Goal: Task Accomplishment & Management: Manage account settings

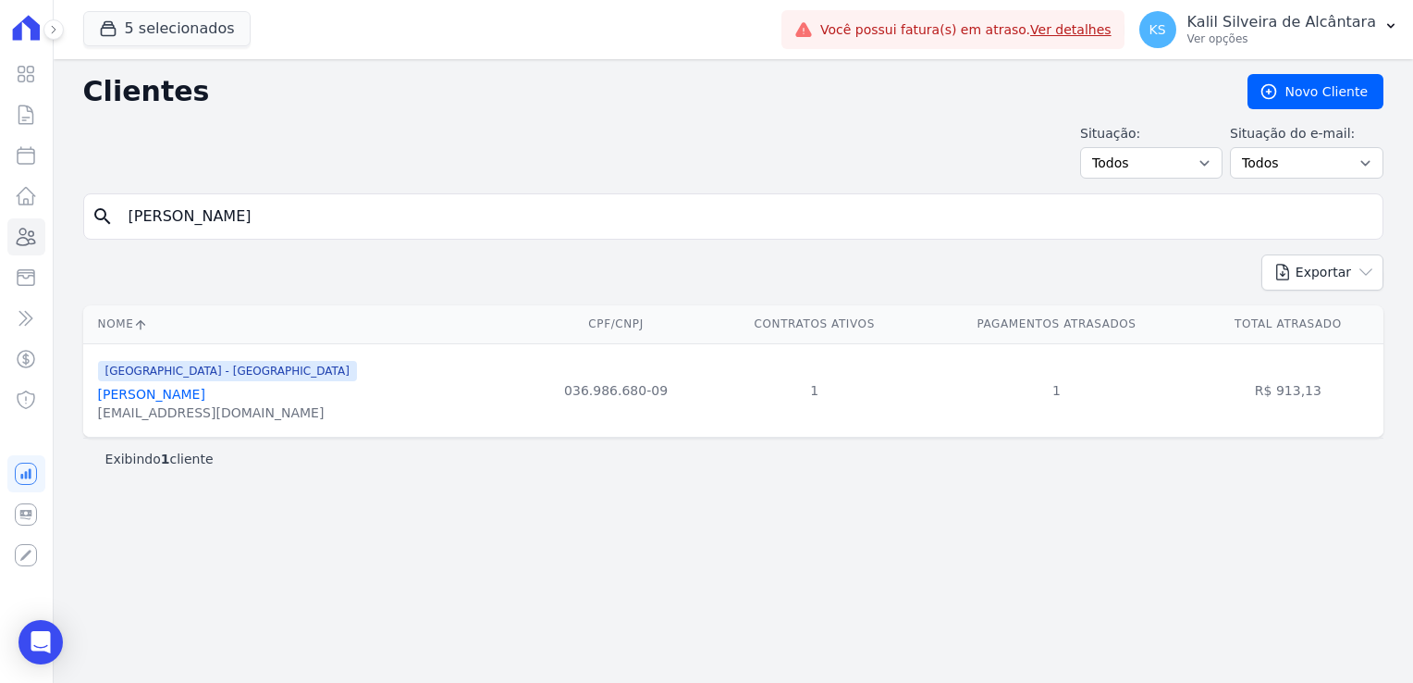
drag, startPoint x: 228, startPoint y: 220, endPoint x: -63, endPoint y: 204, distance: 290.9
click at [0, 204] on html "Visão Geral Contratos Parcelas Lotes Clientes Minha Carteira Transferências Cré…" at bounding box center [706, 341] width 1413 height 683
type input "deise lin"
click at [196, 394] on link "Deise Lindajara Da Silva" at bounding box center [172, 394] width 148 height 15
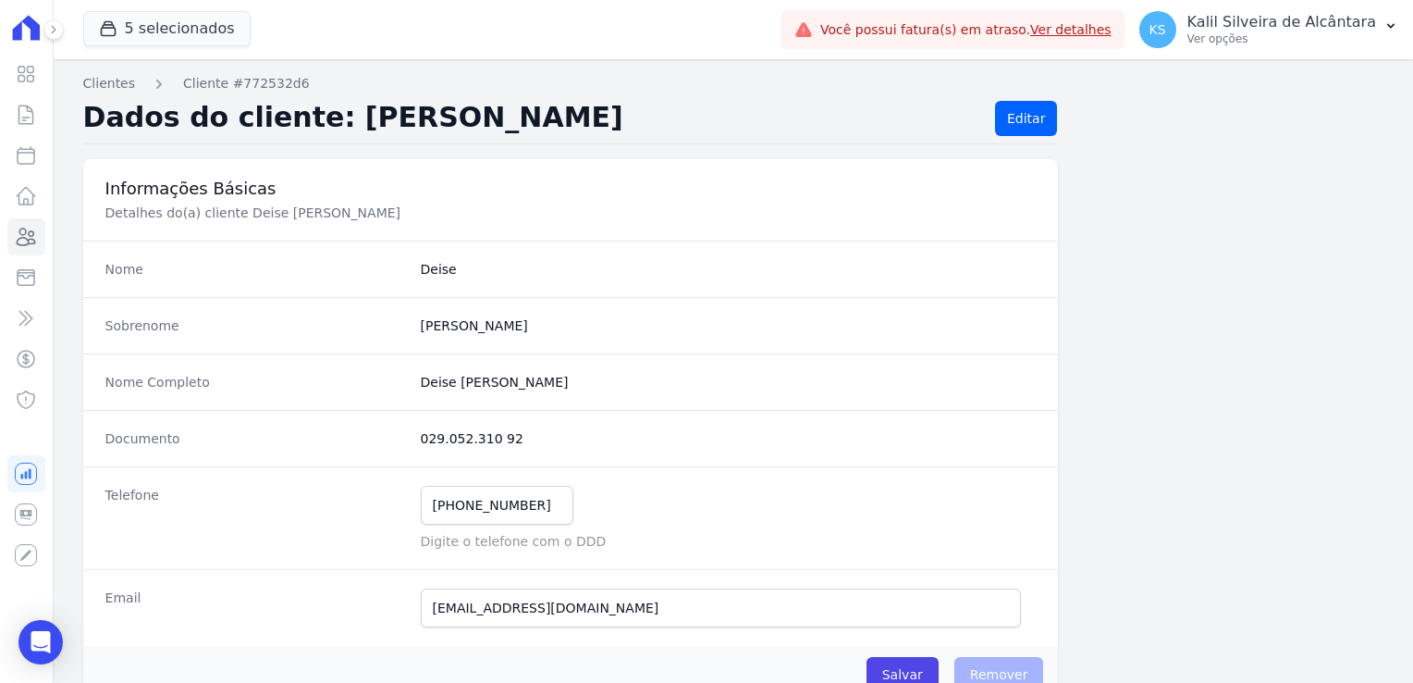
drag, startPoint x: 514, startPoint y: 430, endPoint x: 415, endPoint y: 426, distance: 99.1
click at [415, 426] on div "Documento 029.052.310 92" at bounding box center [571, 438] width 976 height 56
copy dd "029.052.310 92"
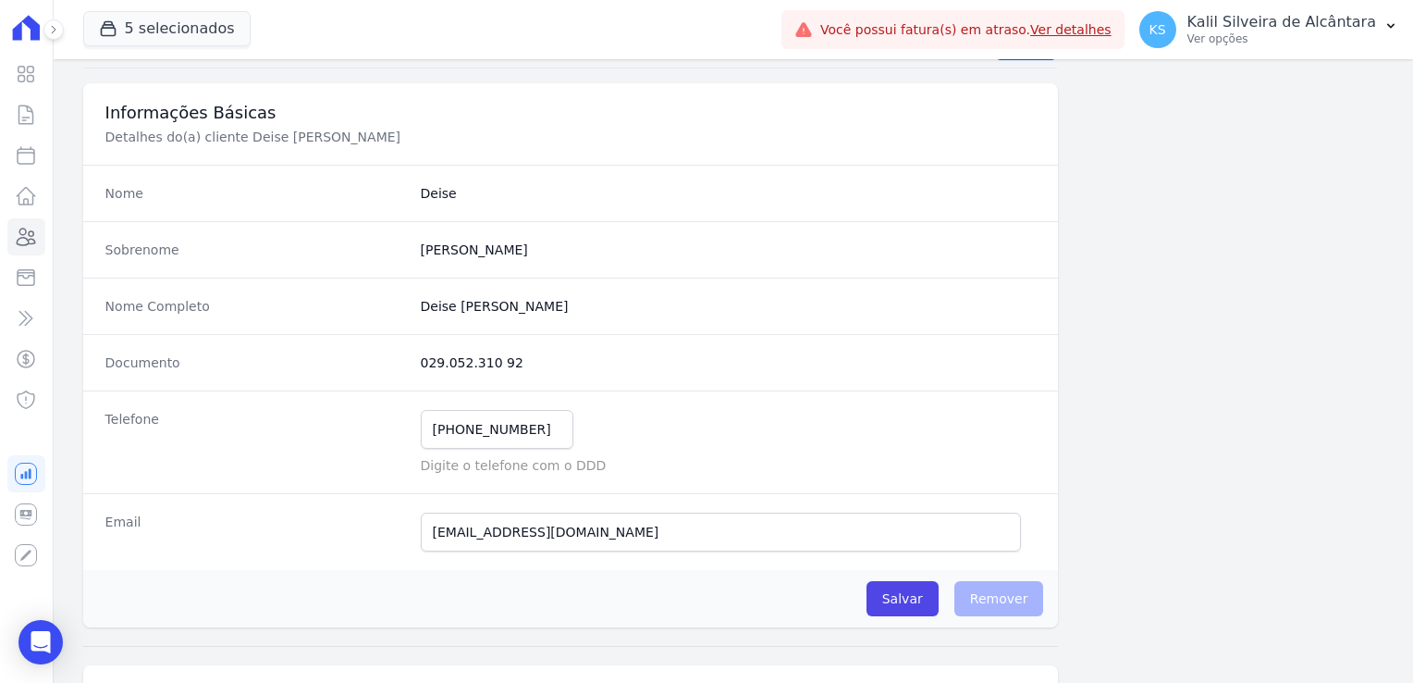
scroll to position [185, 0]
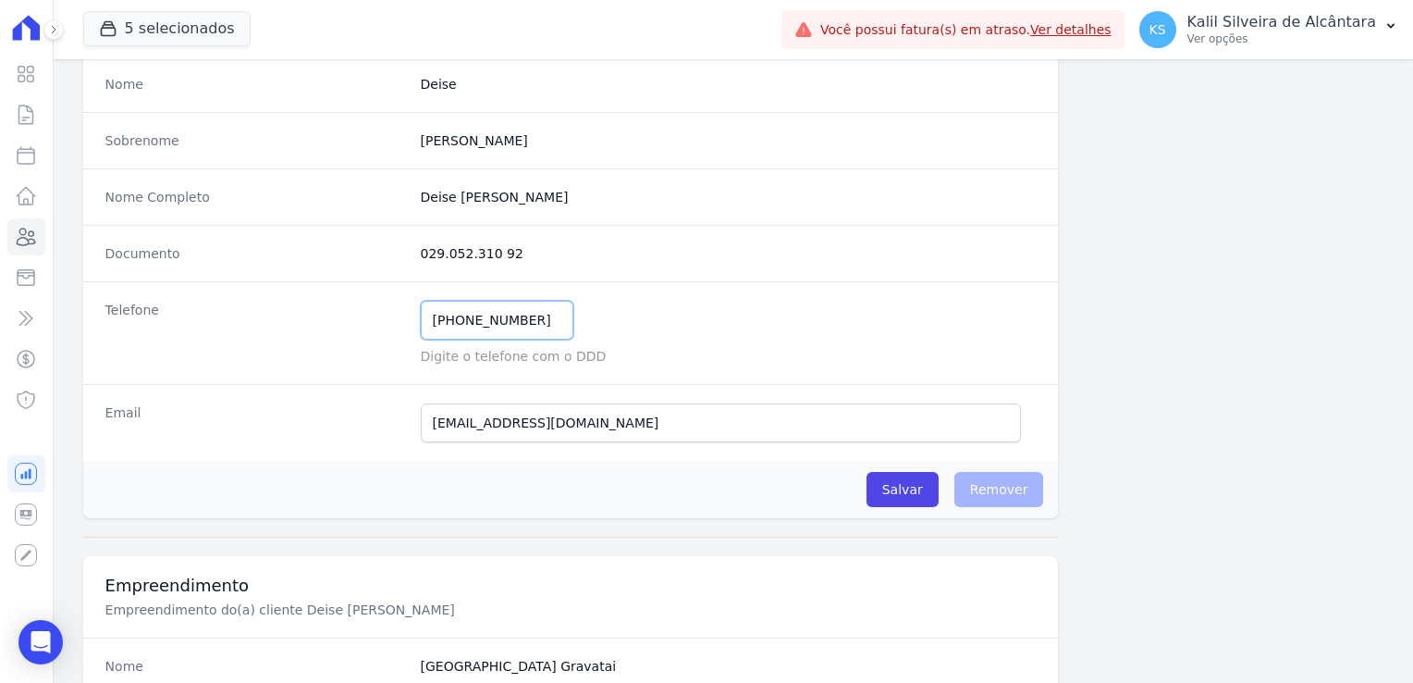
drag, startPoint x: 520, startPoint y: 327, endPoint x: 318, endPoint y: 311, distance: 202.3
click at [318, 311] on div "Telefone (5) 19951-7988 Mensagem de SMS ainda não enviada.. Mensagem de Whatsap…" at bounding box center [571, 332] width 976 height 103
paste input "029.052.310 92"
click at [437, 324] on input "(5) 19951-7988" at bounding box center [497, 320] width 153 height 39
click at [454, 325] on input "(5) 19951-7988" at bounding box center [497, 320] width 153 height 39
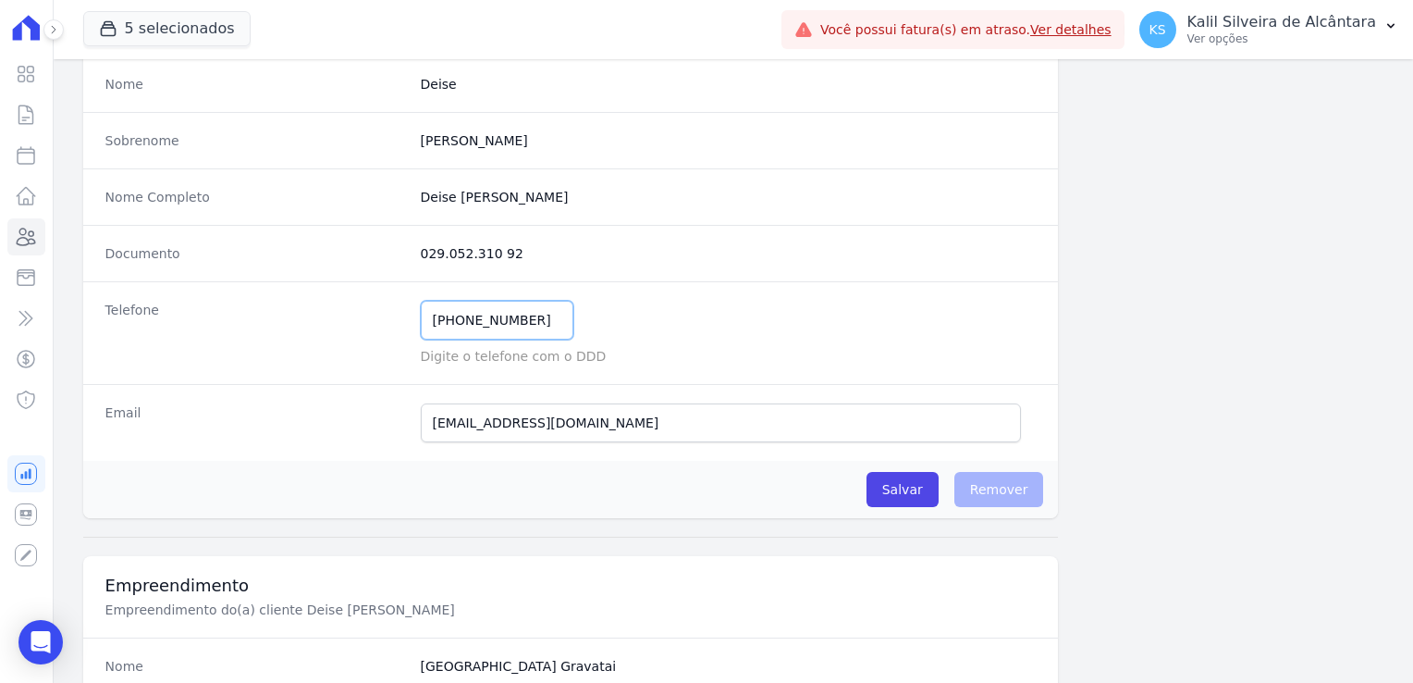
drag, startPoint x: 534, startPoint y: 324, endPoint x: 255, endPoint y: 334, distance: 278.6
click at [255, 334] on div "Telefone (51) 99951-7988 Mensagem de SMS ainda não enviada.. Mensagem de Whatsa…" at bounding box center [571, 332] width 976 height 103
type input "(51) 99951-7988"
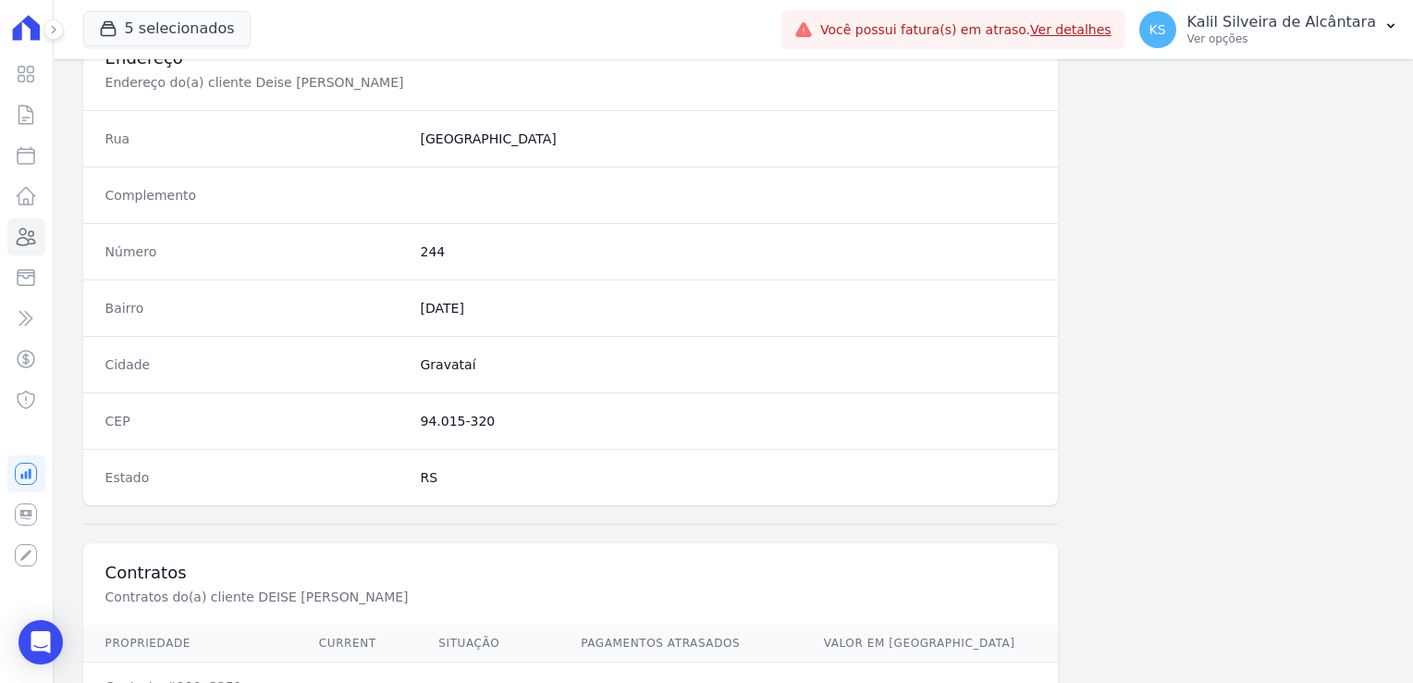
scroll to position [1042, 0]
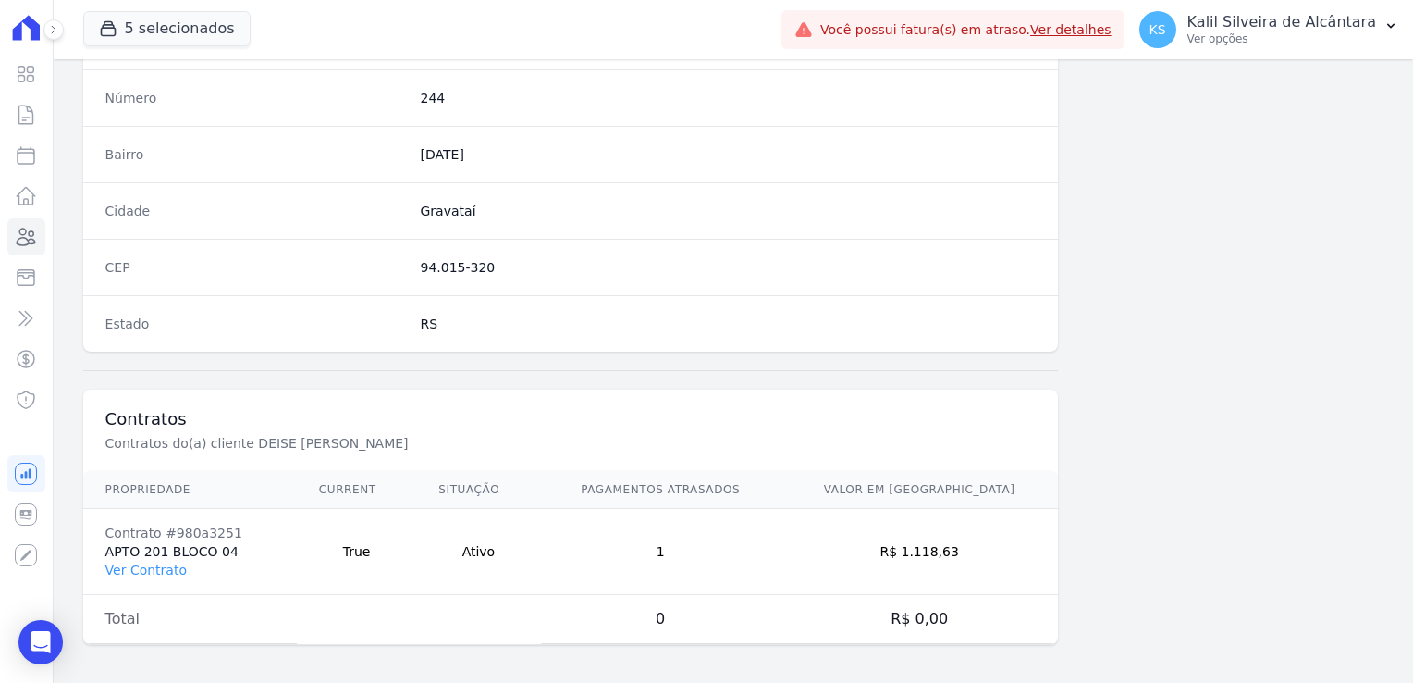
drag, startPoint x: 992, startPoint y: 548, endPoint x: 930, endPoint y: 545, distance: 62.0
click at [930, 545] on td "R$ 1.118,63" at bounding box center [920, 552] width 278 height 86
copy td "1.118,63"
drag, startPoint x: 222, startPoint y: 527, endPoint x: 167, endPoint y: 529, distance: 55.5
click at [167, 529] on div "Contrato #980a3251" at bounding box center [189, 533] width 169 height 19
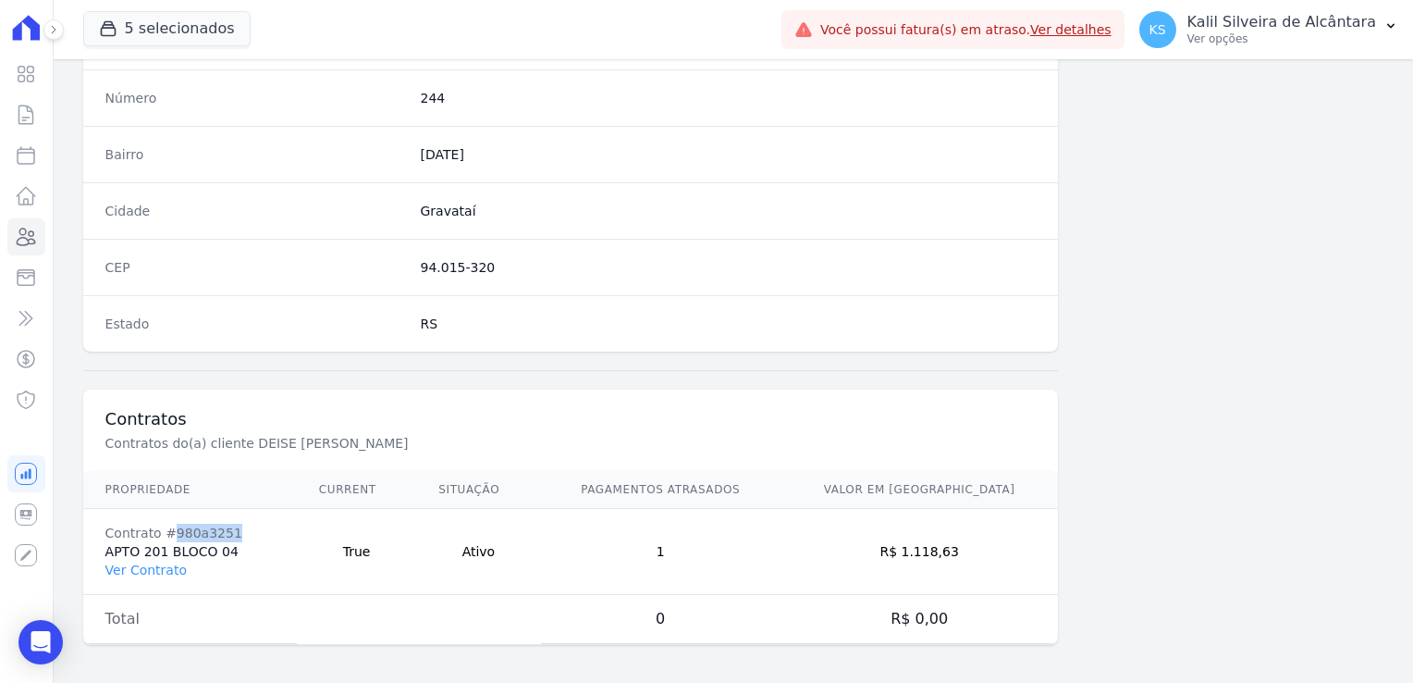
copy div "980a3251"
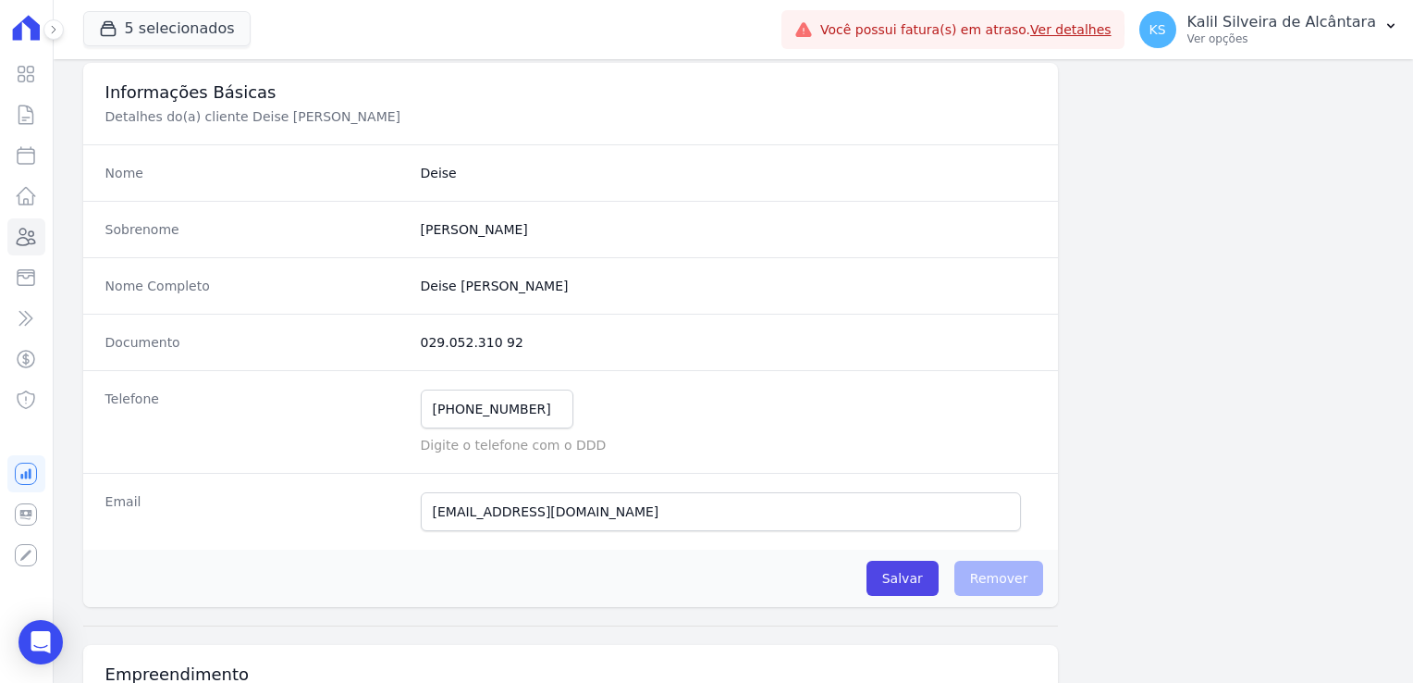
scroll to position [0, 0]
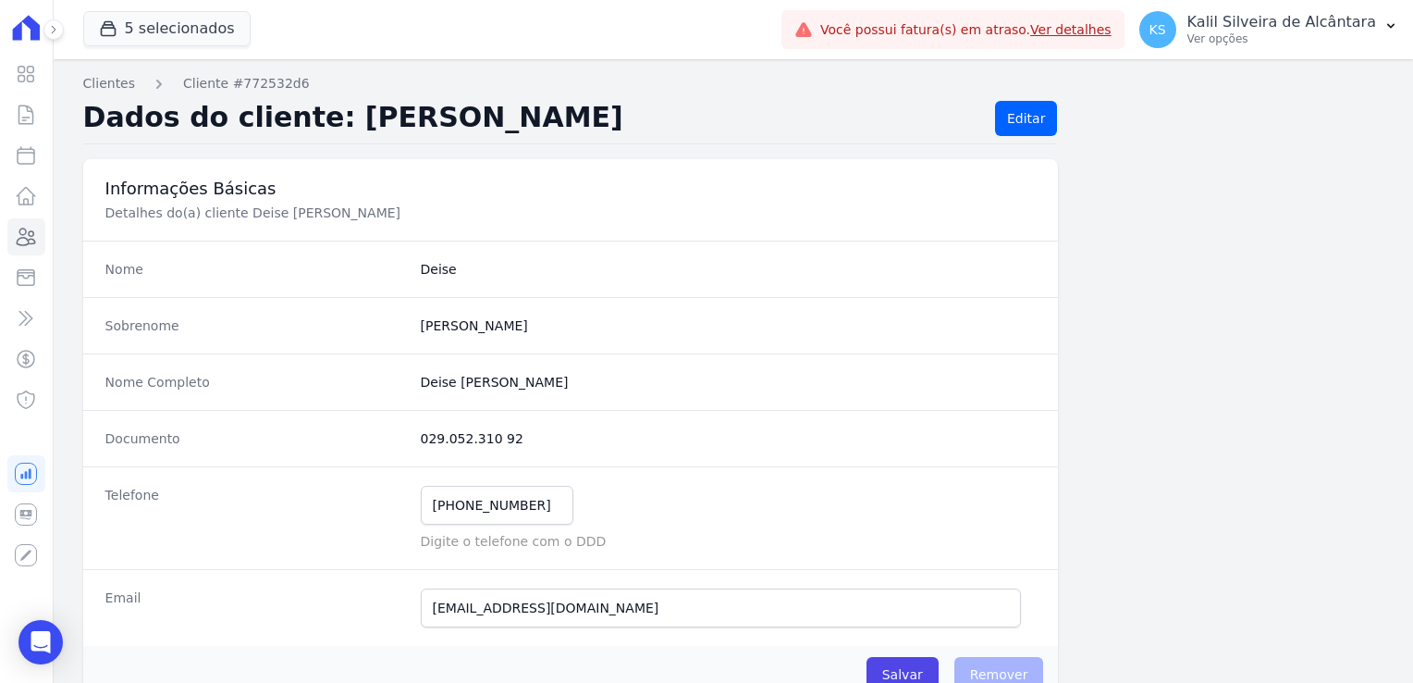
drag, startPoint x: 473, startPoint y: 378, endPoint x: 416, endPoint y: 376, distance: 56.5
click at [421, 376] on completo "Deise Lindajara Da Silva" at bounding box center [729, 382] width 616 height 19
copy completo "Deise Lindajara Da Silva"
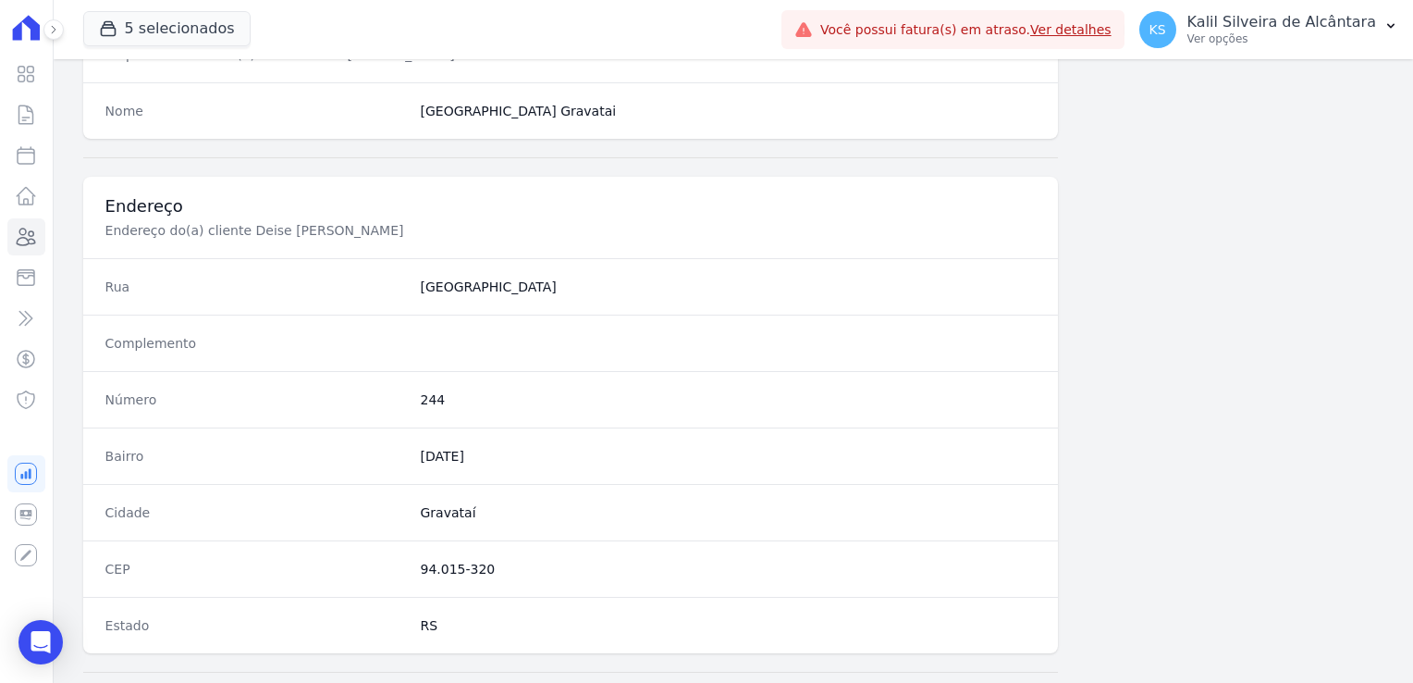
scroll to position [833, 0]
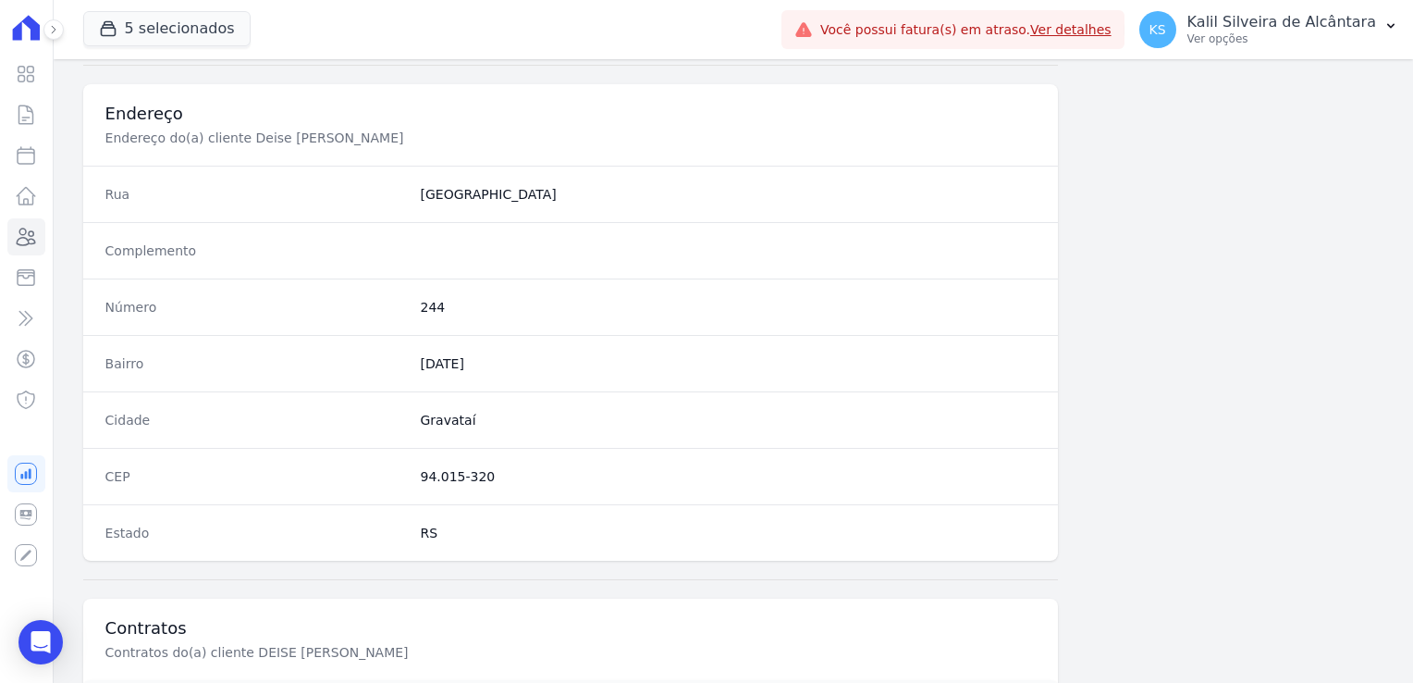
drag, startPoint x: 476, startPoint y: 473, endPoint x: 401, endPoint y: 472, distance: 74.9
click at [401, 472] on div "CEP 94.015-320" at bounding box center [571, 476] width 976 height 56
copy div "94.015-320"
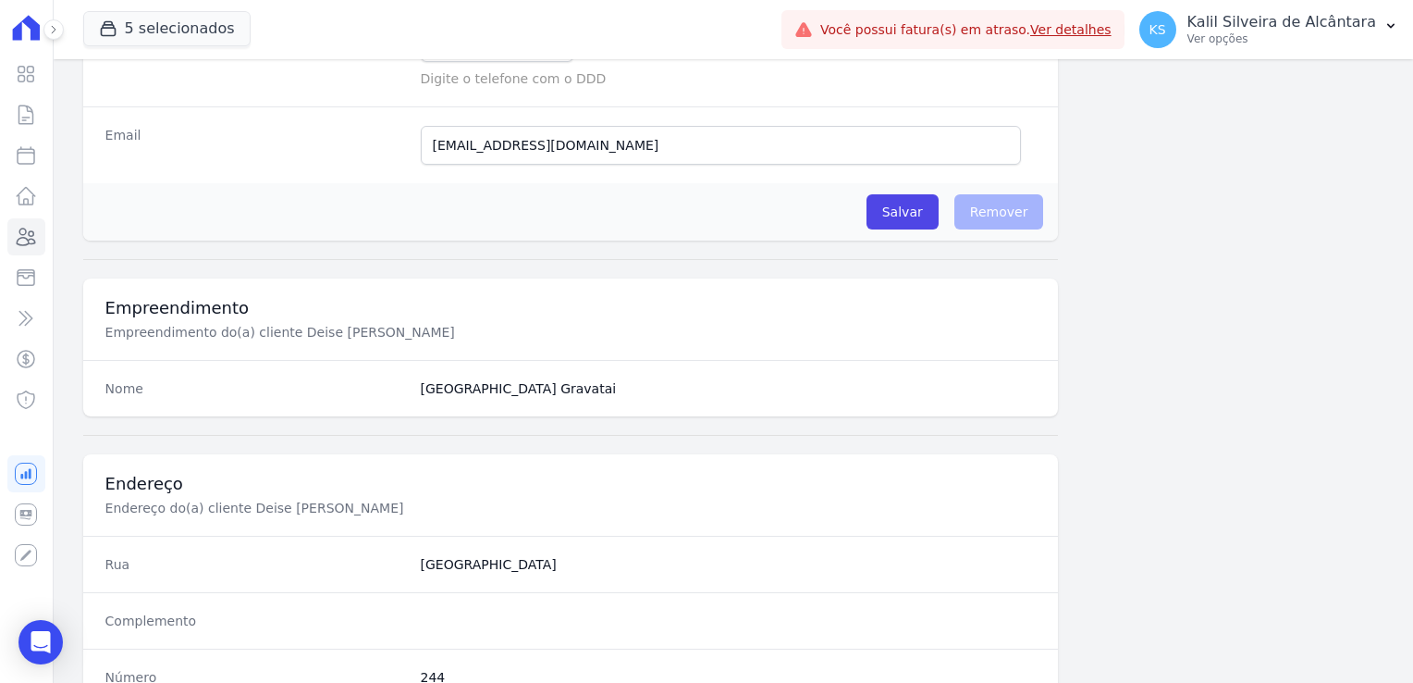
scroll to position [0, 0]
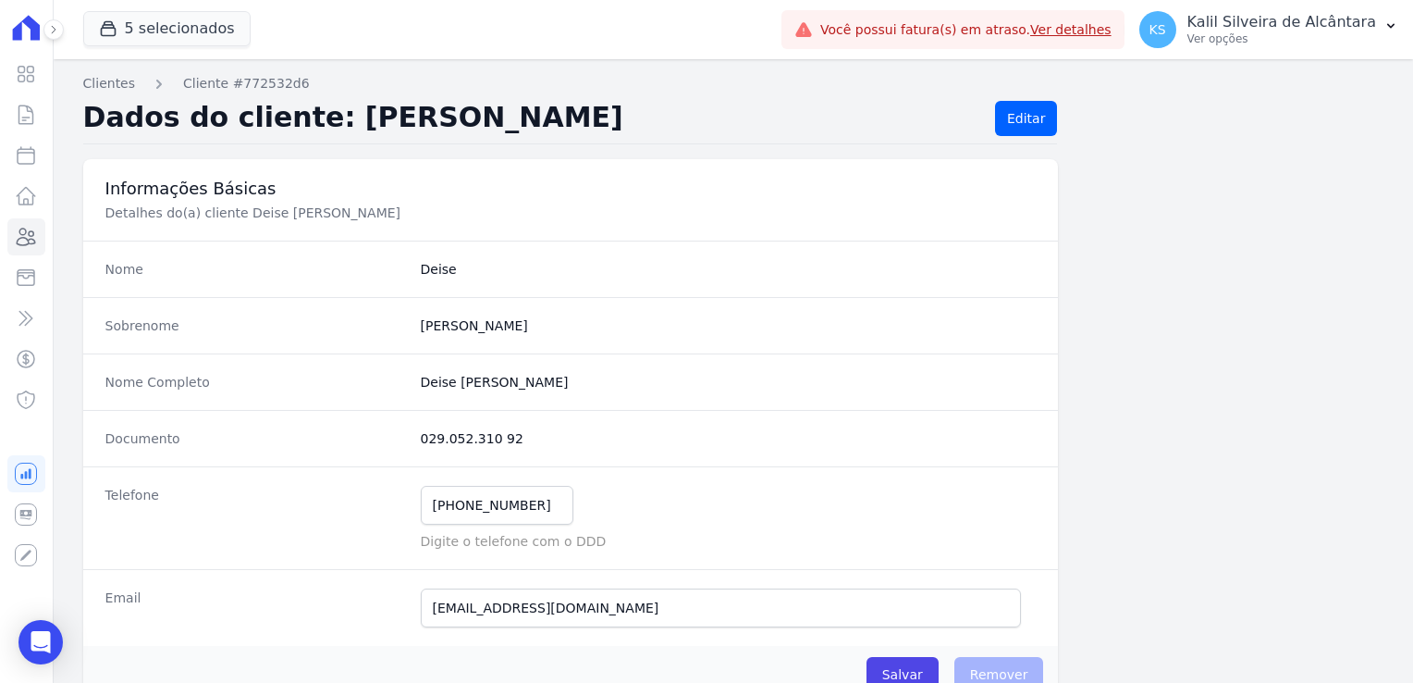
drag, startPoint x: 502, startPoint y: 438, endPoint x: 418, endPoint y: 433, distance: 84.4
click at [421, 433] on dd "029.052.310 92" at bounding box center [729, 438] width 616 height 19
copy dd "029.052.310 92"
click at [39, 246] on link "Clientes" at bounding box center [26, 236] width 38 height 37
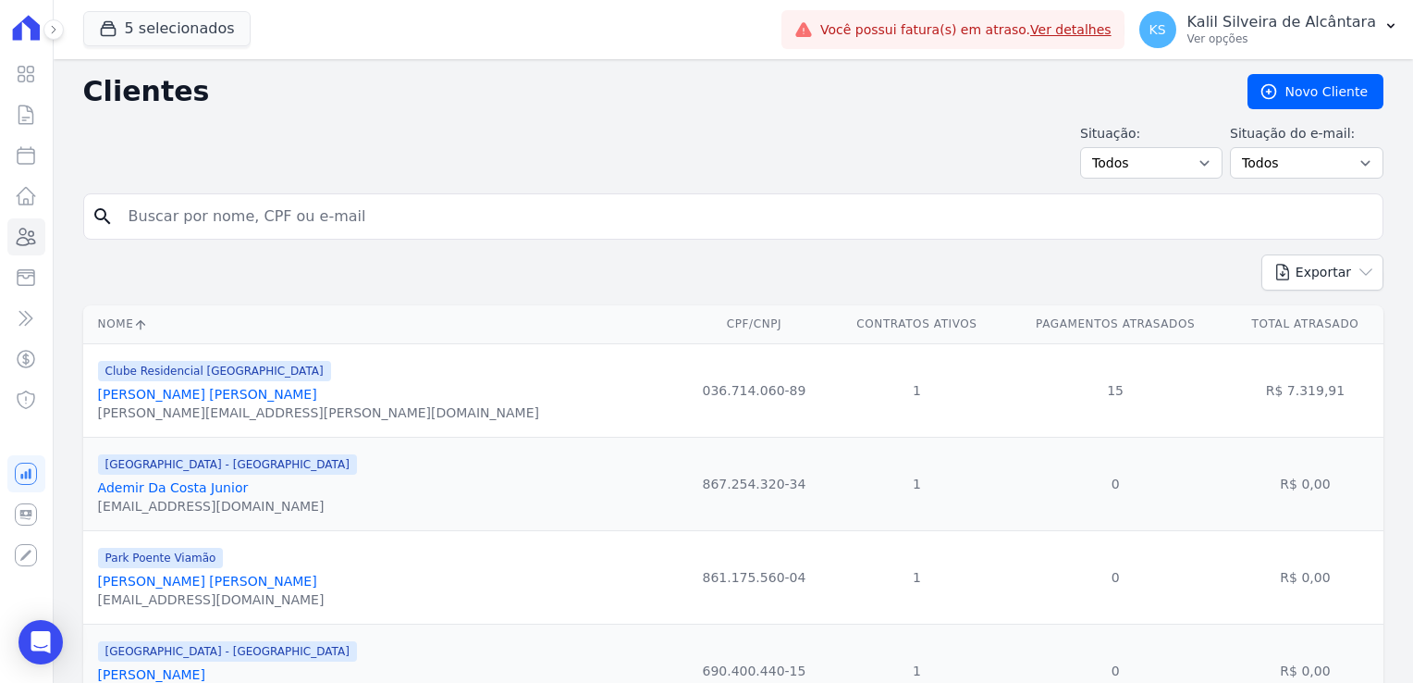
click at [286, 217] on input "search" at bounding box center [746, 216] width 1258 height 37
type input "débora fe"
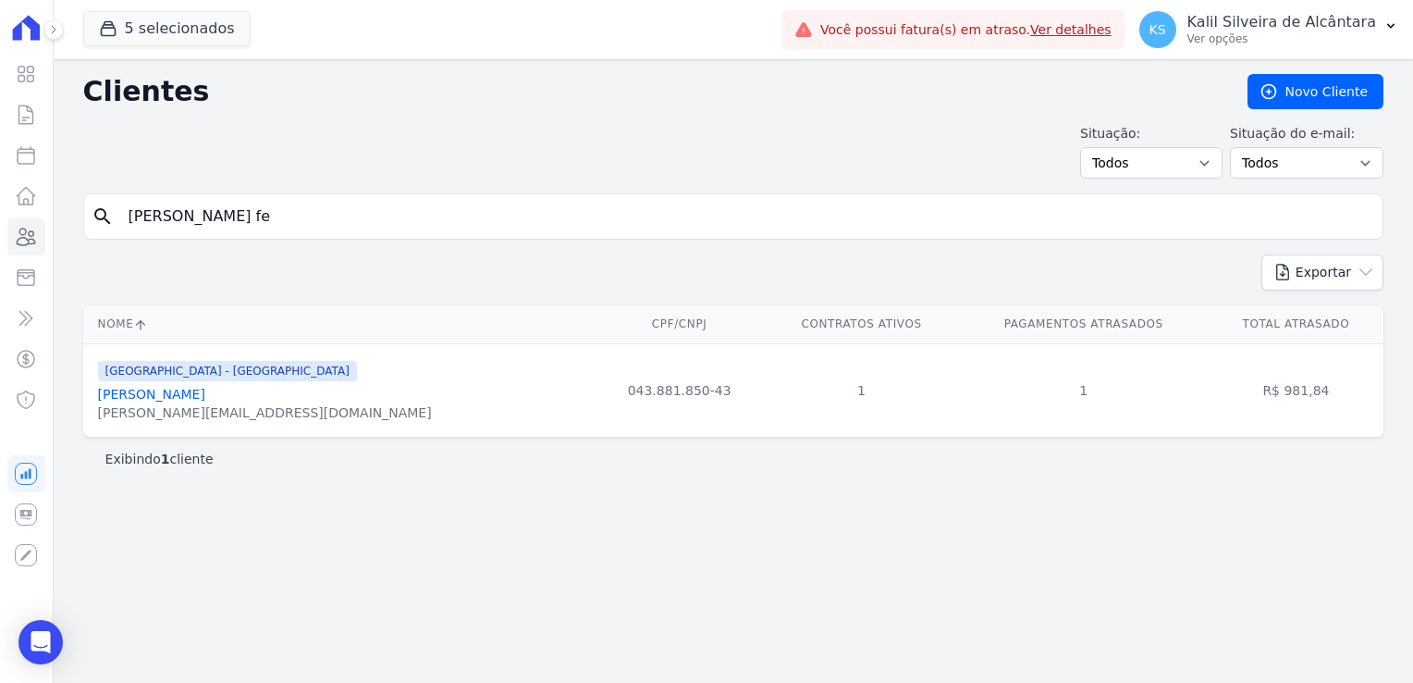
click at [205, 401] on link "Debora Ferreira Da Conceiçao" at bounding box center [151, 394] width 107 height 15
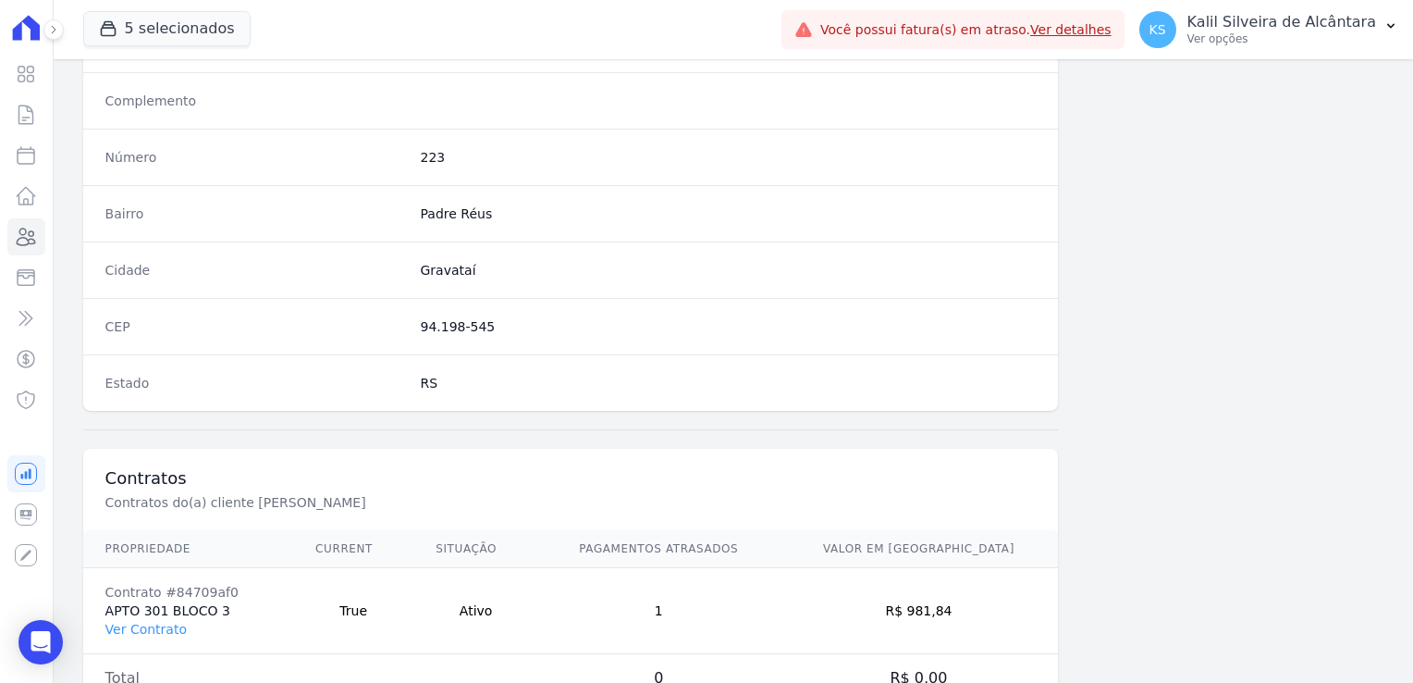
scroll to position [1042, 0]
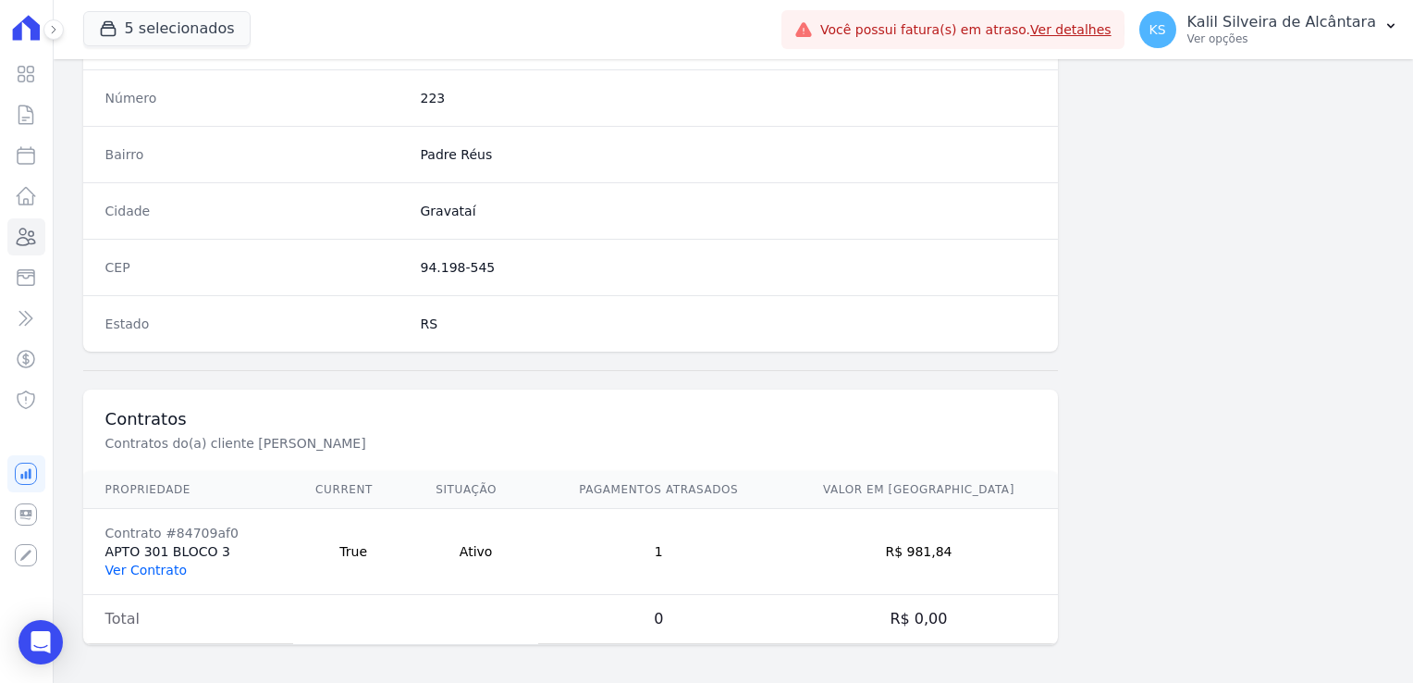
click at [146, 562] on link "Ver Contrato" at bounding box center [145, 569] width 81 height 15
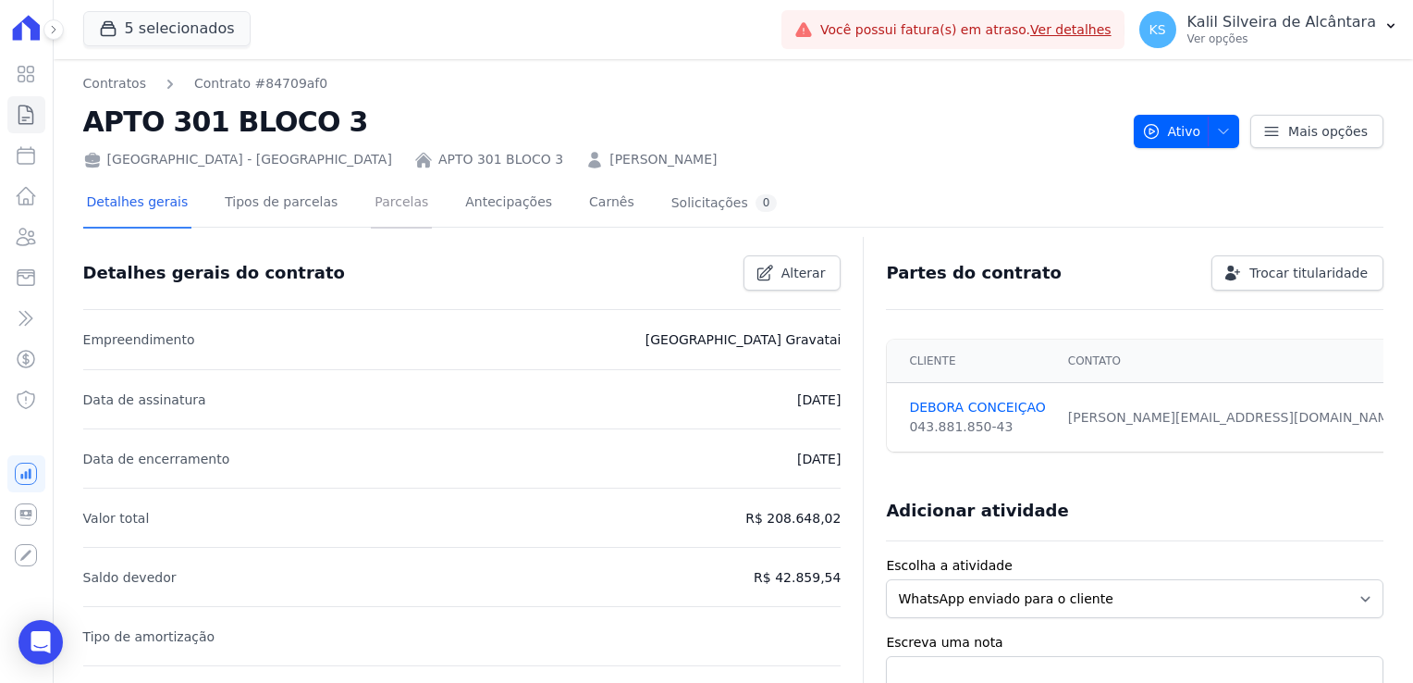
click at [375, 217] on link "Parcelas" at bounding box center [401, 203] width 61 height 49
click at [414, 216] on div "Detalhes gerais Tipos de parcelas [GEOGRAPHIC_DATA] Antecipações [PERSON_NAME] …" at bounding box center [432, 203] width 698 height 49
click at [380, 220] on link "Parcelas" at bounding box center [401, 203] width 61 height 49
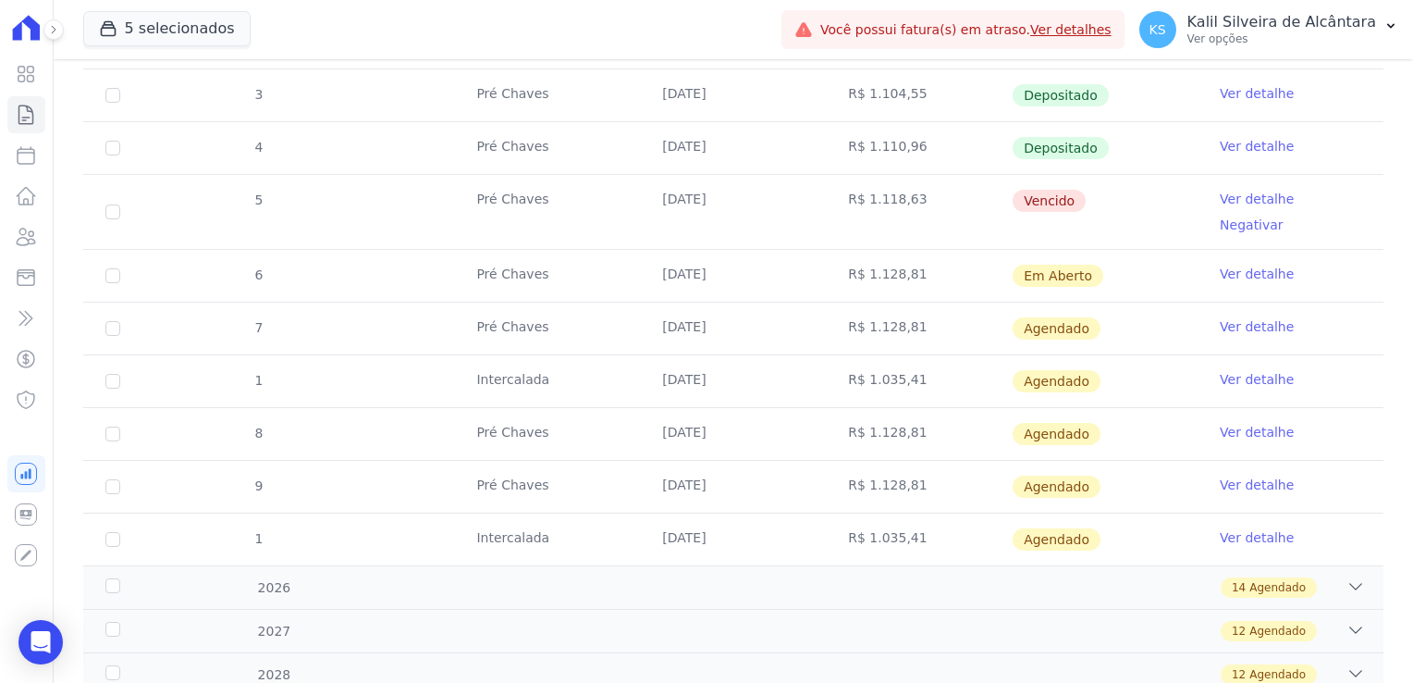
scroll to position [370, 0]
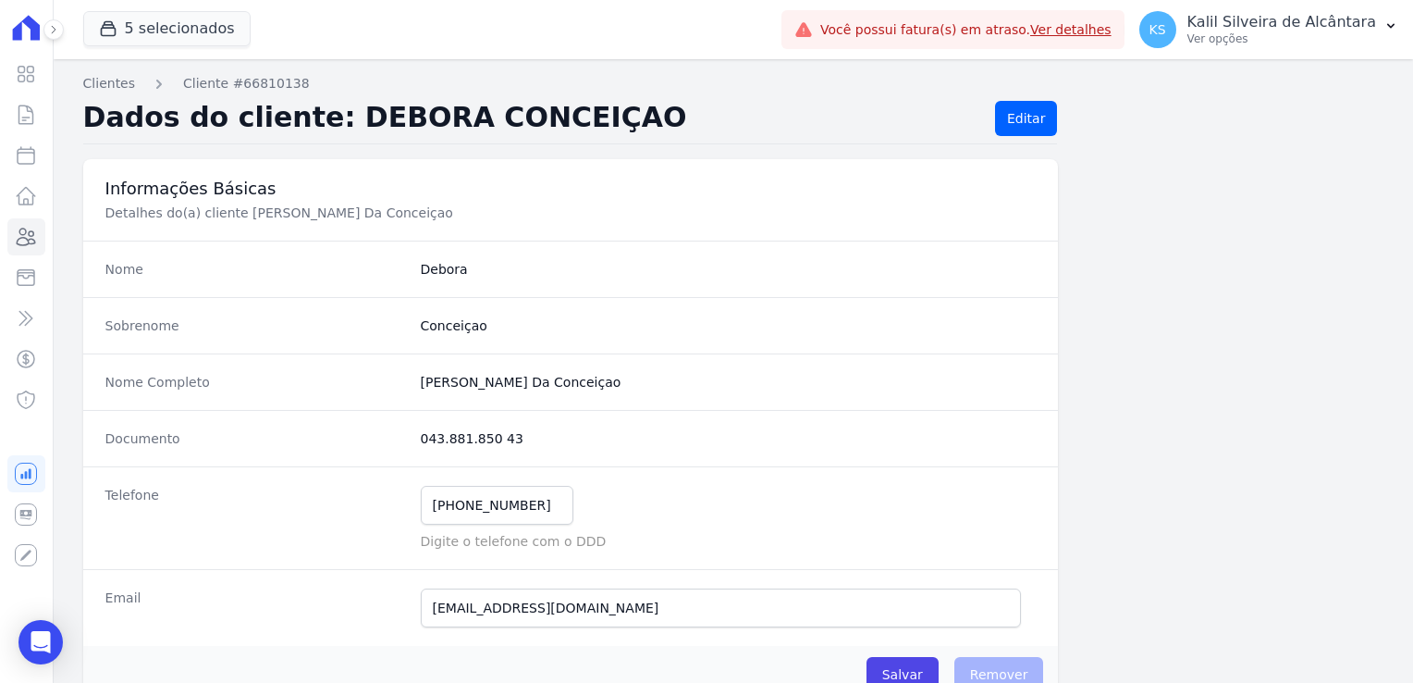
drag, startPoint x: 515, startPoint y: 439, endPoint x: 410, endPoint y: 428, distance: 106.0
click at [410, 428] on div "Documento 043.881.850 43" at bounding box center [571, 438] width 976 height 56
copy dd "043.881.850 43"
click at [41, 228] on link "Clientes" at bounding box center [26, 236] width 38 height 37
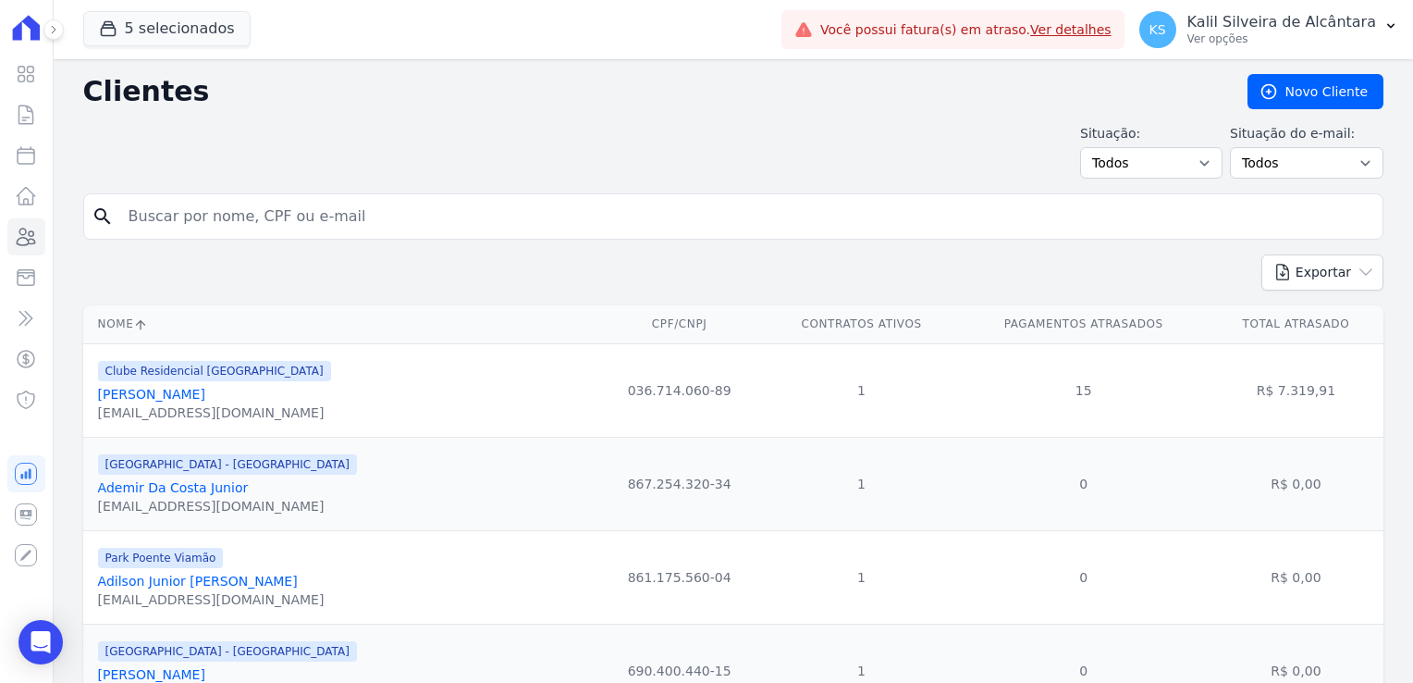
click at [244, 213] on input "search" at bounding box center [746, 216] width 1258 height 37
type input "ritiele"
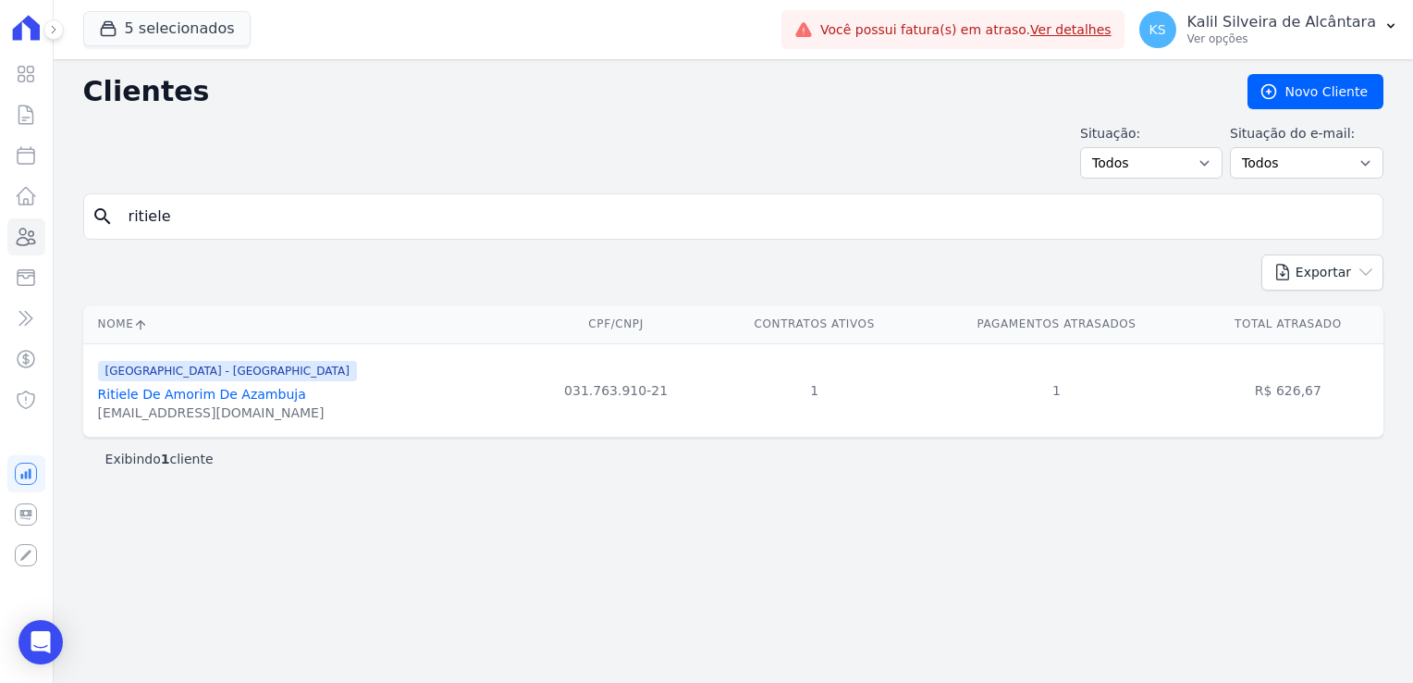
click at [207, 389] on link "Ritiele De Amorim De Azambuja" at bounding box center [202, 394] width 208 height 15
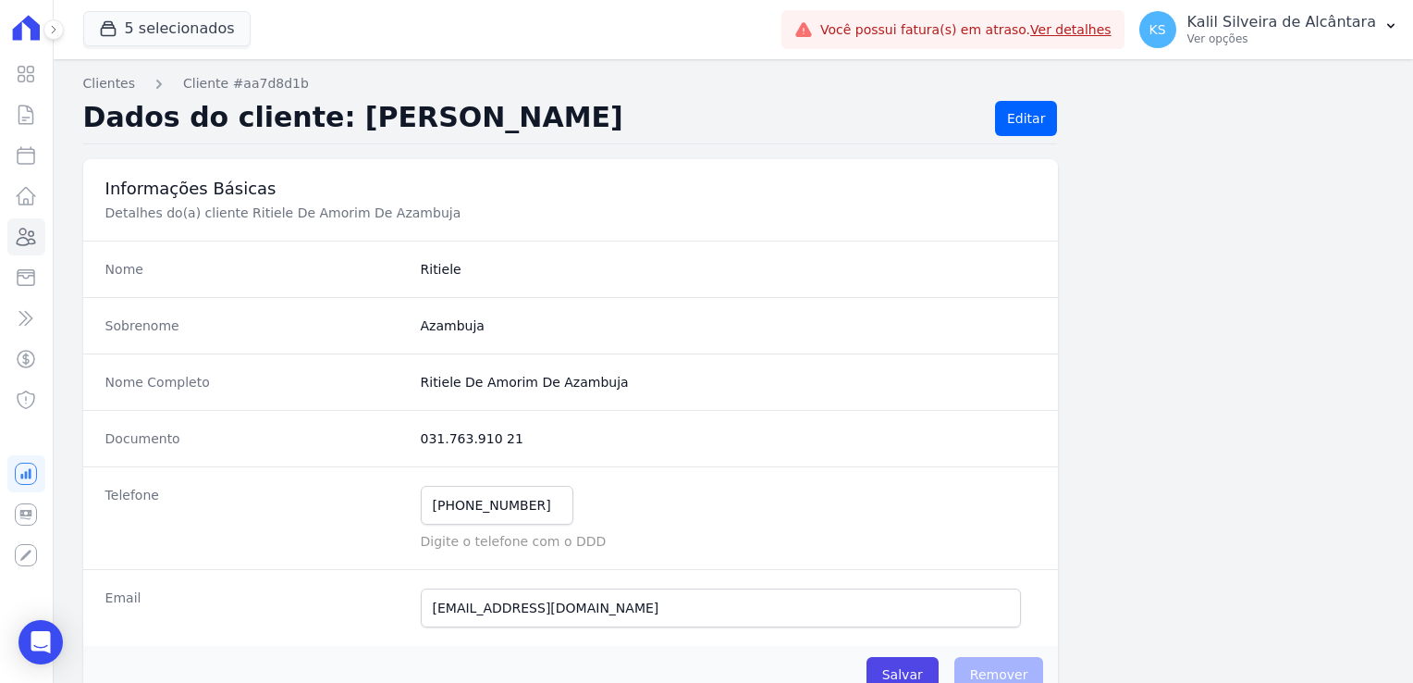
drag, startPoint x: 459, startPoint y: 438, endPoint x: 419, endPoint y: 438, distance: 39.8
click at [421, 438] on dd "031.763.910 21" at bounding box center [729, 438] width 616 height 19
copy dd "031.763.910 21"
drag, startPoint x: 599, startPoint y: 379, endPoint x: 417, endPoint y: 375, distance: 182.3
click at [421, 375] on completo "Ritiele De Amorim De Azambuja" at bounding box center [729, 382] width 616 height 19
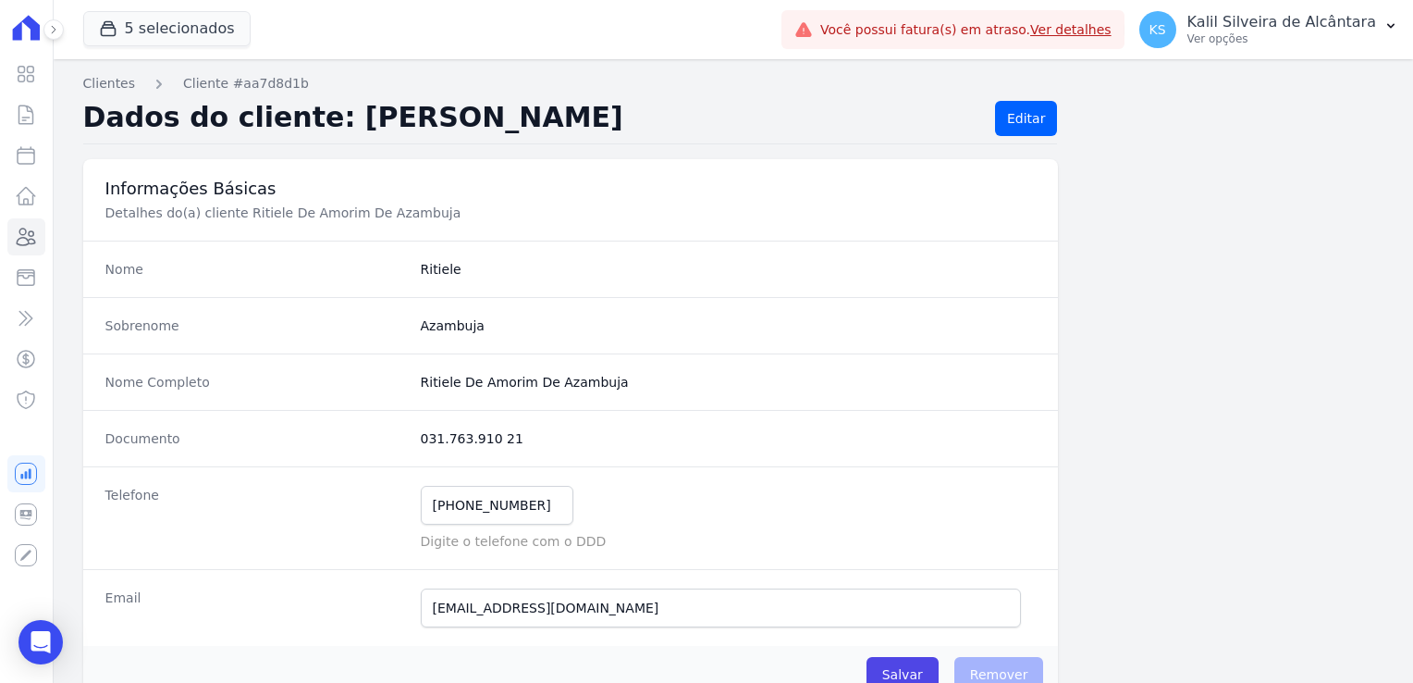
copy completo "Ritiele De Amorim De Azambuja"
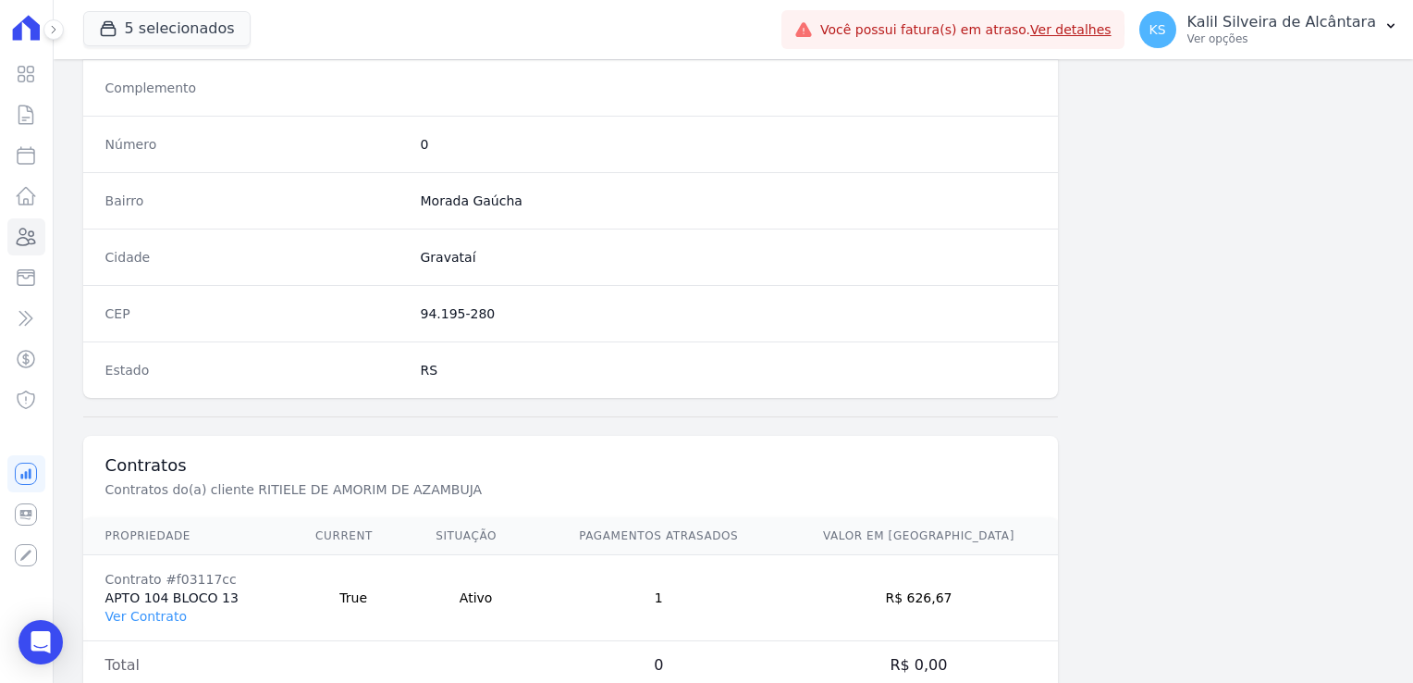
scroll to position [1042, 0]
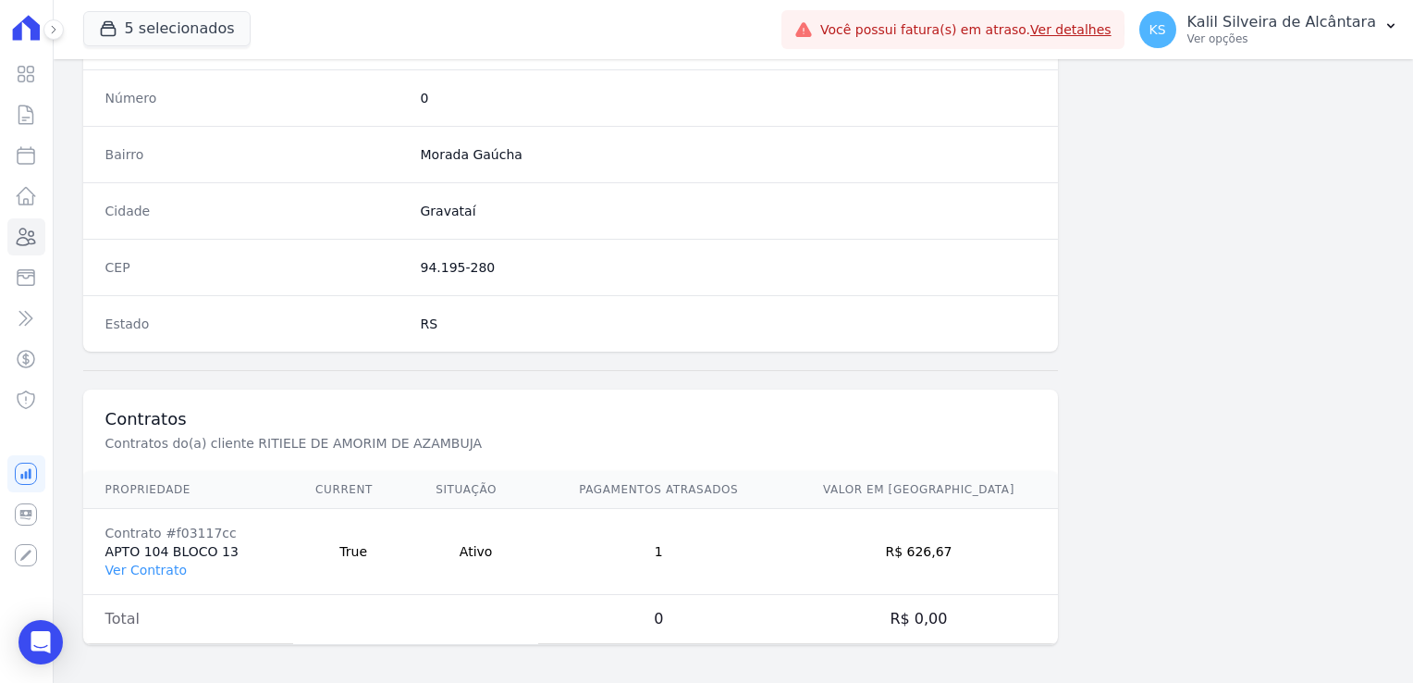
drag, startPoint x: 1002, startPoint y: 553, endPoint x: 932, endPoint y: 552, distance: 69.4
click at [932, 552] on td "R$ 626,67" at bounding box center [919, 552] width 279 height 86
copy td "626,67"
drag, startPoint x: 237, startPoint y: 538, endPoint x: 178, endPoint y: 536, distance: 59.3
click at [178, 536] on td "Contrato #f03117cc APTO 104 BLOCO 13 Ver Contrato" at bounding box center [188, 552] width 210 height 86
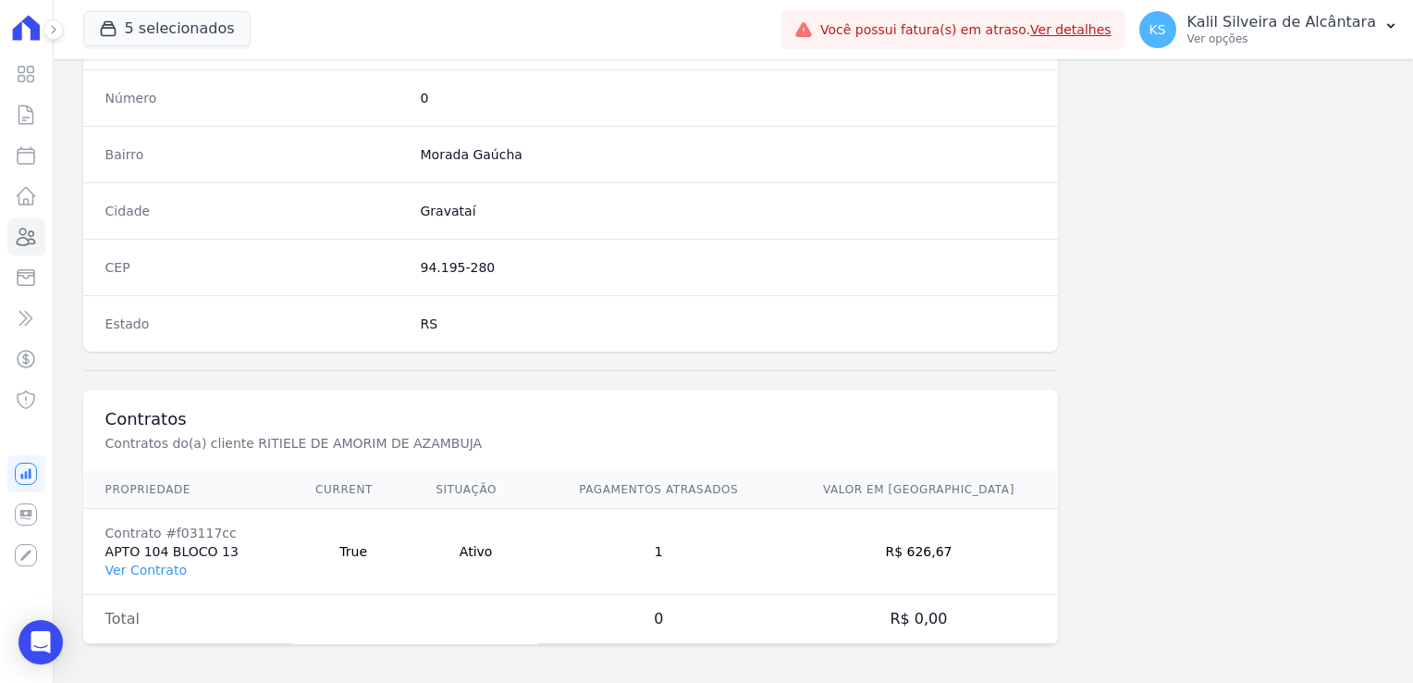
drag, startPoint x: 178, startPoint y: 536, endPoint x: 237, endPoint y: 528, distance: 59.7
click at [237, 528] on div "Contrato #f03117cc" at bounding box center [188, 533] width 166 height 19
click at [223, 524] on div "Contrato #f03117cc" at bounding box center [188, 533] width 166 height 19
drag, startPoint x: 222, startPoint y: 523, endPoint x: 192, endPoint y: 527, distance: 30.0
click at [192, 527] on div "Contrato #f03117cc" at bounding box center [188, 533] width 166 height 19
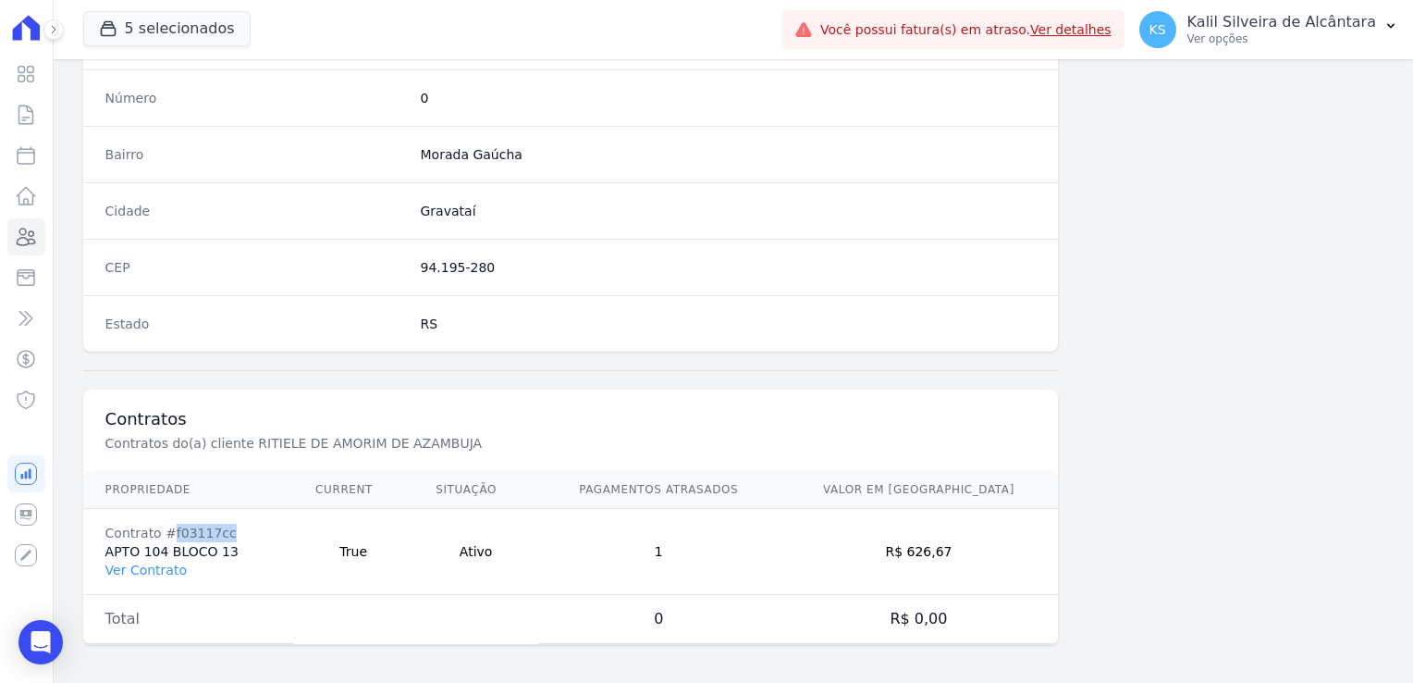
copy div "f03117cc"
drag, startPoint x: 477, startPoint y: 265, endPoint x: 414, endPoint y: 264, distance: 62.9
click at [414, 264] on div "CEP 94.195-280" at bounding box center [571, 267] width 976 height 56
copy dd "94.195-280"
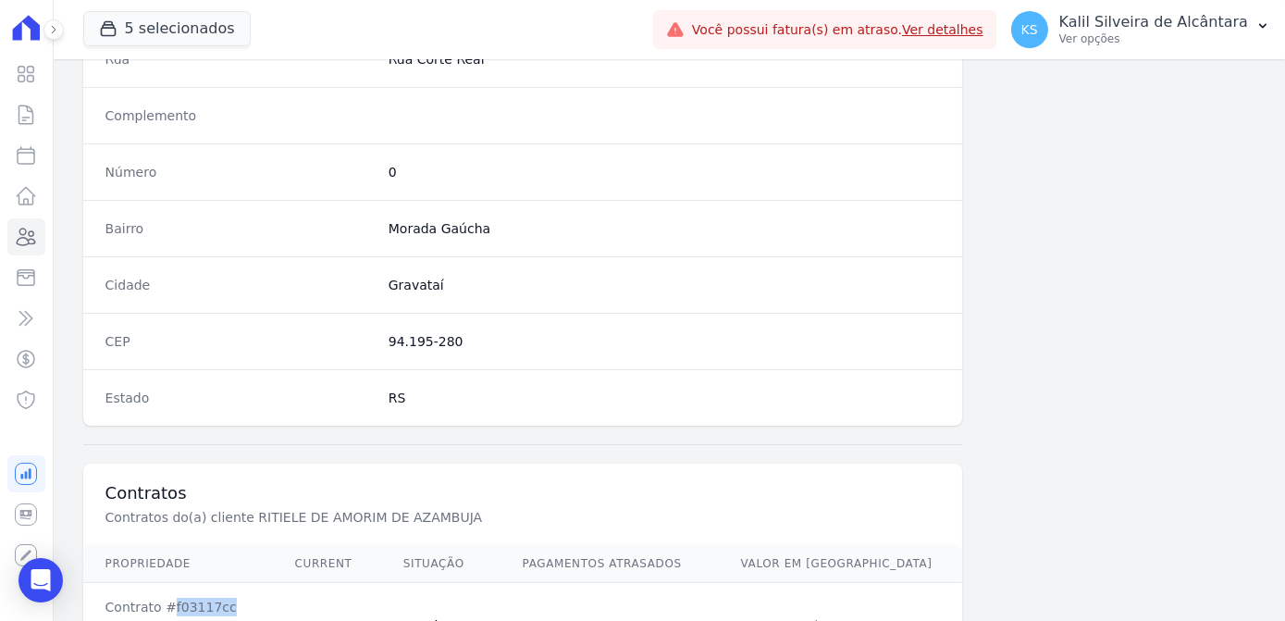
scroll to position [957, 0]
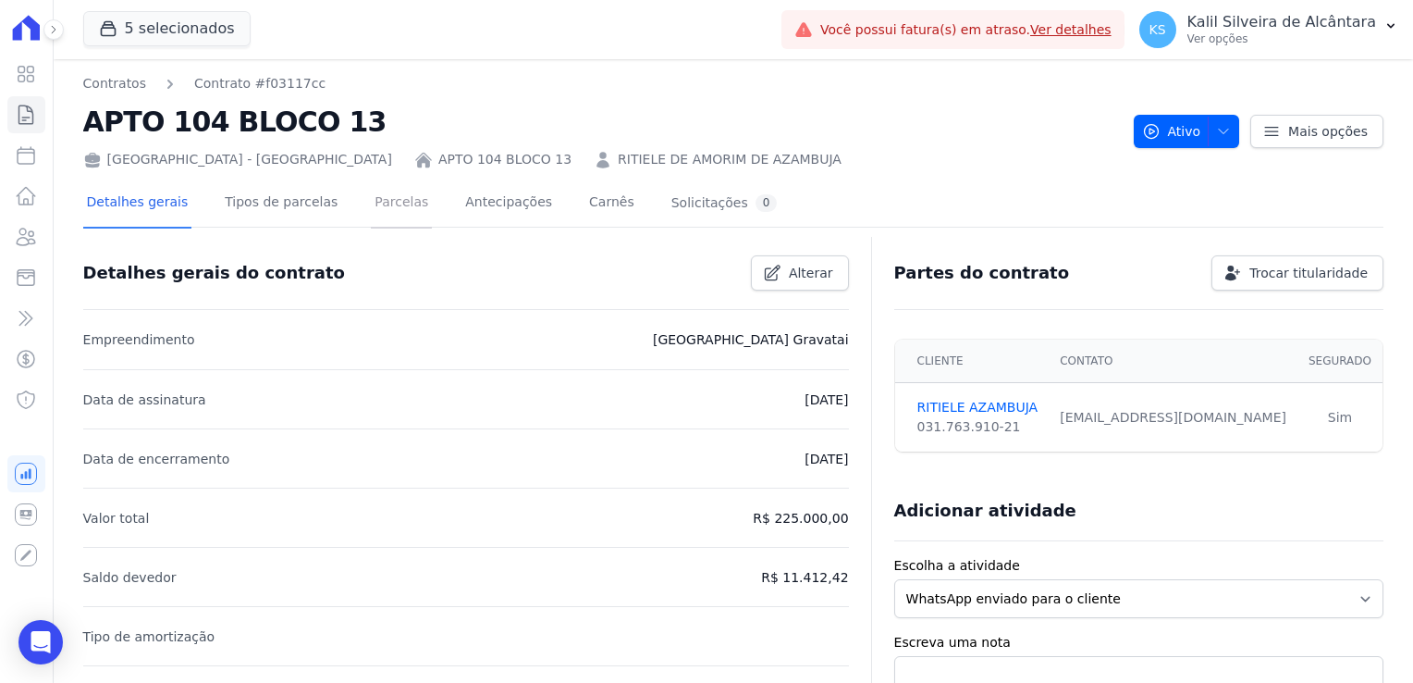
click at [371, 205] on link "Parcelas" at bounding box center [401, 203] width 61 height 49
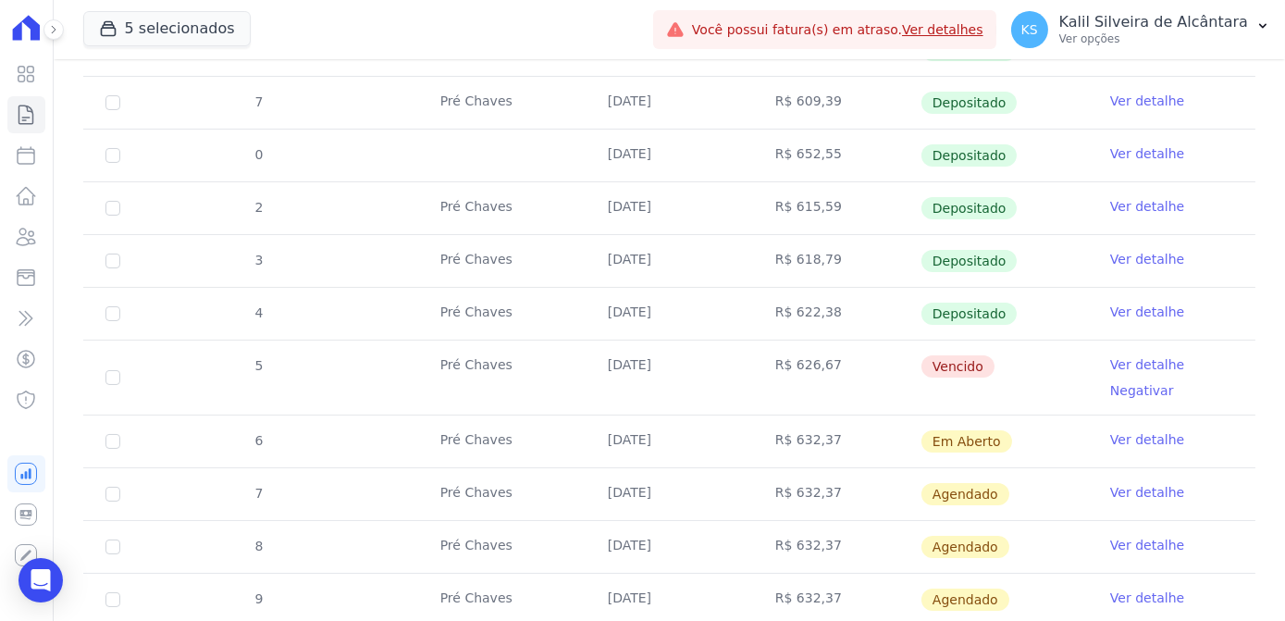
scroll to position [463, 0]
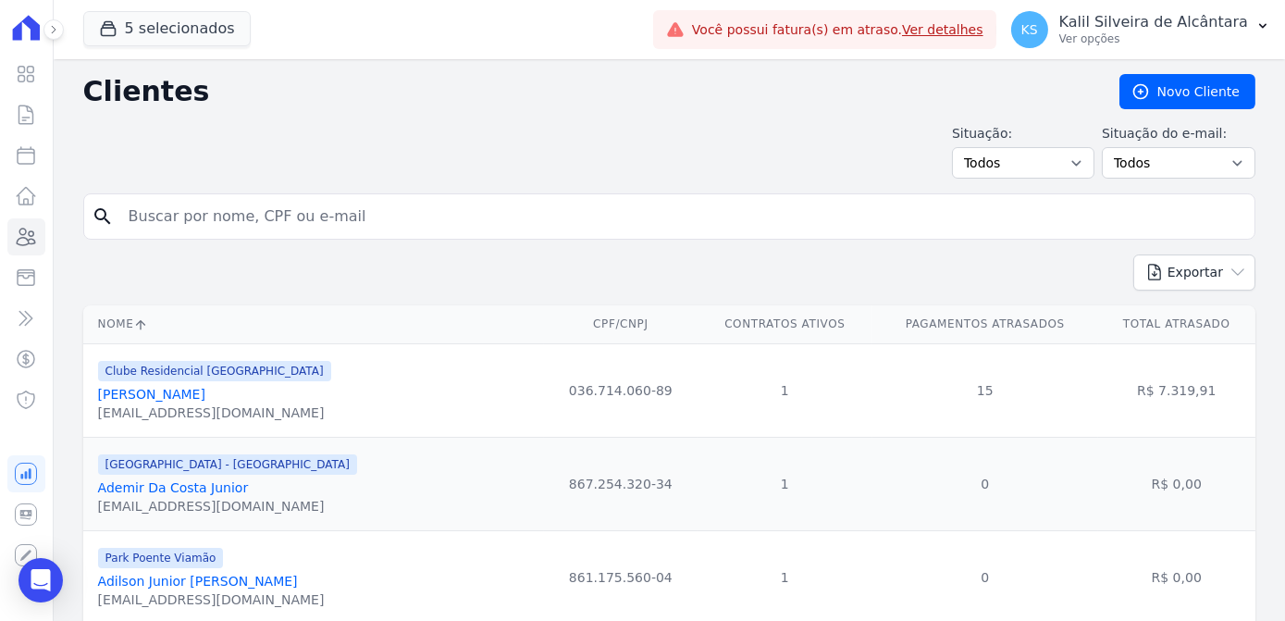
click at [282, 225] on input "search" at bounding box center [681, 216] width 1129 height 37
type input "[PERSON_NAME]"
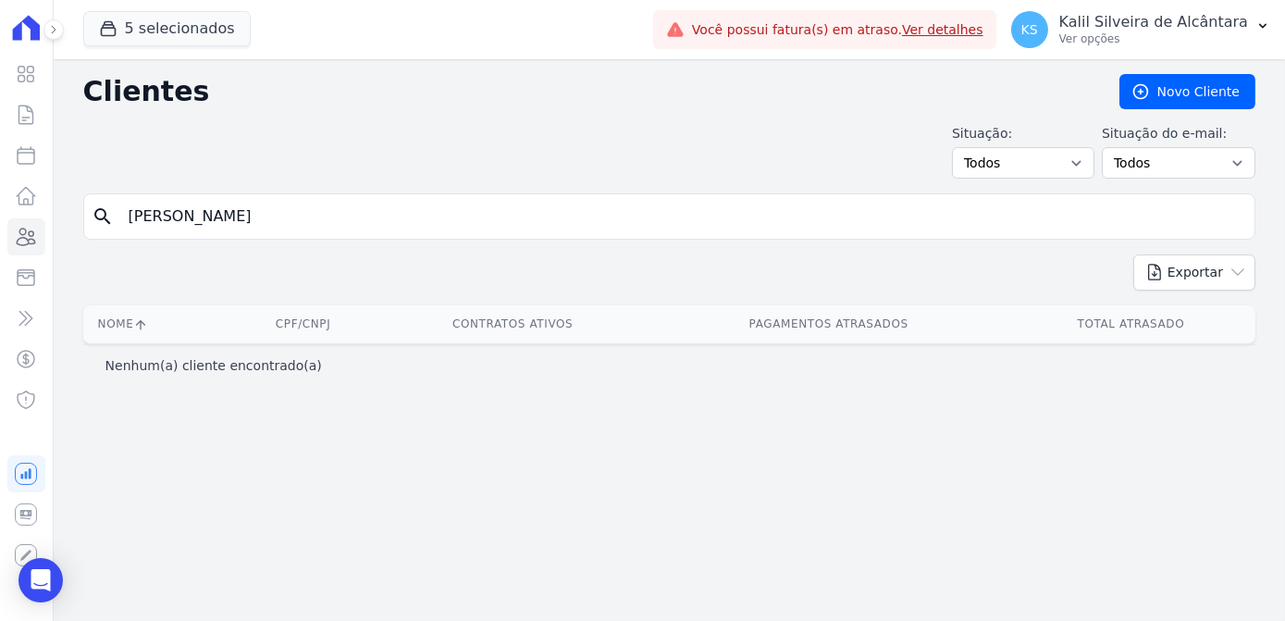
click at [209, 211] on input "[PERSON_NAME]" at bounding box center [681, 216] width 1129 height 37
type input "[PERSON_NAME]"
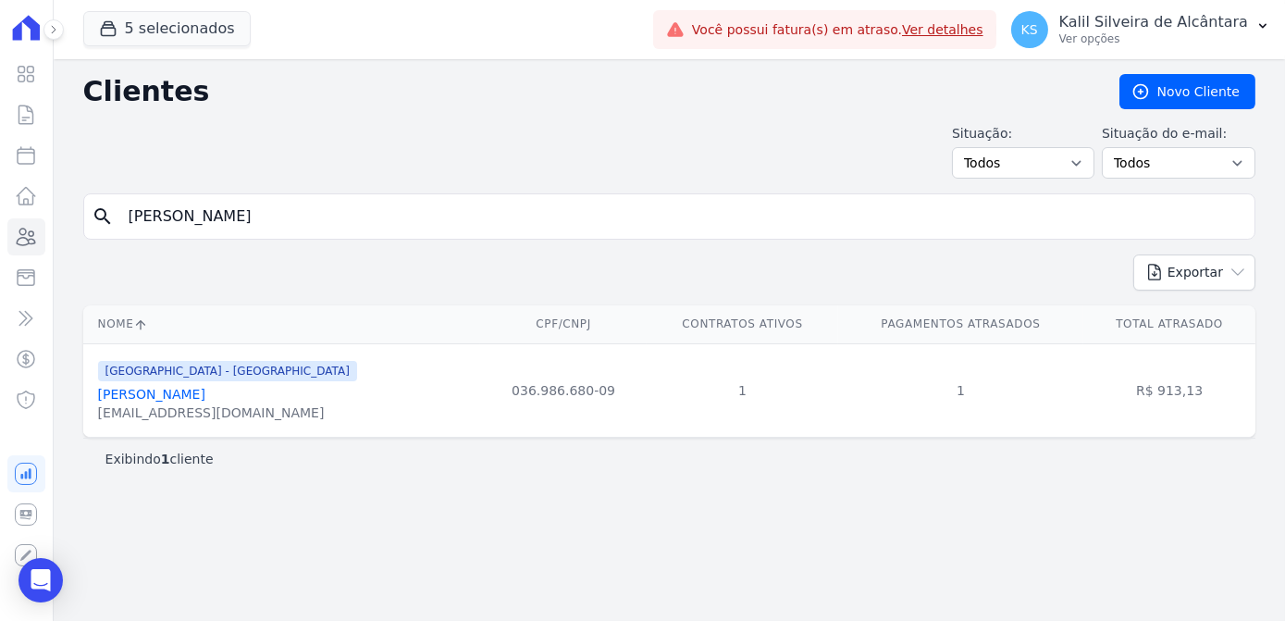
click at [160, 394] on link "[PERSON_NAME]" at bounding box center [151, 394] width 107 height 15
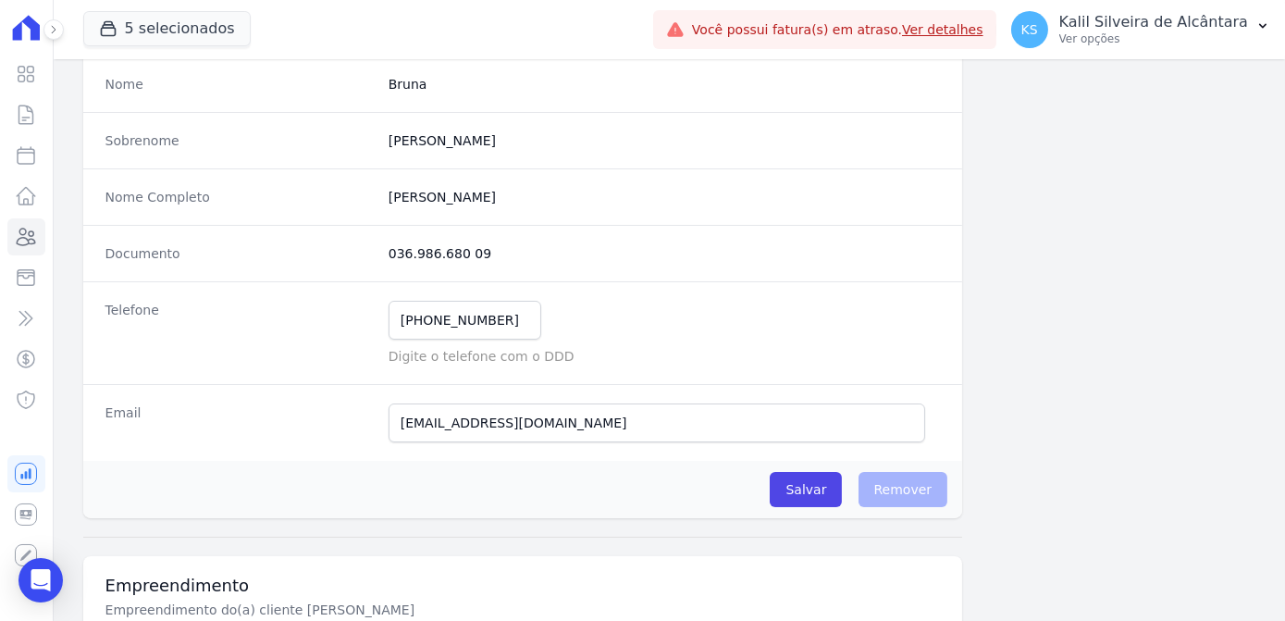
scroll to position [93, 0]
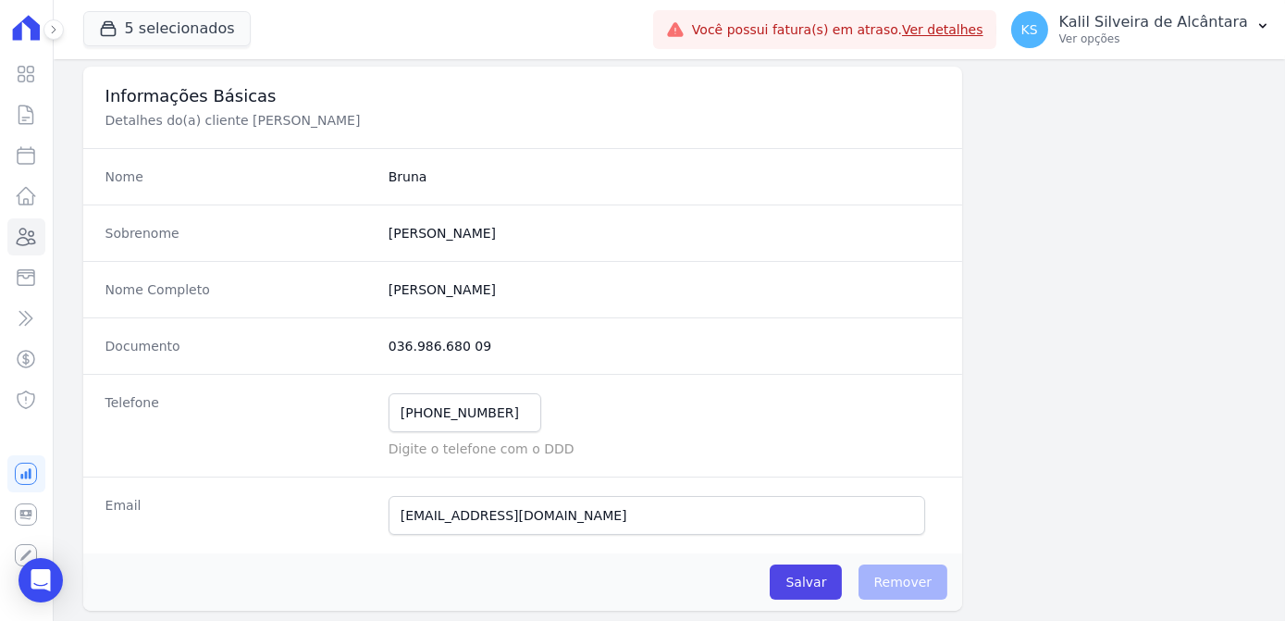
drag, startPoint x: 485, startPoint y: 346, endPoint x: 383, endPoint y: 348, distance: 101.8
click at [383, 348] on div "Documento 036.986.680 09" at bounding box center [523, 345] width 880 height 56
copy dd "036.986.680 09"
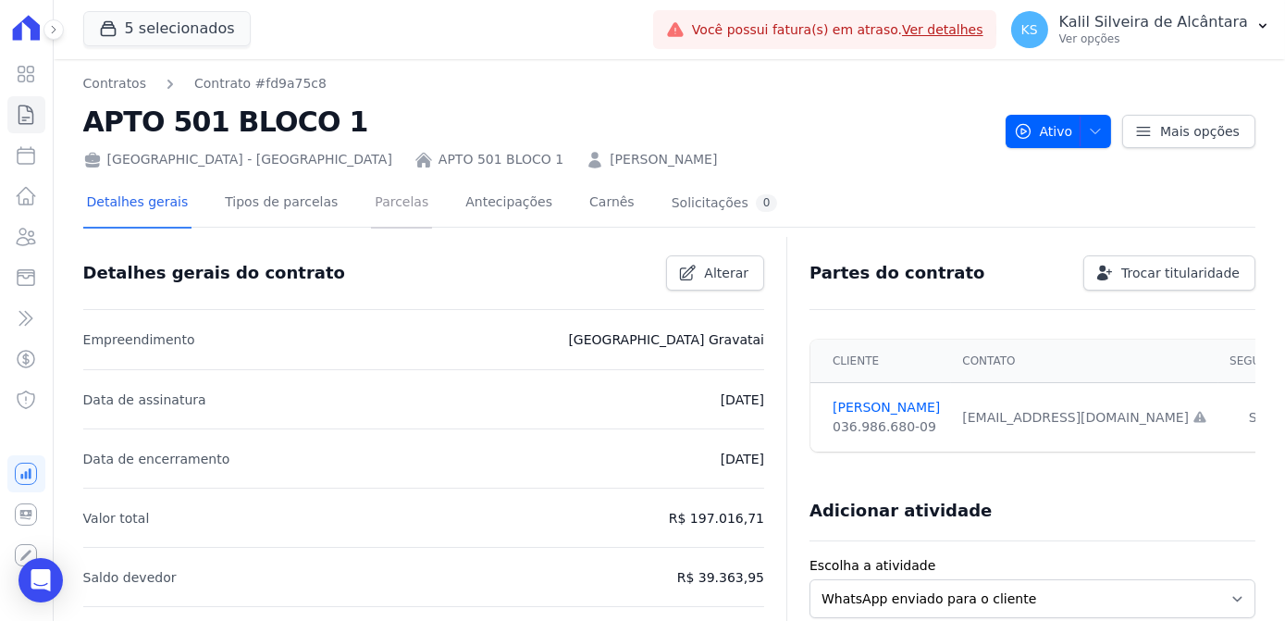
click at [386, 213] on link "Parcelas" at bounding box center [401, 203] width 61 height 49
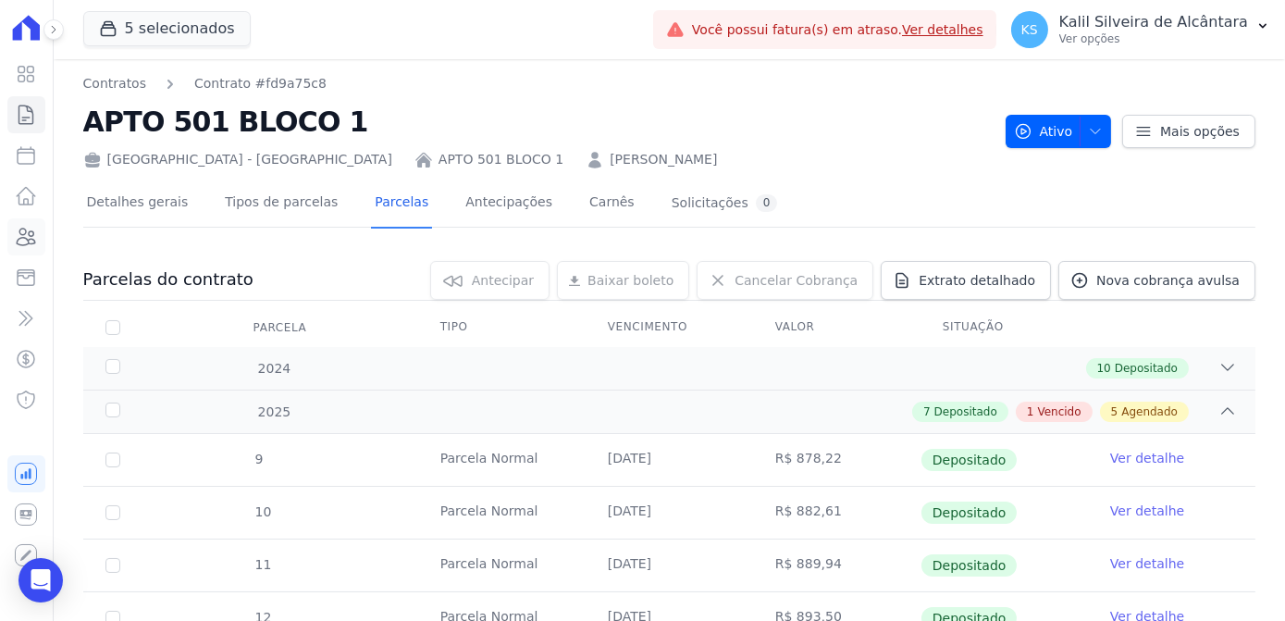
click at [22, 233] on icon at bounding box center [26, 237] width 22 height 22
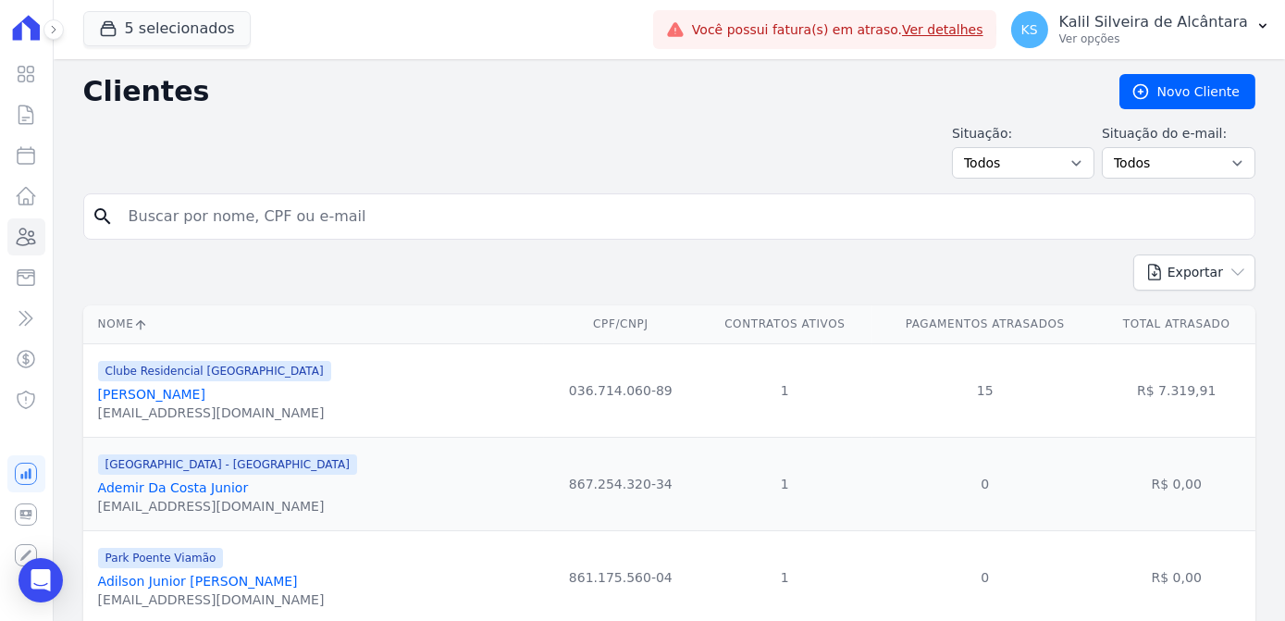
click at [155, 228] on input "search" at bounding box center [681, 216] width 1129 height 37
type input "scarlett"
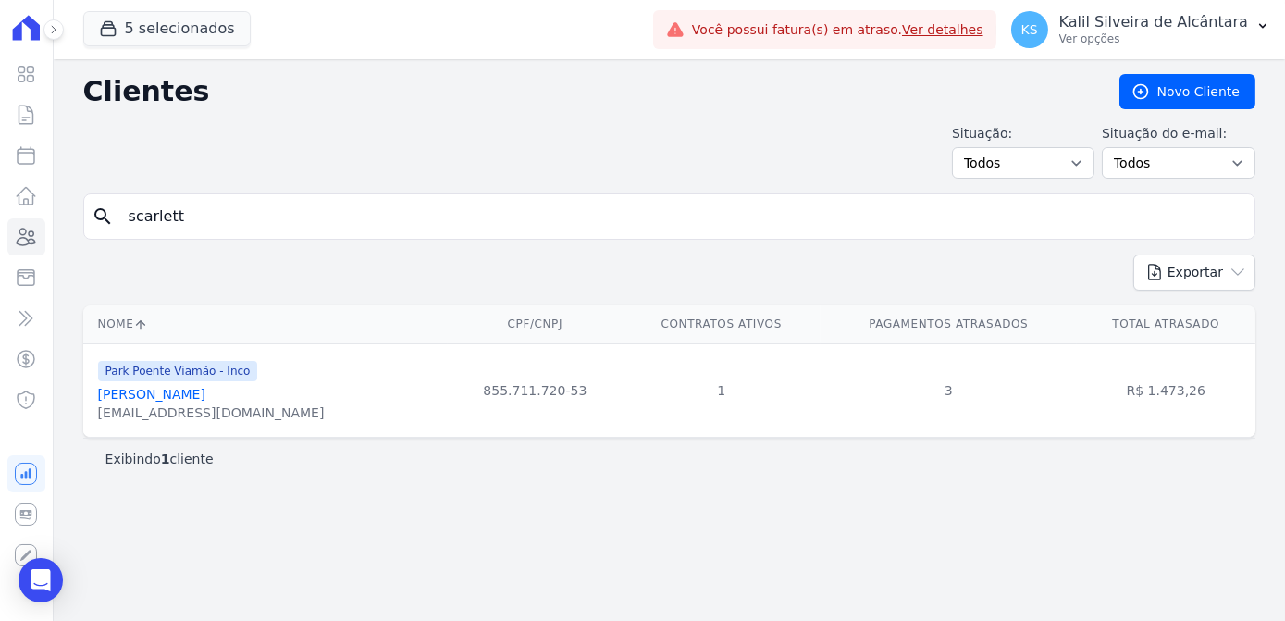
click at [193, 391] on link "Scarlett Trindade Gaspar" at bounding box center [151, 394] width 107 height 15
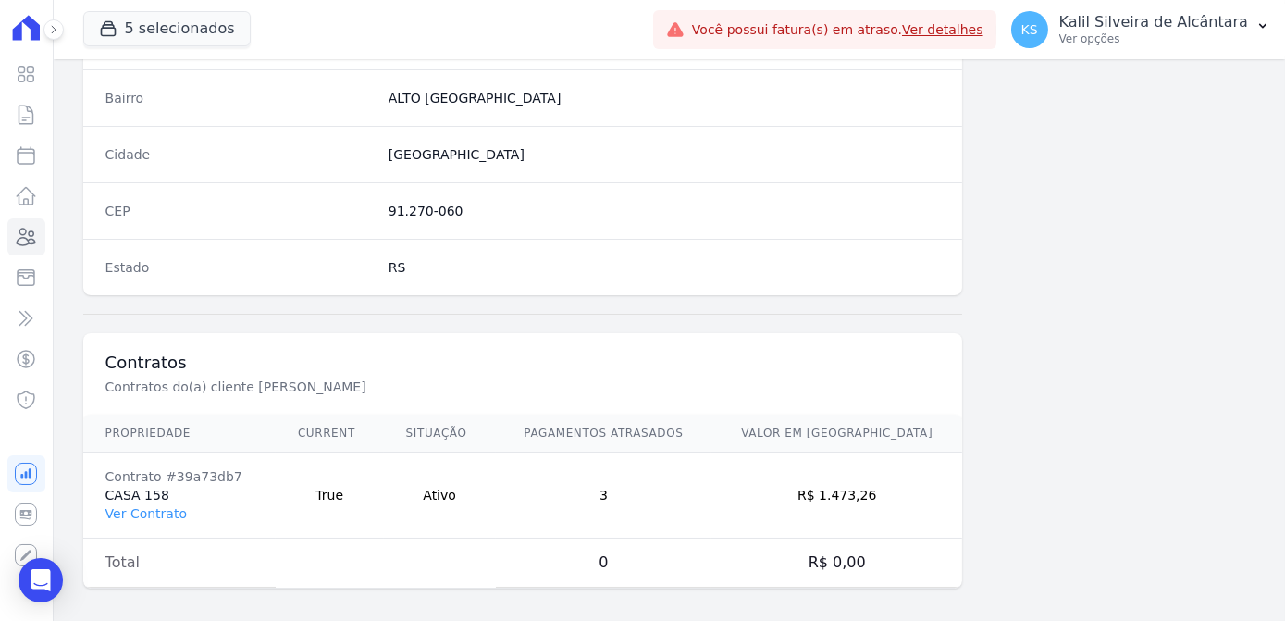
scroll to position [1102, 0]
click at [120, 504] on link "Ver Contrato" at bounding box center [145, 509] width 81 height 15
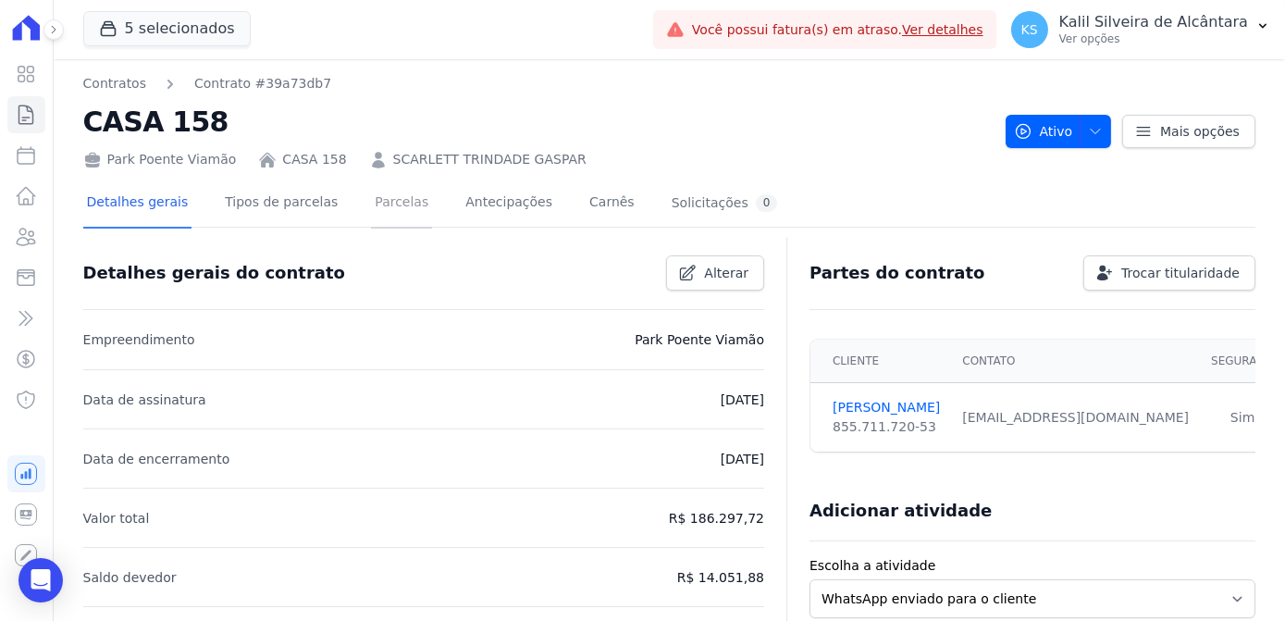
click at [379, 203] on link "Parcelas" at bounding box center [401, 203] width 61 height 49
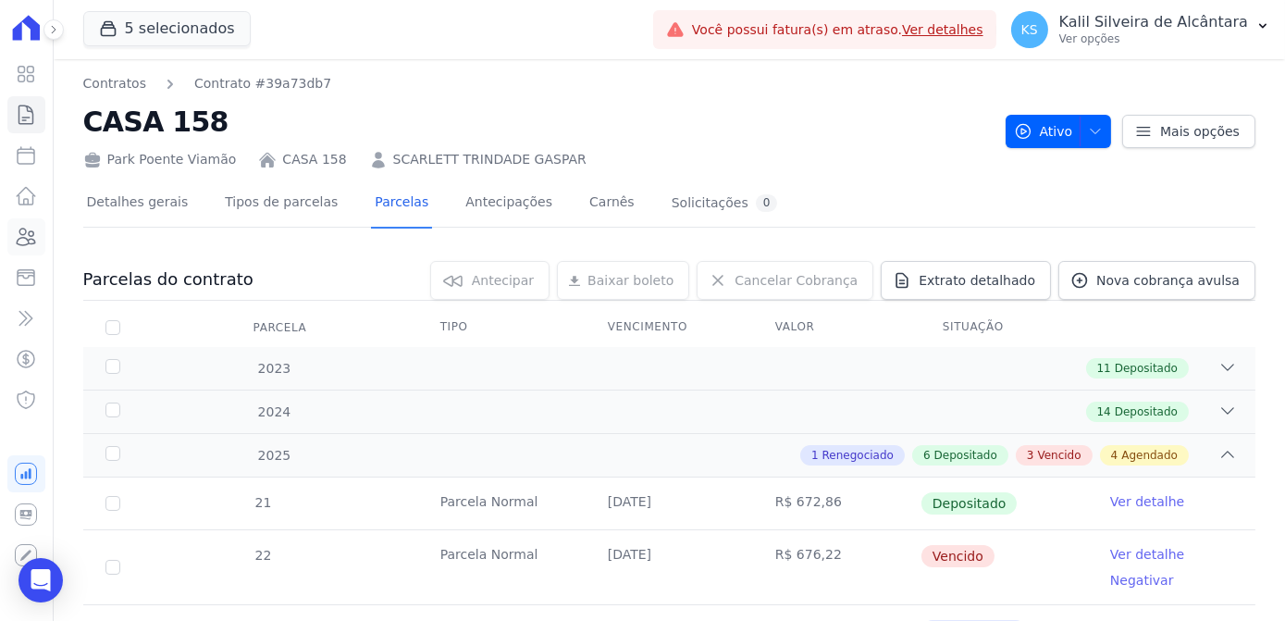
click at [27, 232] on icon at bounding box center [27, 236] width 19 height 17
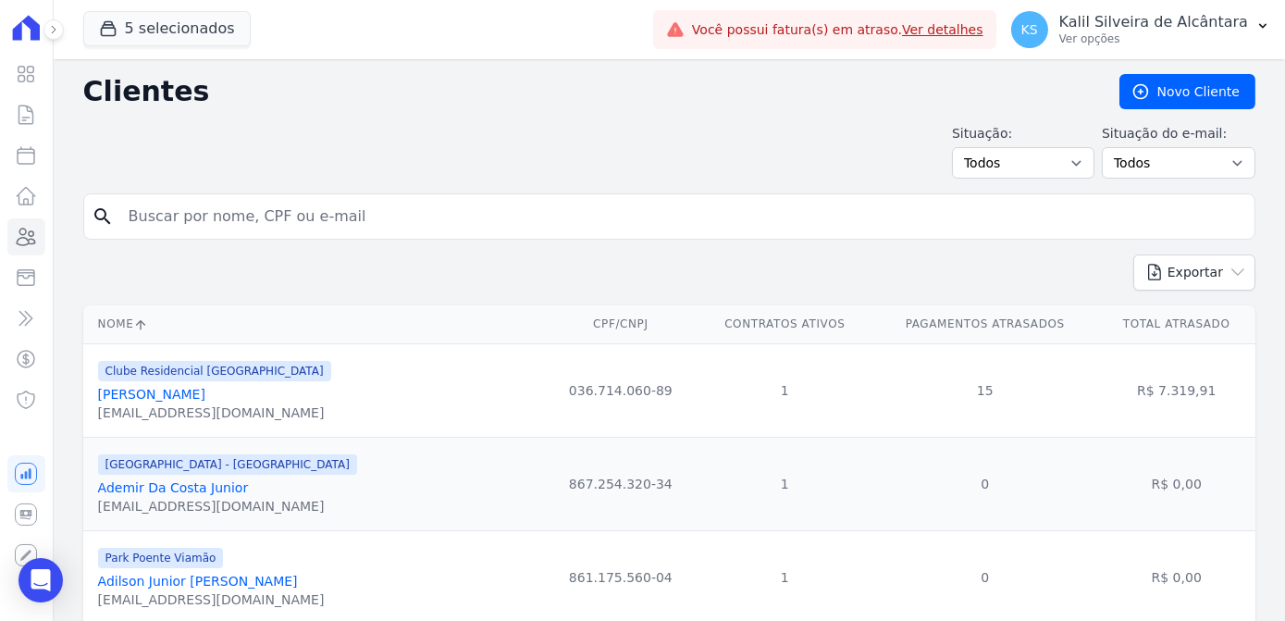
click at [413, 211] on input "search" at bounding box center [681, 216] width 1129 height 37
type input "anderson"
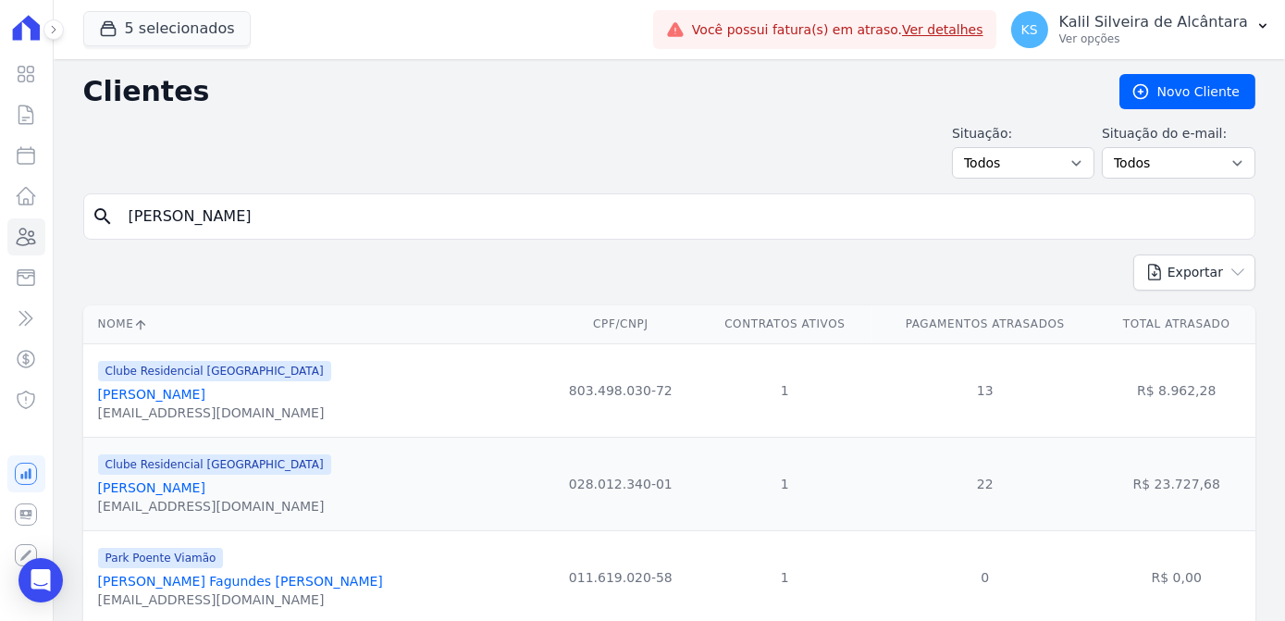
click at [234, 222] on input "anderson" at bounding box center [681, 216] width 1129 height 37
type input "anderson ma"
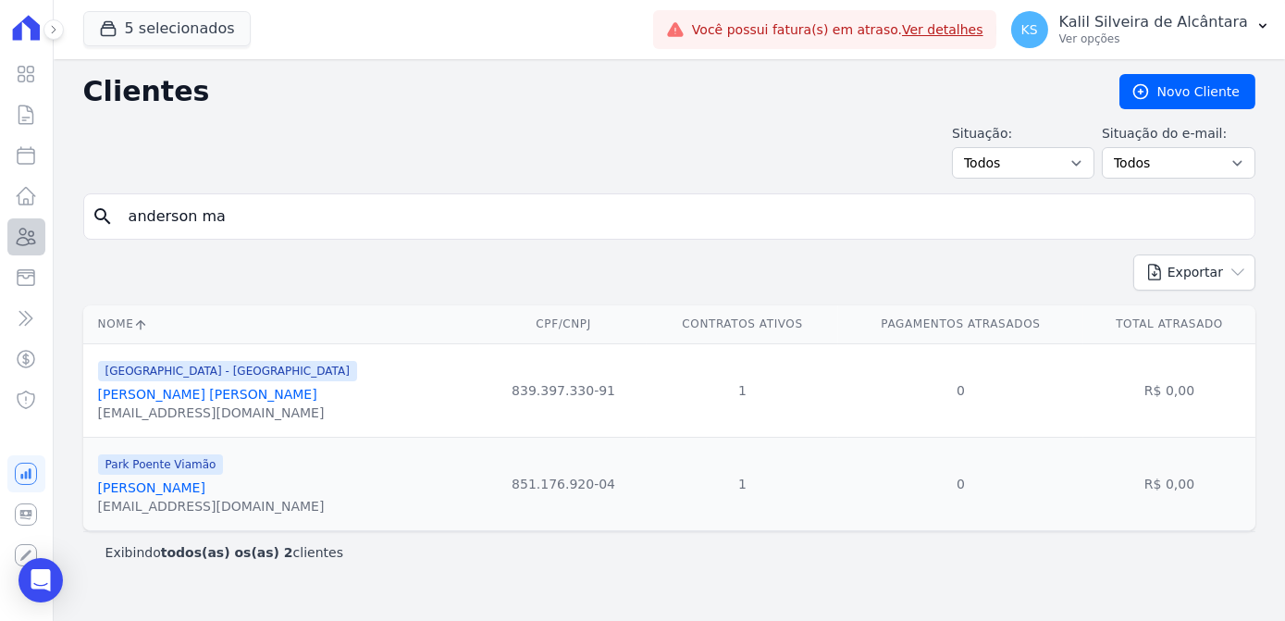
drag, startPoint x: 259, startPoint y: 213, endPoint x: 26, endPoint y: 218, distance: 233.2
click at [68, 225] on div "Clientes Novo Cliente Situação: Todos Adimplentes Inadimplentes Situação do e-m…" at bounding box center [669, 340] width 1231 height 562
click at [207, 217] on input "search" at bounding box center [681, 216] width 1129 height 37
type input "scarlett"
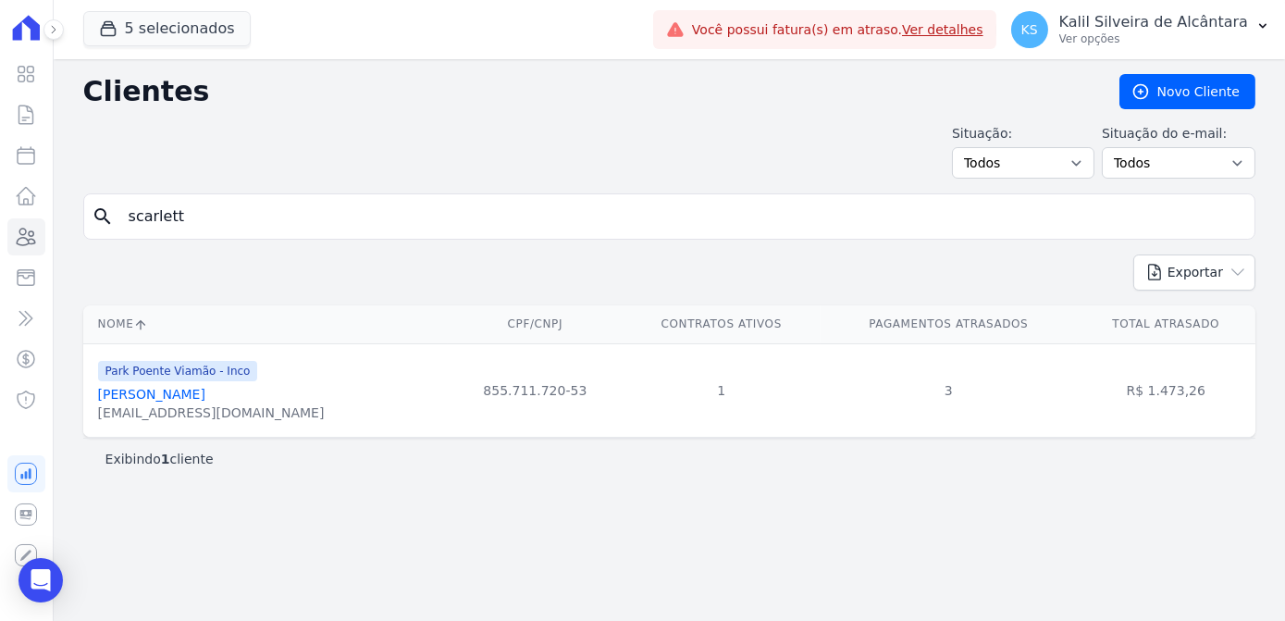
click at [187, 390] on link "Scarlett Trindade Gaspar" at bounding box center [151, 394] width 107 height 15
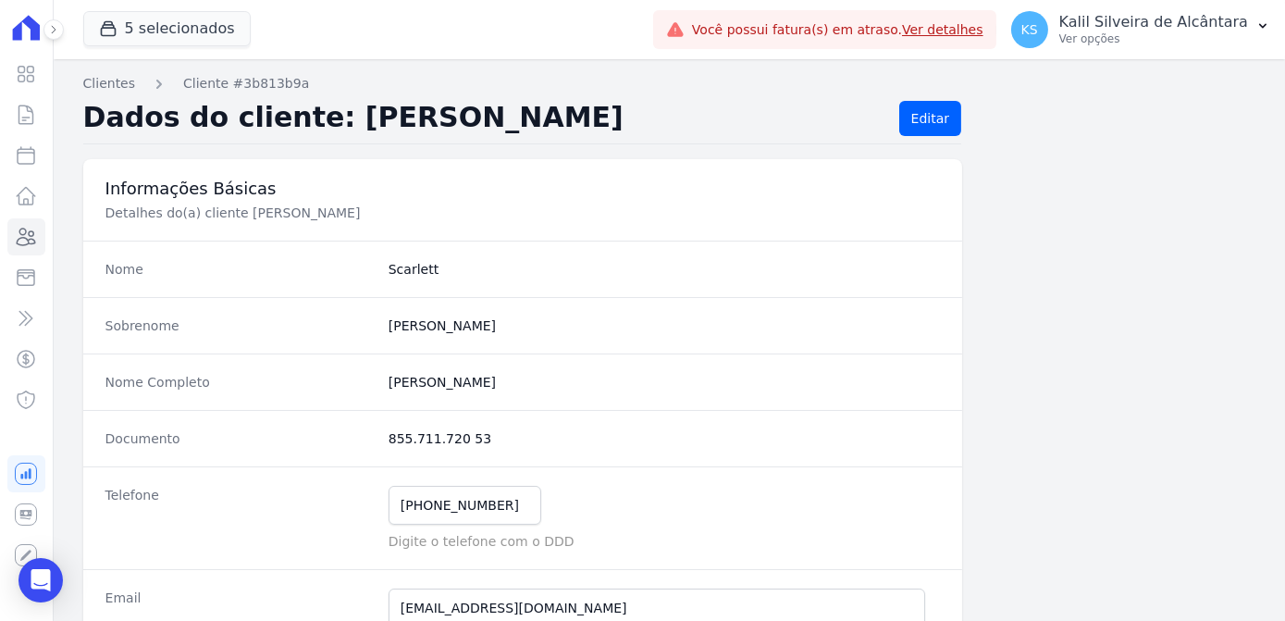
drag, startPoint x: 481, startPoint y: 429, endPoint x: 383, endPoint y: 430, distance: 98.1
click at [383, 430] on div "Documento 855.711.720 53" at bounding box center [523, 438] width 880 height 56
copy dd "855.711.720 53"
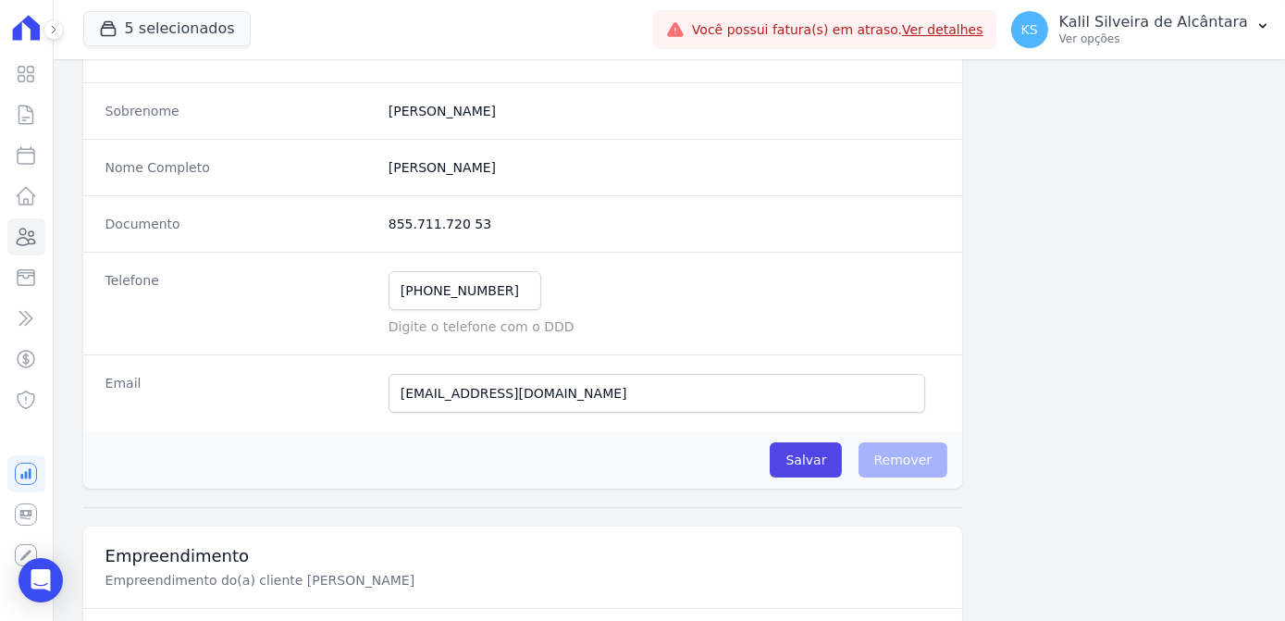
scroll to position [336, 0]
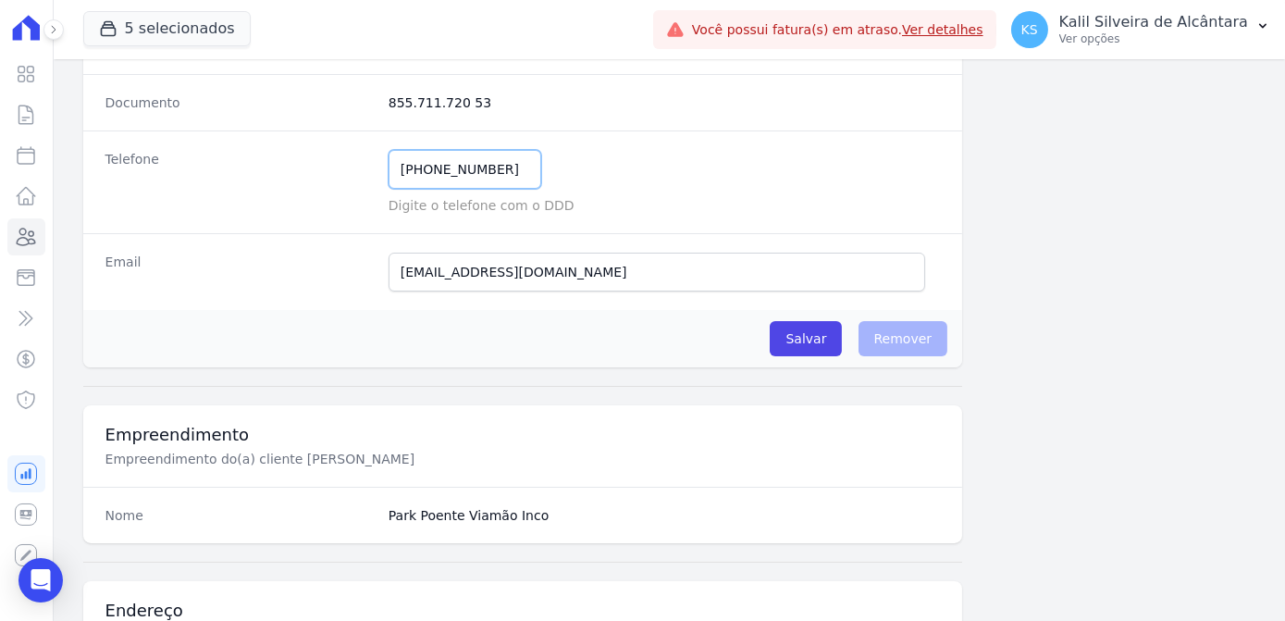
drag, startPoint x: 500, startPoint y: 174, endPoint x: 326, endPoint y: 165, distance: 175.1
click at [326, 165] on div "Telefone (51) 98941-0291 Mensagem de SMS ainda não enviada.. Mensagem de Whatsa…" at bounding box center [523, 181] width 880 height 103
click at [636, 257] on input "scarlett.harmand.gaspar@gmail.com" at bounding box center [657, 272] width 537 height 39
drag, startPoint x: 636, startPoint y: 266, endPoint x: 345, endPoint y: 267, distance: 290.5
click at [345, 267] on div "Email scarlett.harmand.gaspar@gmail.com Email confirmado." at bounding box center [523, 271] width 880 height 77
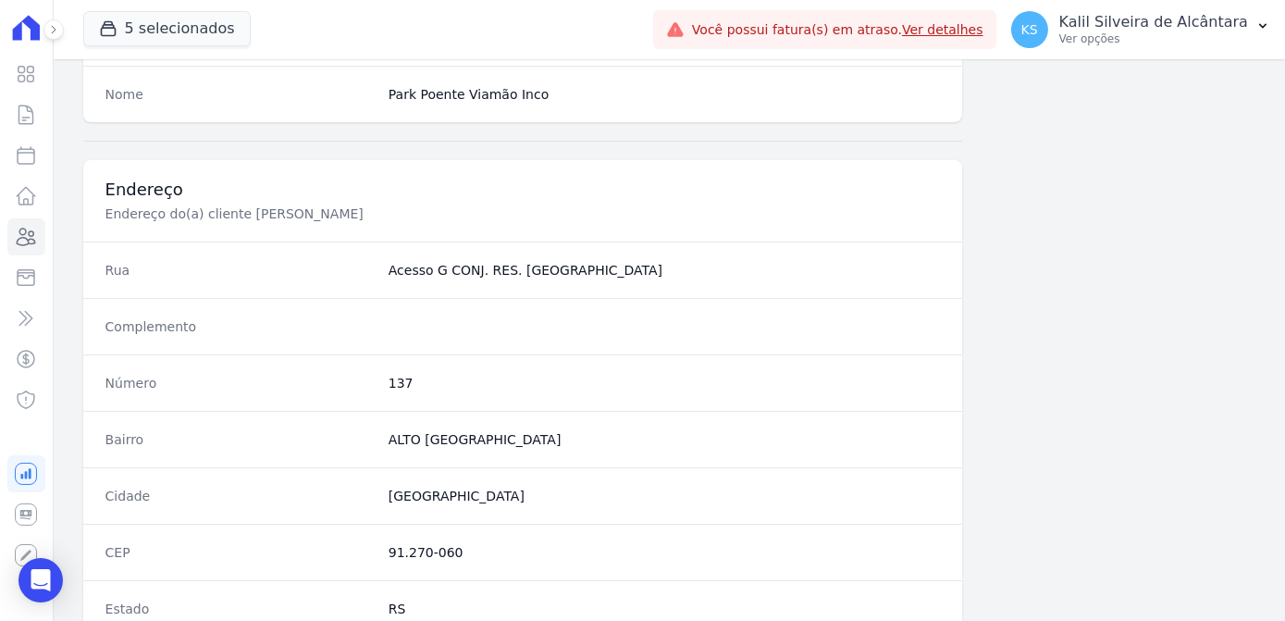
scroll to position [925, 0]
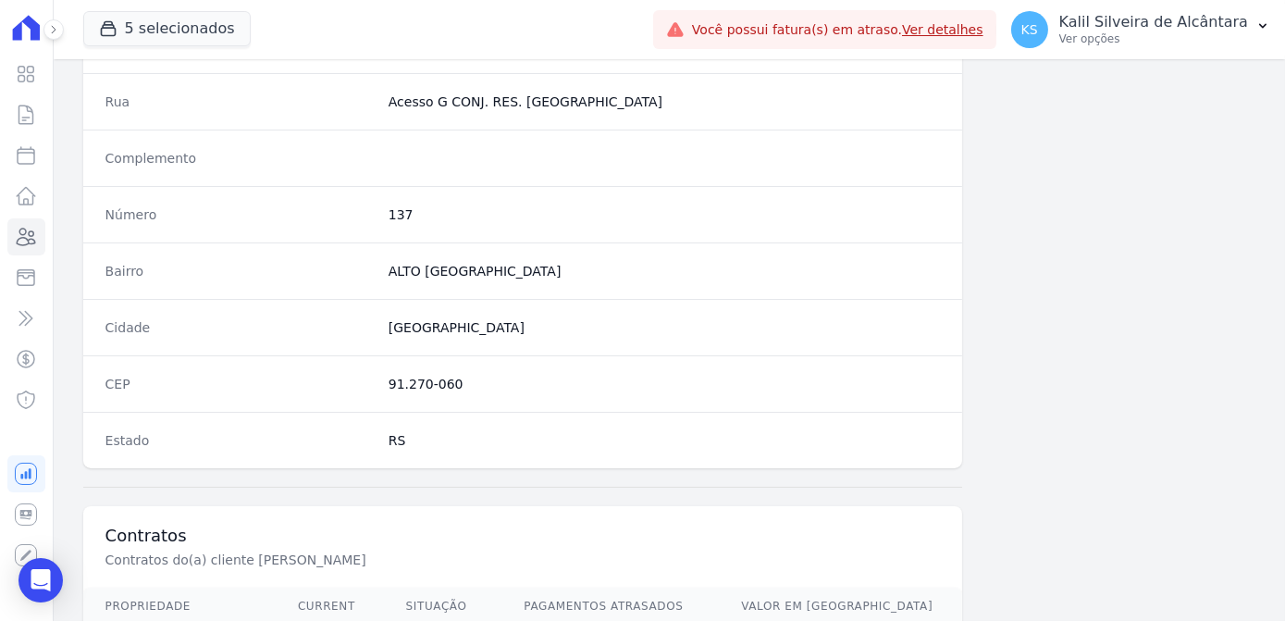
drag, startPoint x: 445, startPoint y: 384, endPoint x: 389, endPoint y: 377, distance: 55.9
click at [389, 377] on dd "91.270-060" at bounding box center [664, 384] width 551 height 19
drag, startPoint x: 389, startPoint y: 377, endPoint x: 449, endPoint y: 376, distance: 59.2
click at [449, 376] on dd "91.270-060" at bounding box center [664, 384] width 551 height 19
drag, startPoint x: 449, startPoint y: 374, endPoint x: 396, endPoint y: 366, distance: 53.2
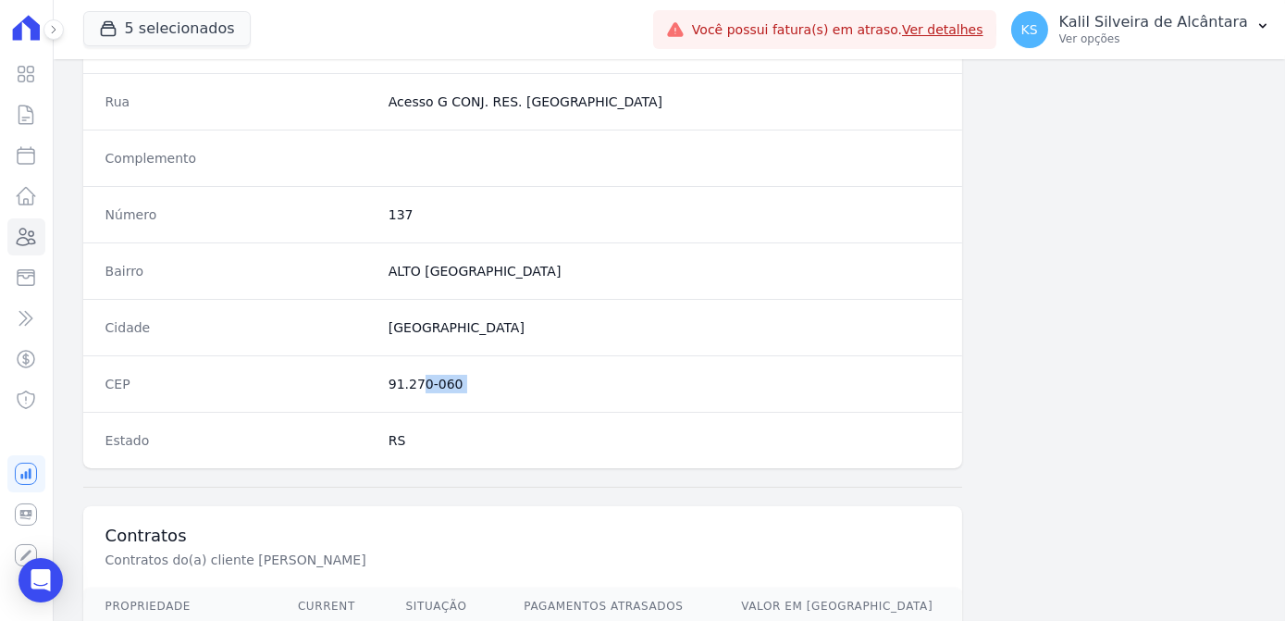
click at [396, 366] on div "CEP 91.270-060" at bounding box center [523, 383] width 880 height 56
copy dl "91.270-060"
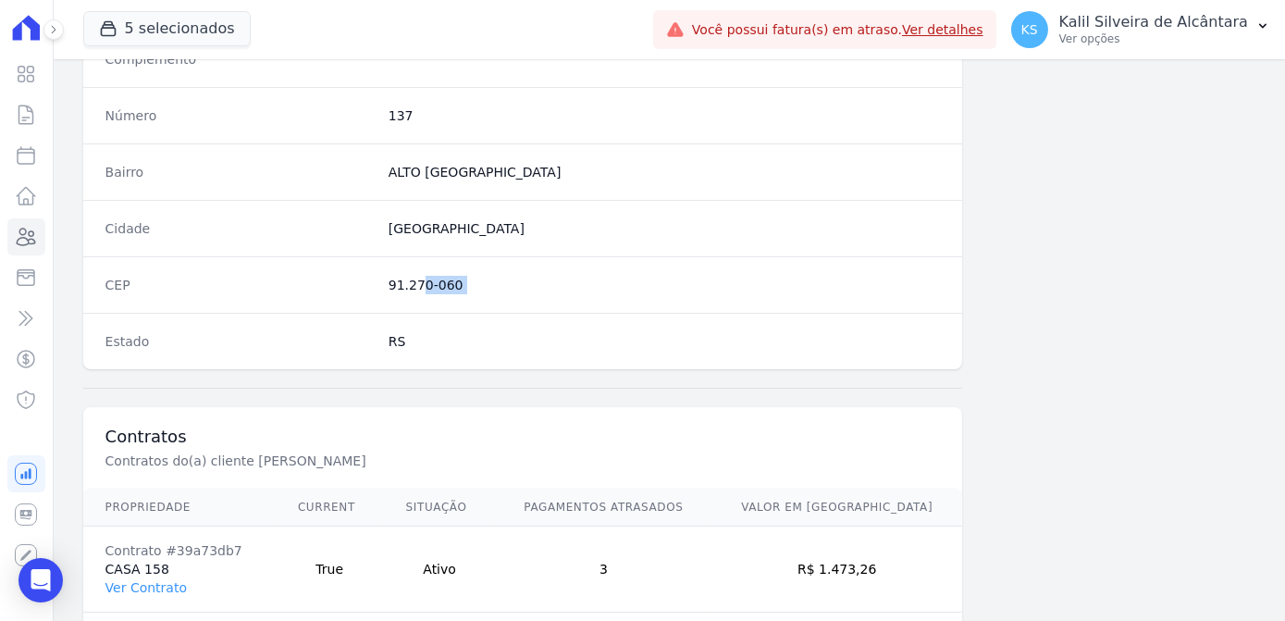
scroll to position [1102, 0]
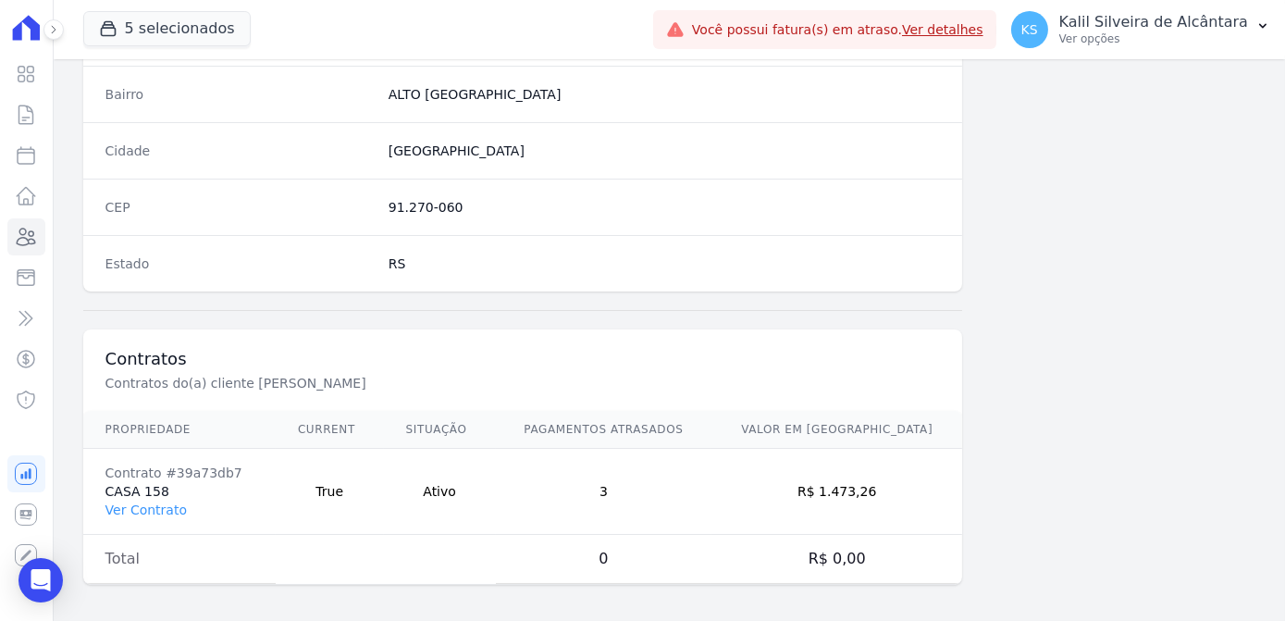
click at [895, 478] on td "R$ 1.473,26" at bounding box center [836, 492] width 251 height 86
drag, startPoint x: 890, startPoint y: 485, endPoint x: 846, endPoint y: 489, distance: 43.7
click at [846, 489] on td "R$ 1.473,26" at bounding box center [836, 492] width 251 height 86
copy td "1.473,26"
click at [119, 502] on link "Ver Contrato" at bounding box center [145, 509] width 81 height 15
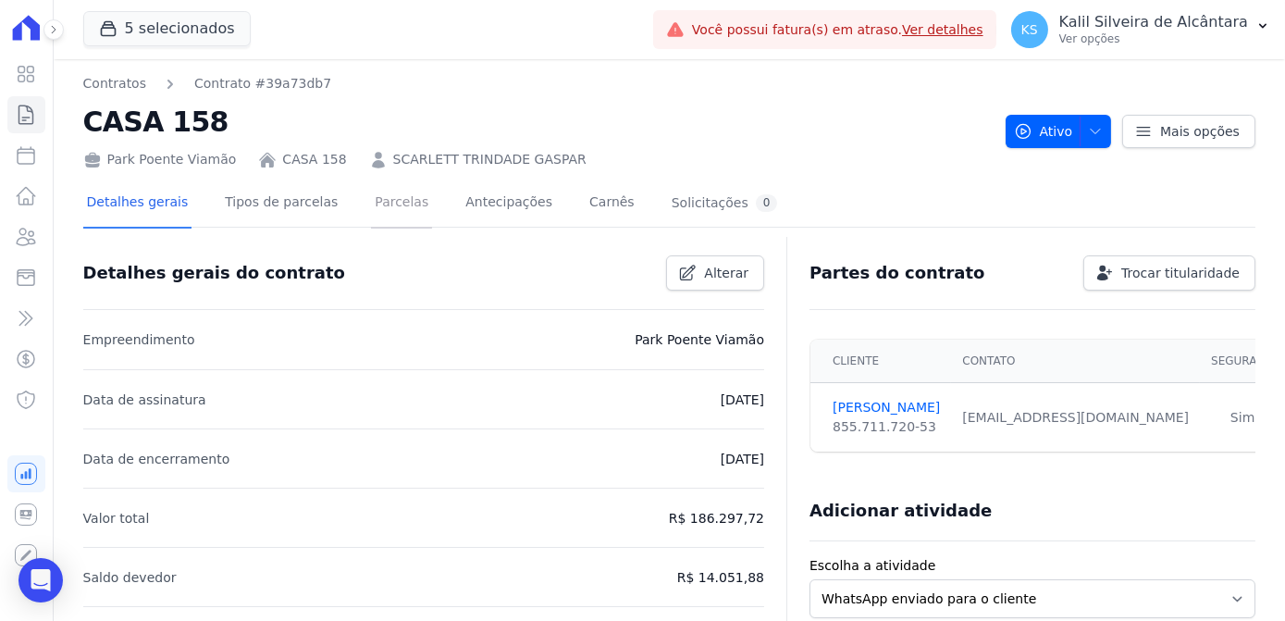
click at [375, 213] on link "Parcelas" at bounding box center [401, 203] width 61 height 49
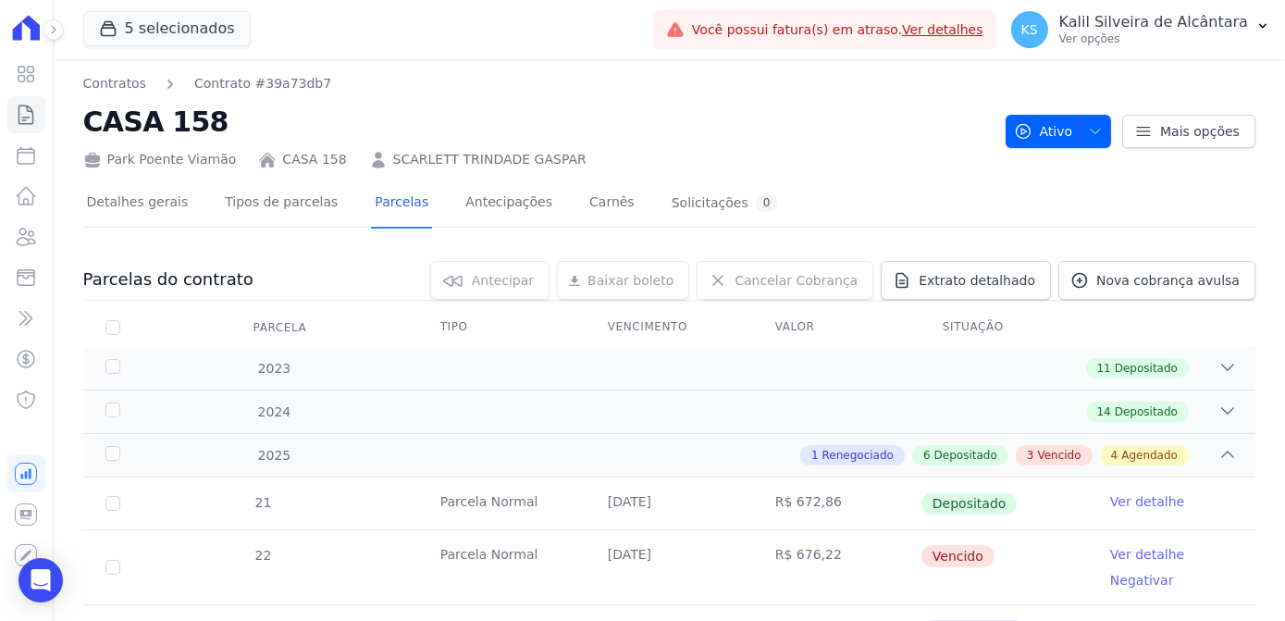
click at [514, 158] on link "SCARLETT TRINDADE GASPAR" at bounding box center [489, 159] width 193 height 19
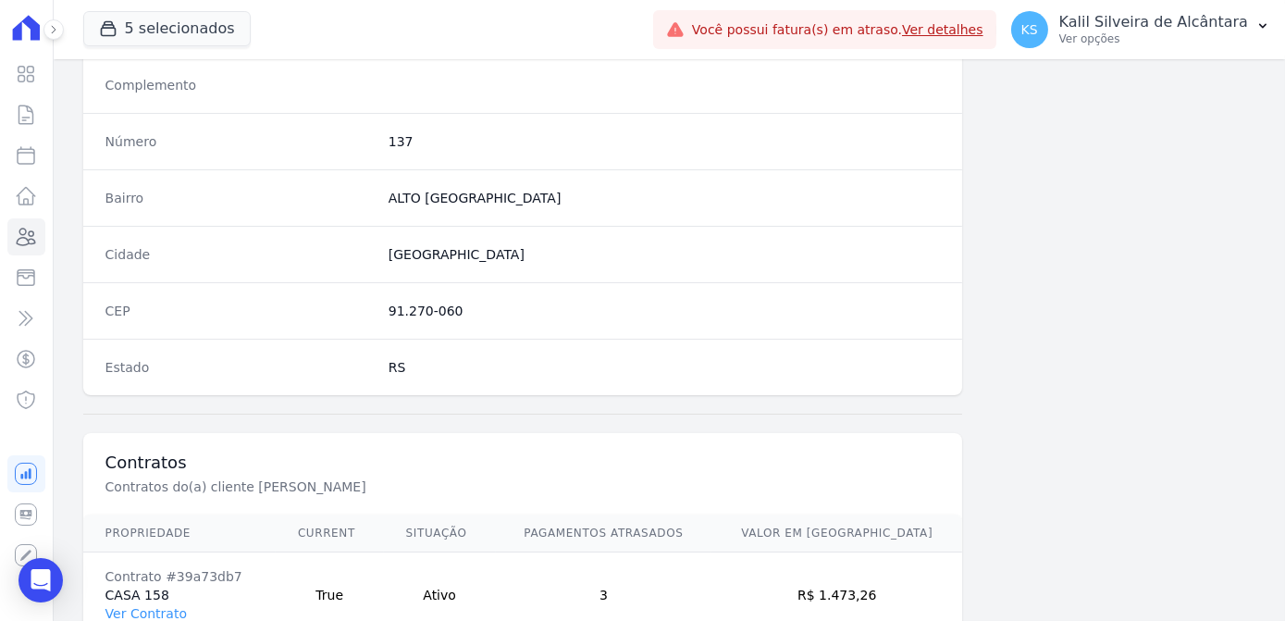
scroll to position [1102, 0]
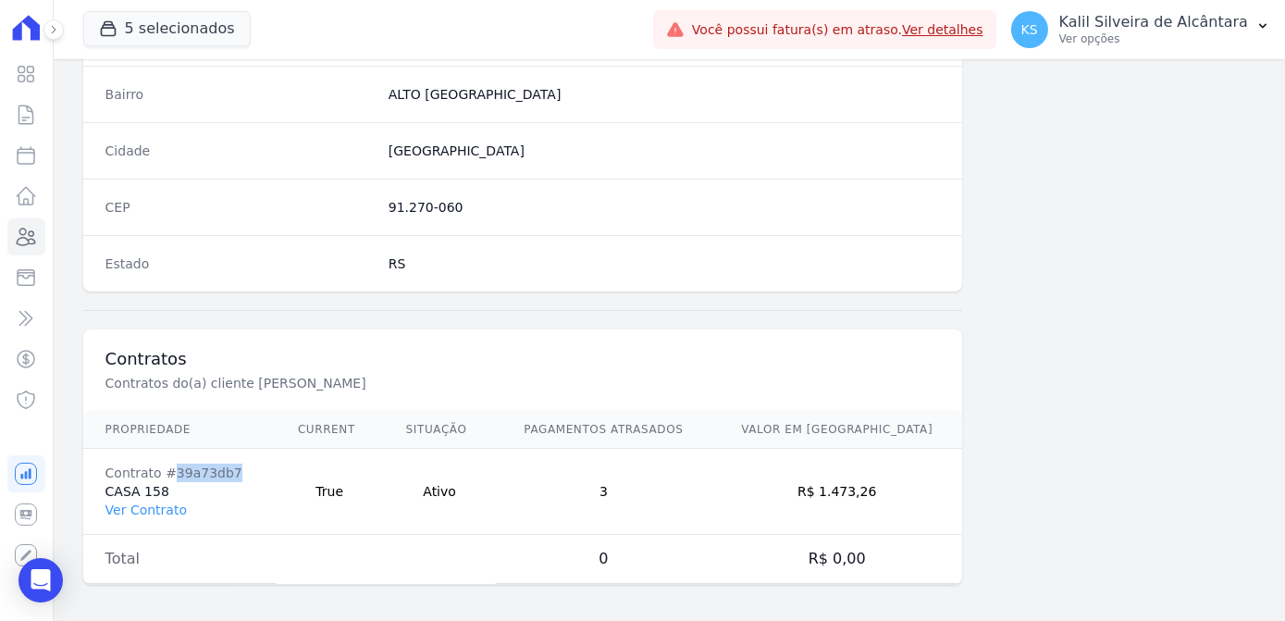
drag, startPoint x: 202, startPoint y: 467, endPoint x: 167, endPoint y: 467, distance: 34.2
click at [167, 467] on div "Contrato #39a73db7" at bounding box center [179, 472] width 148 height 19
copy div "39a73db7"
click at [148, 502] on link "Ver Contrato" at bounding box center [145, 509] width 81 height 15
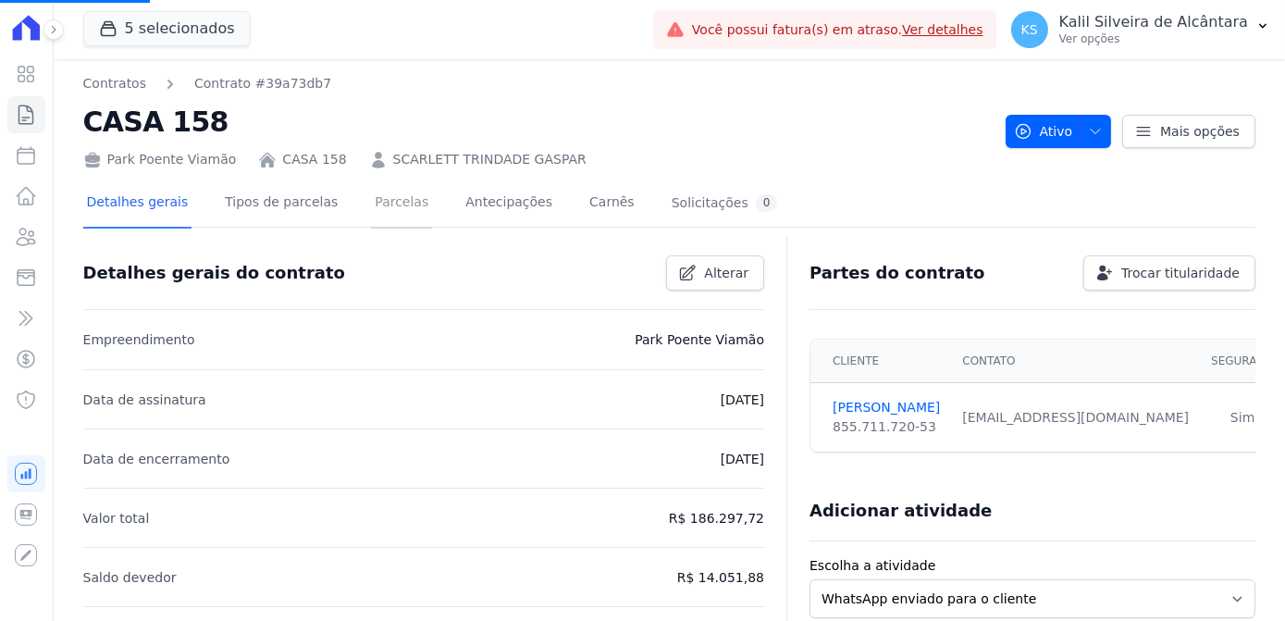
click at [371, 193] on link "Parcelas" at bounding box center [401, 203] width 61 height 49
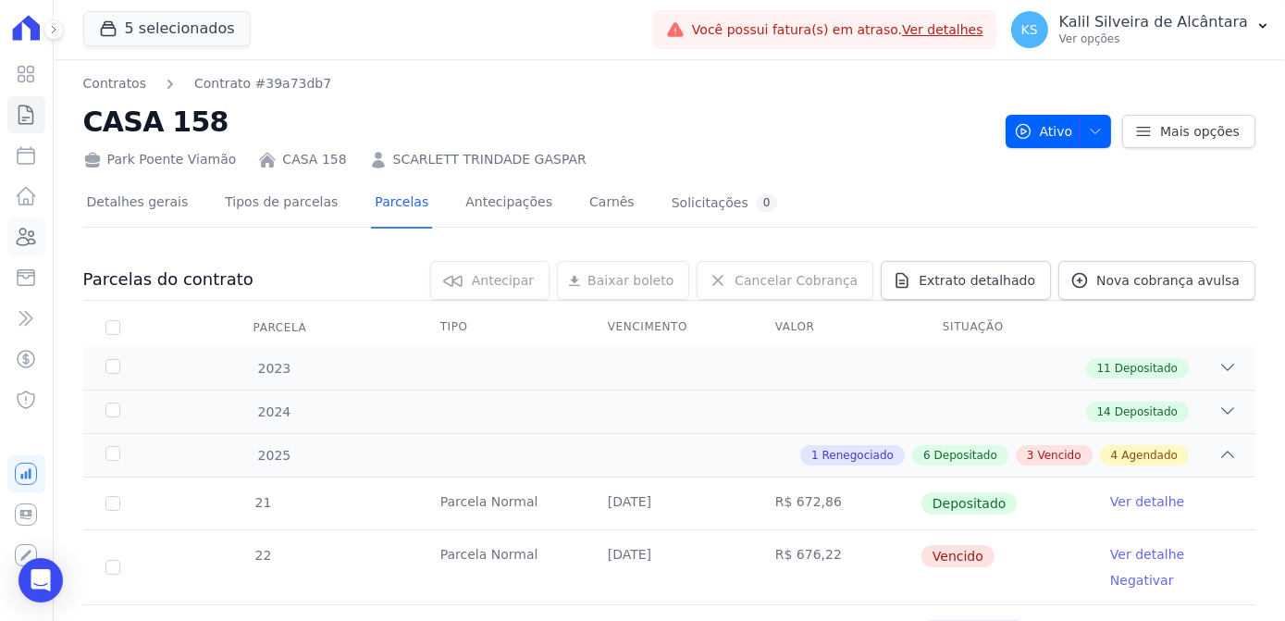
click at [22, 246] on icon at bounding box center [26, 237] width 22 height 22
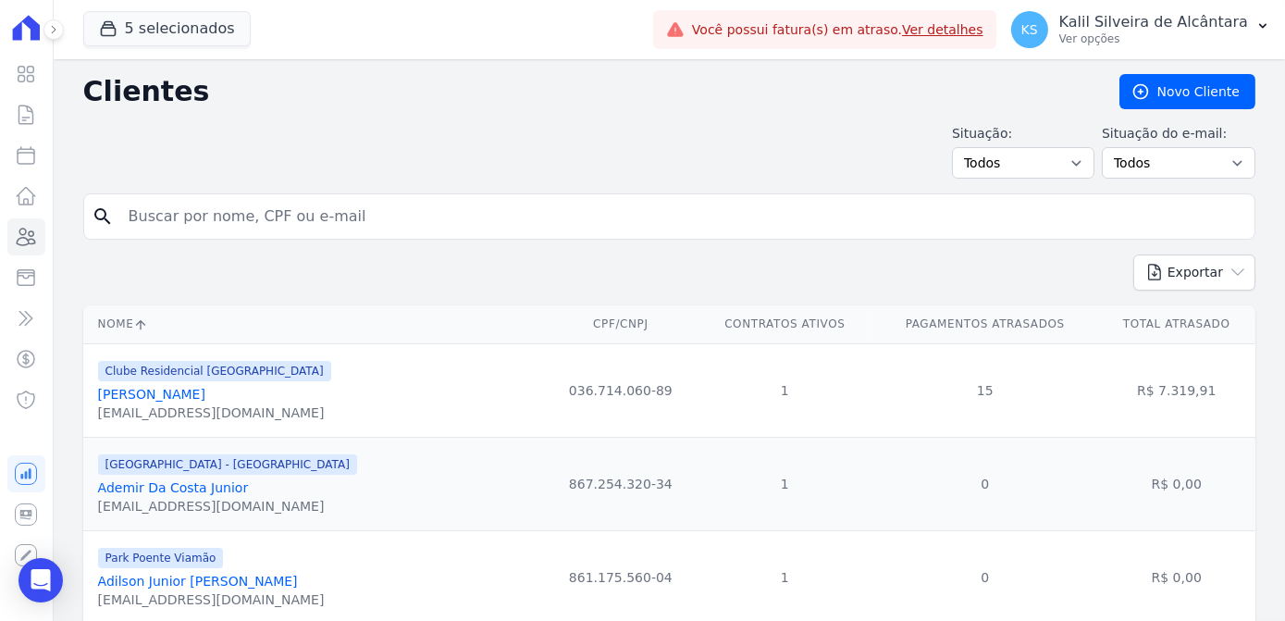
click at [265, 223] on input "search" at bounding box center [681, 216] width 1129 height 37
type input "hellen"
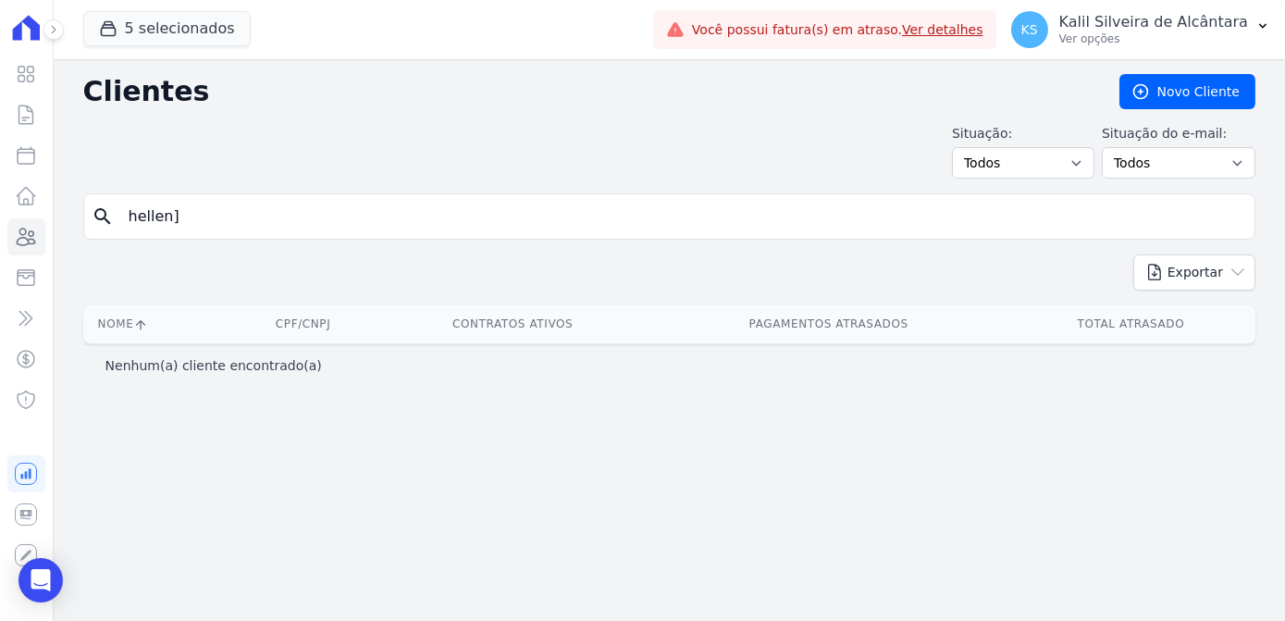
click at [317, 223] on input "hellen]" at bounding box center [681, 216] width 1129 height 37
type input "hellen"
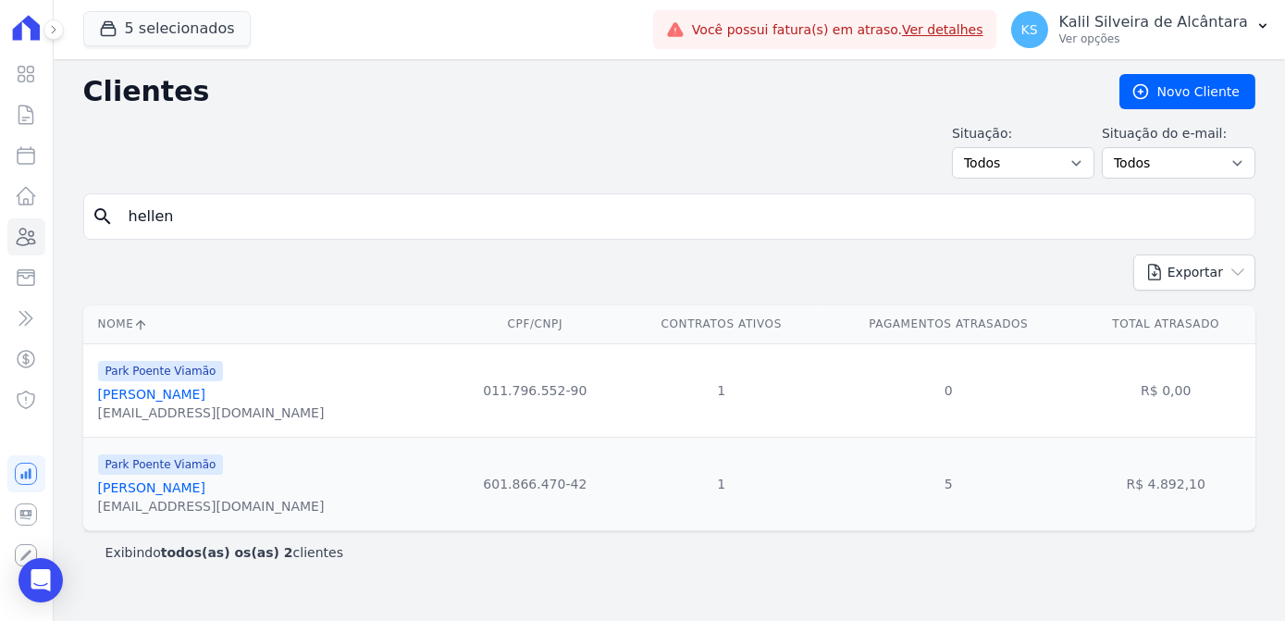
click at [200, 486] on link "Hellen Rodrigues De Souza Ocaña" at bounding box center [151, 487] width 107 height 15
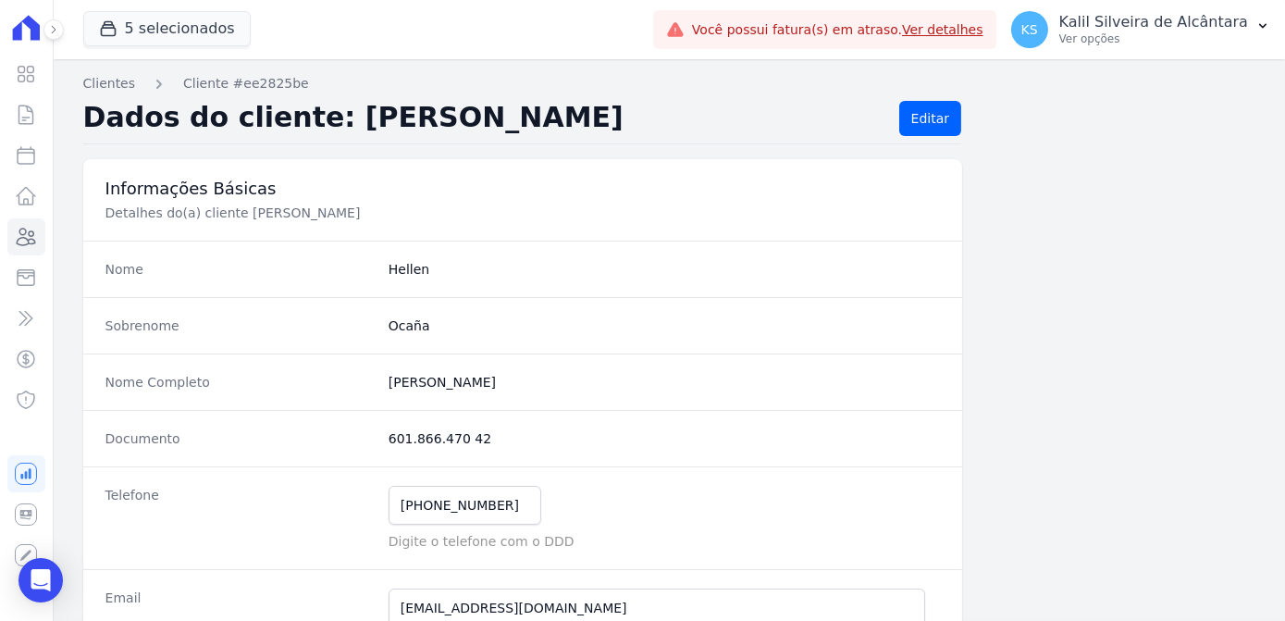
drag, startPoint x: 481, startPoint y: 433, endPoint x: 384, endPoint y: 442, distance: 97.6
click at [384, 442] on div "Documento 601.866.470 42" at bounding box center [523, 438] width 880 height 56
copy dd "601.866.470 42"
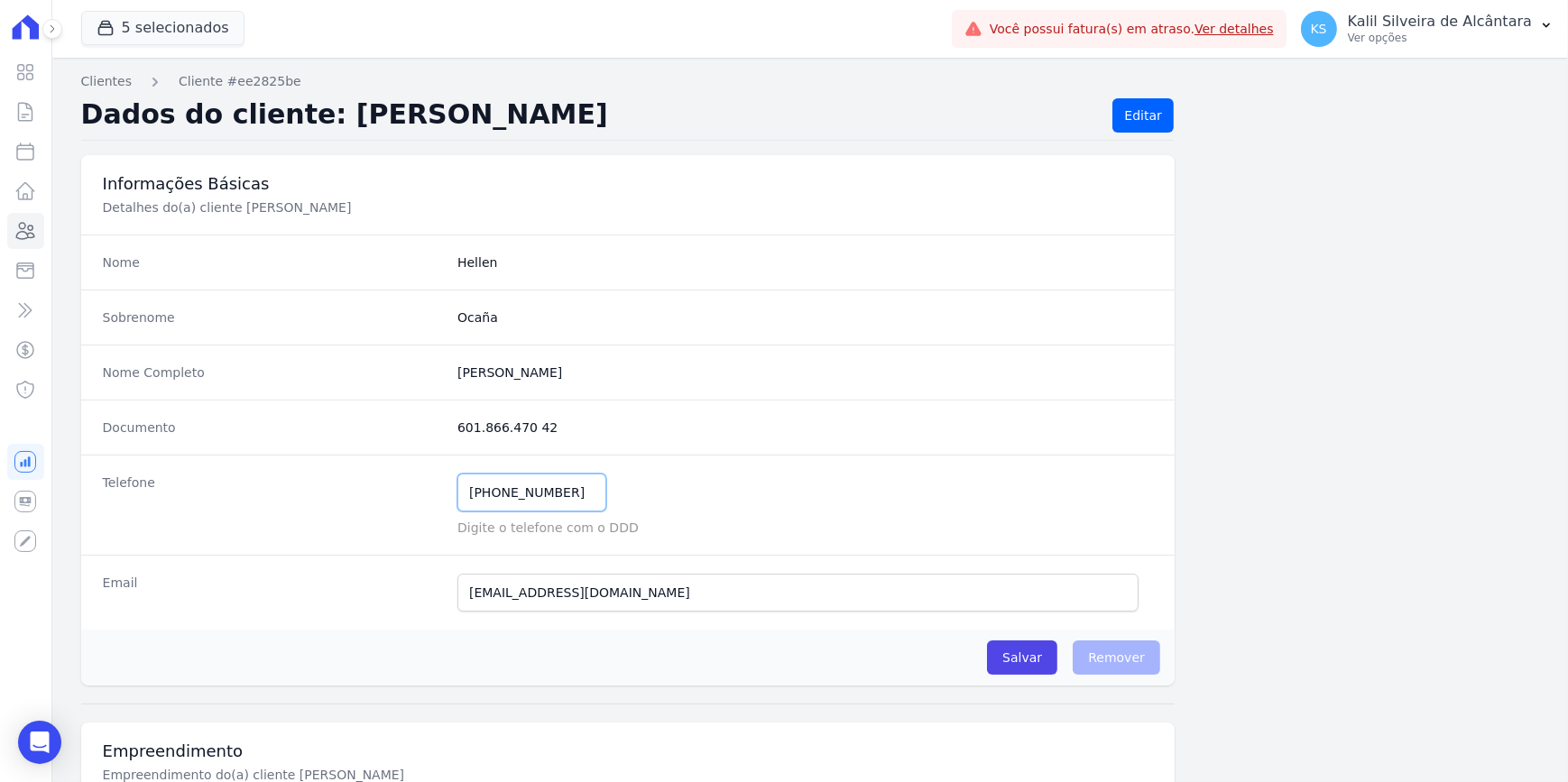
drag, startPoint x: 565, startPoint y: 489, endPoint x: 419, endPoint y: 502, distance: 146.6
click at [419, 502] on div "Telefone (51) 99421-4049 Mensagem de SMS ainda não enviada.. Mensagem de Whatsa…" at bounding box center [627, 504] width 1093 height 100
click at [632, 586] on input "hellenroribeiro@gmail.com" at bounding box center [798, 592] width 681 height 38
drag, startPoint x: 637, startPoint y: 587, endPoint x: 374, endPoint y: 600, distance: 263.3
click at [374, 600] on div "Email hellenroribeiro@gmail.com E-mail enviado. Aguardando confirmação.." at bounding box center [627, 592] width 1093 height 75
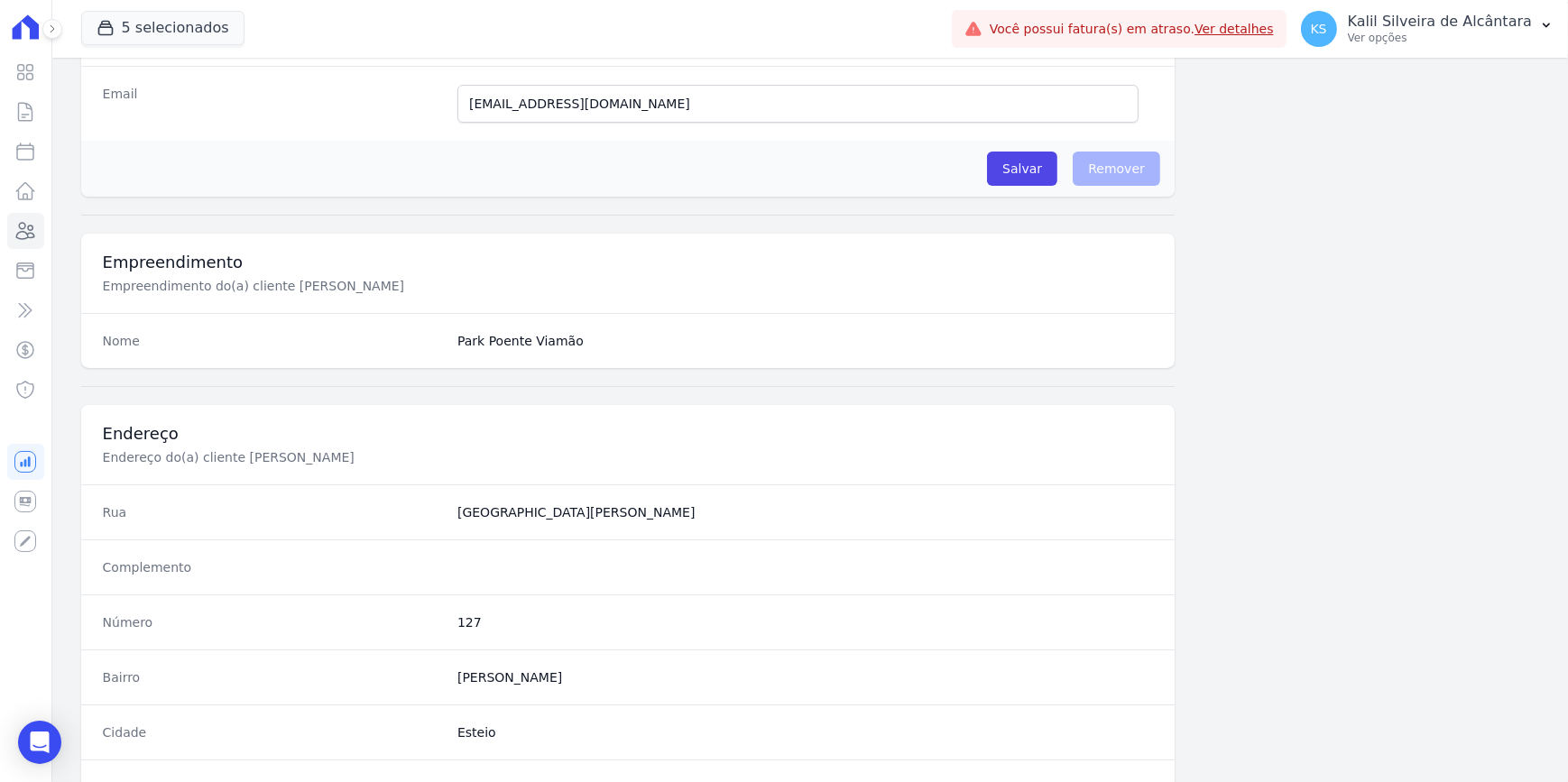
scroll to position [656, 0]
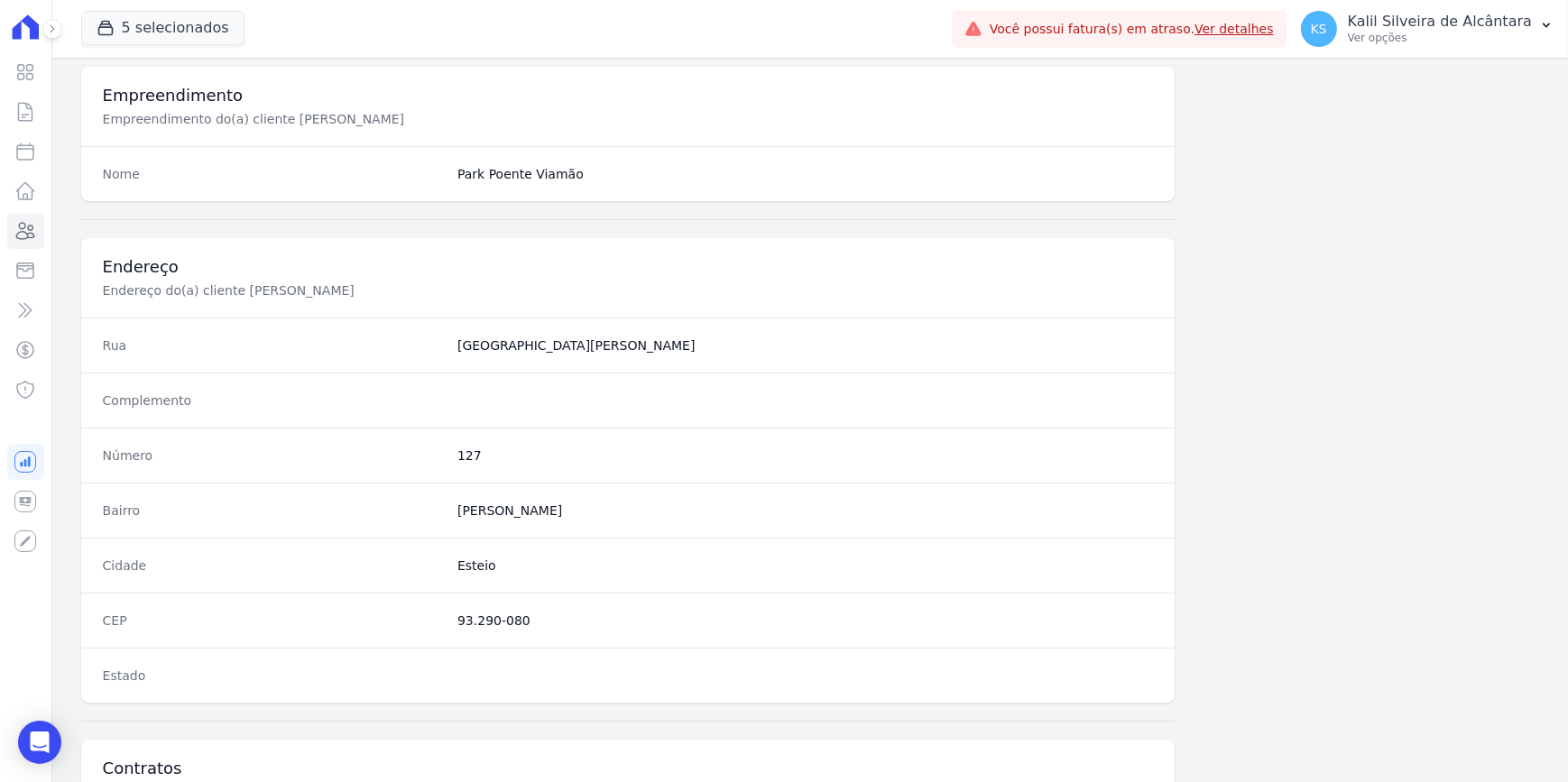
drag, startPoint x: 483, startPoint y: 617, endPoint x: 450, endPoint y: 619, distance: 33.1
click at [450, 605] on div "CEP 93.290-080" at bounding box center [627, 620] width 1093 height 55
click at [451, 456] on div "Número 127" at bounding box center [627, 454] width 1093 height 55
copy dd "127"
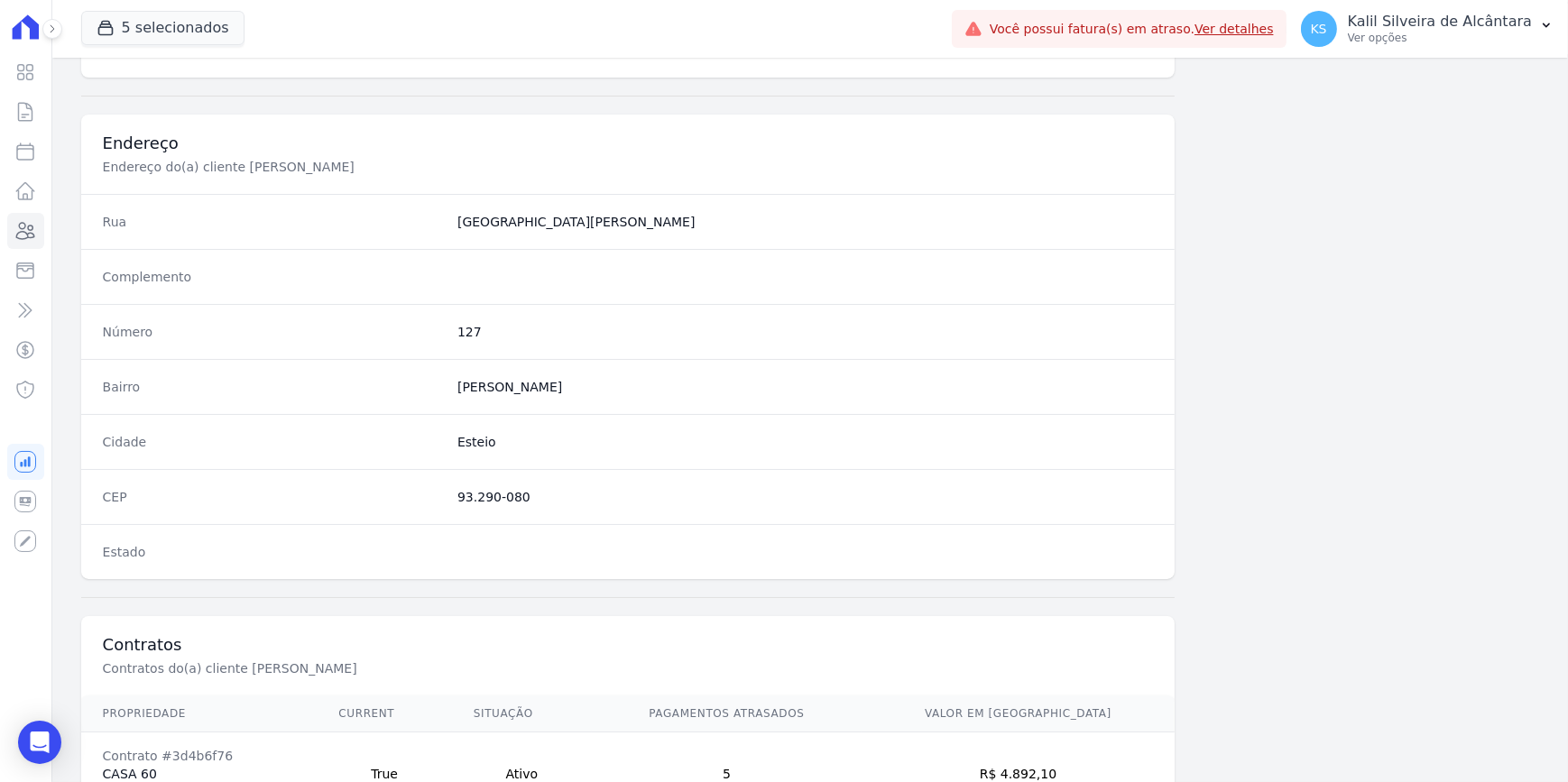
scroll to position [902, 0]
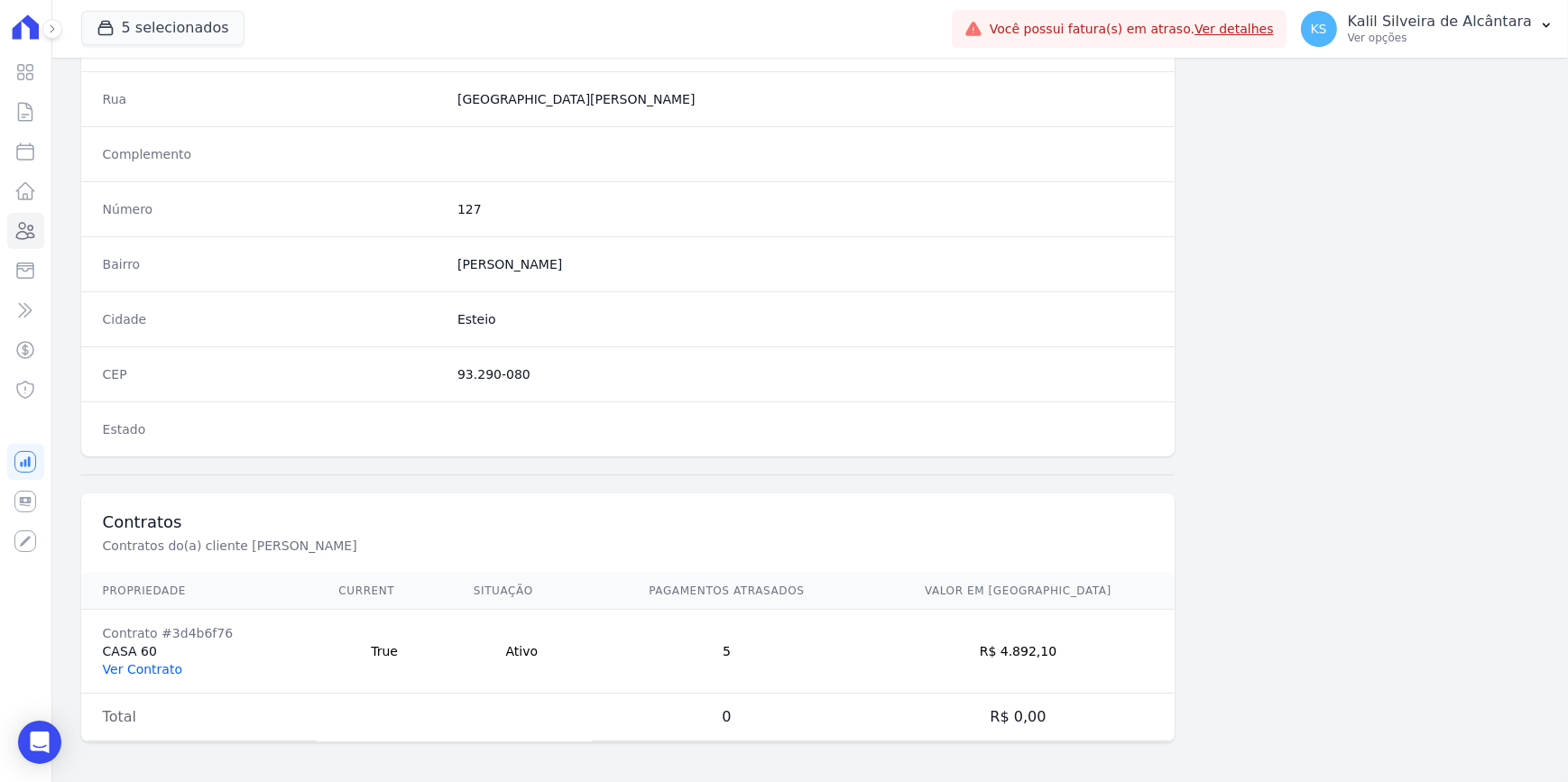
click at [141, 605] on link "Ver Contrato" at bounding box center [141, 669] width 79 height 15
click at [1045, 605] on td "R$ 4.892,10" at bounding box center [1017, 651] width 313 height 84
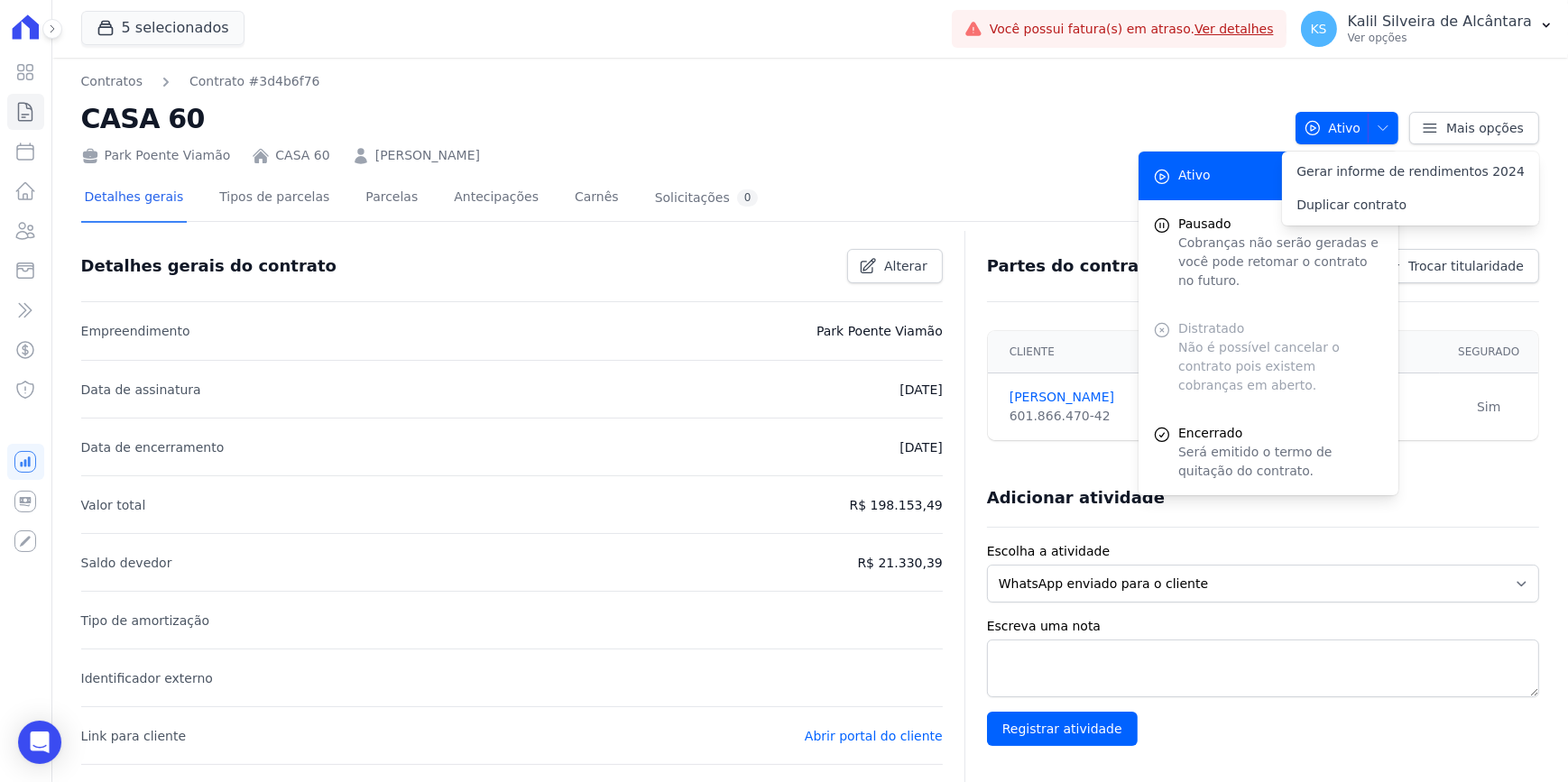
click at [1086, 605] on textarea "Escreva uma nota" at bounding box center [1263, 668] width 552 height 58
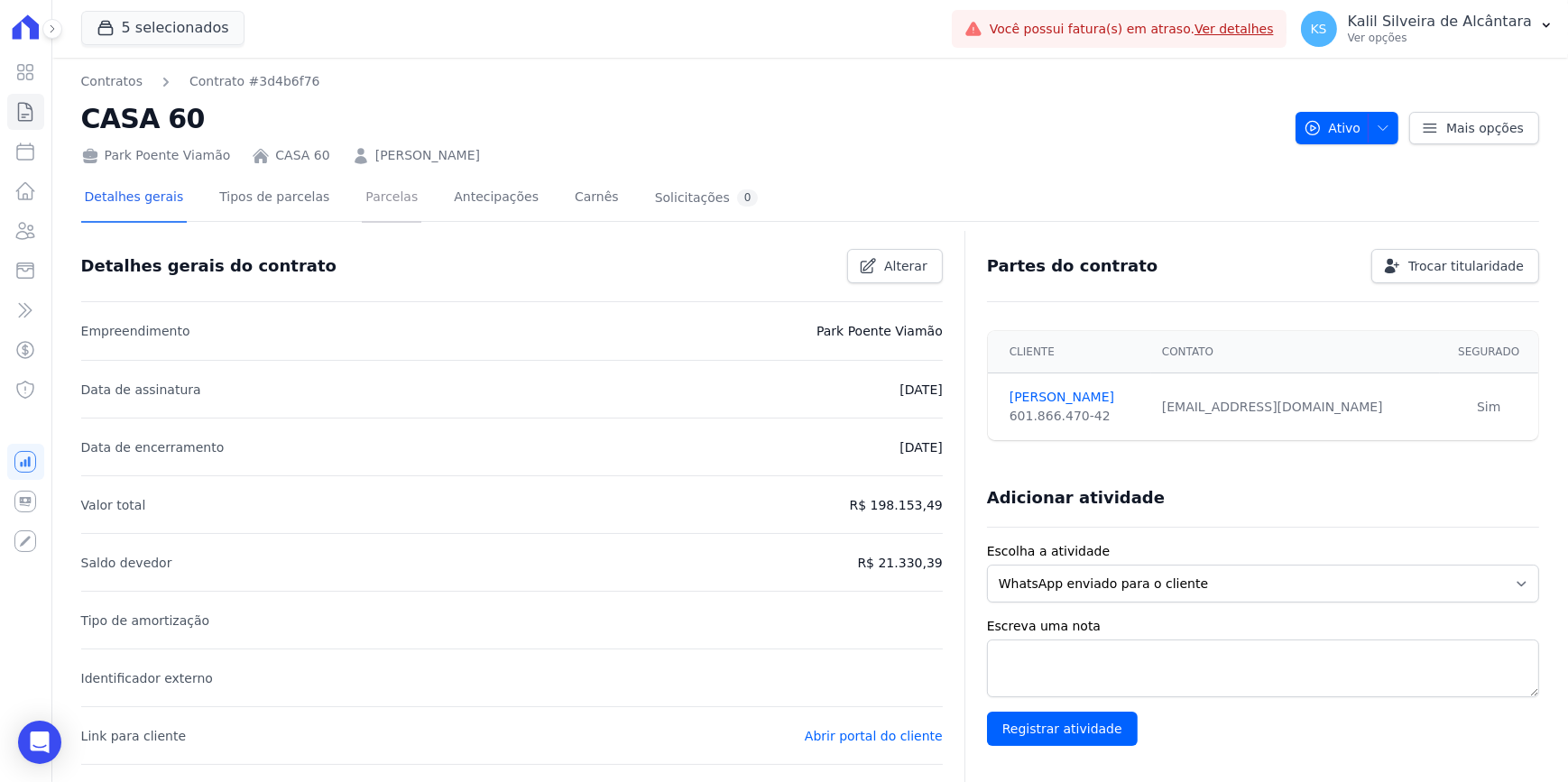
click at [381, 204] on link "Parcelas" at bounding box center [391, 198] width 59 height 48
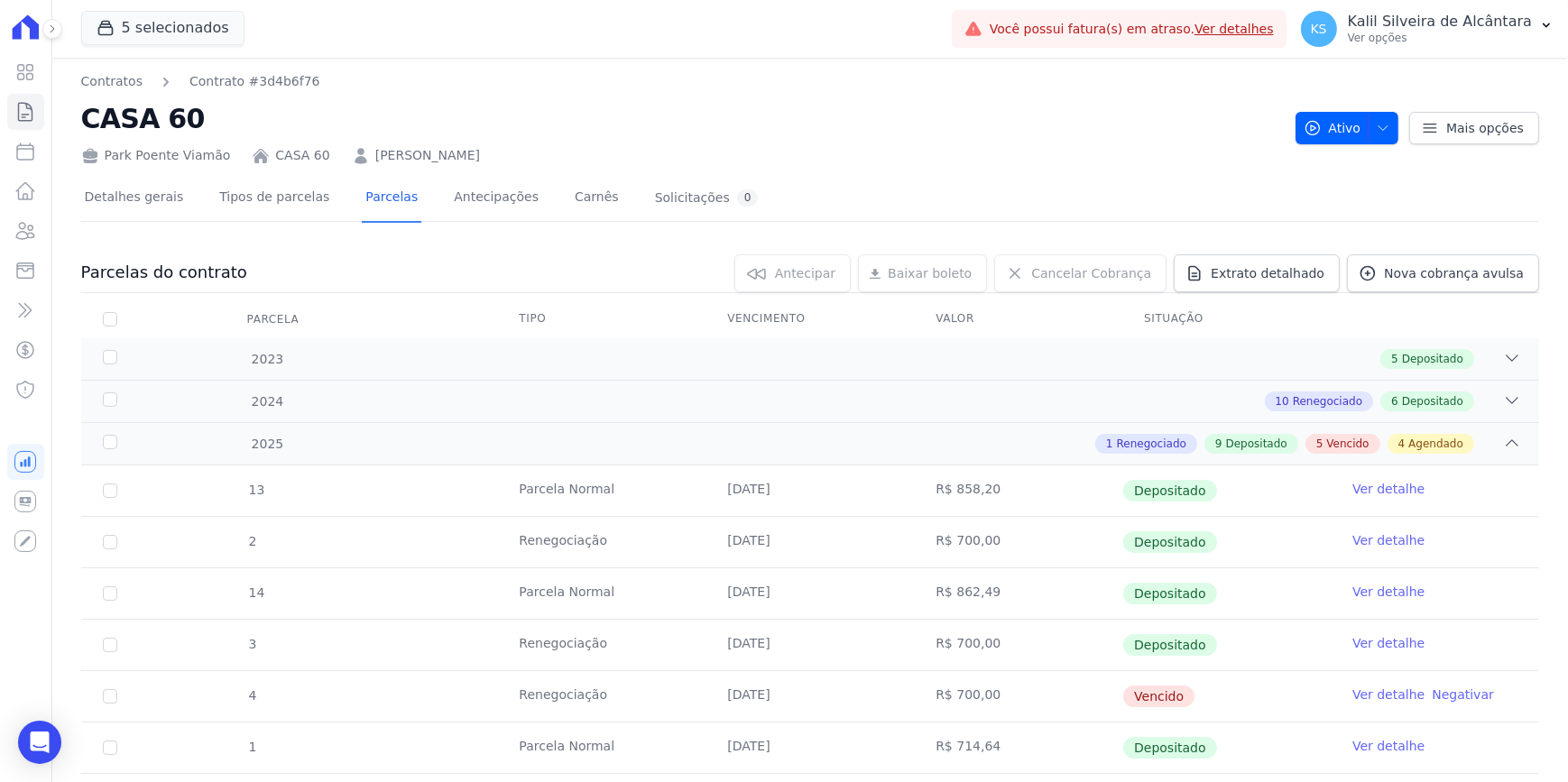
click at [460, 163] on link "HELLEN RODRIGUES DE SOUZA OCAÑA" at bounding box center [427, 155] width 104 height 19
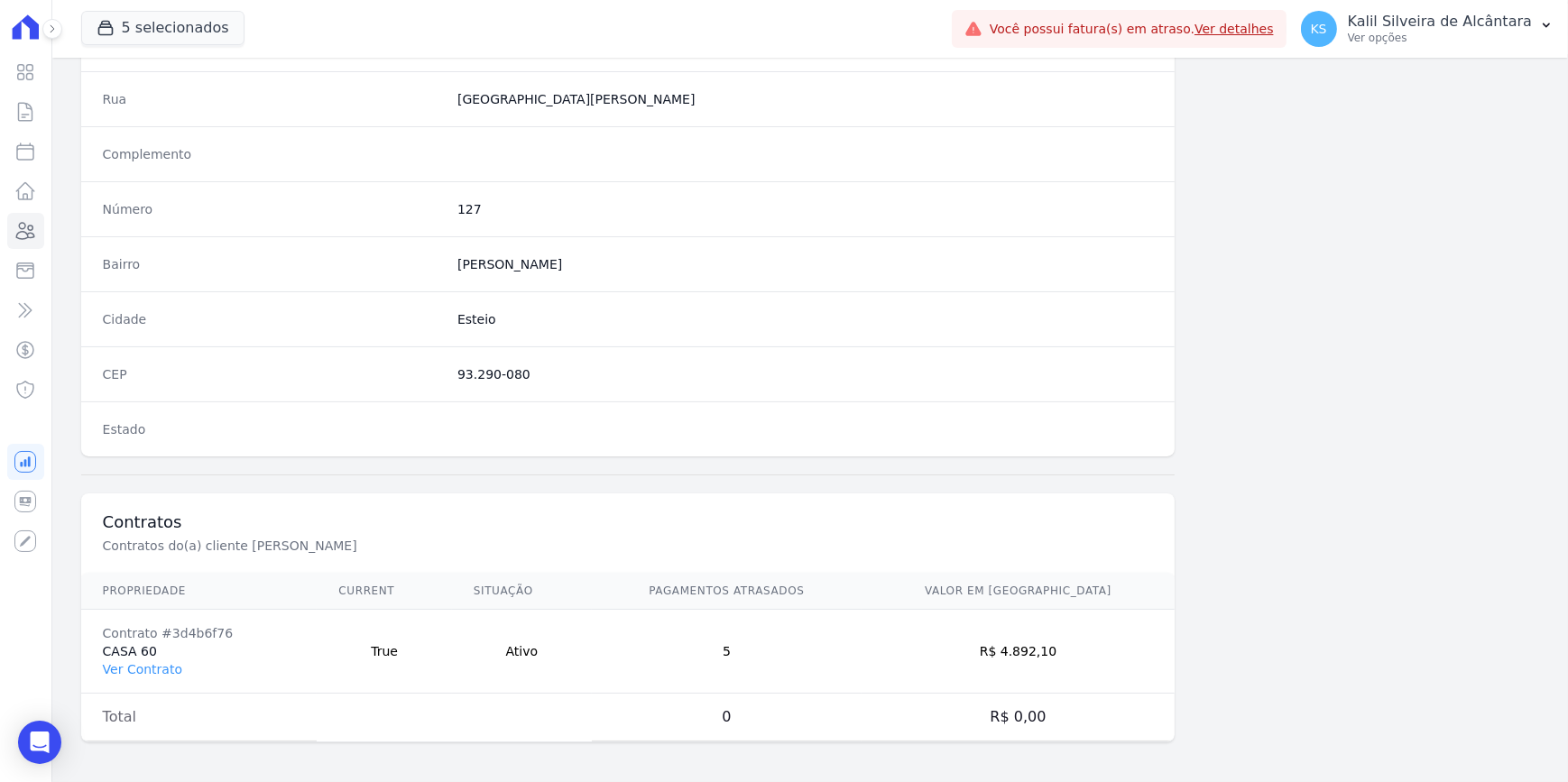
scroll to position [902, 0]
drag, startPoint x: 1083, startPoint y: 645, endPoint x: 1035, endPoint y: 641, distance: 48.2
click at [1035, 605] on td "R$ 4.892,10" at bounding box center [1017, 651] width 313 height 84
copy td "4.892,10"
drag, startPoint x: 219, startPoint y: 626, endPoint x: 163, endPoint y: 632, distance: 56.3
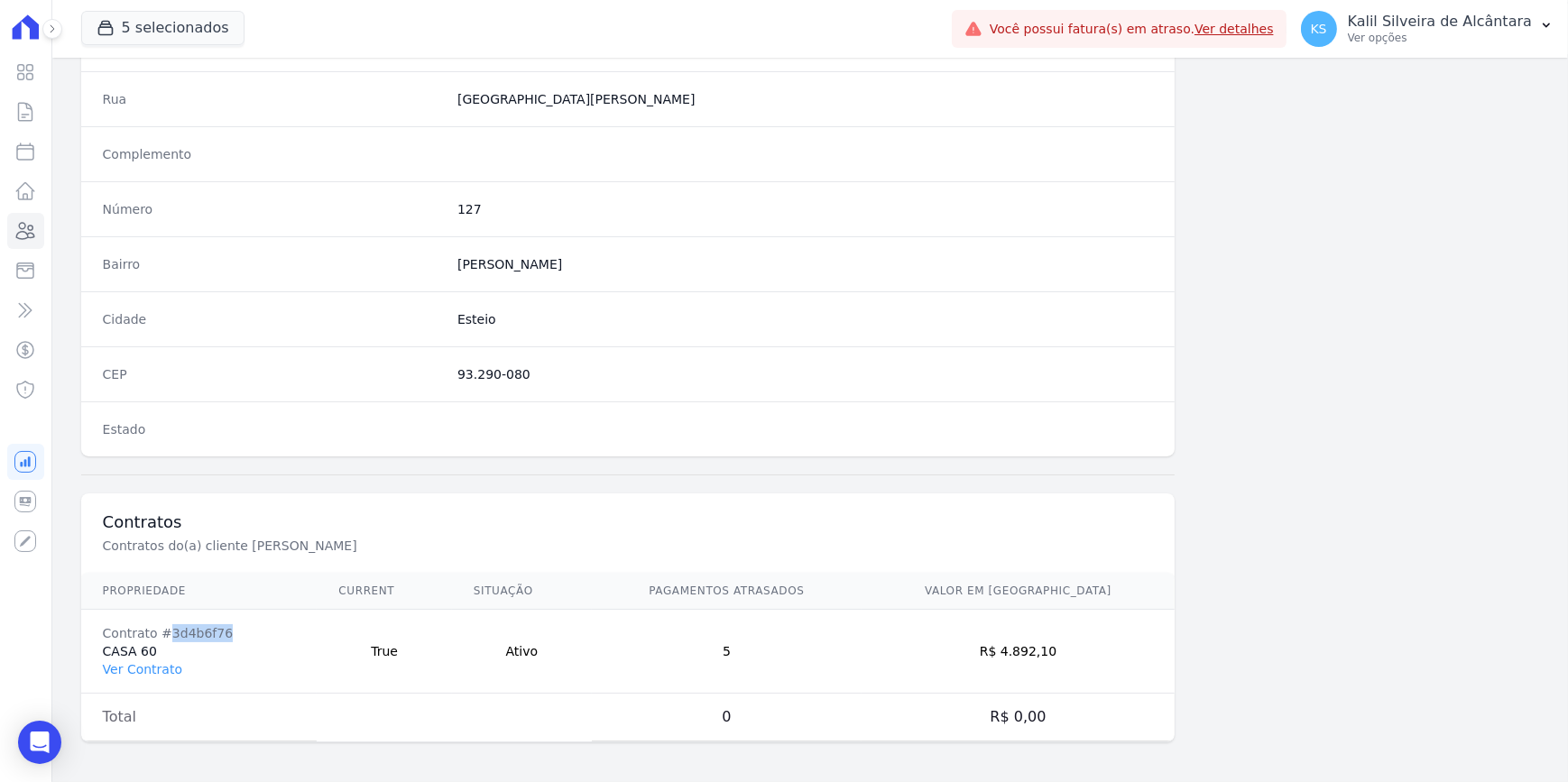
click at [163, 605] on div "Contrato #3d4b6f76" at bounding box center [199, 633] width 193 height 19
copy div "3d4b6f76"
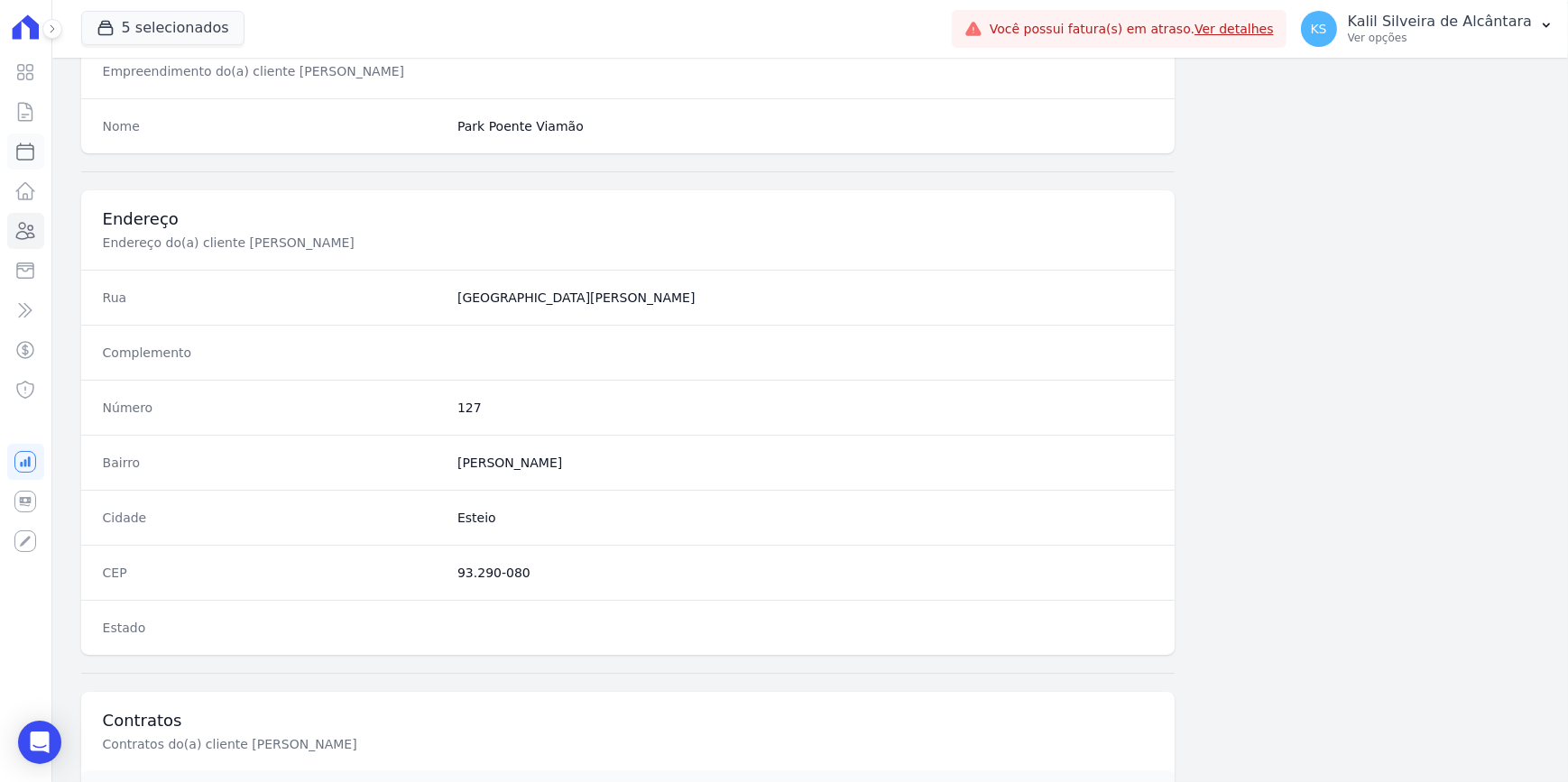
scroll to position [821, 0]
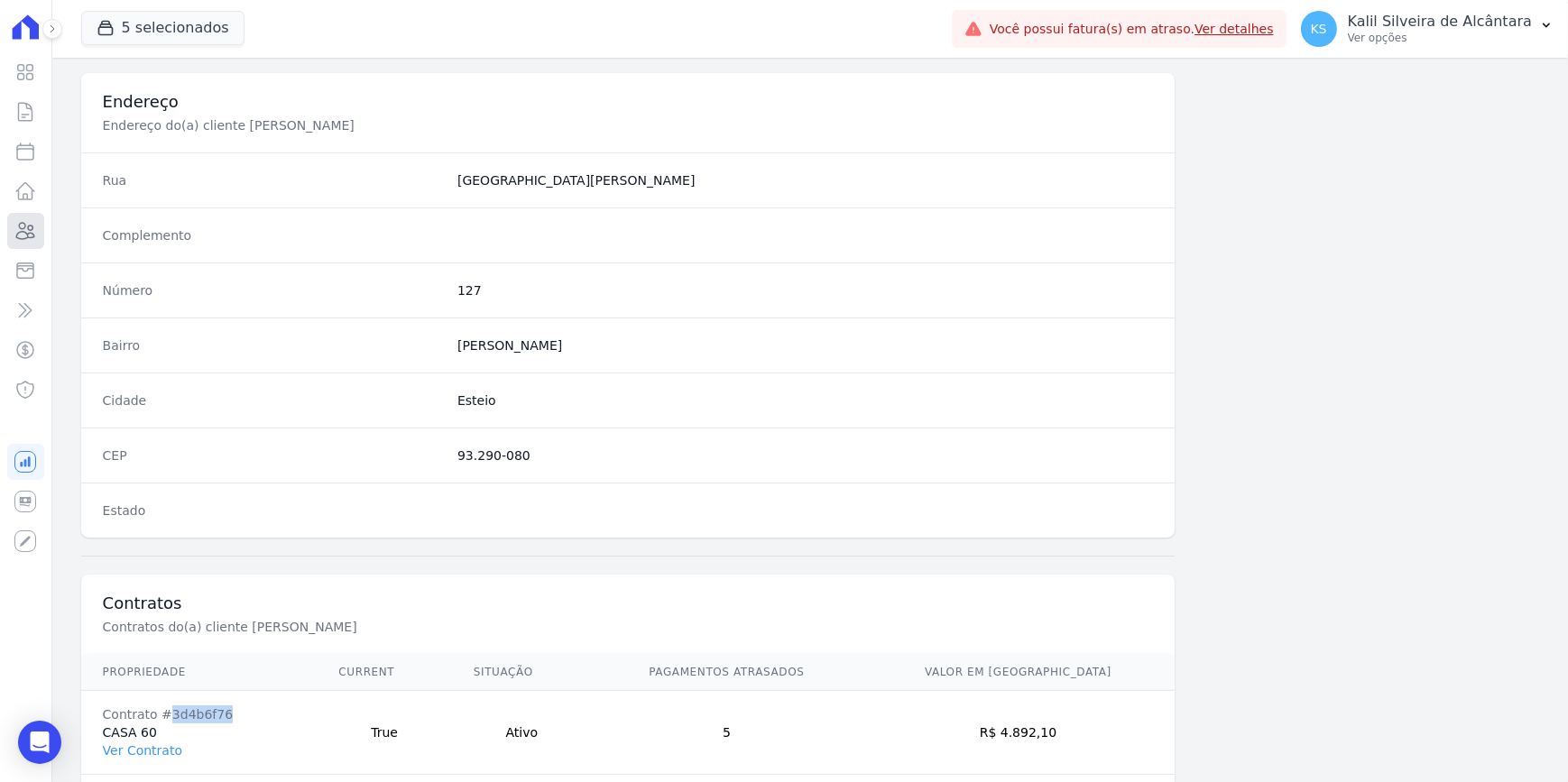
click at [30, 230] on icon at bounding box center [26, 230] width 19 height 17
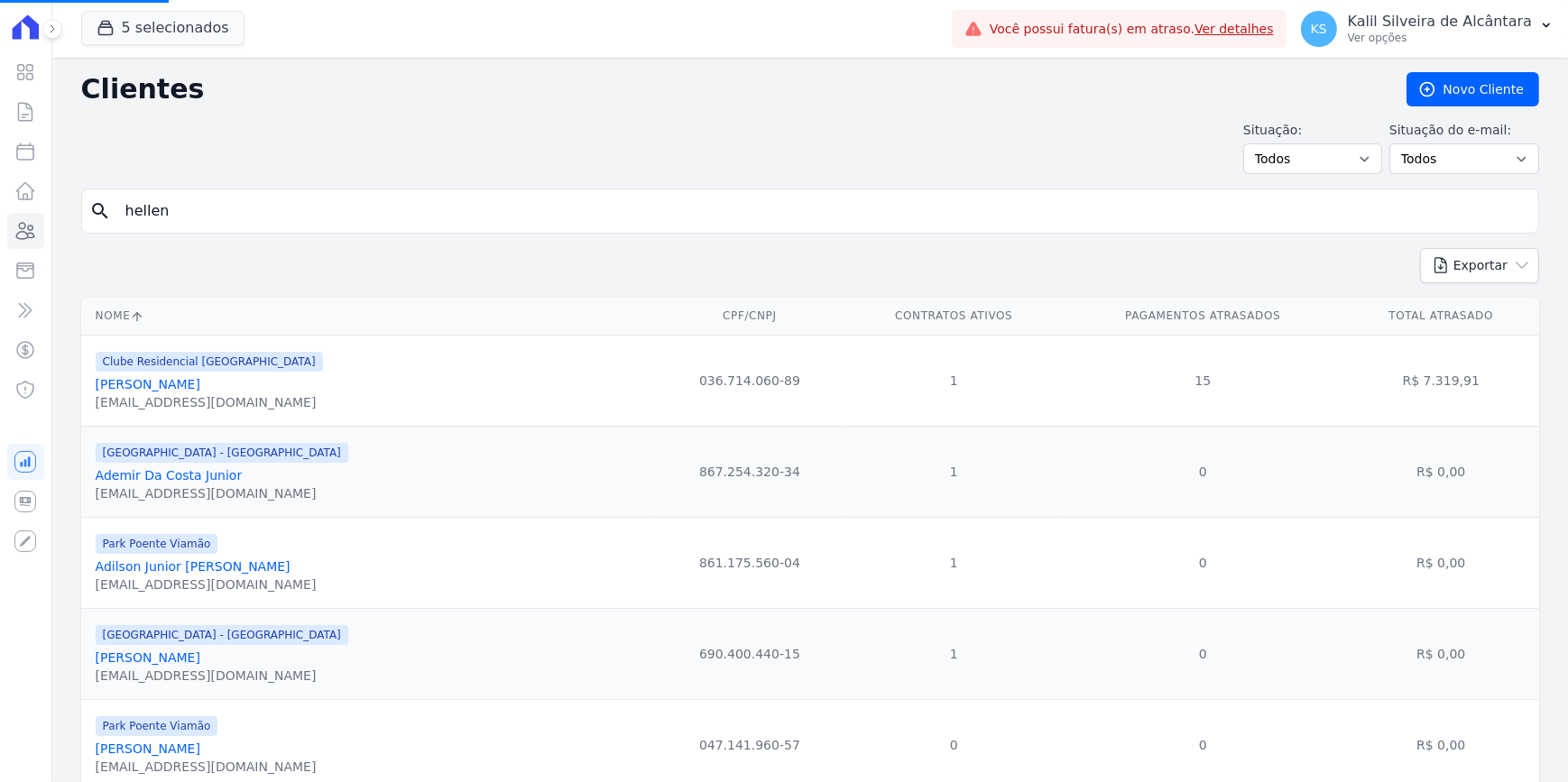
click at [0, 279] on html "Visão Geral Contratos Parcelas Lotes Clientes Minha Carteira Transferências Cré…" at bounding box center [784, 391] width 1568 height 782
drag, startPoint x: 243, startPoint y: 202, endPoint x: 66, endPoint y: 224, distance: 178.4
paste input "Pedro Ribeiro da Silva"
type input "Pedro Ribeiro da Silva"
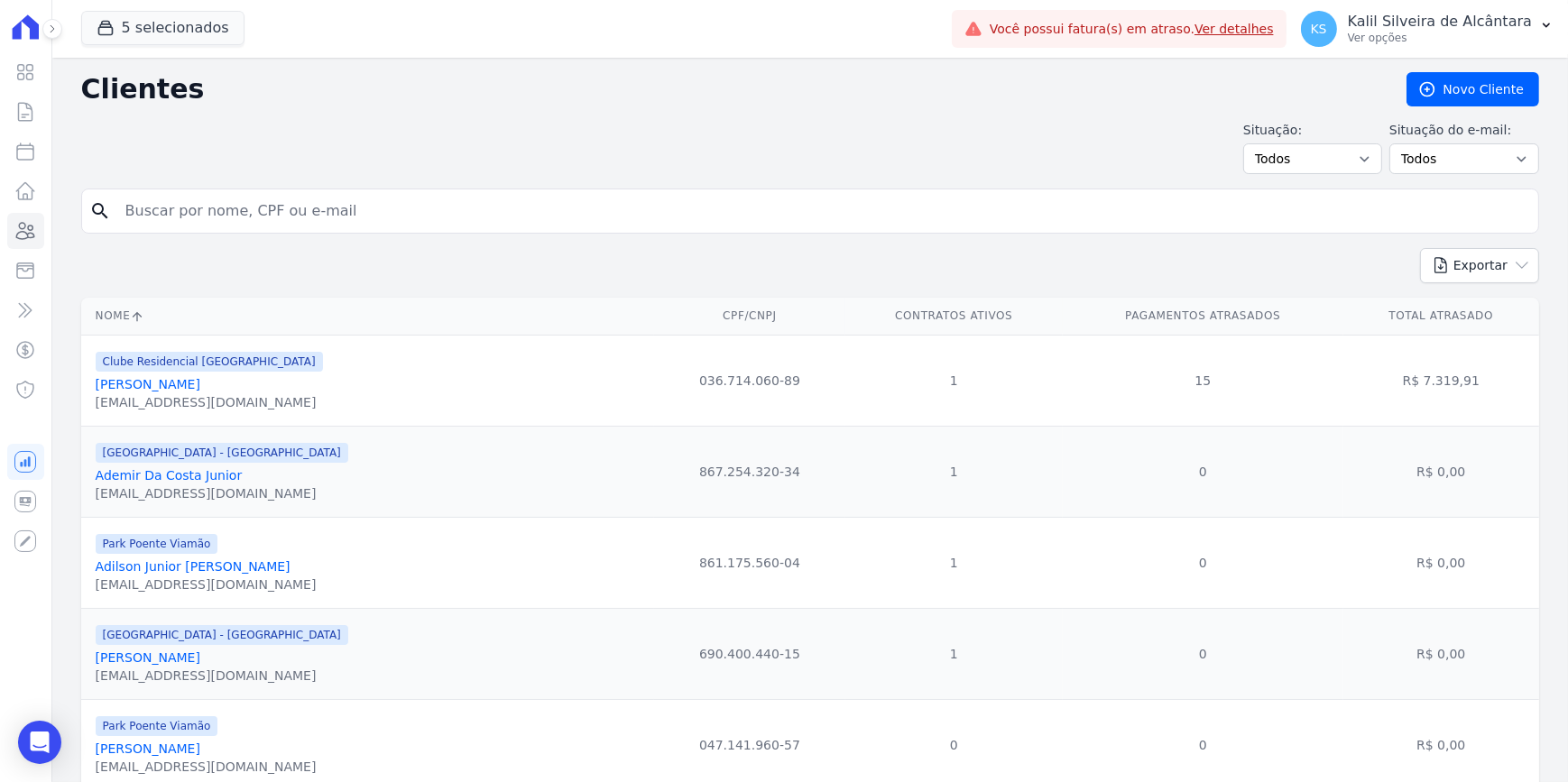
drag, startPoint x: 272, startPoint y: 222, endPoint x: 267, endPoint y: 214, distance: 9.4
click at [270, 216] on div "search" at bounding box center [809, 211] width 1458 height 45
click at [267, 214] on input "search" at bounding box center [822, 211] width 1416 height 36
paste input "Pedro Ribeiro da Silva"
type input "Pedro Ribeiro da Silva"
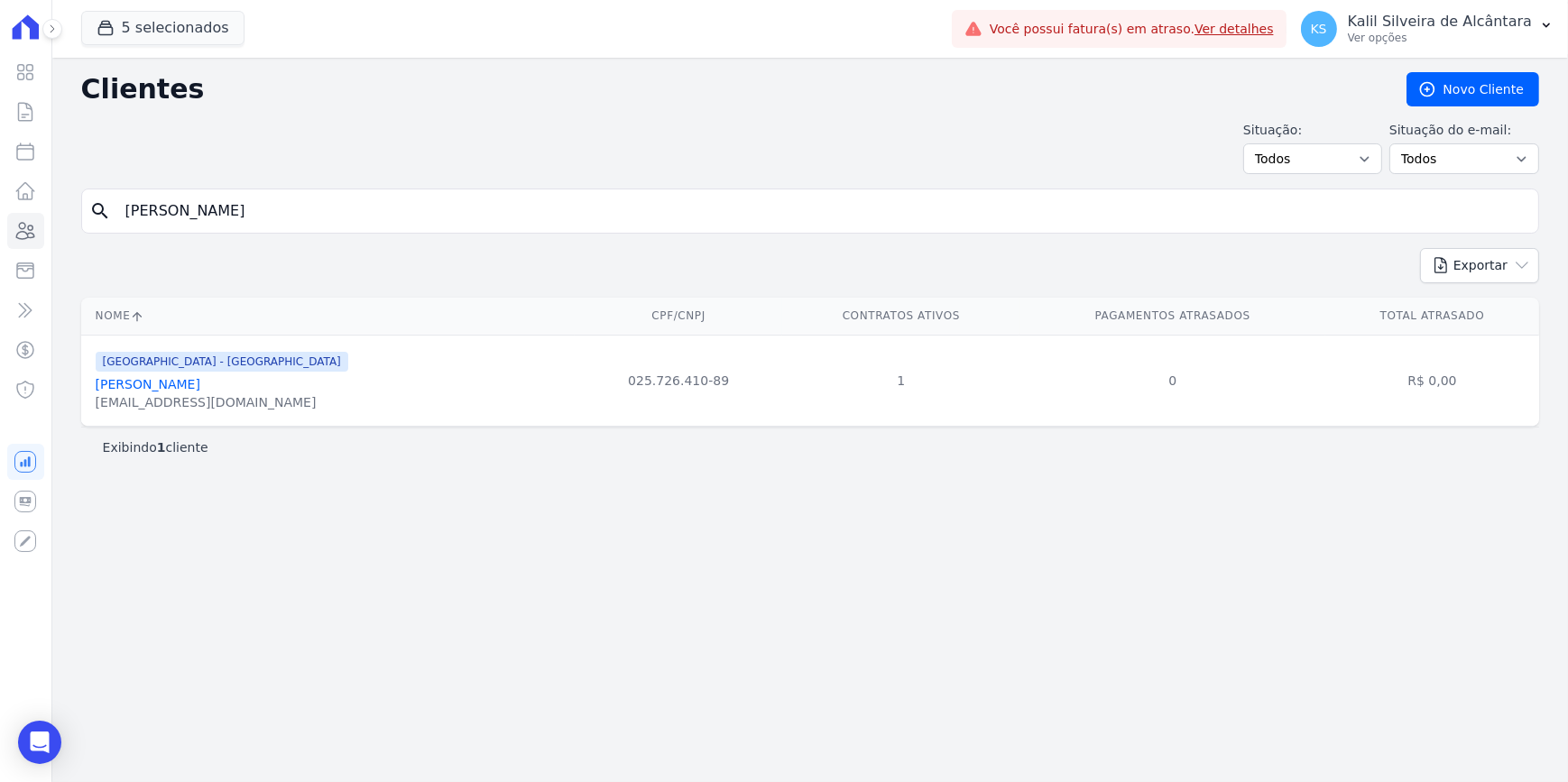
click at [176, 390] on link "Pedro Ribeiro Da Silva" at bounding box center [147, 384] width 104 height 15
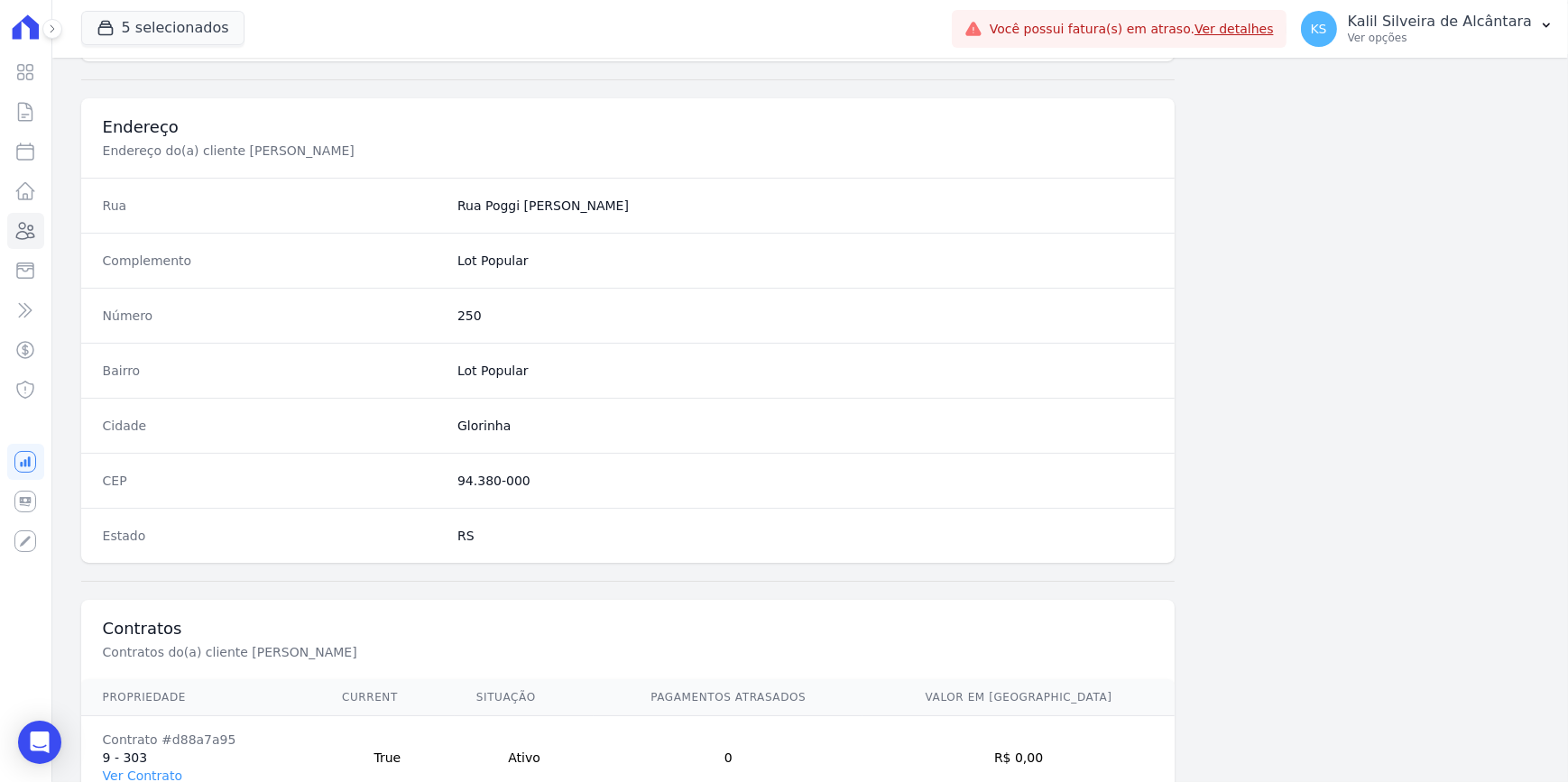
scroll to position [902, 0]
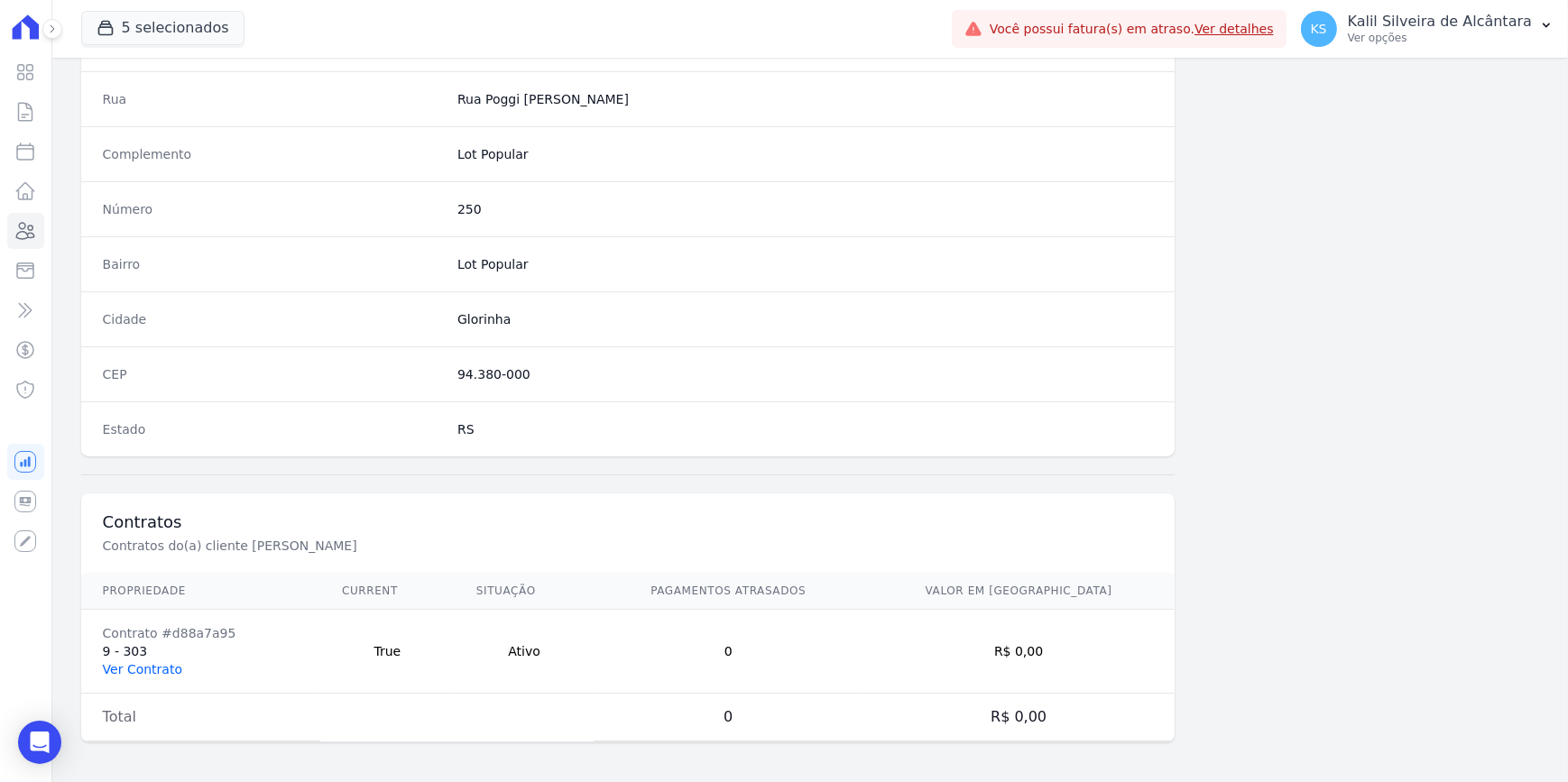
click at [107, 605] on link "Ver Contrato" at bounding box center [141, 669] width 79 height 15
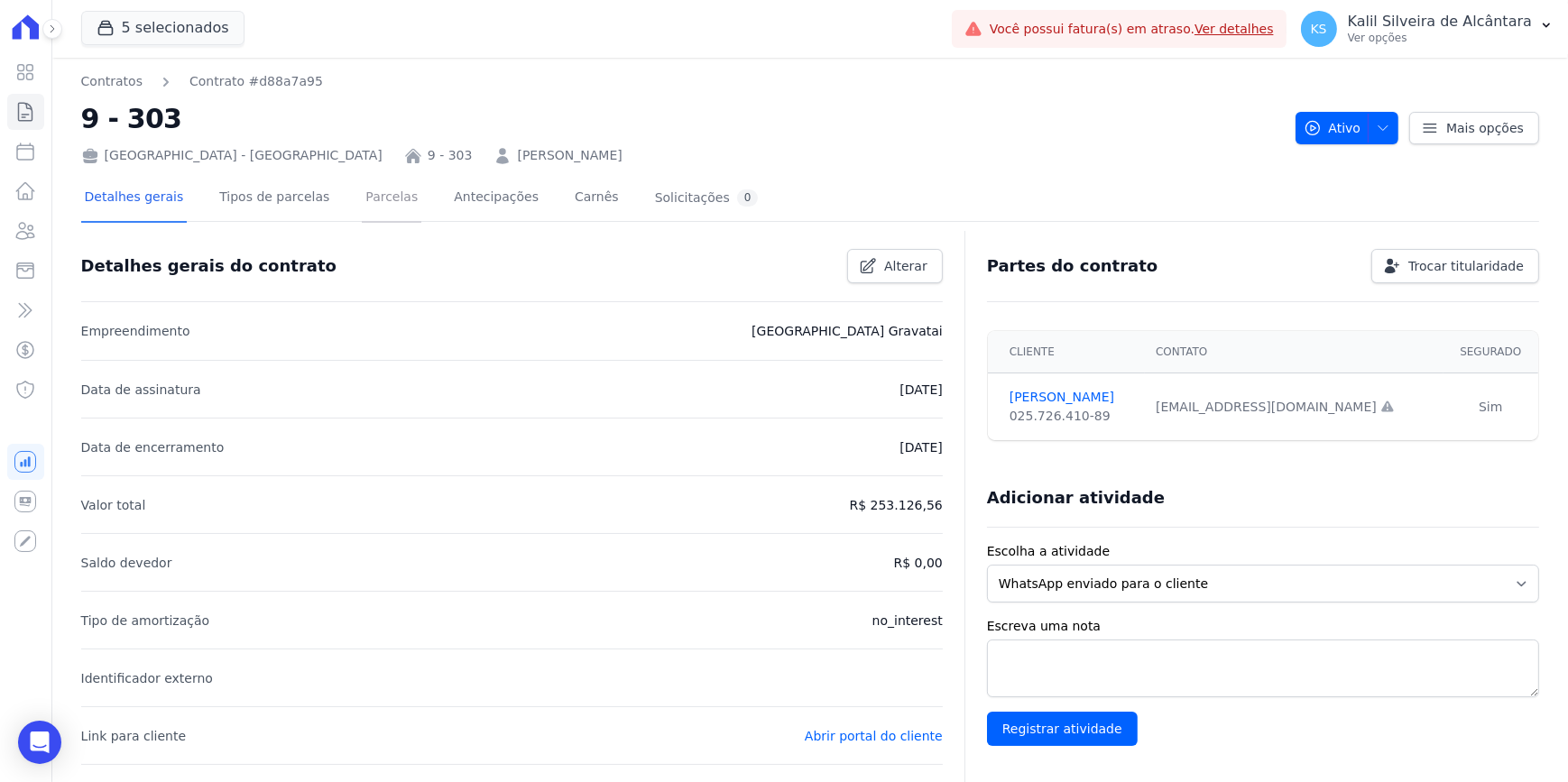
click at [362, 211] on link "Parcelas" at bounding box center [391, 198] width 59 height 48
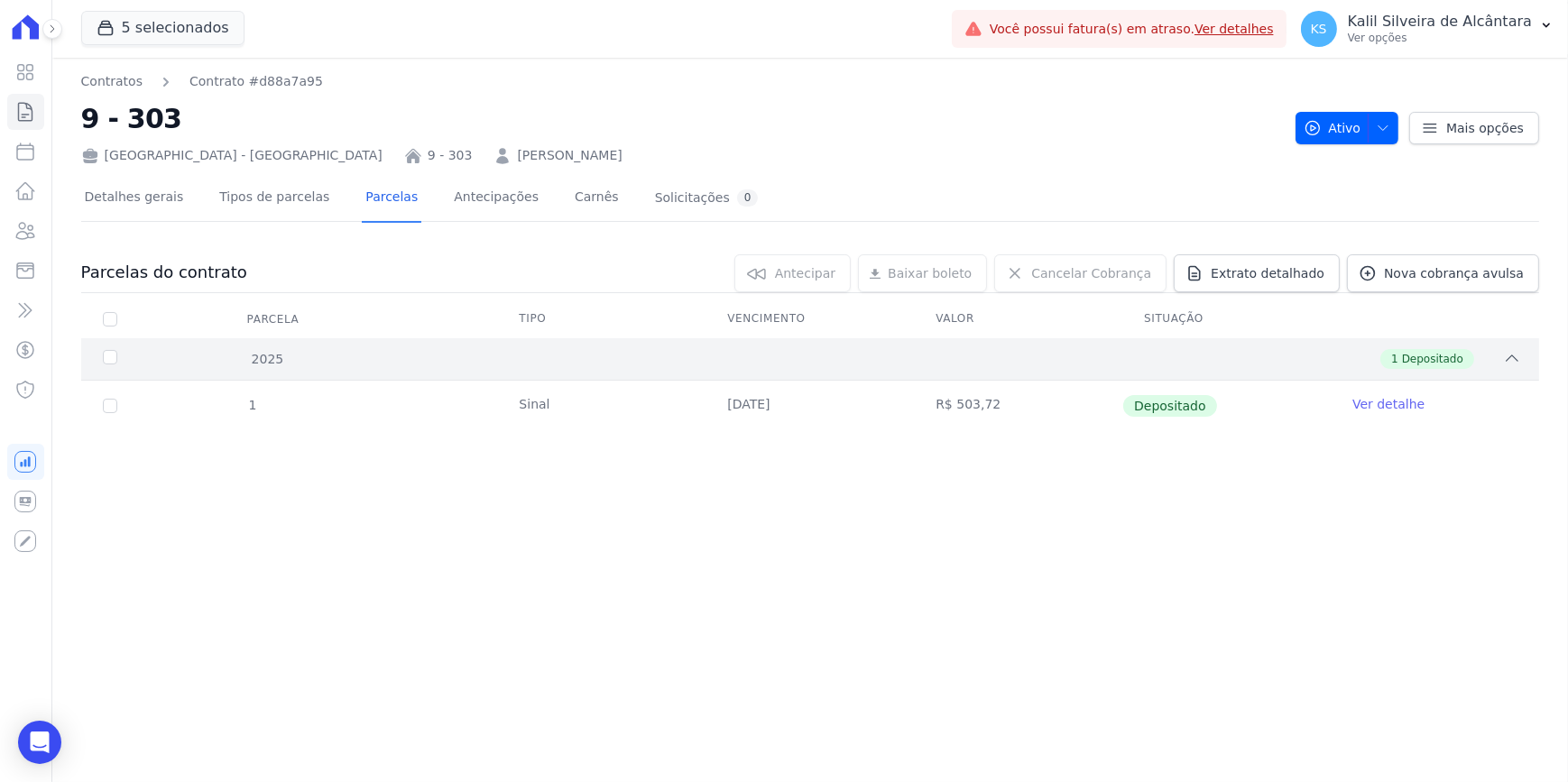
click at [202, 353] on div "2025" at bounding box center [166, 359] width 133 height 19
drag, startPoint x: 202, startPoint y: 353, endPoint x: 206, endPoint y: 461, distance: 108.1
click at [206, 461] on div "Parcelas do contrato 0 selecionada(s) Antecipar Antecipar Renegociar Baixar bol…" at bounding box center [809, 353] width 1458 height 235
drag, startPoint x: 1228, startPoint y: 596, endPoint x: 1240, endPoint y: 612, distance: 20.0
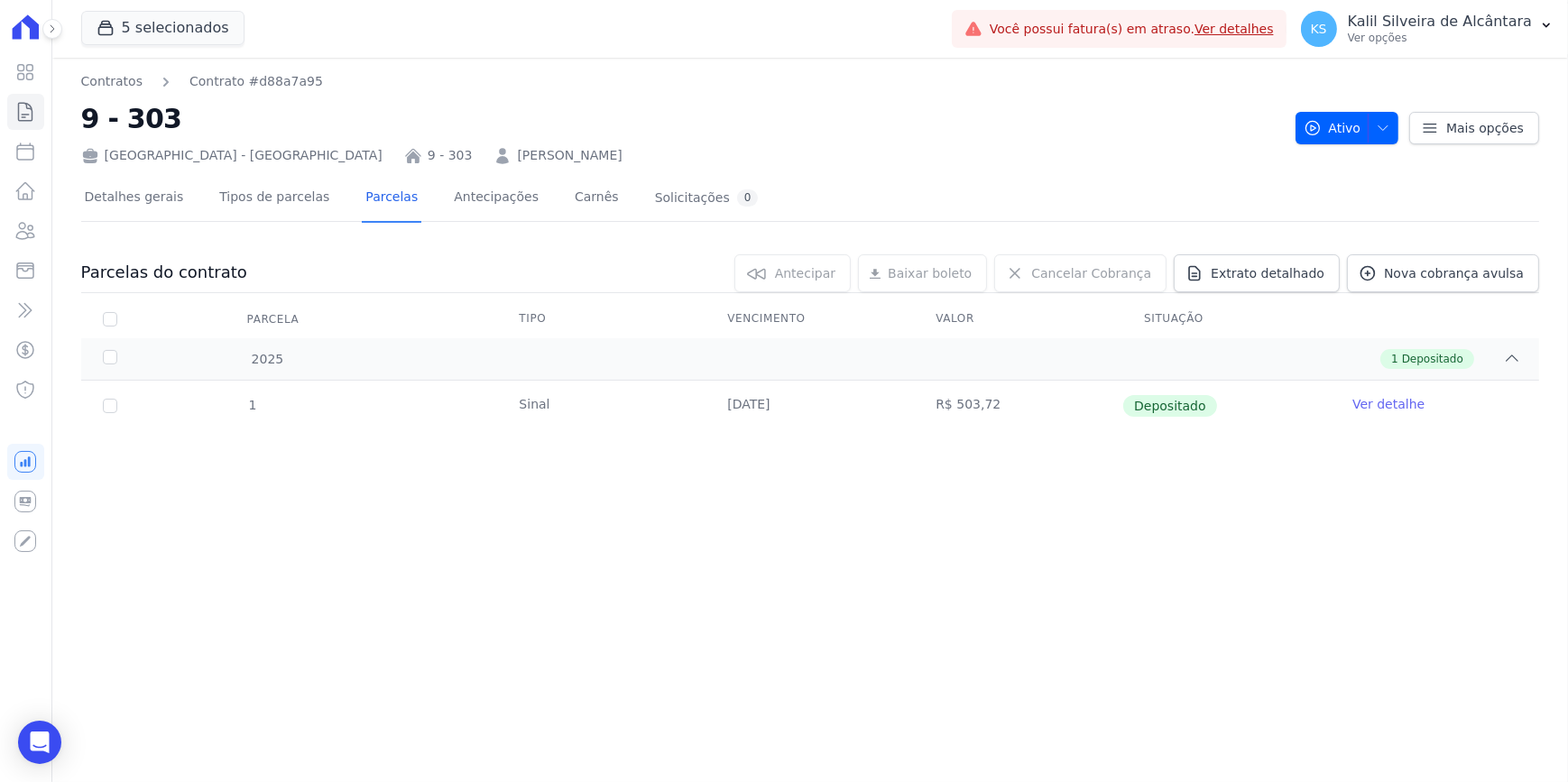
click at [1228, 596] on div "Contratos Contrato #d88a7a95 9 - 303 Arty Park - Gravatai 9 - 303 Pedro Ribeiro…" at bounding box center [810, 419] width 1515 height 724
click at [21, 233] on icon at bounding box center [25, 231] width 21 height 21
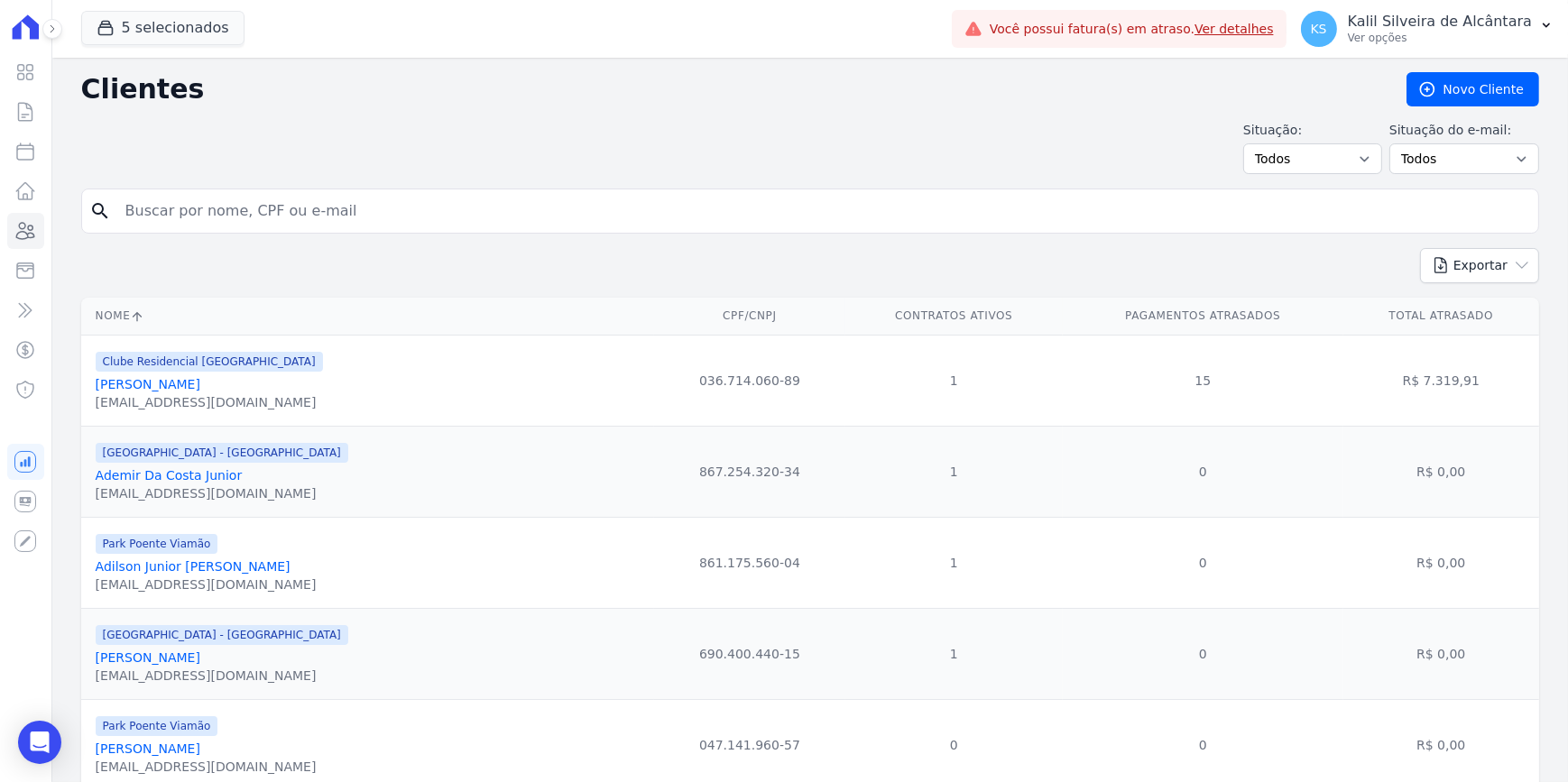
click at [457, 221] on input "search" at bounding box center [822, 211] width 1416 height 36
type input "kellen"
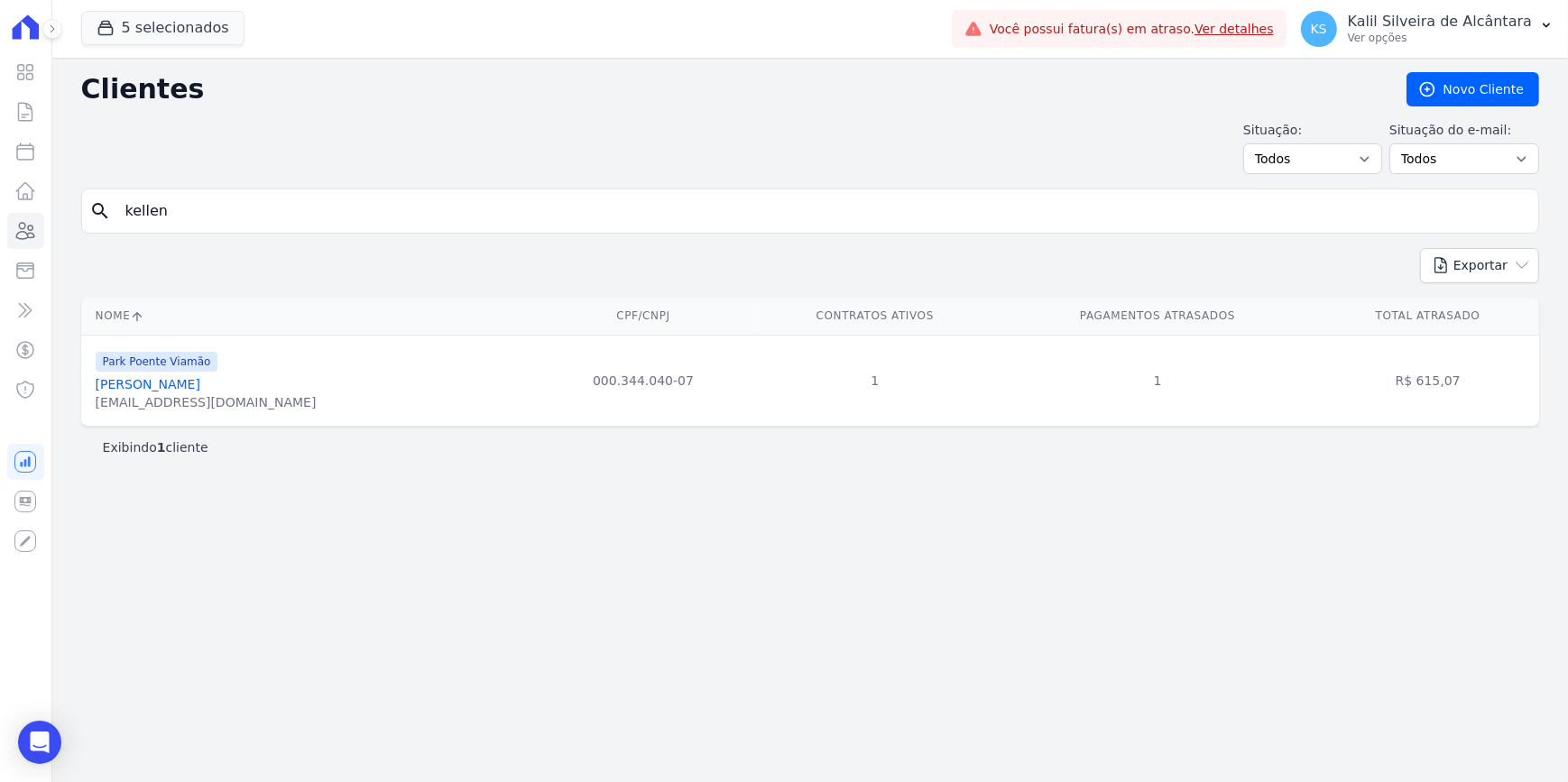
click at [188, 215] on input "kellen" at bounding box center [822, 211] width 1416 height 36
click at [168, 387] on link "Kellen Regina Dos Santos" at bounding box center [147, 384] width 104 height 15
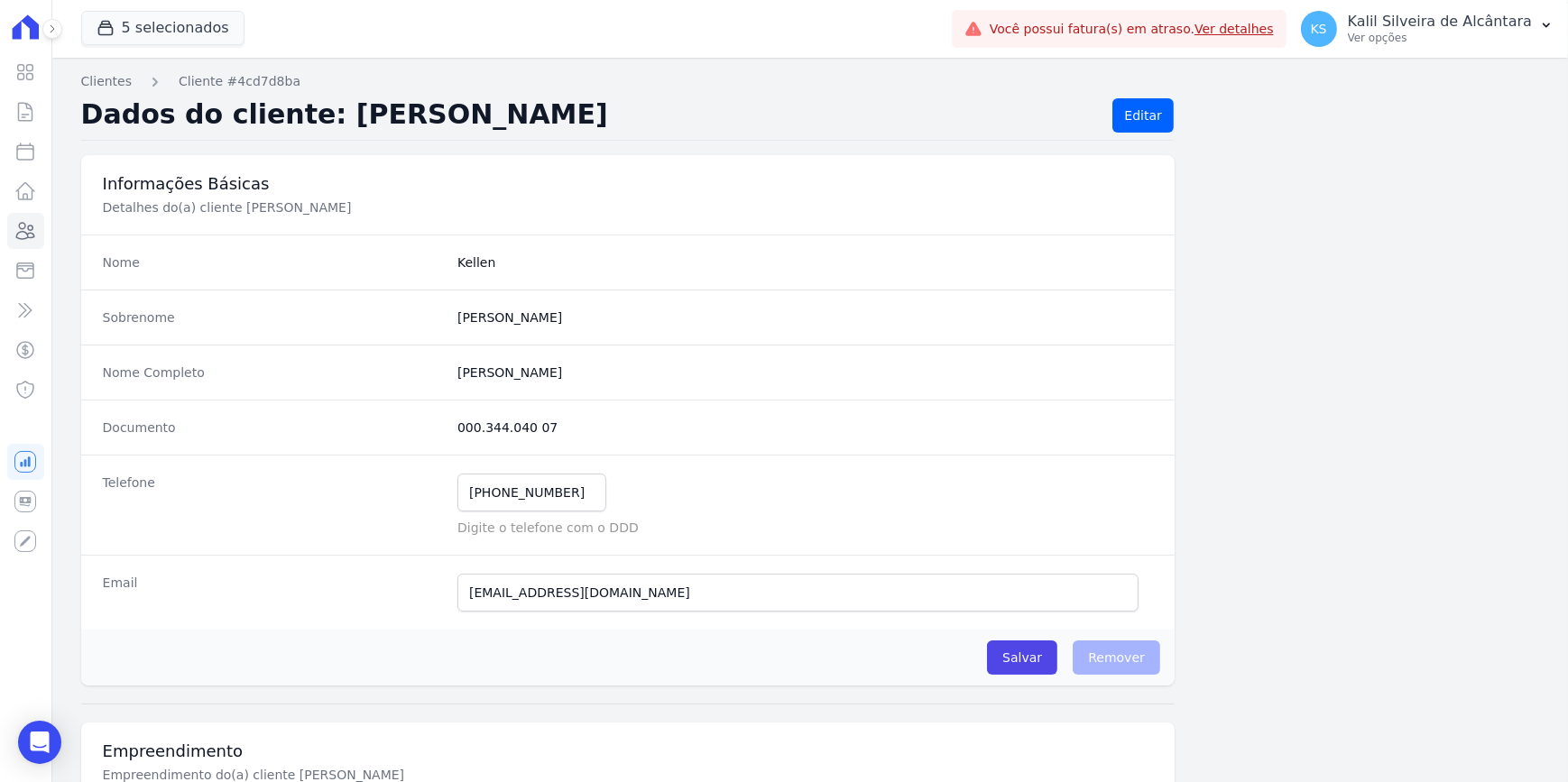
click at [5, 230] on div "Visão Geral Contratos Parcelas Lotes Clientes Minha Carteira Transferências Cré…" at bounding box center [25, 391] width 52 height 782
click at [15, 229] on icon at bounding box center [25, 231] width 21 height 21
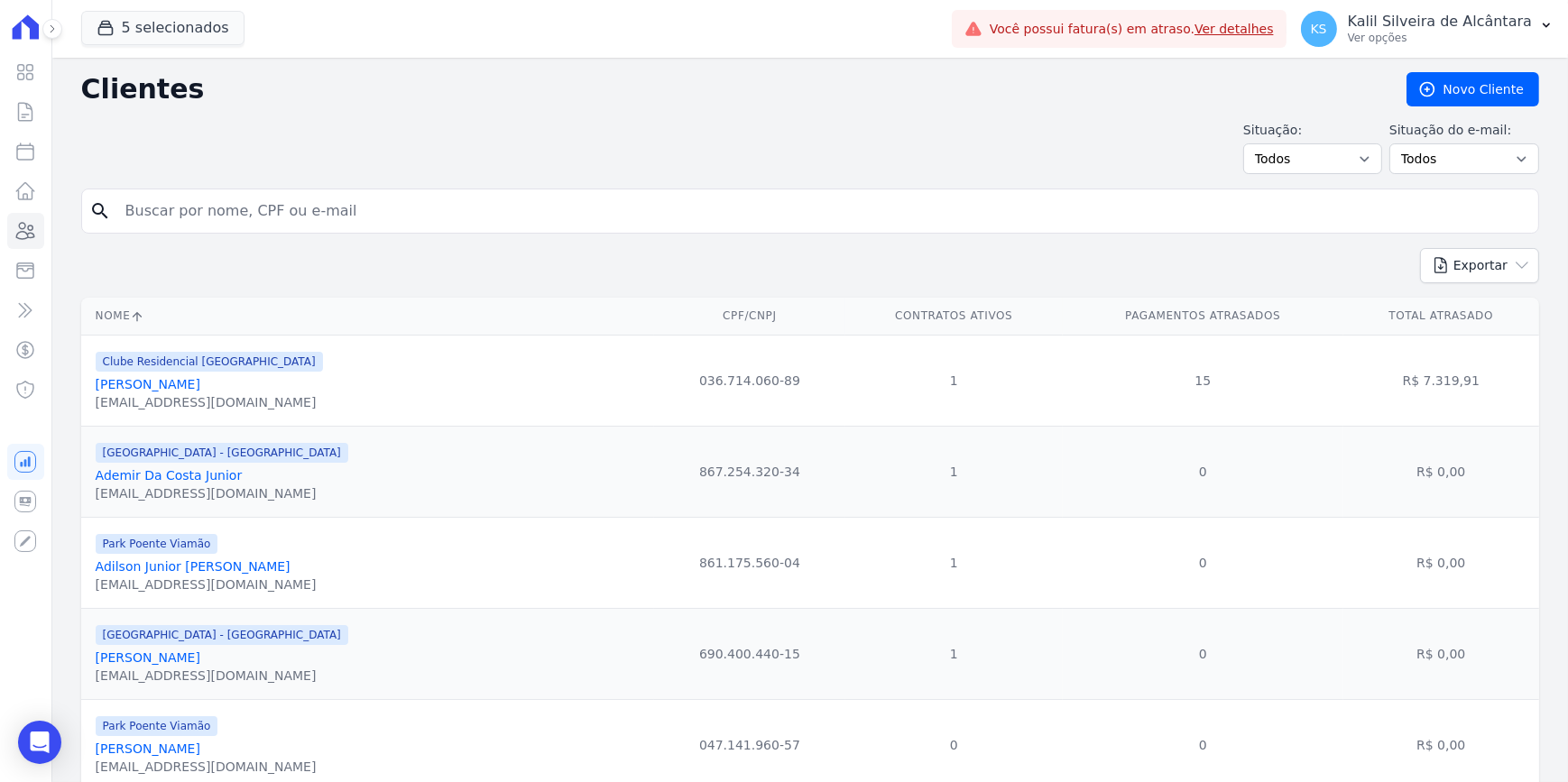
drag, startPoint x: 747, startPoint y: 98, endPoint x: 550, endPoint y: 271, distance: 262.2
click at [746, 98] on h2 "Clientes" at bounding box center [728, 89] width 1296 height 32
click at [289, 234] on form "search" at bounding box center [809, 217] width 1458 height 59
click at [288, 220] on input "search" at bounding box center [822, 211] width 1416 height 36
click at [621, 209] on input "fabiane" at bounding box center [822, 211] width 1416 height 36
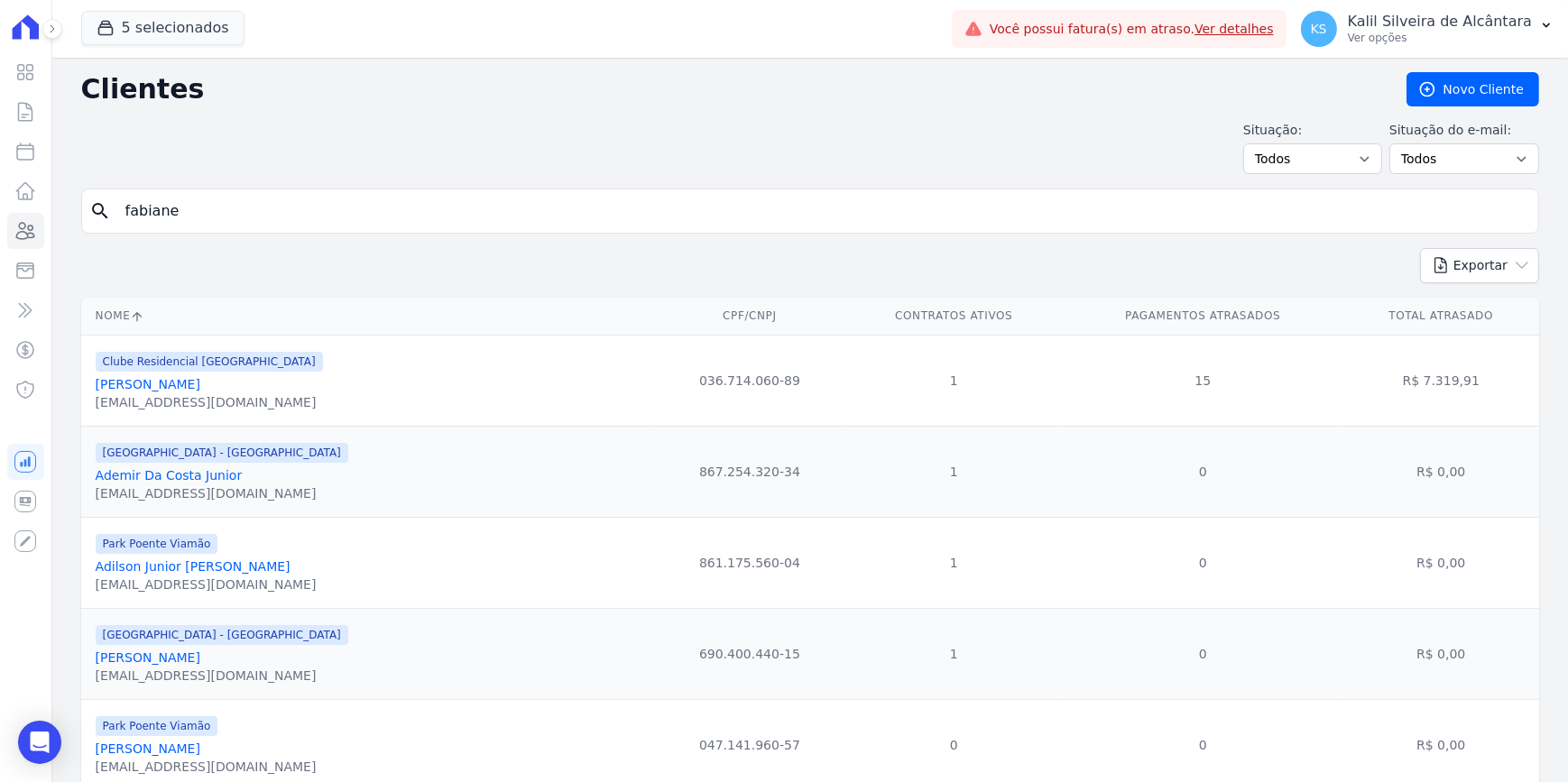
paste input "Louise Martins"
drag, startPoint x: 621, startPoint y: 209, endPoint x: 0, endPoint y: 249, distance: 622.3
click at [0, 232] on html "Visão Geral Contratos Parcelas Lotes Clientes Minha Carteira Transferências Cré…" at bounding box center [784, 391] width 1568 height 782
paste input "search"
type input "Louise Martins"
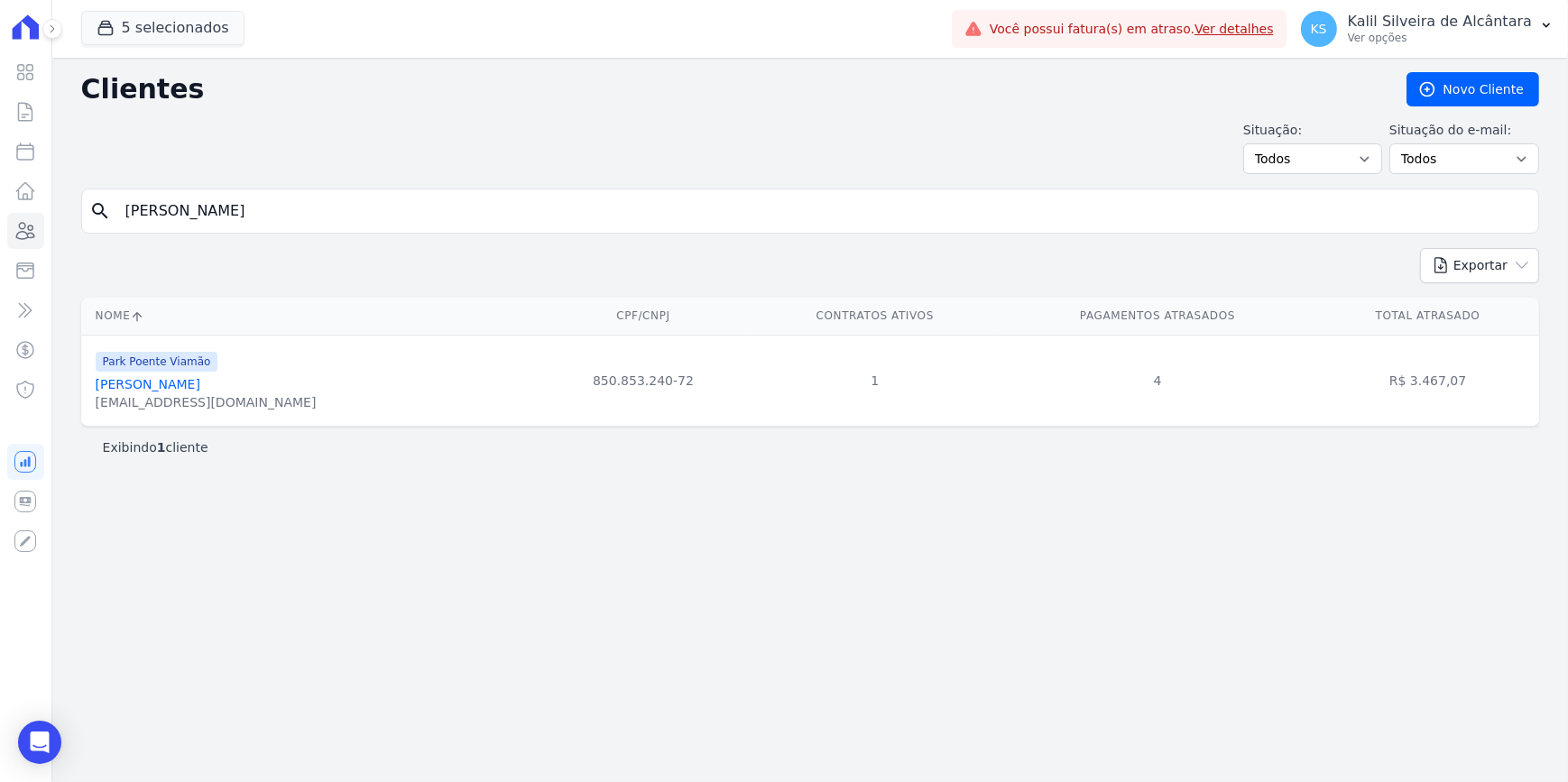
click at [200, 387] on link "Louise Martins Pereira Dos Santos" at bounding box center [147, 384] width 104 height 15
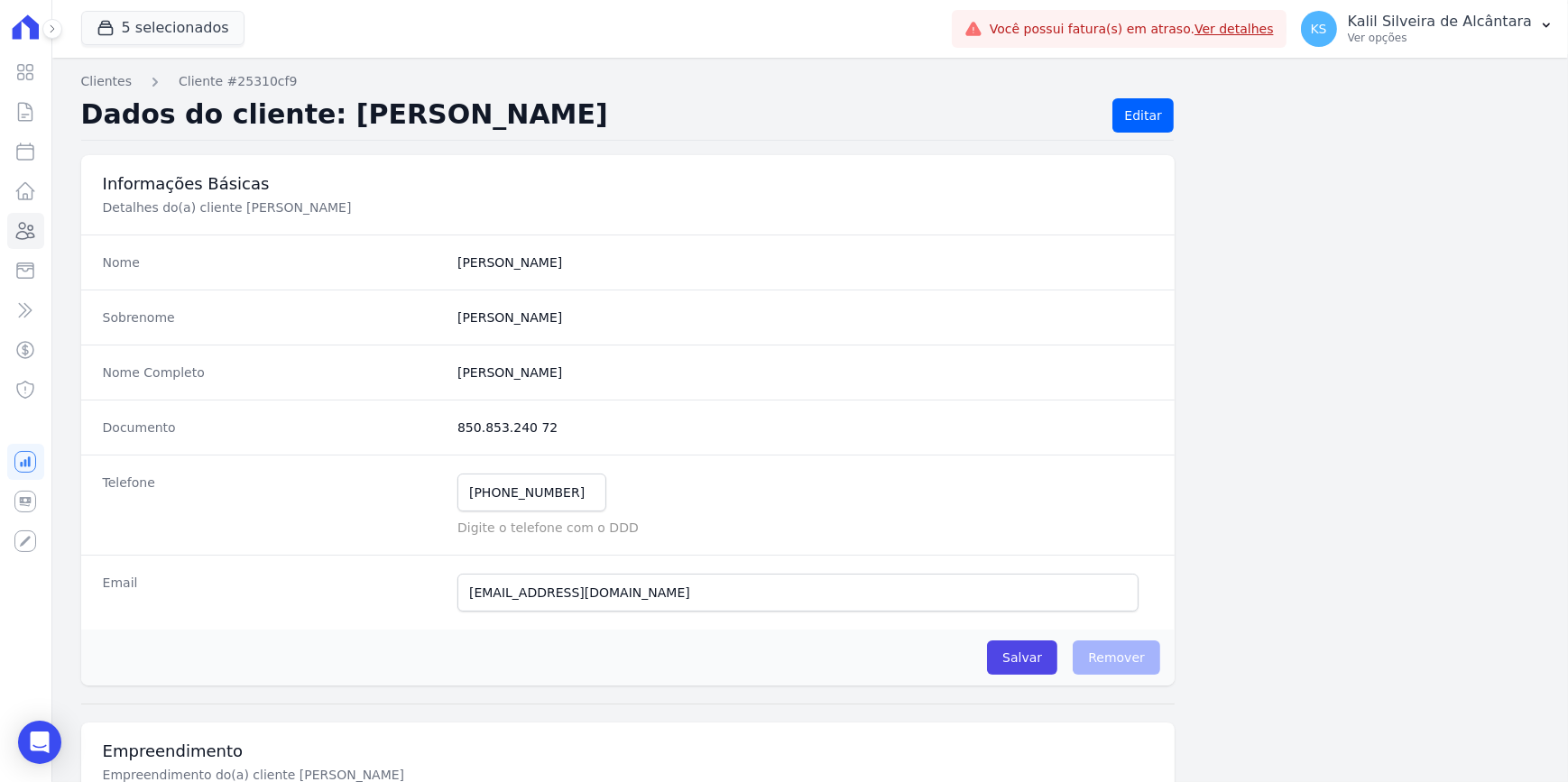
drag, startPoint x: 542, startPoint y: 423, endPoint x: 455, endPoint y: 418, distance: 87.1
click at [457, 418] on dd "850.853.240 72" at bounding box center [804, 427] width 695 height 19
copy dd "850.853.240 72"
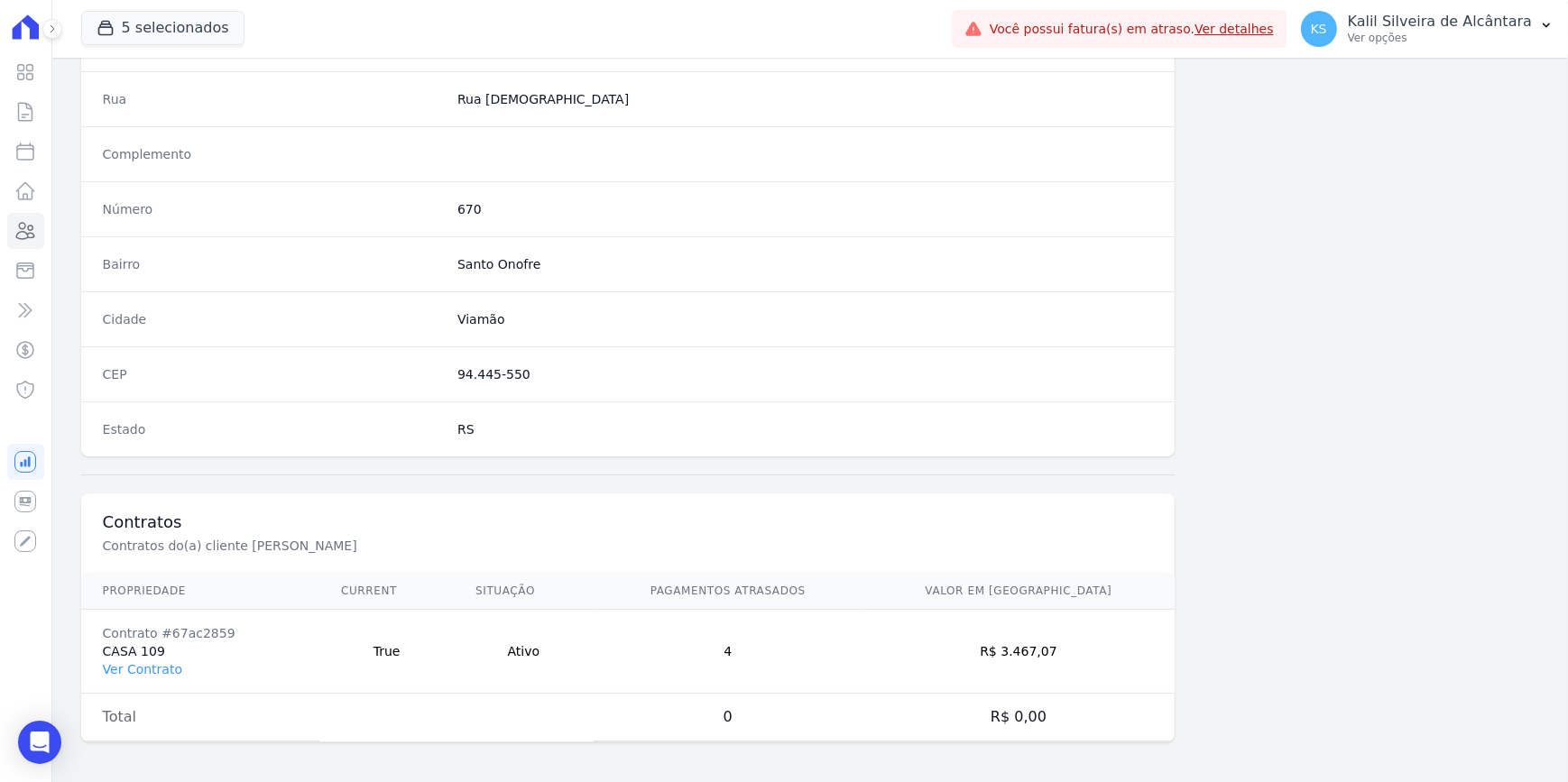
scroll to position [902, 0]
click at [163, 605] on link "Ver Contrato" at bounding box center [141, 669] width 79 height 15
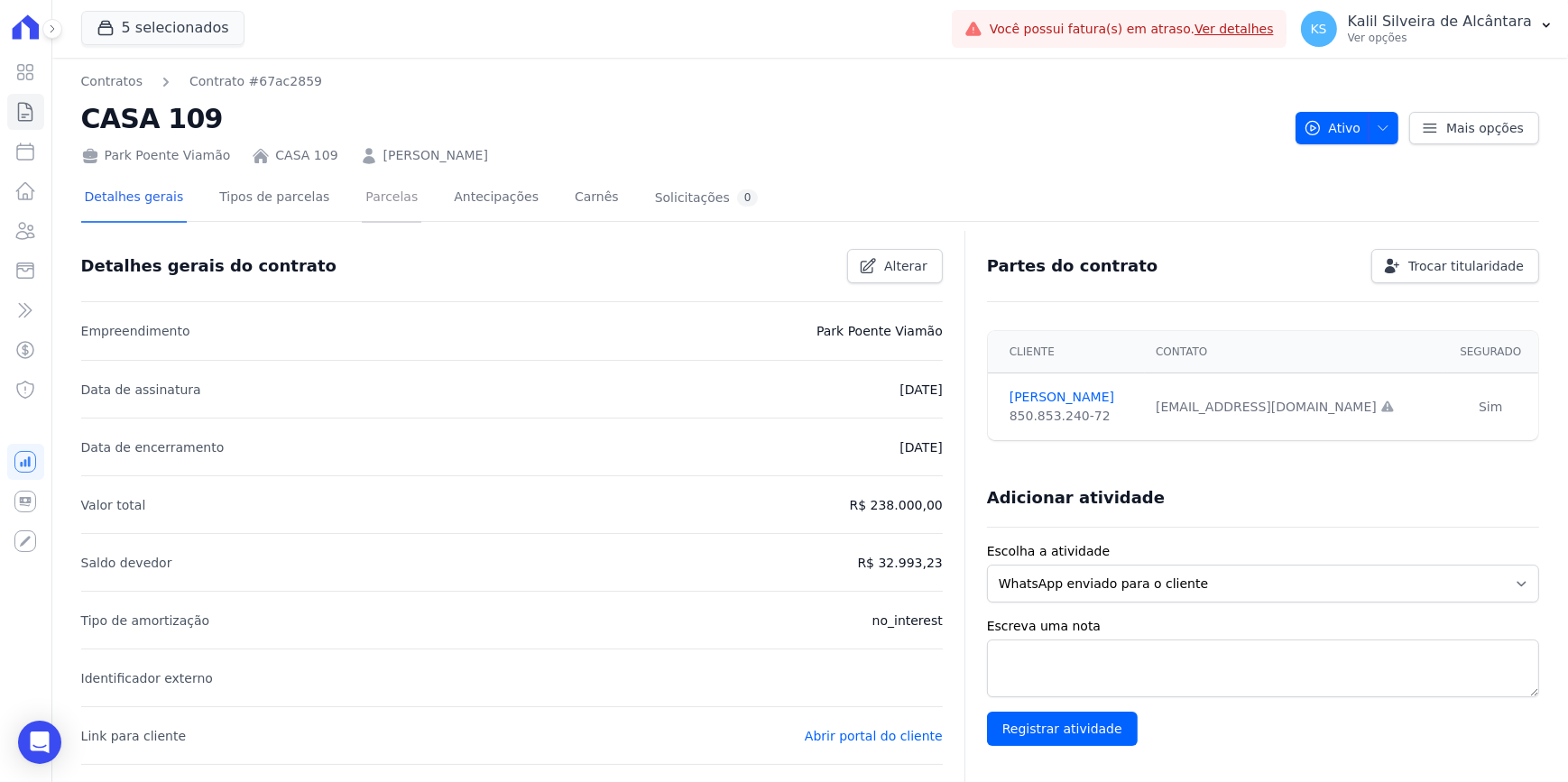
click at [362, 197] on link "Parcelas" at bounding box center [391, 198] width 59 height 48
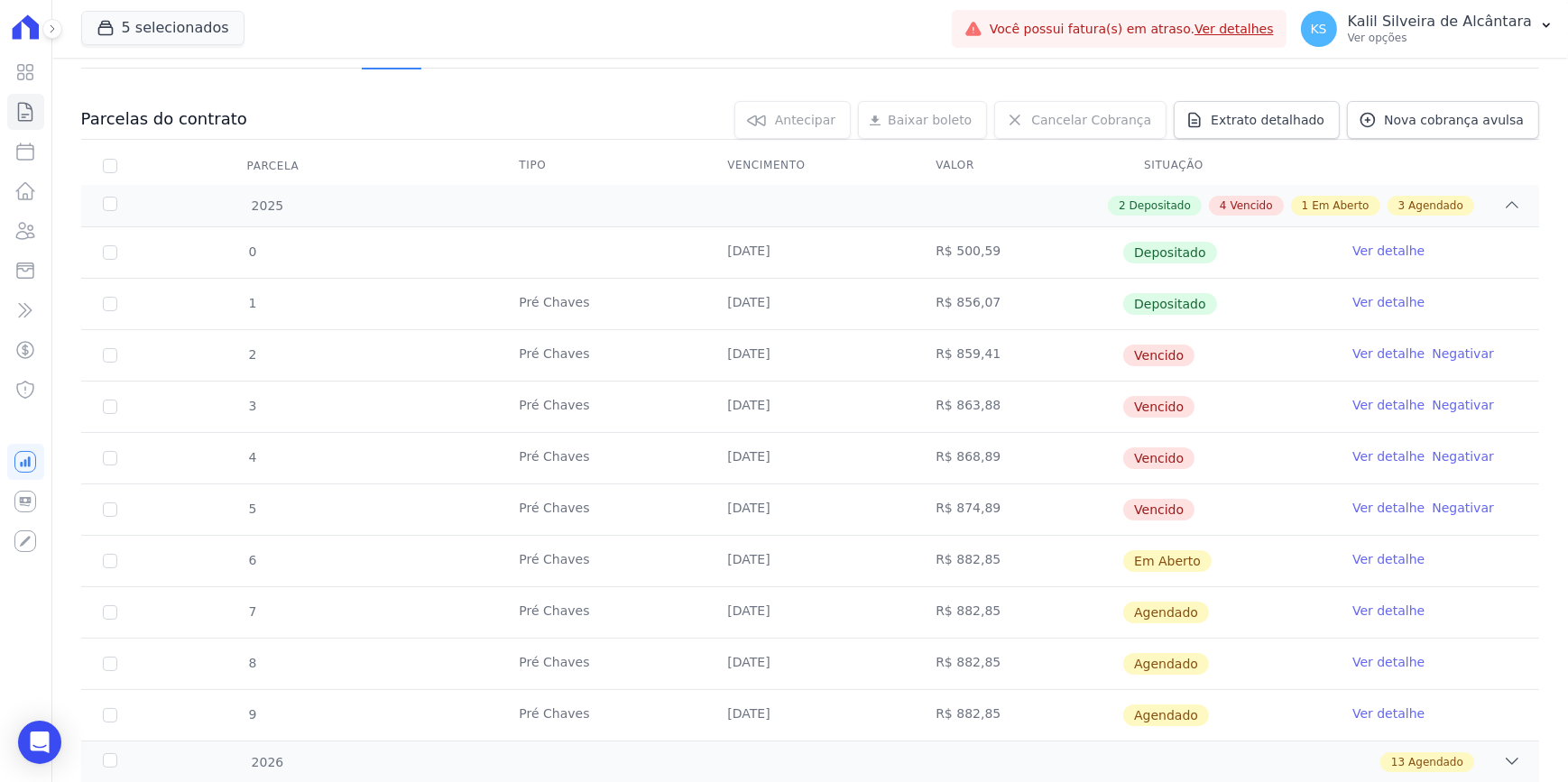
scroll to position [163, 0]
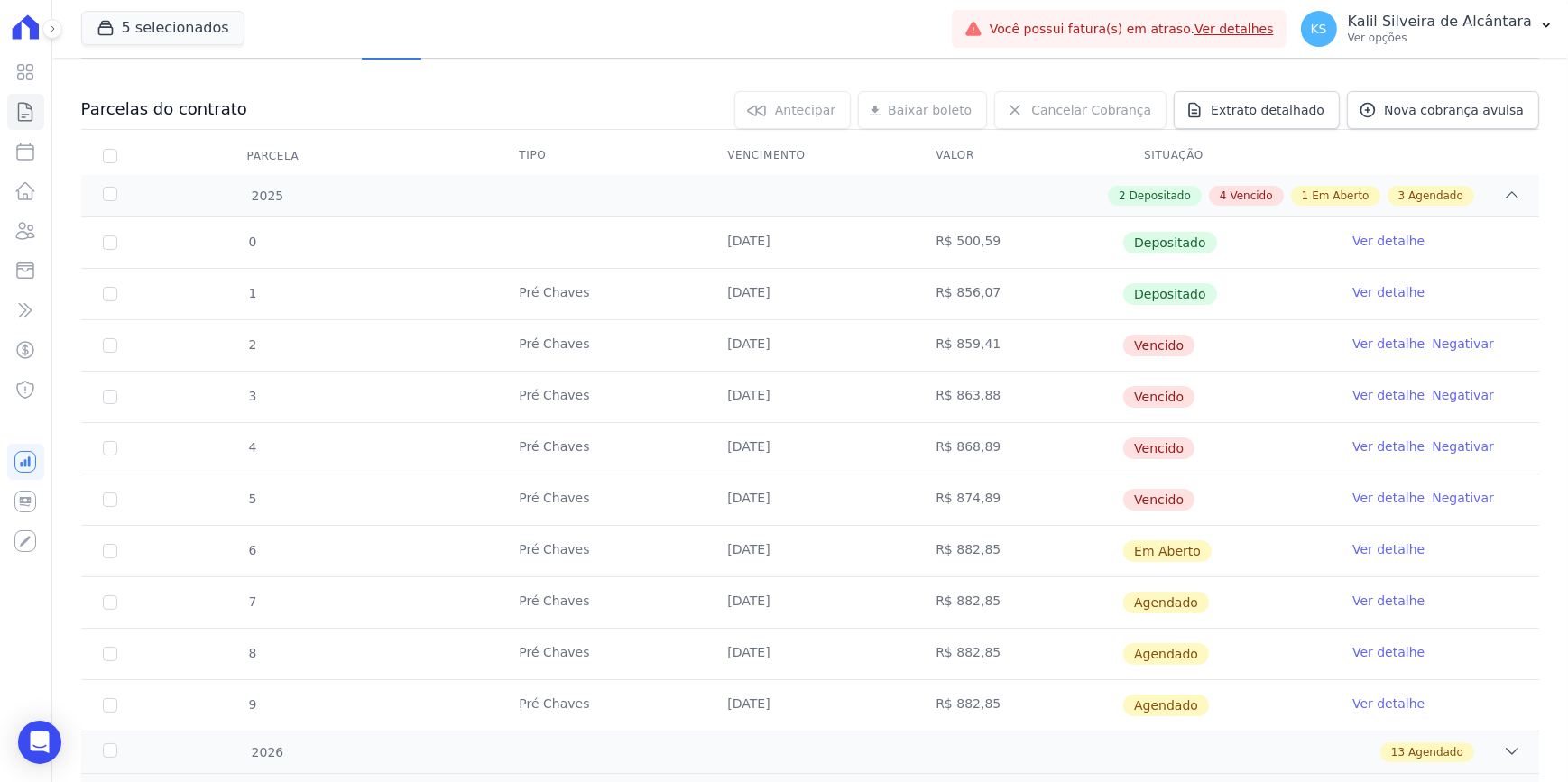
drag, startPoint x: 731, startPoint y: 59, endPoint x: 448, endPoint y: 146, distance: 296.1
click at [730, 59] on div at bounding box center [809, 65] width 1458 height 16
click at [26, 237] on icon at bounding box center [26, 230] width 19 height 17
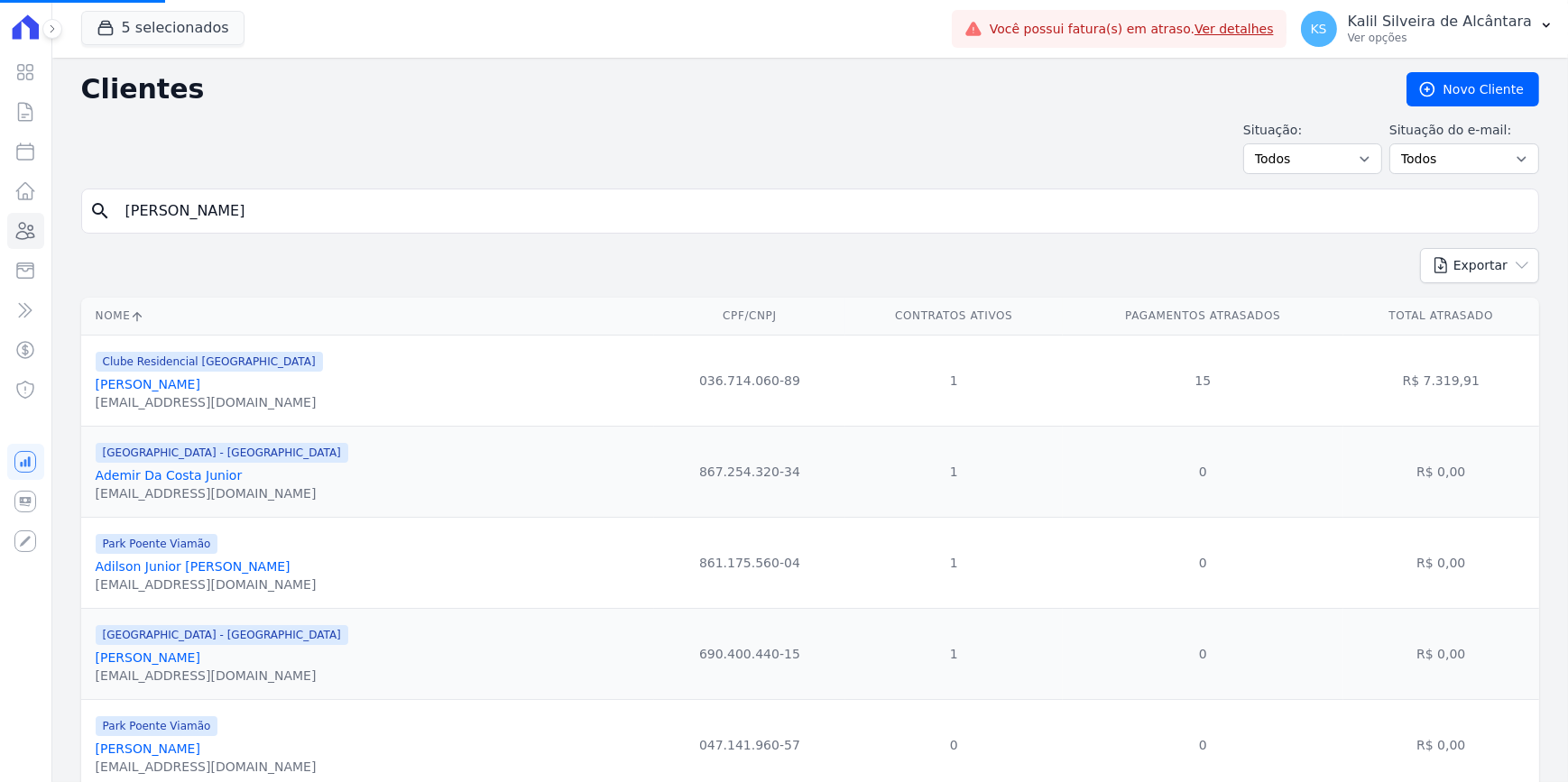
click at [240, 218] on input "Louise Martins" at bounding box center [822, 211] width 1416 height 36
drag, startPoint x: 237, startPoint y: 210, endPoint x: 109, endPoint y: 211, distance: 128.0
click at [117, 211] on input "Louise Martins" at bounding box center [822, 211] width 1416 height 36
click at [423, 215] on input "search" at bounding box center [822, 211] width 1416 height 36
type input "bruno la"
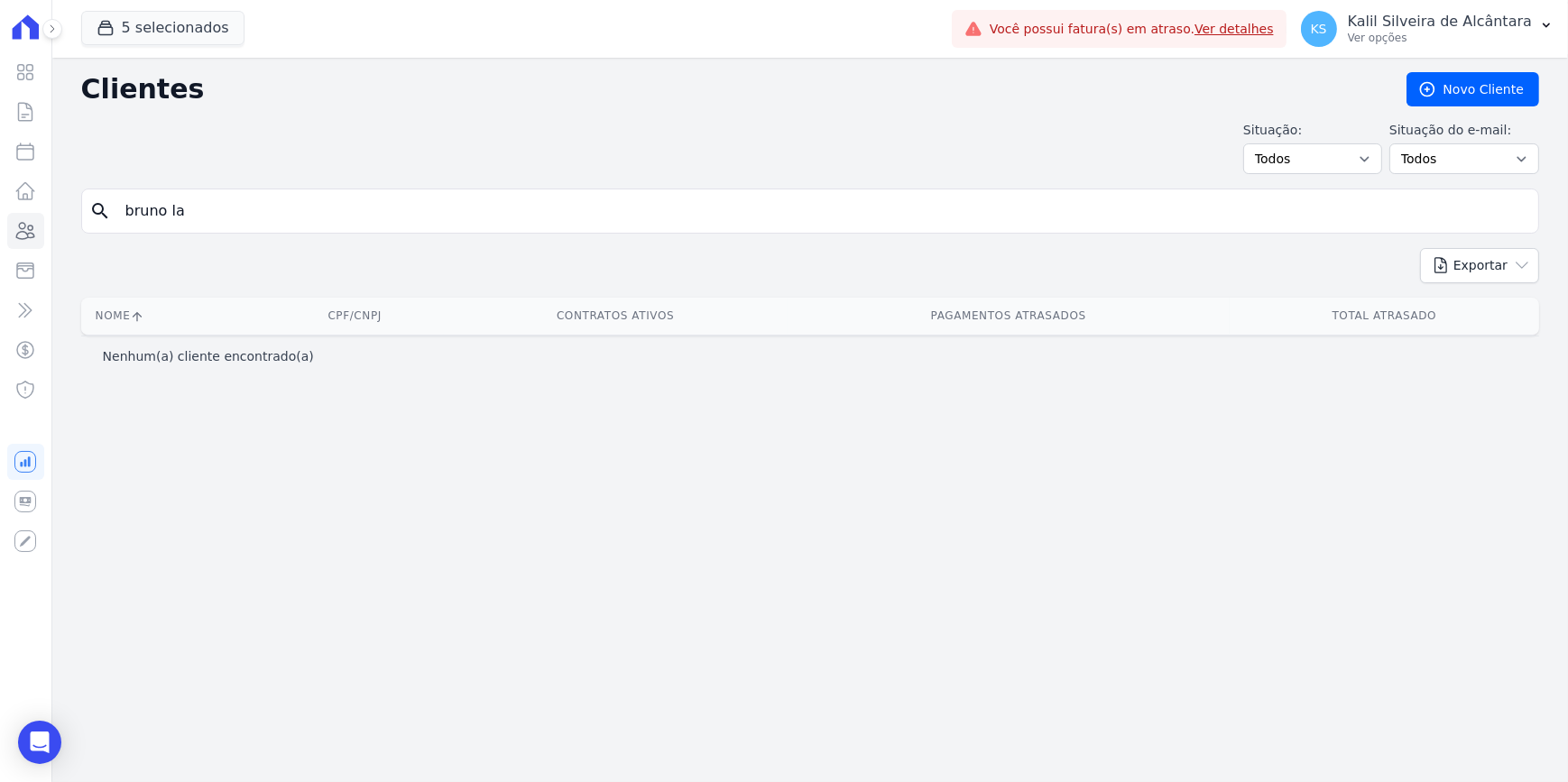
click at [309, 221] on input "bruno la" at bounding box center [822, 211] width 1416 height 36
type input "bruno l"
click at [190, 215] on input "bruno l" at bounding box center [822, 211] width 1416 height 36
type input "bruno mans"
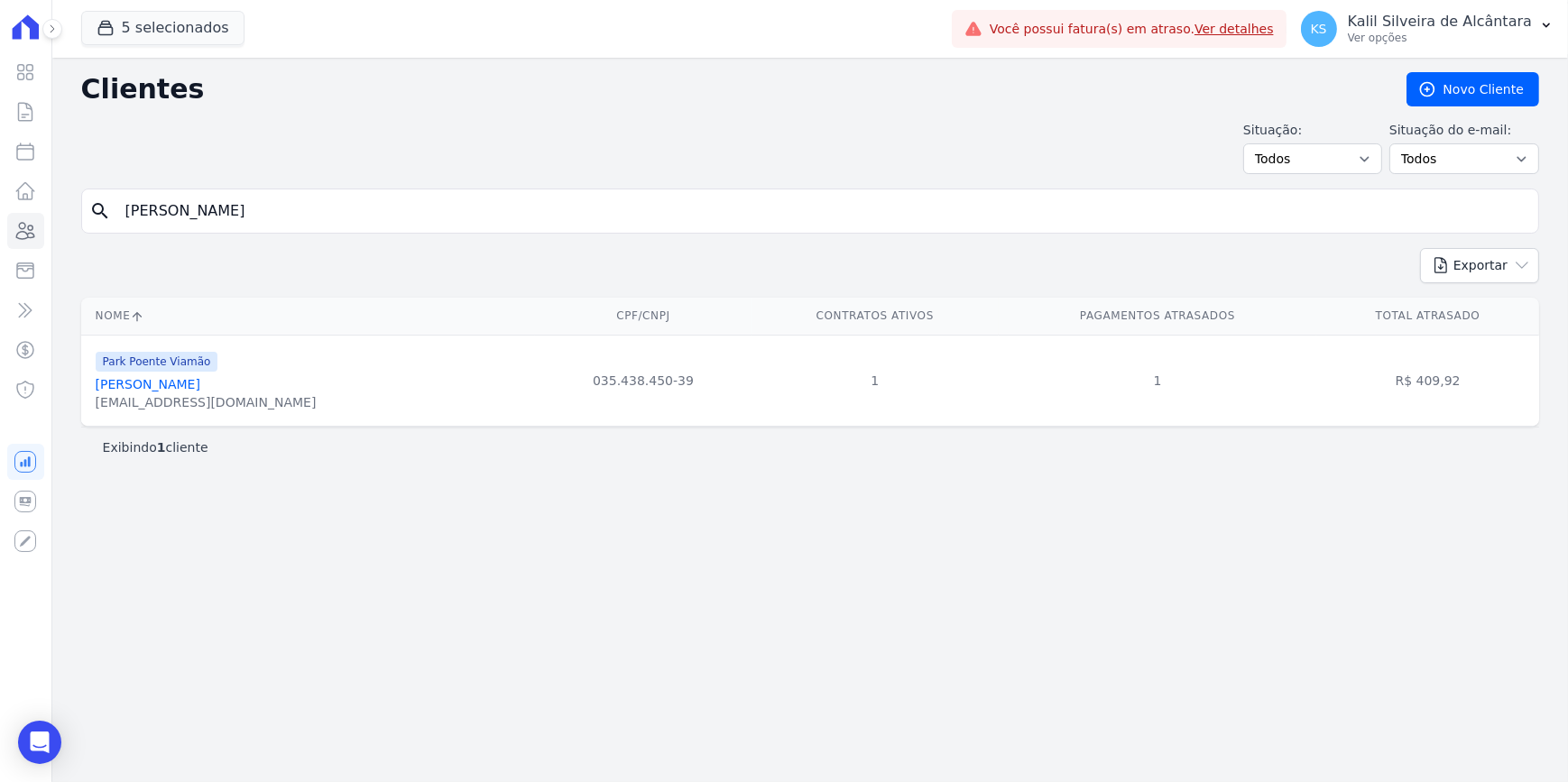
click at [181, 382] on link "Bruno Mansur Gras" at bounding box center [147, 384] width 104 height 15
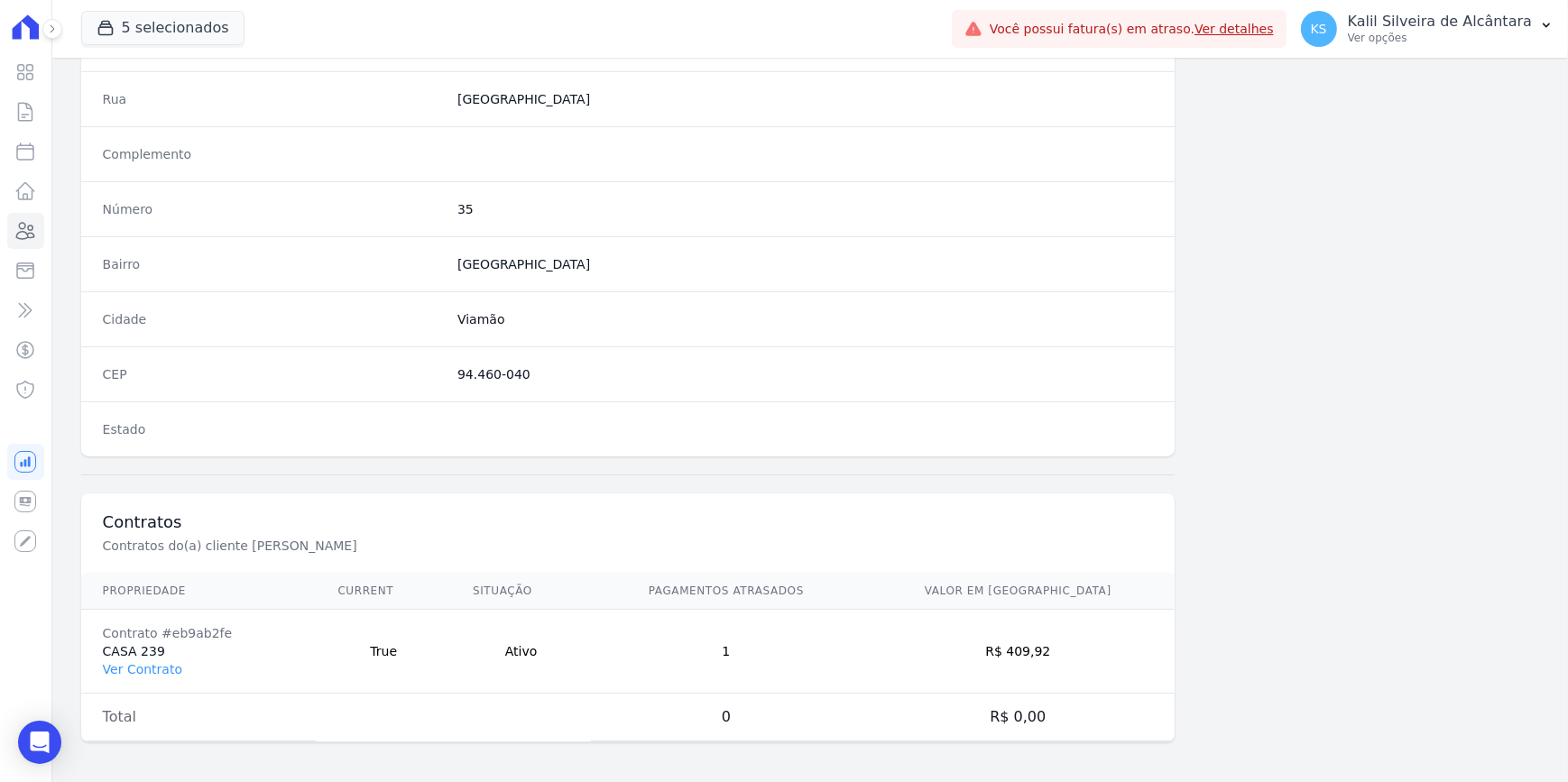
scroll to position [902, 0]
click at [127, 605] on link "Ver Contrato" at bounding box center [141, 669] width 79 height 15
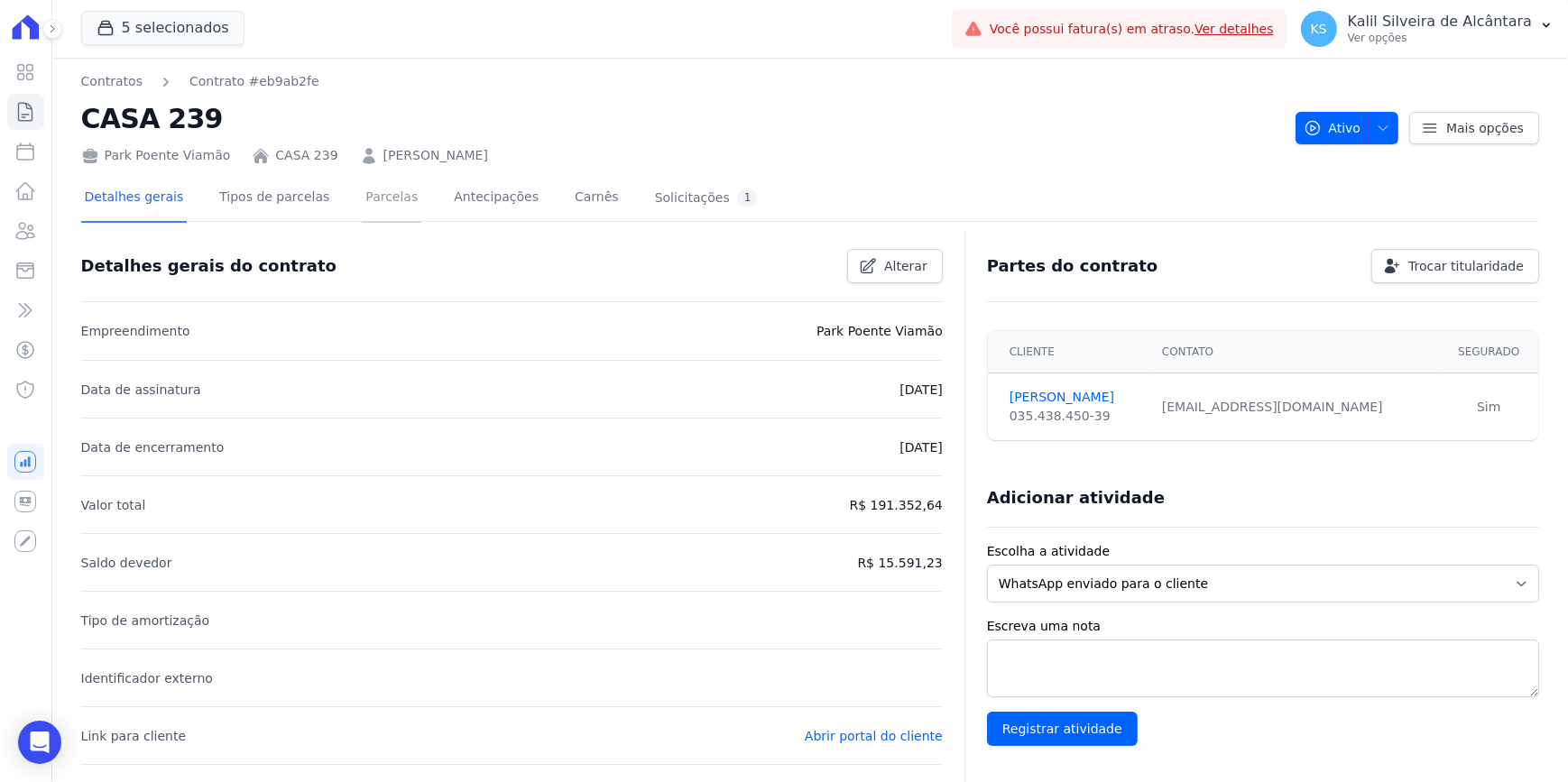
click at [362, 205] on link "Parcelas" at bounding box center [391, 198] width 59 height 48
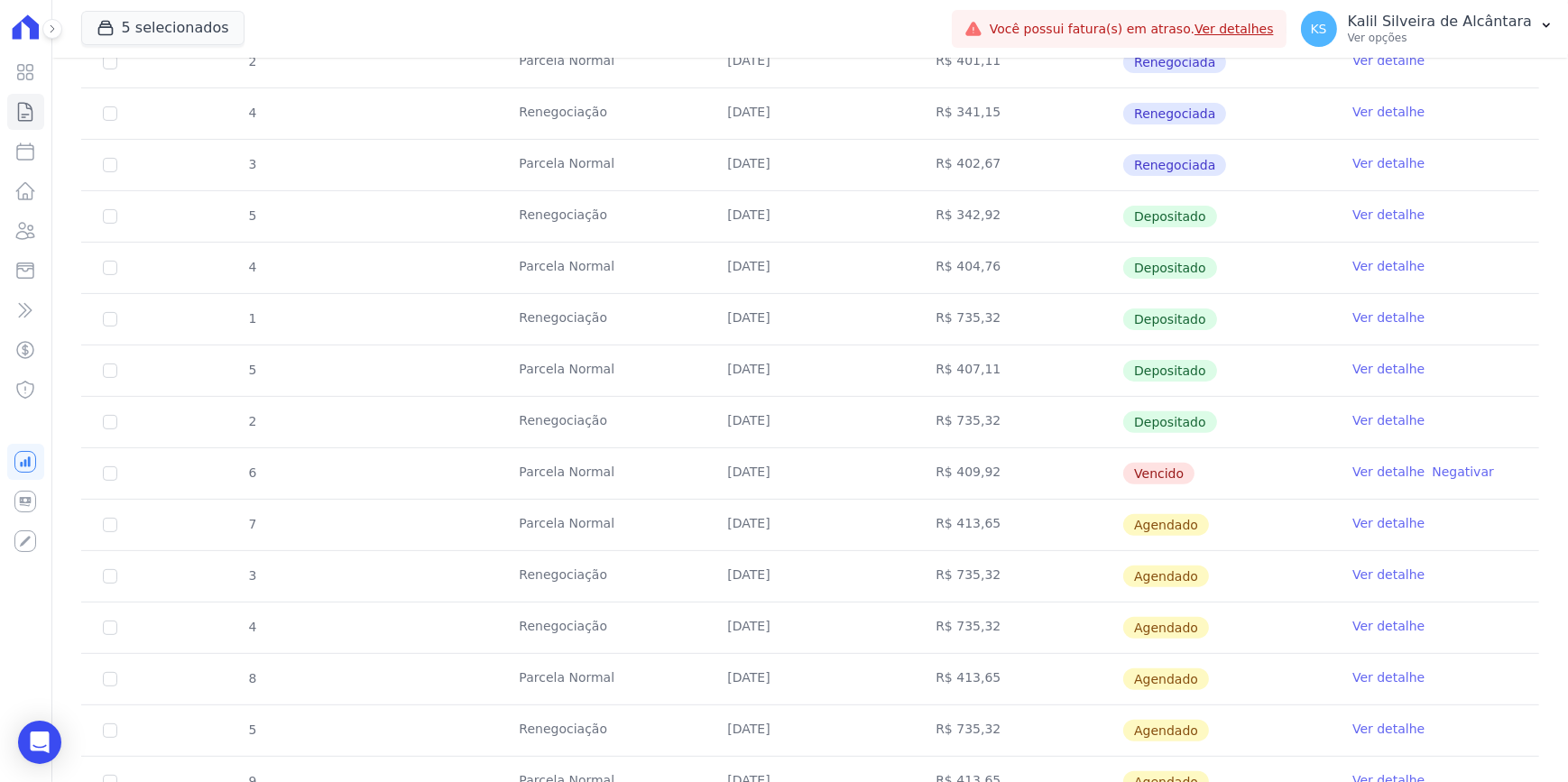
scroll to position [738, 0]
drag, startPoint x: 796, startPoint y: 476, endPoint x: 1199, endPoint y: 475, distance: 403.0
click at [1199, 475] on tr "6 Parcela Normal 25/08/2025 R$ 409,92 Vencido Ver detalhe Negativar" at bounding box center [809, 472] width 1458 height 52
click at [914, 467] on td "R$ 409,92" at bounding box center [1018, 473] width 209 height 51
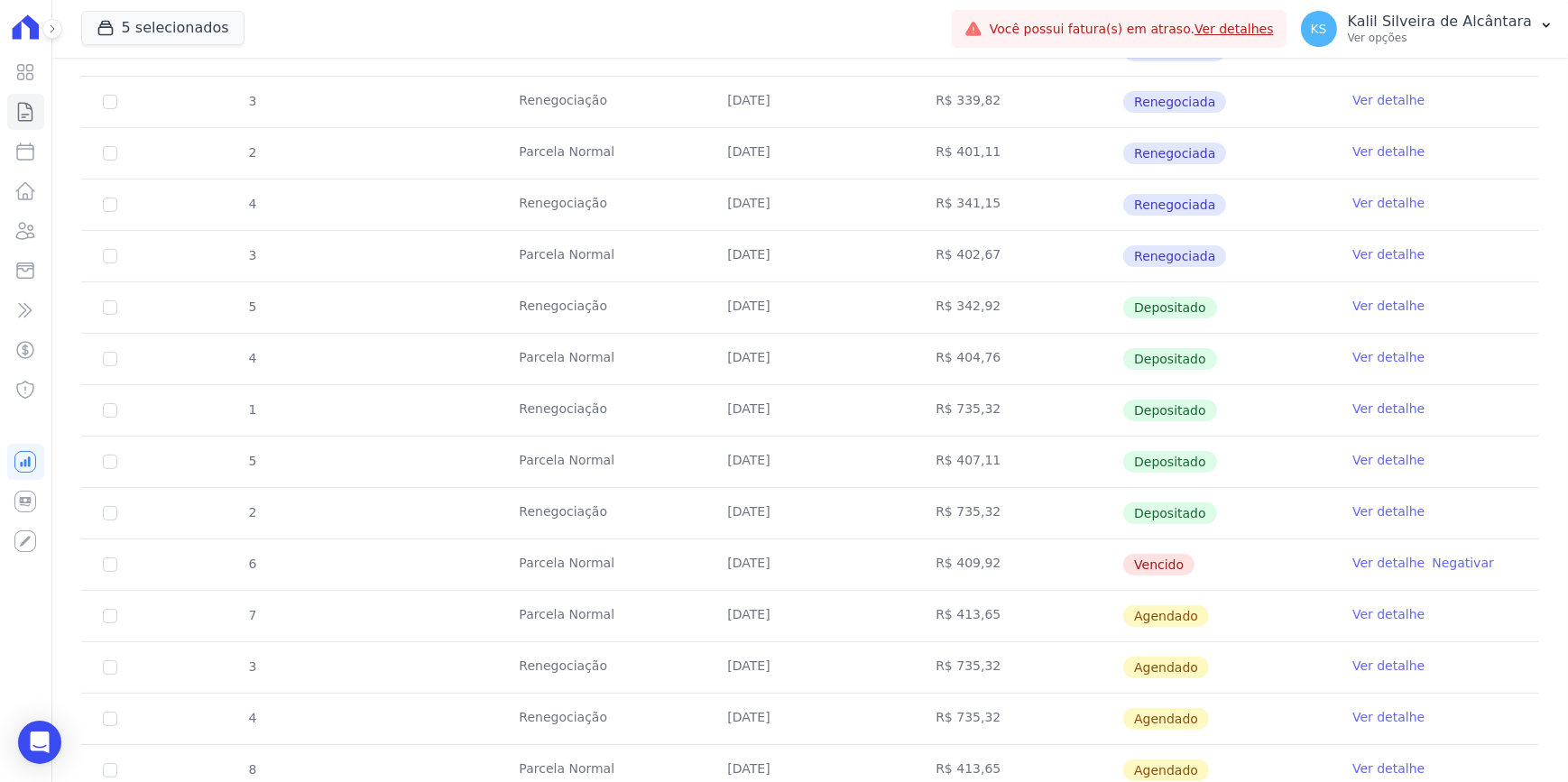
scroll to position [656, 0]
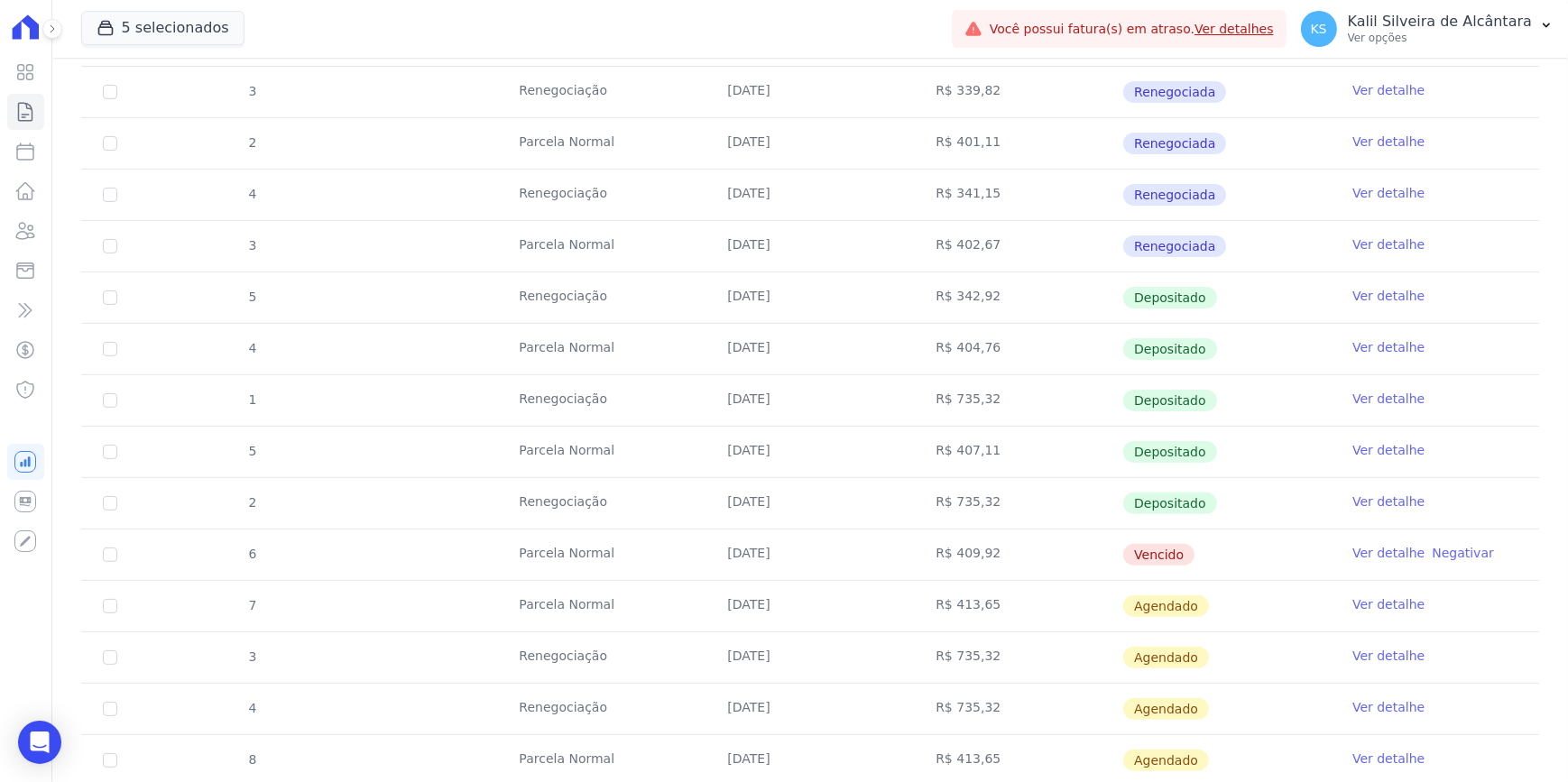
drag, startPoint x: 978, startPoint y: 561, endPoint x: 818, endPoint y: 543, distance: 161.0
click at [818, 543] on tr "6 Parcela Normal 25/08/2025 R$ 409,92 Vencido Ver detalhe Negativar" at bounding box center [809, 554] width 1458 height 52
drag, startPoint x: 818, startPoint y: 543, endPoint x: 713, endPoint y: 543, distance: 105.0
click at [713, 543] on td "25/08/2025" at bounding box center [809, 555] width 209 height 51
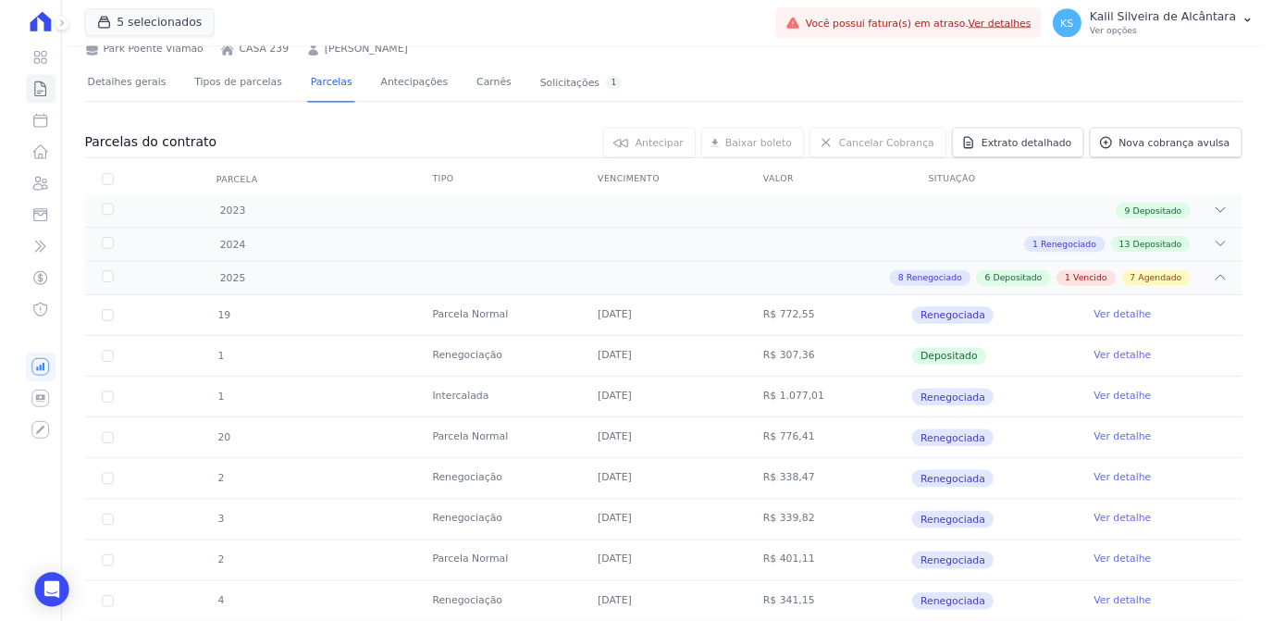
scroll to position [0, 0]
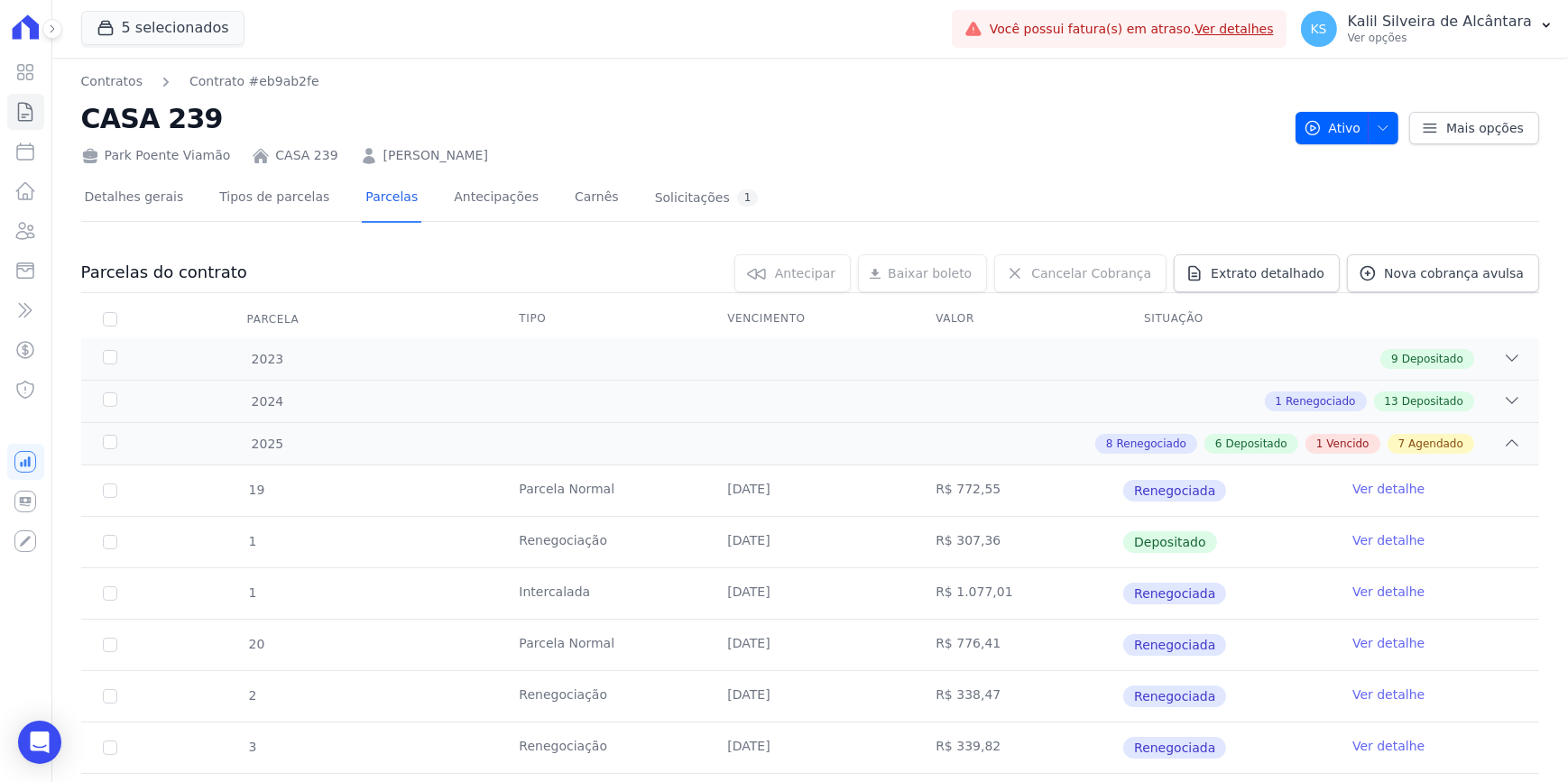
click at [383, 150] on link "BRUNO MANSUR GRAS" at bounding box center [435, 155] width 104 height 19
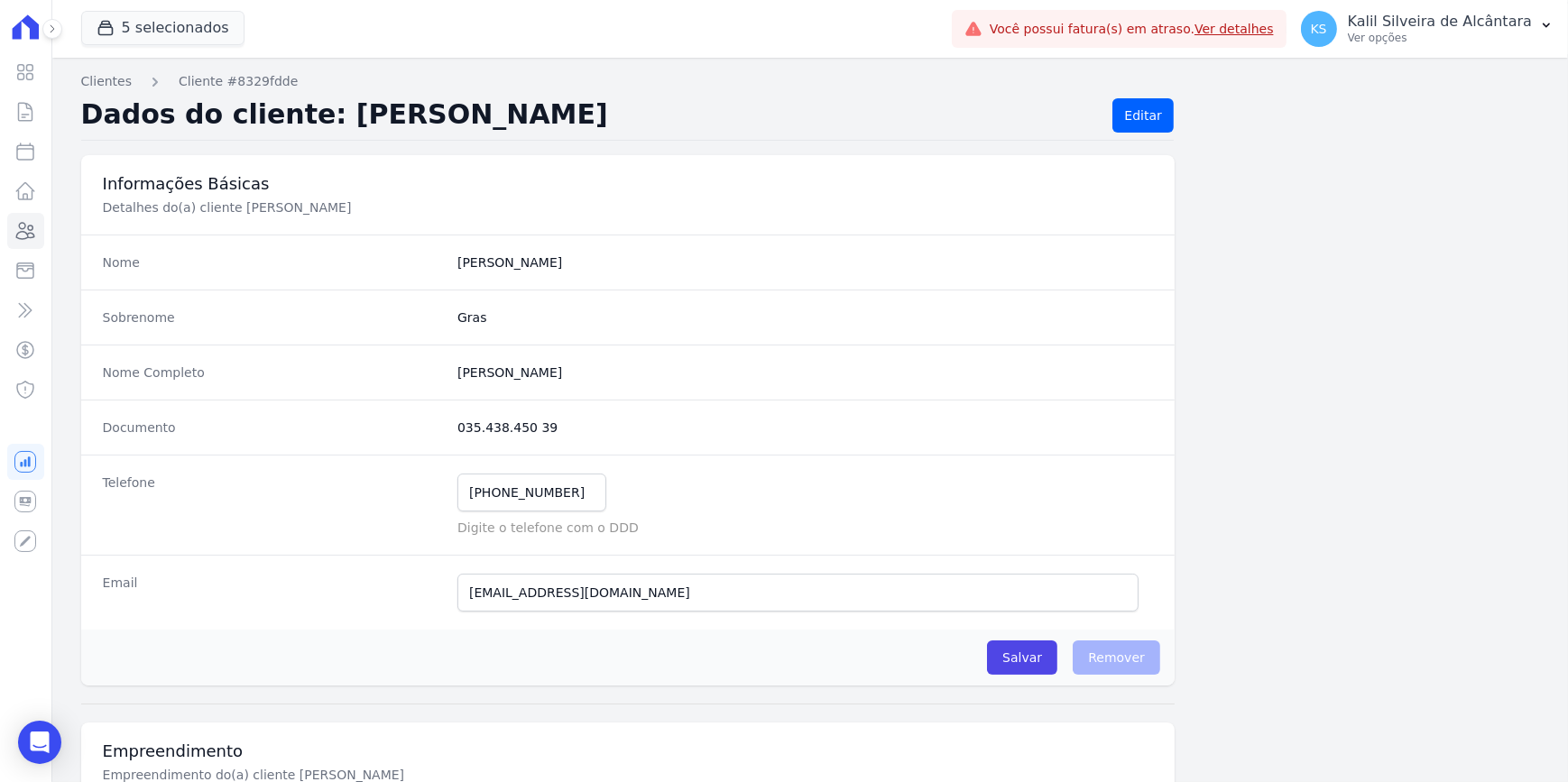
drag, startPoint x: 537, startPoint y: 425, endPoint x: 451, endPoint y: 421, distance: 86.1
click at [451, 421] on div "Documento 035.438.450 39" at bounding box center [627, 427] width 1093 height 55
copy dd "035.438.450 39"
click at [32, 241] on icon at bounding box center [25, 231] width 21 height 21
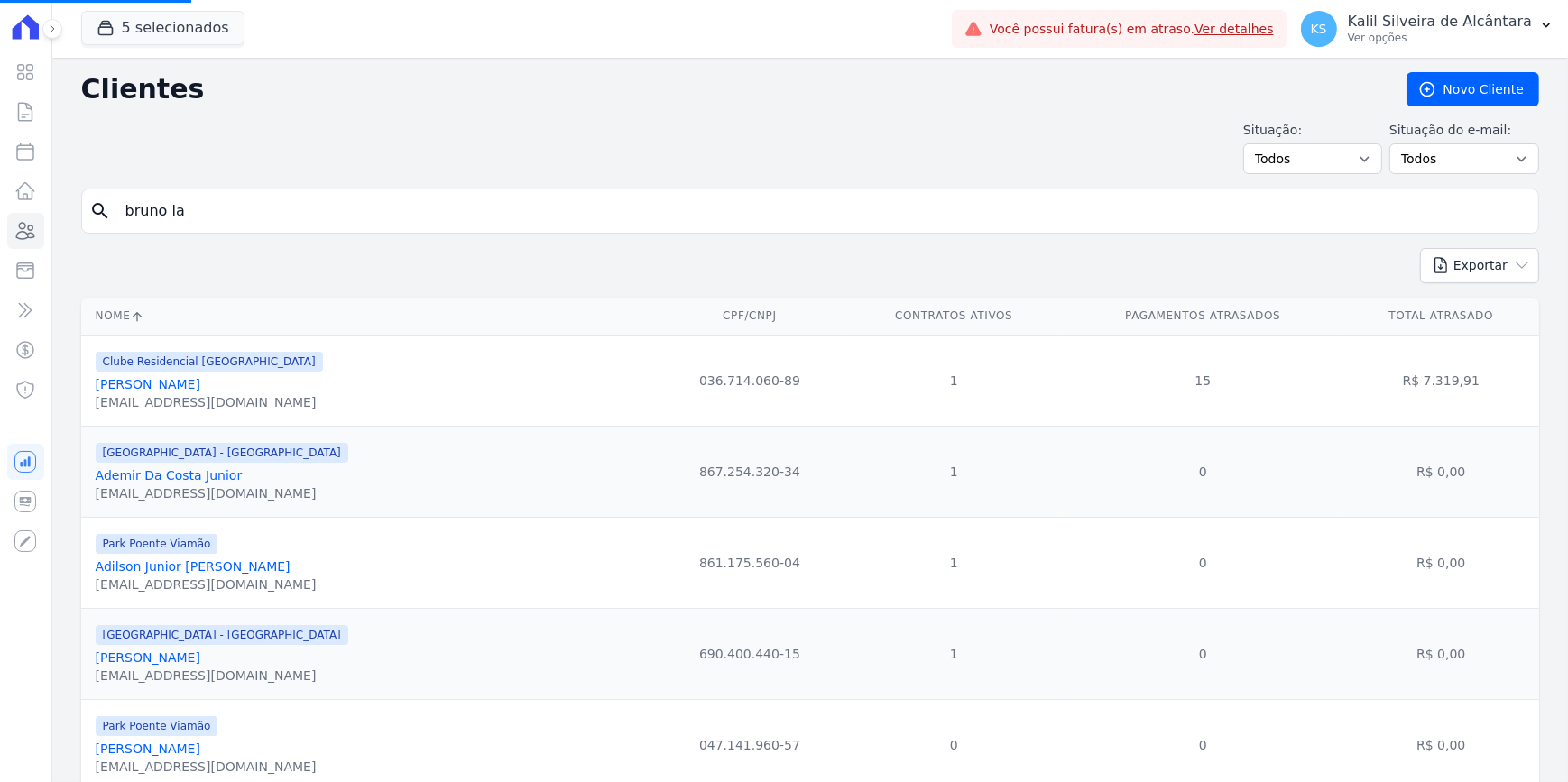
drag, startPoint x: 151, startPoint y: 209, endPoint x: 79, endPoint y: 209, distance: 72.0
click at [120, 209] on input "bruno la" at bounding box center [822, 211] width 1416 height 36
click at [239, 210] on input "search" at bounding box center [822, 211] width 1416 height 36
paste input "Mariana Mendes"
type input "Mariana Mendes"
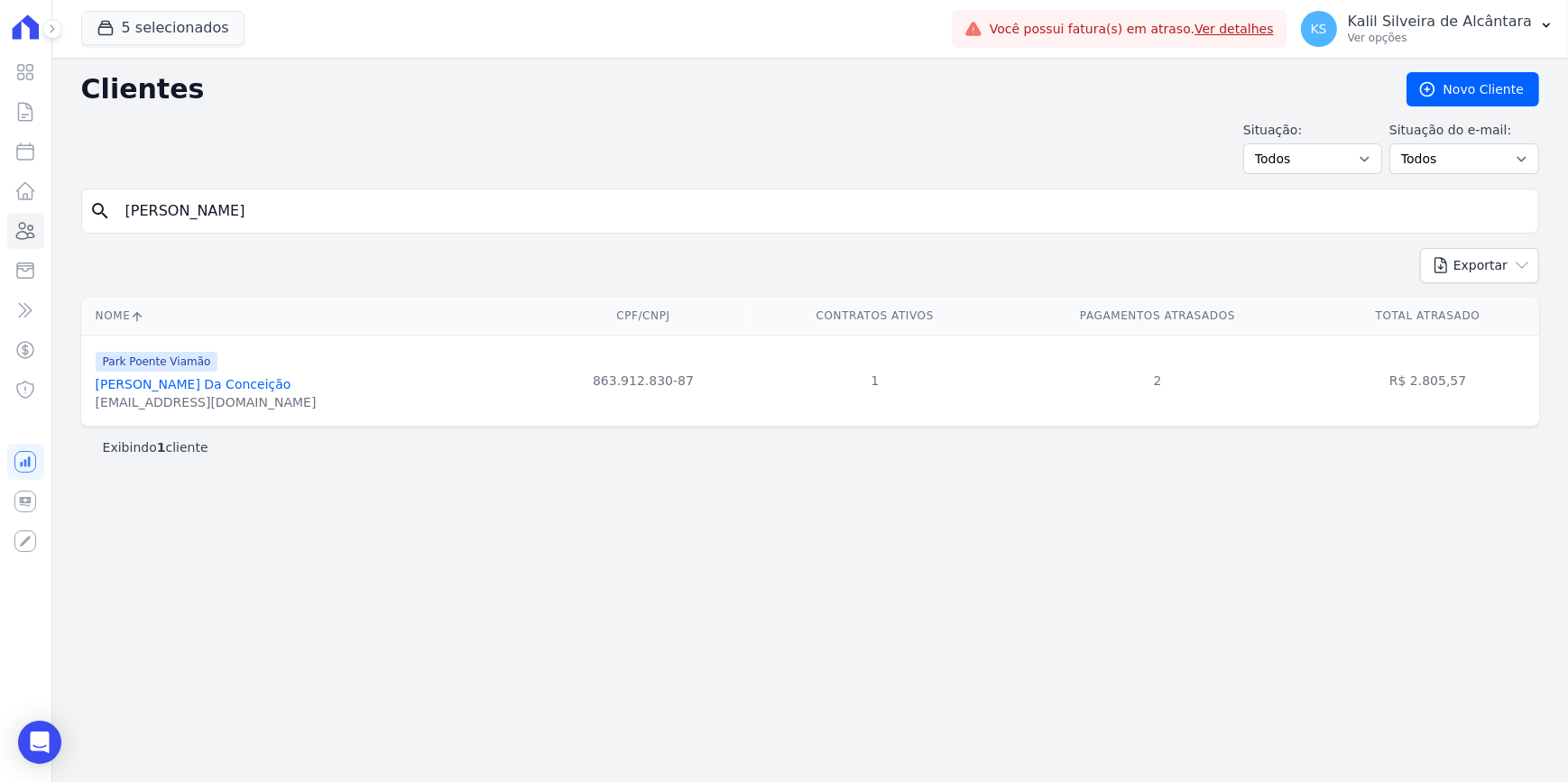
click at [230, 389] on link "Mariana Mendes Da Conceição" at bounding box center [193, 384] width 196 height 15
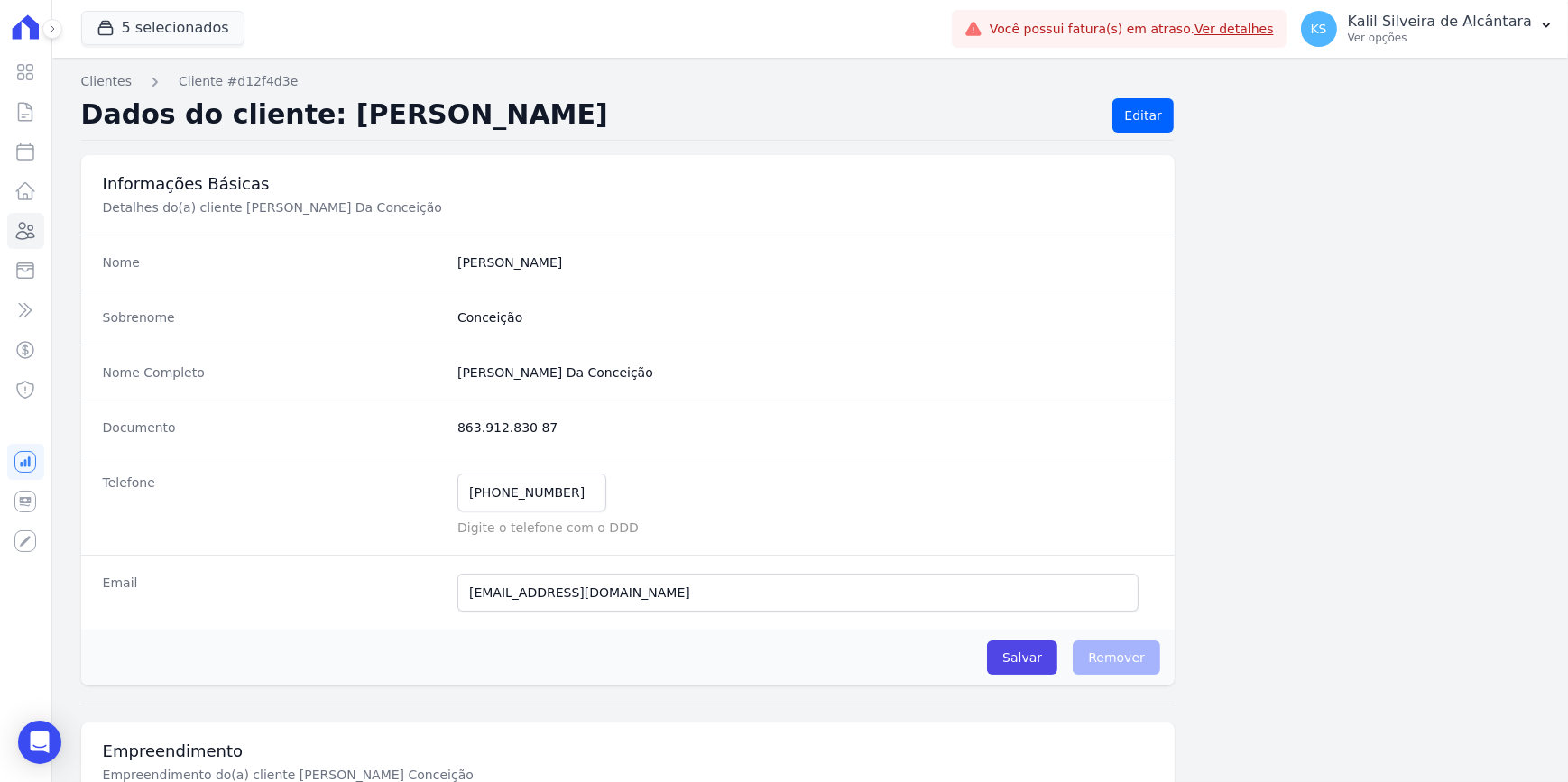
drag, startPoint x: 541, startPoint y: 420, endPoint x: 452, endPoint y: 425, distance: 89.1
click at [452, 425] on div "Documento 863.912.830 87" at bounding box center [627, 427] width 1093 height 55
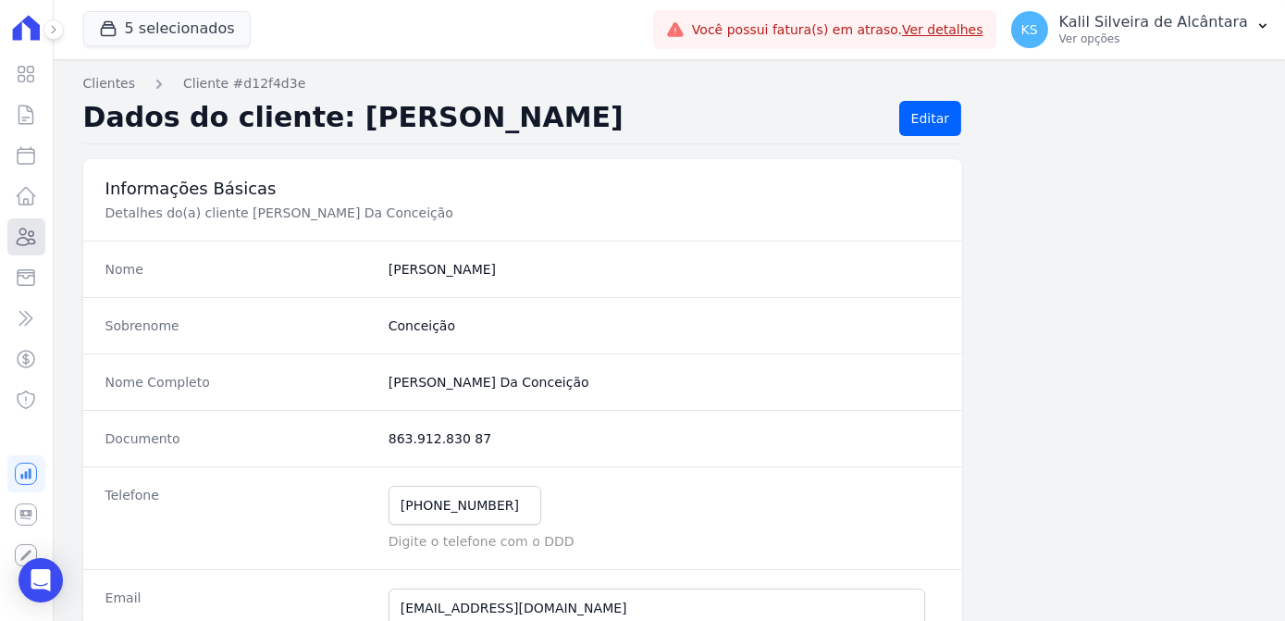
click at [16, 232] on icon at bounding box center [26, 237] width 22 height 22
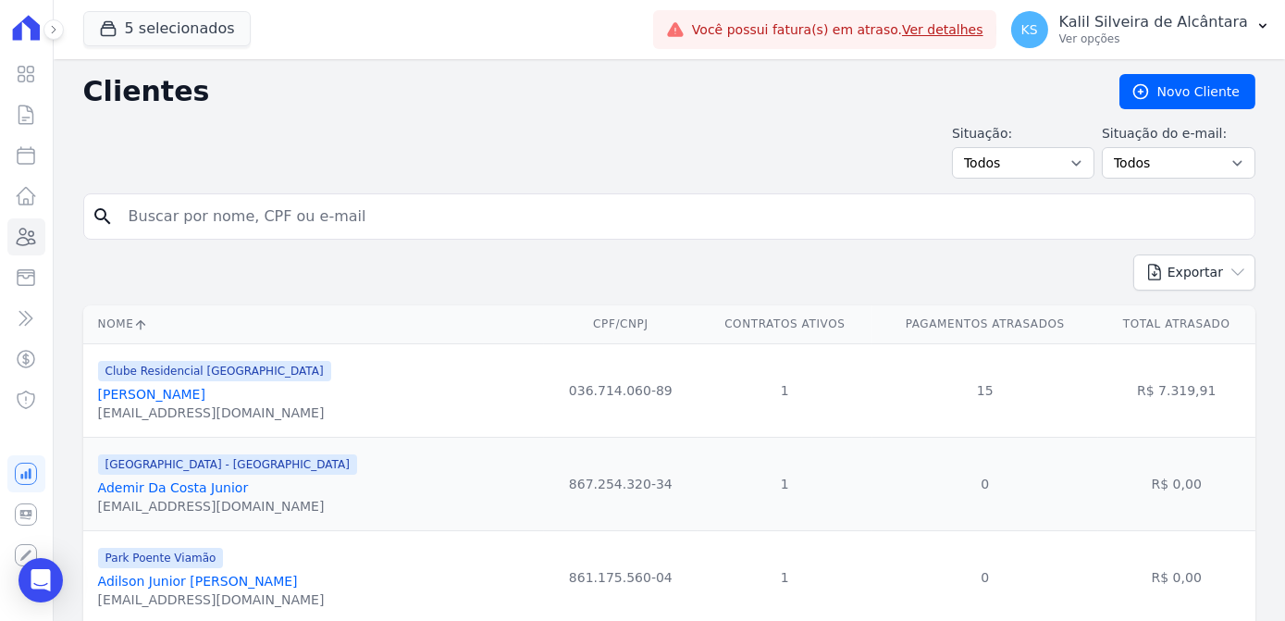
click at [264, 218] on input "search" at bounding box center [681, 216] width 1129 height 37
type input "andrielly"
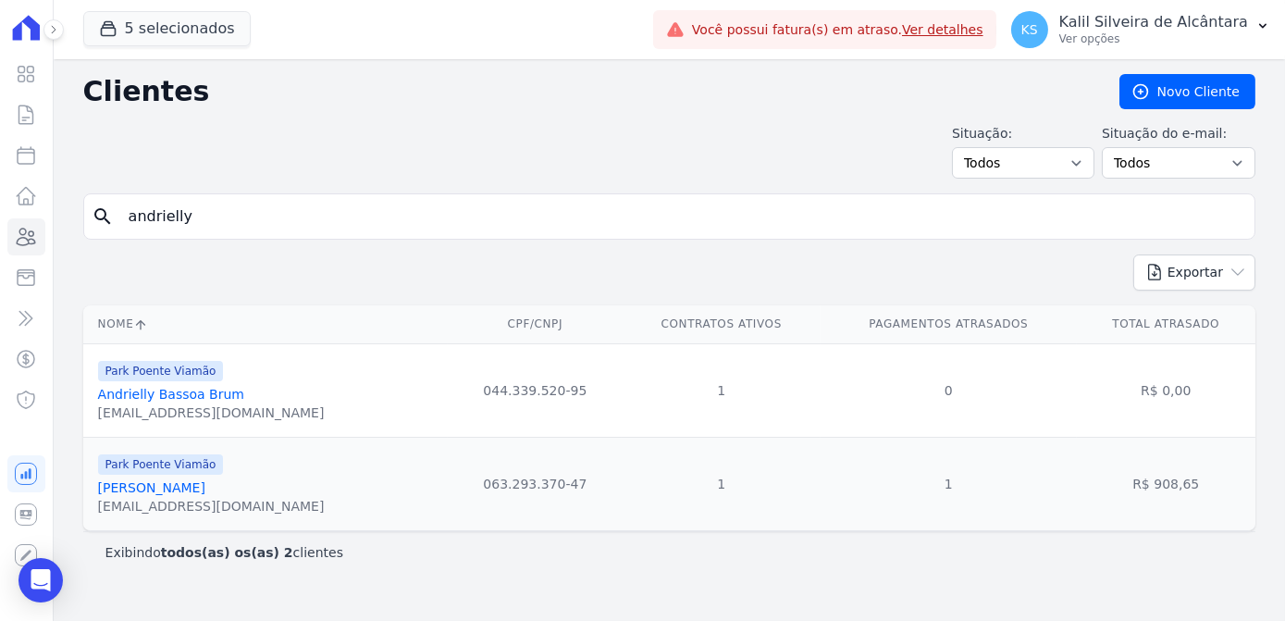
click at [180, 497] on div "oliveiraandrielly819@gmail.com" at bounding box center [211, 506] width 227 height 19
click at [205, 490] on link "Andrielly Oliveira Da Silva" at bounding box center [151, 487] width 107 height 15
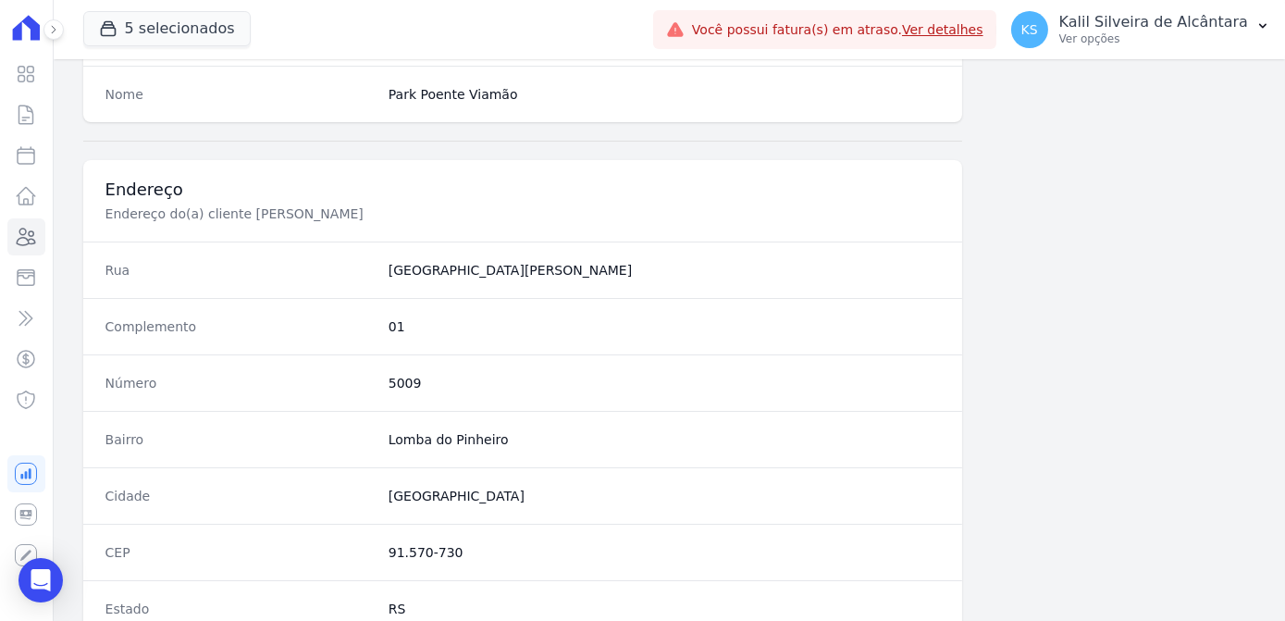
scroll to position [1102, 0]
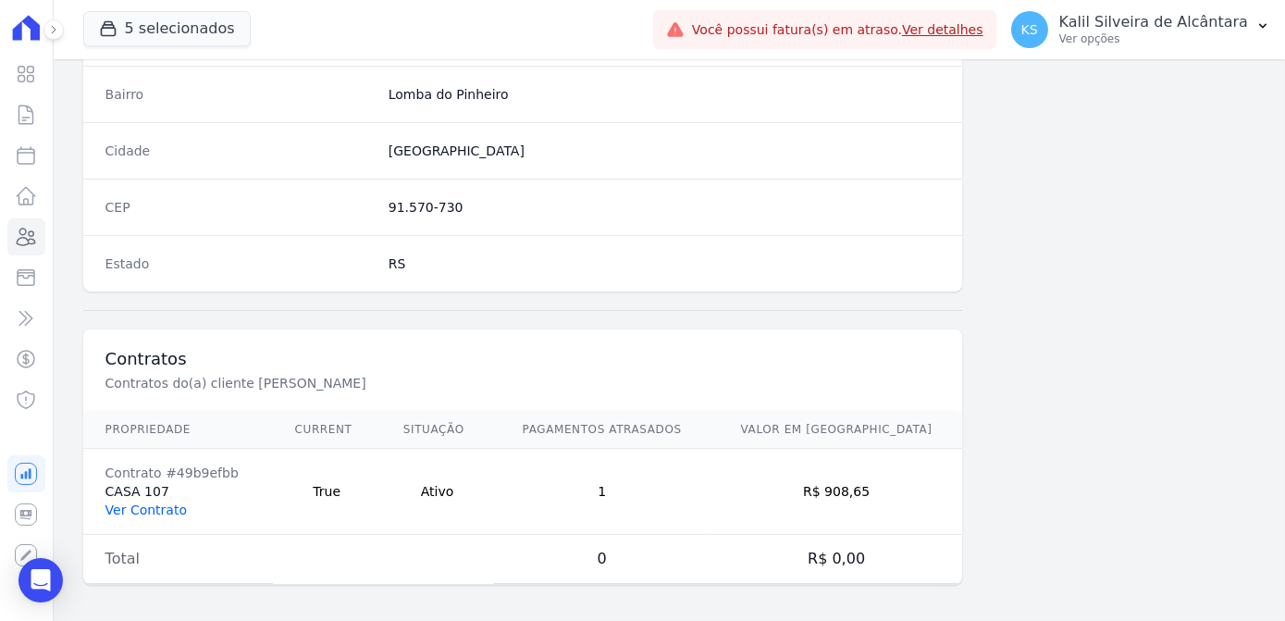
click at [145, 506] on link "Ver Contrato" at bounding box center [145, 509] width 81 height 15
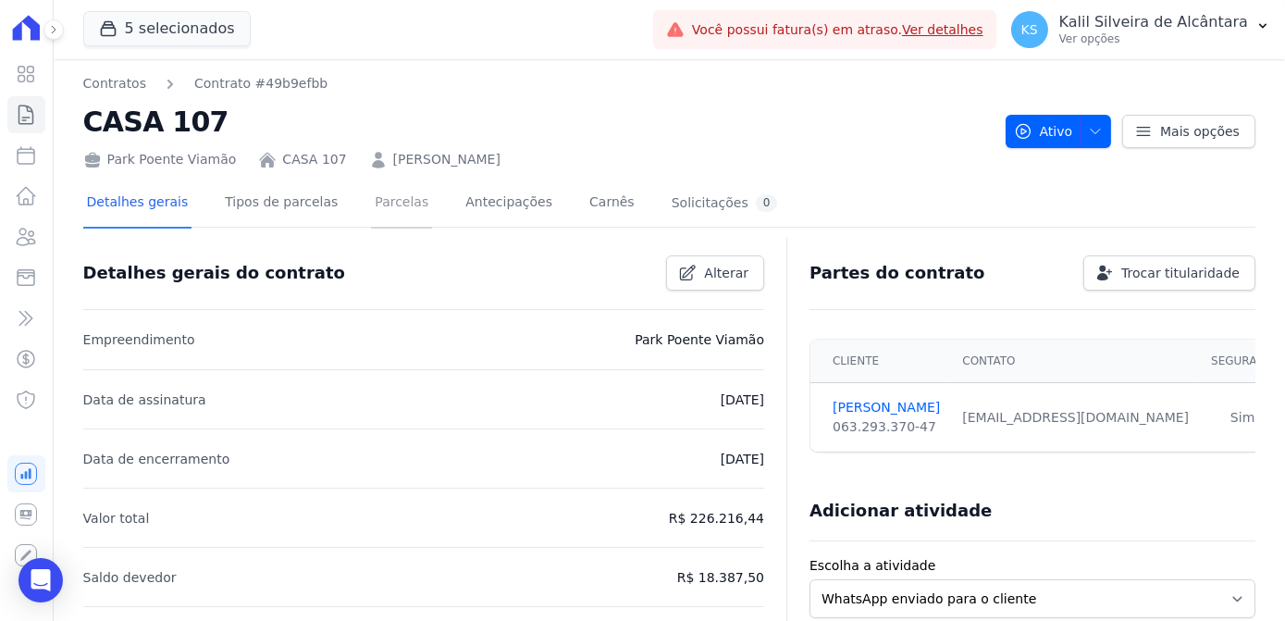
click at [372, 210] on link "Parcelas" at bounding box center [401, 203] width 61 height 49
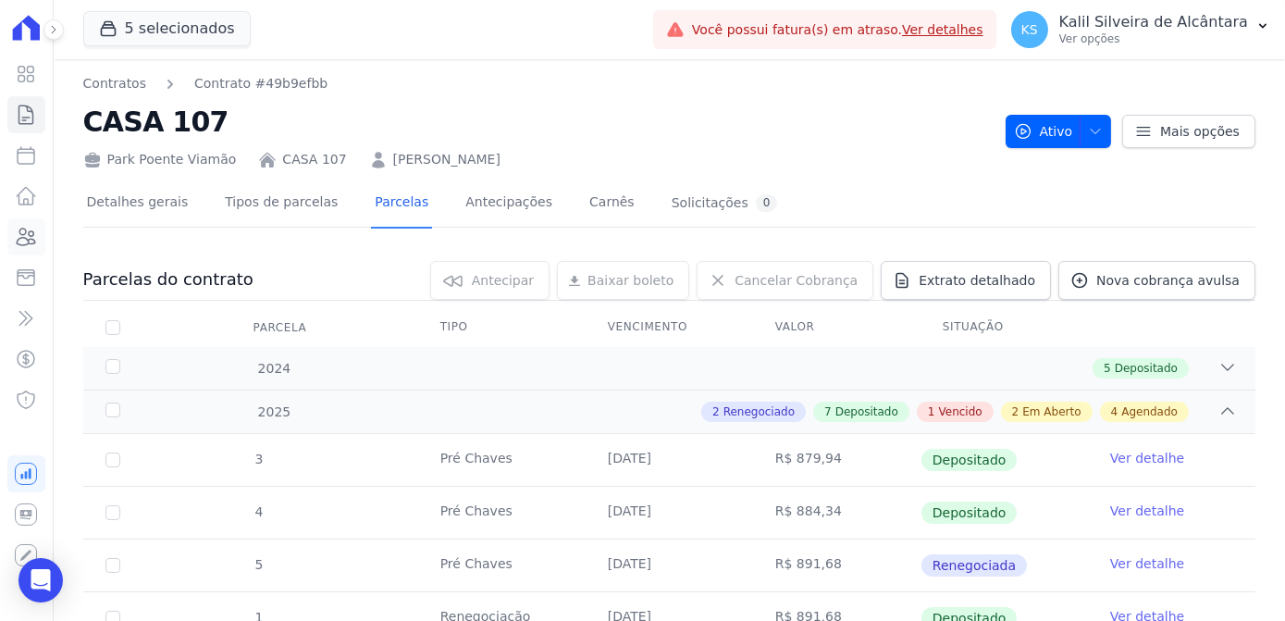
click at [22, 242] on icon at bounding box center [26, 237] width 22 height 22
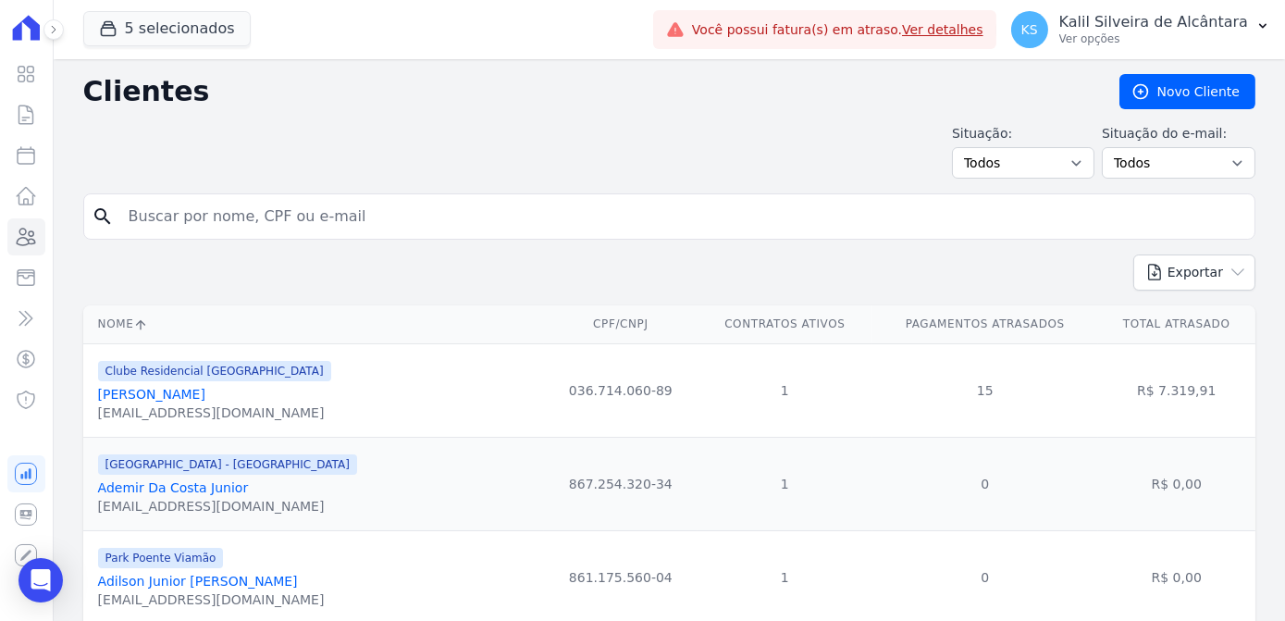
click at [218, 220] on input "search" at bounding box center [681, 216] width 1129 height 37
type input "hellen ro"
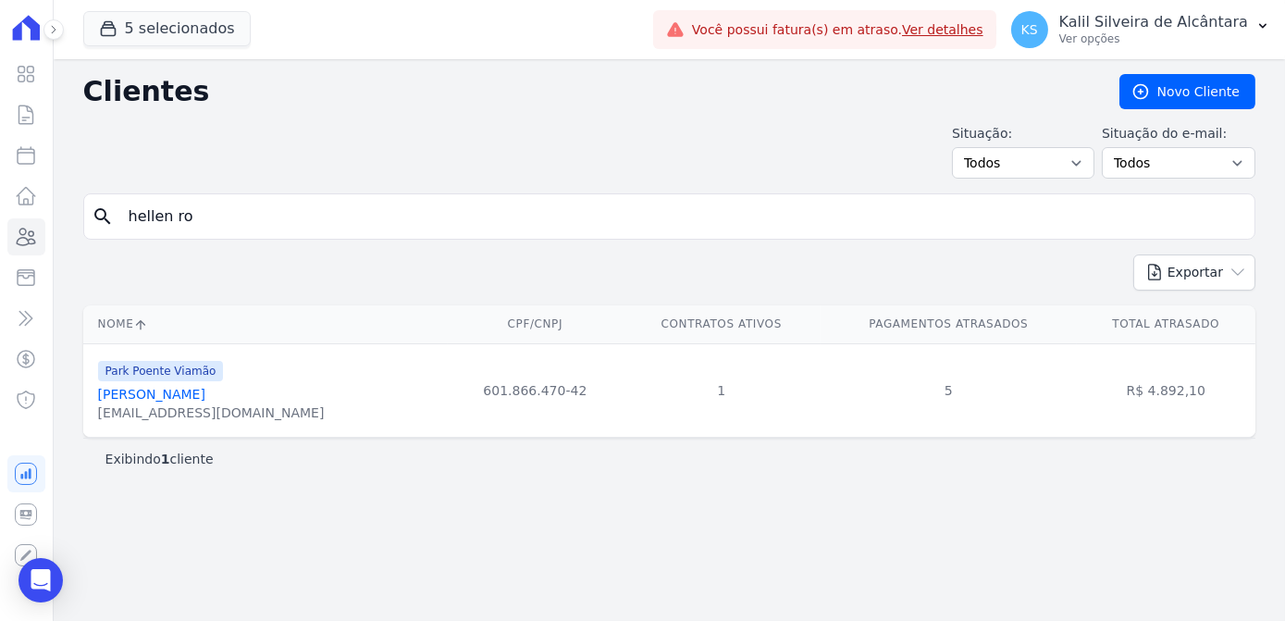
click at [196, 400] on link "Hellen Rodrigues De Souza Ocaña" at bounding box center [151, 394] width 107 height 15
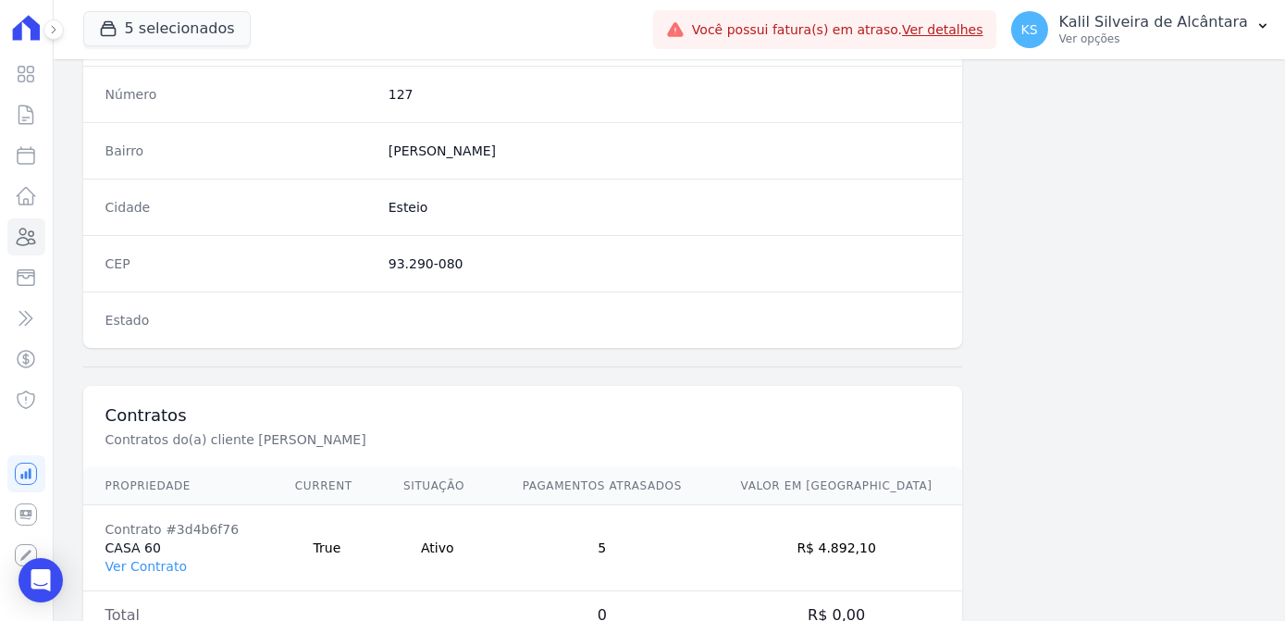
scroll to position [1102, 0]
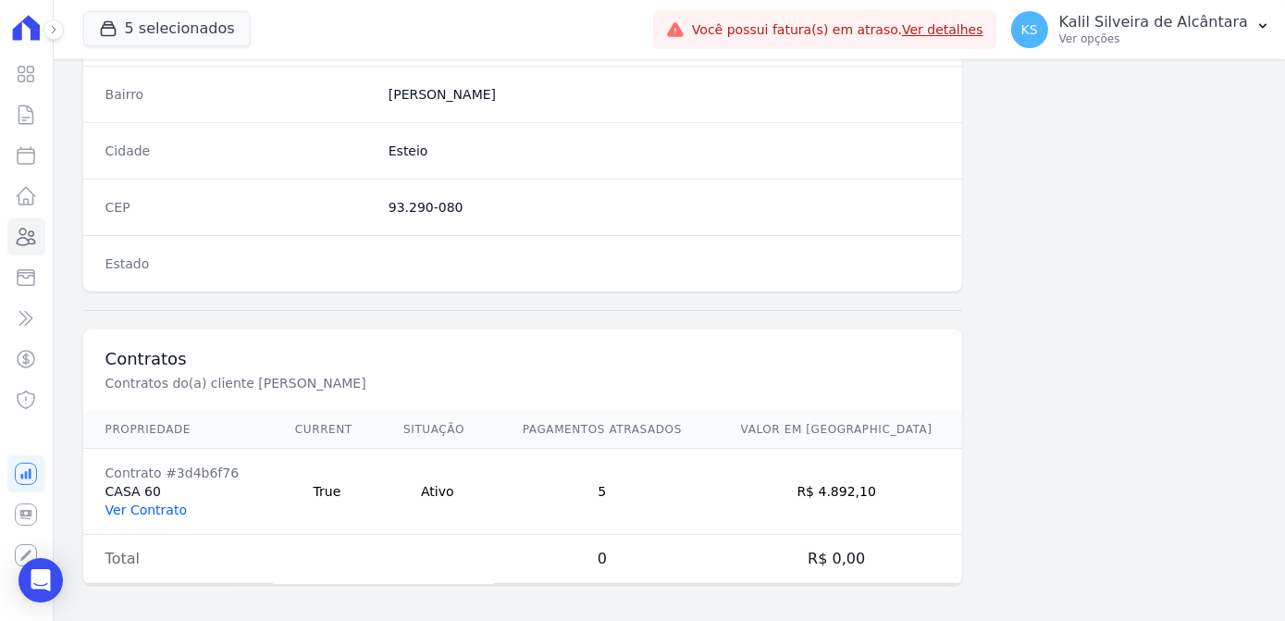
click at [170, 502] on link "Ver Contrato" at bounding box center [145, 509] width 81 height 15
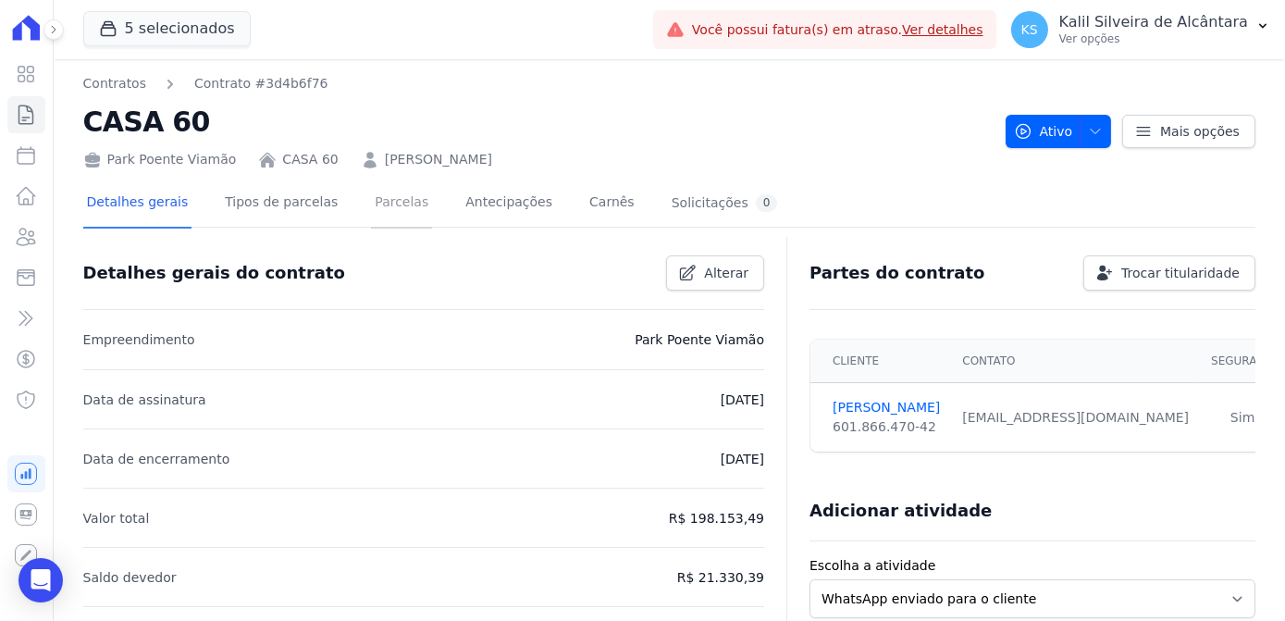
click at [400, 212] on link "Parcelas" at bounding box center [401, 203] width 61 height 49
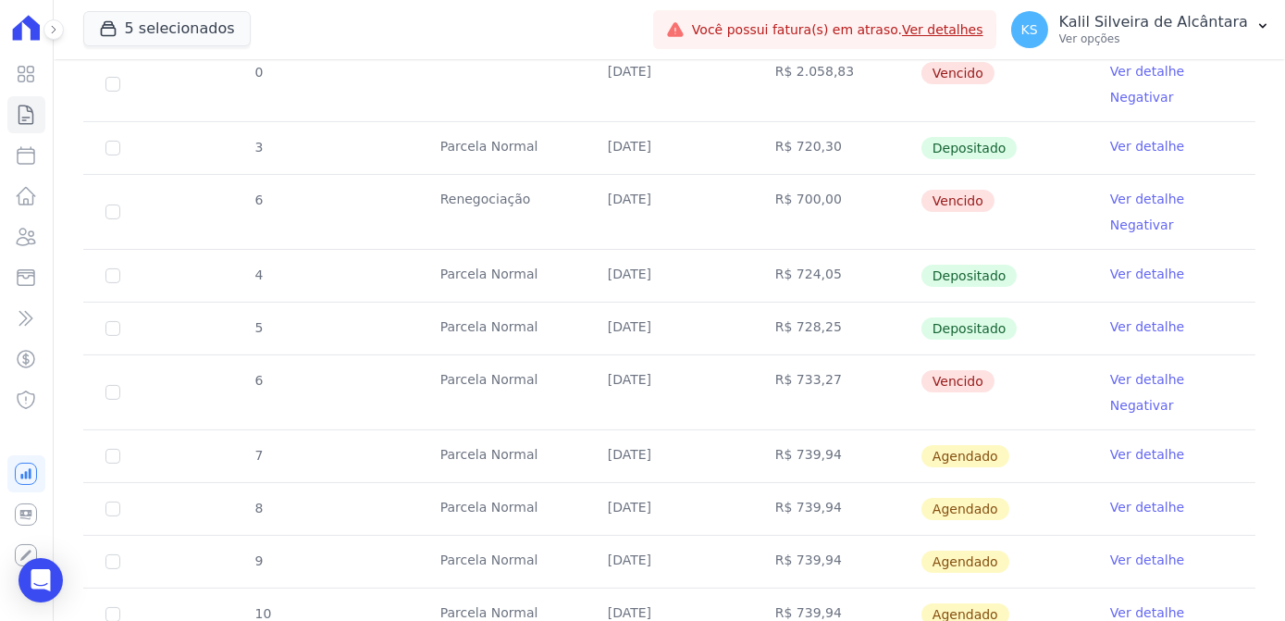
scroll to position [1008, 0]
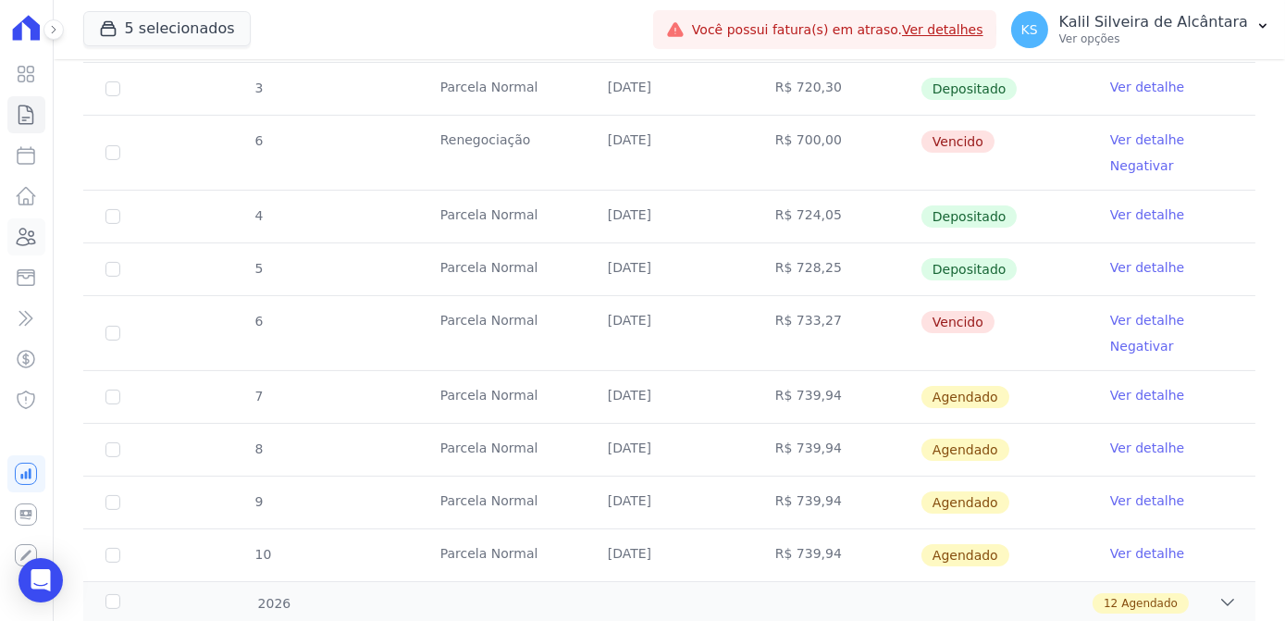
click at [38, 242] on link "Clientes" at bounding box center [26, 236] width 38 height 37
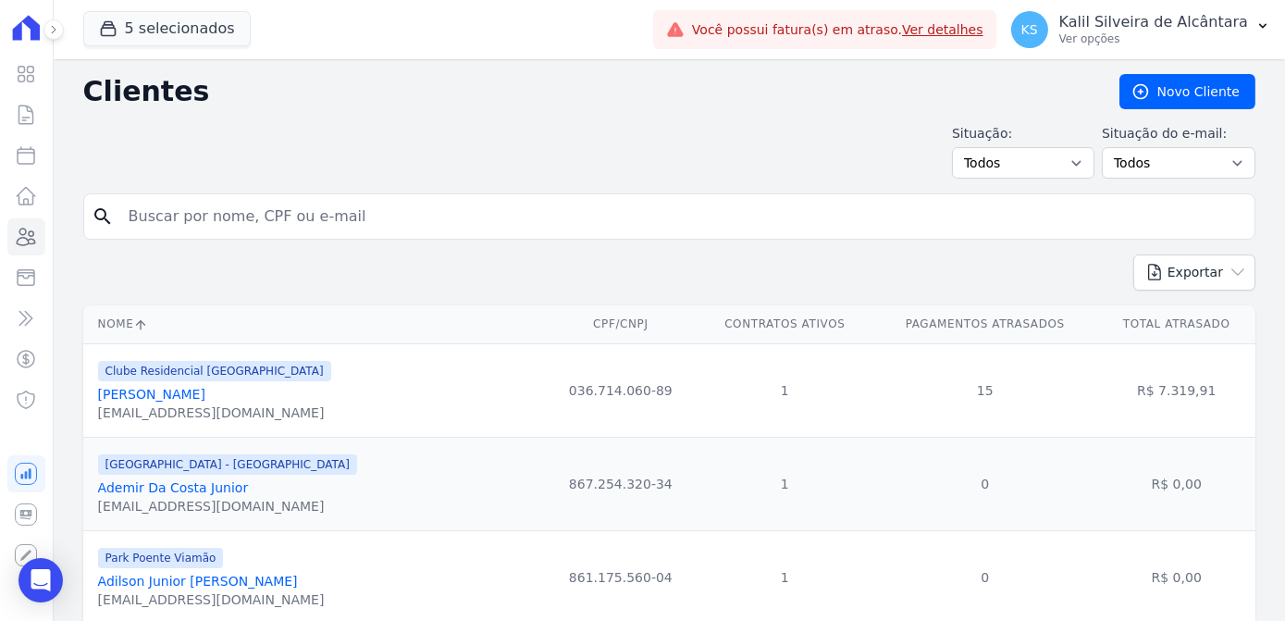
click at [228, 216] on input "search" at bounding box center [681, 216] width 1129 height 37
type input "juan ja"
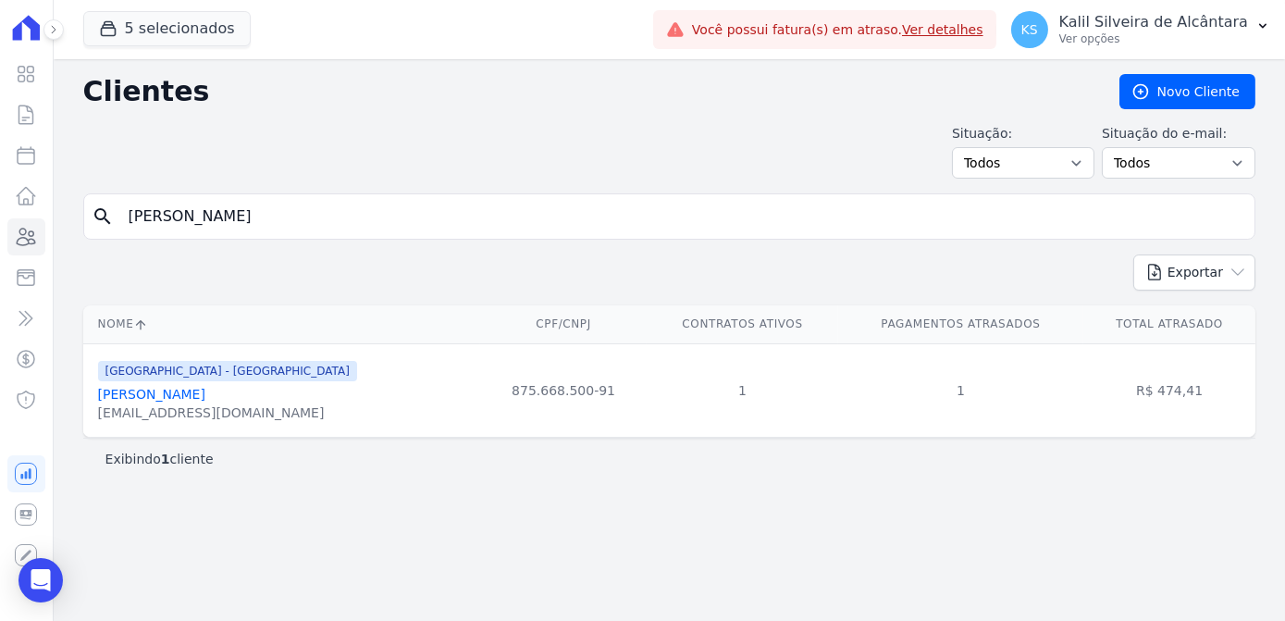
click at [179, 395] on link "Juan Jaques Da Silva Goulart" at bounding box center [151, 394] width 107 height 15
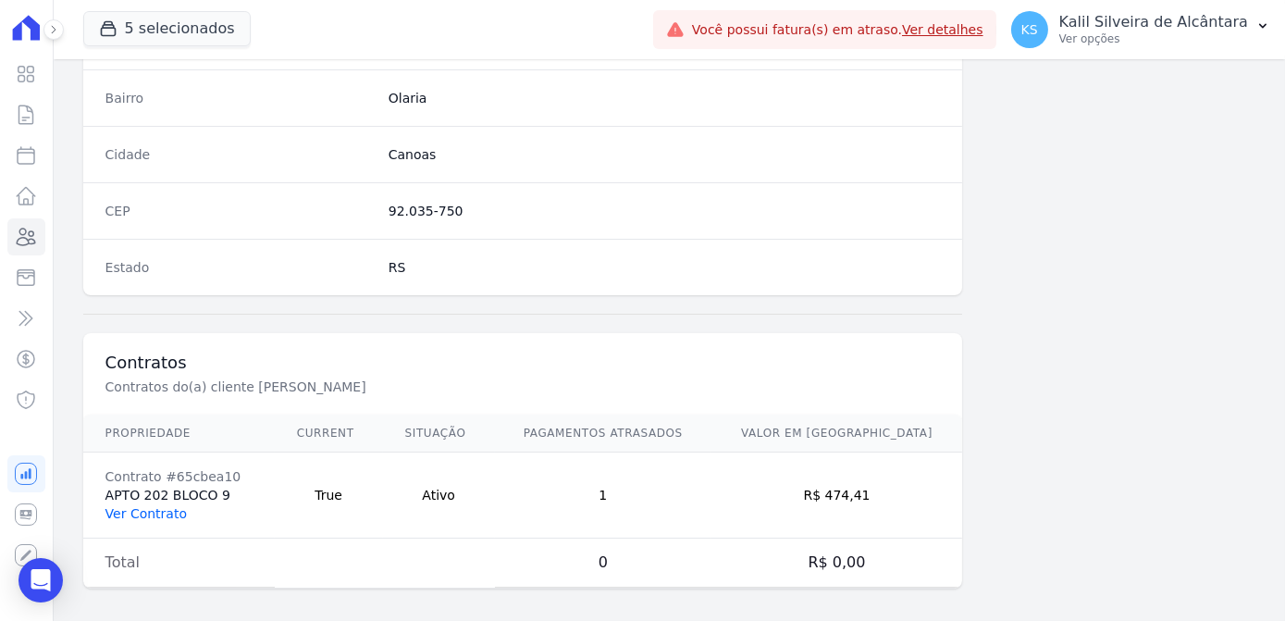
scroll to position [1102, 0]
click at [173, 502] on link "Ver Contrato" at bounding box center [145, 509] width 81 height 15
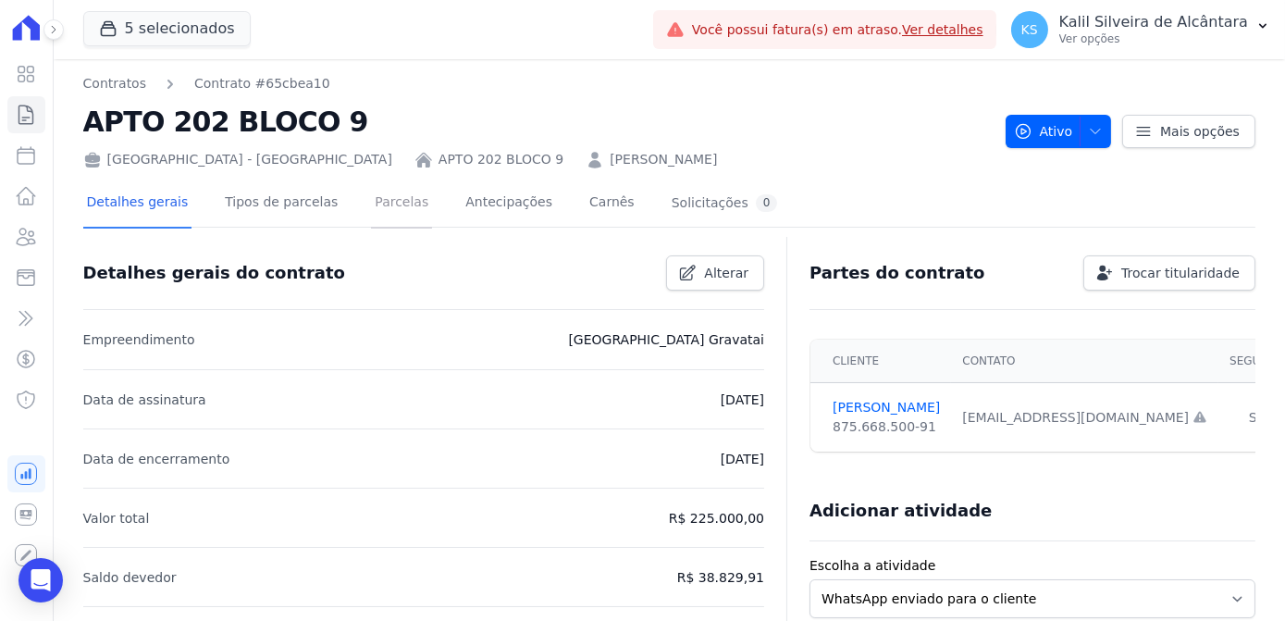
click at [372, 202] on link "Parcelas" at bounding box center [401, 203] width 61 height 49
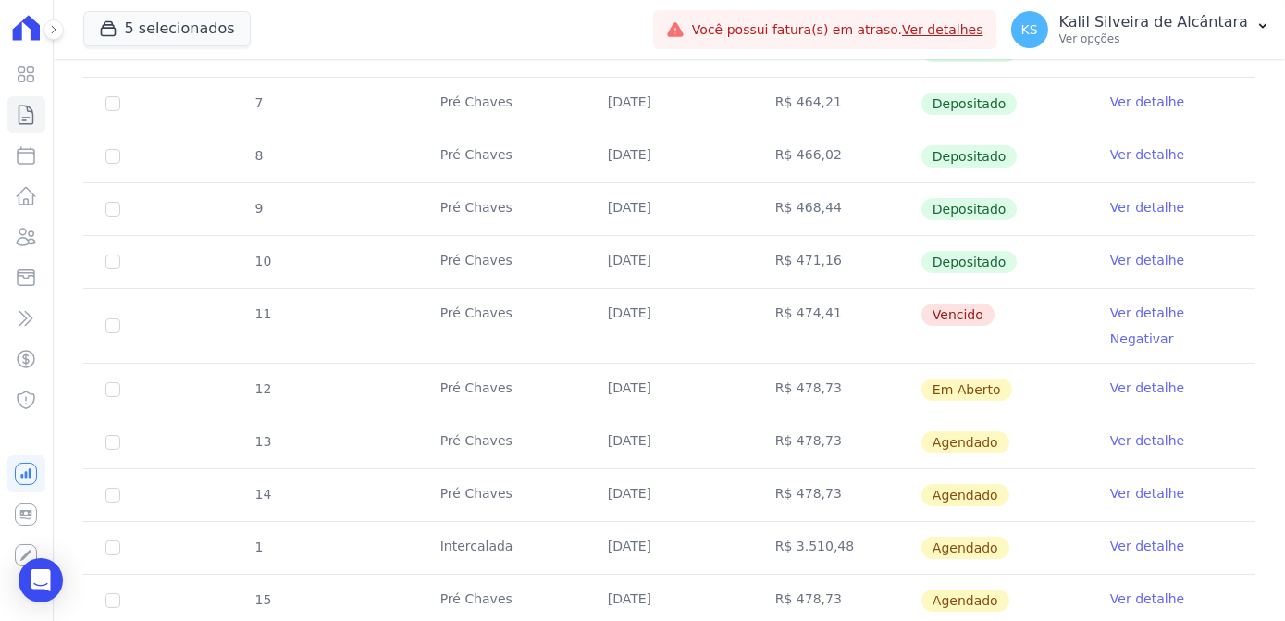
scroll to position [588, 0]
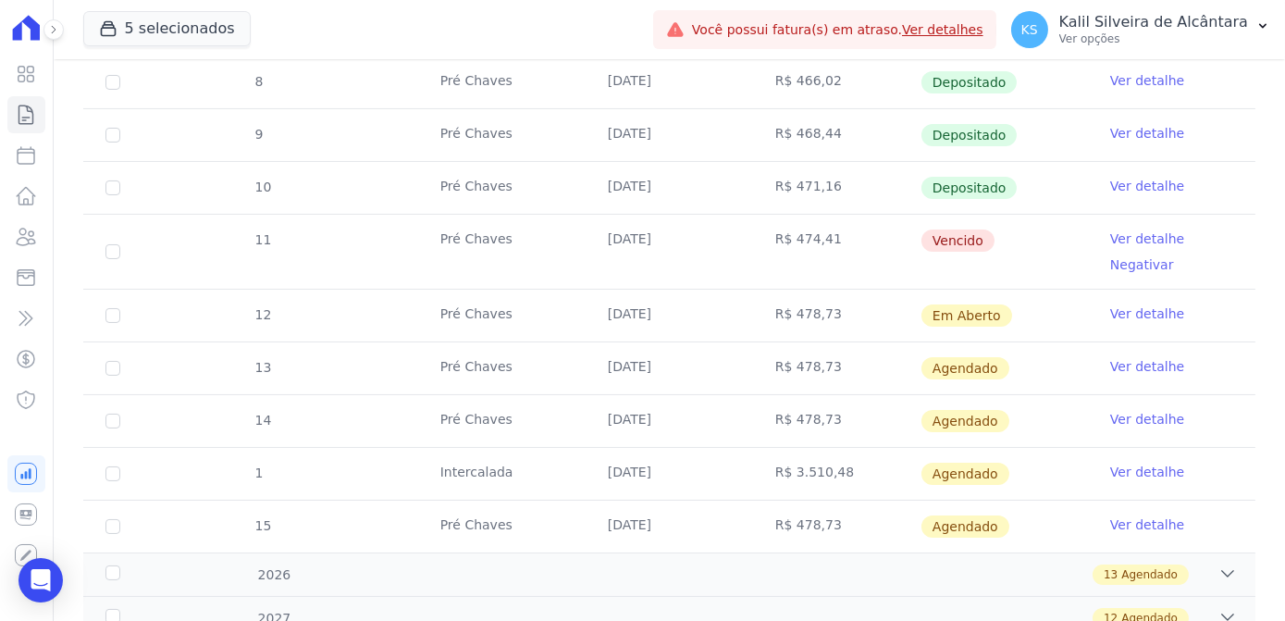
click at [1154, 232] on link "Ver detalhe" at bounding box center [1147, 238] width 74 height 19
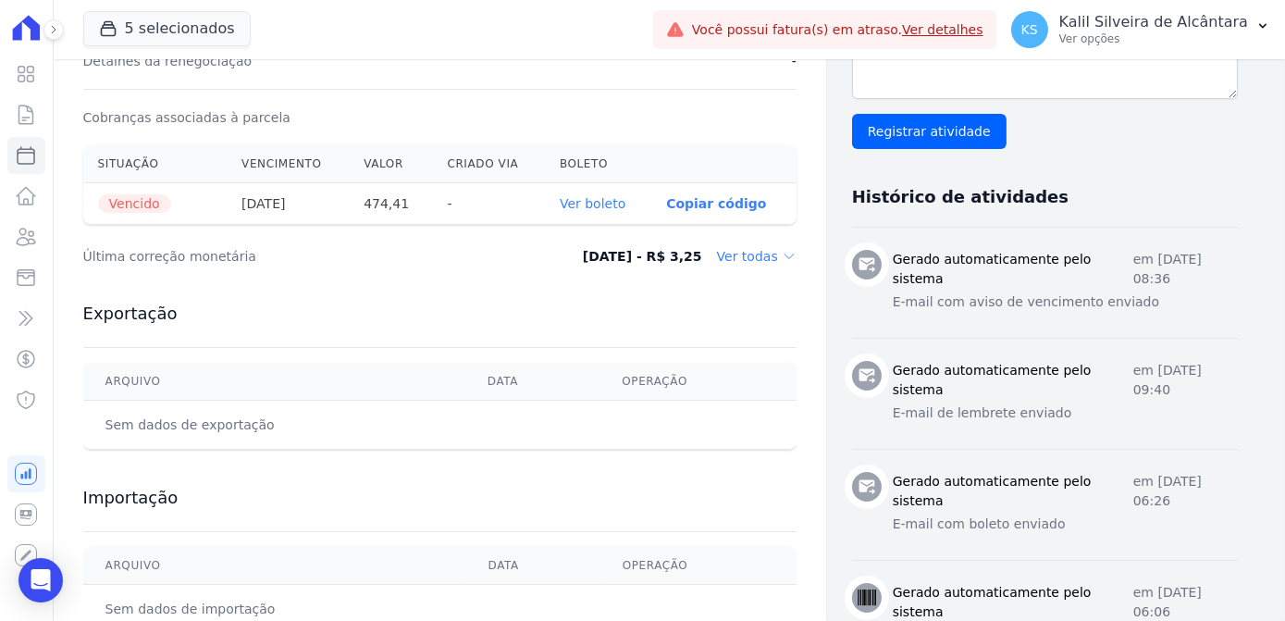
scroll to position [588, 0]
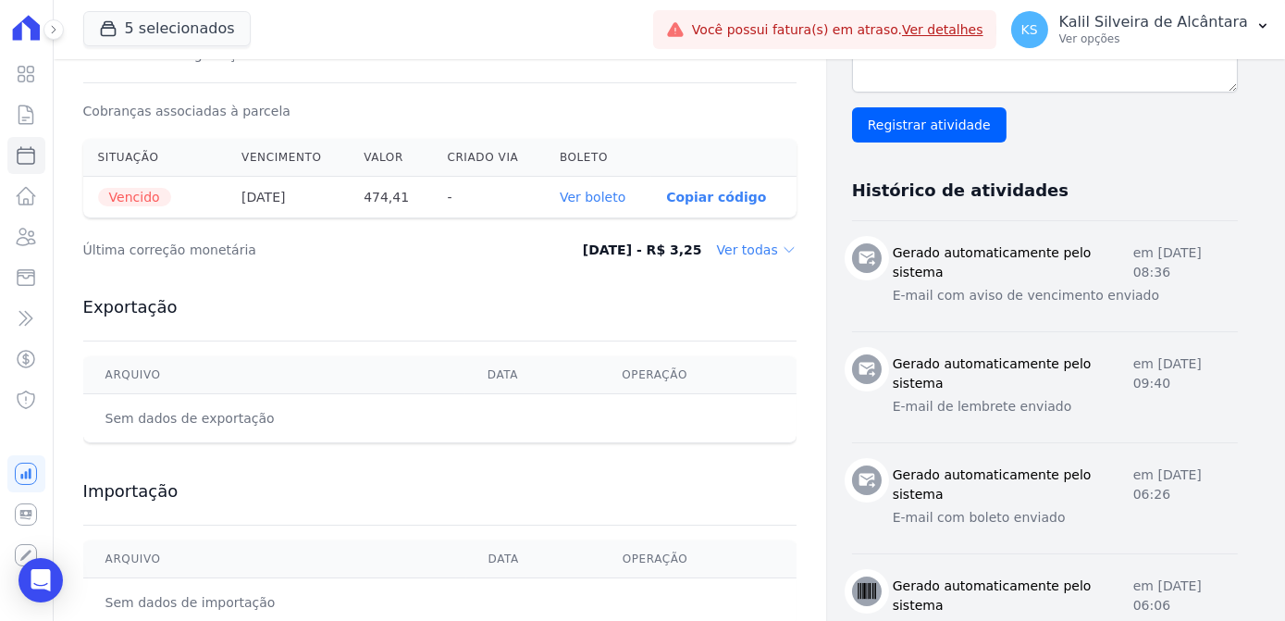
click at [604, 202] on link "Ver boleto" at bounding box center [593, 197] width 66 height 15
click at [38, 229] on link "Clientes" at bounding box center [26, 236] width 38 height 37
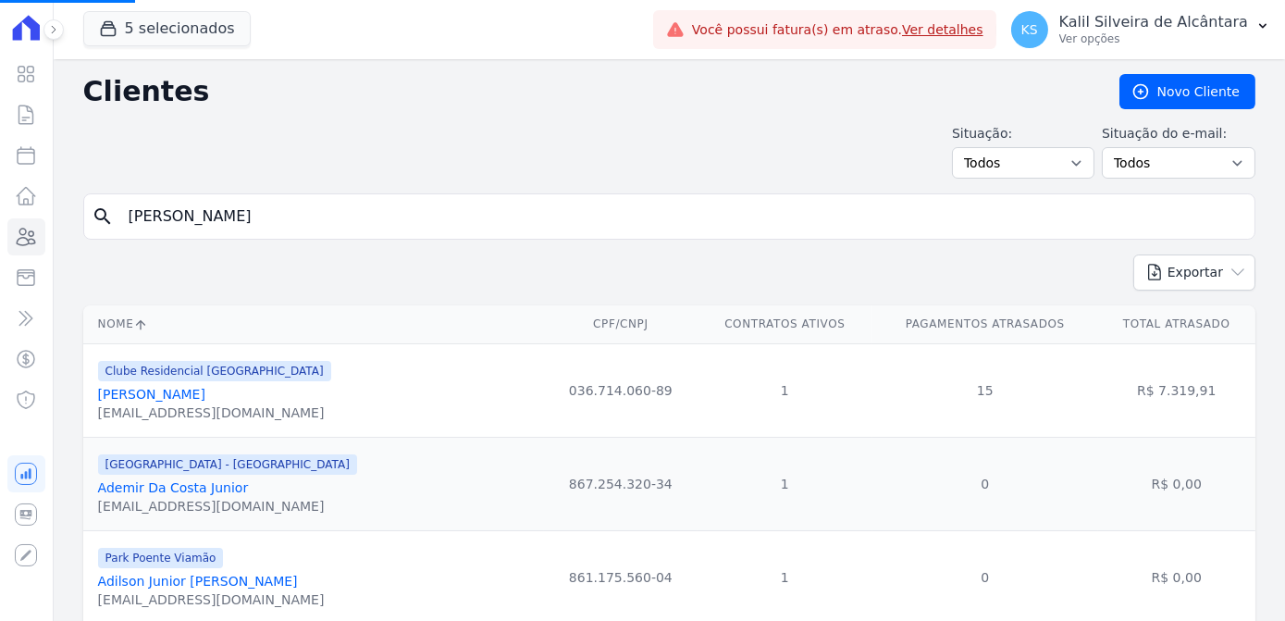
click at [86, 232] on div "search juan ja" at bounding box center [669, 216] width 1172 height 46
paste input "Juliana Delvaux"
type input "Juliana Delvaux"
click at [186, 230] on input "search" at bounding box center [681, 216] width 1129 height 37
paste input "Juliana Delvaux"
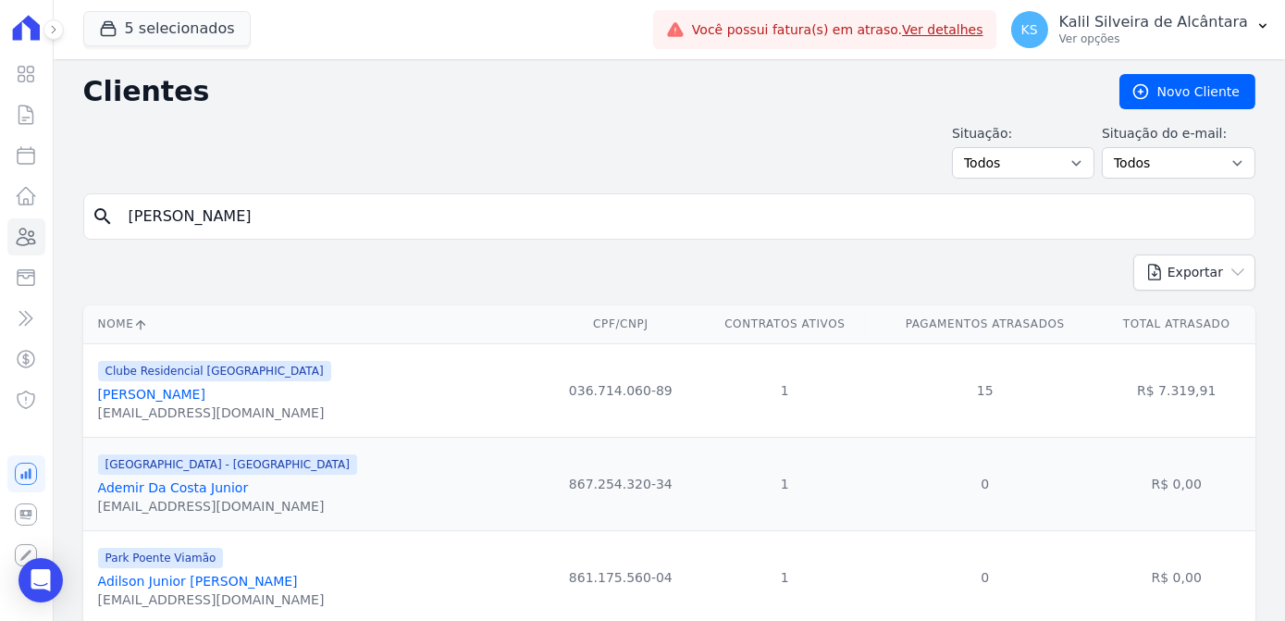
type input "Juliana Delvaux"
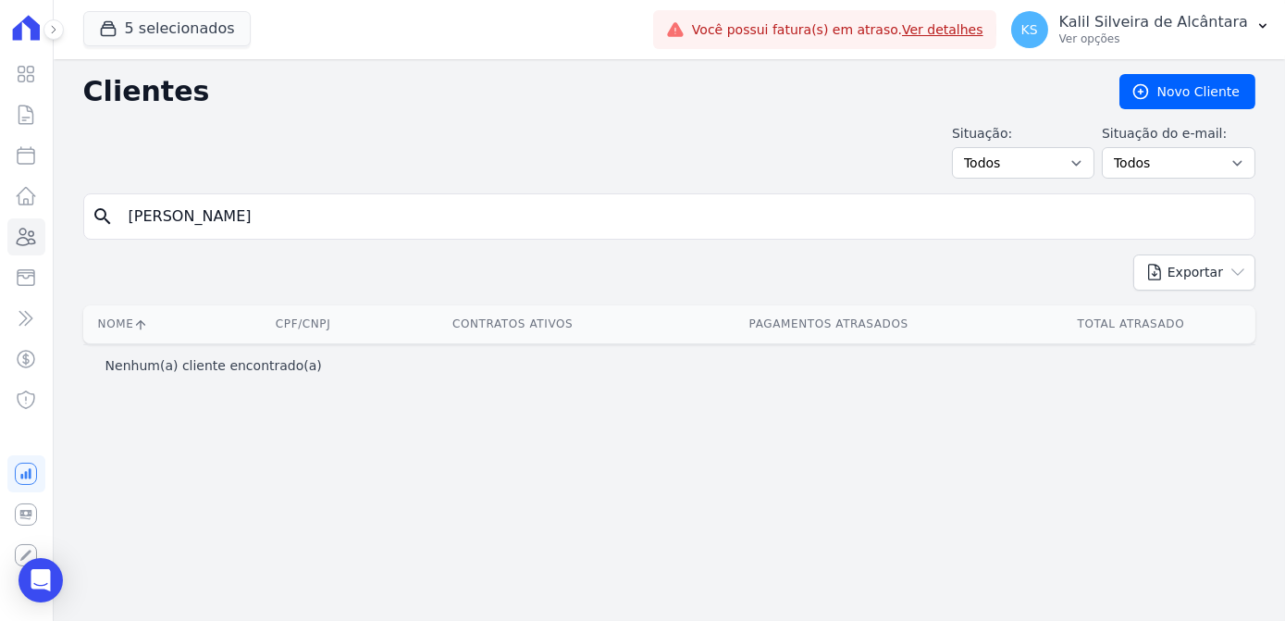
click at [134, 214] on input "Juliana Delvaux" at bounding box center [681, 216] width 1129 height 37
type input "J"
paste input "Juliana Delvaux"
drag, startPoint x: 254, startPoint y: 213, endPoint x: 16, endPoint y: 196, distance: 239.2
click at [16, 196] on div "Visão Geral Contratos Parcelas Lotes Clientes Minha Carteira Transferências Cré…" at bounding box center [642, 310] width 1285 height 621
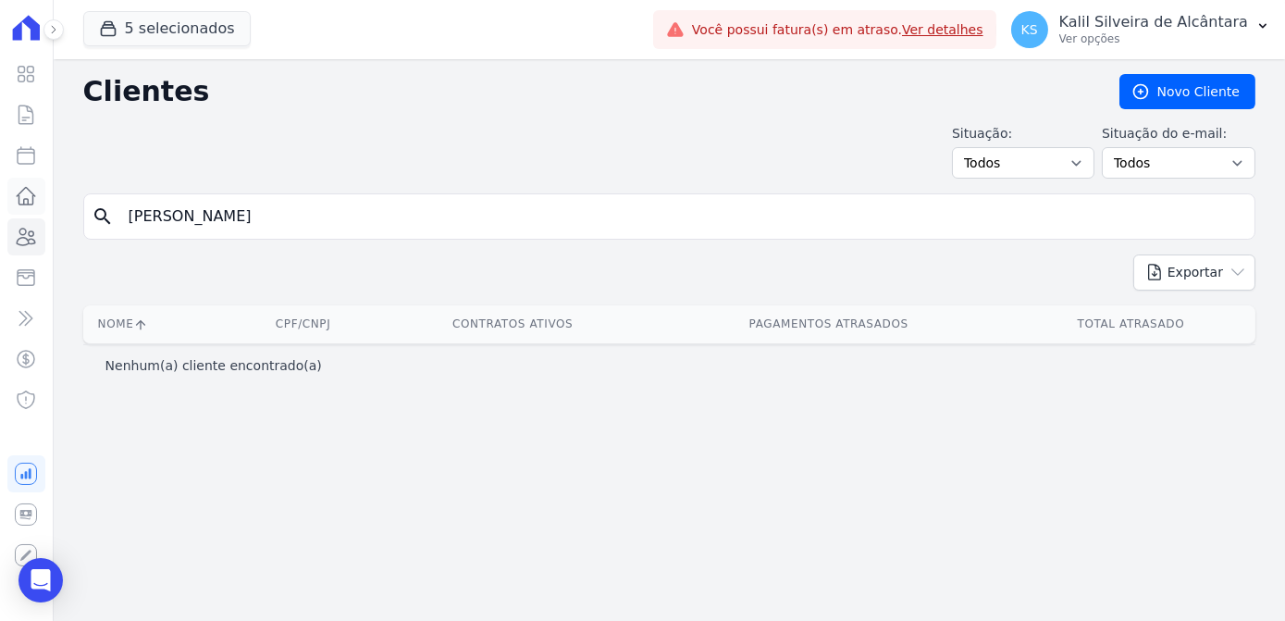
type input "juliana"
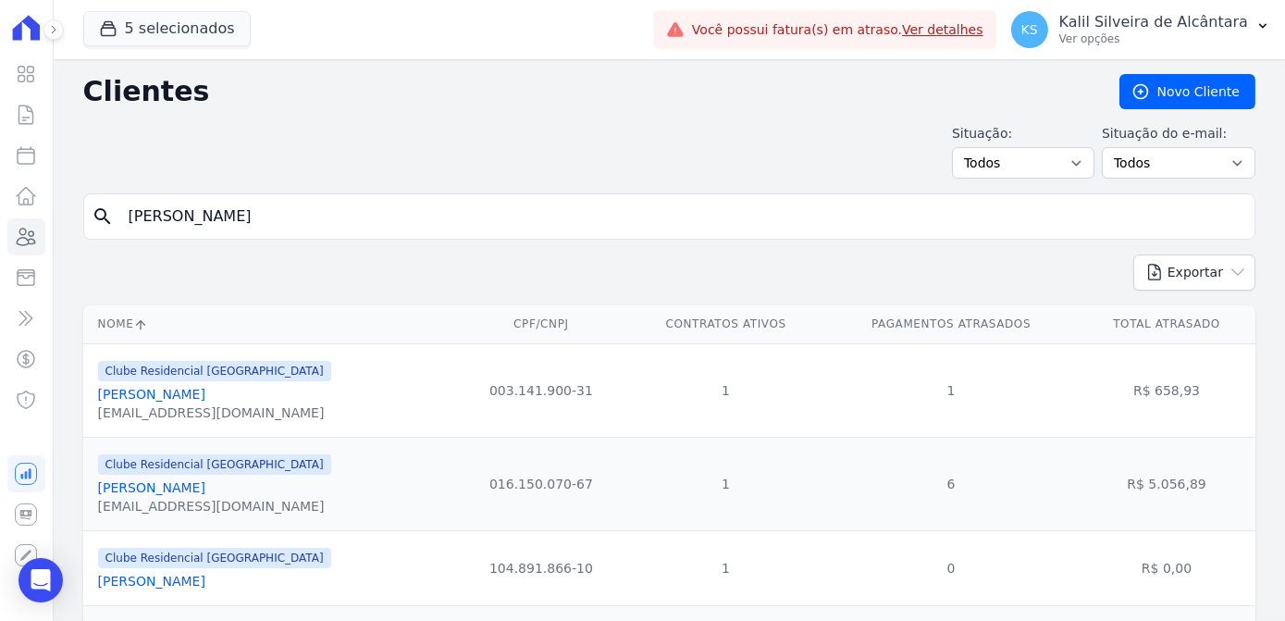
click at [192, 395] on link "Juliana Ferreira Delvaux" at bounding box center [151, 394] width 107 height 15
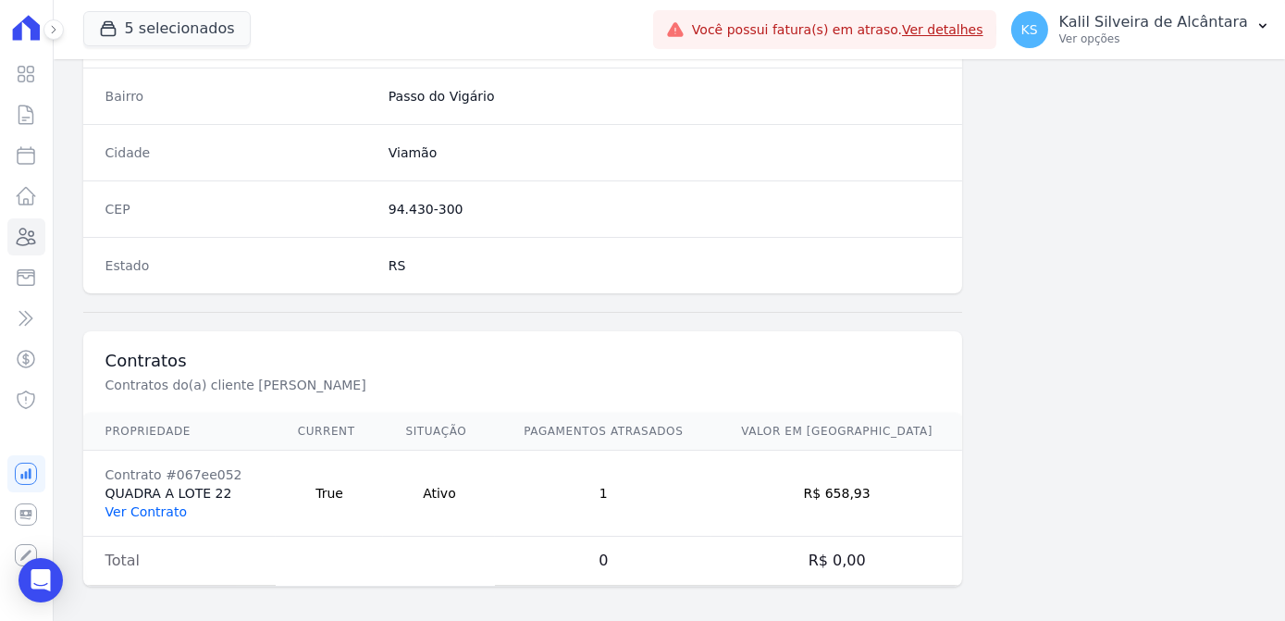
scroll to position [1102, 0]
click at [119, 502] on link "Ver Contrato" at bounding box center [145, 509] width 81 height 15
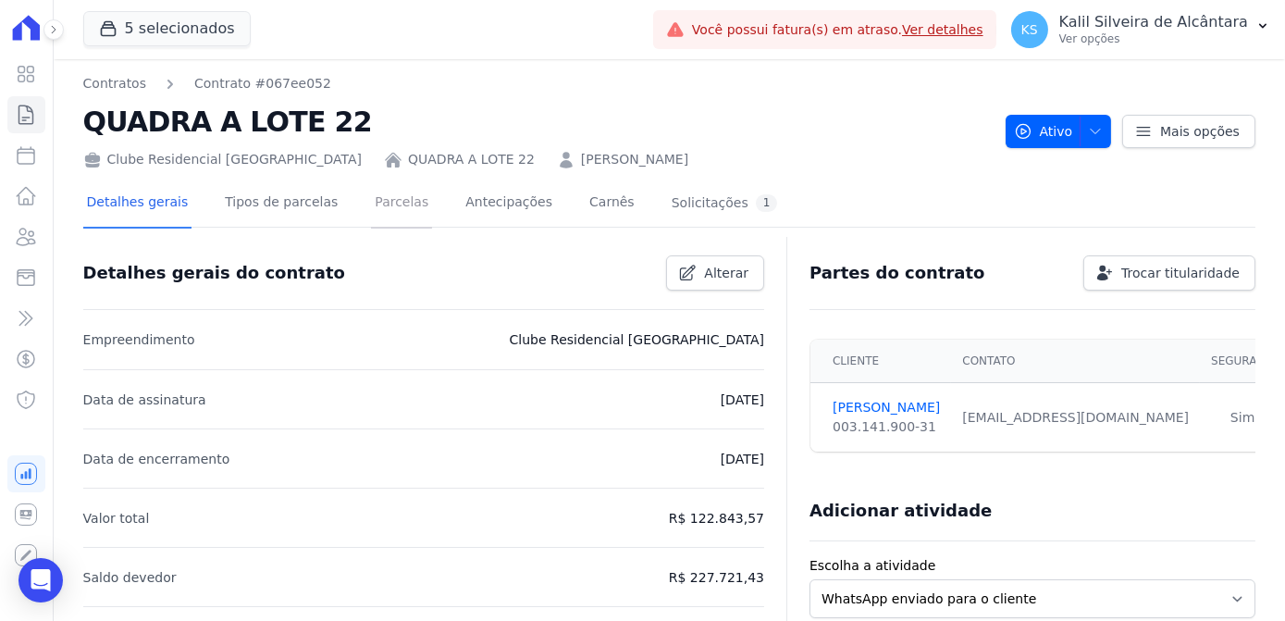
click at [371, 205] on link "Parcelas" at bounding box center [401, 203] width 61 height 49
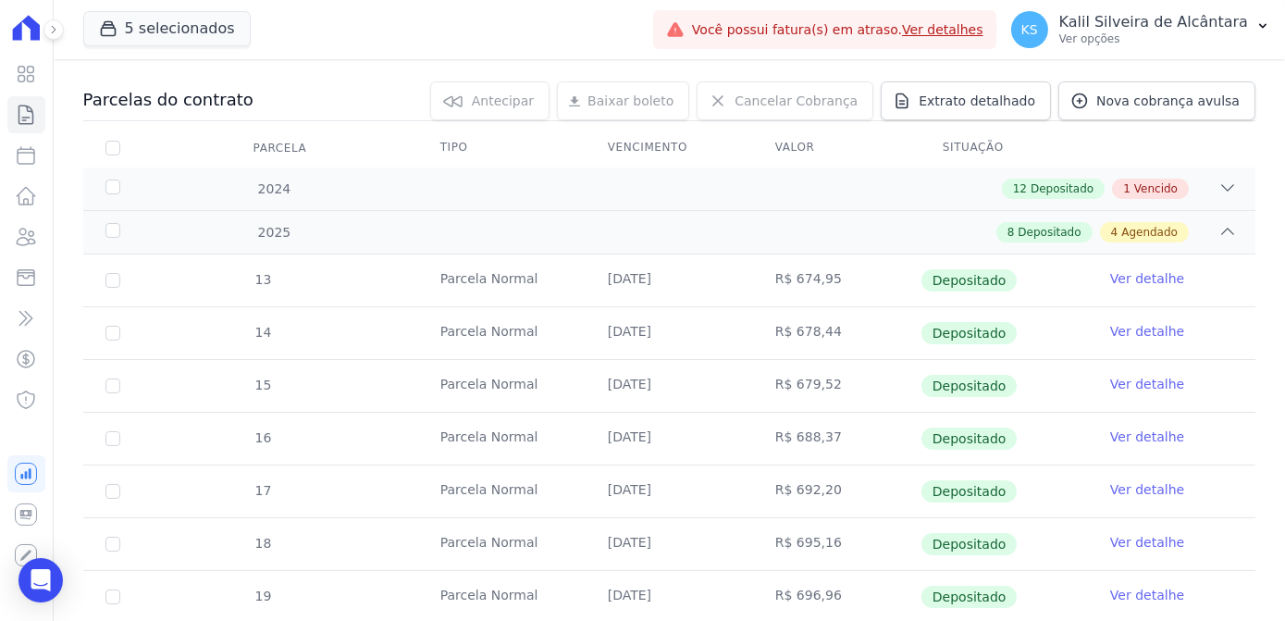
scroll to position [167, 0]
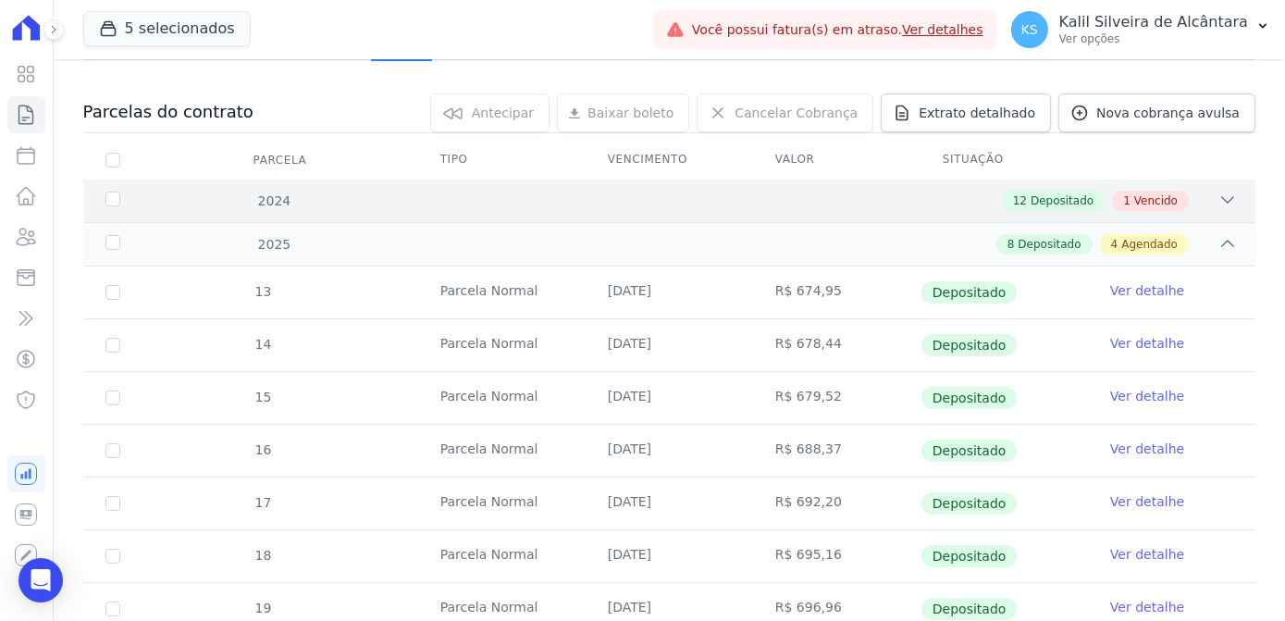
click at [583, 196] on div "12 Depositado 1 Vencido" at bounding box center [726, 201] width 1020 height 20
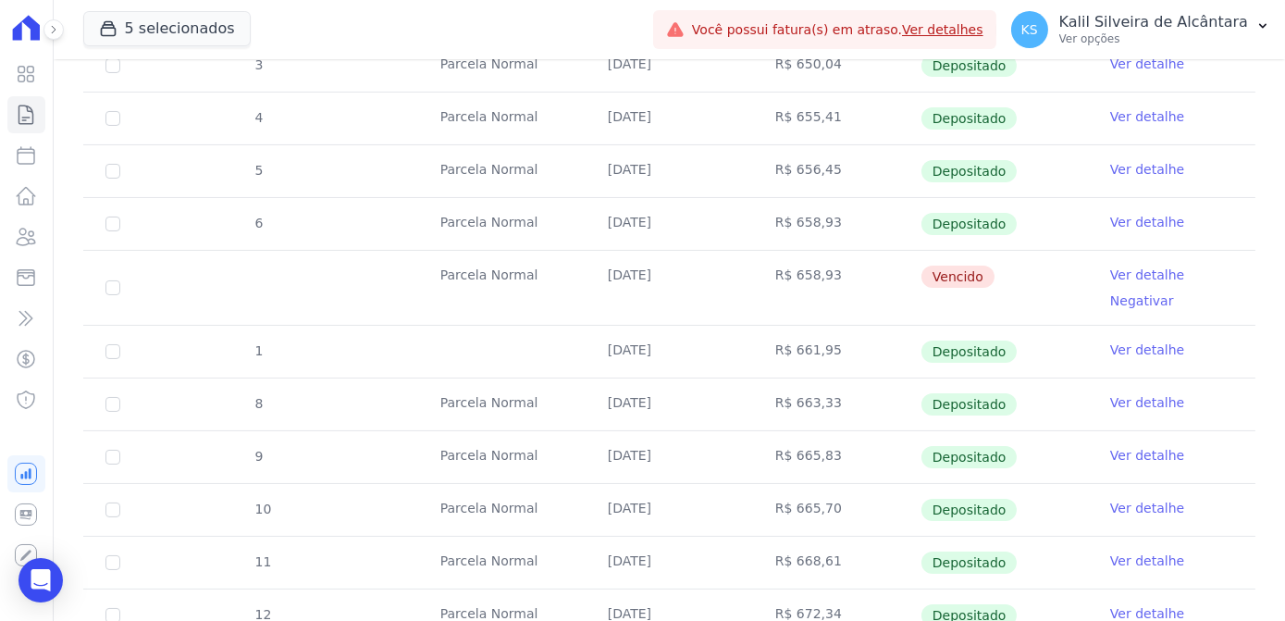
scroll to position [504, 0]
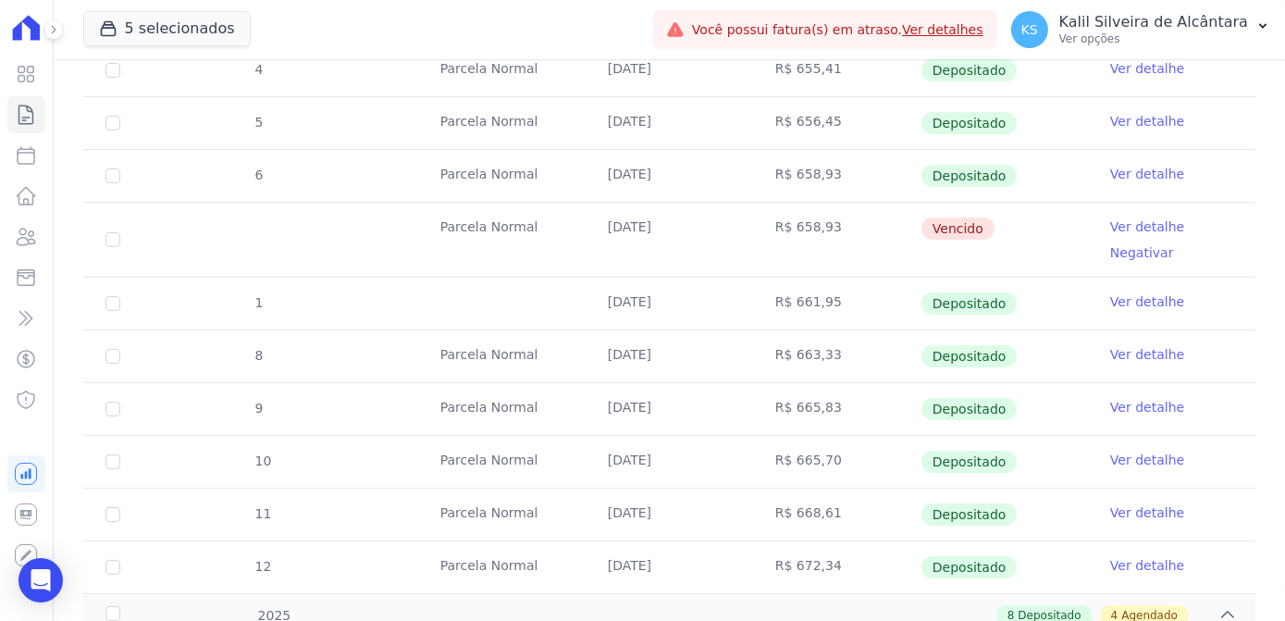
drag, startPoint x: 782, startPoint y: 232, endPoint x: 1271, endPoint y: 245, distance: 489.5
click at [1271, 245] on div "1 Parcela Normal 25/01/2024 R$ 641,53 Depositado Ver detalhe 2 Parcela Normal 2…" at bounding box center [669, 240] width 1231 height 722
click at [853, 247] on td "R$ 658,93" at bounding box center [836, 240] width 167 height 74
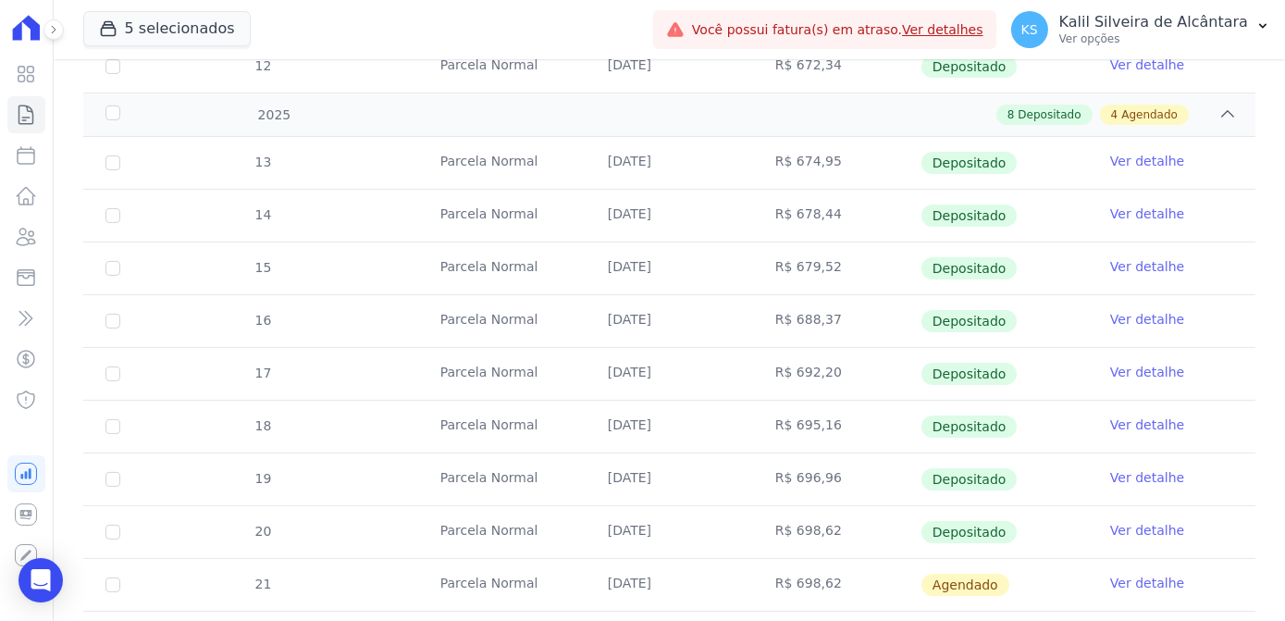
scroll to position [585, 0]
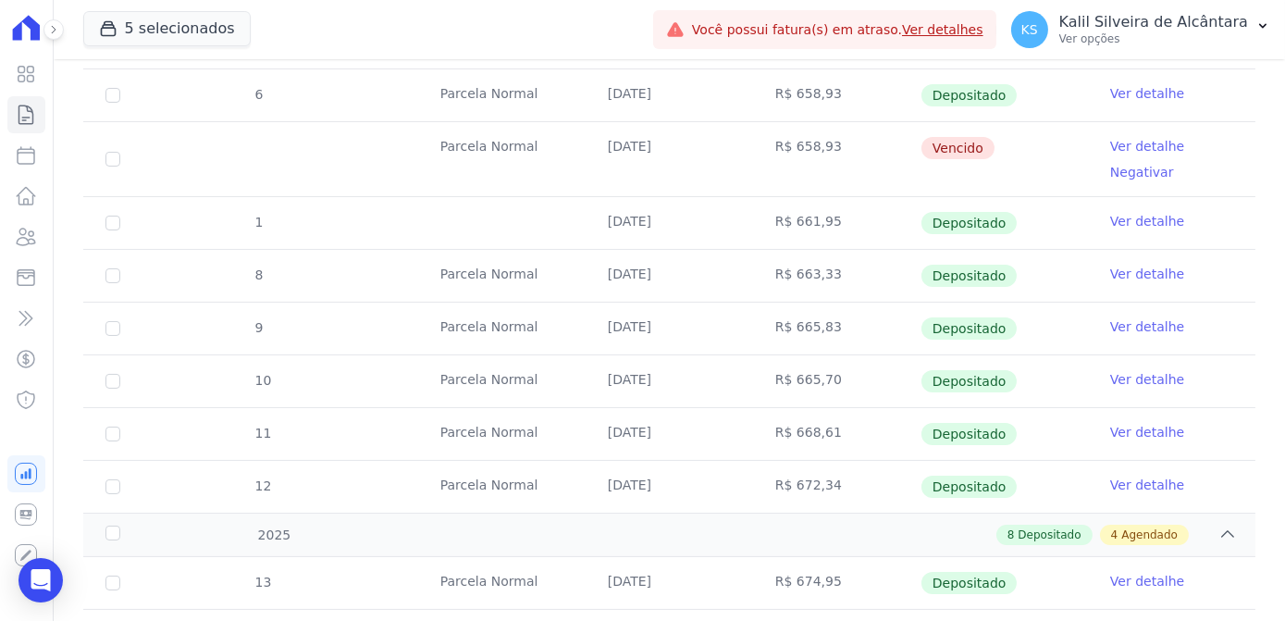
click at [1129, 144] on link "Ver detalhe" at bounding box center [1147, 146] width 74 height 19
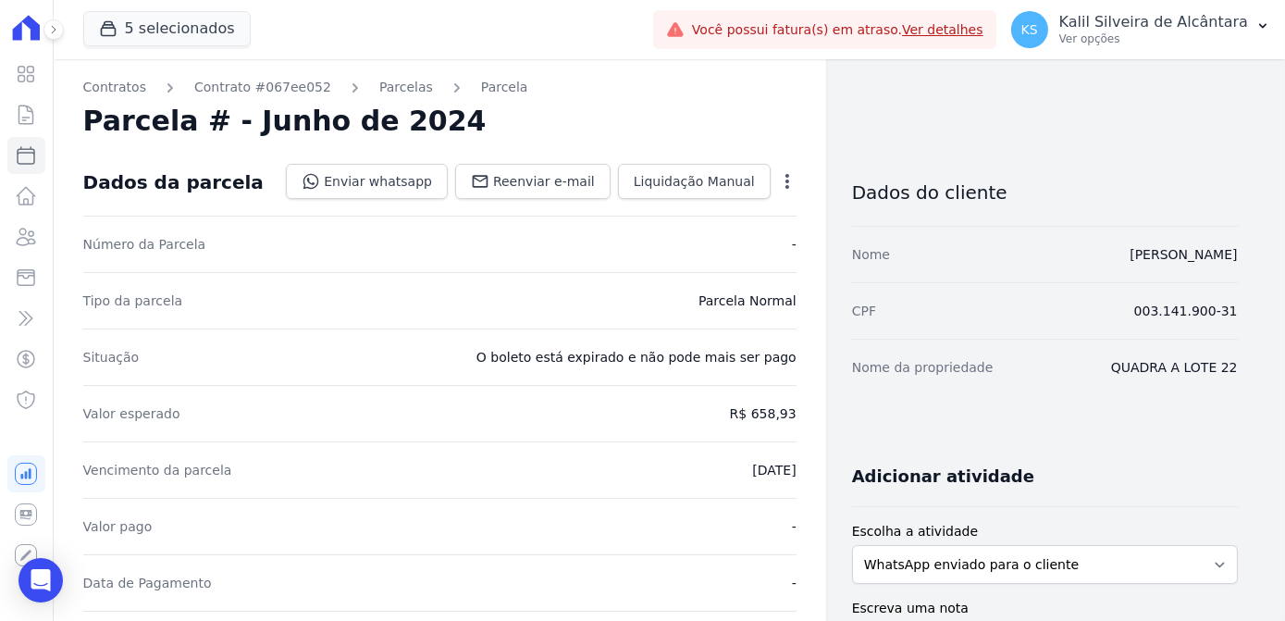
click at [782, 183] on icon "button" at bounding box center [787, 181] width 19 height 19
click at [712, 249] on link "Cancelar Cobrança" at bounding box center [707, 239] width 163 height 33
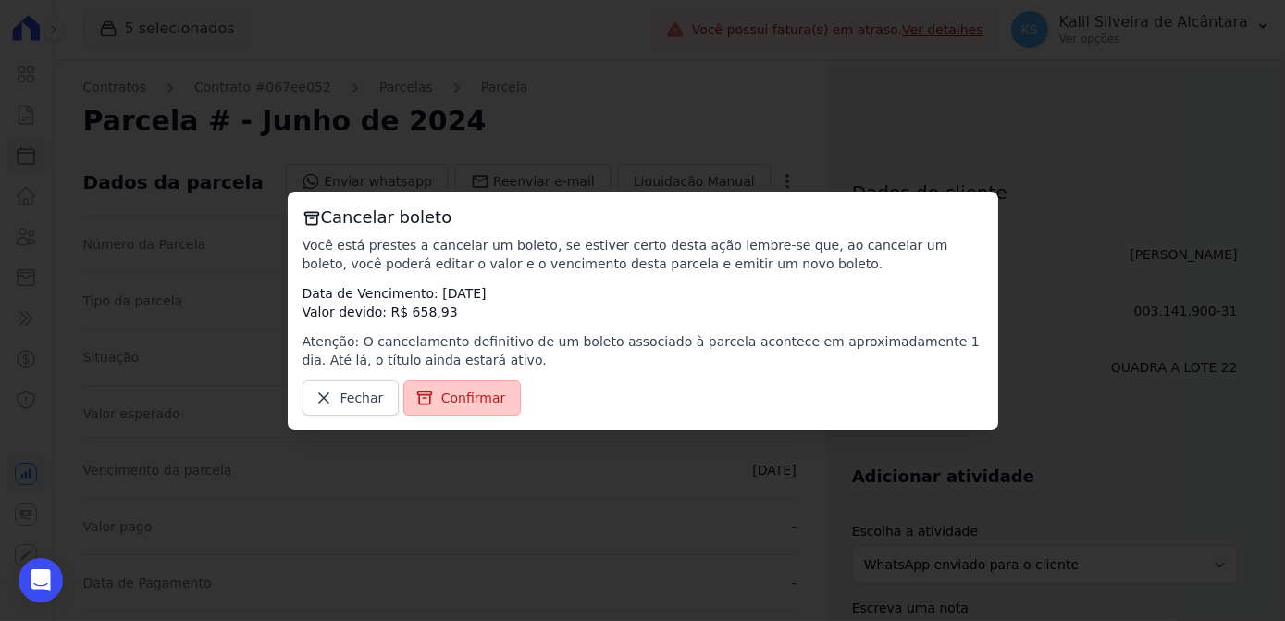
click at [464, 403] on span "Confirmar" at bounding box center [473, 398] width 65 height 19
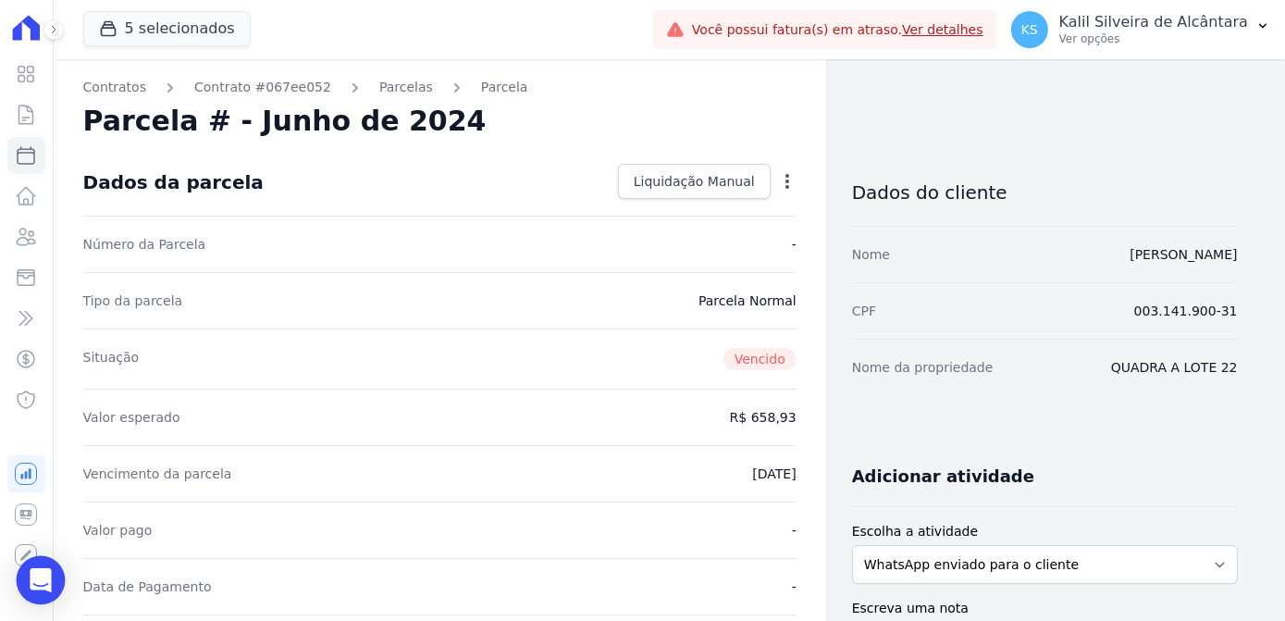
click at [45, 571] on icon "Open Intercom Messenger" at bounding box center [41, 580] width 24 height 24
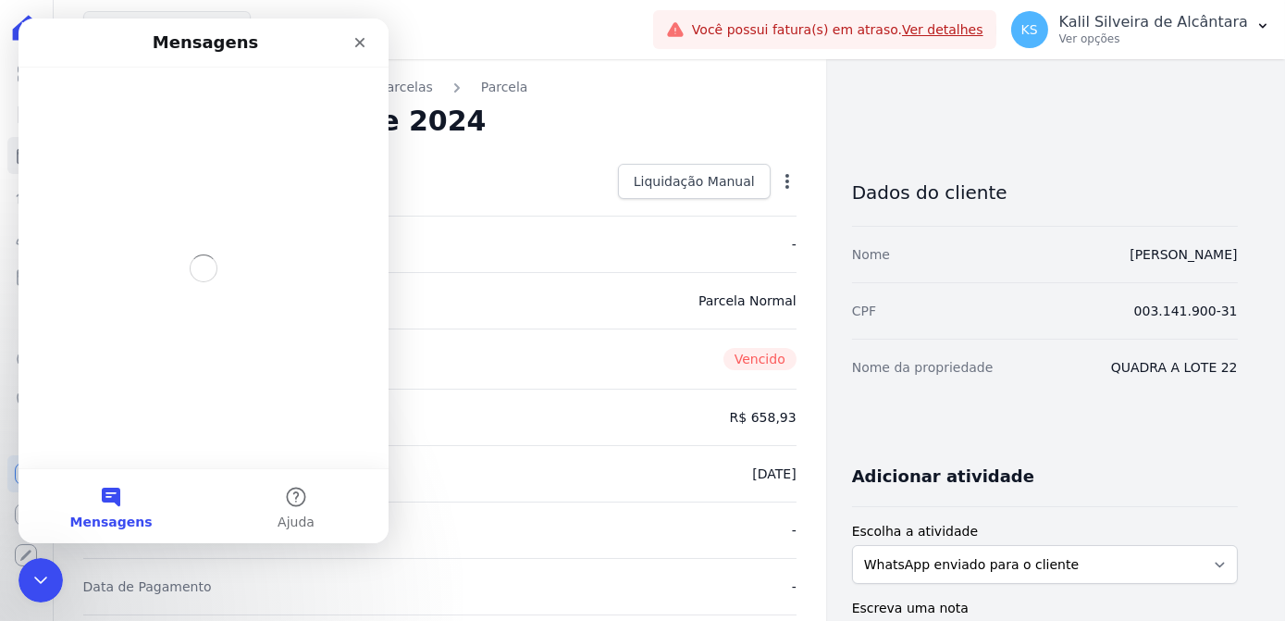
click at [474, 262] on div "Número da Parcela -" at bounding box center [439, 244] width 713 height 56
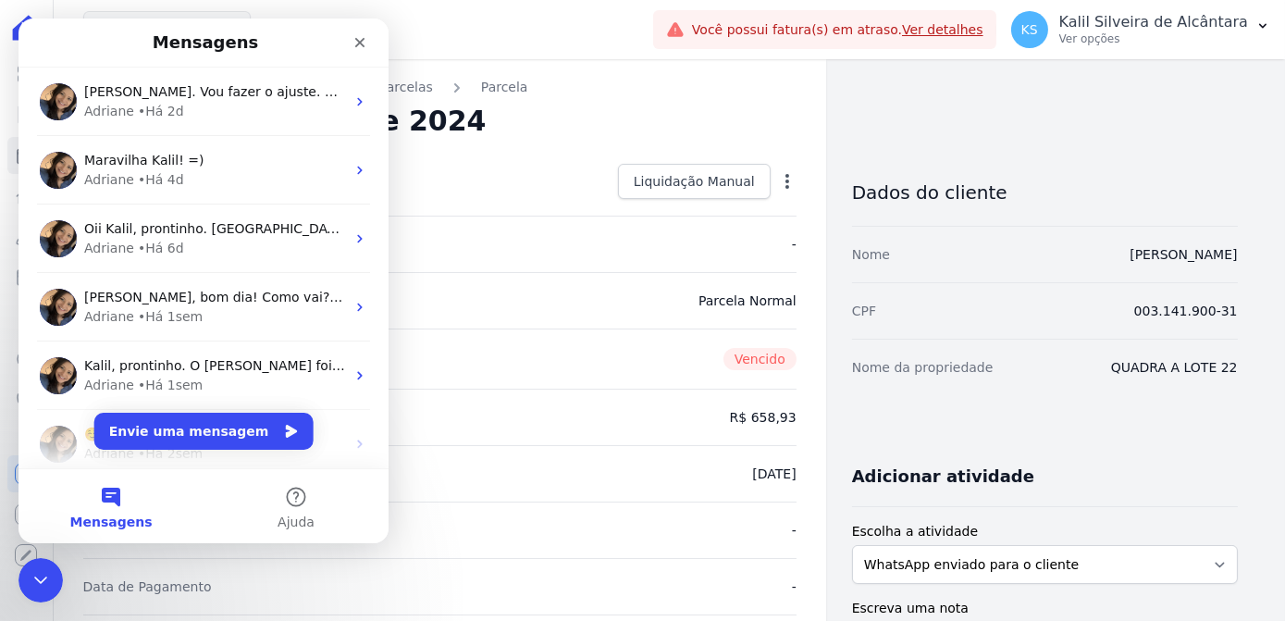
click at [708, 489] on div "Vencimento da parcela 25/06/2024" at bounding box center [439, 473] width 713 height 56
click at [352, 41] on icon "Fechar" at bounding box center [359, 42] width 15 height 15
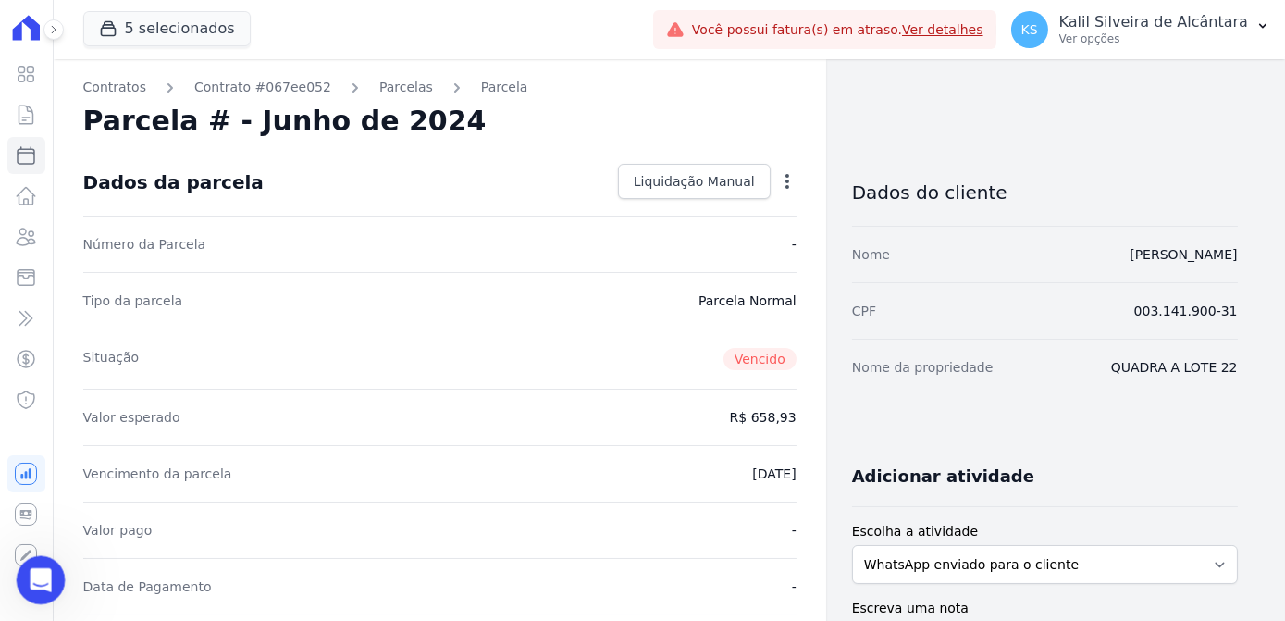
click at [46, 586] on div "Abertura do Messenger da Intercom" at bounding box center [37, 577] width 61 height 61
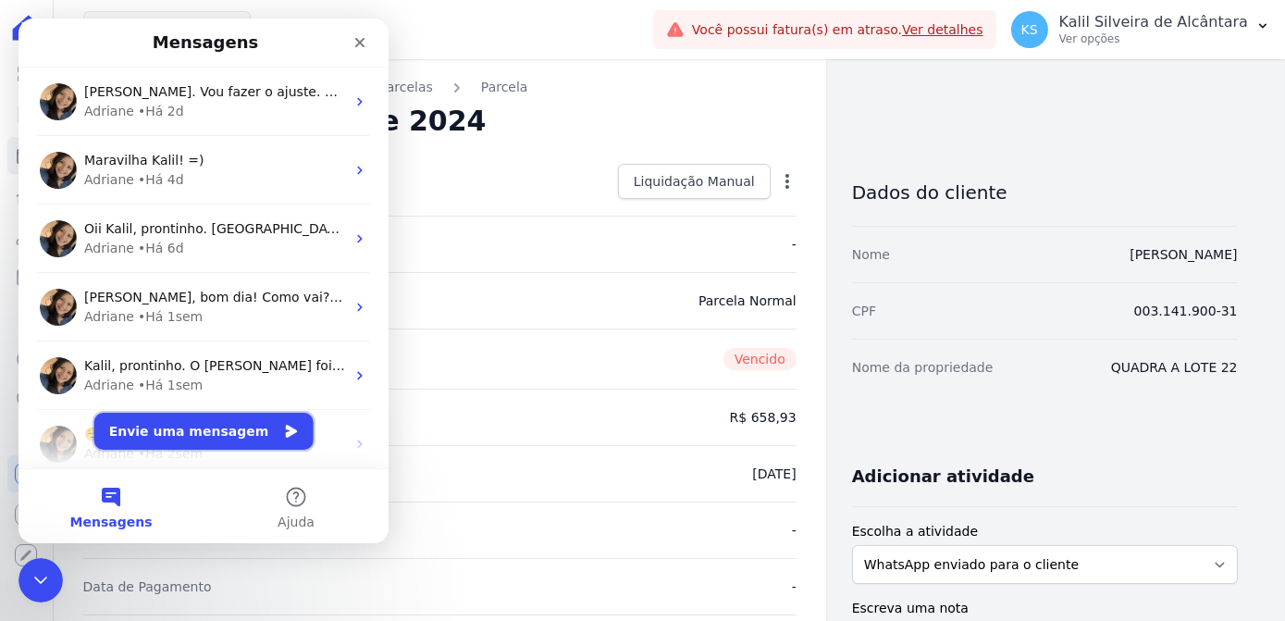
click at [209, 427] on button "Envie uma mensagem" at bounding box center [203, 431] width 219 height 37
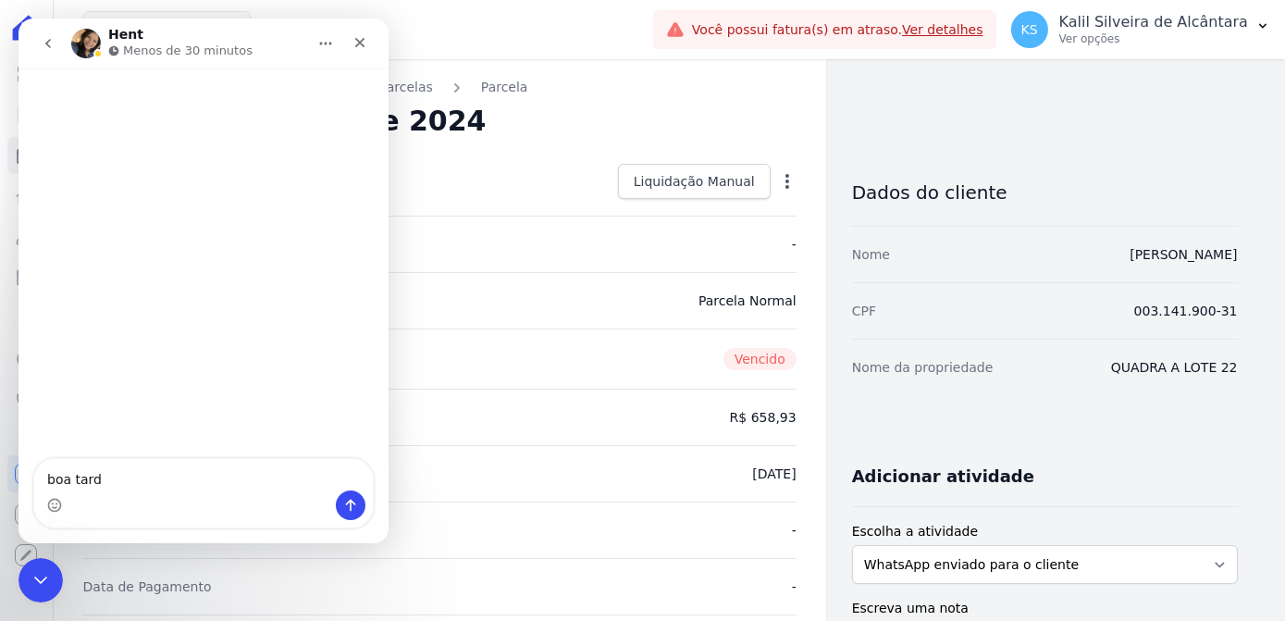
type textarea "boa tarde"
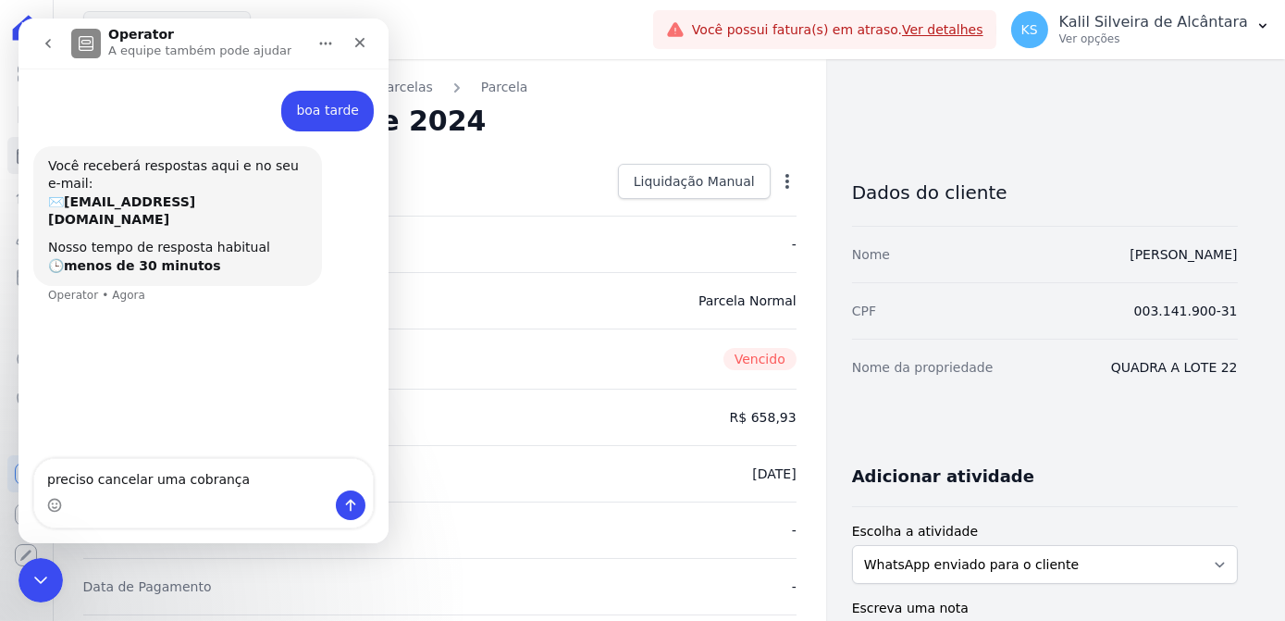
type textarea "preciso cancelar uma cobrança"
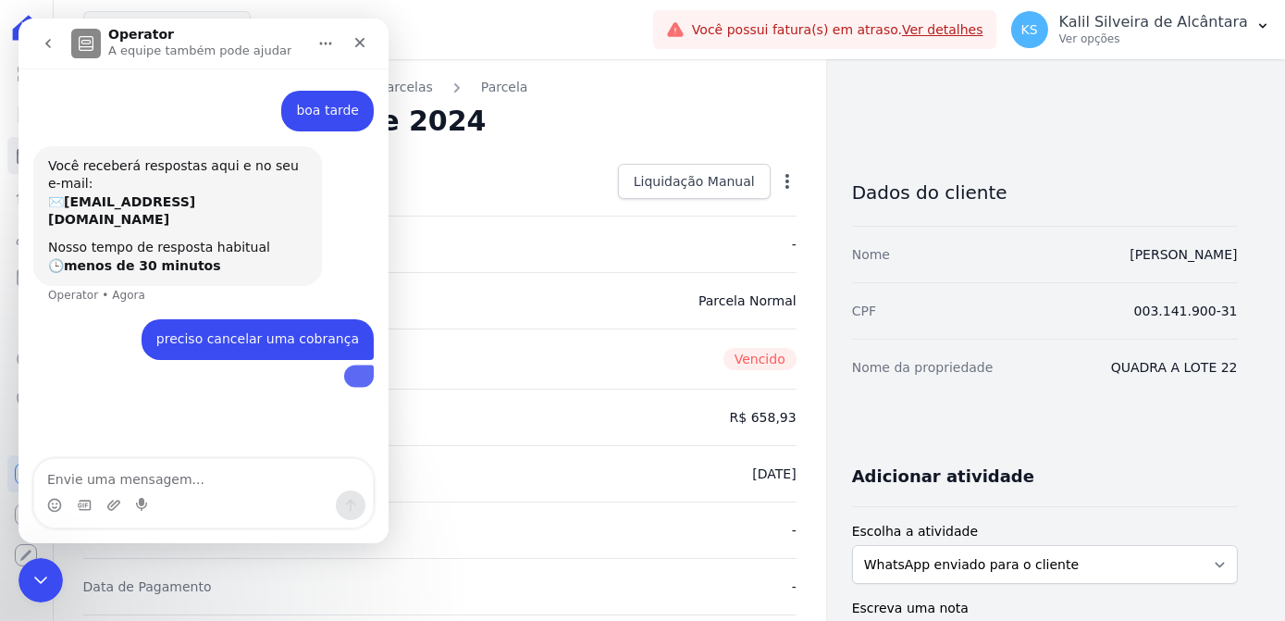
scroll to position [18, 0]
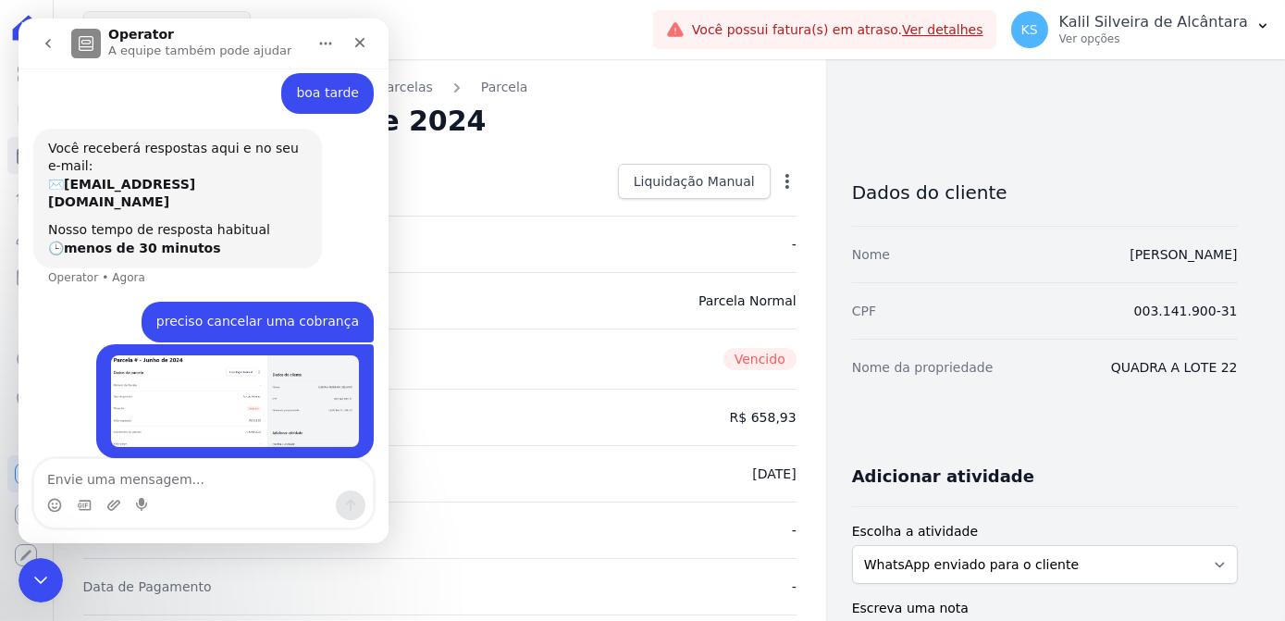
click at [792, 470] on dd "25/06/2024" at bounding box center [773, 473] width 43 height 19
drag, startPoint x: 799, startPoint y: 472, endPoint x: 724, endPoint y: 471, distance: 74.9
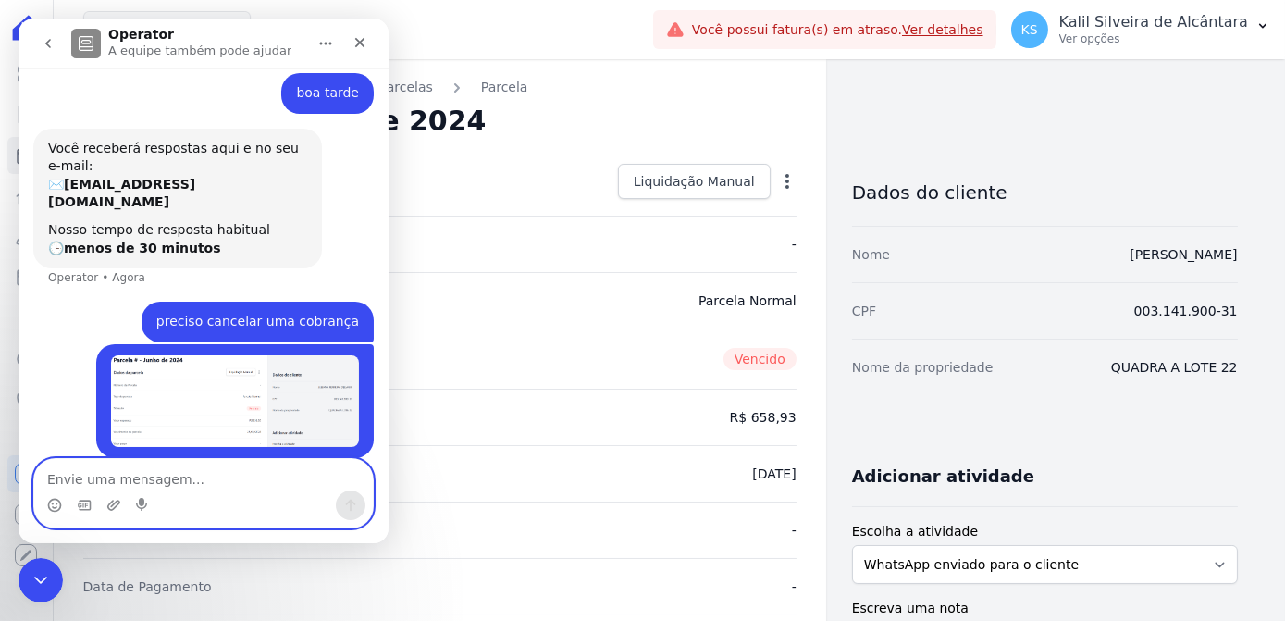
click at [174, 475] on textarea "Envie uma mensagem..." at bounding box center [203, 474] width 339 height 31
type textarea "25/06/2024"
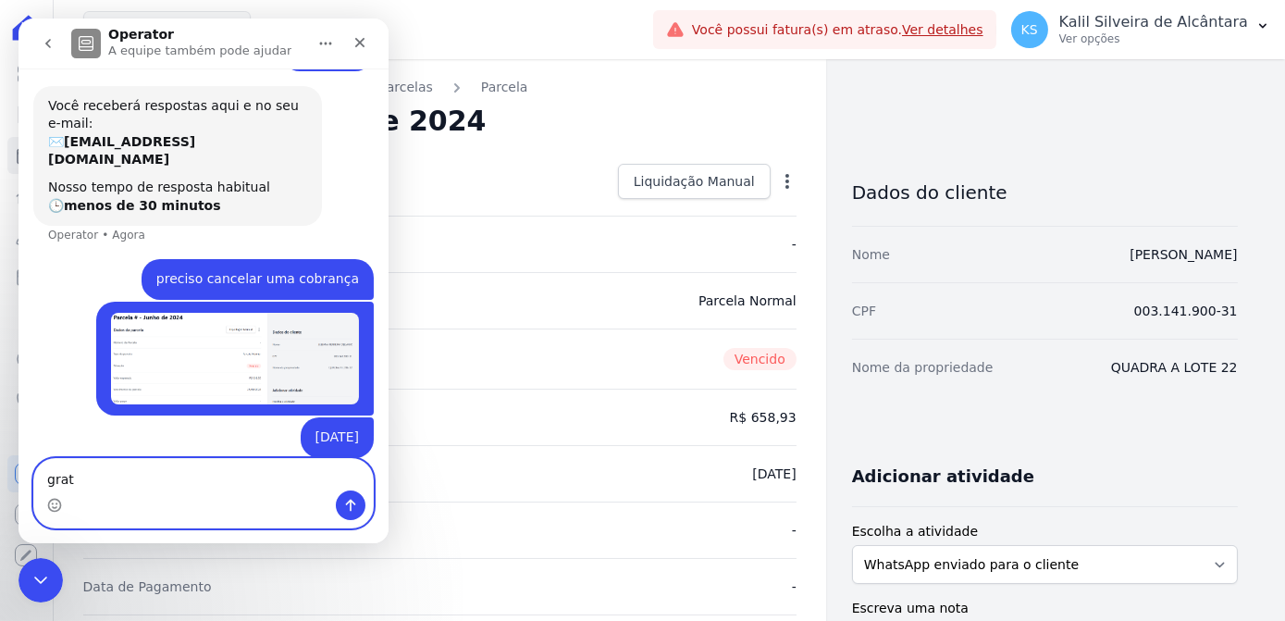
type textarea "grato"
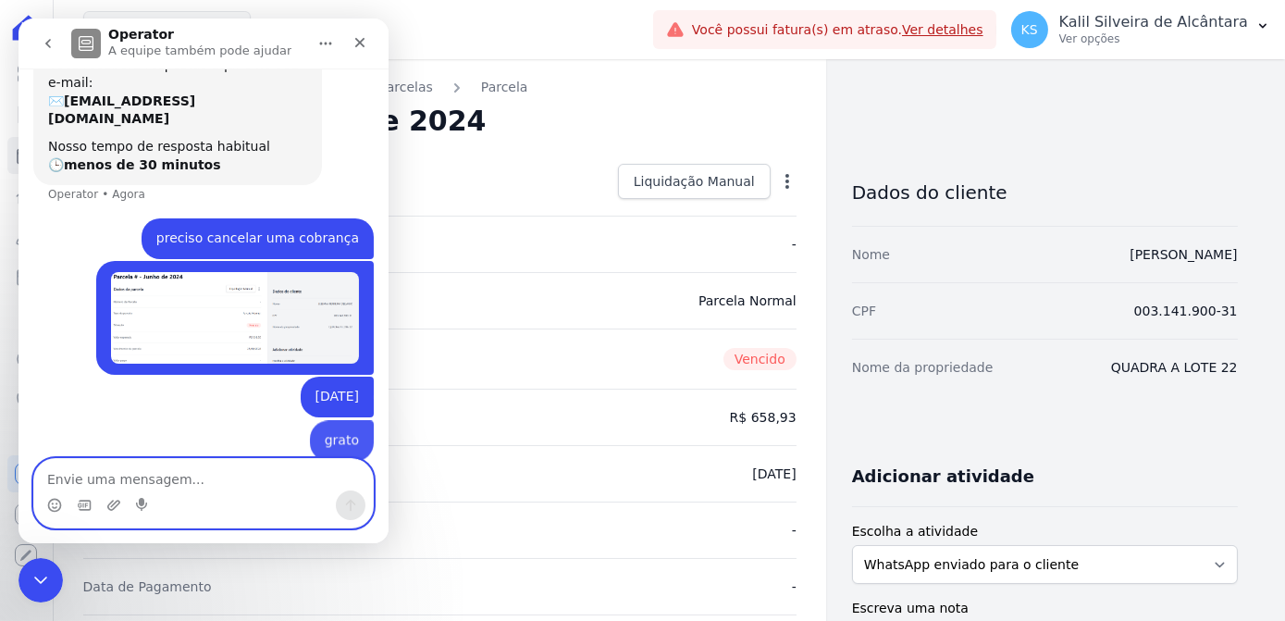
scroll to position [102, 0]
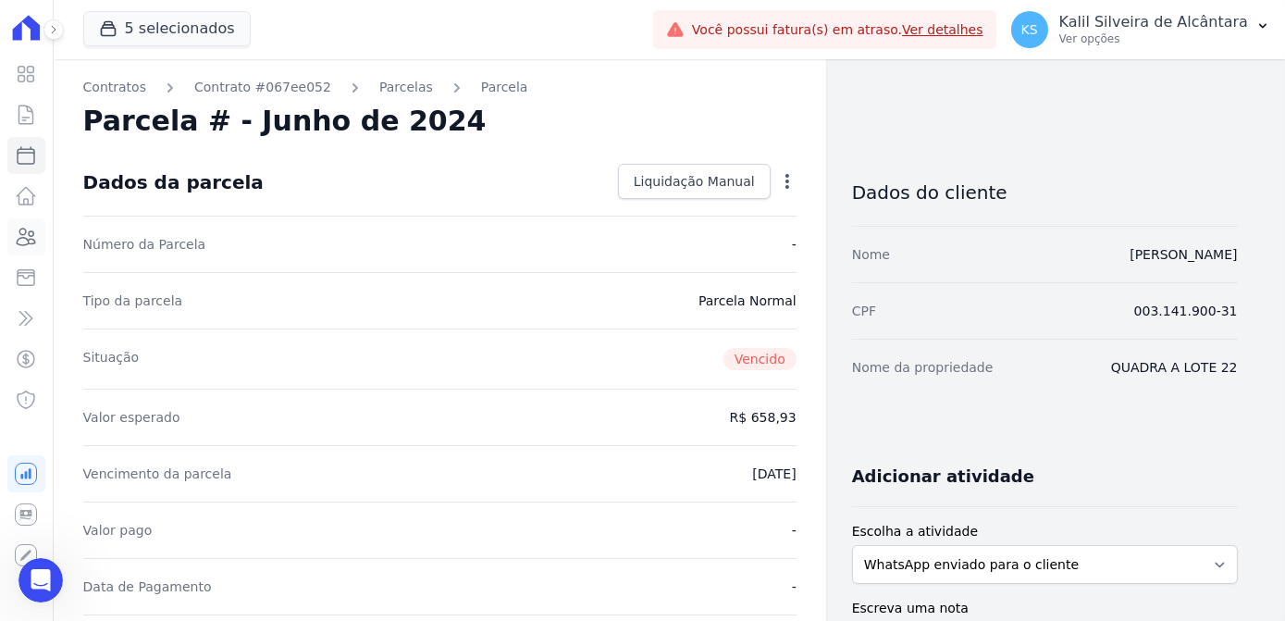
click at [34, 231] on icon at bounding box center [26, 237] width 22 height 22
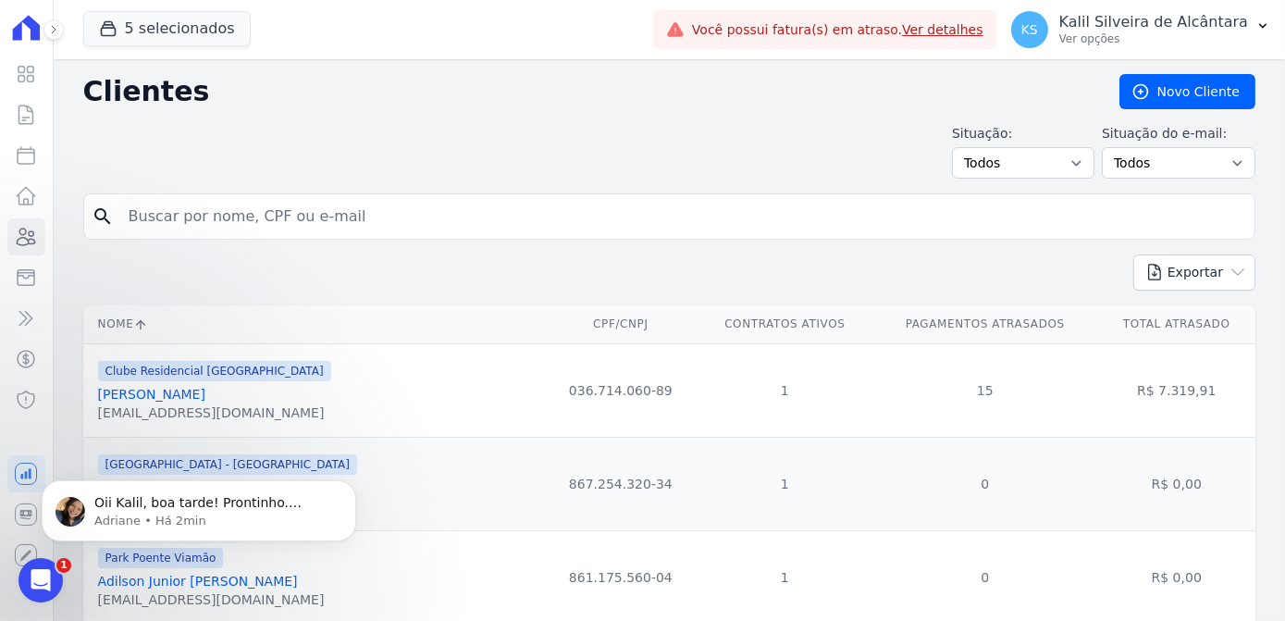
click at [196, 220] on input "search" at bounding box center [681, 216] width 1129 height 37
type input "u"
type input "lucas"
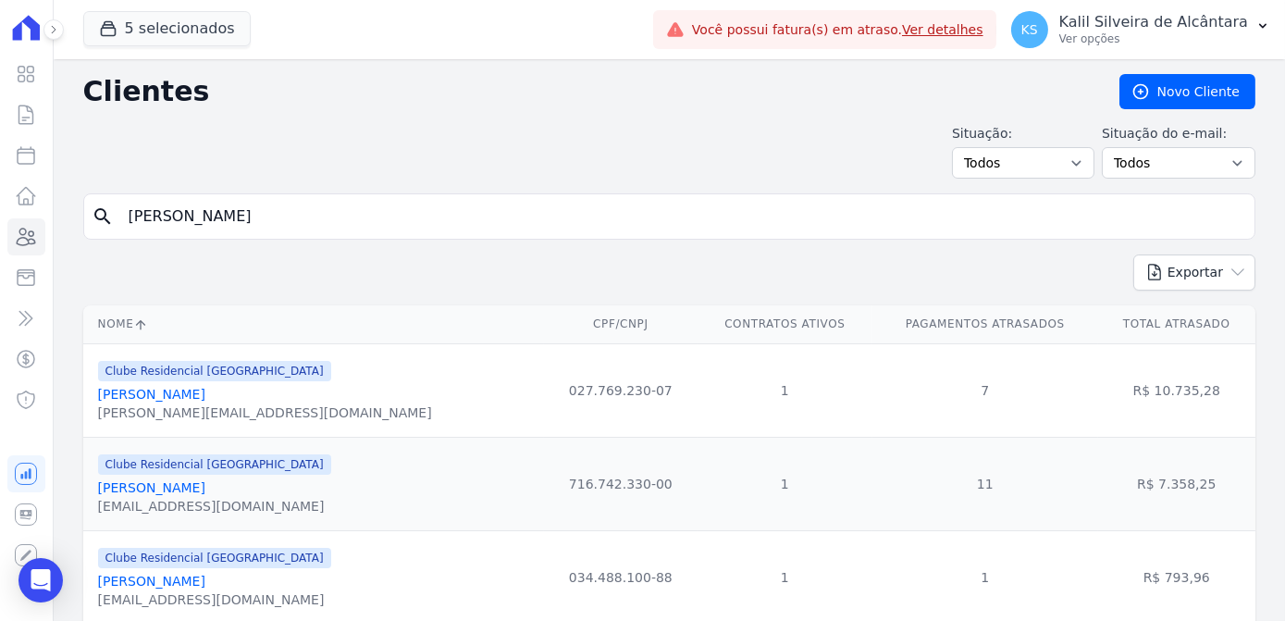
click at [191, 220] on input "lucas" at bounding box center [681, 216] width 1129 height 37
type input "lucas souza"
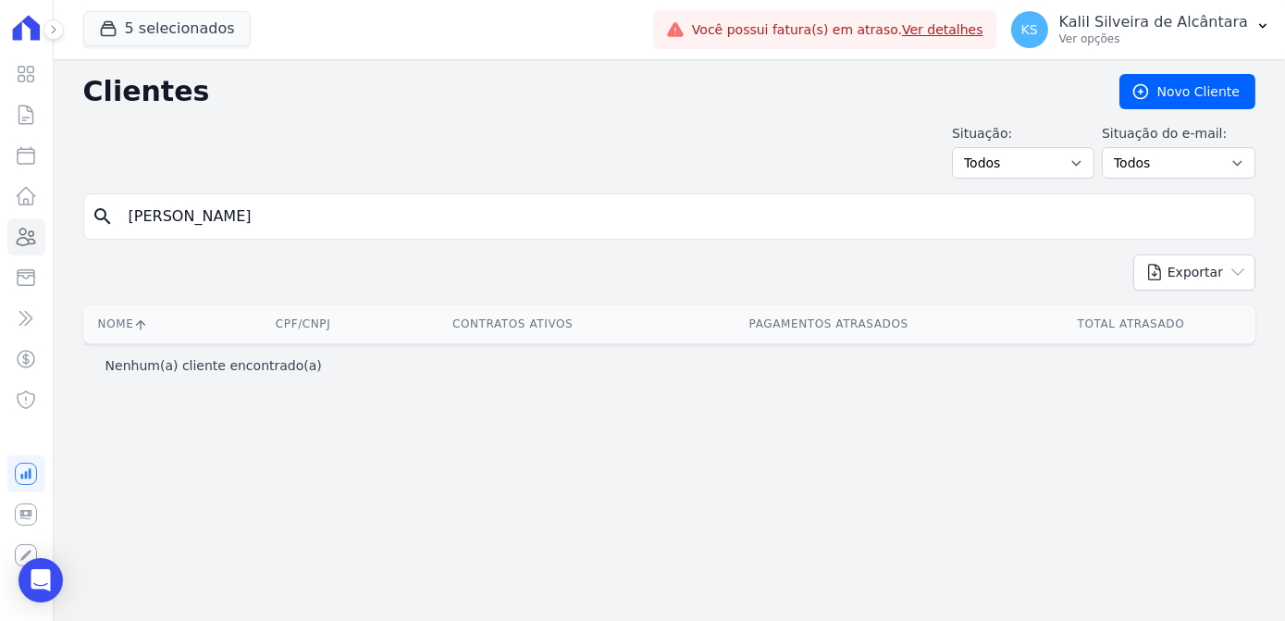
drag, startPoint x: 216, startPoint y: 212, endPoint x: 155, endPoint y: 211, distance: 60.1
click at [155, 211] on input "lucas souza" at bounding box center [681, 216] width 1129 height 37
type input "l"
type input "souza"
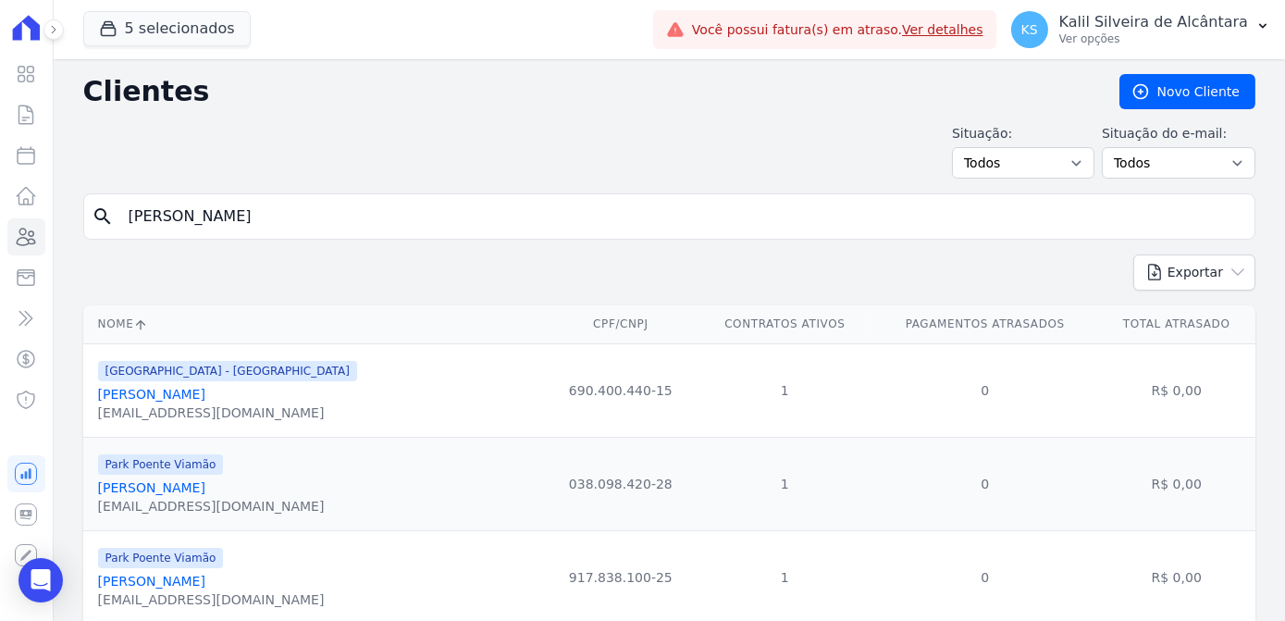
drag, startPoint x: 200, startPoint y: 217, endPoint x: 98, endPoint y: 227, distance: 102.2
click at [132, 226] on input "souza" at bounding box center [681, 216] width 1129 height 37
type input "s"
click at [228, 213] on input "search" at bounding box center [681, 216] width 1129 height 37
type input "erica mie"
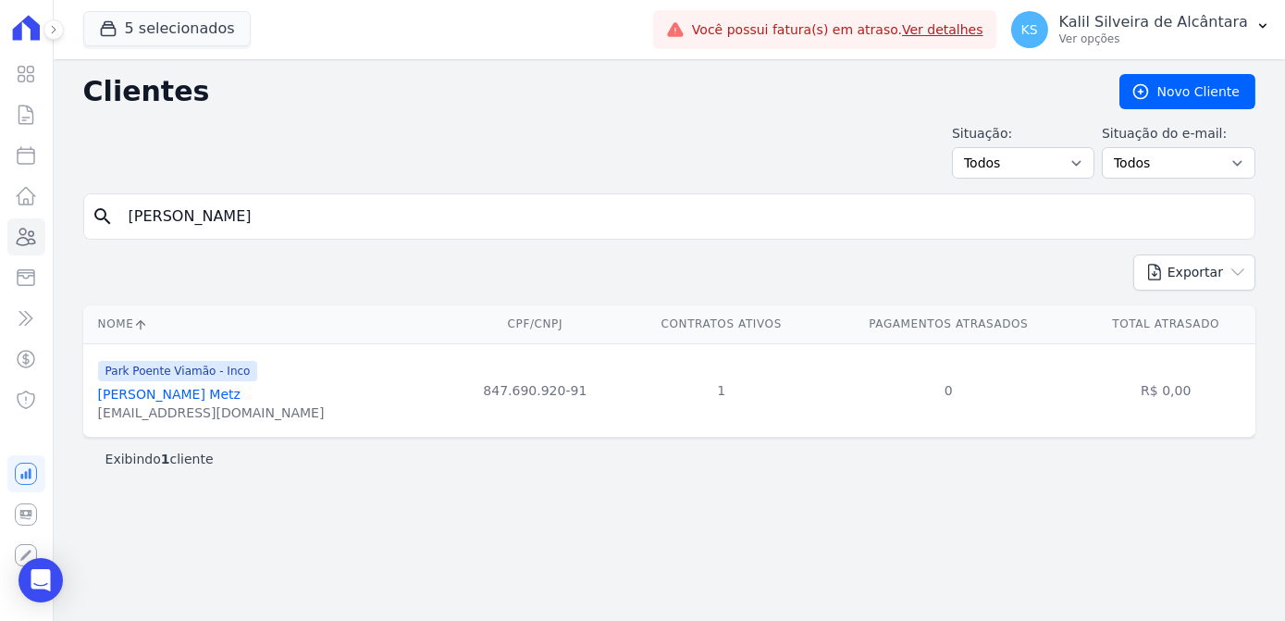
click at [145, 387] on link "Erica Mietlicki Metz" at bounding box center [169, 394] width 142 height 15
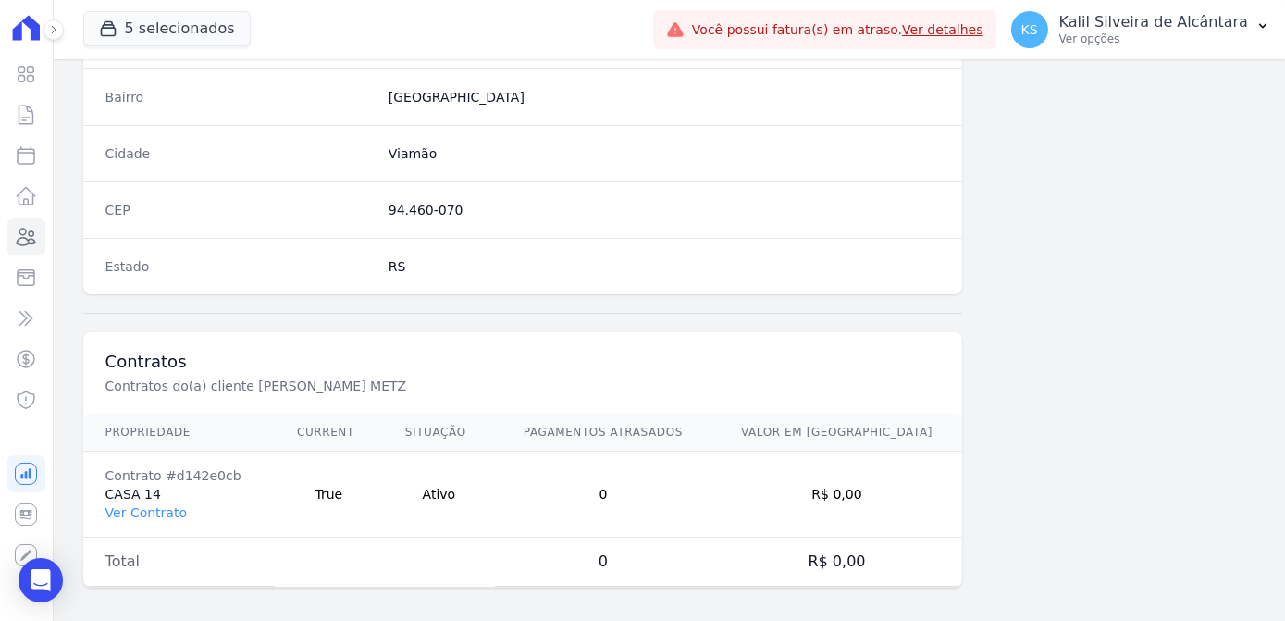
scroll to position [1102, 0]
click at [162, 502] on link "Ver Contrato" at bounding box center [145, 509] width 81 height 15
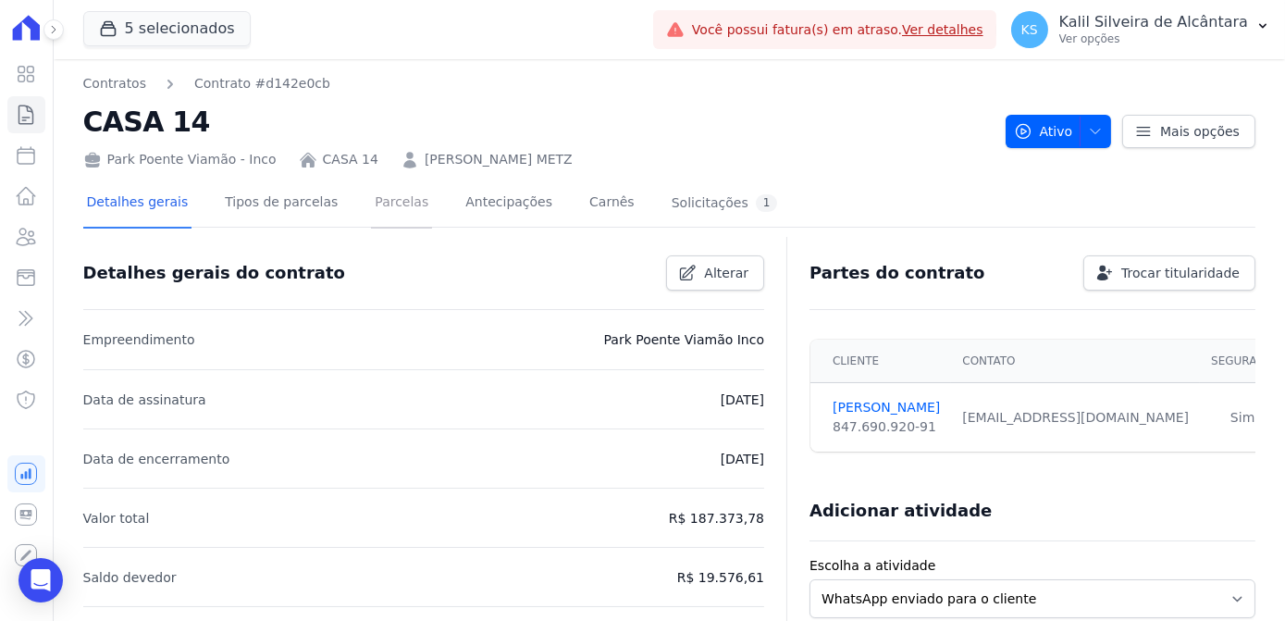
click at [385, 216] on link "Parcelas" at bounding box center [401, 203] width 61 height 49
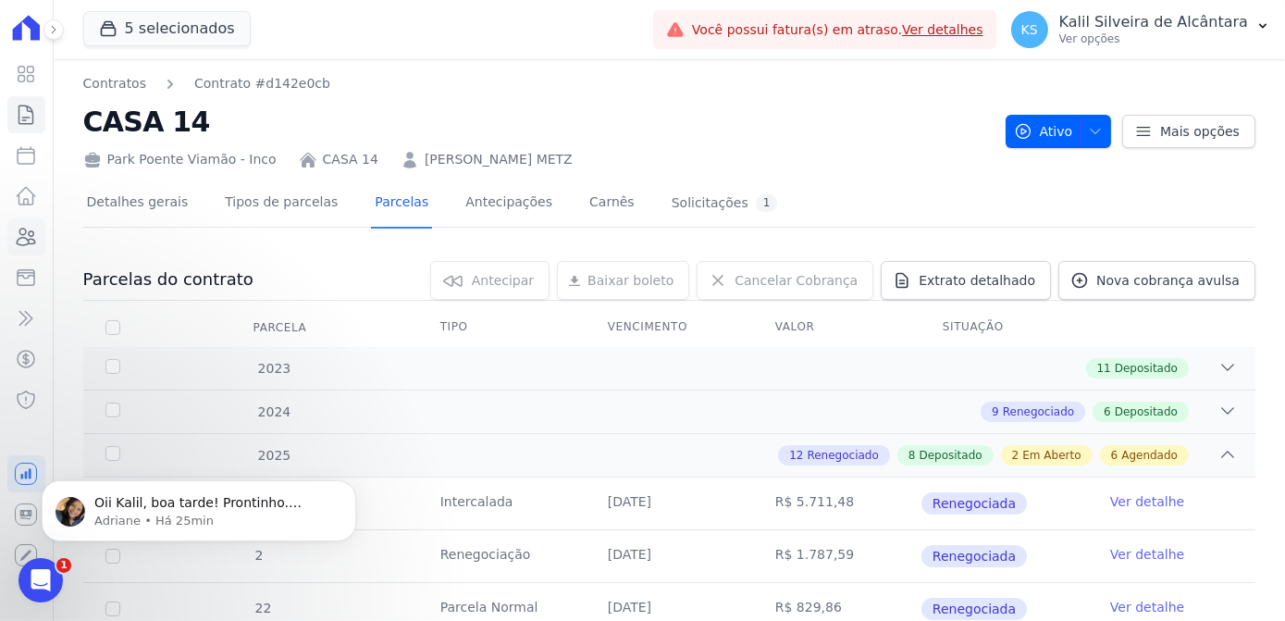
click at [37, 245] on icon at bounding box center [26, 237] width 22 height 22
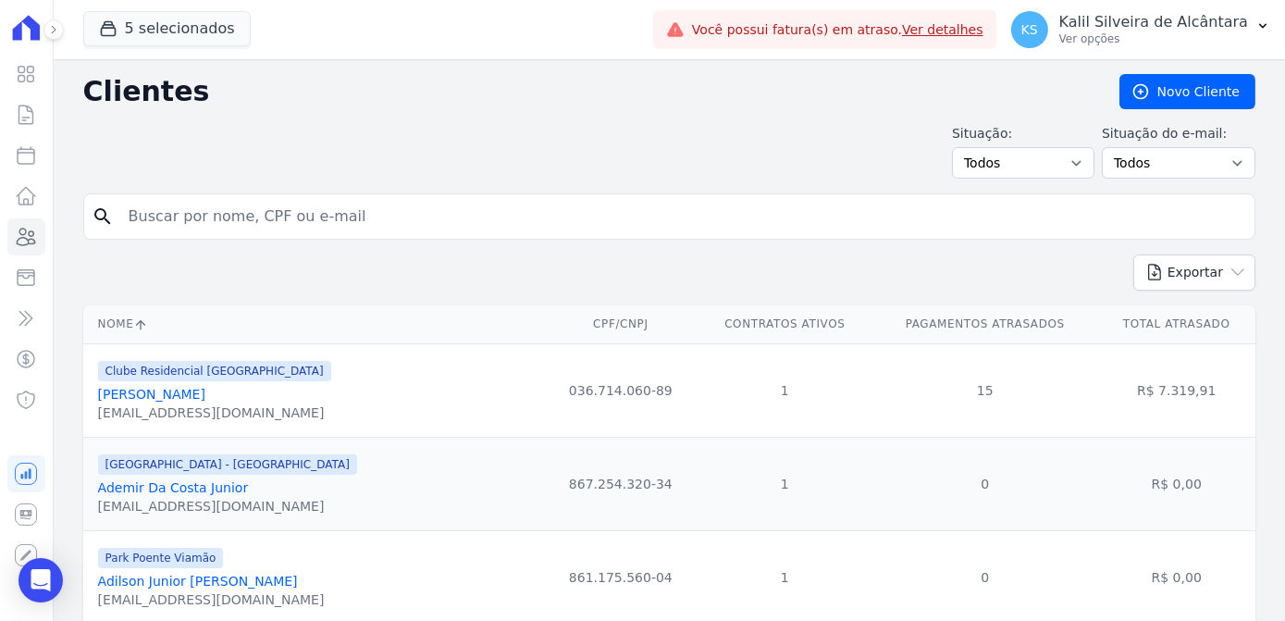
click at [215, 218] on input "search" at bounding box center [681, 216] width 1129 height 37
type input "luciano andre"
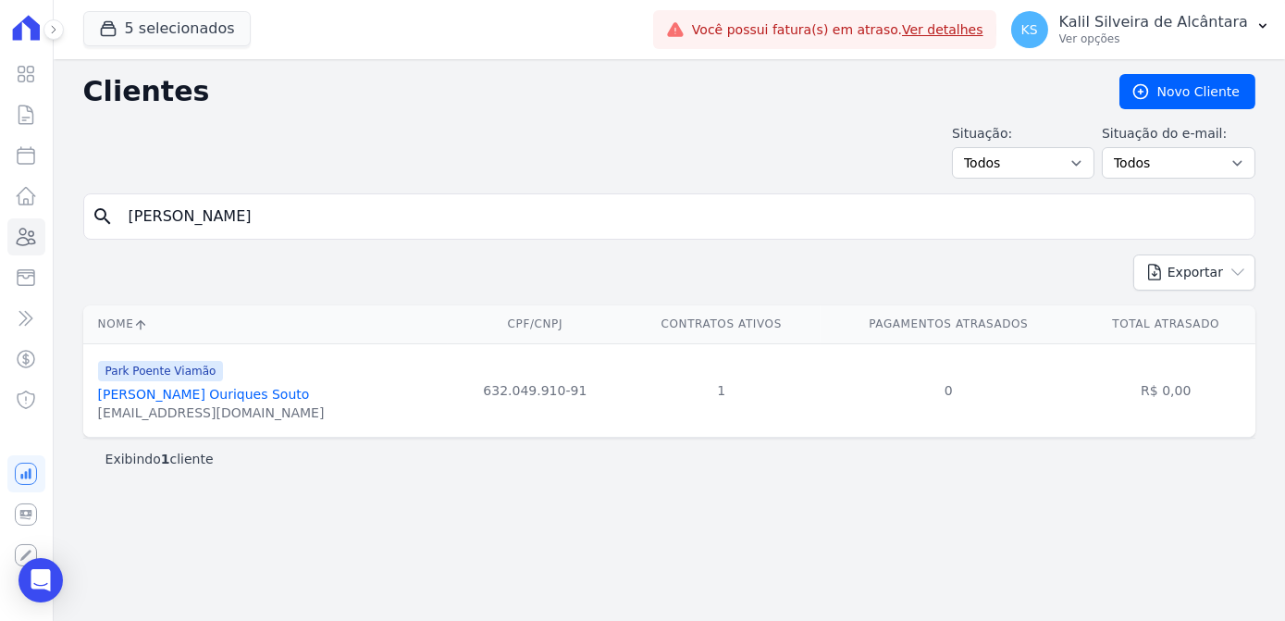
click at [197, 395] on link "Luciano Andre Ouriques Souto" at bounding box center [204, 394] width 212 height 15
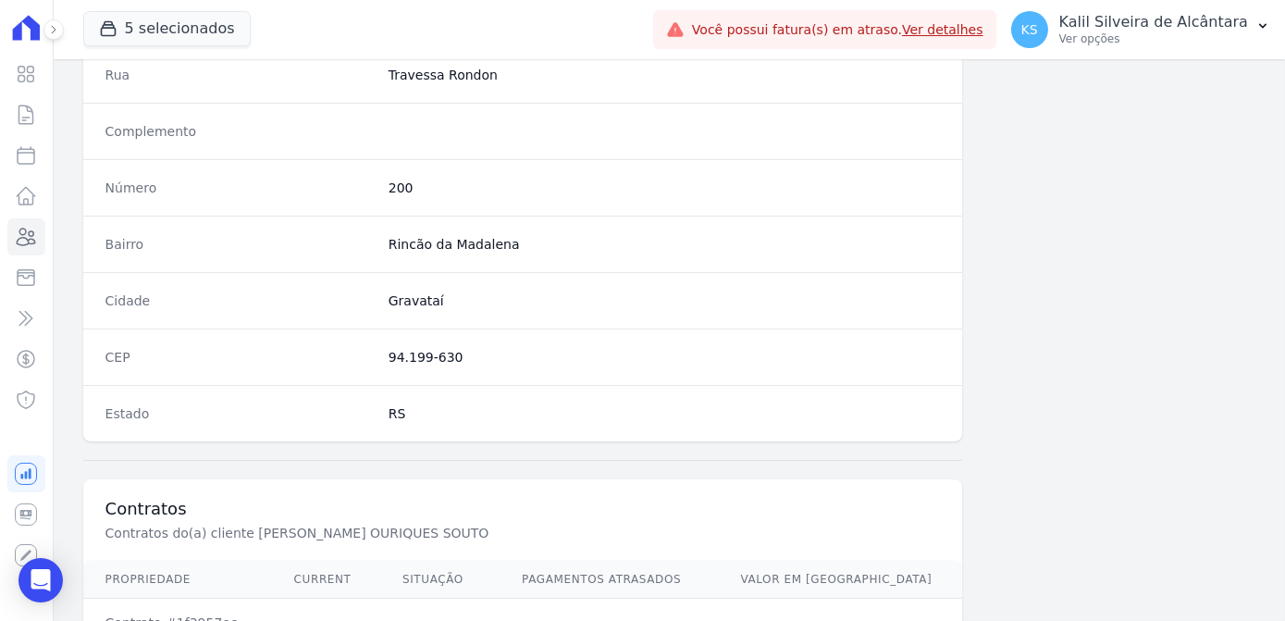
scroll to position [1102, 0]
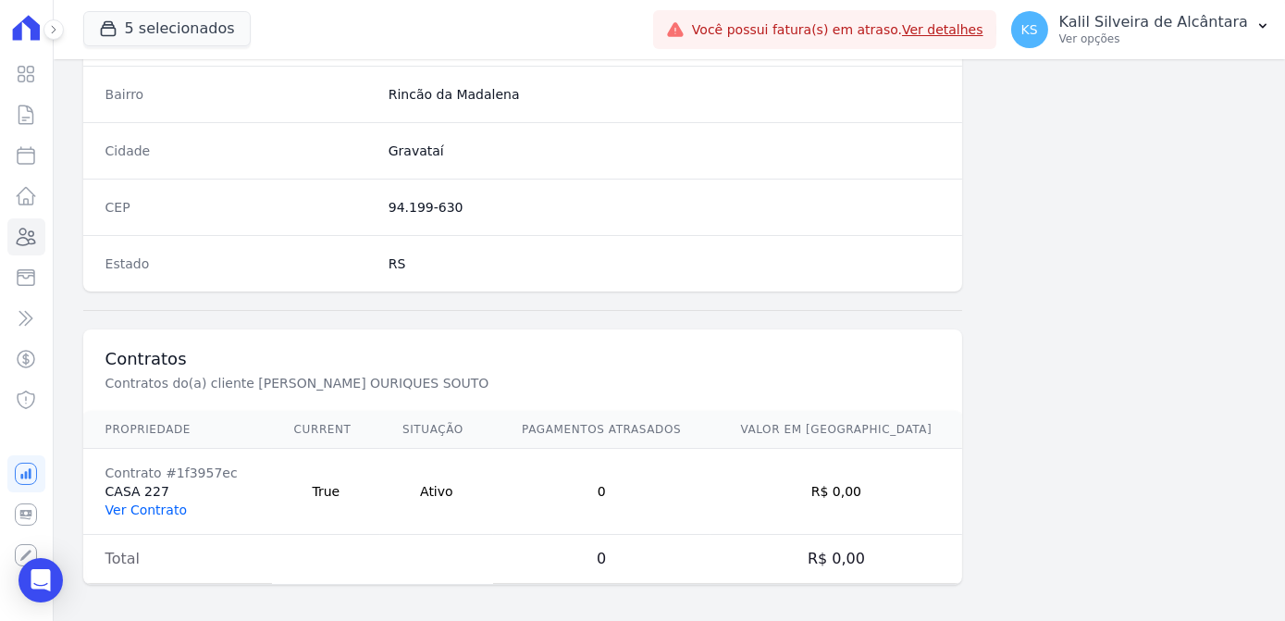
click at [175, 508] on link "Ver Contrato" at bounding box center [145, 509] width 81 height 15
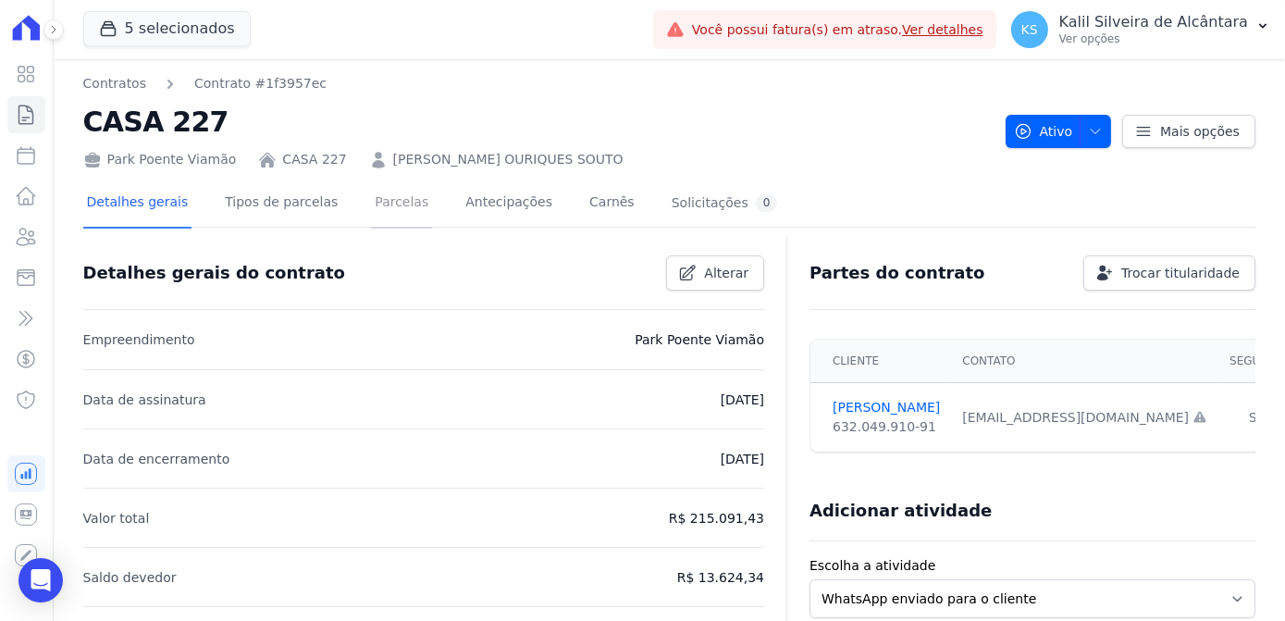
click at [377, 202] on link "Parcelas" at bounding box center [401, 203] width 61 height 49
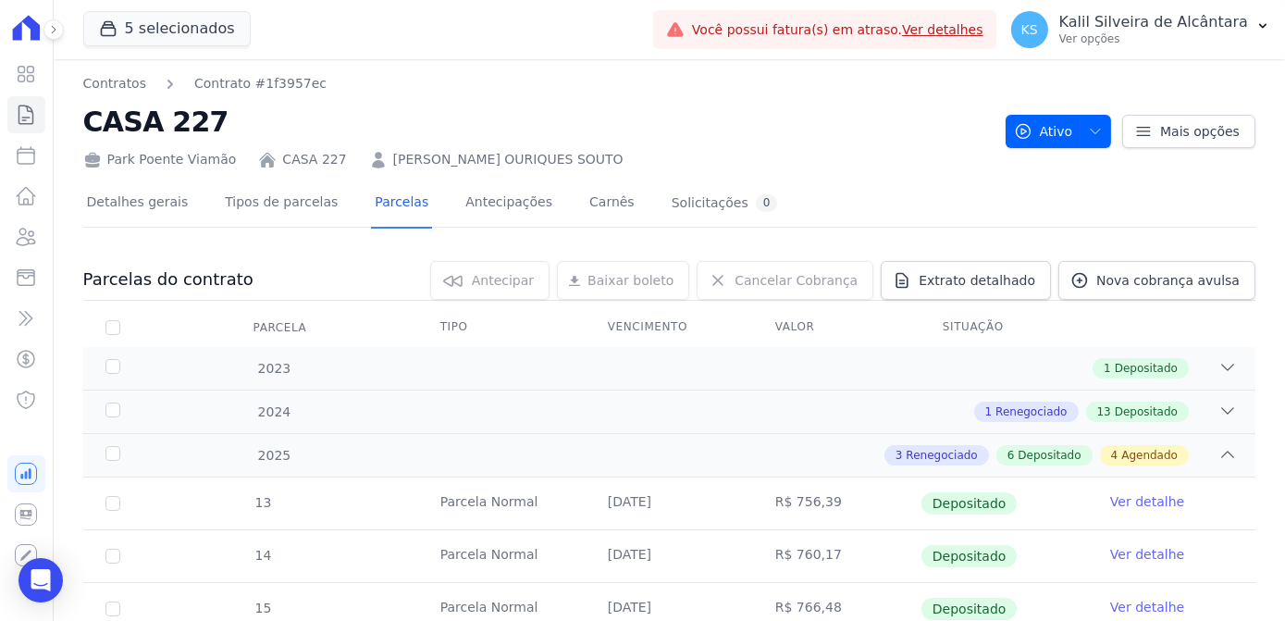
click at [555, 152] on link "LUCIANO ANDRE OURIQUES SOUTO" at bounding box center [508, 159] width 230 height 19
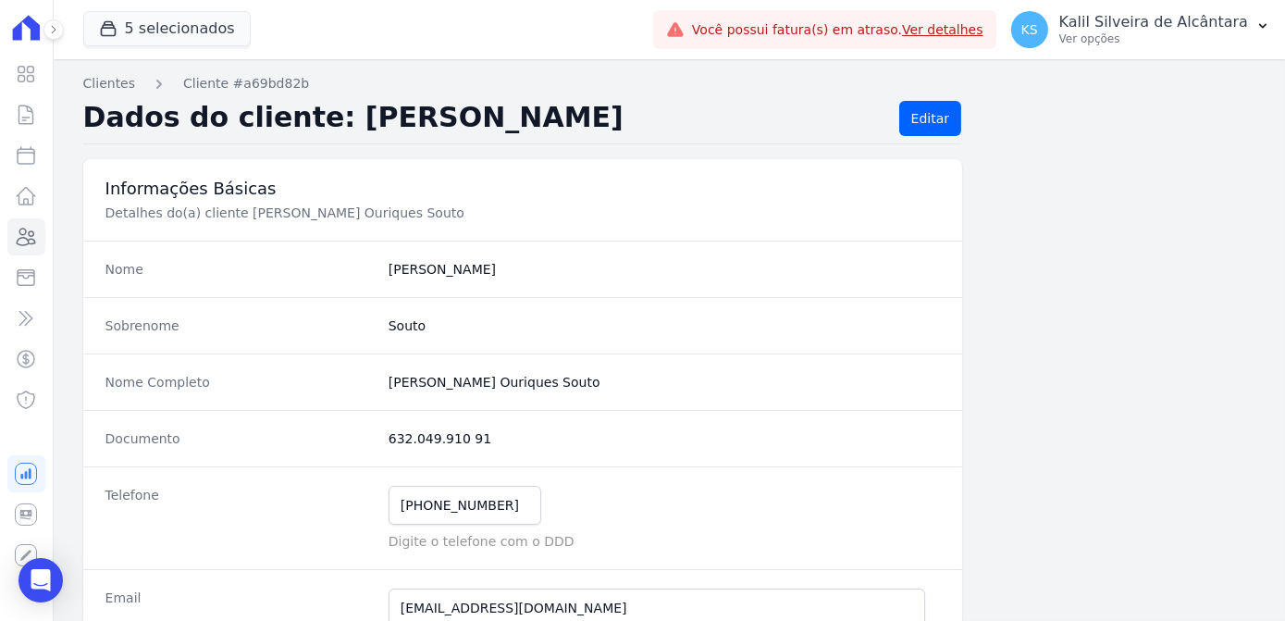
drag, startPoint x: 469, startPoint y: 440, endPoint x: 386, endPoint y: 435, distance: 83.4
click at [389, 435] on dd "632.049.910 91" at bounding box center [664, 438] width 551 height 19
click at [38, 248] on link "Clientes" at bounding box center [26, 236] width 38 height 37
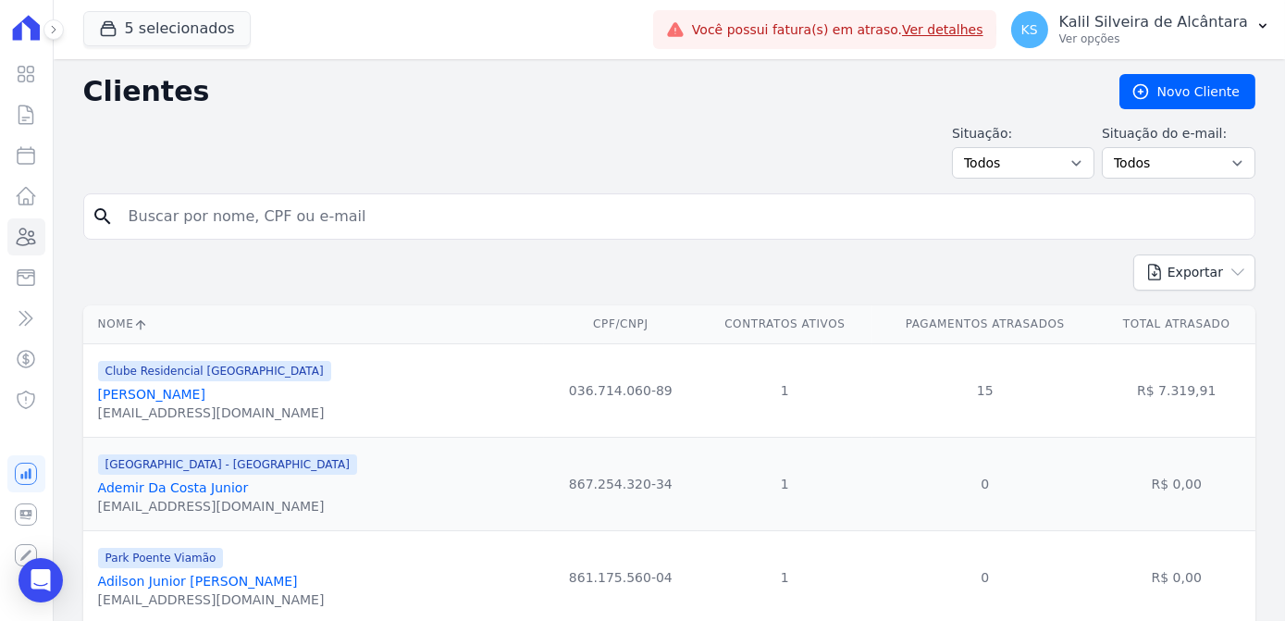
click at [248, 215] on input "search" at bounding box center [681, 216] width 1129 height 37
type input "ritiele de am"
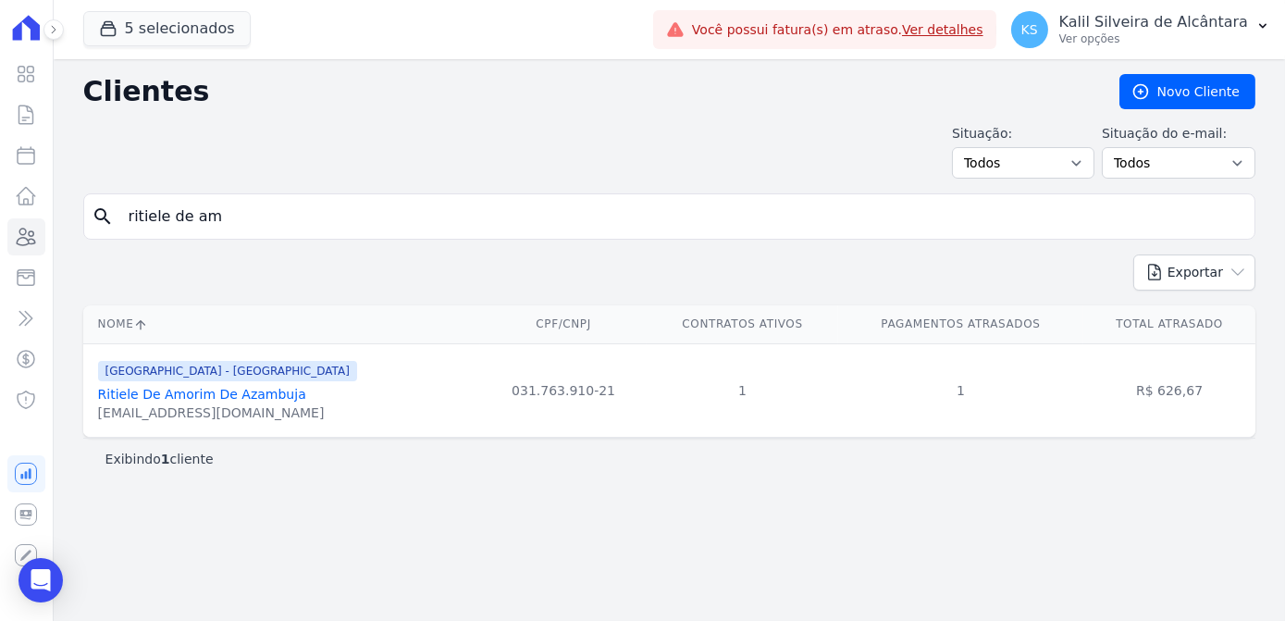
click at [176, 400] on link "Ritiele De Amorim De Azambuja" at bounding box center [202, 394] width 208 height 15
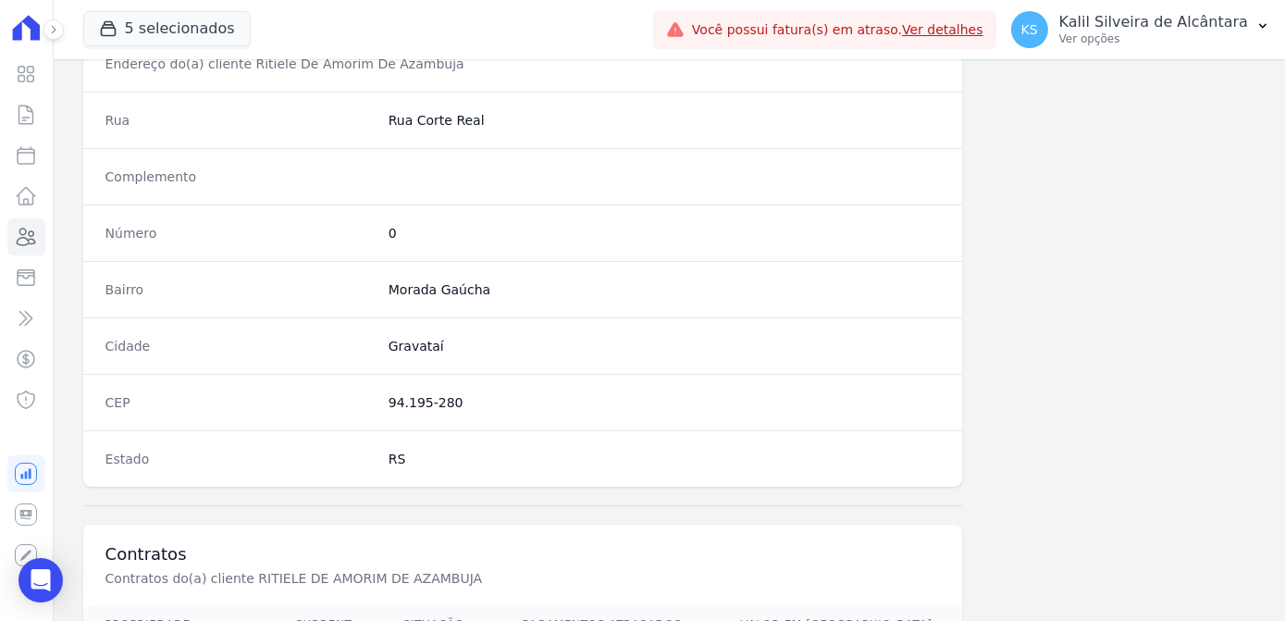
scroll to position [1102, 0]
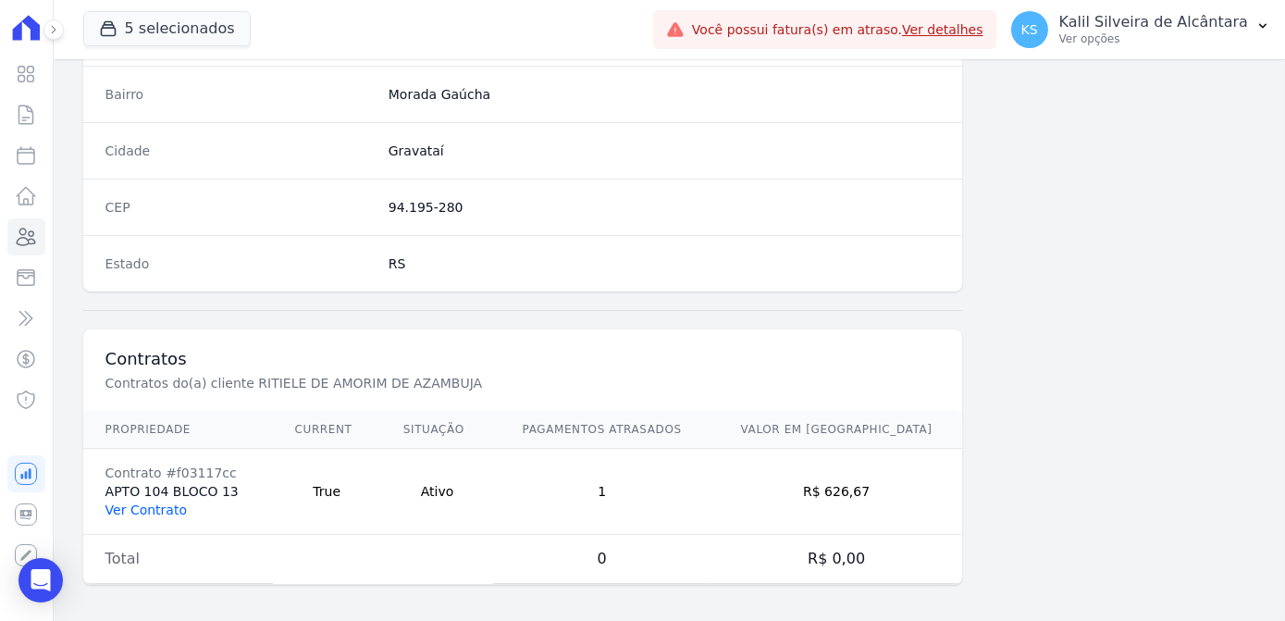
click at [130, 506] on link "Ver Contrato" at bounding box center [145, 509] width 81 height 15
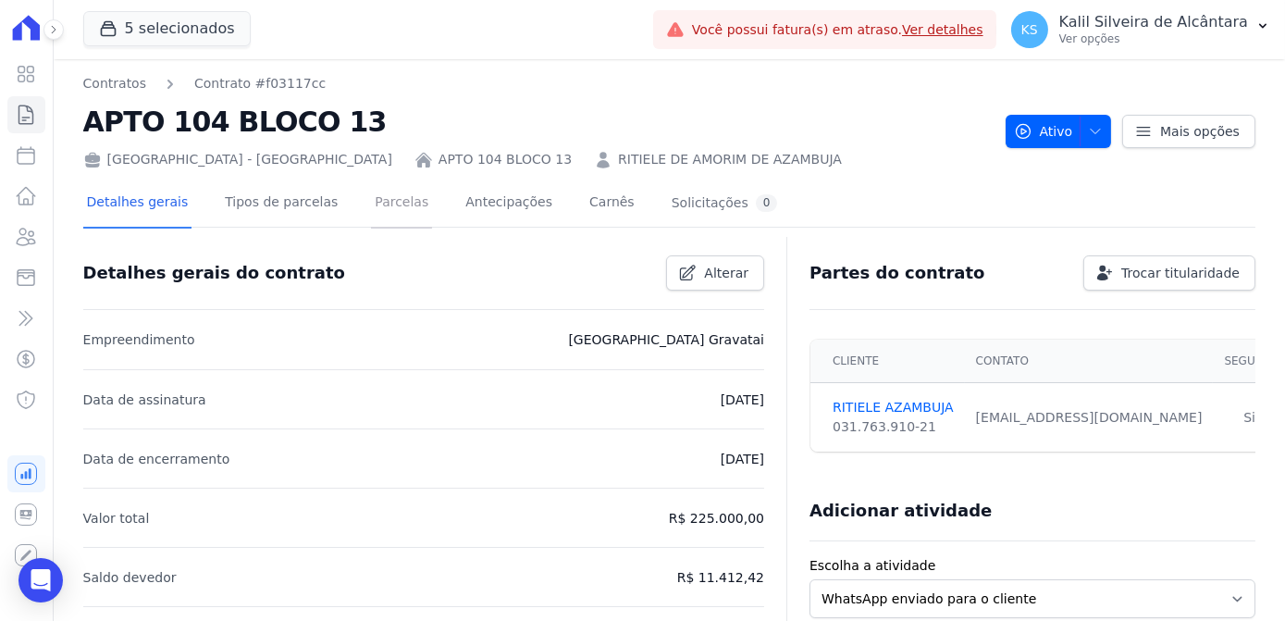
click at [381, 218] on link "Parcelas" at bounding box center [401, 203] width 61 height 49
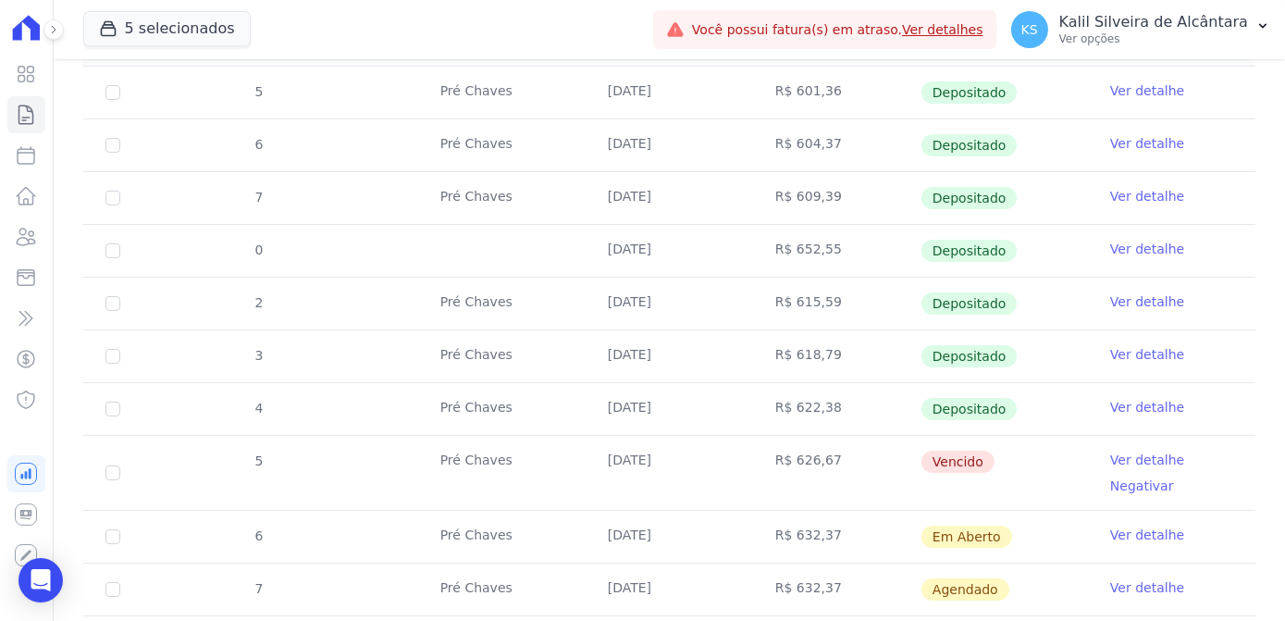
scroll to position [504, 0]
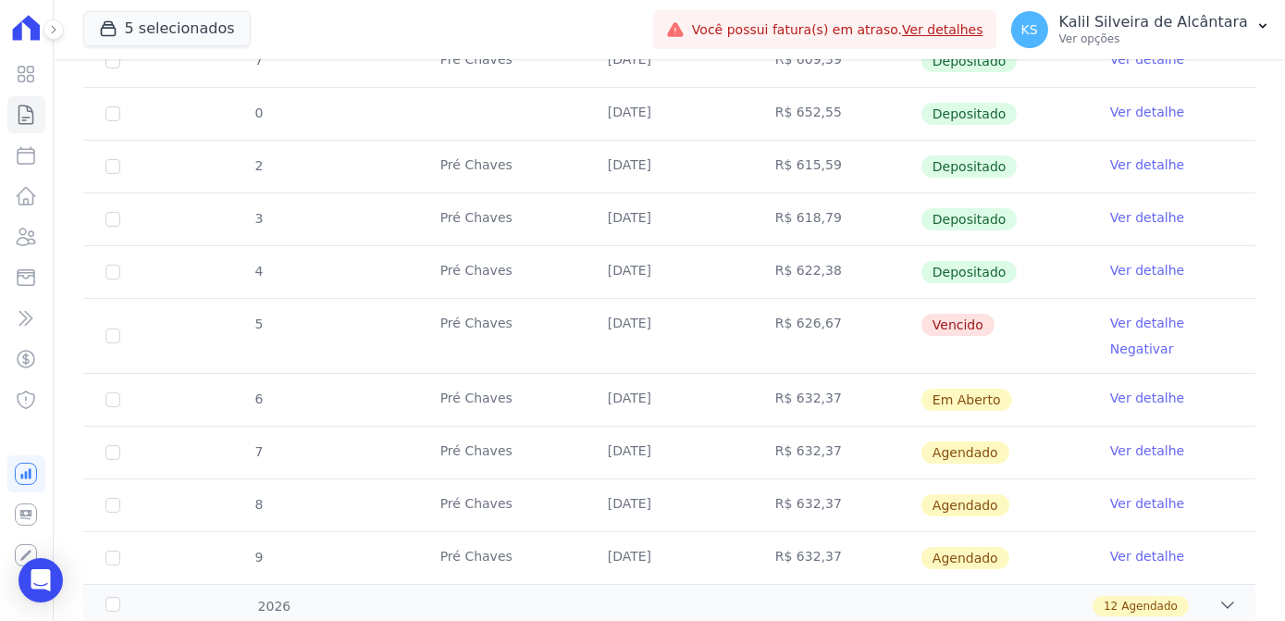
click at [1116, 316] on link "Ver detalhe" at bounding box center [1147, 323] width 74 height 19
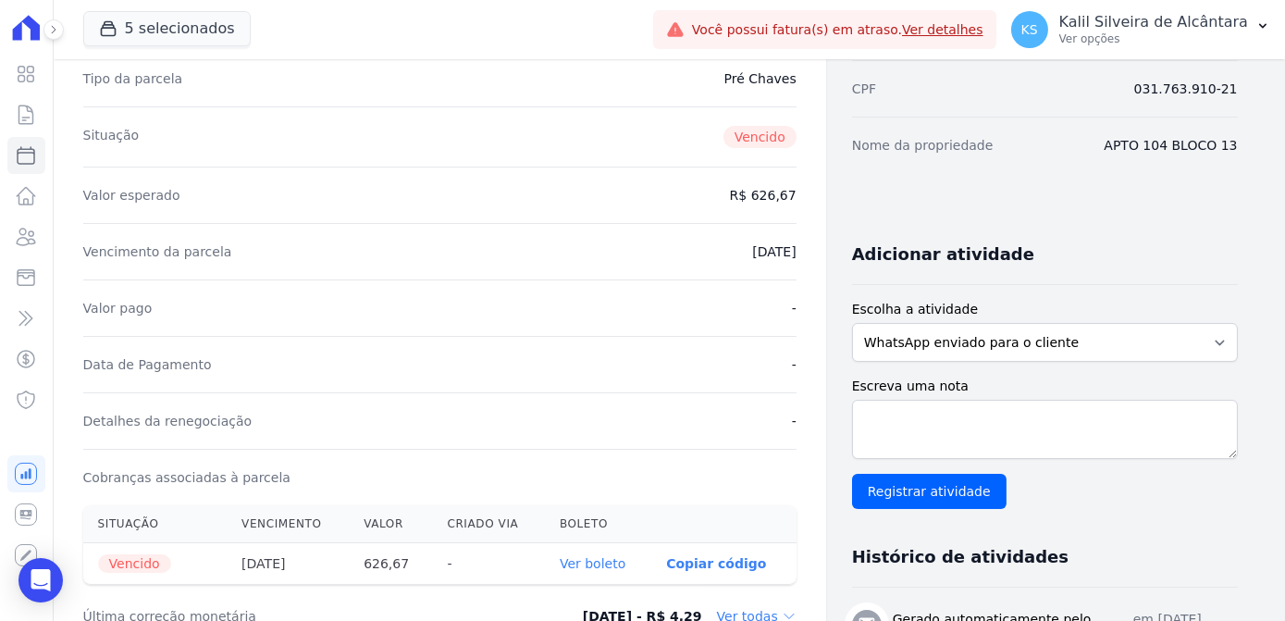
scroll to position [504, 0]
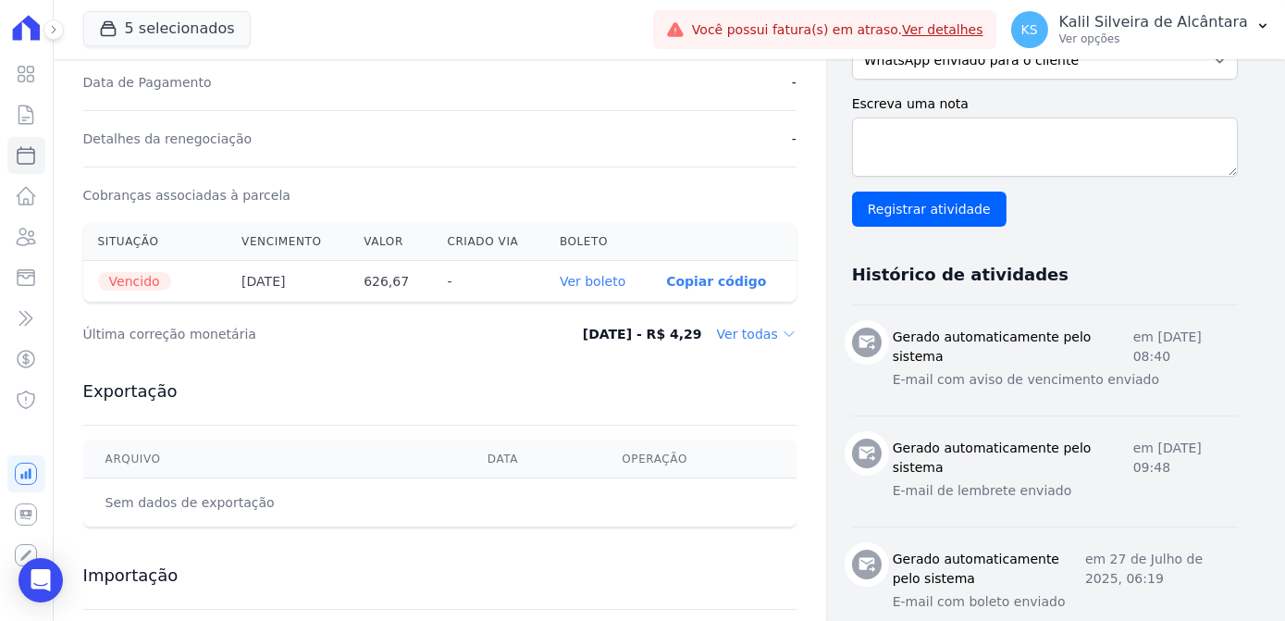
click at [617, 279] on link "Ver boleto" at bounding box center [593, 281] width 66 height 15
click at [19, 243] on icon at bounding box center [27, 236] width 19 height 17
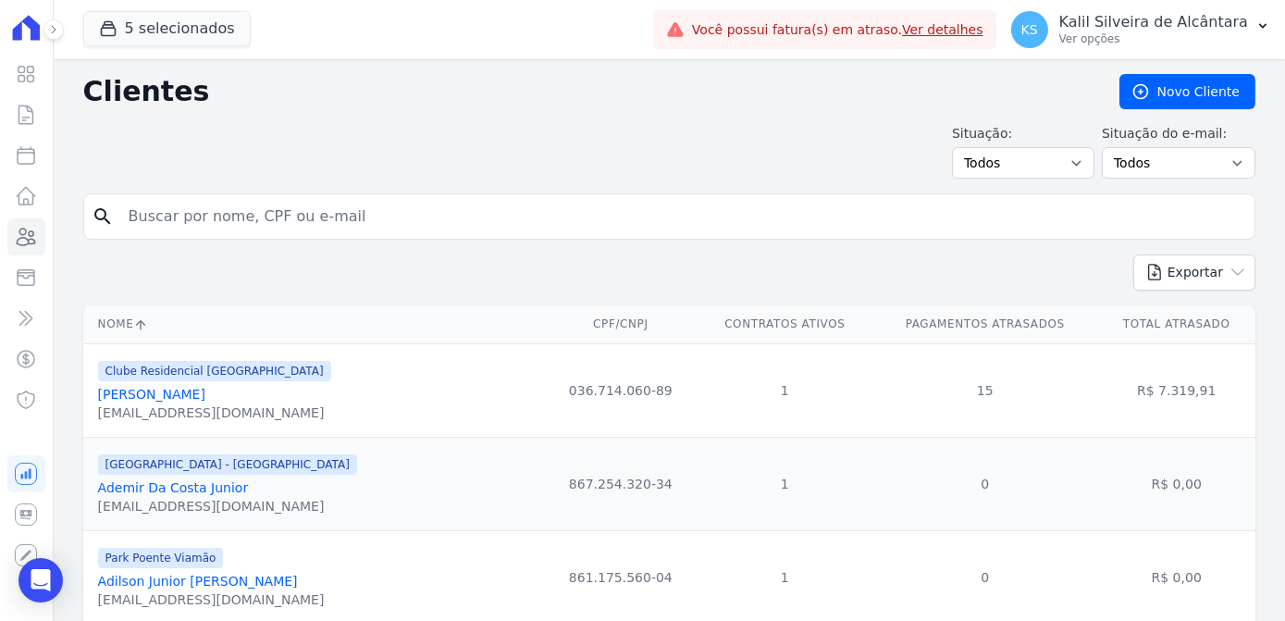
click at [255, 219] on input "search" at bounding box center [681, 216] width 1129 height 37
type input "jonas lopes"
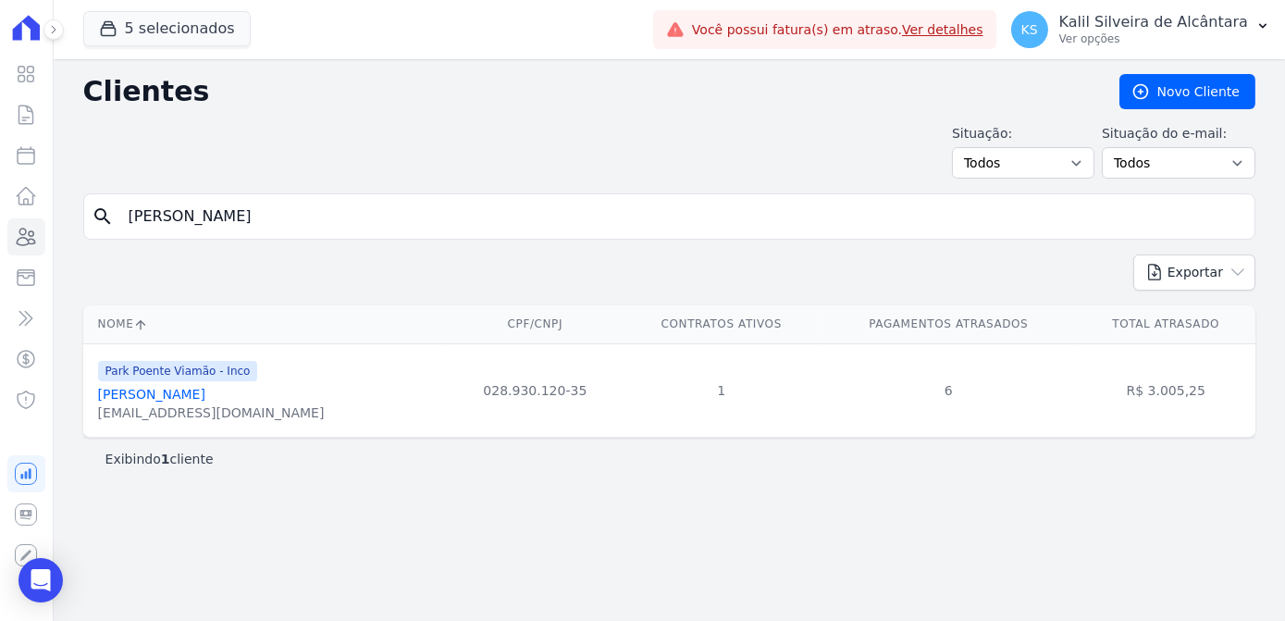
click at [192, 390] on link "Jonas Lopes De Oliveira" at bounding box center [151, 394] width 107 height 15
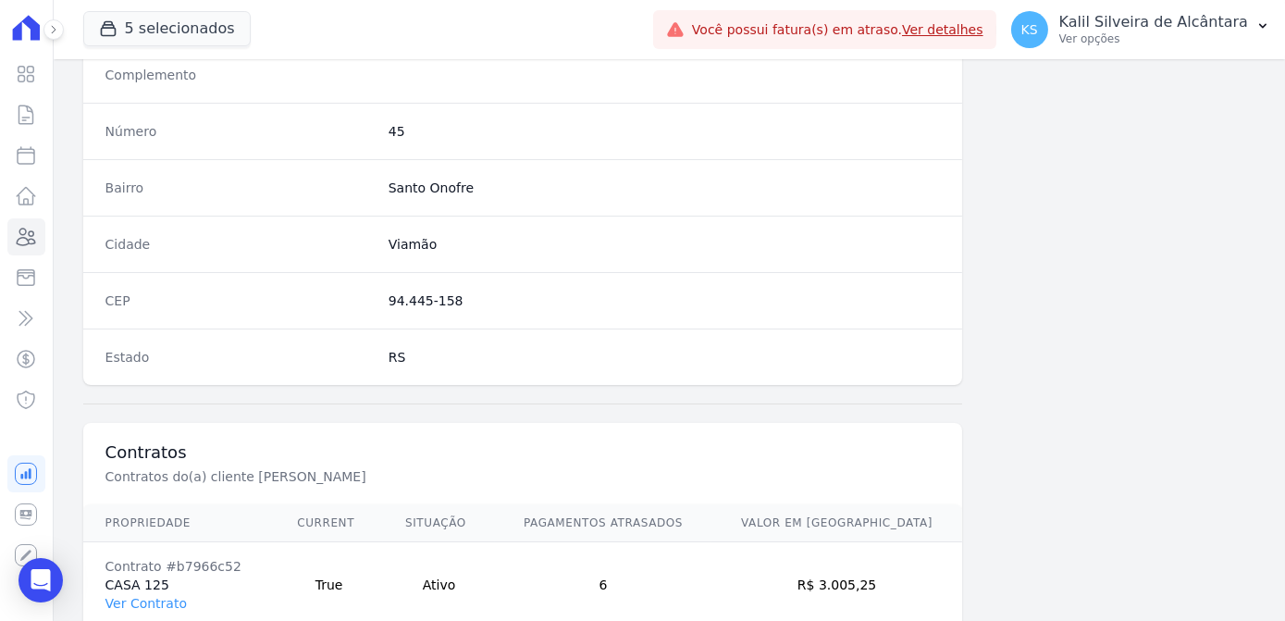
scroll to position [1102, 0]
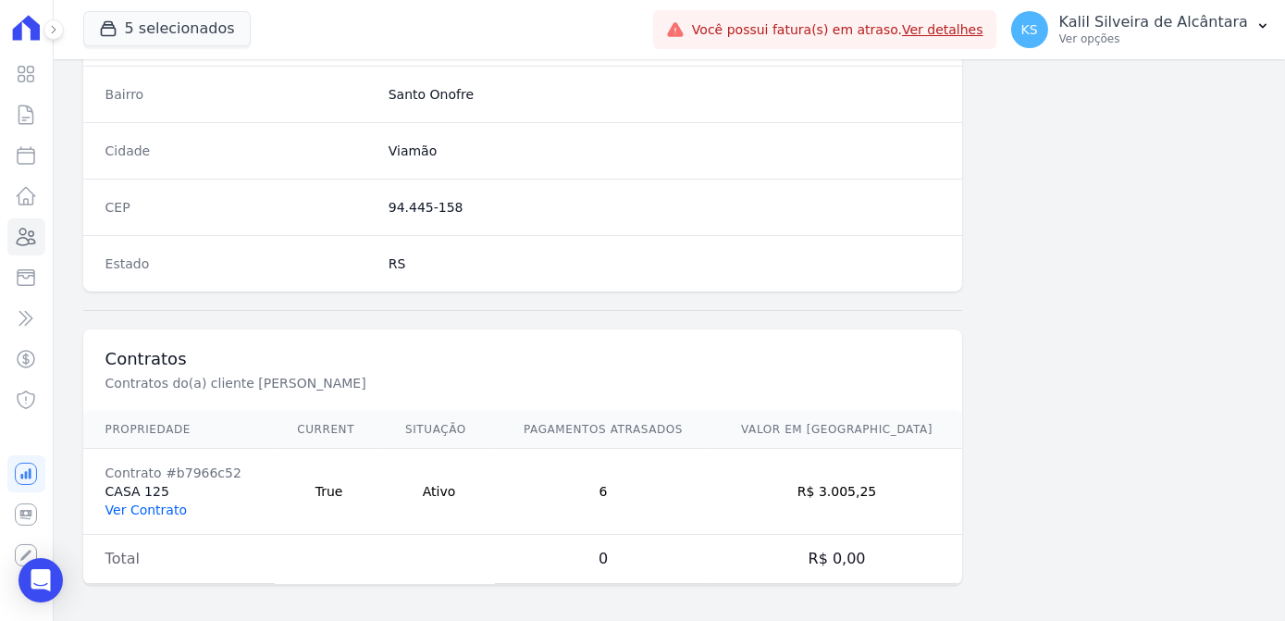
click at [150, 502] on link "Ver Contrato" at bounding box center [145, 509] width 81 height 15
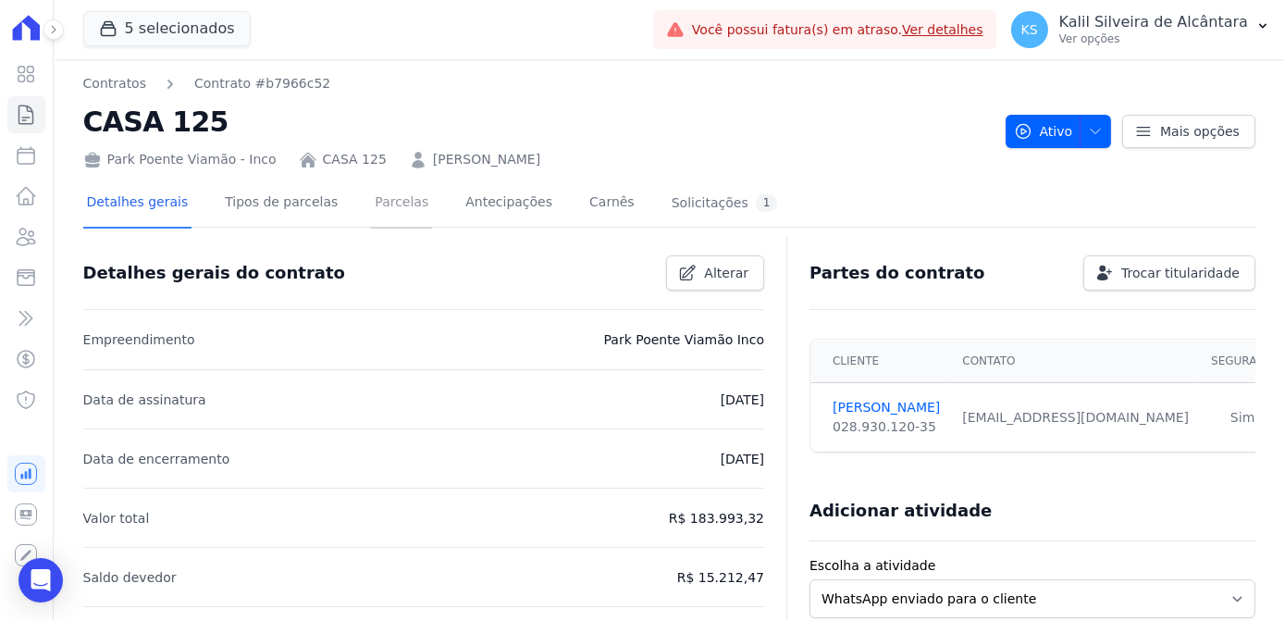
click at [378, 204] on link "Parcelas" at bounding box center [401, 203] width 61 height 49
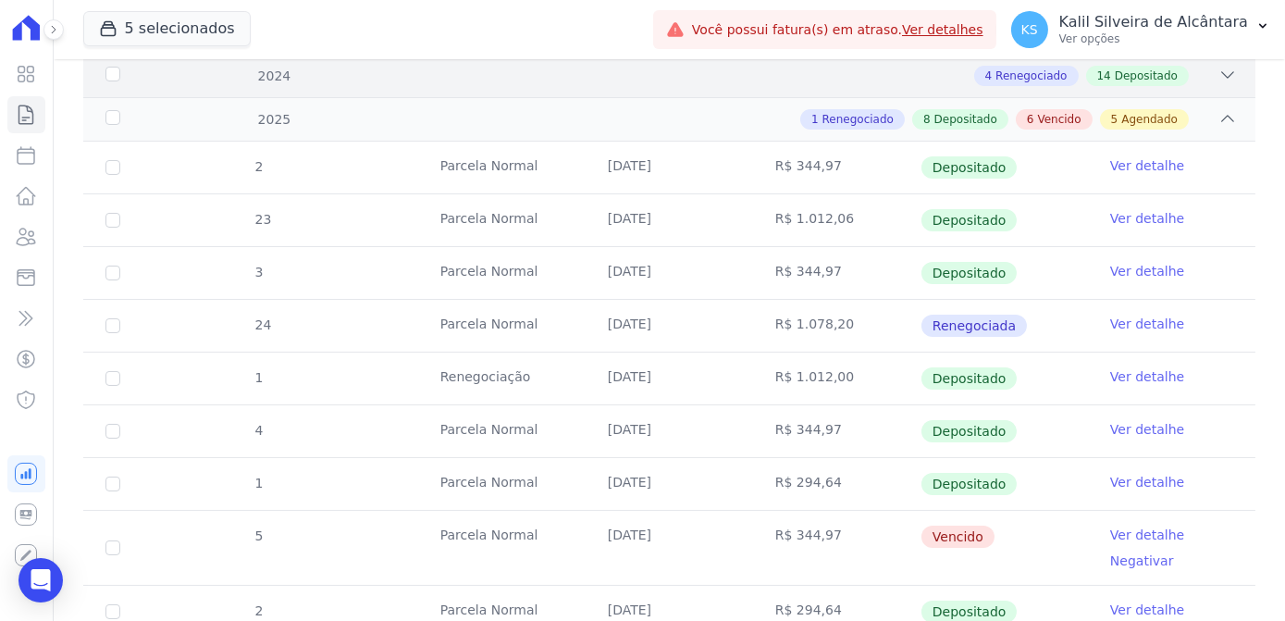
scroll to position [167, 0]
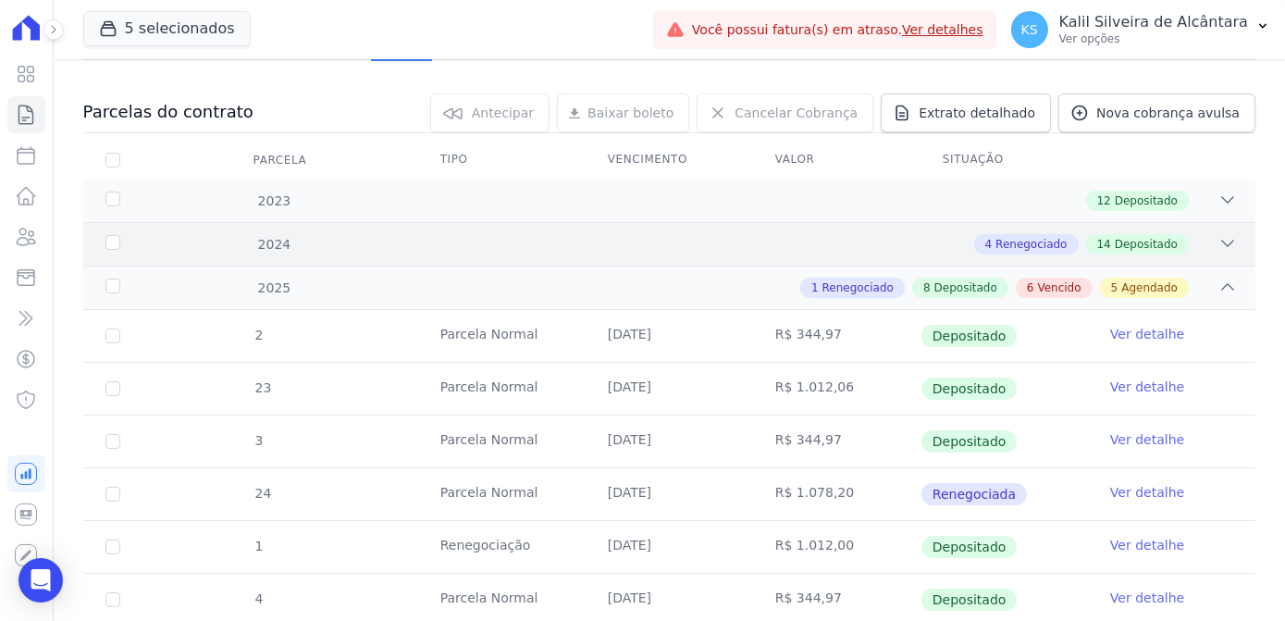
click at [1031, 236] on span "Renegociado" at bounding box center [1030, 244] width 71 height 17
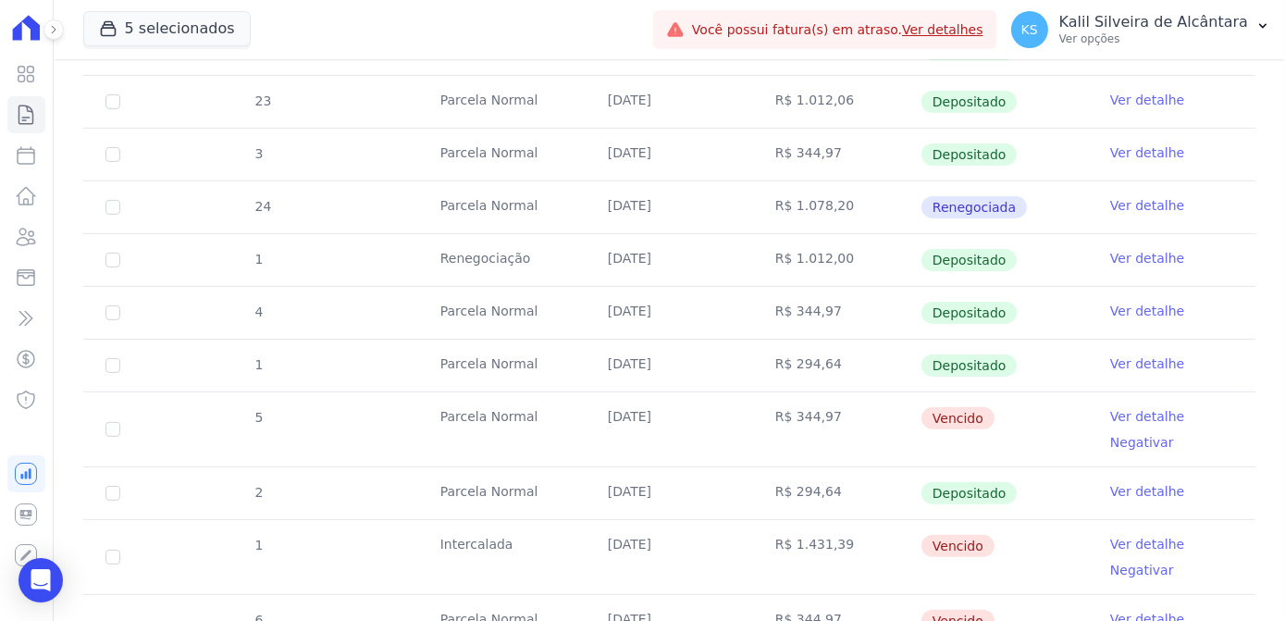
scroll to position [1429, 0]
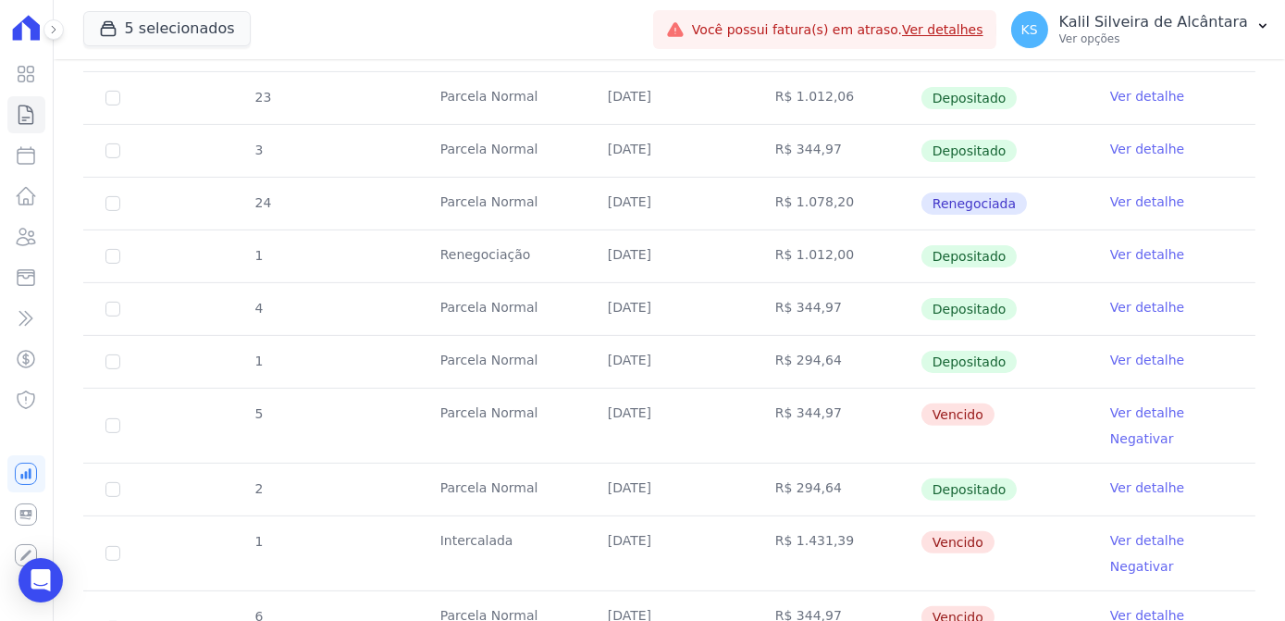
drag, startPoint x: 994, startPoint y: 242, endPoint x: 907, endPoint y: 250, distance: 87.3
click at [907, 250] on tr "1 Renegociação 28/02/2025 R$ 1.012,00 Depositado Ver detalhe" at bounding box center [669, 255] width 1172 height 53
drag, startPoint x: 907, startPoint y: 250, endPoint x: 811, endPoint y: 278, distance: 99.5
click at [811, 283] on td "R$ 344,97" at bounding box center [836, 309] width 167 height 52
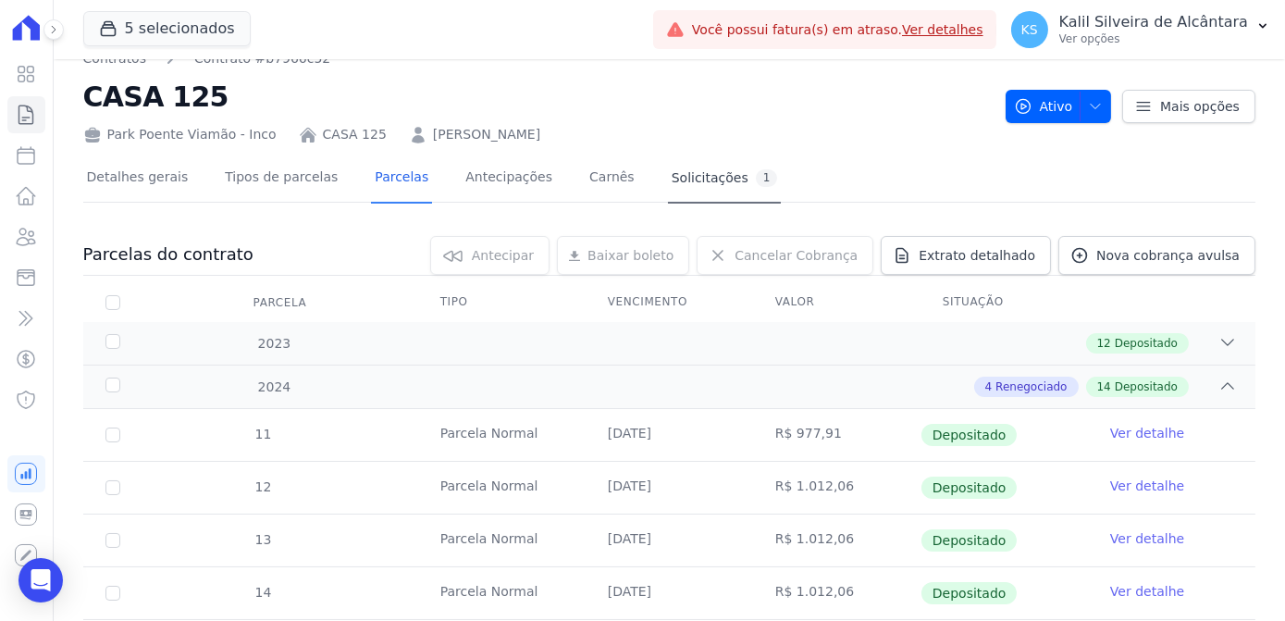
scroll to position [0, 0]
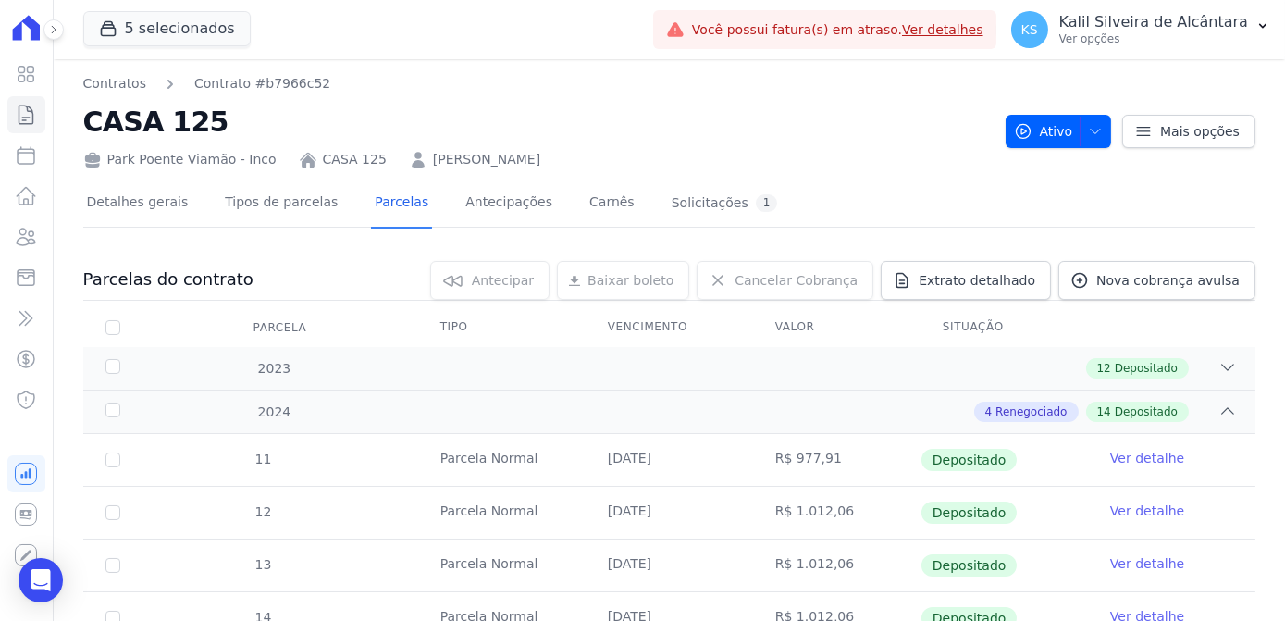
click at [518, 154] on link "JONAS LOPES DE OLIVEIRA" at bounding box center [486, 159] width 107 height 19
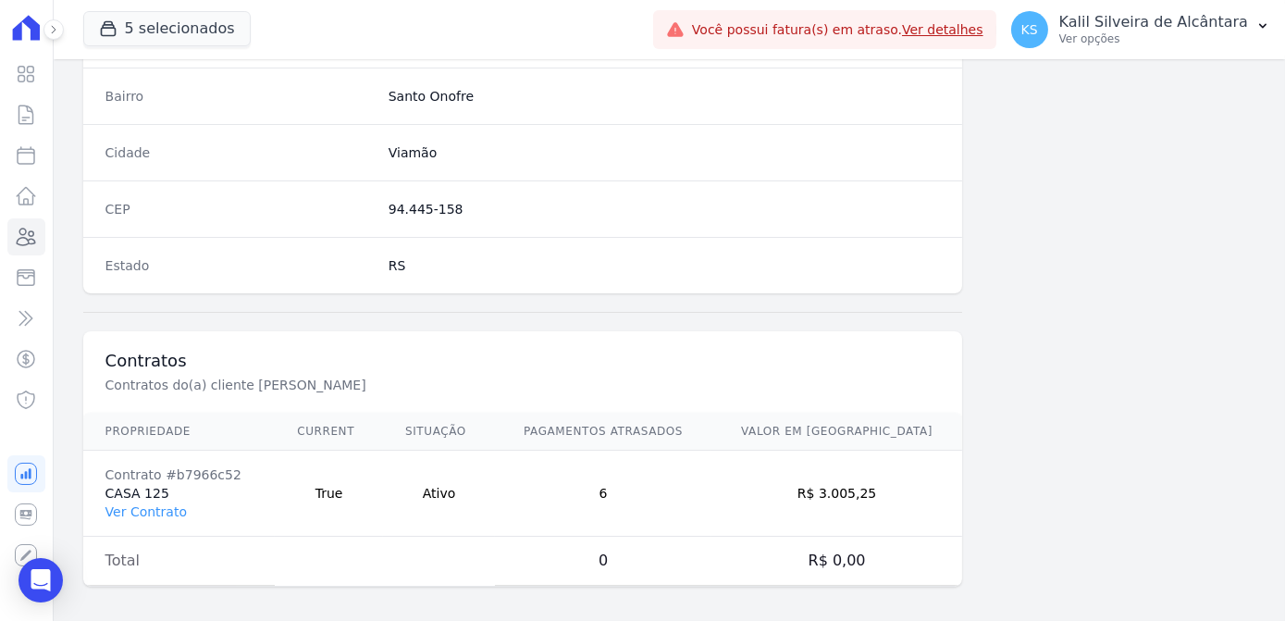
scroll to position [1102, 0]
drag, startPoint x: 896, startPoint y: 487, endPoint x: 826, endPoint y: 492, distance: 70.5
click at [826, 492] on td "R$ 3.005,25" at bounding box center [836, 492] width 251 height 86
click at [147, 504] on link "Ver Contrato" at bounding box center [145, 509] width 81 height 15
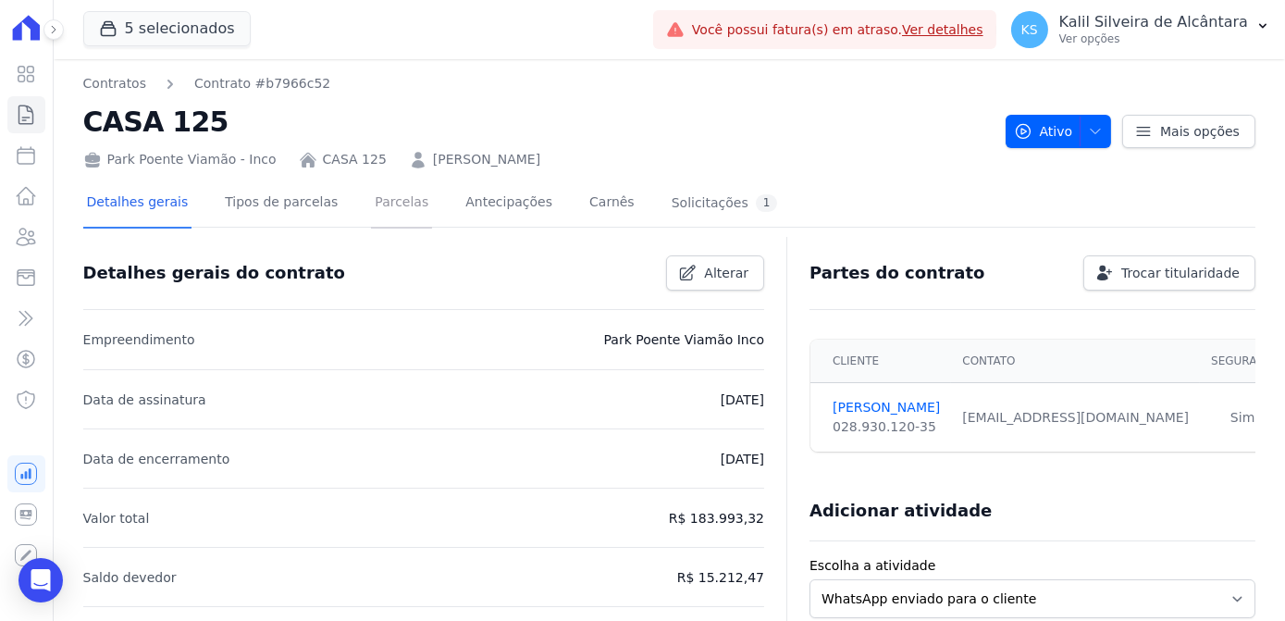
click at [385, 208] on link "Parcelas" at bounding box center [401, 203] width 61 height 49
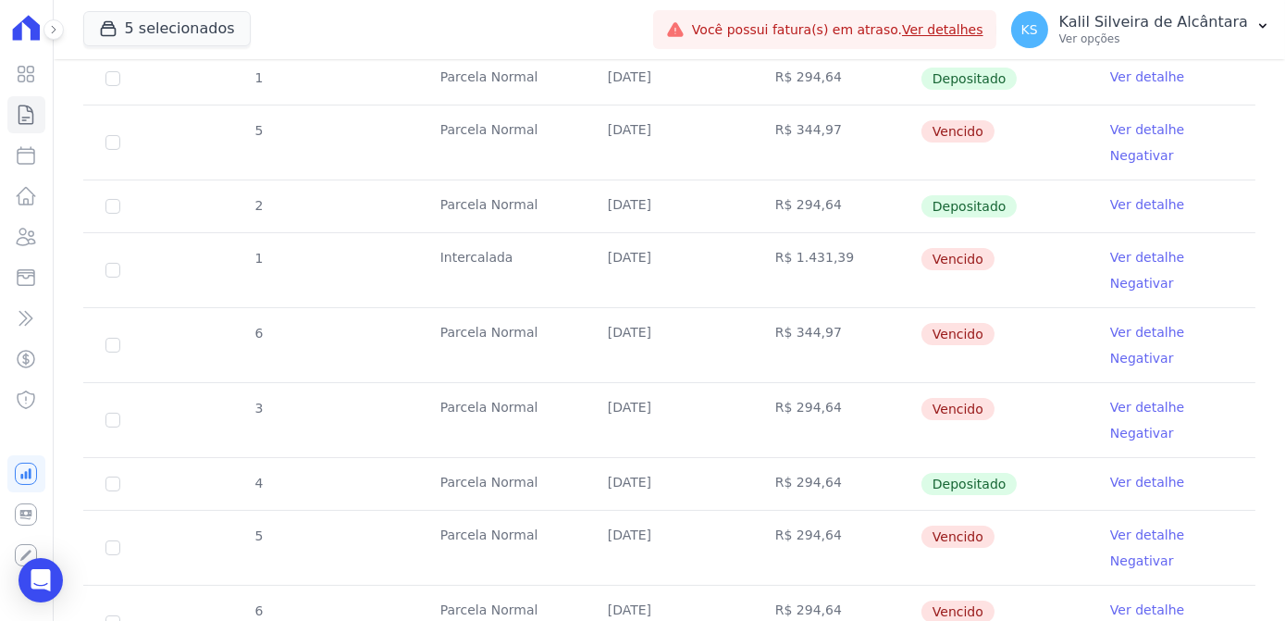
scroll to position [925, 0]
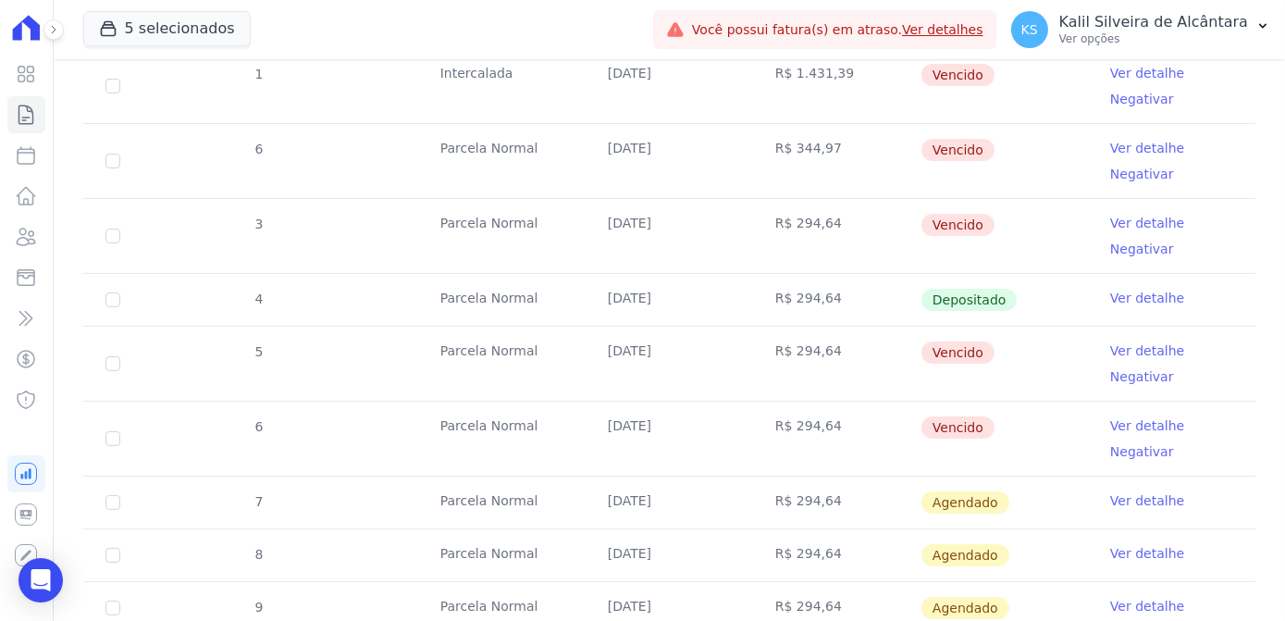
click at [119, 429] on td "6" at bounding box center [112, 438] width 59 height 74
click at [99, 450] on td "6" at bounding box center [112, 438] width 59 height 74
click at [111, 431] on input "checkbox" at bounding box center [112, 438] width 15 height 15
checkbox input "true"
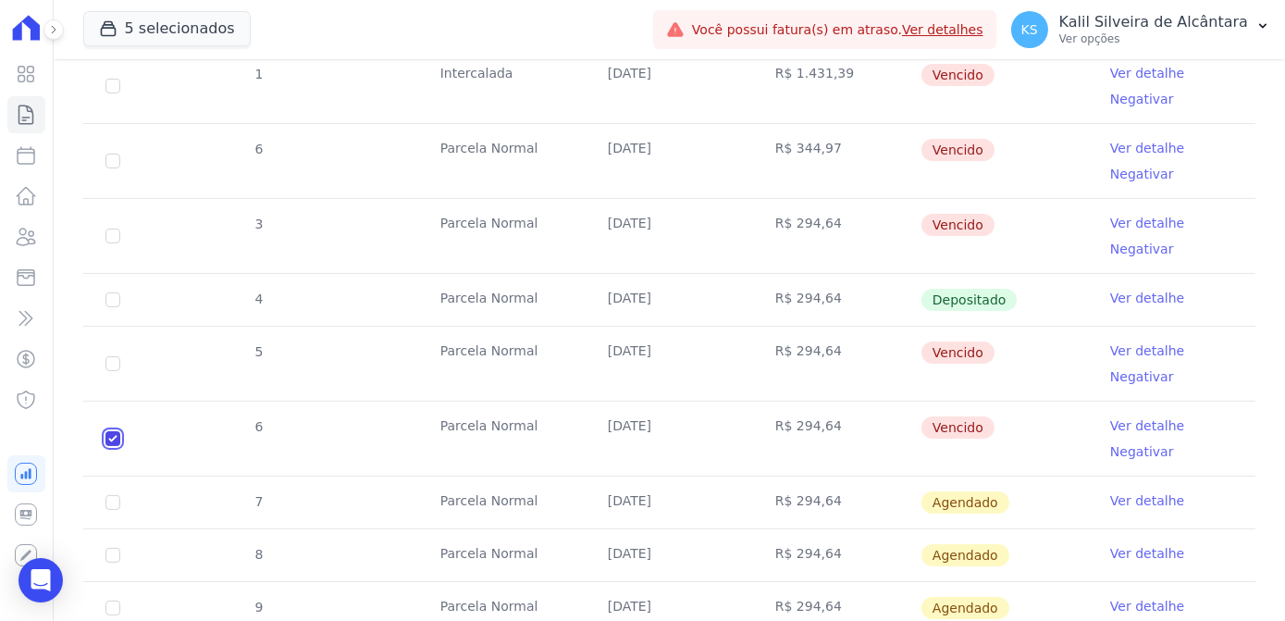
checkbox input "true"
click at [119, 356] on input "checkbox" at bounding box center [112, 363] width 15 height 15
checkbox input "true"
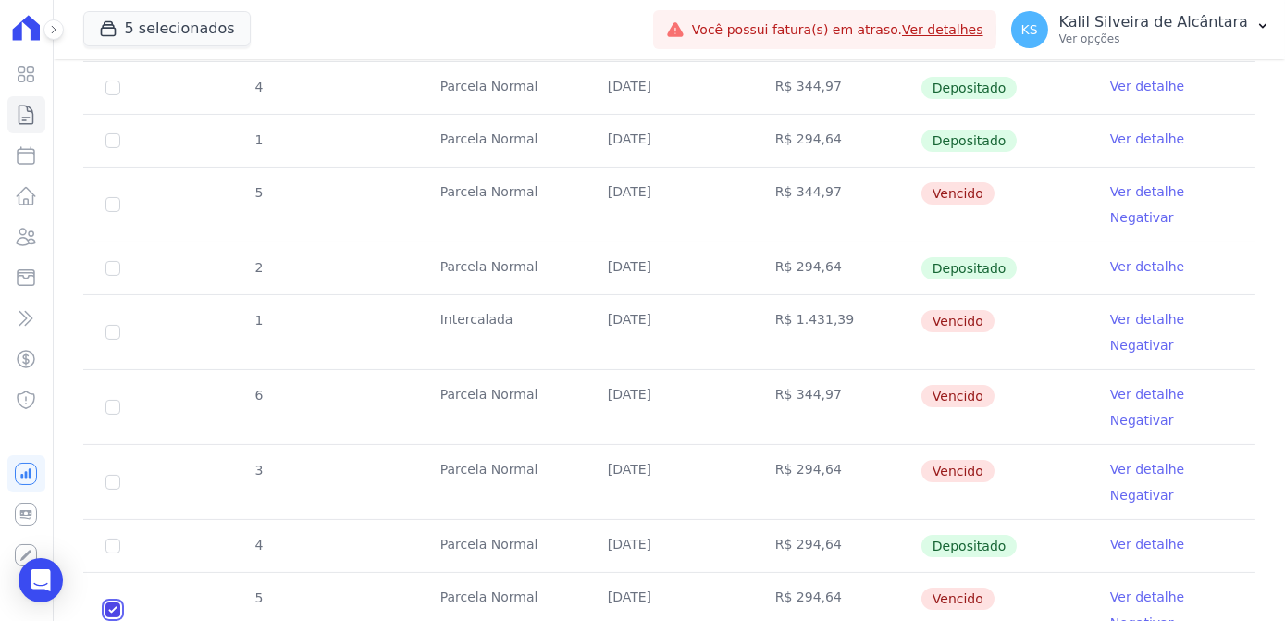
scroll to position [687, 0]
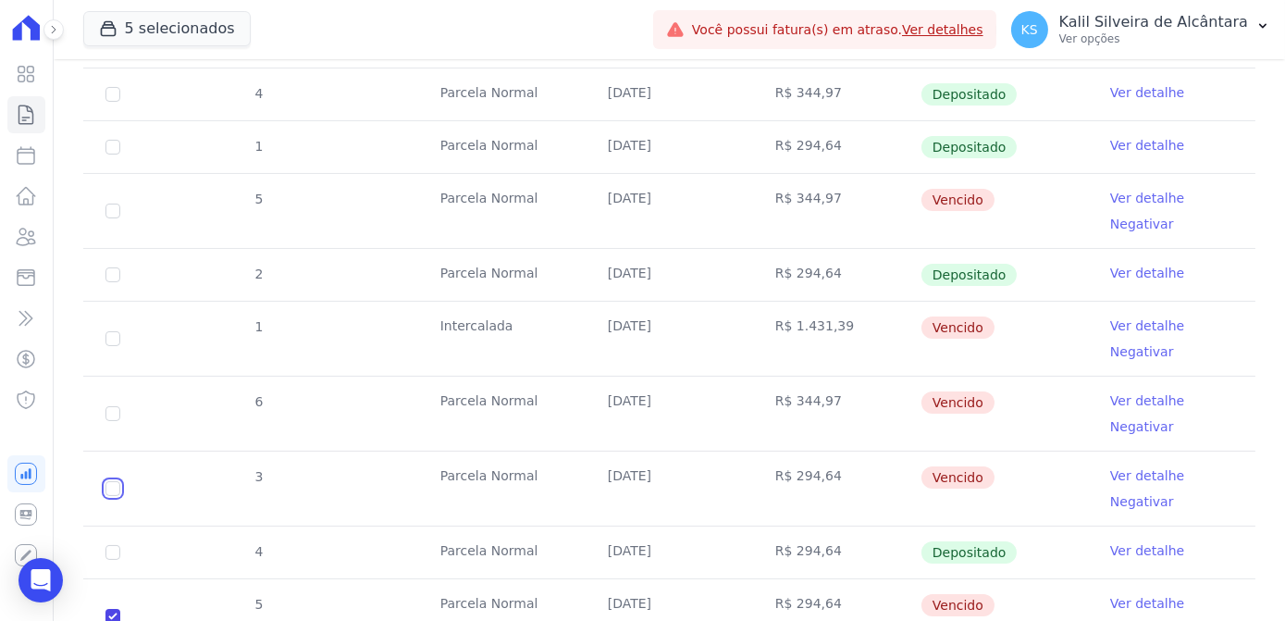
click at [111, 481] on input "checkbox" at bounding box center [112, 488] width 15 height 15
checkbox input "true"
click at [98, 410] on td "6" at bounding box center [112, 413] width 59 height 74
click at [108, 408] on input "checkbox" at bounding box center [112, 413] width 15 height 15
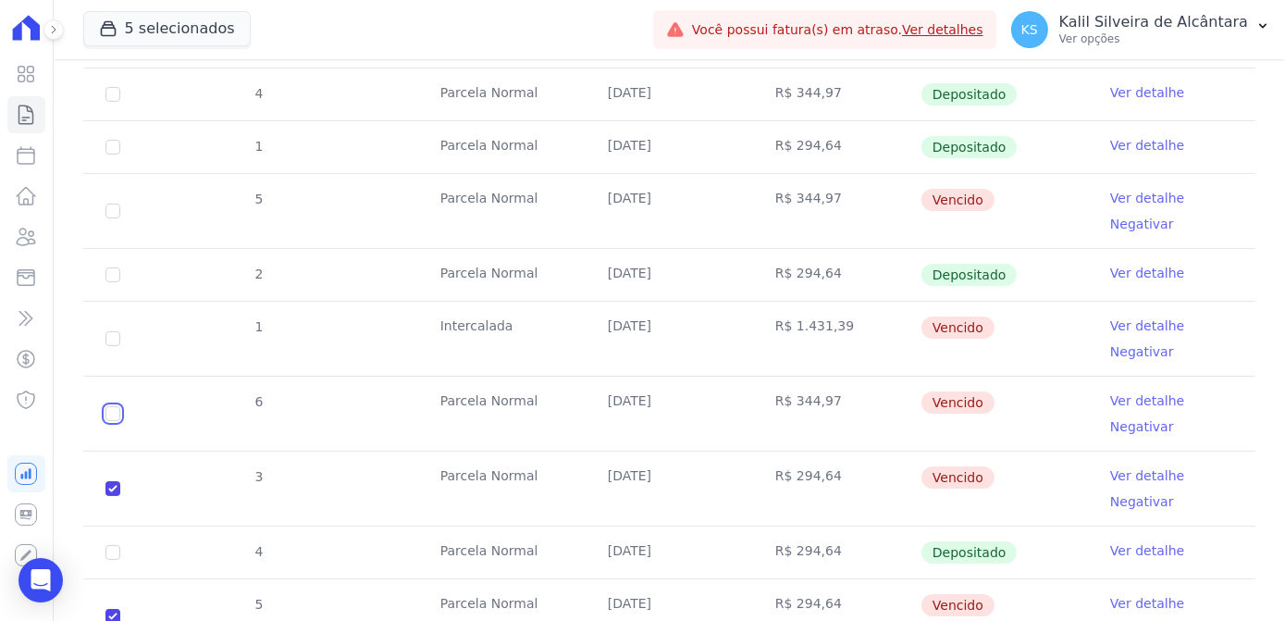
checkbox input "true"
click at [115, 342] on td "1" at bounding box center [112, 339] width 59 height 74
click at [112, 337] on input "checkbox" at bounding box center [112, 338] width 15 height 15
checkbox input "true"
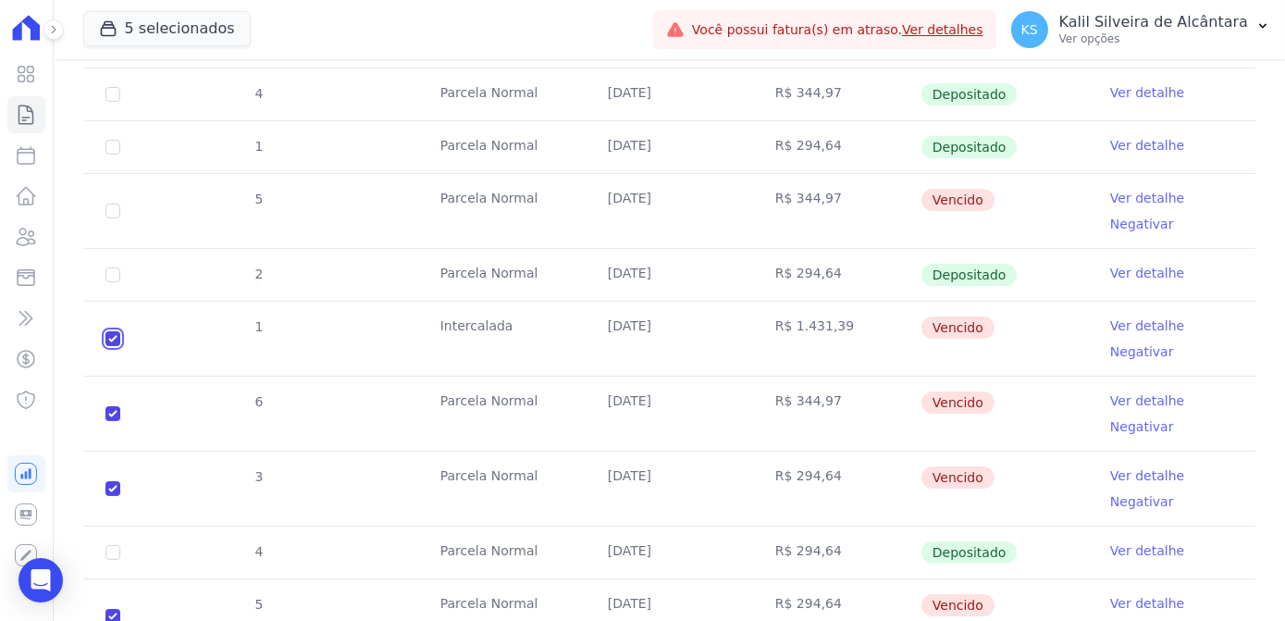
checkbox input "true"
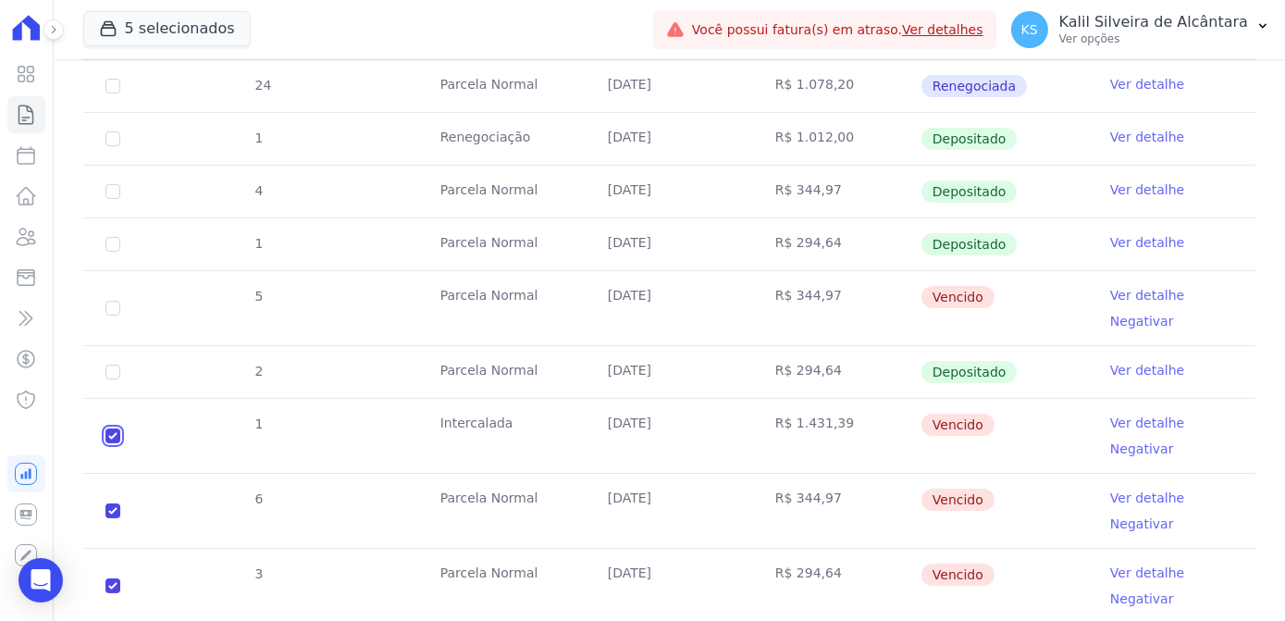
scroll to position [519, 0]
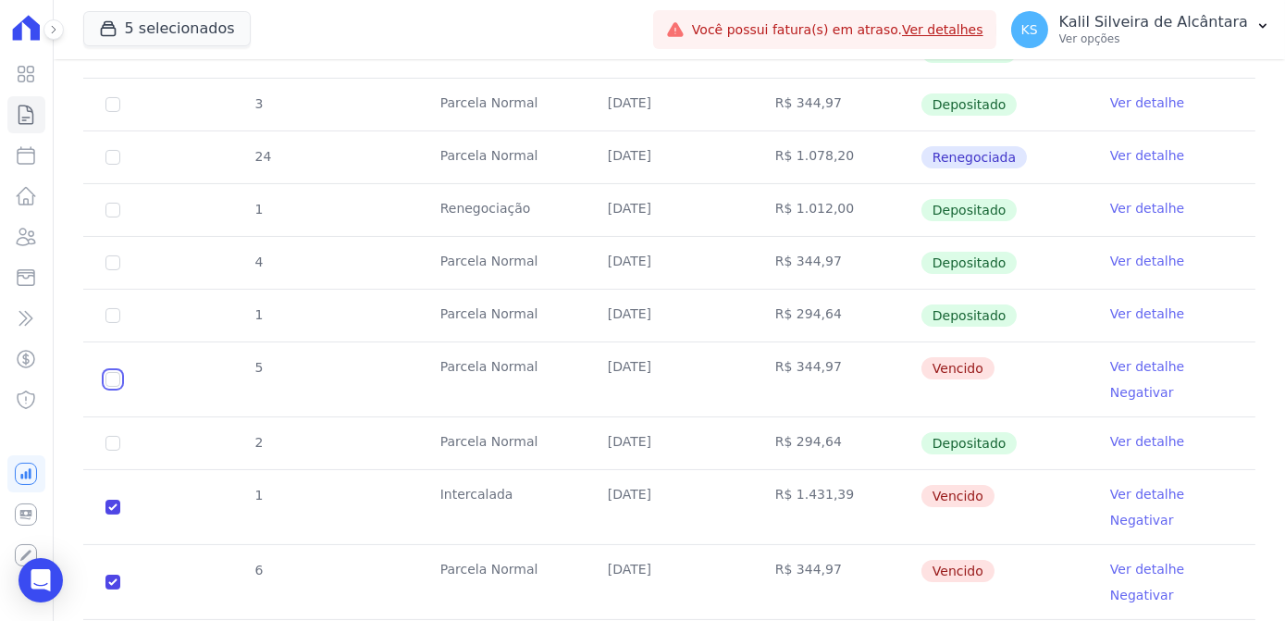
click at [108, 375] on input "checkbox" at bounding box center [112, 379] width 15 height 15
checkbox input "true"
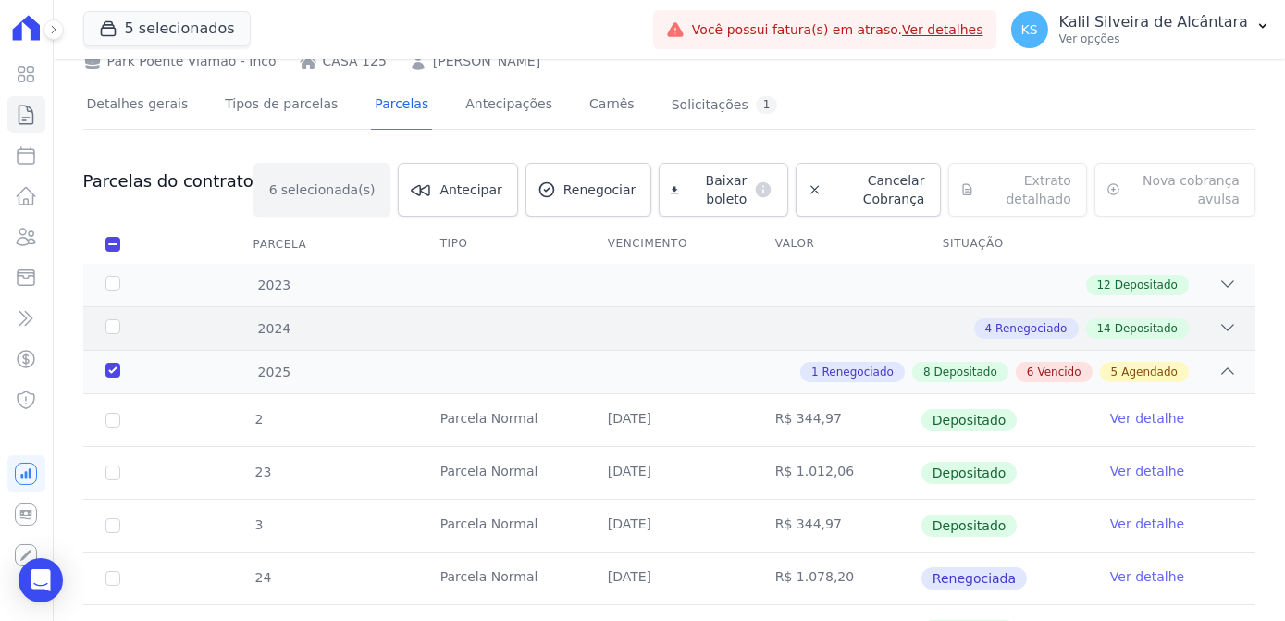
scroll to position [0, 0]
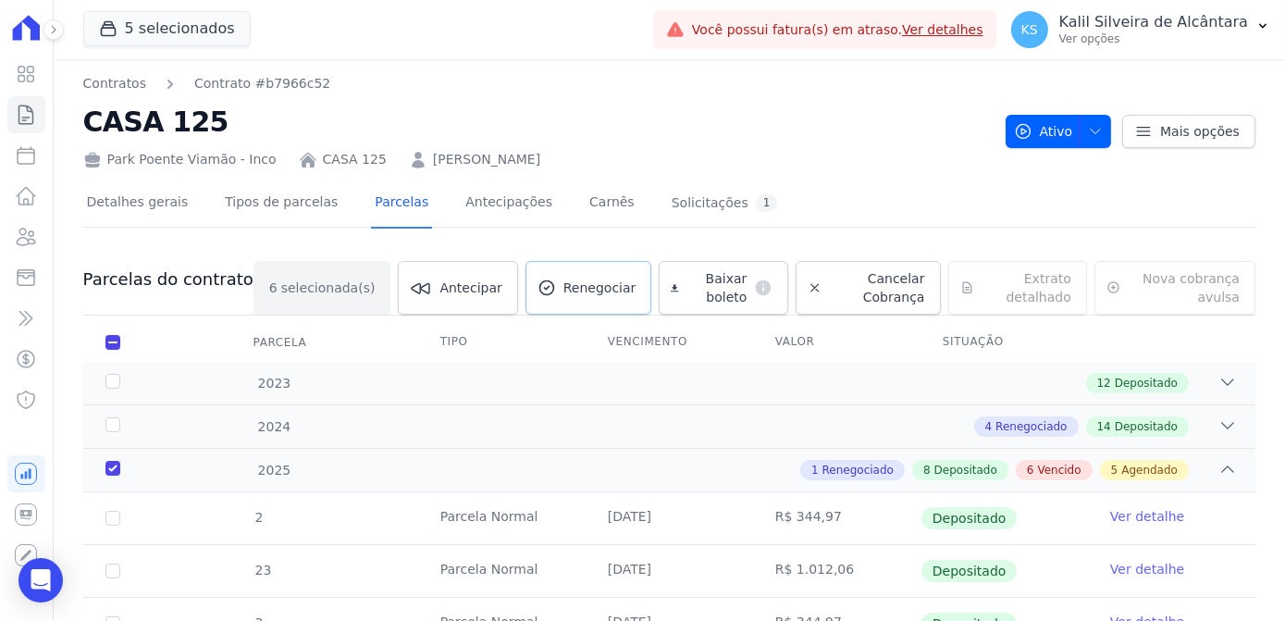
click at [557, 301] on link "Renegociar" at bounding box center [588, 288] width 127 height 54
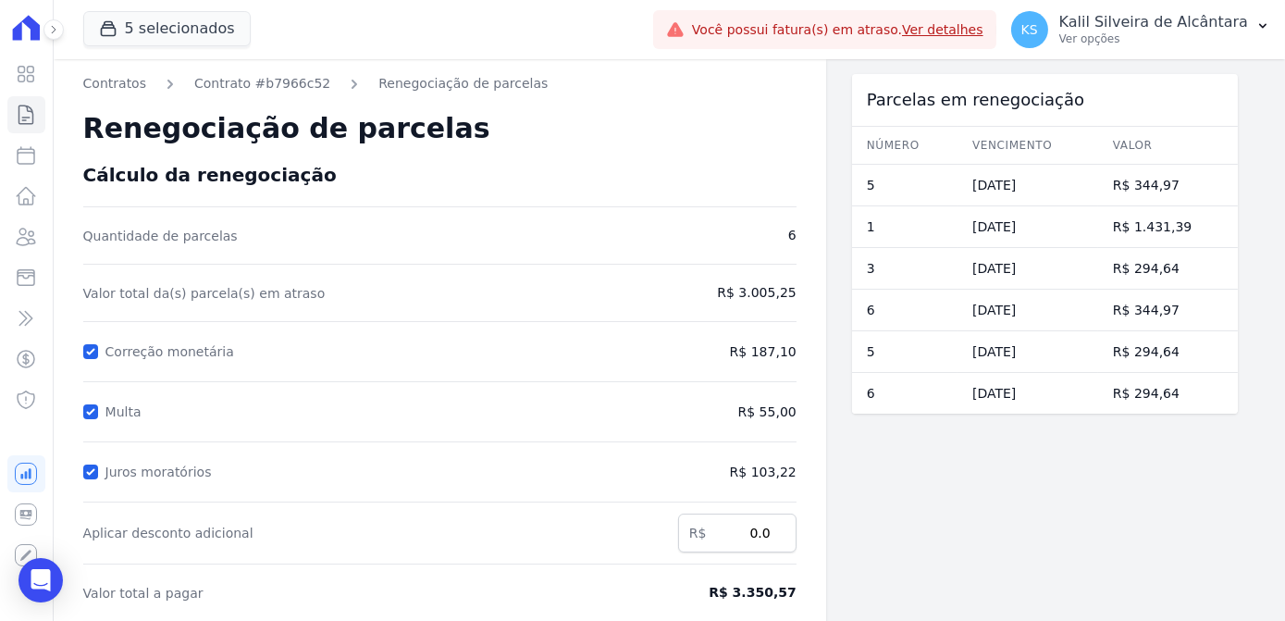
scroll to position [83, 0]
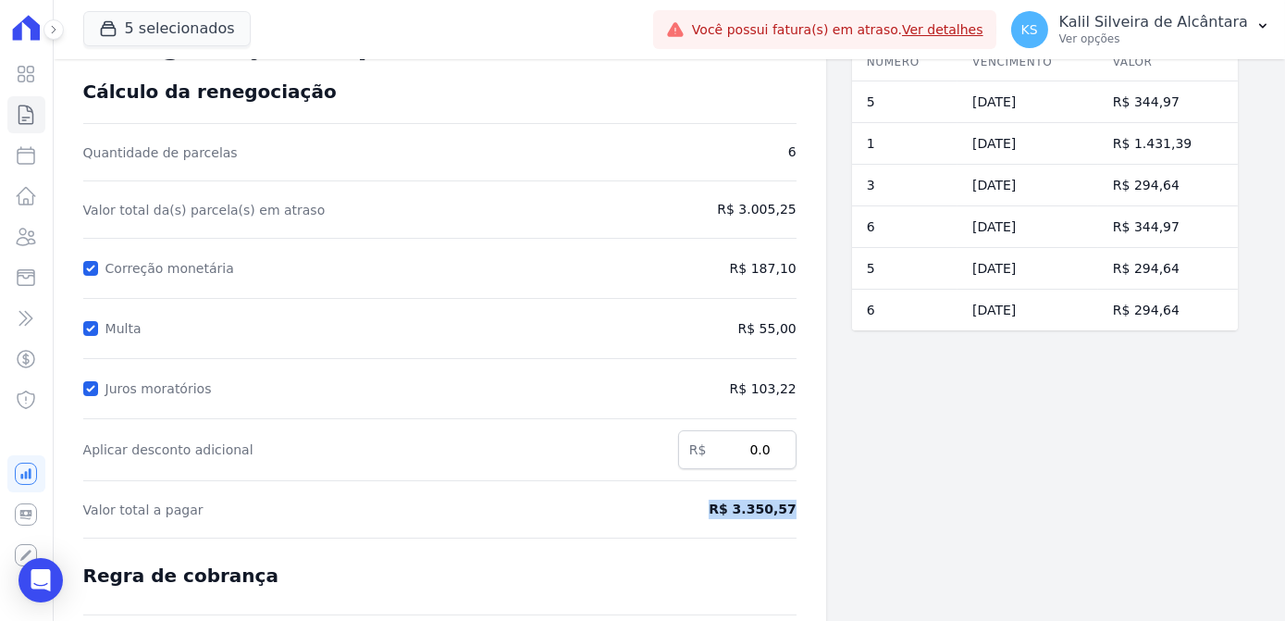
drag, startPoint x: 801, startPoint y: 510, endPoint x: 723, endPoint y: 512, distance: 77.8
click at [723, 512] on div "Contratos Contrato #b7966c52 Renegociação de parcelas Renegociação de parcelas …" at bounding box center [440, 410] width 772 height 868
click at [25, 231] on icon at bounding box center [26, 237] width 22 height 22
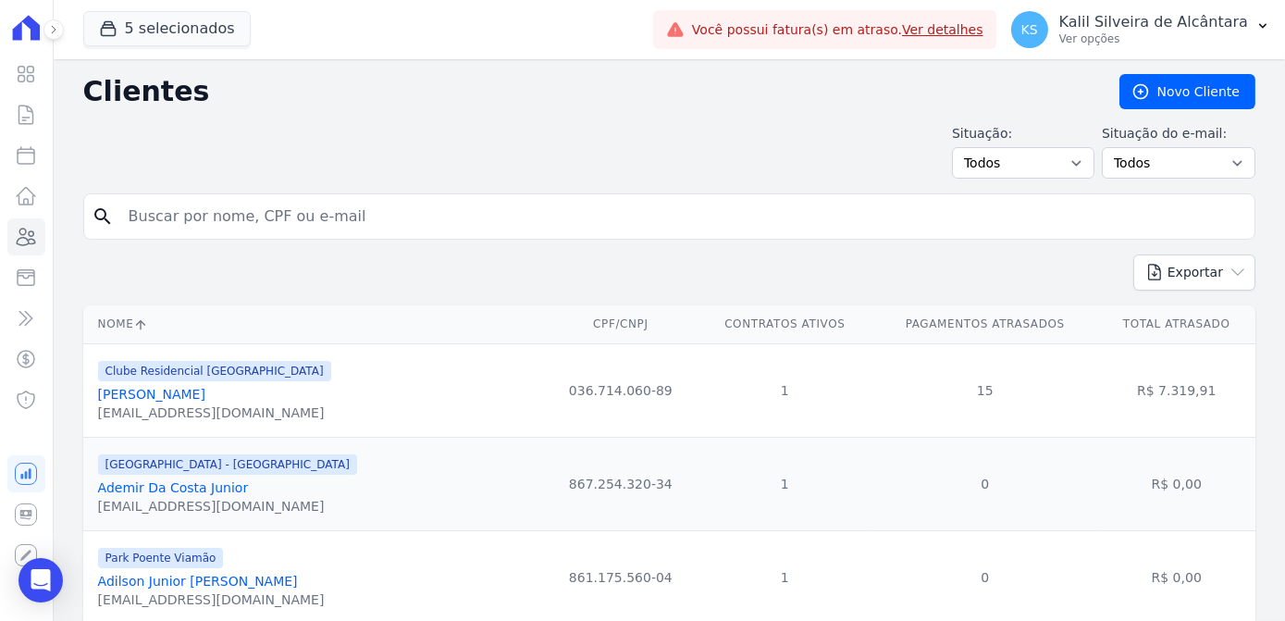
click at [226, 220] on input "search" at bounding box center [681, 216] width 1129 height 37
type input "hellen"
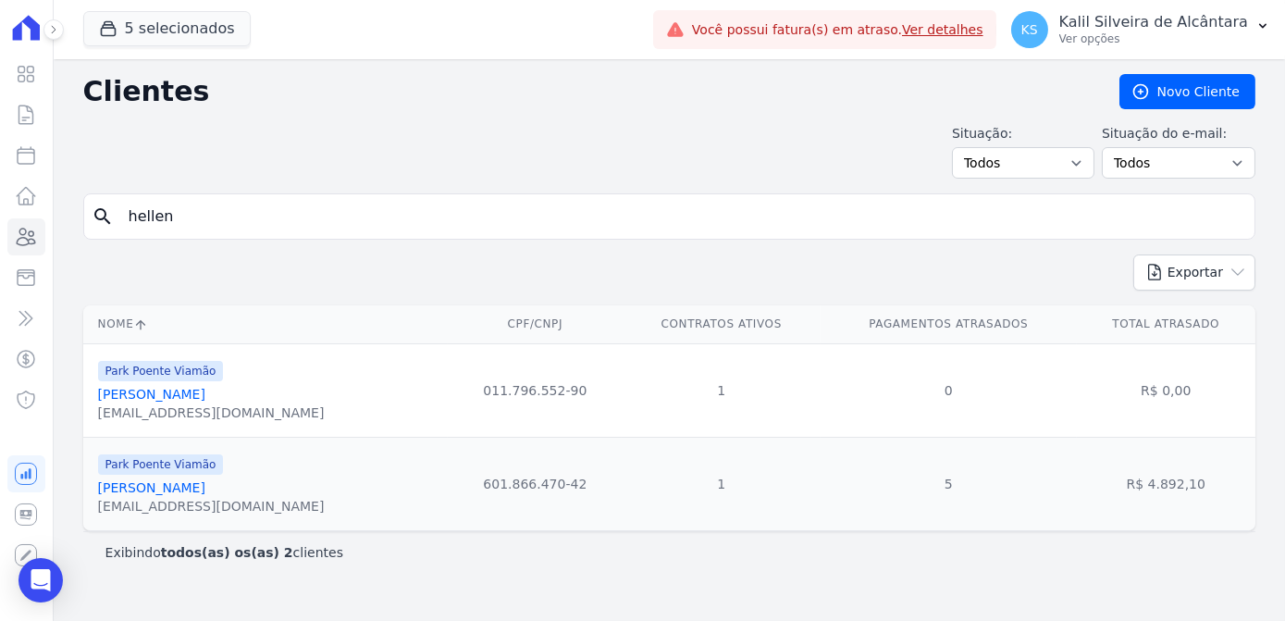
click at [197, 485] on link "Hellen Rodrigues De Souza Ocaña" at bounding box center [151, 487] width 107 height 15
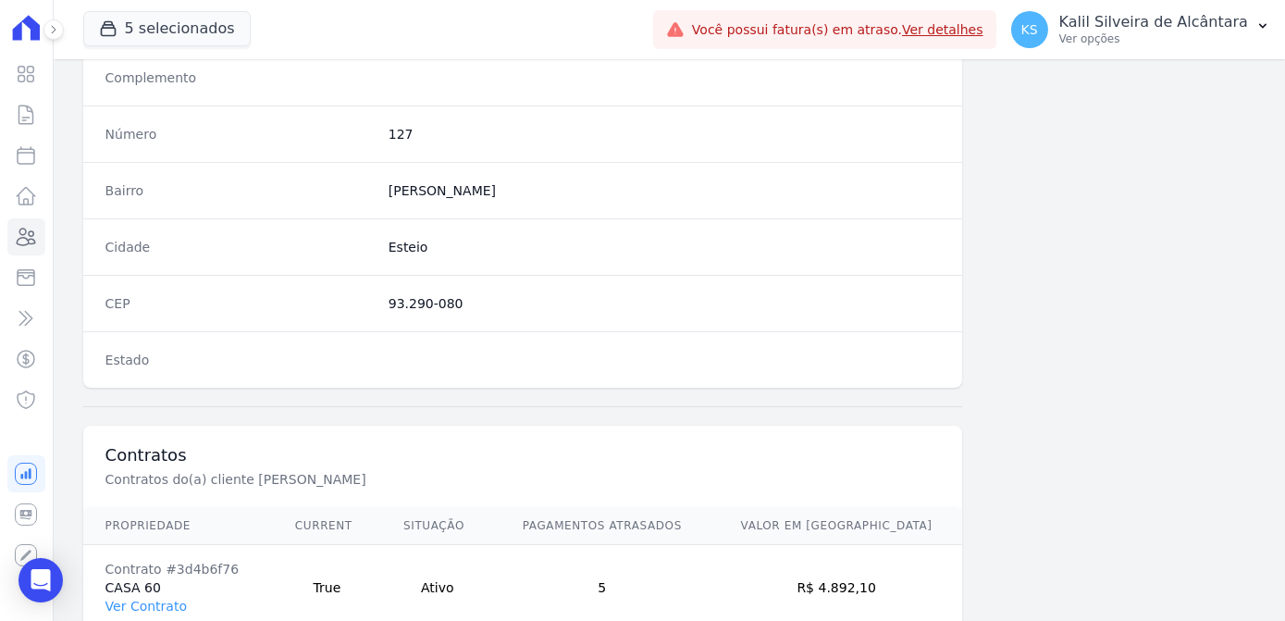
scroll to position [1102, 0]
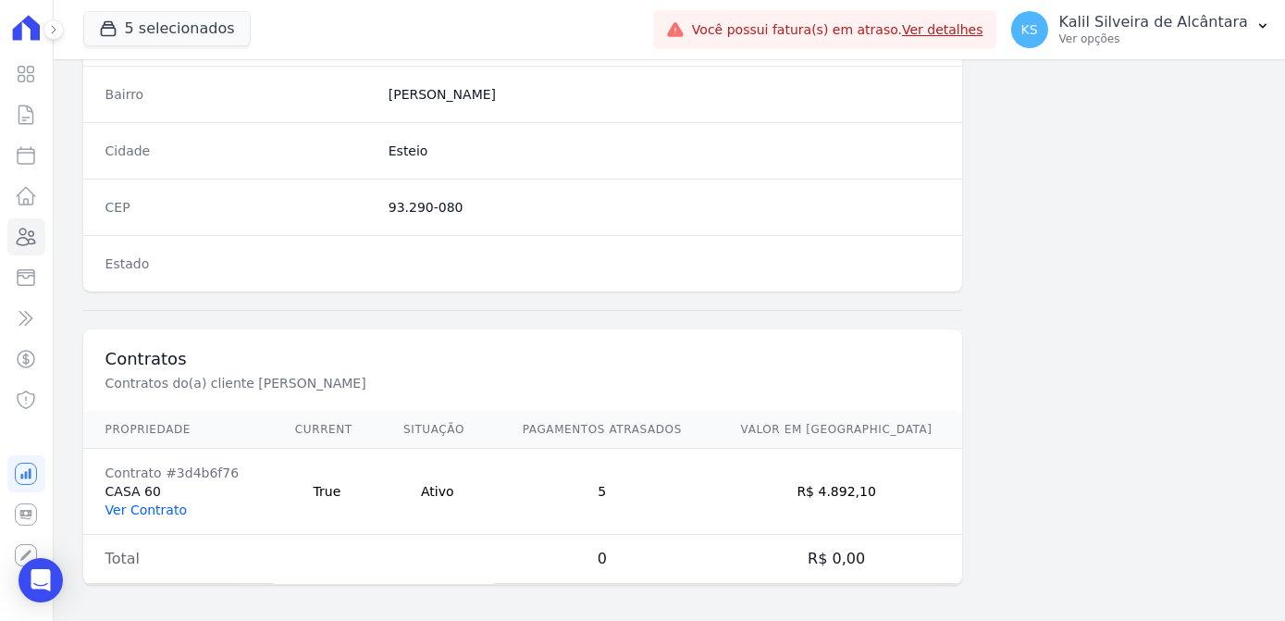
click at [139, 502] on link "Ver Contrato" at bounding box center [145, 509] width 81 height 15
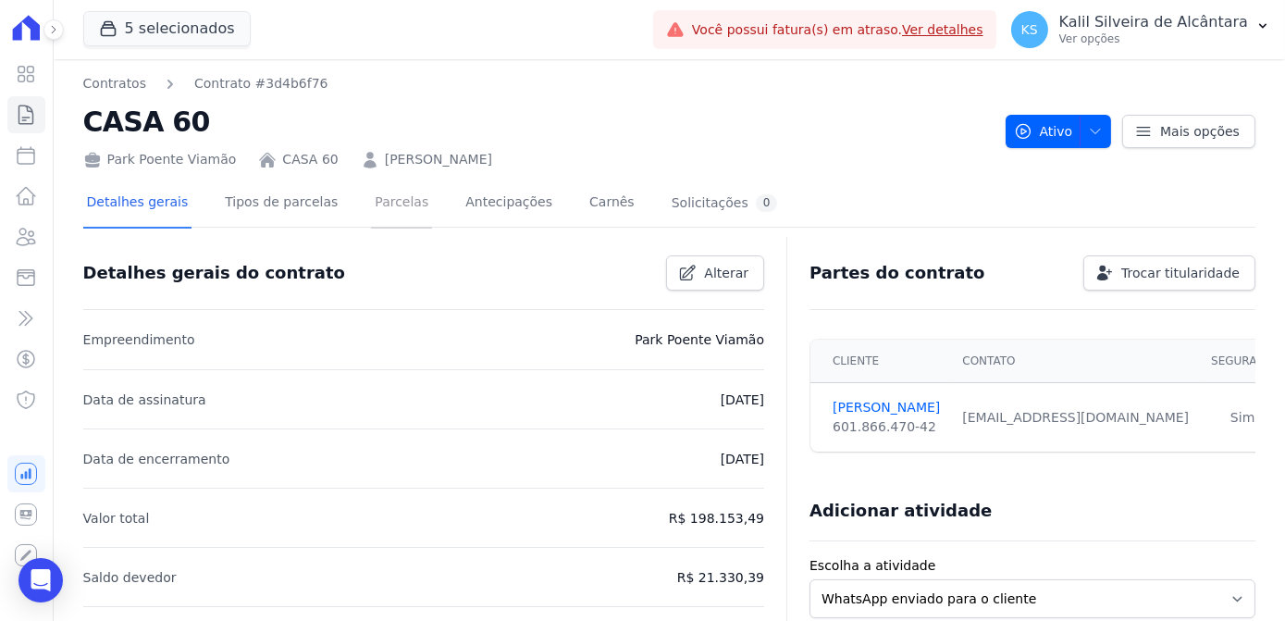
click at [376, 220] on link "Parcelas" at bounding box center [401, 203] width 61 height 49
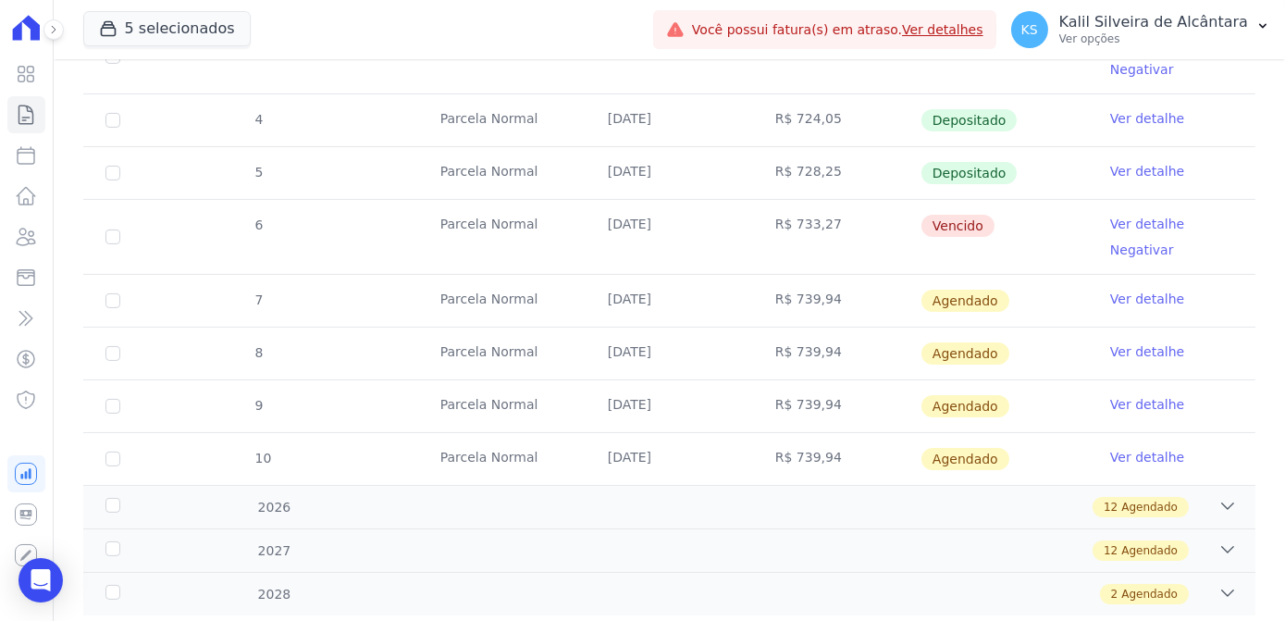
scroll to position [1146, 0]
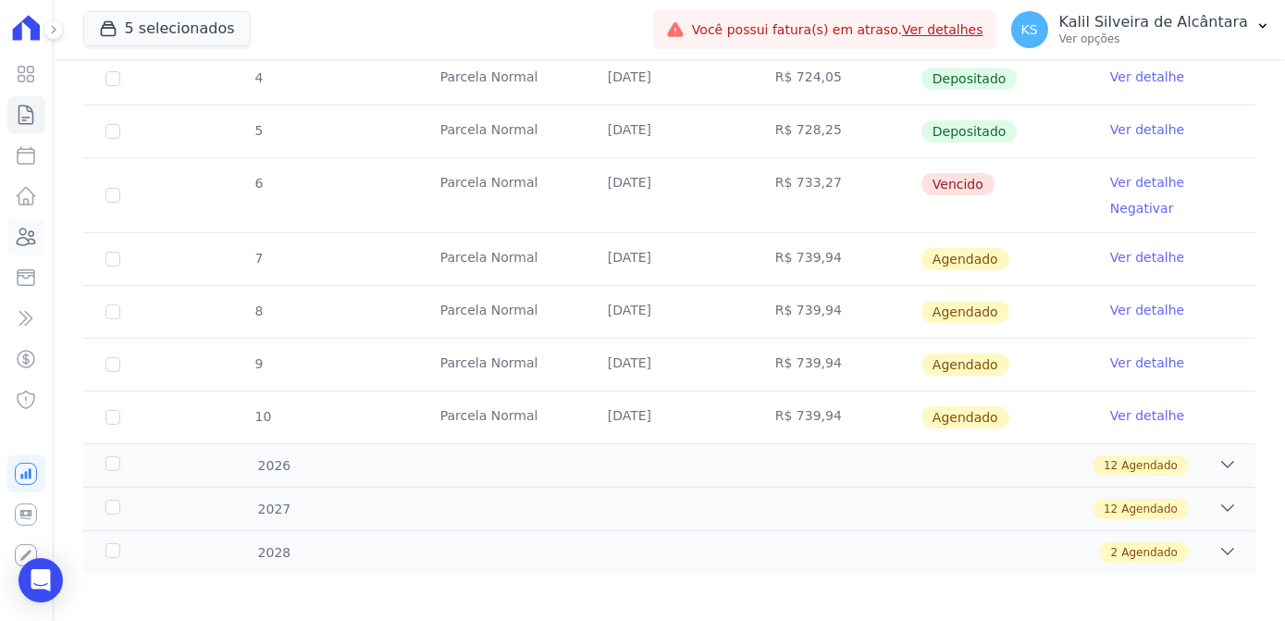
click at [31, 241] on icon at bounding box center [26, 237] width 22 height 22
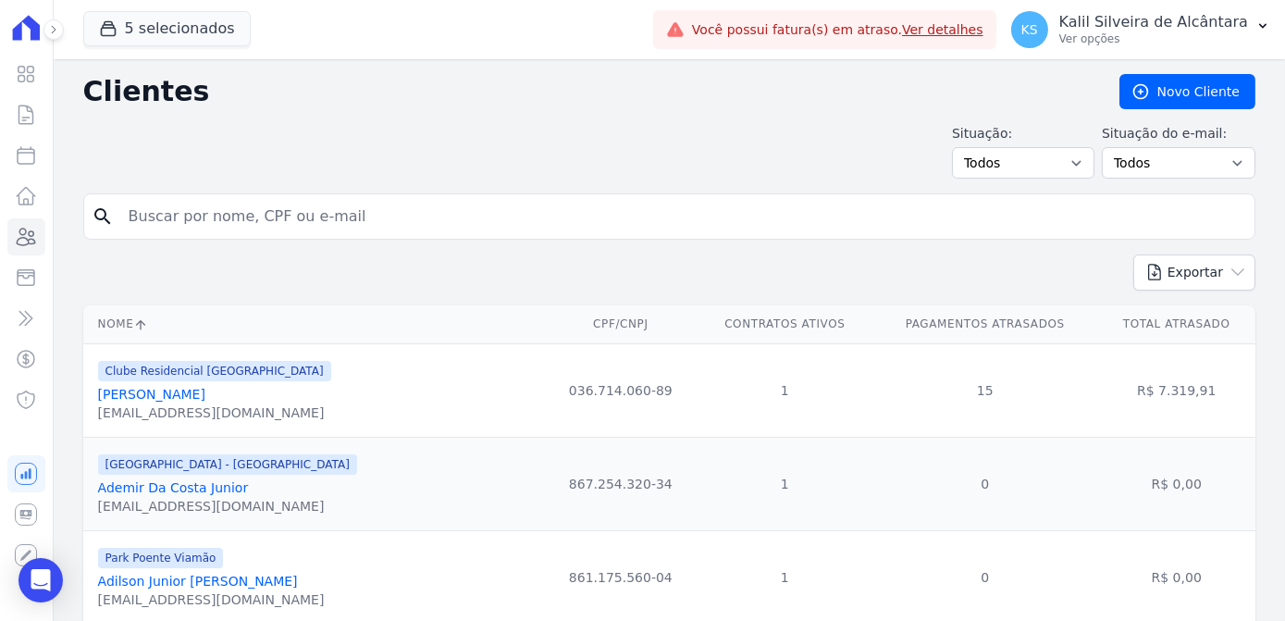
click at [195, 226] on input "search" at bounding box center [681, 216] width 1129 height 37
type input "nelson oliveira"
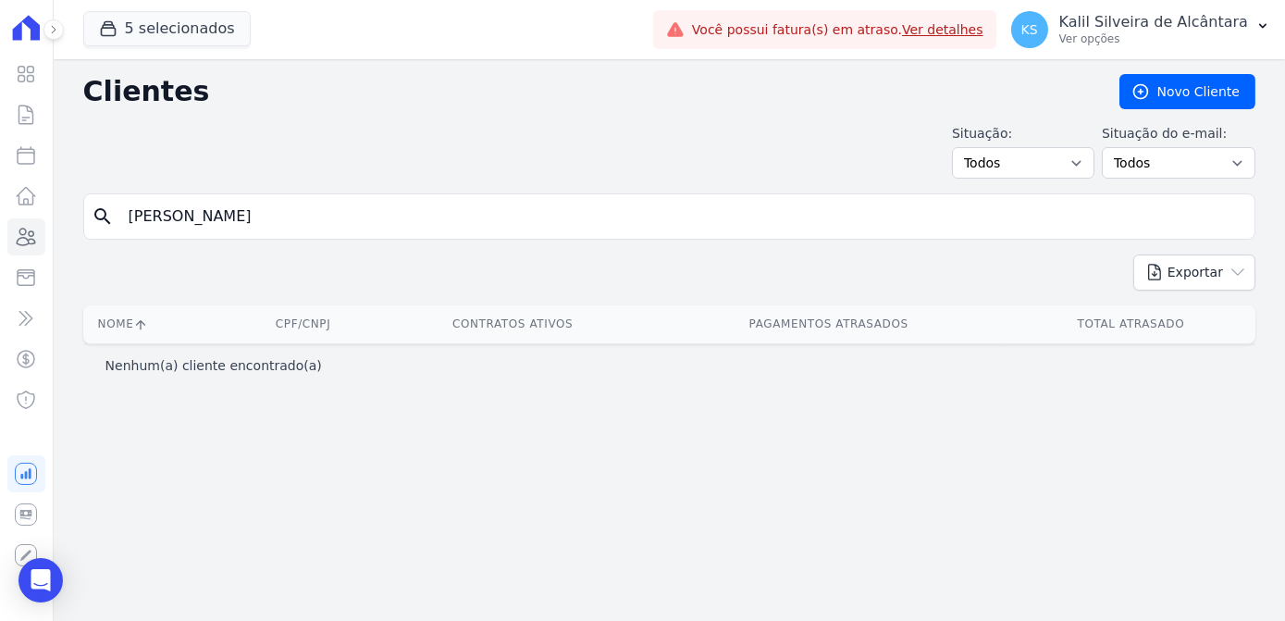
drag, startPoint x: 248, startPoint y: 216, endPoint x: 91, endPoint y: 217, distance: 157.3
click at [91, 217] on div "search nelson oliveira" at bounding box center [669, 216] width 1172 height 46
type input "nelson"
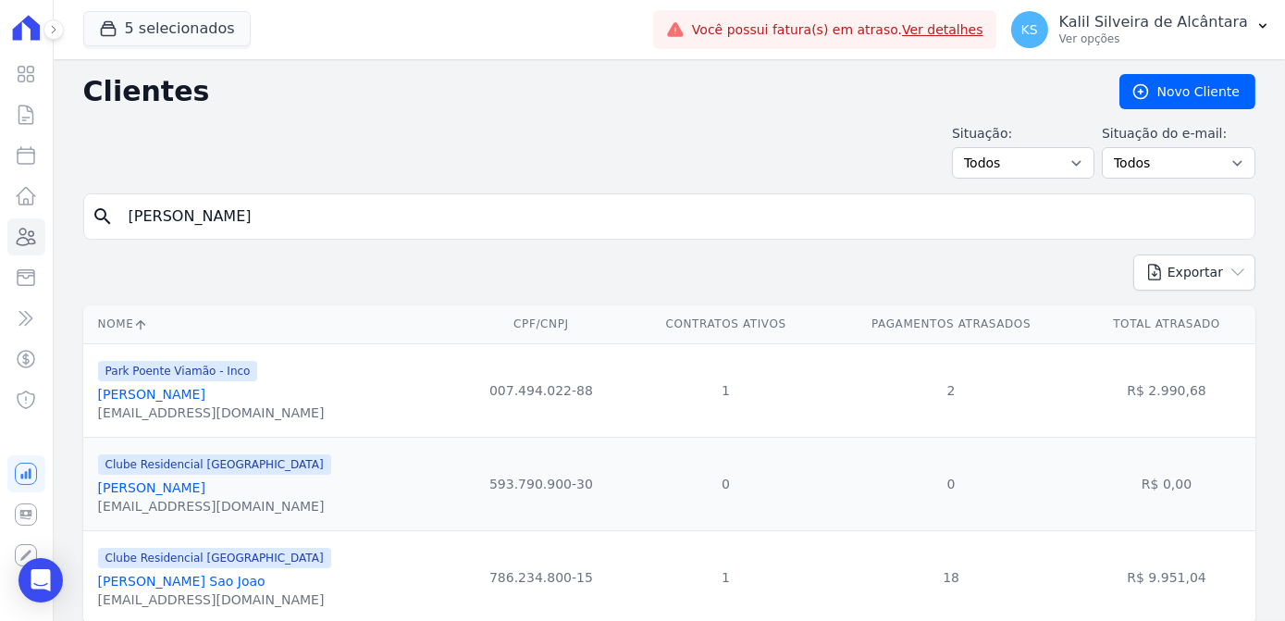
scroll to position [58, 0]
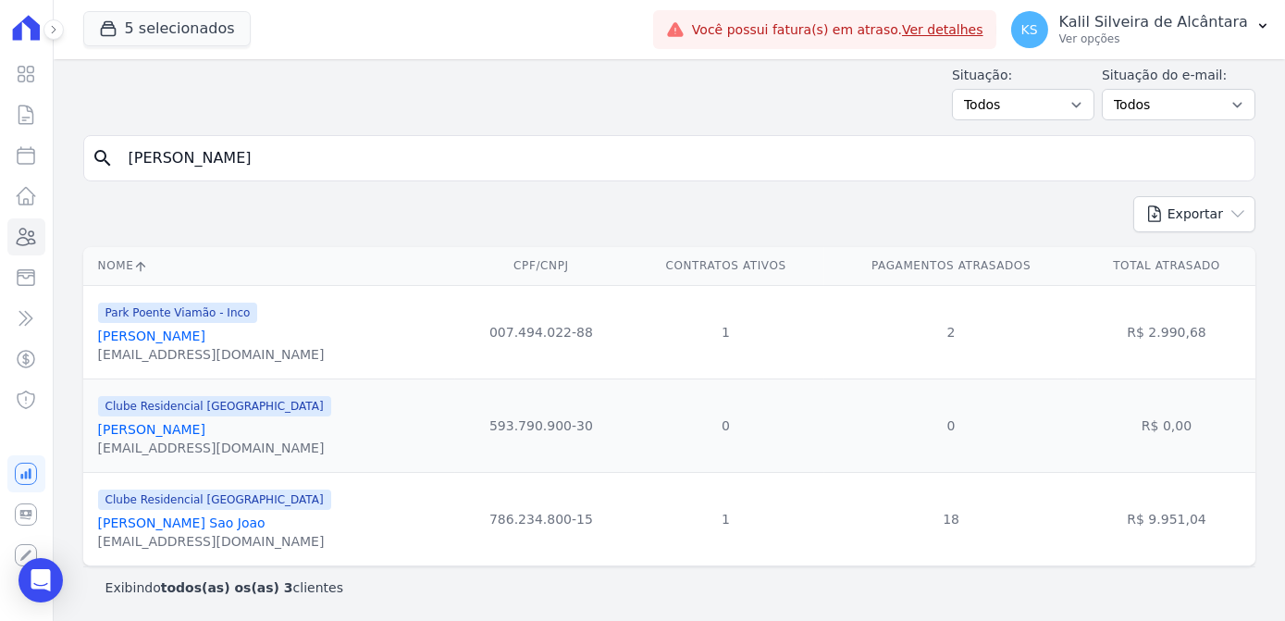
click at [205, 336] on link "[PERSON_NAME] [PERSON_NAME]" at bounding box center [151, 335] width 107 height 15
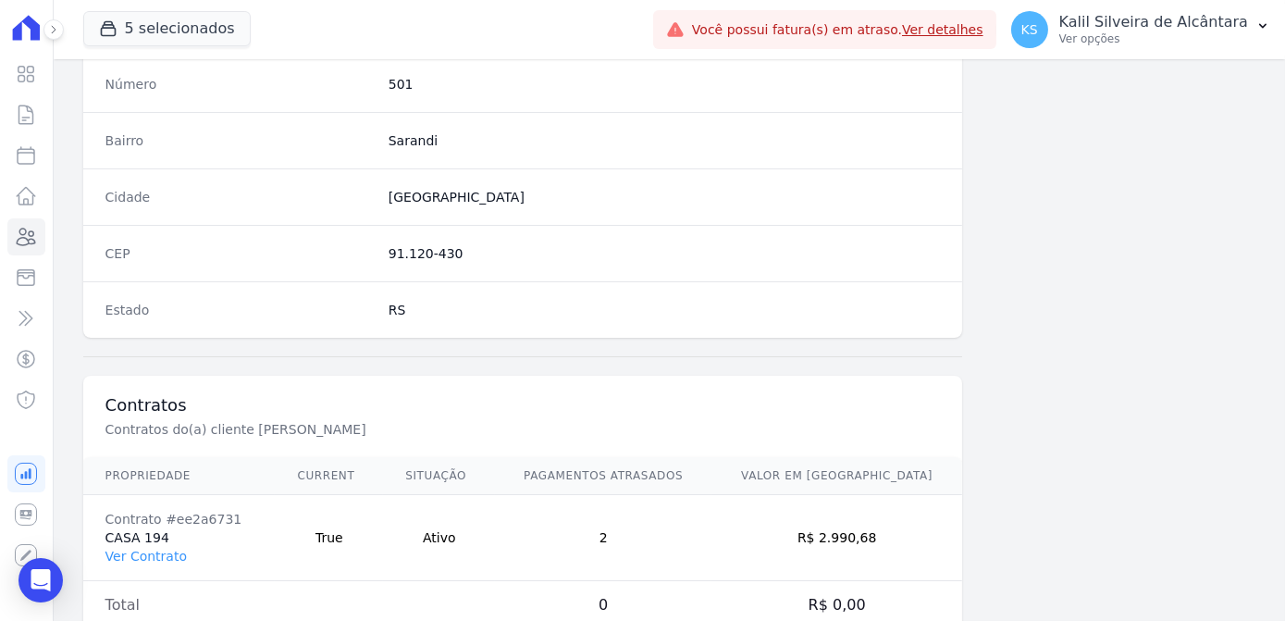
scroll to position [1102, 0]
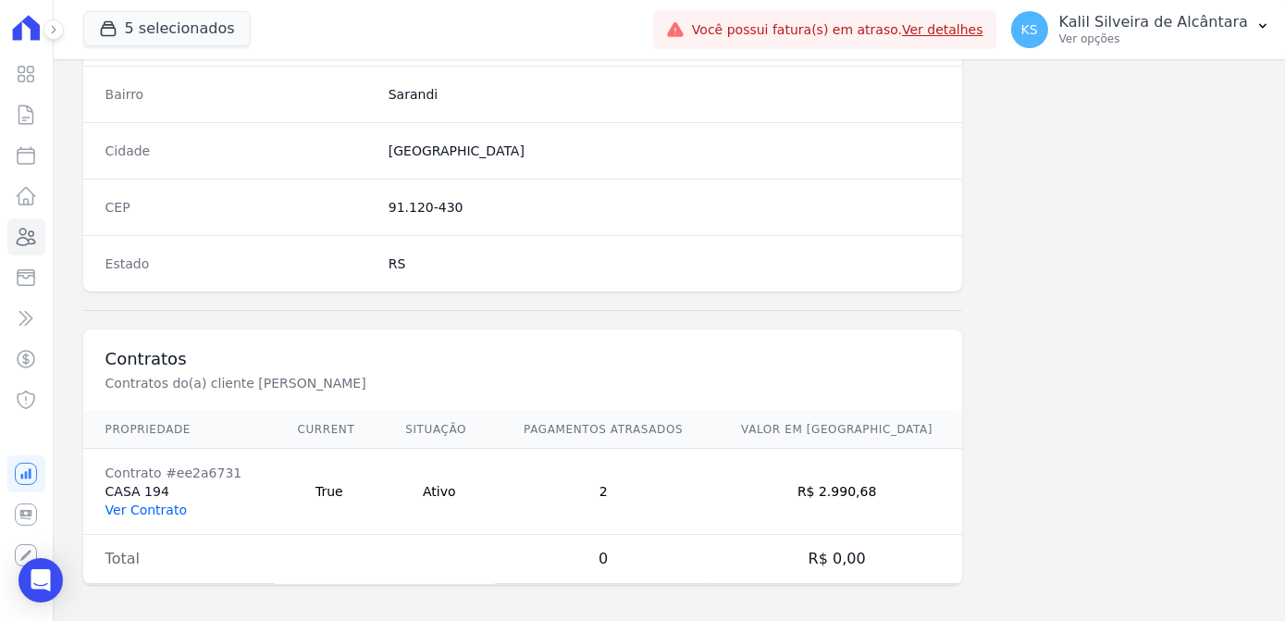
click at [147, 502] on link "Ver Contrato" at bounding box center [145, 509] width 81 height 15
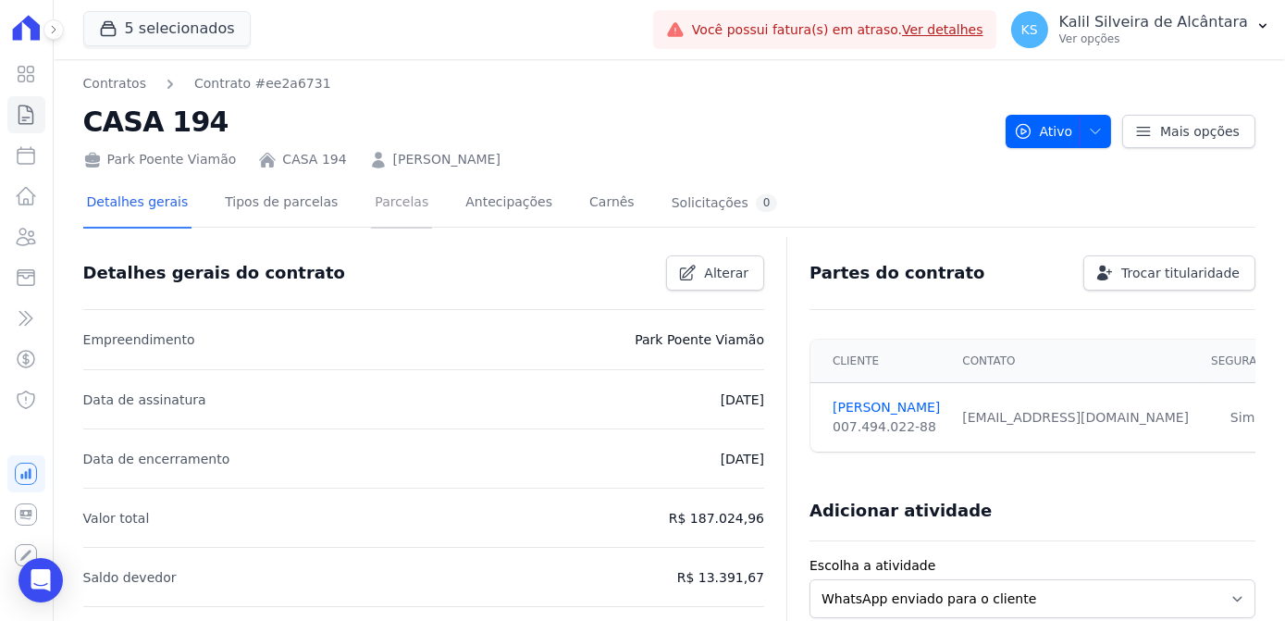
click at [371, 210] on link "Parcelas" at bounding box center [401, 203] width 61 height 49
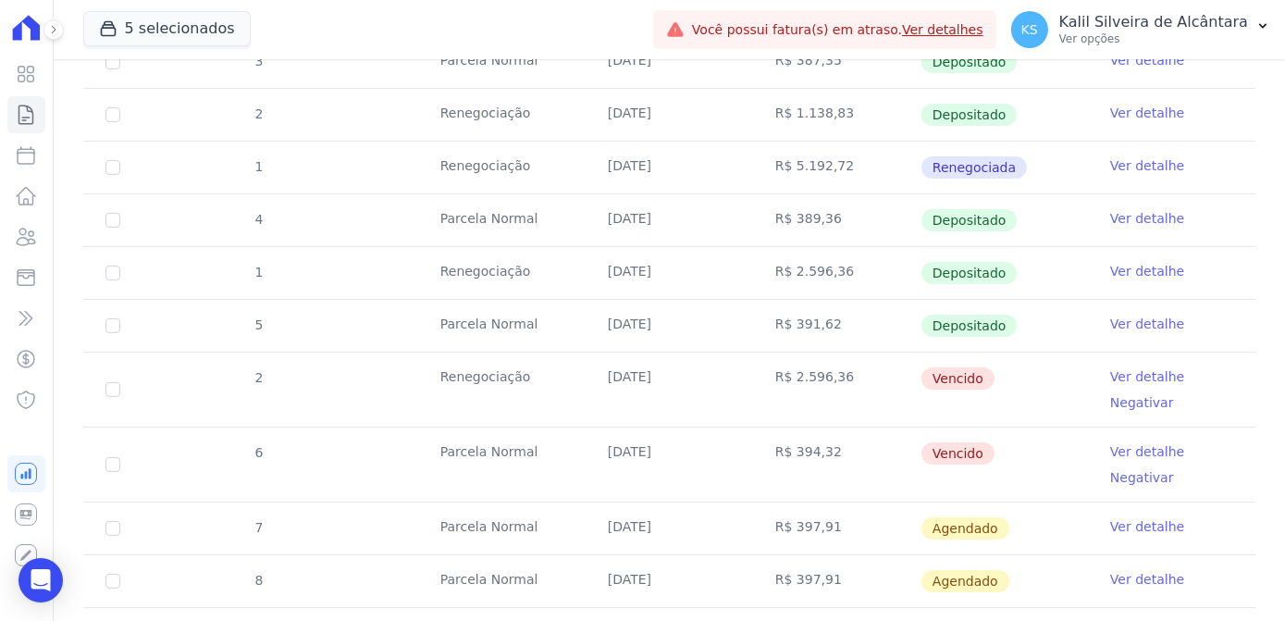
scroll to position [1177, 0]
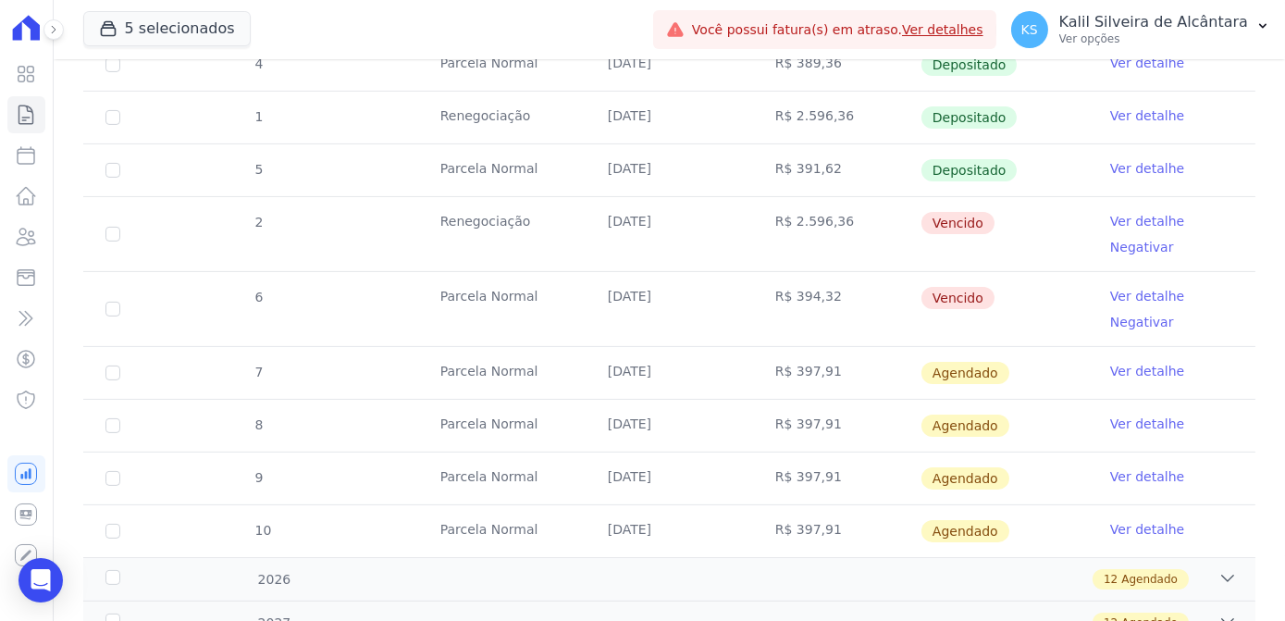
click at [120, 221] on td "2" at bounding box center [112, 234] width 59 height 74
click at [118, 307] on input "checkbox" at bounding box center [112, 309] width 15 height 15
checkbox input "true"
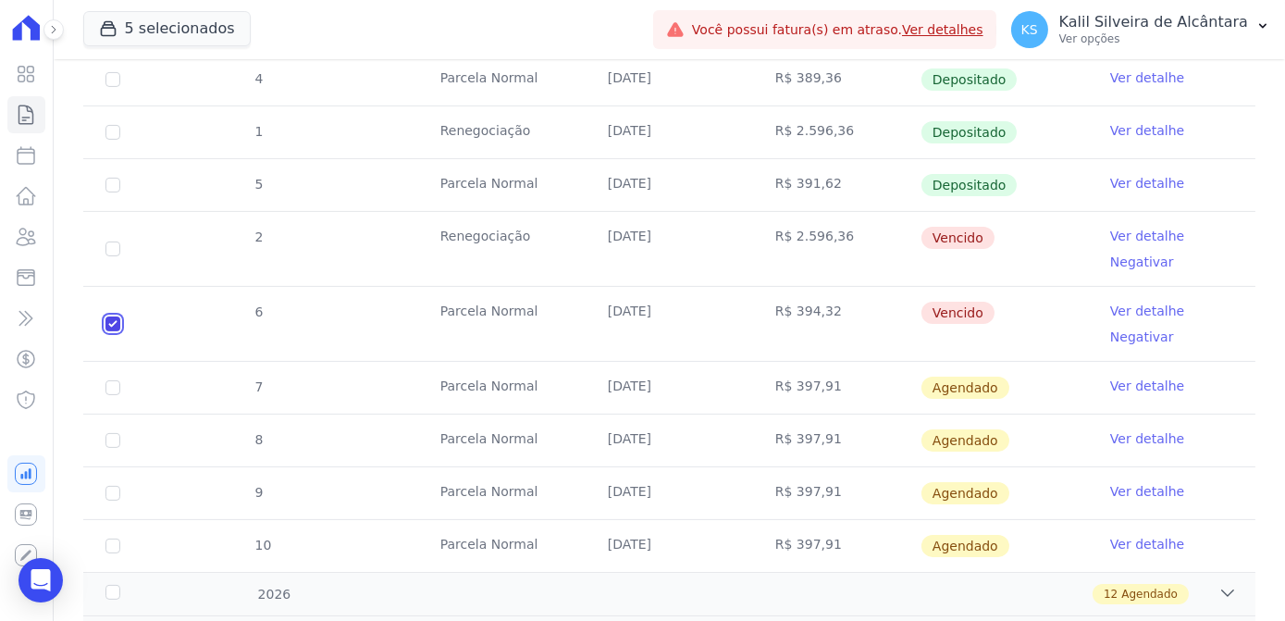
scroll to position [1191, 0]
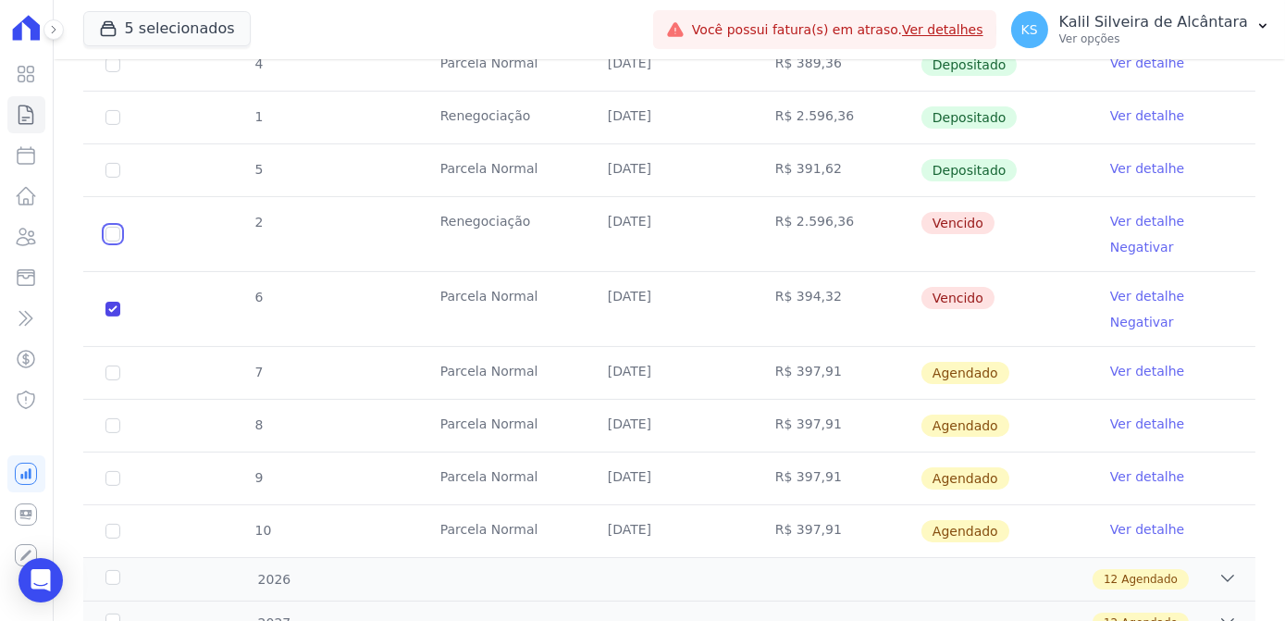
click at [111, 227] on input "checkbox" at bounding box center [112, 234] width 15 height 15
checkbox input "true"
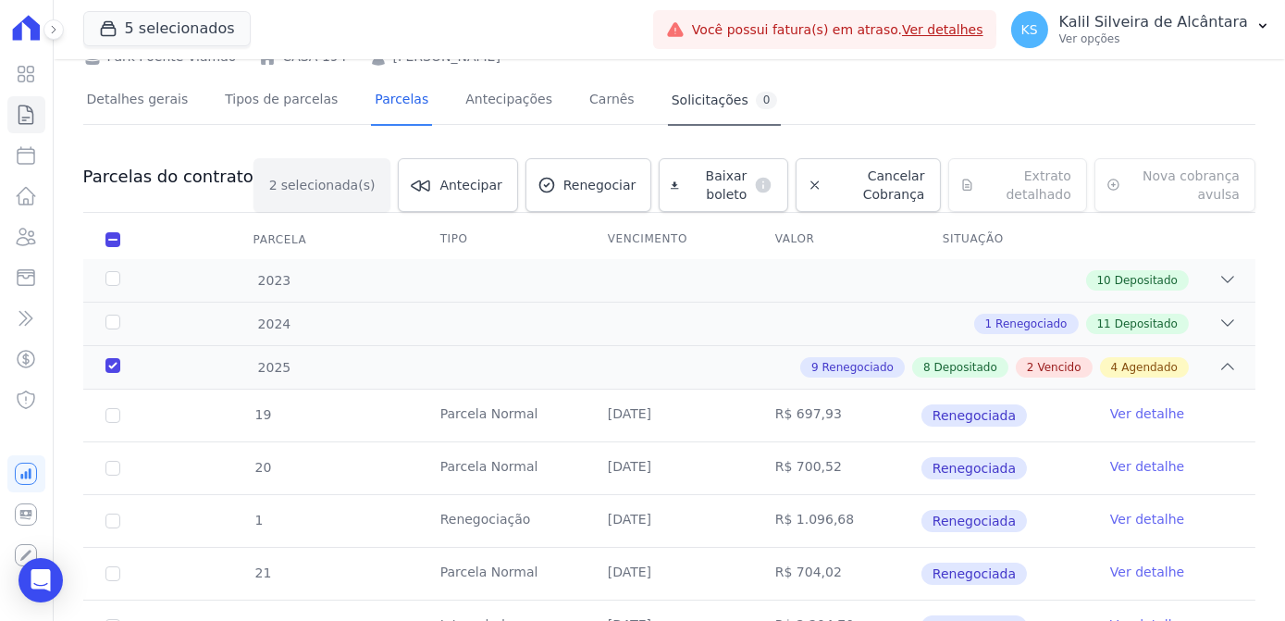
scroll to position [0, 0]
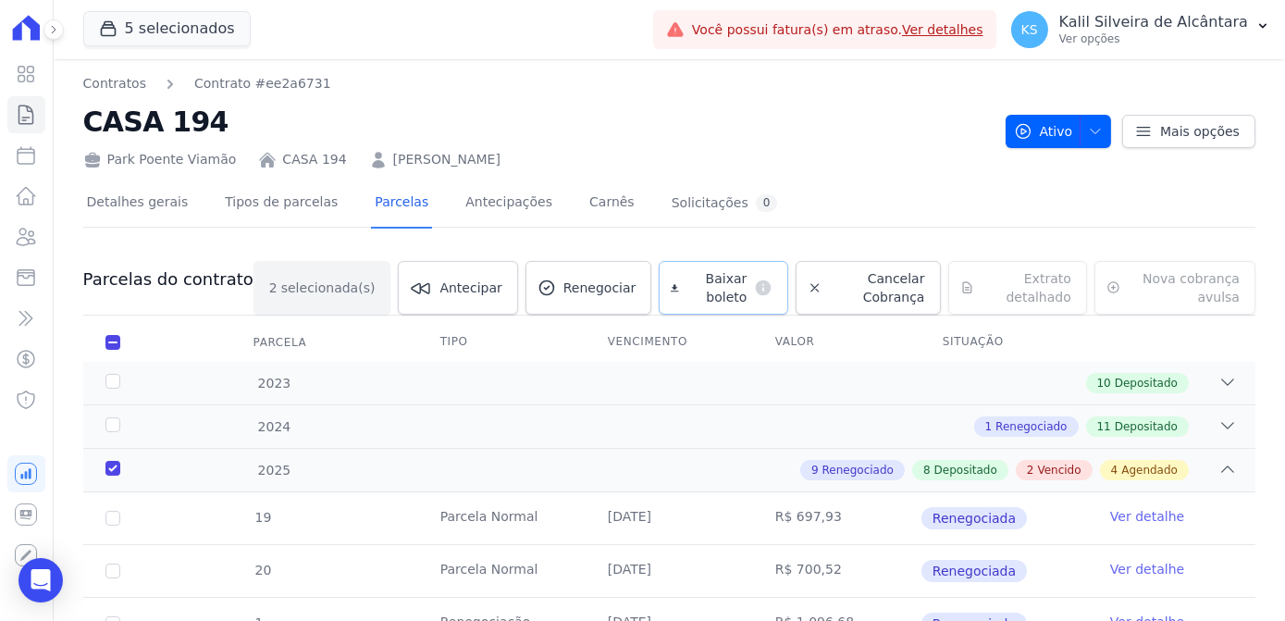
click at [710, 282] on span "Baixar boleto" at bounding box center [716, 287] width 61 height 37
click at [32, 239] on icon at bounding box center [27, 236] width 19 height 17
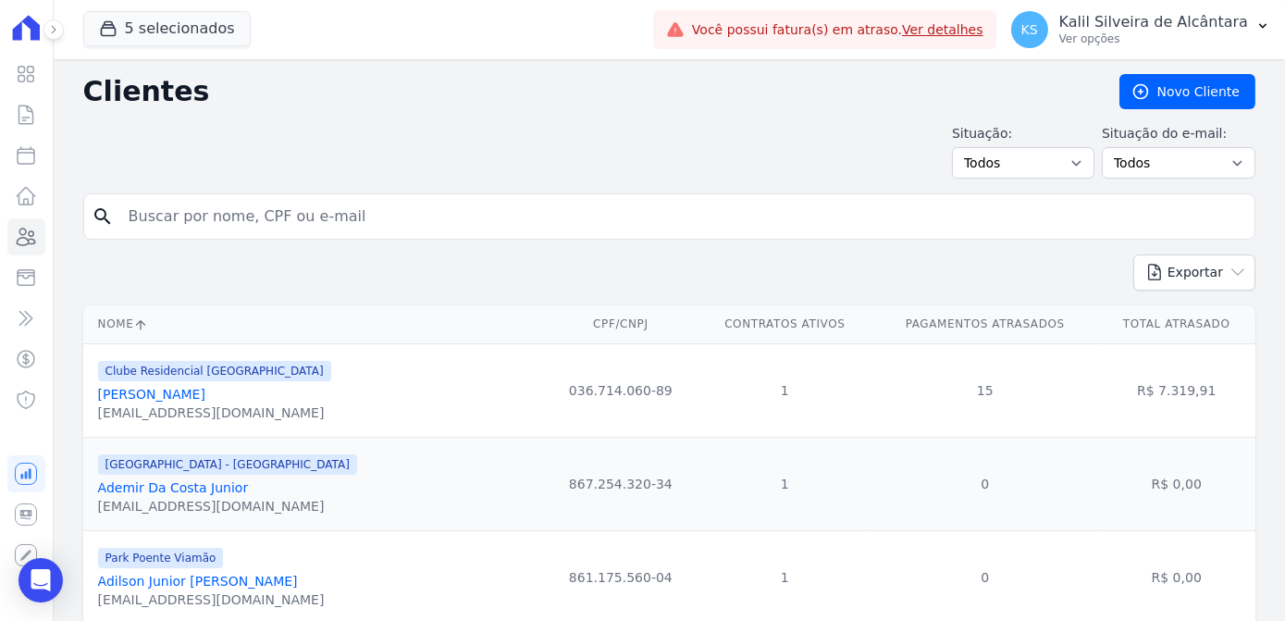
click at [298, 225] on input "search" at bounding box center [681, 216] width 1129 height 37
type input "joyci"
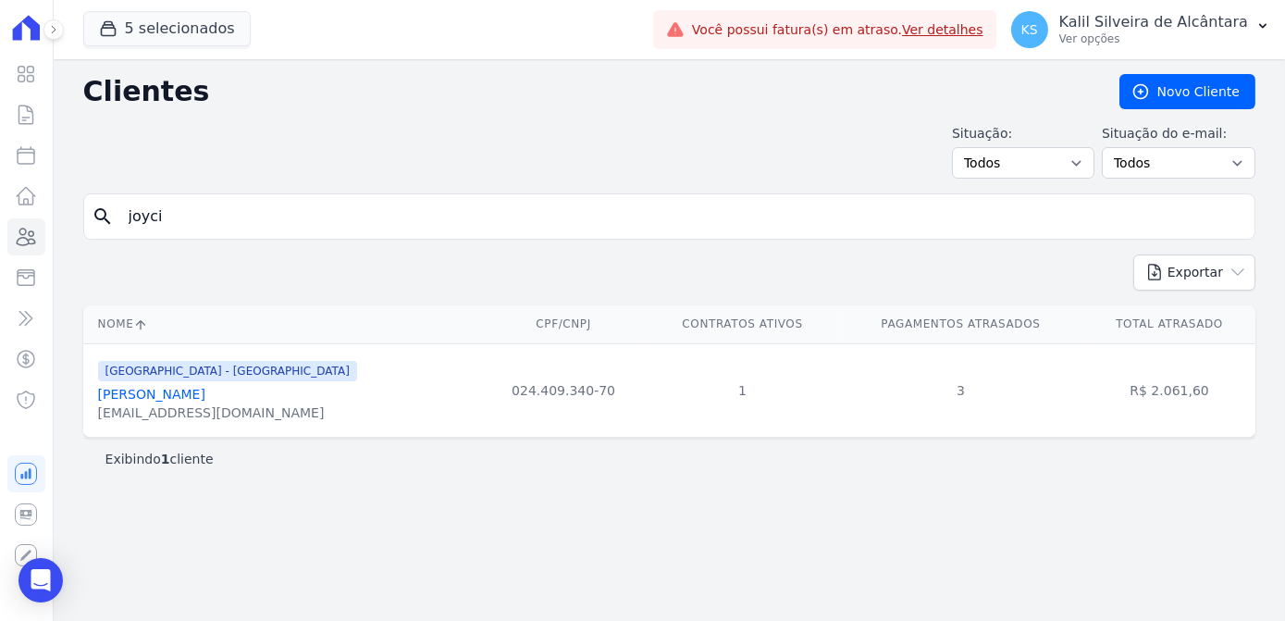
click at [205, 390] on link "Joyci Barboza Limberger" at bounding box center [151, 394] width 107 height 15
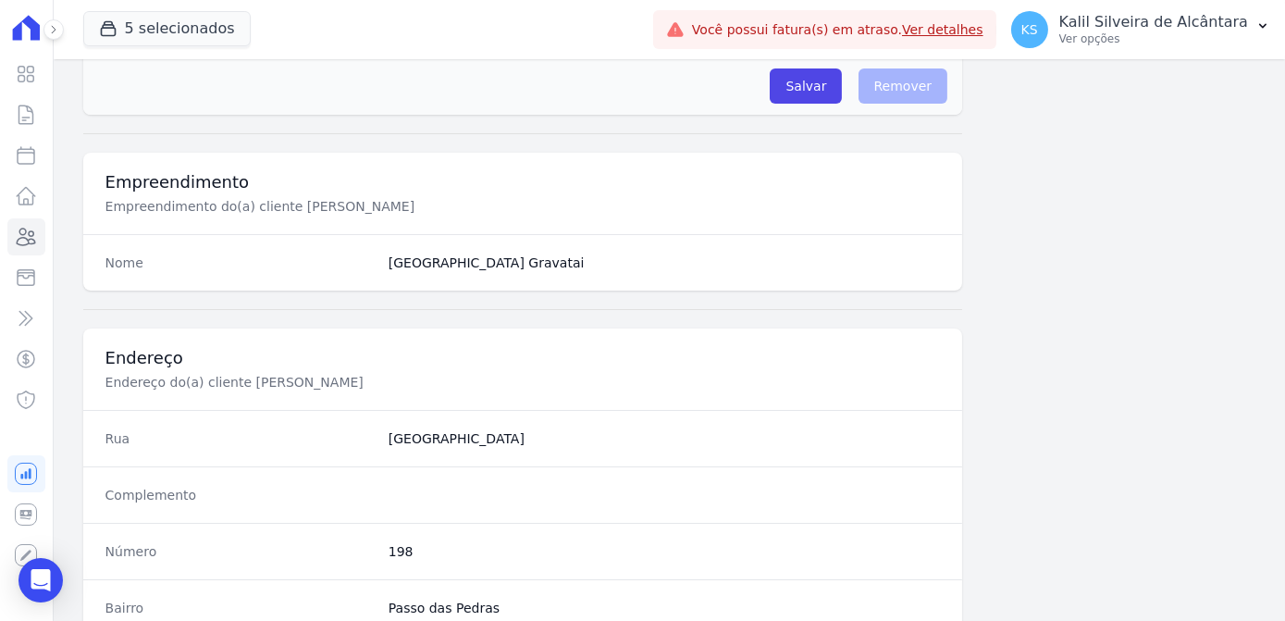
scroll to position [1102, 0]
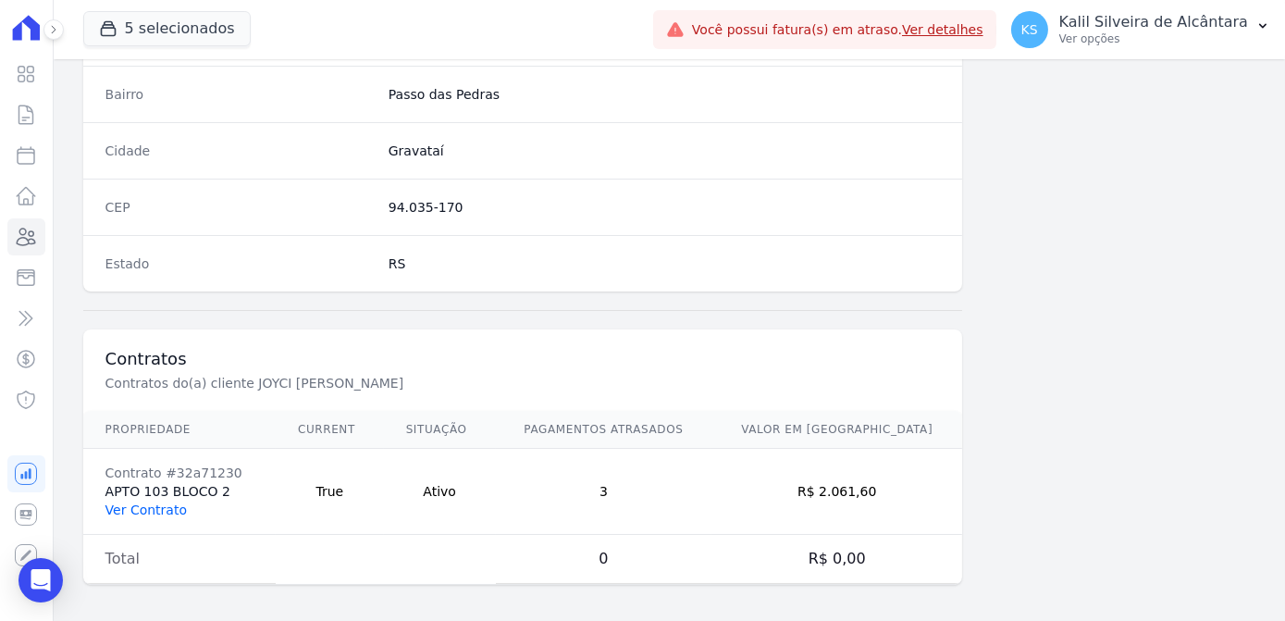
click at [126, 504] on link "Ver Contrato" at bounding box center [145, 509] width 81 height 15
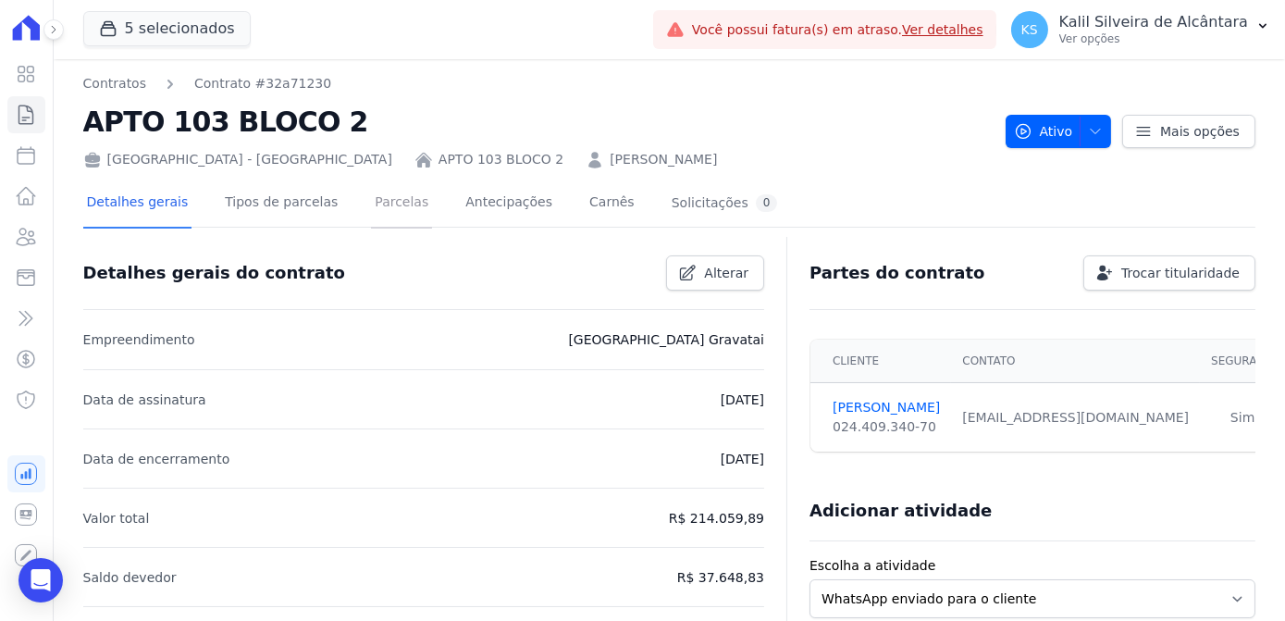
click at [371, 208] on link "Parcelas" at bounding box center [401, 203] width 61 height 49
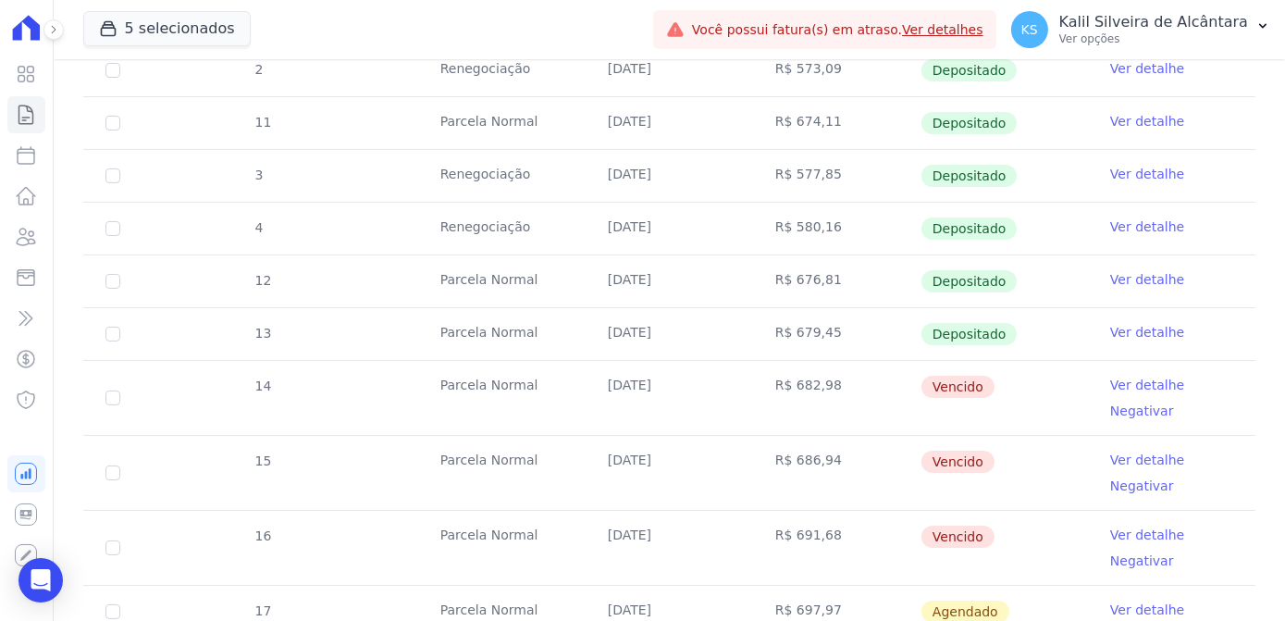
scroll to position [673, 0]
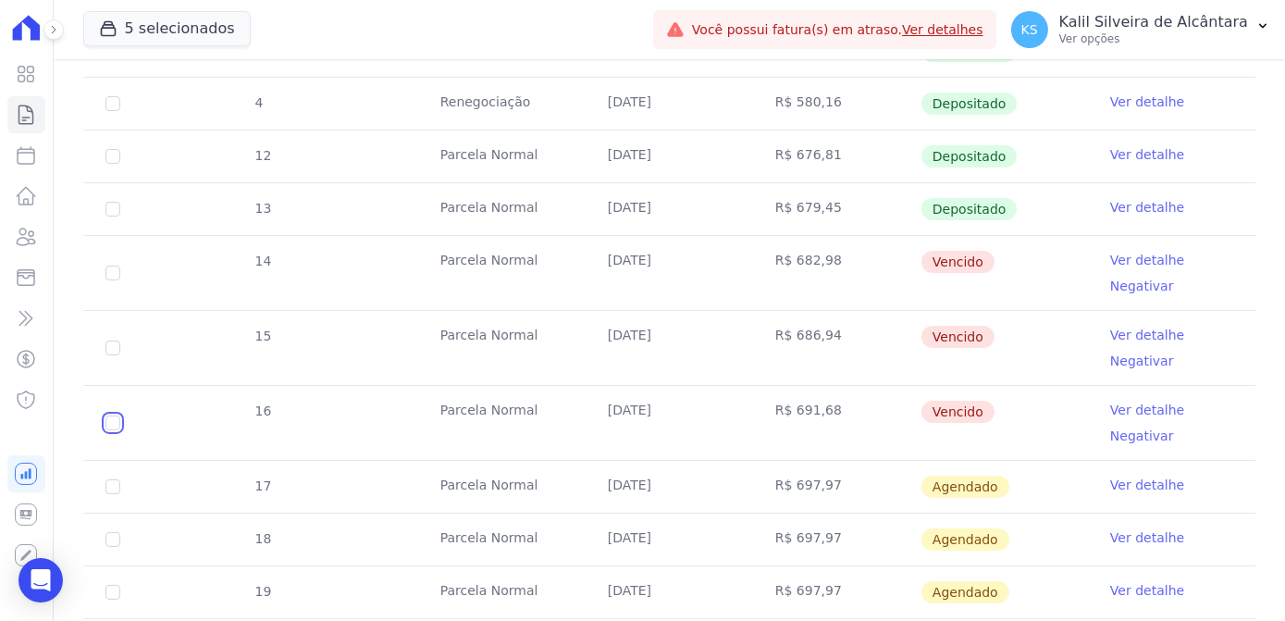
click at [118, 417] on input "checkbox" at bounding box center [112, 422] width 15 height 15
checkbox input "true"
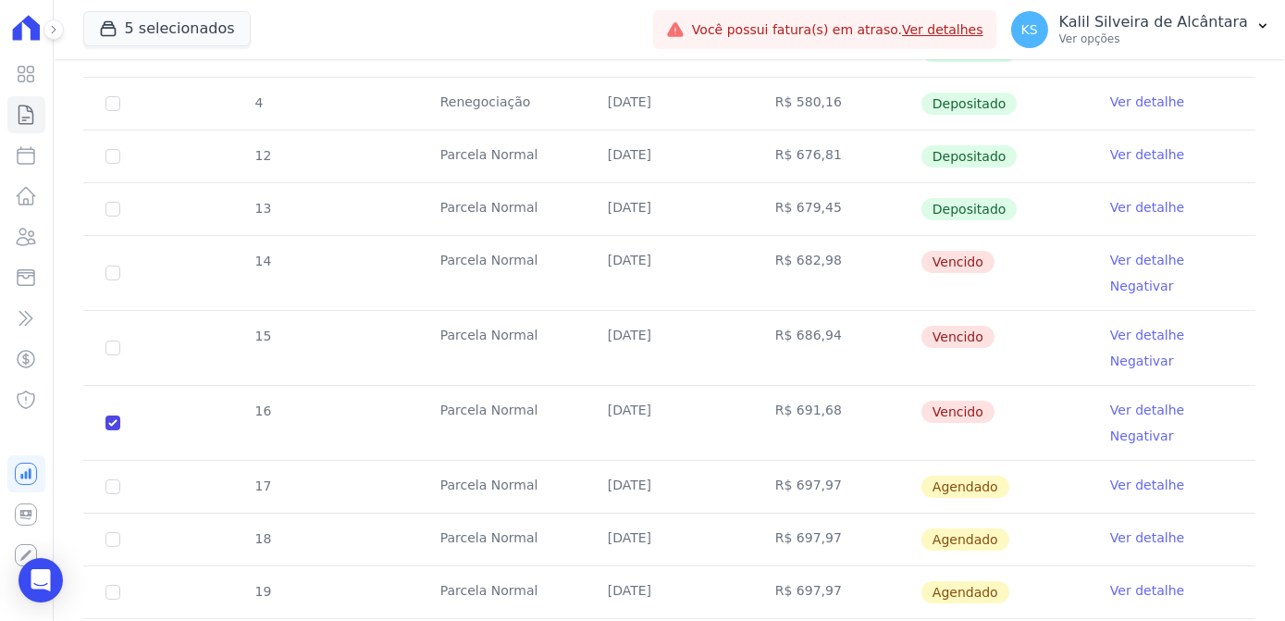
click at [112, 352] on td "15" at bounding box center [112, 348] width 59 height 74
click at [111, 275] on input "checkbox" at bounding box center [112, 272] width 15 height 15
checkbox input "true"
click at [116, 341] on input "checkbox" at bounding box center [112, 347] width 15 height 15
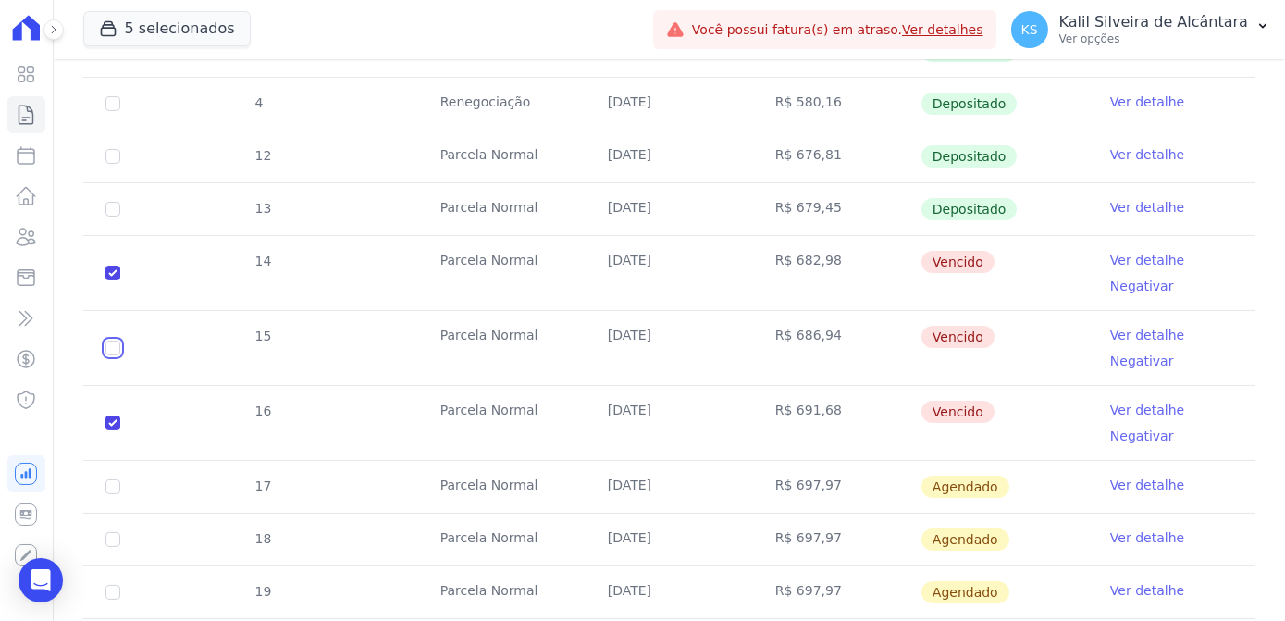
checkbox input "true"
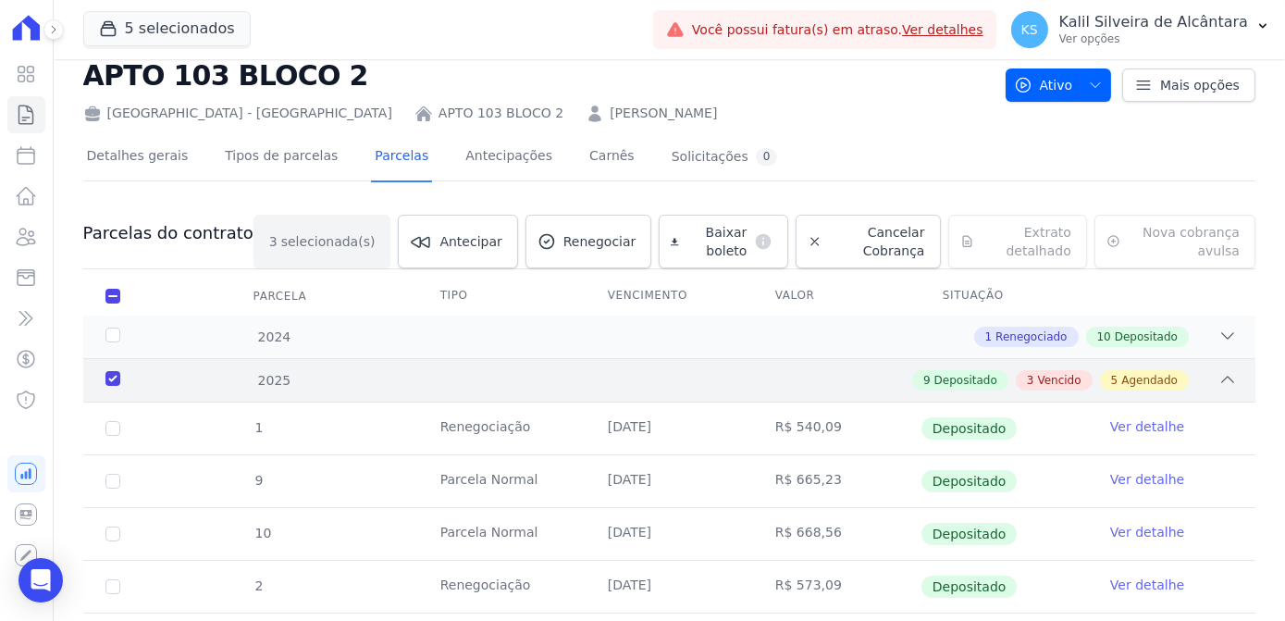
scroll to position [0, 0]
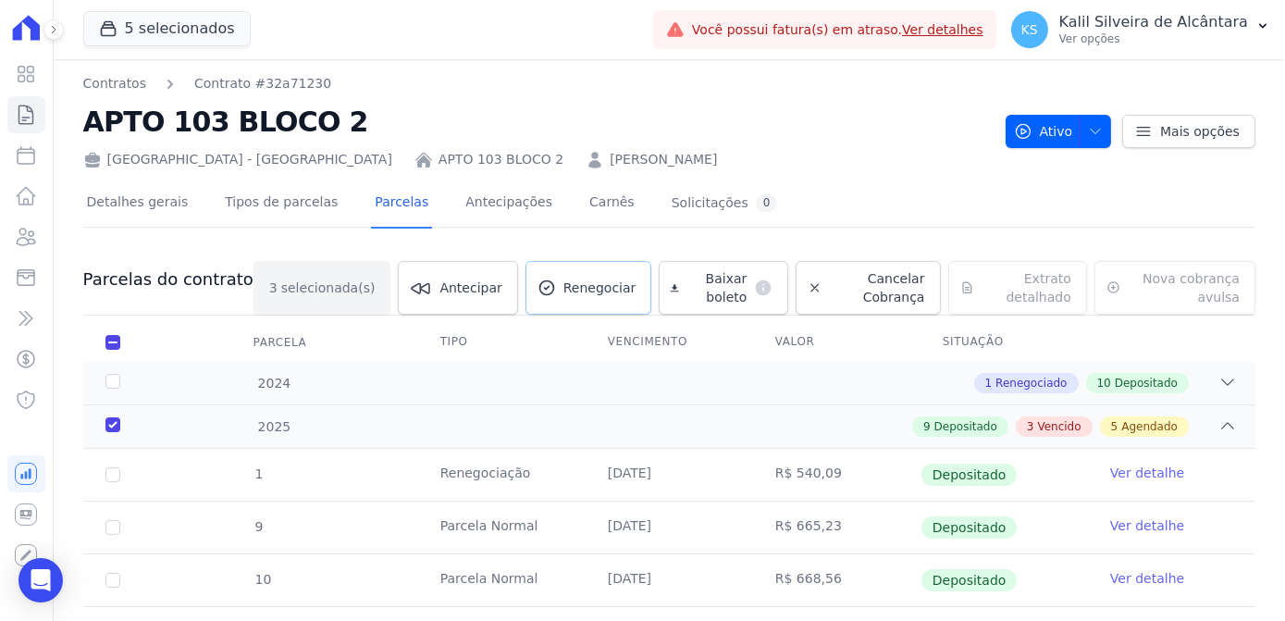
click at [577, 286] on span "Renegociar" at bounding box center [599, 287] width 73 height 19
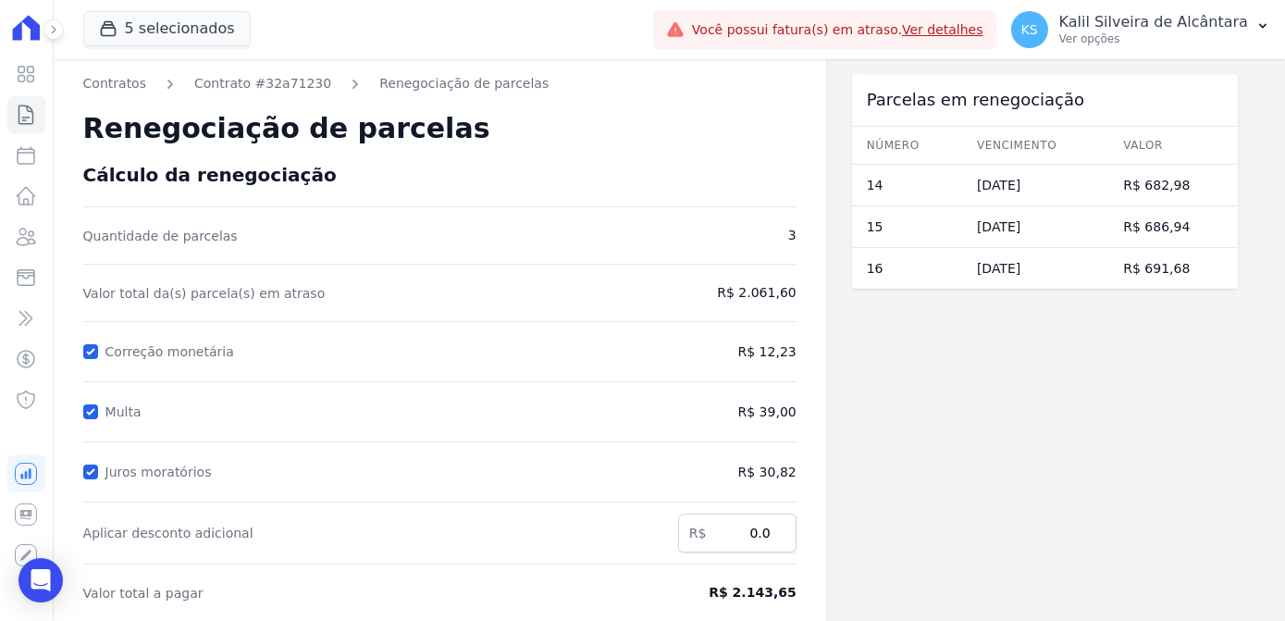
click at [81, 415] on div "Contratos Contrato #32a71230 Renegociação de parcelas Renegociação de parcelas …" at bounding box center [440, 493] width 772 height 868
click at [87, 413] on input "Multa" at bounding box center [90, 411] width 15 height 15
checkbox input "false"
click at [93, 464] on input "Juros moratórios" at bounding box center [90, 471] width 15 height 15
checkbox input "false"
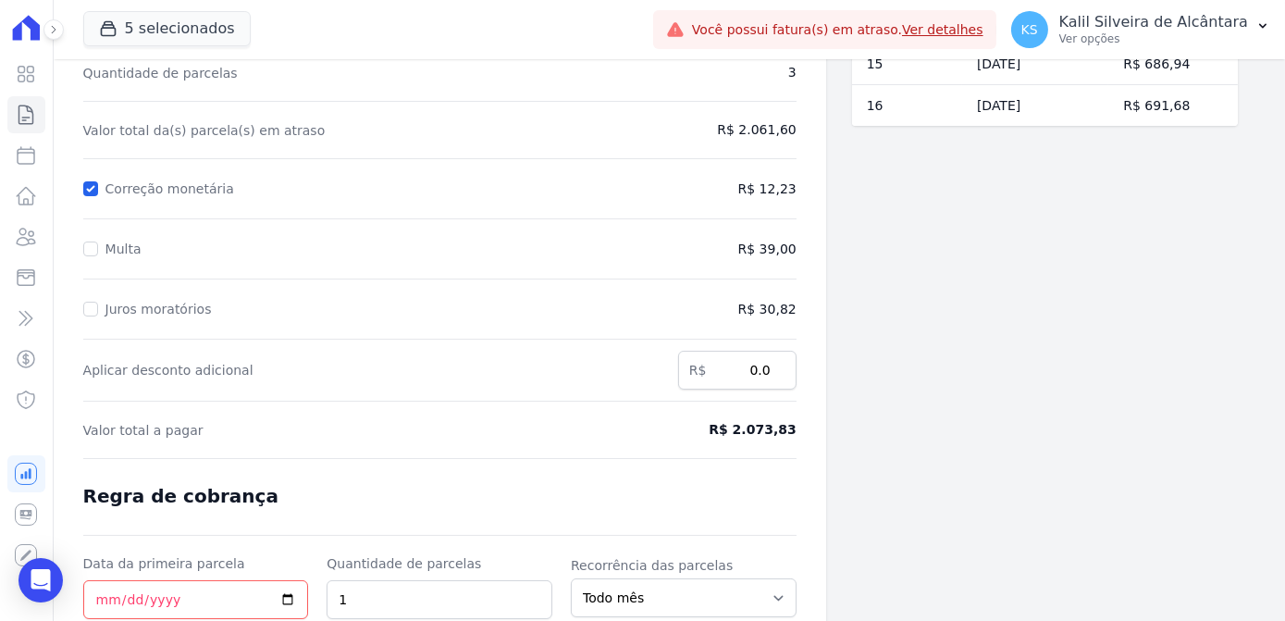
scroll to position [302, 0]
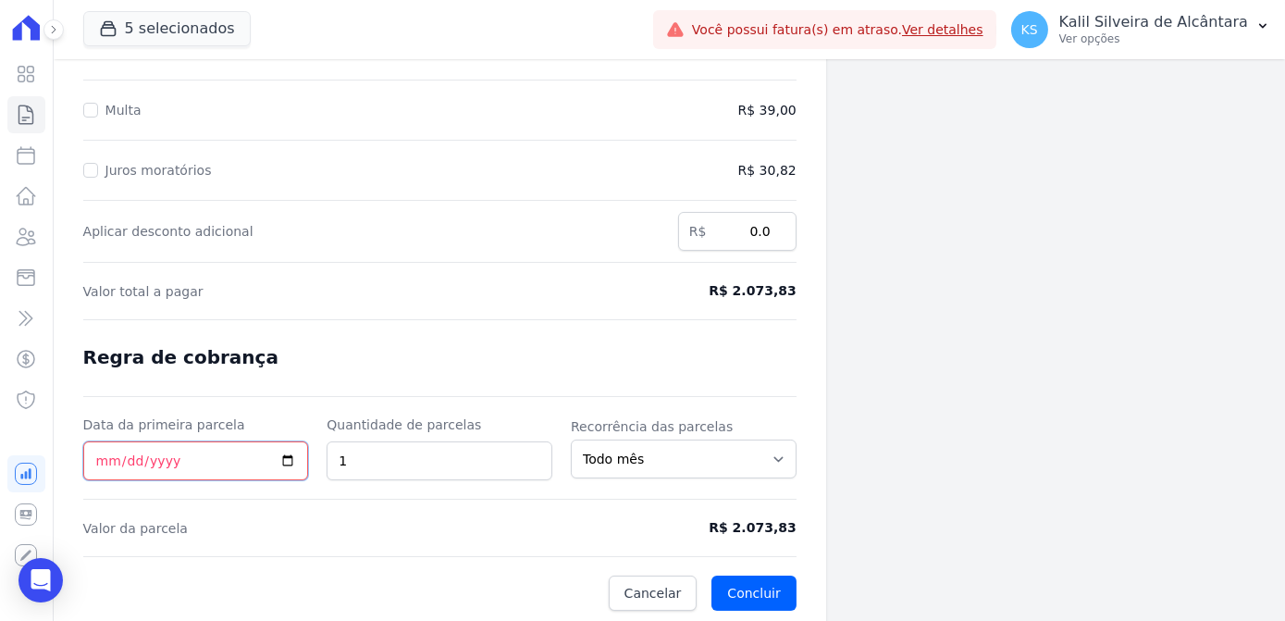
click at [88, 463] on input "Data da primeira parcela" at bounding box center [196, 460] width 226 height 39
type input "2025-09-25"
drag, startPoint x: 464, startPoint y: 455, endPoint x: 254, endPoint y: 467, distance: 210.3
click at [293, 464] on div "Data da primeira parcela 2025-09-25 Quantidade de parcelas 1 Recorrência das pa…" at bounding box center [439, 447] width 713 height 65
type input "5"
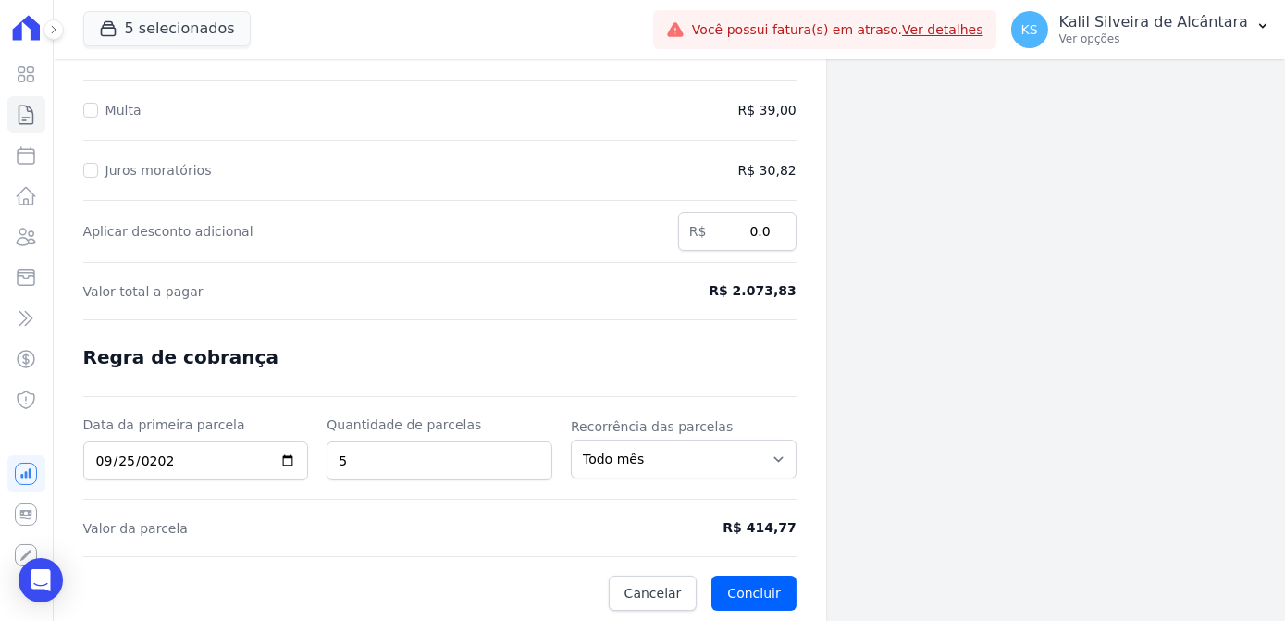
click at [599, 542] on form "Cálculo da renegociação Quantidade de parcelas 3 Valor total da(s) parcela(s) e…" at bounding box center [439, 236] width 713 height 748
click at [784, 584] on button "Concluir" at bounding box center [753, 592] width 84 height 35
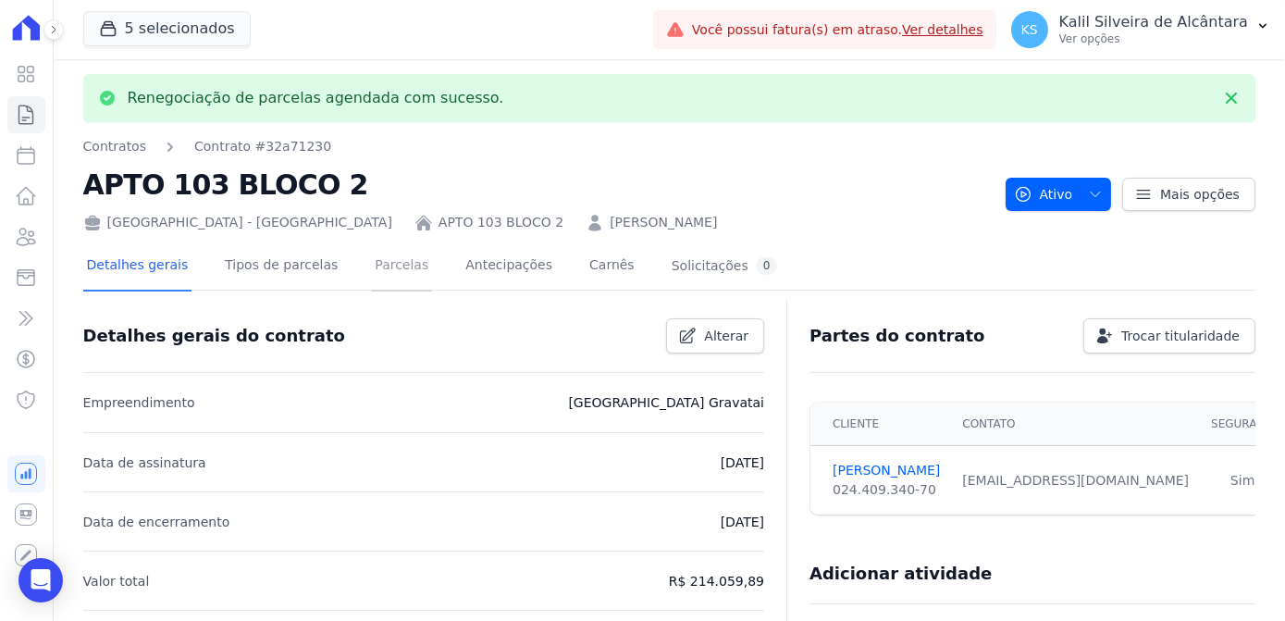
click at [384, 280] on link "Parcelas" at bounding box center [401, 266] width 61 height 49
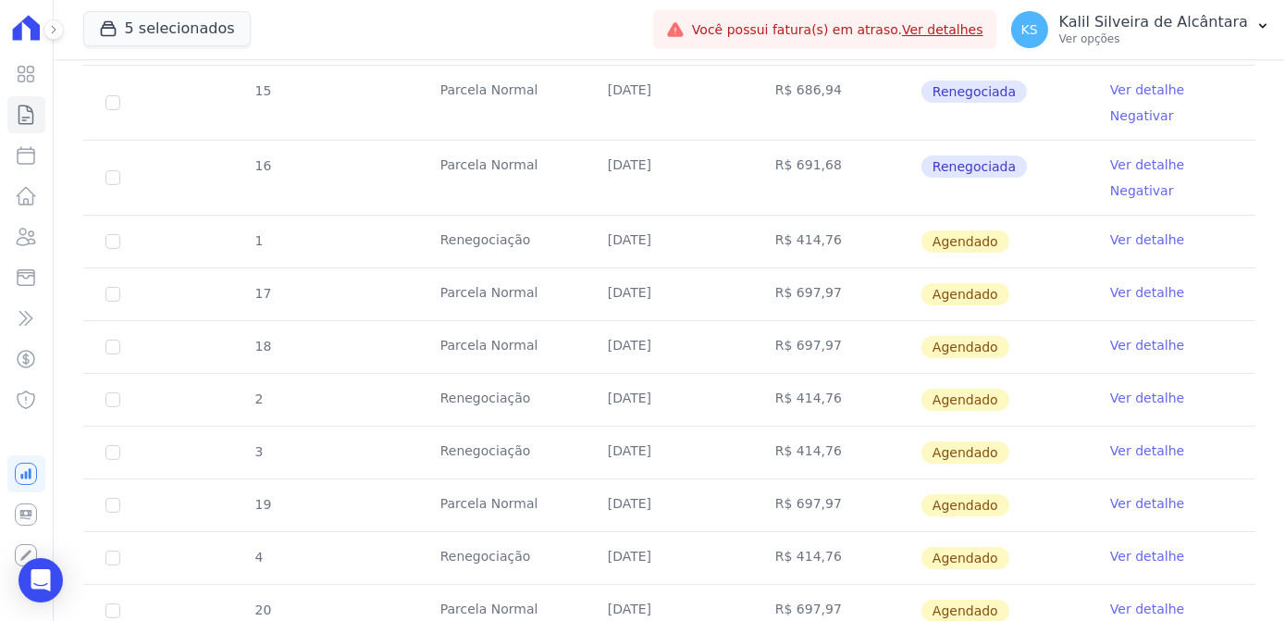
scroll to position [1008, 0]
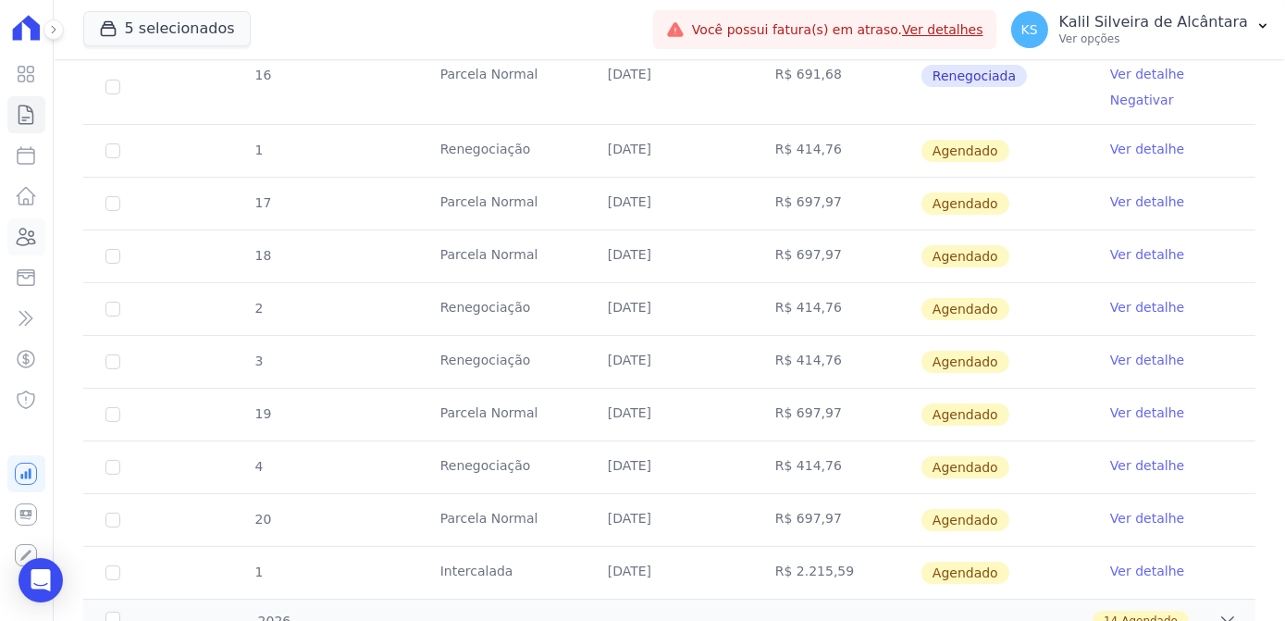
click at [30, 231] on icon at bounding box center [27, 236] width 19 height 17
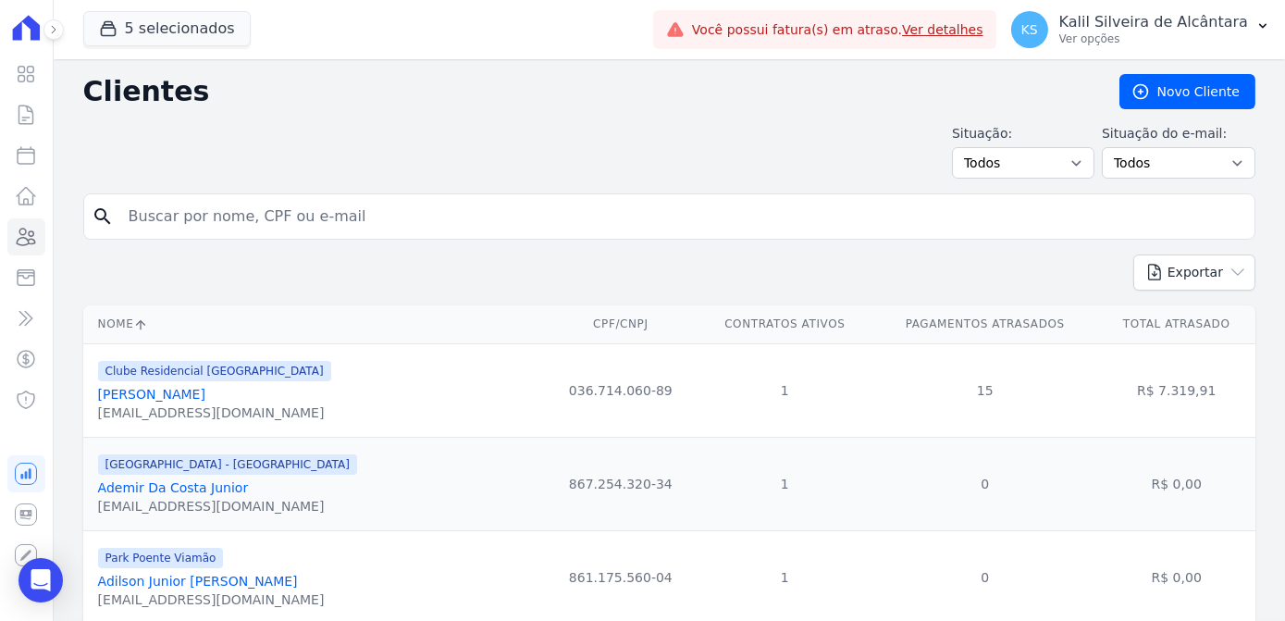
click at [225, 216] on input "search" at bounding box center [681, 216] width 1129 height 37
type input "Giovanna"
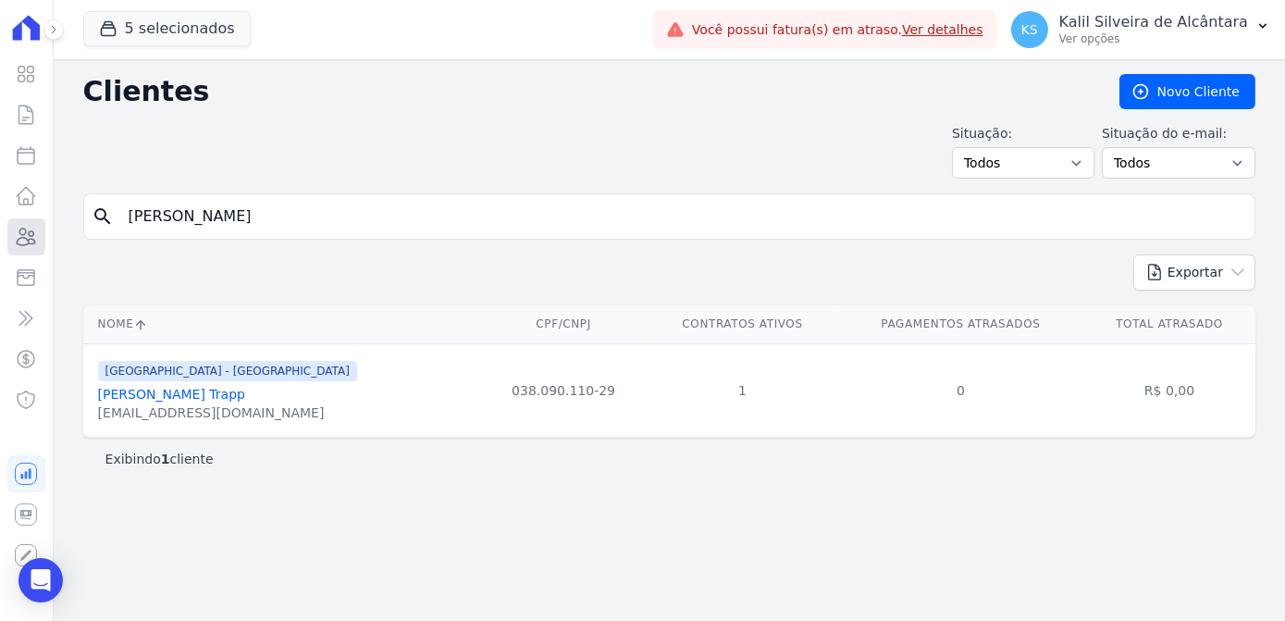
click at [18, 242] on icon at bounding box center [26, 237] width 22 height 22
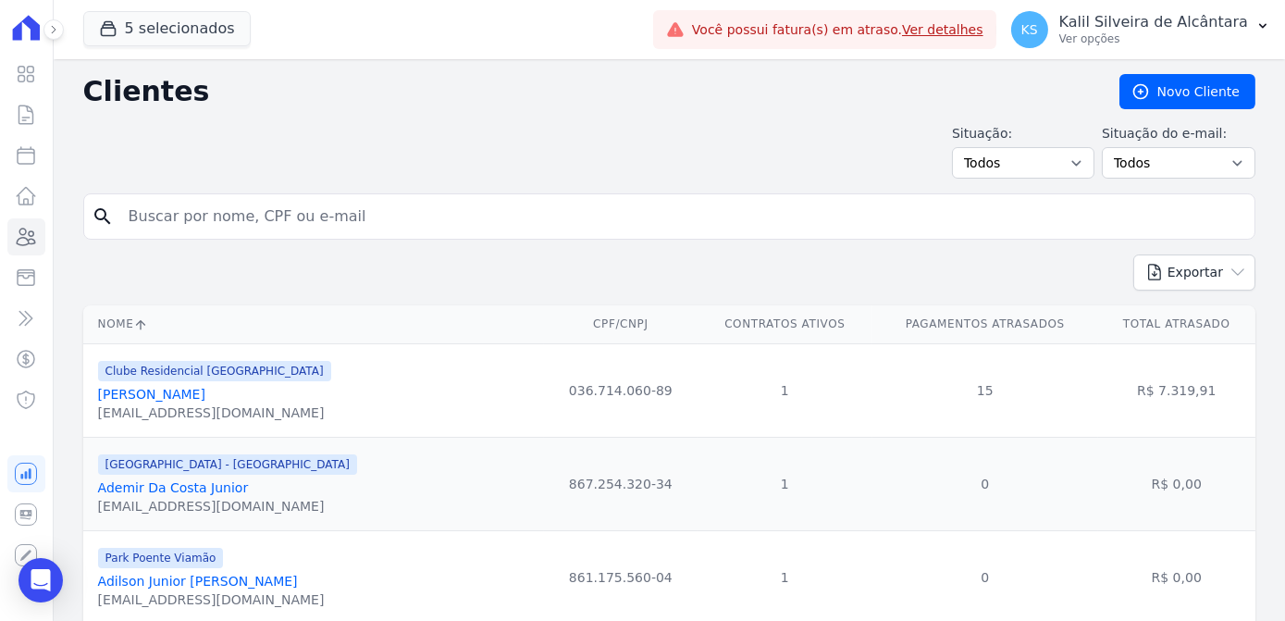
click at [192, 228] on input "search" at bounding box center [681, 216] width 1129 height 37
type input "nelson"
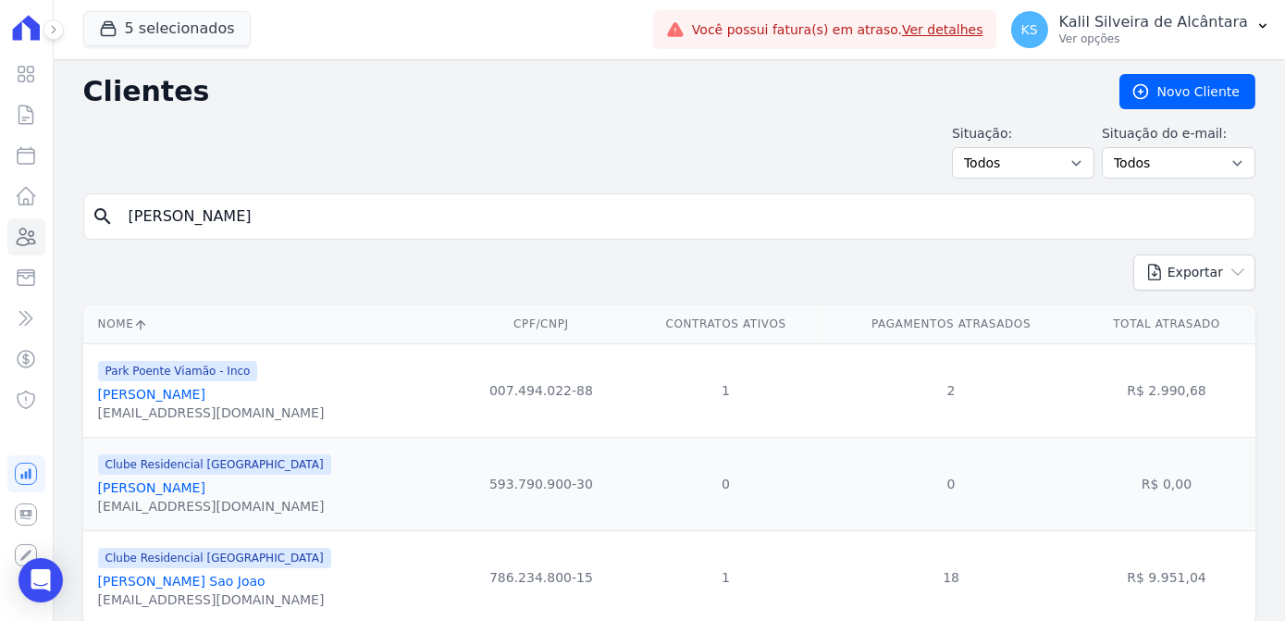
click at [175, 398] on link "[PERSON_NAME] [PERSON_NAME]" at bounding box center [151, 394] width 107 height 15
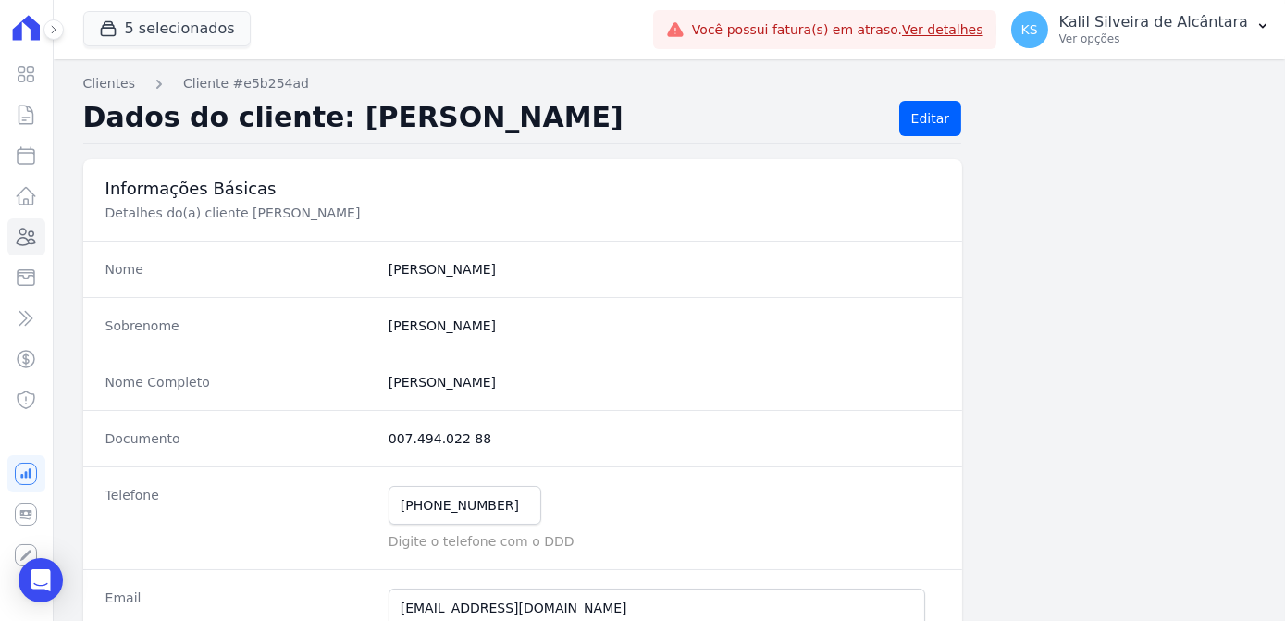
drag, startPoint x: 544, startPoint y: 390, endPoint x: 384, endPoint y: 381, distance: 160.3
click at [384, 381] on div "Nome Completo Nelson Da Trindade Oliveira" at bounding box center [523, 381] width 880 height 56
drag, startPoint x: 504, startPoint y: 444, endPoint x: 385, endPoint y: 438, distance: 119.5
click at [389, 438] on dd "007.494.022 88" at bounding box center [664, 438] width 551 height 19
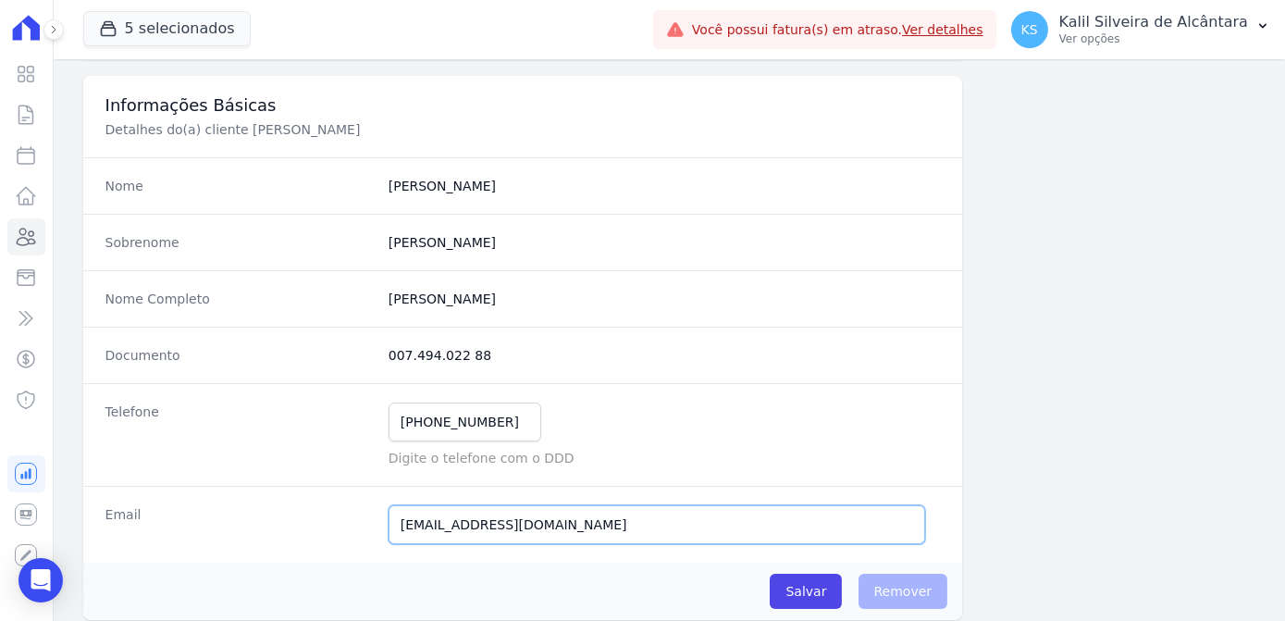
drag, startPoint x: 481, startPoint y: 517, endPoint x: 387, endPoint y: 507, distance: 94.9
click at [389, 507] on input "[EMAIL_ADDRESS][DOMAIN_NAME]" at bounding box center [657, 524] width 537 height 39
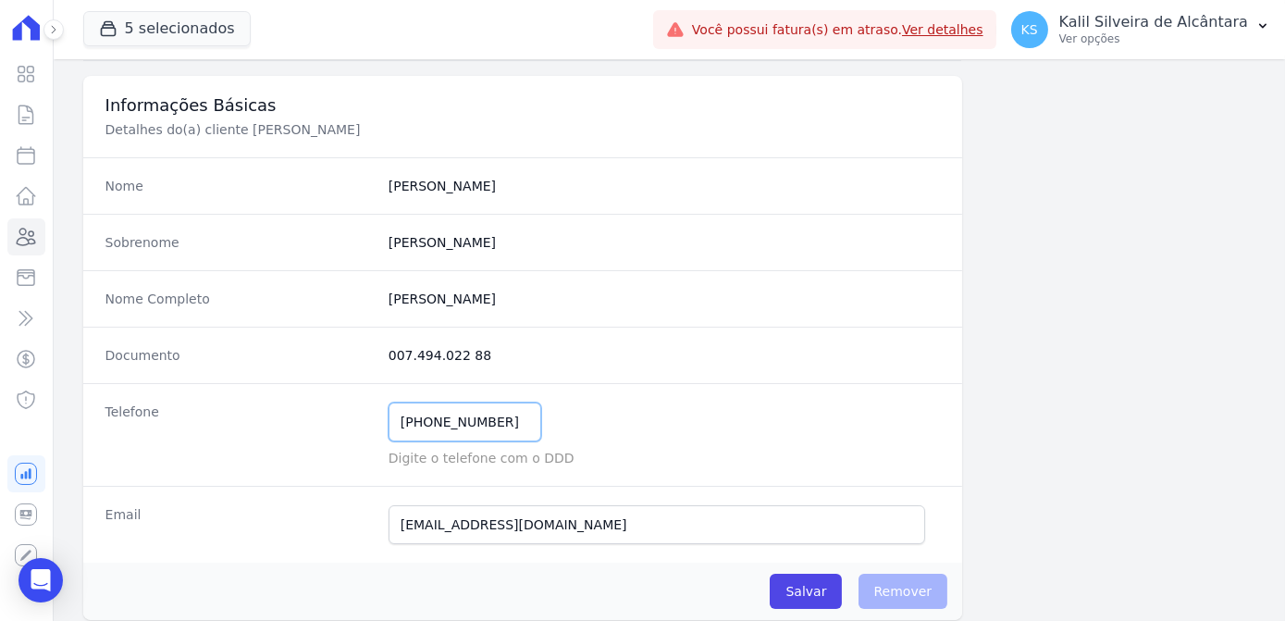
click at [511, 408] on input "[PHONE_NUMBER]" at bounding box center [465, 421] width 153 height 39
drag, startPoint x: 348, startPoint y: 419, endPoint x: 294, endPoint y: 419, distance: 53.7
click at [301, 419] on div "Telefone (51) 98026-1743 Mensagem de SMS ainda não enviada.. Mensagem de Whatsa…" at bounding box center [523, 434] width 880 height 103
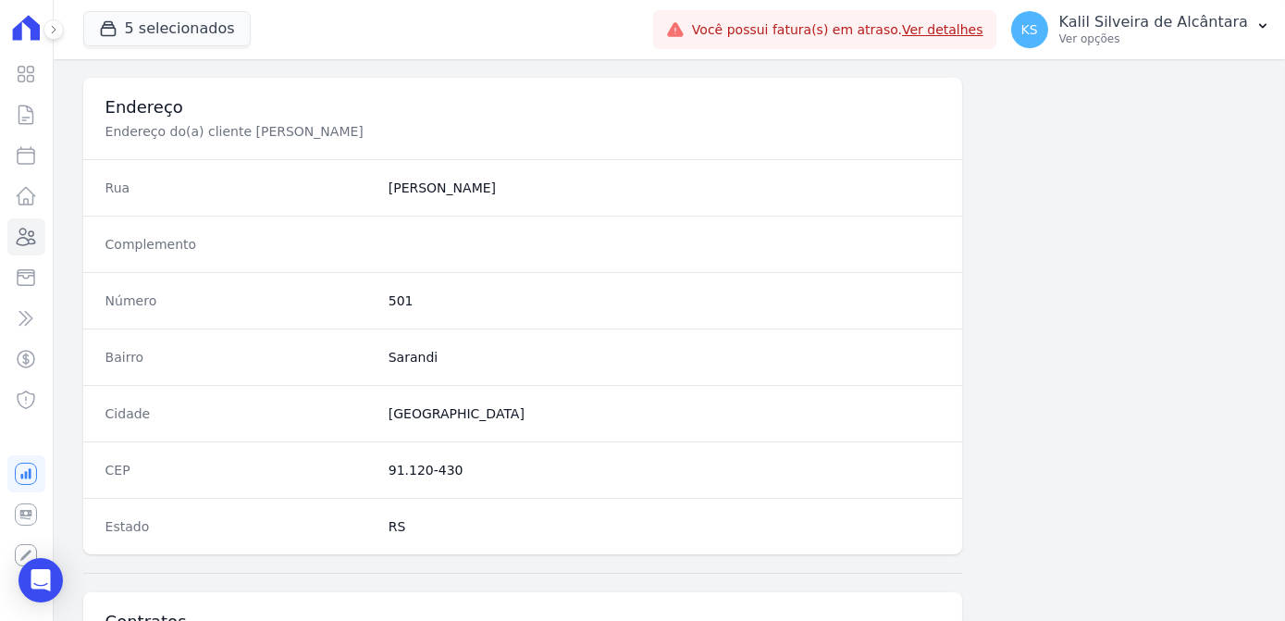
scroll to position [925, 0]
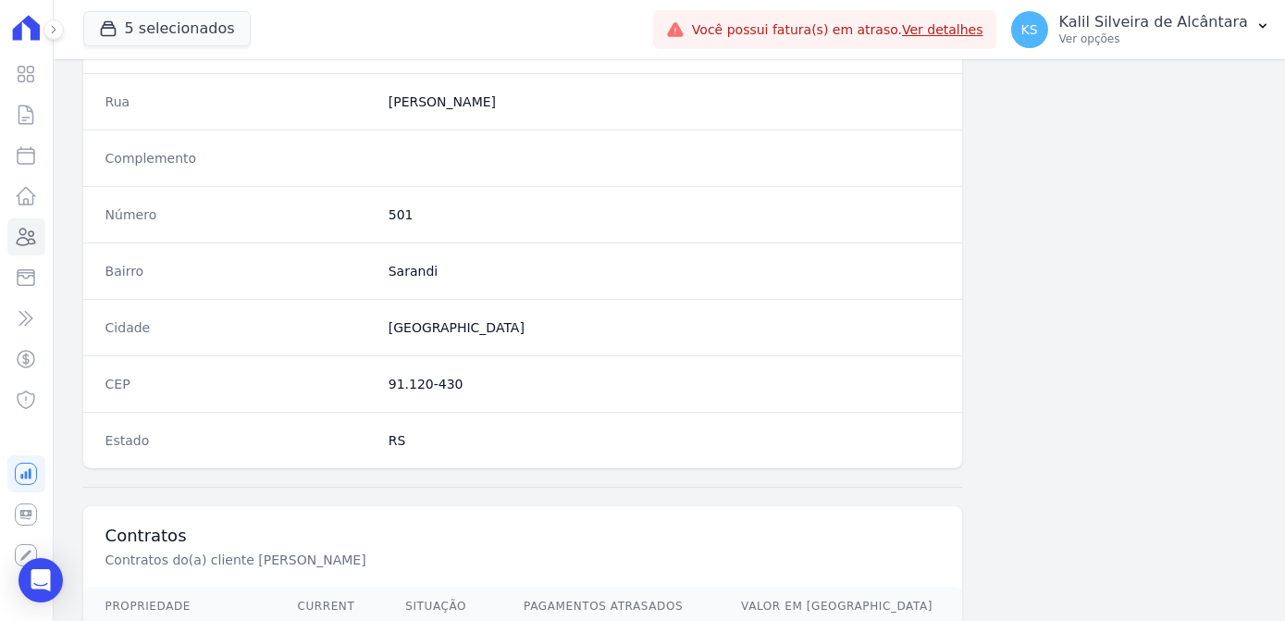
drag, startPoint x: 412, startPoint y: 384, endPoint x: 382, endPoint y: 376, distance: 30.8
click at [382, 376] on div "CEP 91.120-430" at bounding box center [523, 383] width 880 height 56
click at [389, 216] on dd "501" at bounding box center [664, 214] width 551 height 19
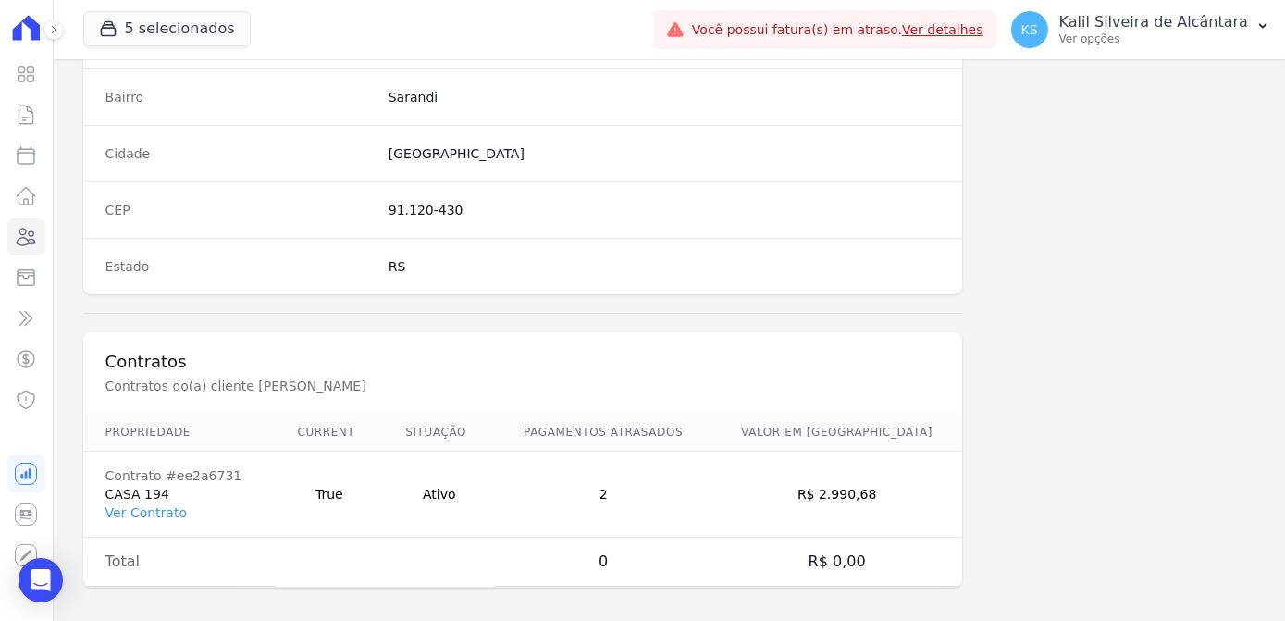
scroll to position [1102, 0]
click at [163, 502] on link "Ver Contrato" at bounding box center [145, 509] width 81 height 15
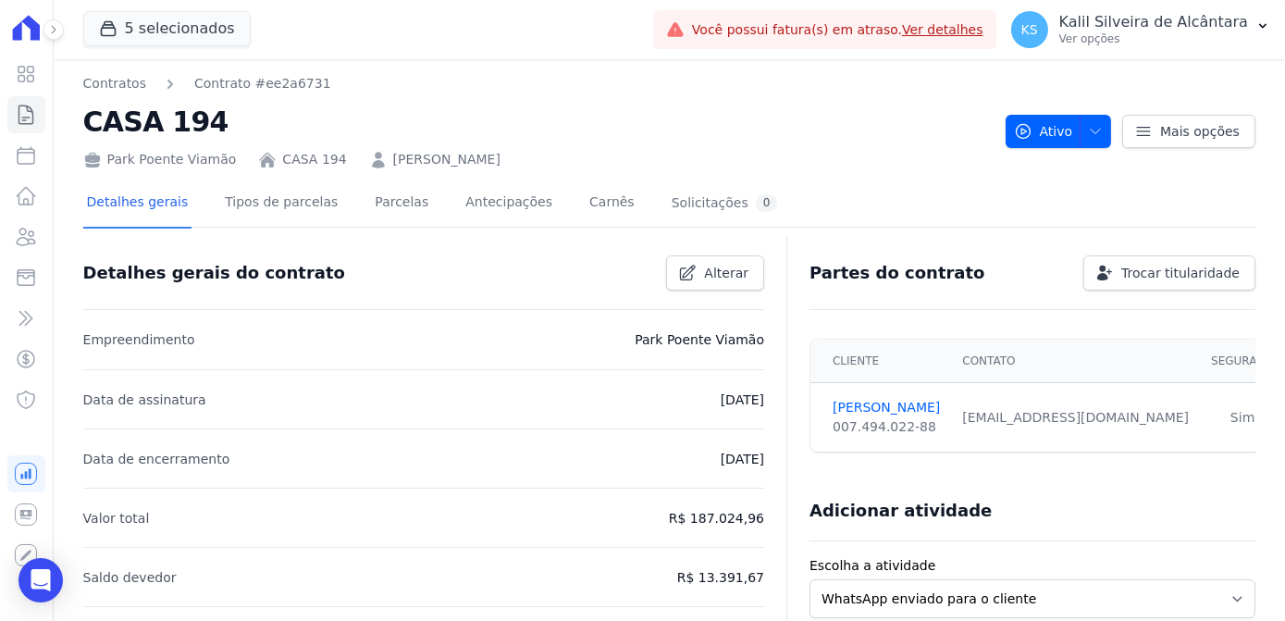
click at [283, 161] on link "CASA 194" at bounding box center [314, 159] width 64 height 19
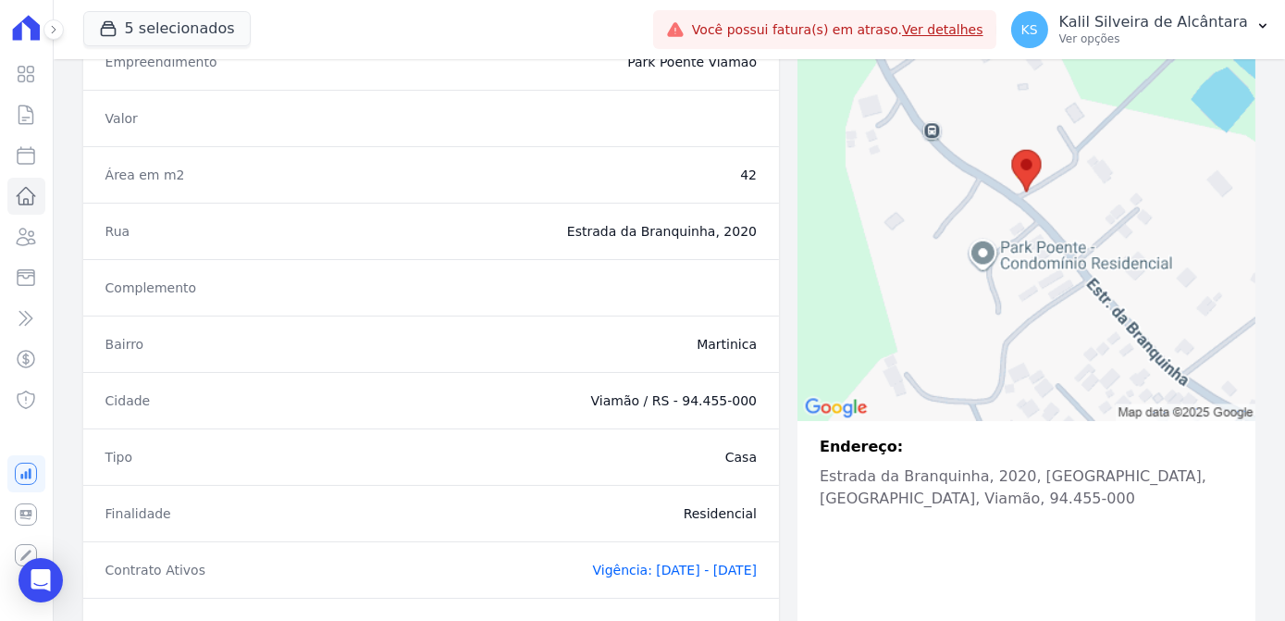
scroll to position [252, 0]
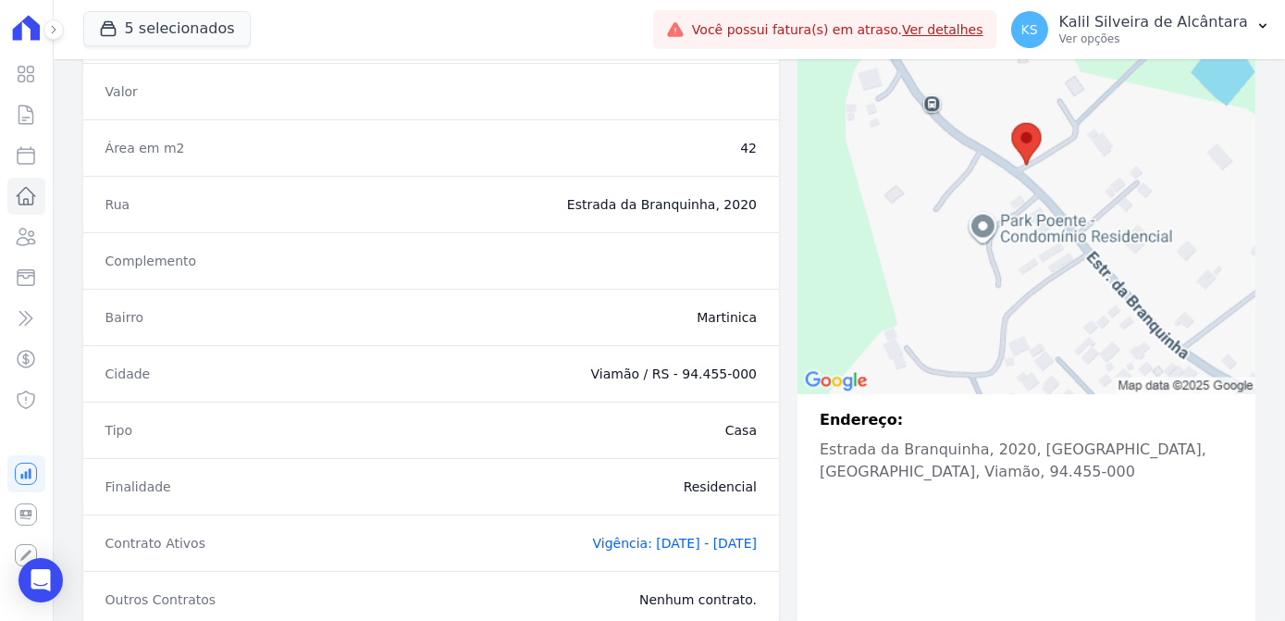
drag, startPoint x: 685, startPoint y: 375, endPoint x: 759, endPoint y: 371, distance: 74.1
click at [759, 371] on div "Cidade Viamão / RS - 94.455-000" at bounding box center [431, 373] width 696 height 56
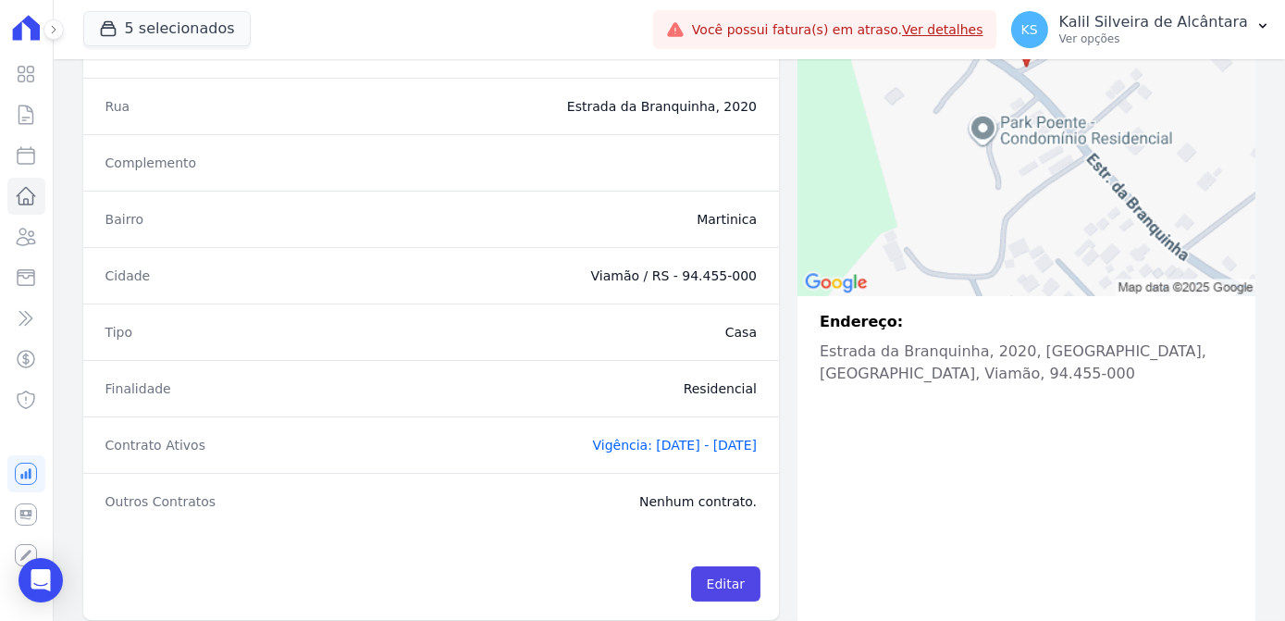
scroll to position [375, 0]
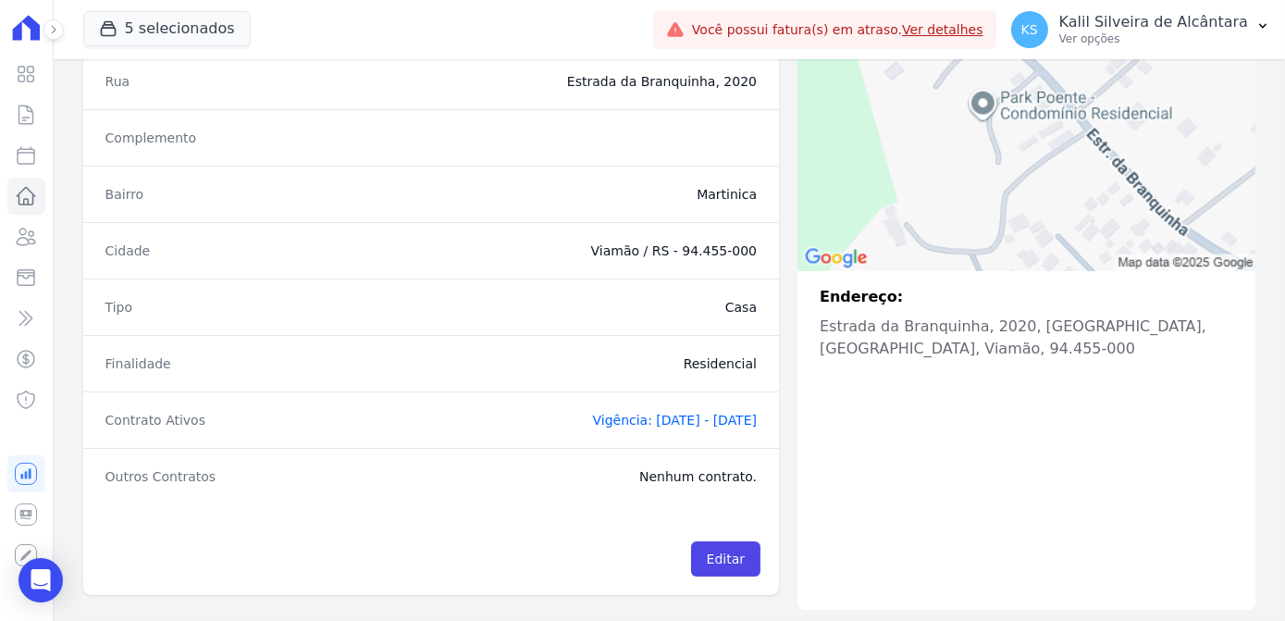
click at [979, 327] on p "Estrada da Branquinha, 2020, Martinica, RS, Viamão, 94.455-000" at bounding box center [1027, 337] width 414 height 44
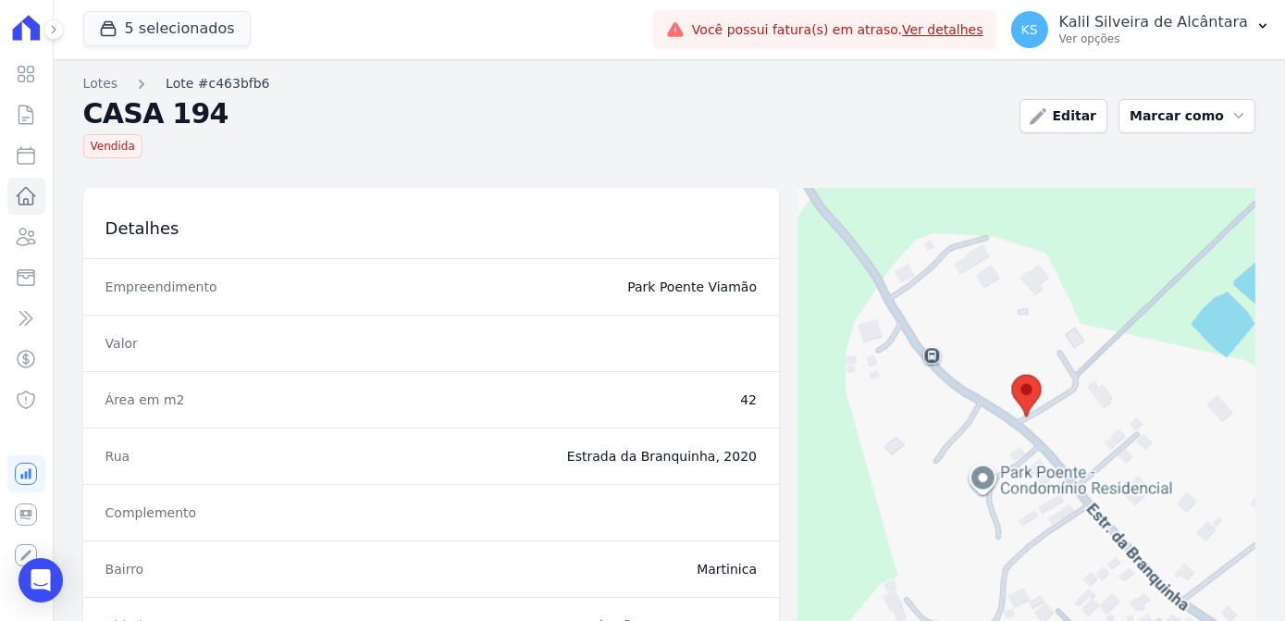
click at [207, 88] on link "Lote #c463bfb6" at bounding box center [218, 83] width 104 height 19
click at [107, 79] on link "Lotes" at bounding box center [100, 83] width 35 height 19
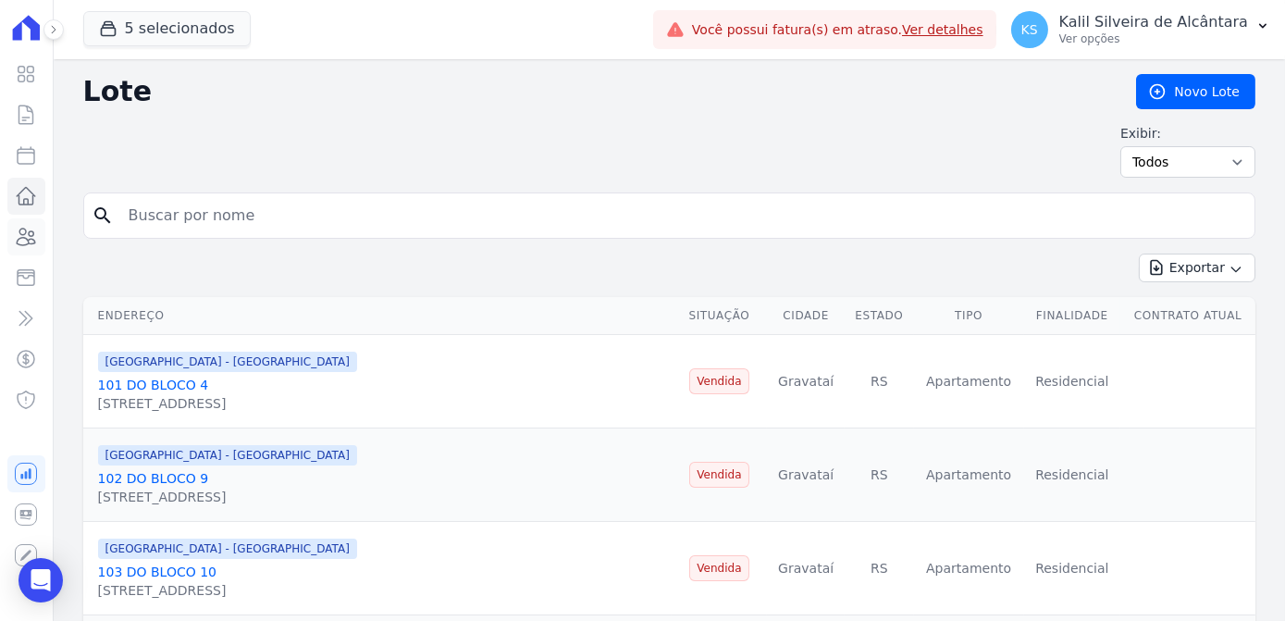
click at [22, 235] on icon at bounding box center [27, 236] width 19 height 17
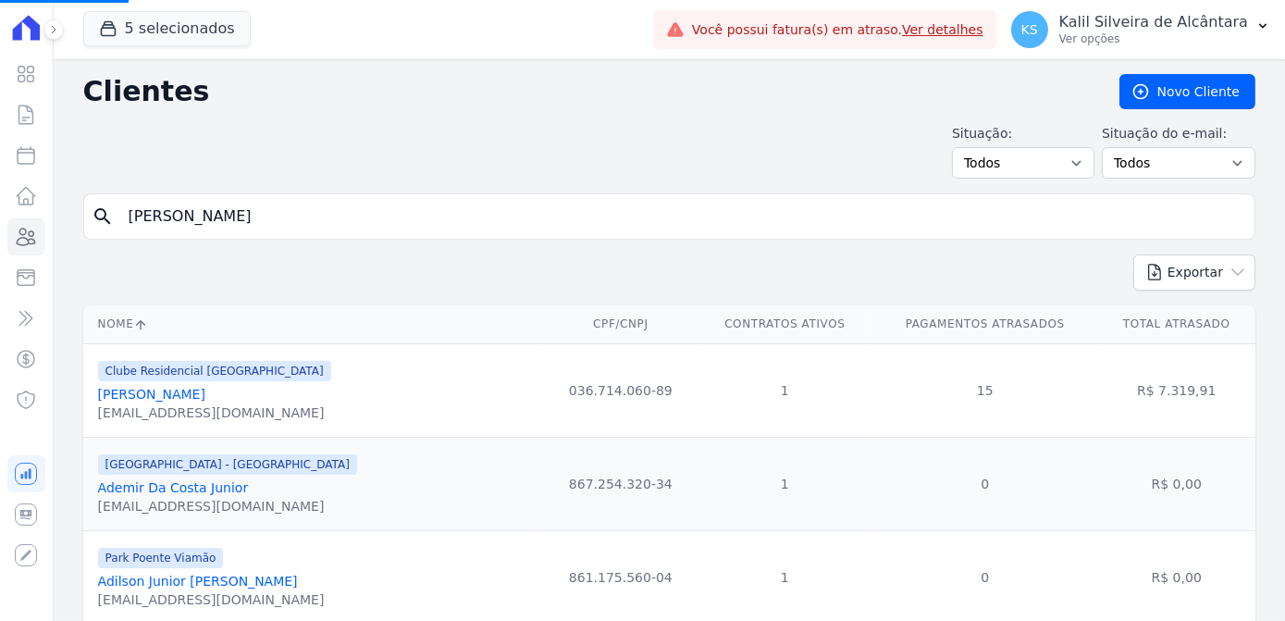
click at [223, 211] on input "nelson" at bounding box center [681, 216] width 1129 height 37
click at [223, 211] on input "search" at bounding box center [681, 216] width 1129 height 37
type input "[PERSON_NAME]"
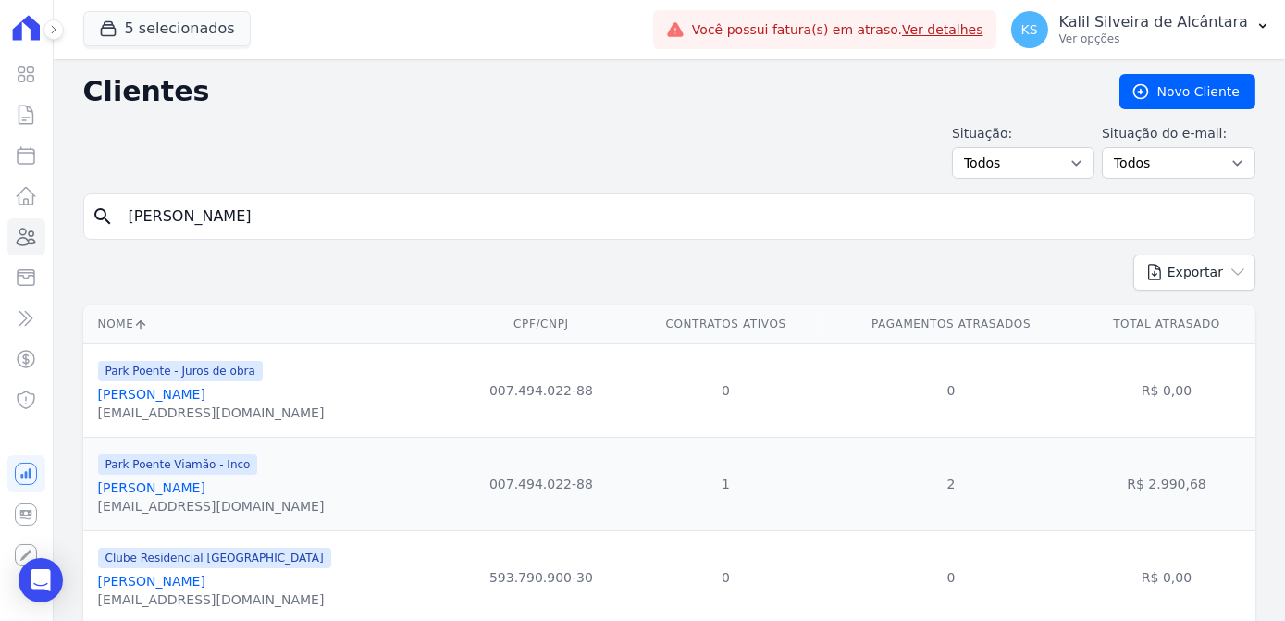
click at [205, 396] on link "[PERSON_NAME] [PERSON_NAME]" at bounding box center [151, 394] width 107 height 15
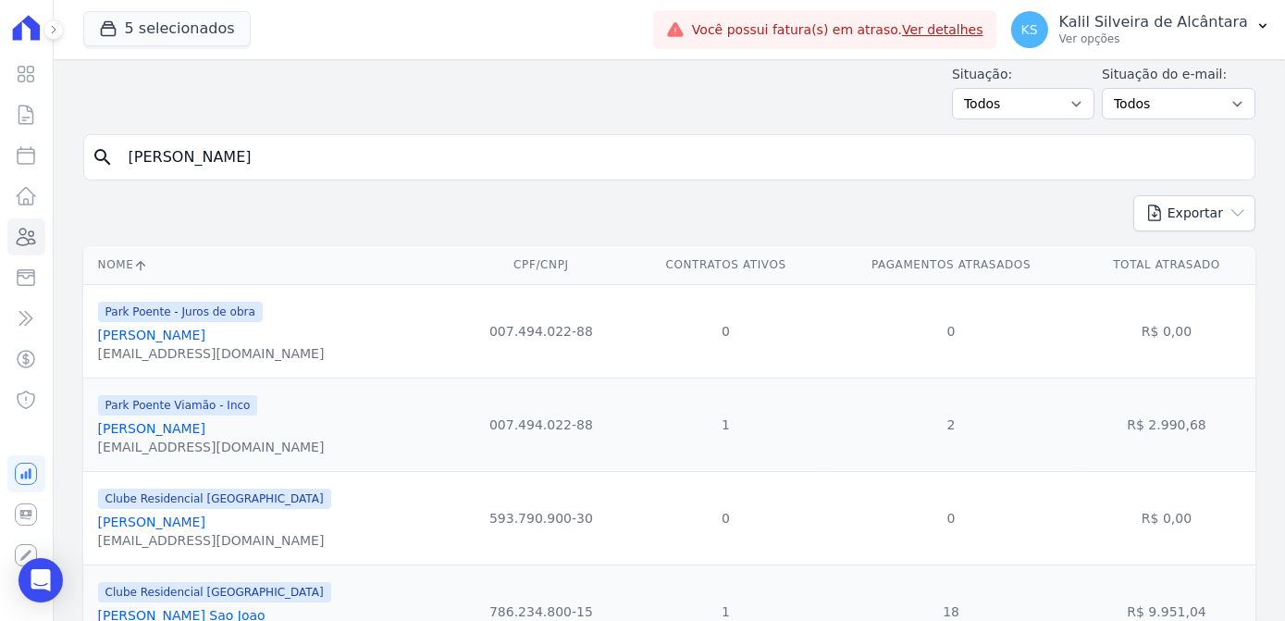
scroll to position [152, 0]
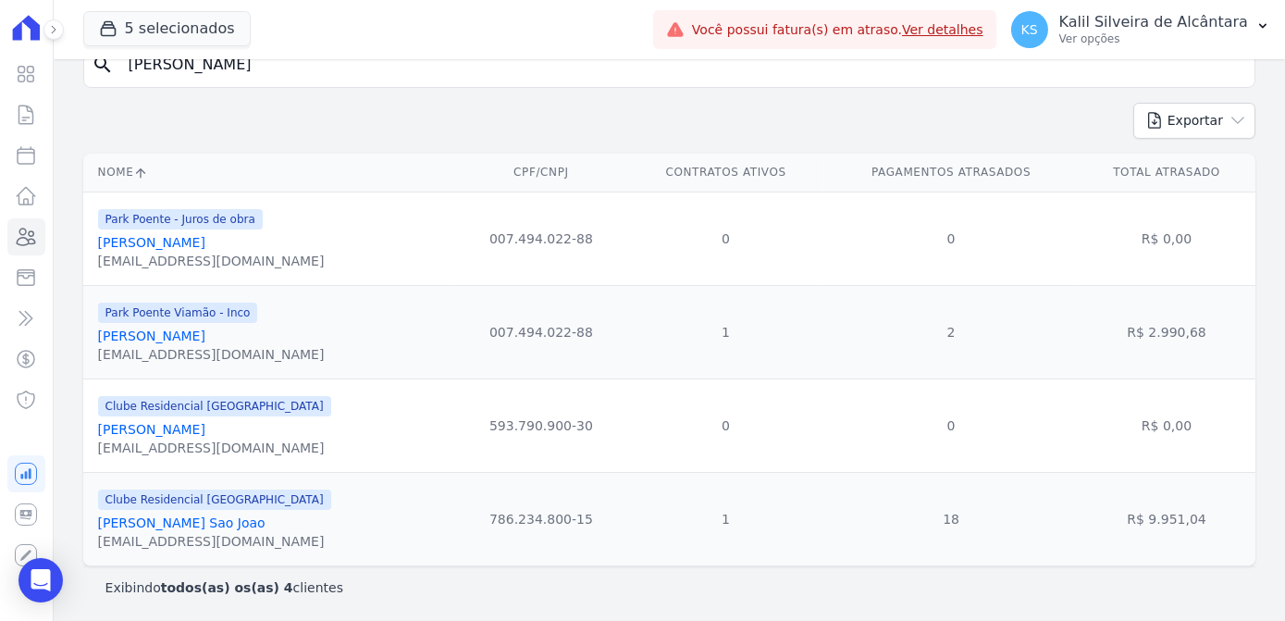
click at [205, 337] on link "[PERSON_NAME] [PERSON_NAME]" at bounding box center [151, 335] width 107 height 15
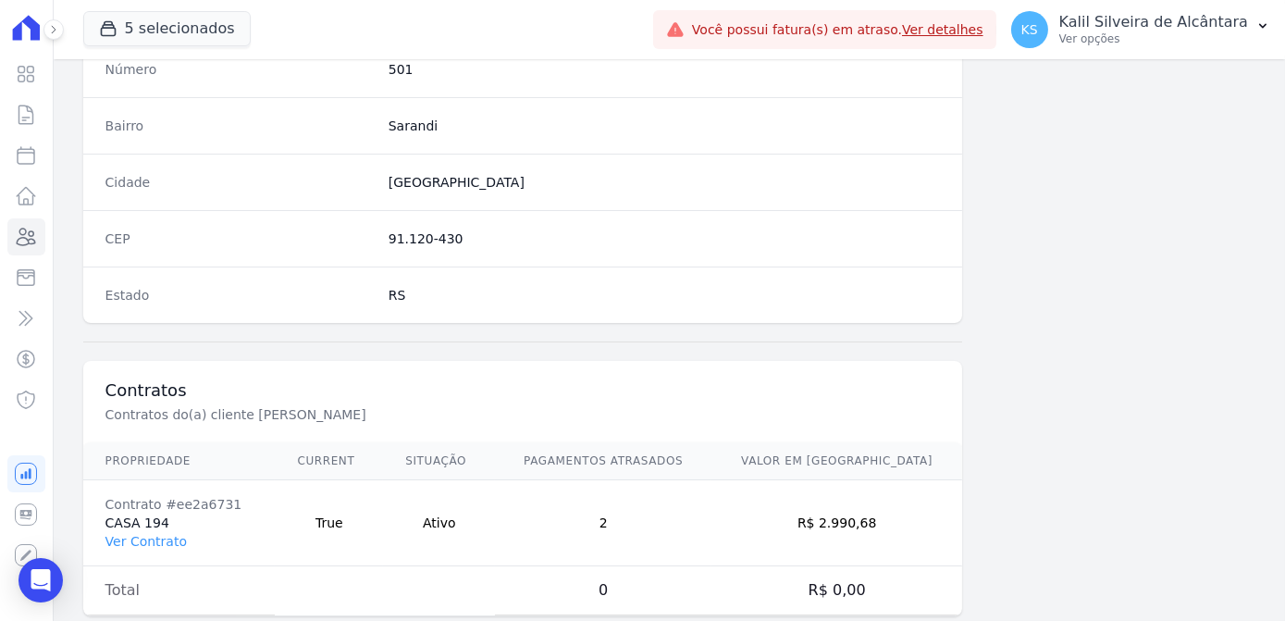
scroll to position [1102, 0]
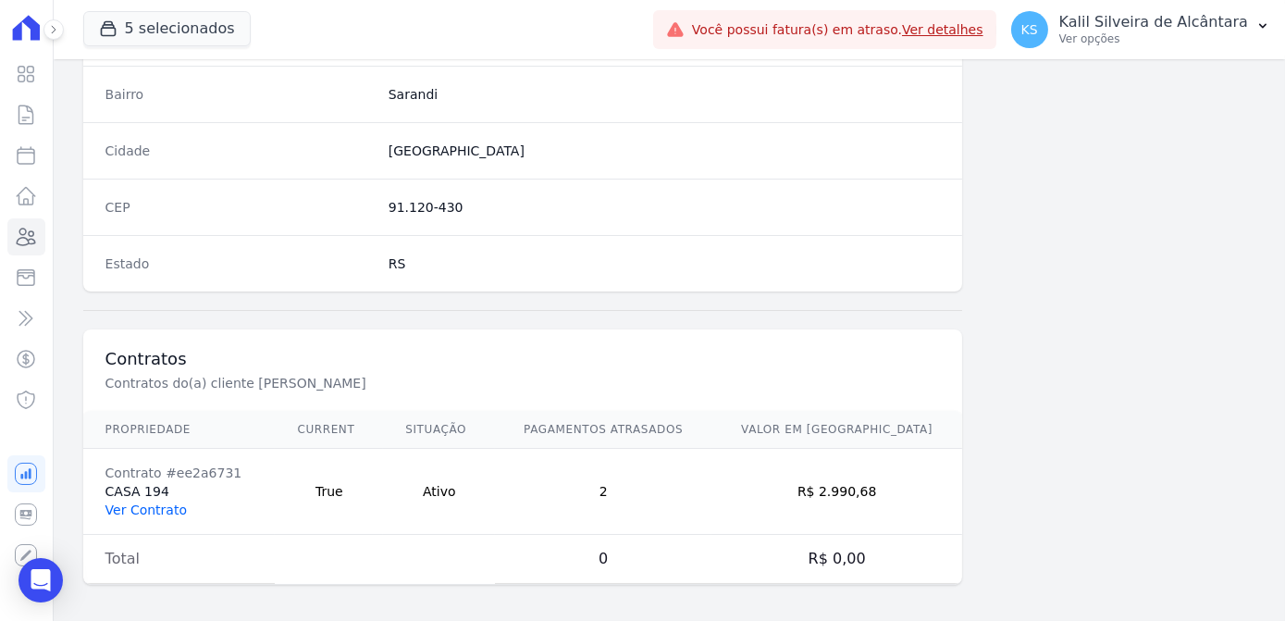
click at [144, 502] on link "Ver Contrato" at bounding box center [145, 509] width 81 height 15
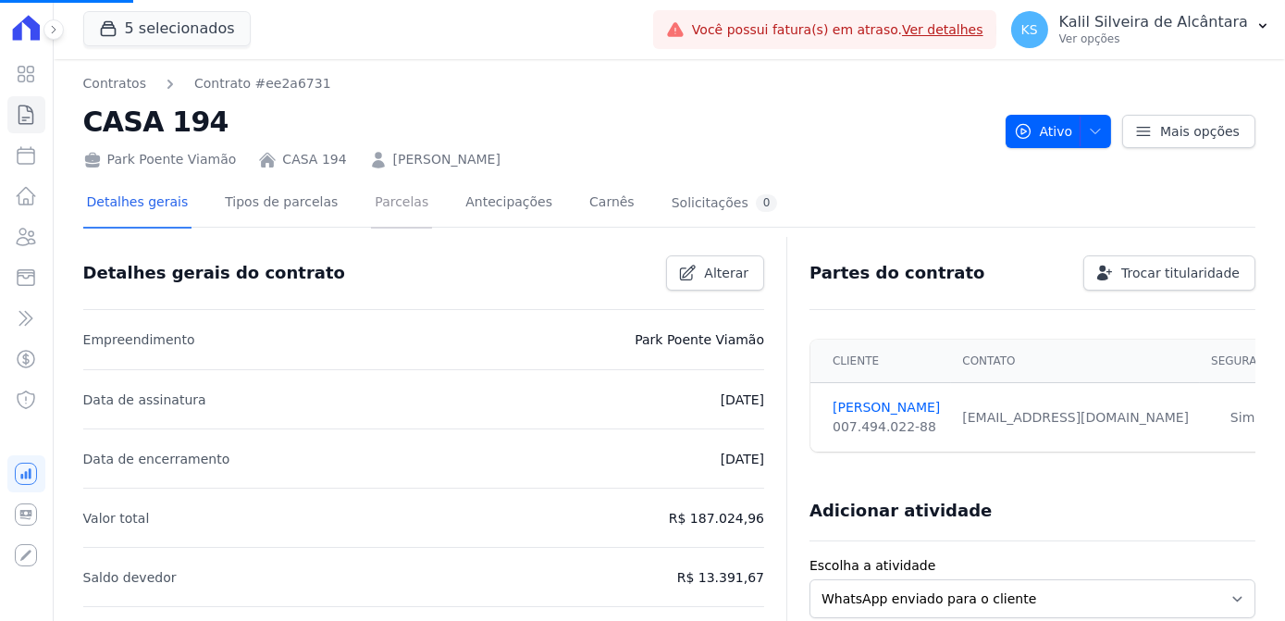
click at [391, 203] on link "Parcelas" at bounding box center [401, 203] width 61 height 49
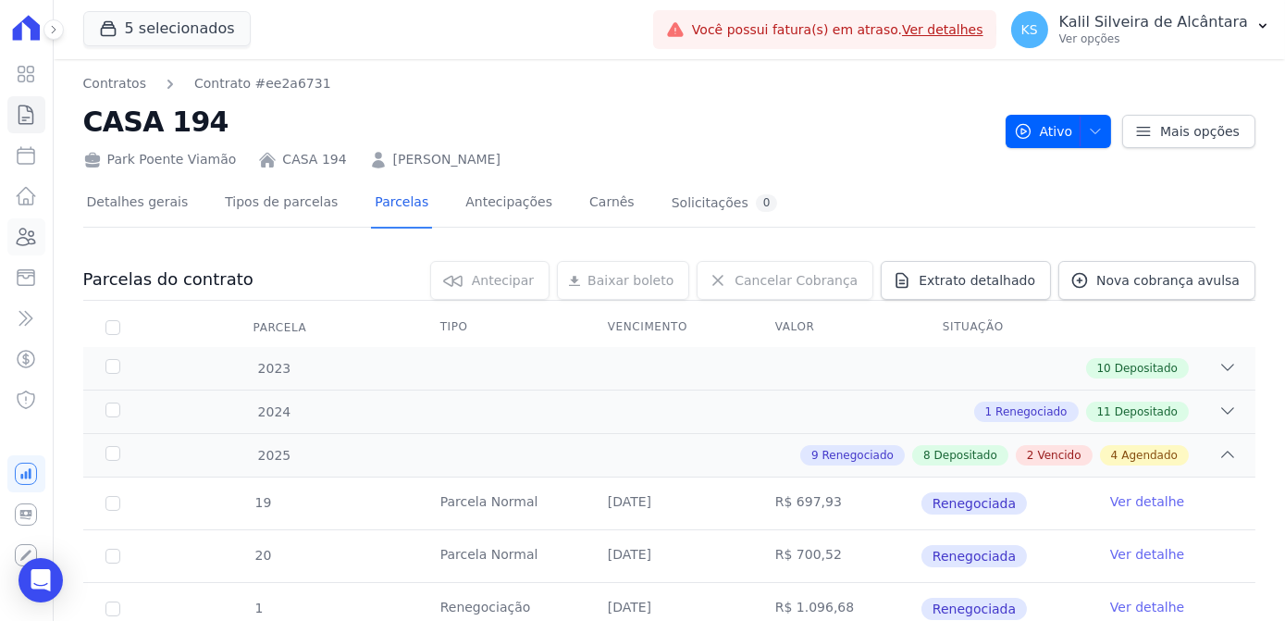
click at [32, 248] on link "Clientes" at bounding box center [26, 236] width 38 height 37
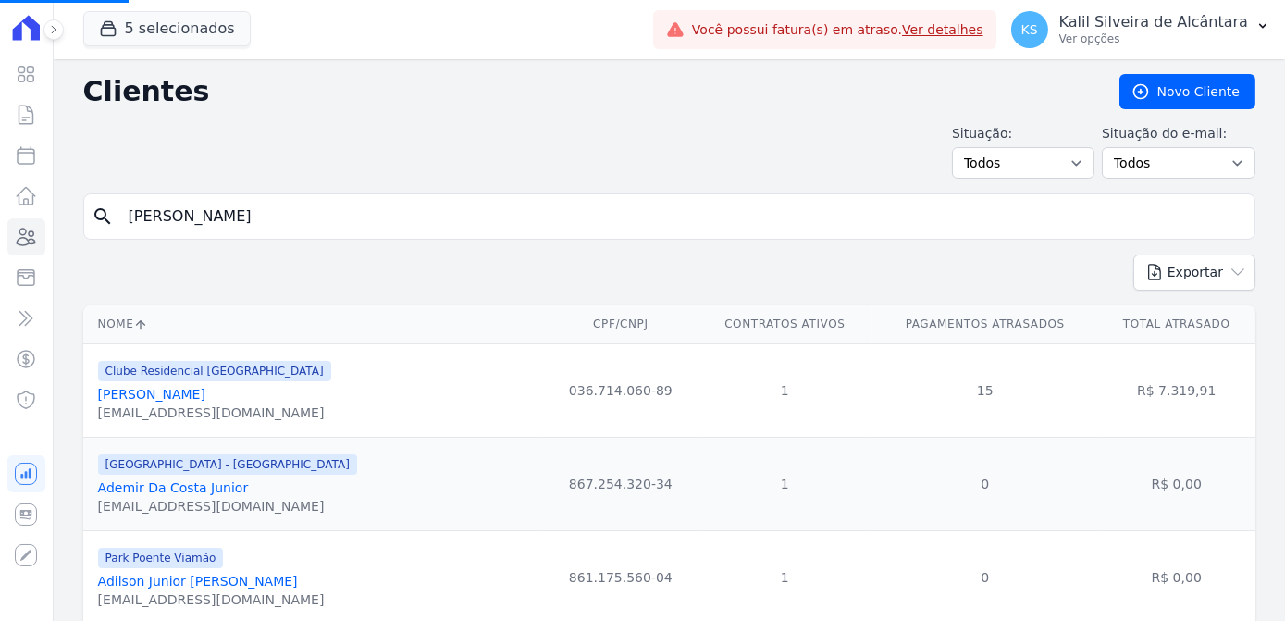
drag, startPoint x: 223, startPoint y: 220, endPoint x: -57, endPoint y: 226, distance: 280.3
click at [0, 226] on html "Visão Geral Contratos Parcelas Lotes Clientes Minha Carteira Transferências Cré…" at bounding box center [642, 310] width 1285 height 621
click at [264, 198] on input "search" at bounding box center [681, 216] width 1129 height 37
type input "JOÃO"
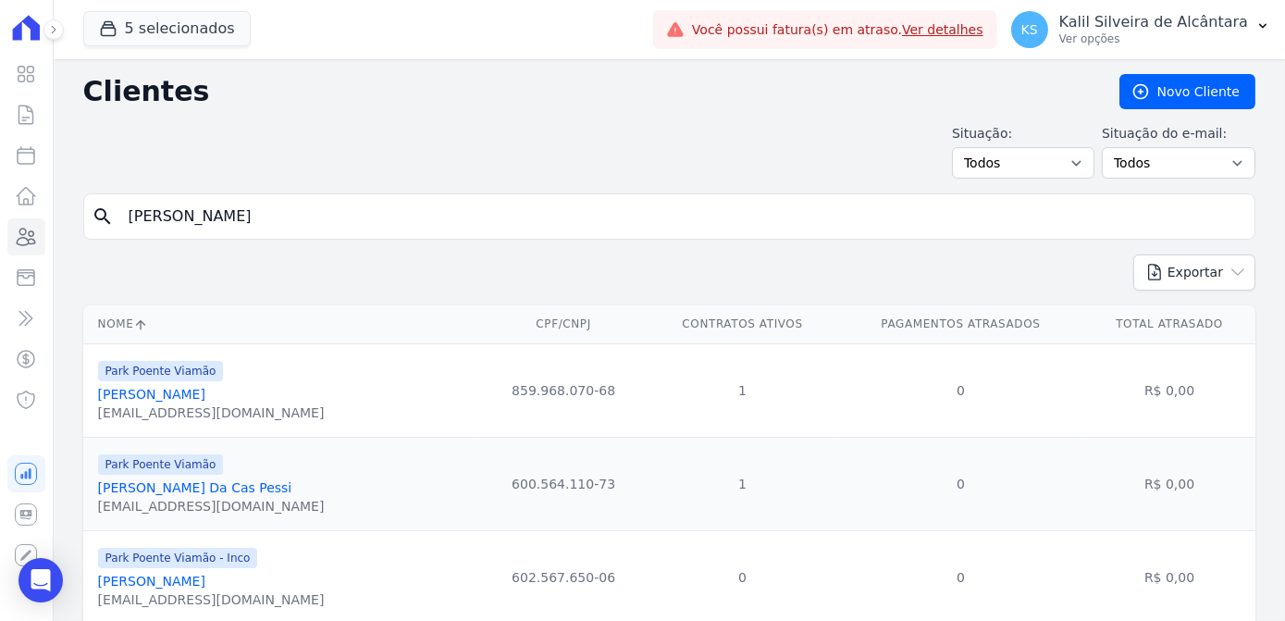
click at [265, 203] on input "JOÃO" at bounding box center [681, 216] width 1129 height 37
click at [338, 501] on div "Park Poente Viamão Joao Gustavo Da Cas Pessi Mcjg866@gmail.com" at bounding box center [285, 483] width 375 height 63
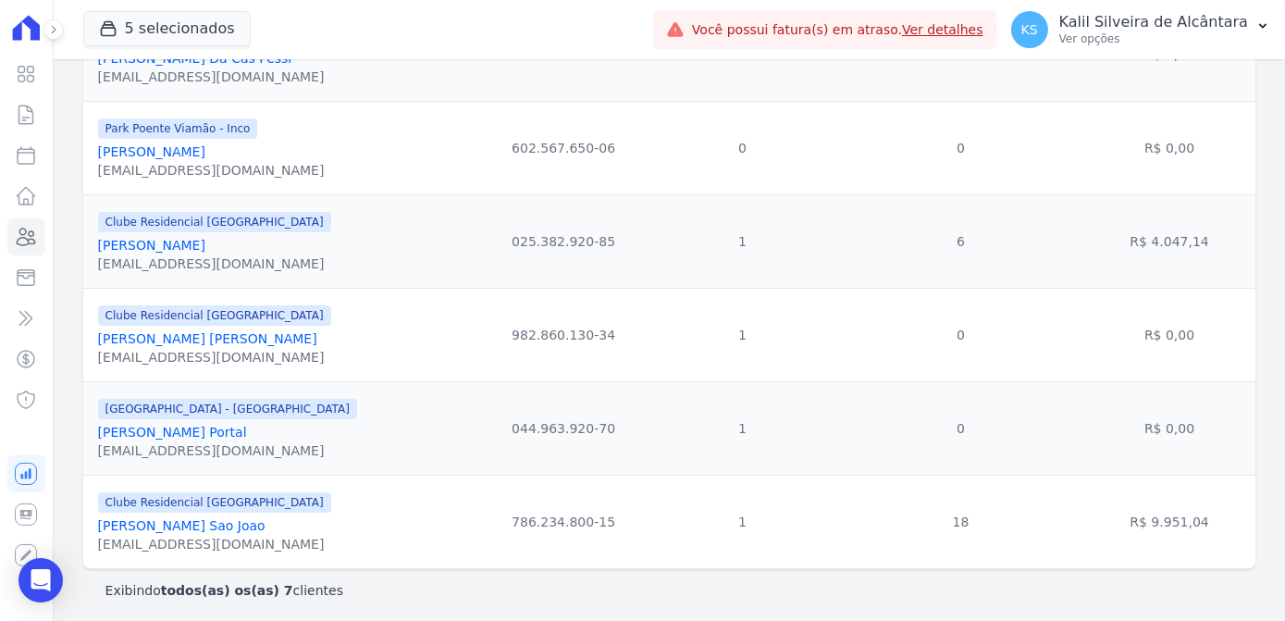
scroll to position [432, 0]
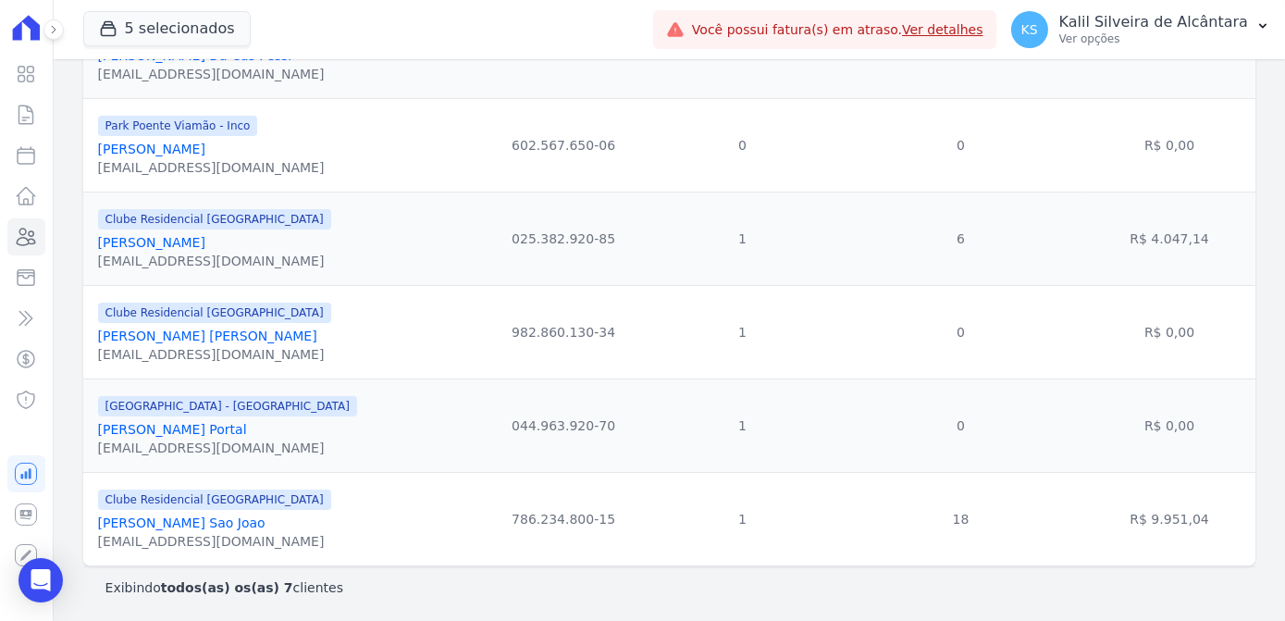
click at [229, 428] on link "João Victor Dos Santos Portal" at bounding box center [172, 429] width 149 height 15
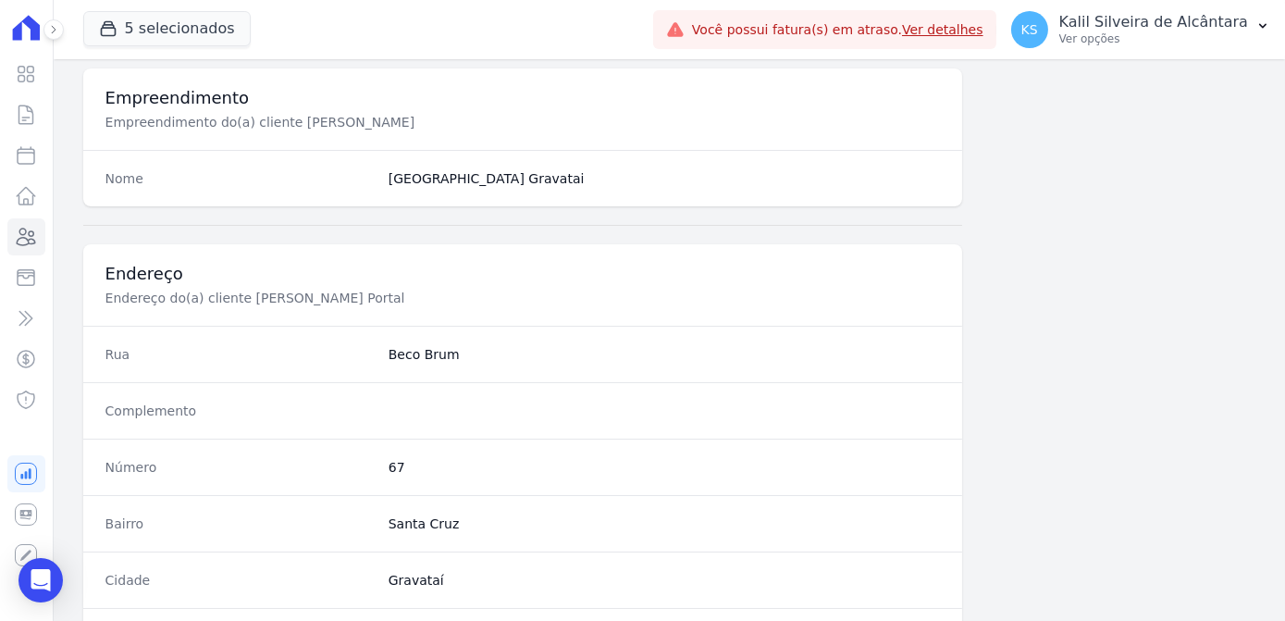
scroll to position [1102, 0]
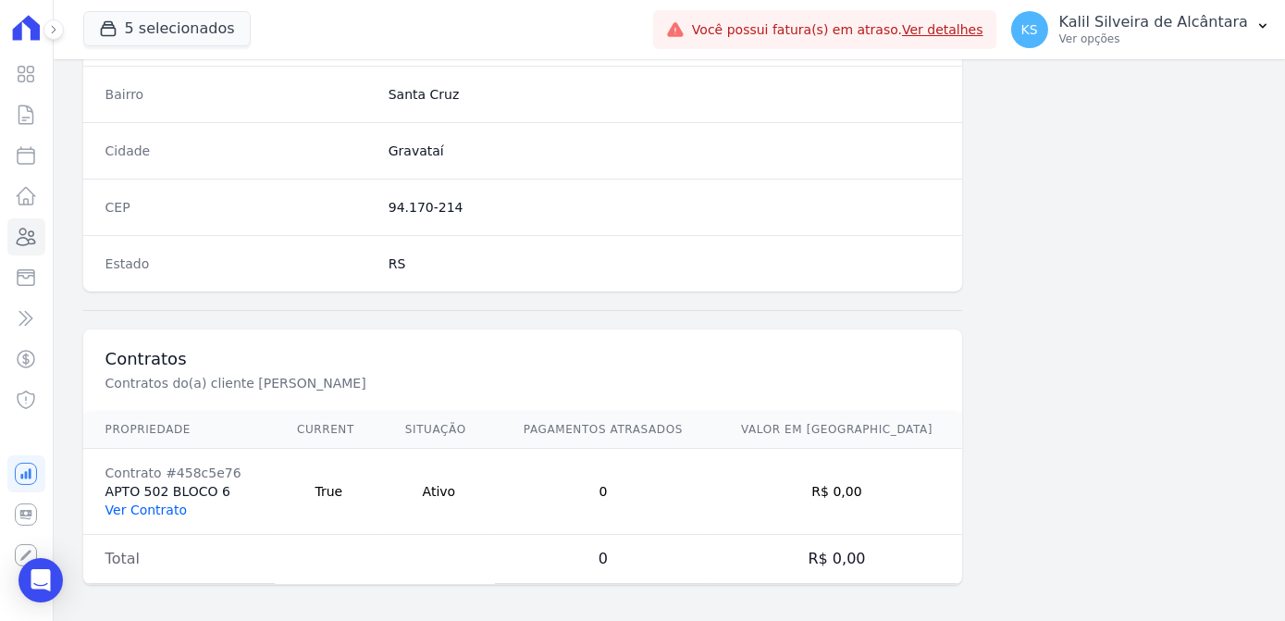
click at [142, 506] on link "Ver Contrato" at bounding box center [145, 509] width 81 height 15
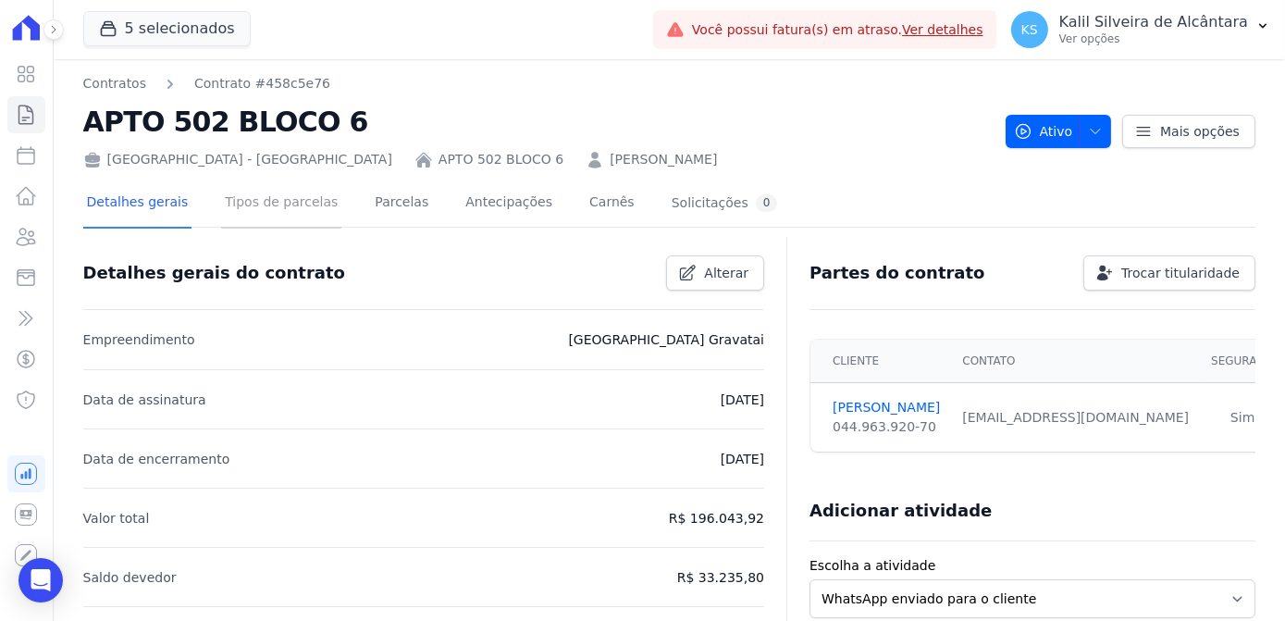
click at [313, 220] on link "Tipos de parcelas" at bounding box center [281, 203] width 120 height 49
click at [371, 211] on link "Parcelas" at bounding box center [401, 203] width 61 height 49
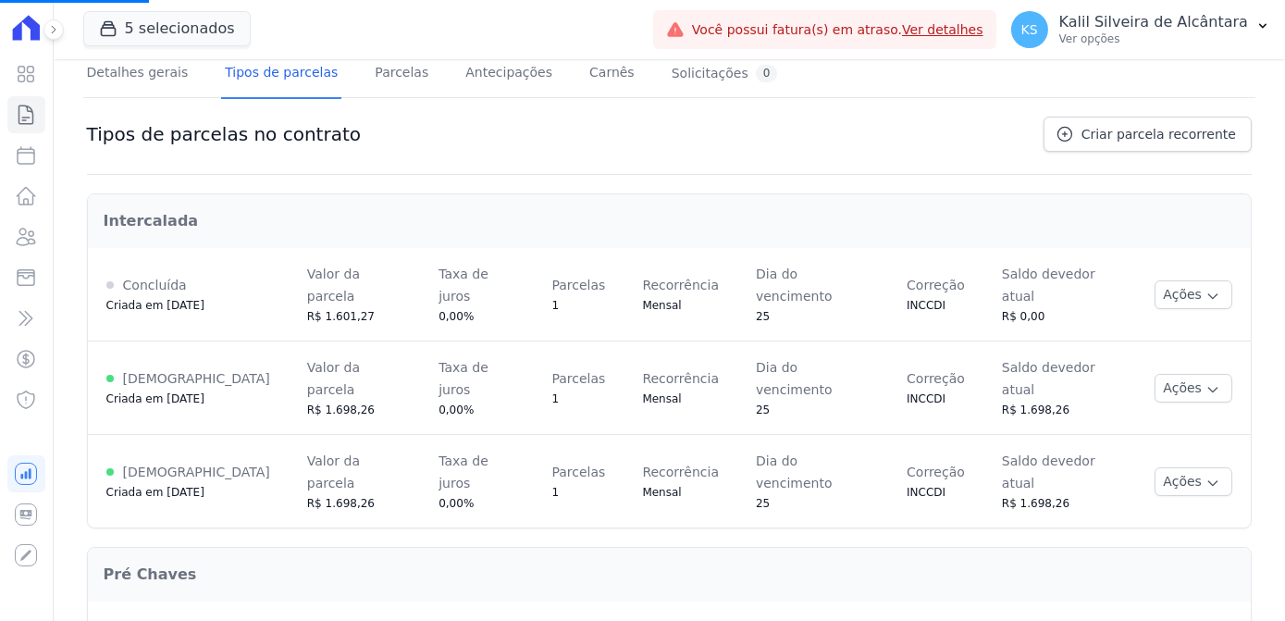
scroll to position [284, 0]
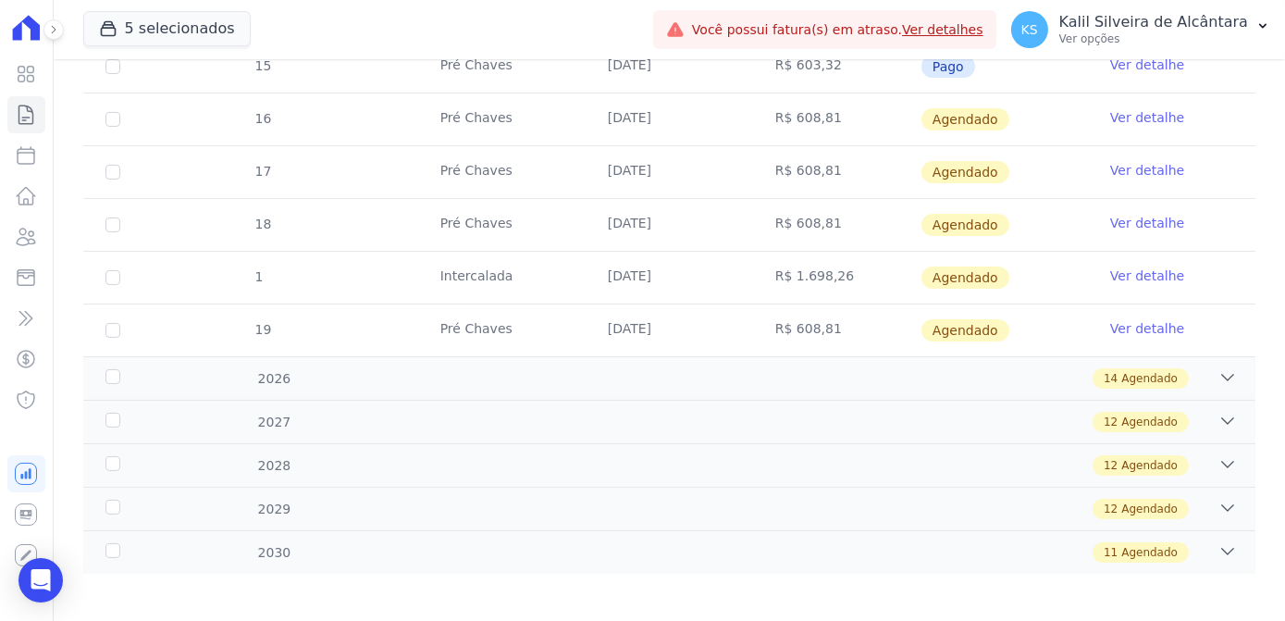
scroll to position [512, 0]
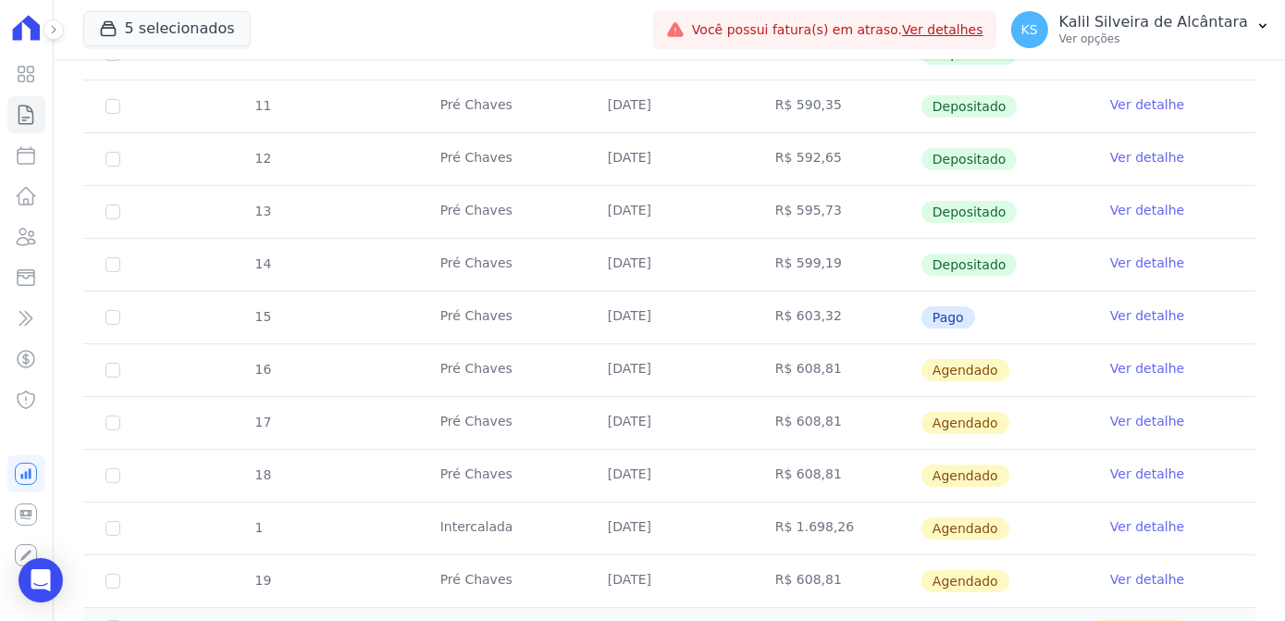
drag, startPoint x: 946, startPoint y: 316, endPoint x: 776, endPoint y: 316, distance: 170.2
click at [776, 316] on tr "15 Pré Chaves 25/08/2025 R$ 603,32 Pago Ver detalhe" at bounding box center [669, 316] width 1172 height 53
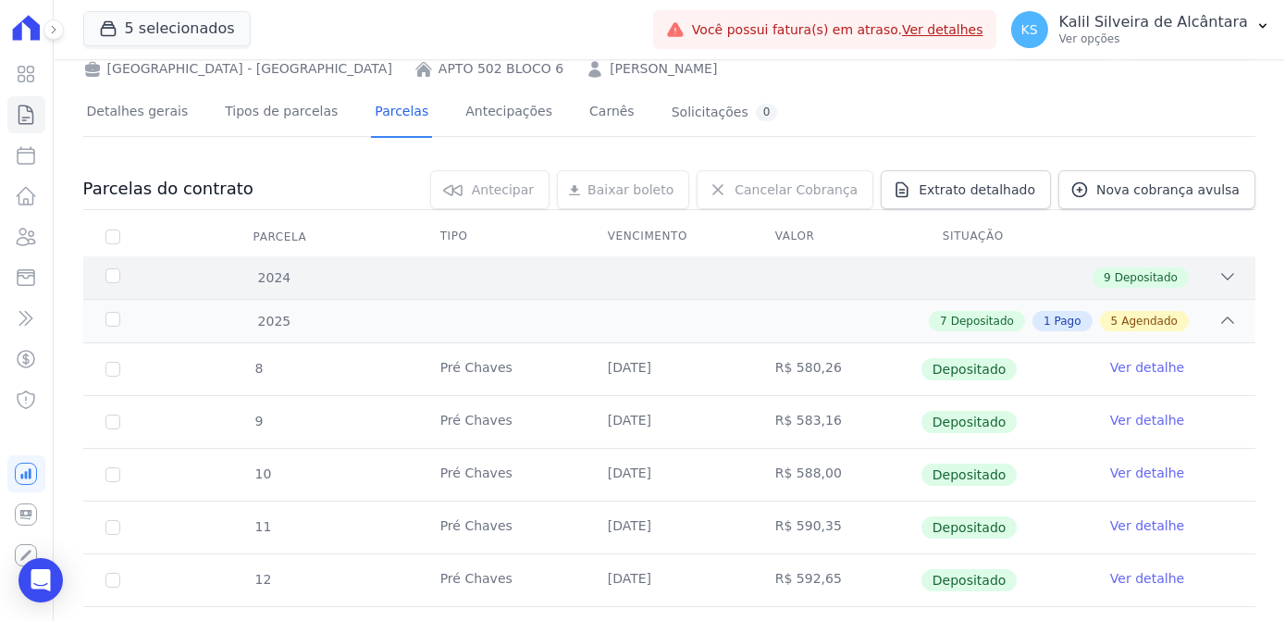
scroll to position [0, 0]
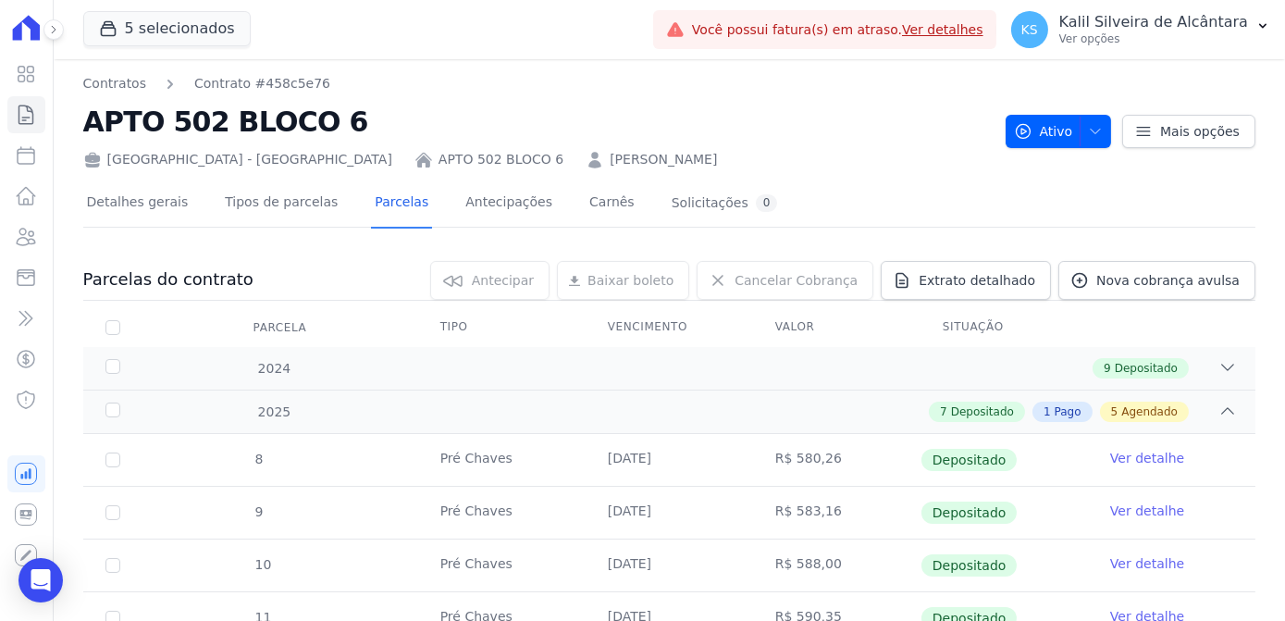
click at [610, 154] on link "JOÃO VICTOR DOS SANTOS PORTAL" at bounding box center [663, 159] width 107 height 19
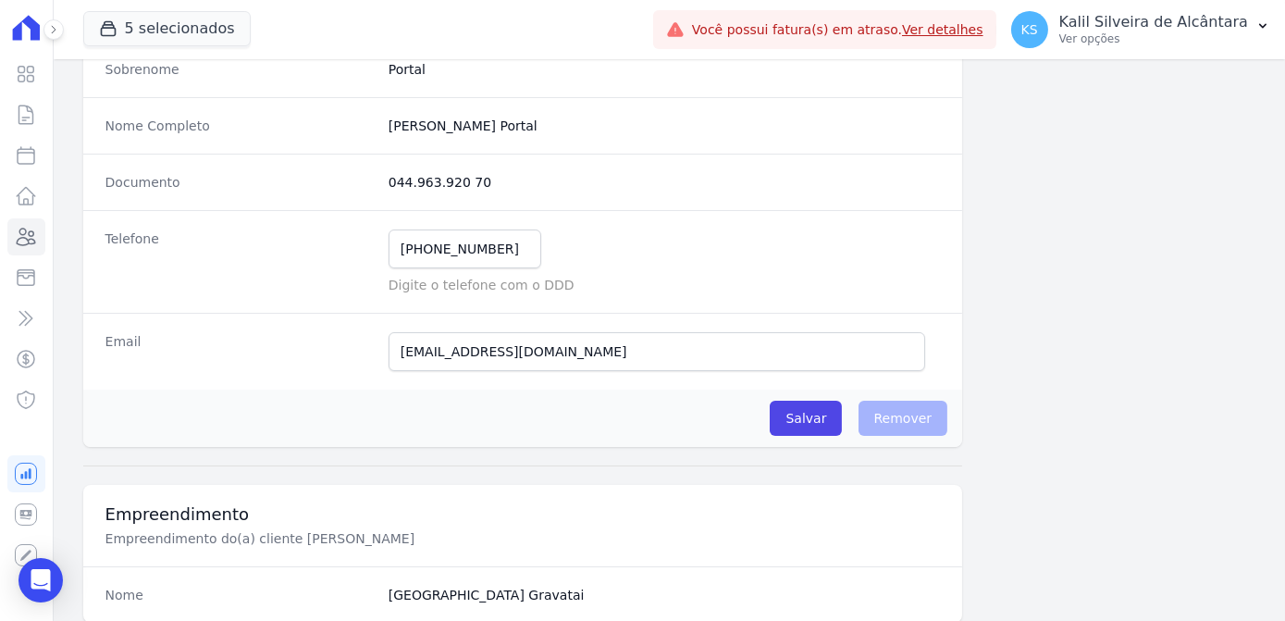
scroll to position [167, 0]
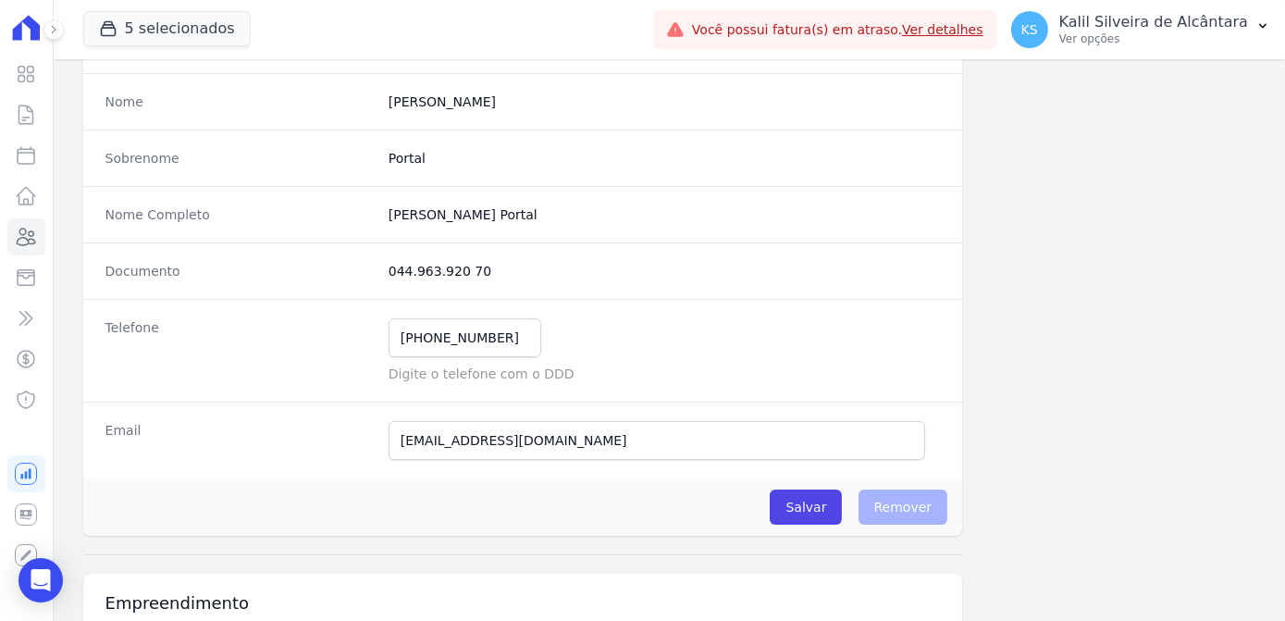
drag, startPoint x: 471, startPoint y: 267, endPoint x: 389, endPoint y: 274, distance: 81.7
click at [389, 274] on dd "044.963.920 70" at bounding box center [664, 271] width 551 height 19
click at [389, 275] on dd "044.963.920 70" at bounding box center [664, 271] width 551 height 19
drag, startPoint x: 387, startPoint y: 275, endPoint x: 470, endPoint y: 275, distance: 83.3
click at [470, 275] on dd "044.963.920 70" at bounding box center [664, 271] width 551 height 19
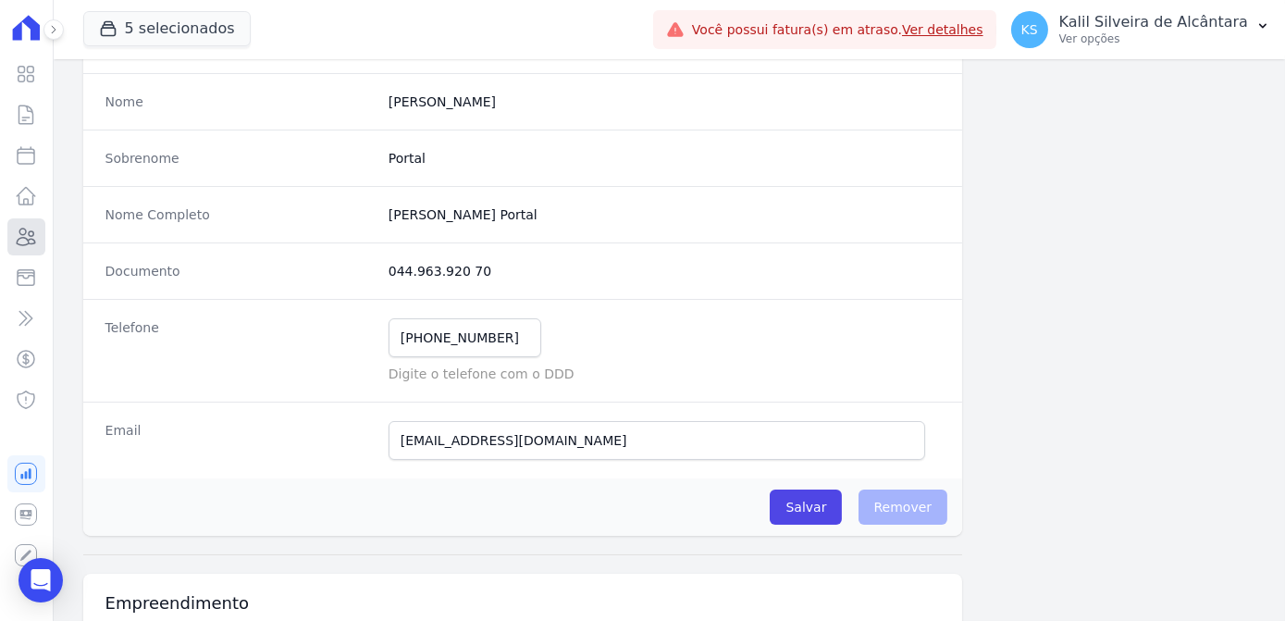
drag, startPoint x: 21, startPoint y: 240, endPoint x: 12, endPoint y: 238, distance: 9.4
click at [21, 240] on icon at bounding box center [26, 237] width 22 height 22
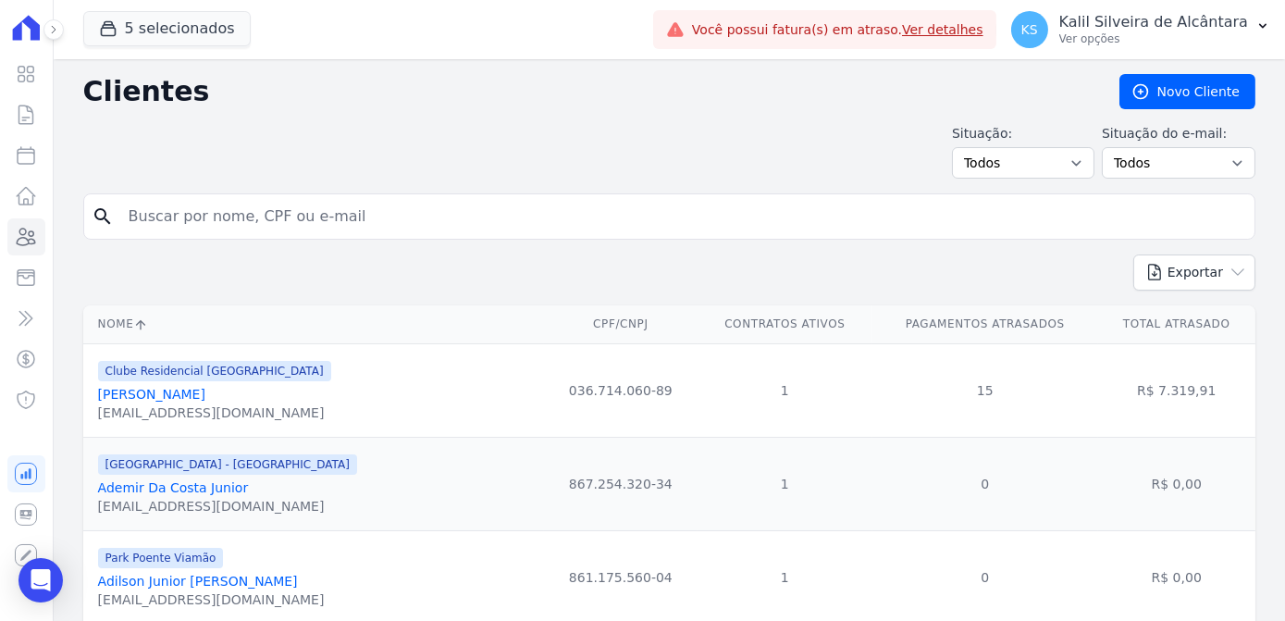
click at [327, 216] on input "search" at bounding box center [681, 216] width 1129 height 37
type input "mariana"
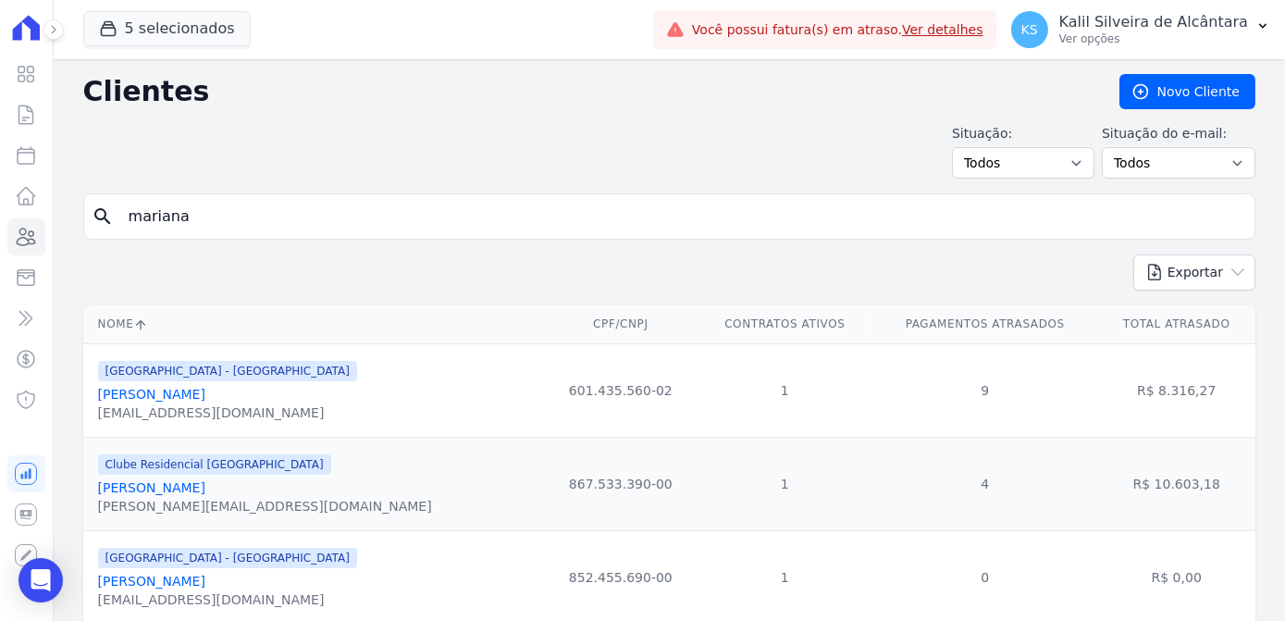
click at [250, 204] on input "mariana" at bounding box center [681, 216] width 1129 height 37
type input "mariana m"
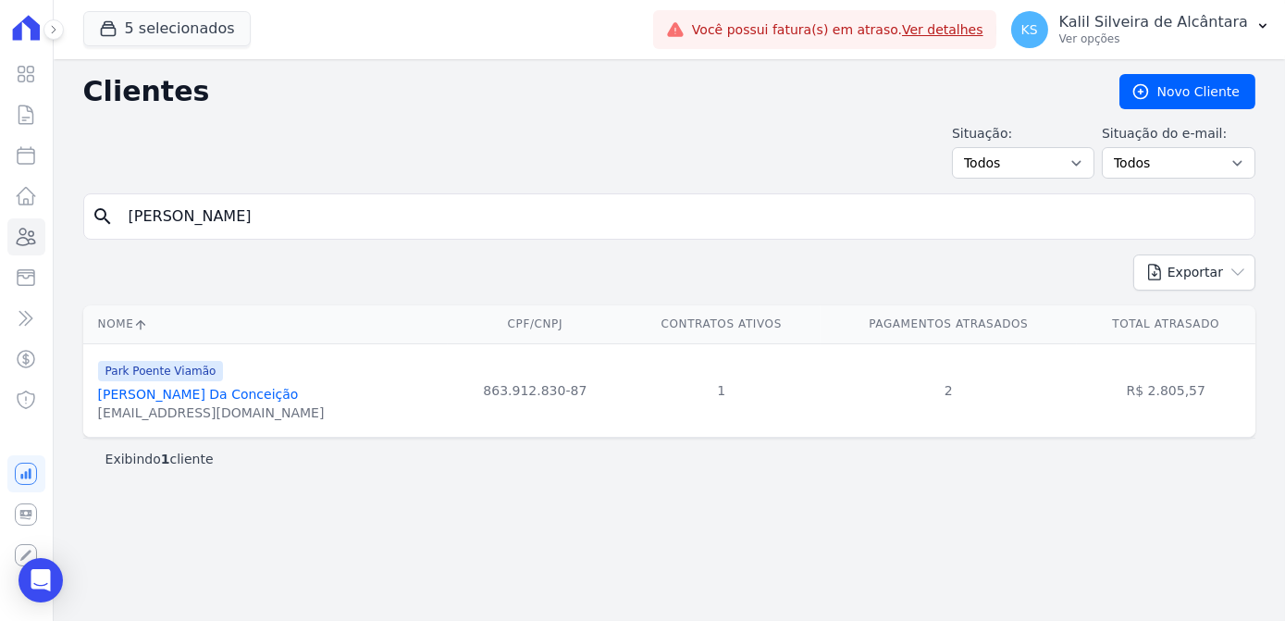
click at [167, 397] on link "Mariana Mendes Da Conceição" at bounding box center [198, 394] width 201 height 15
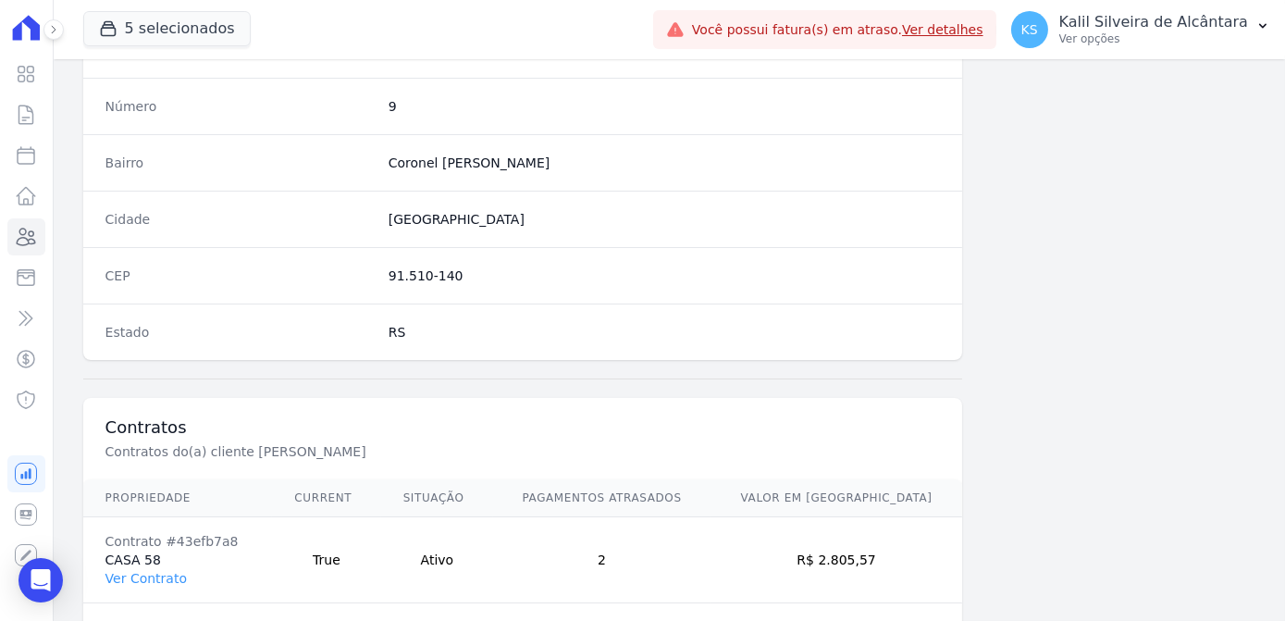
scroll to position [1102, 0]
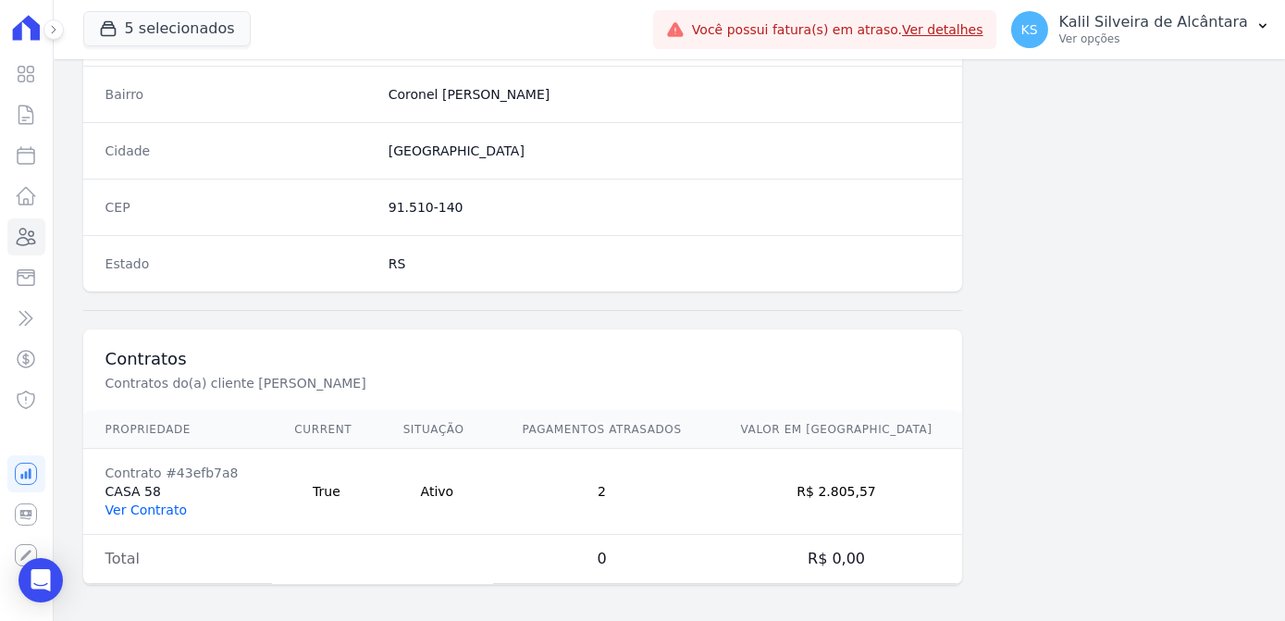
click at [116, 509] on link "Ver Contrato" at bounding box center [145, 509] width 81 height 15
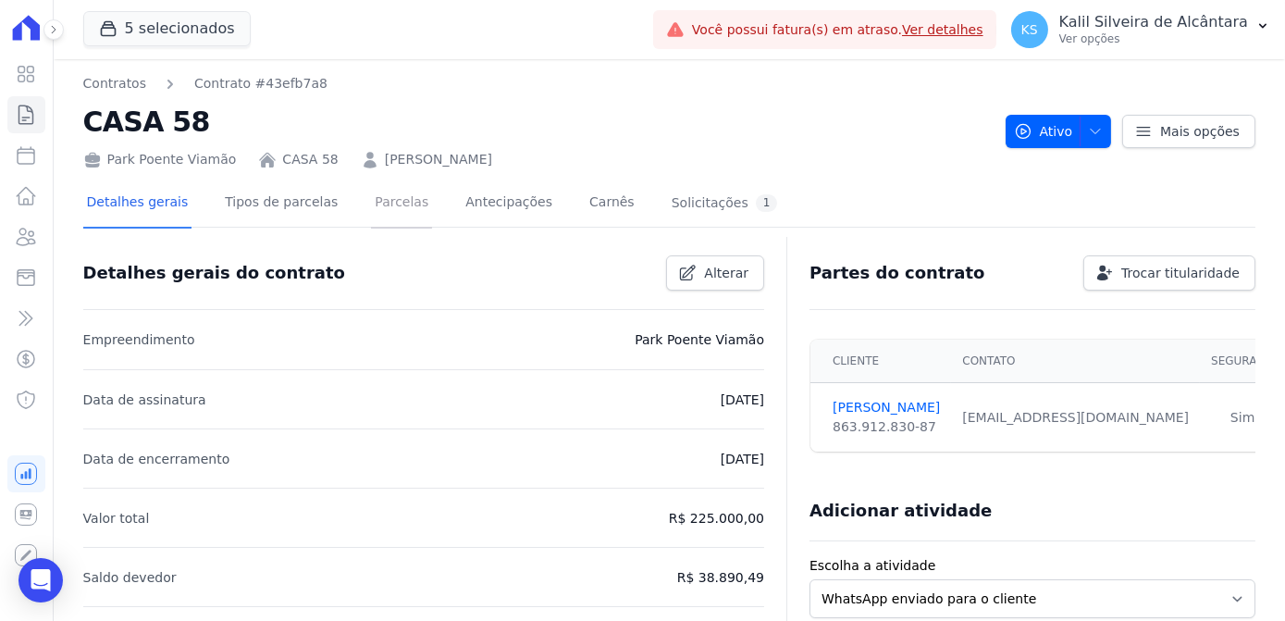
click at [397, 193] on link "Parcelas" at bounding box center [401, 203] width 61 height 49
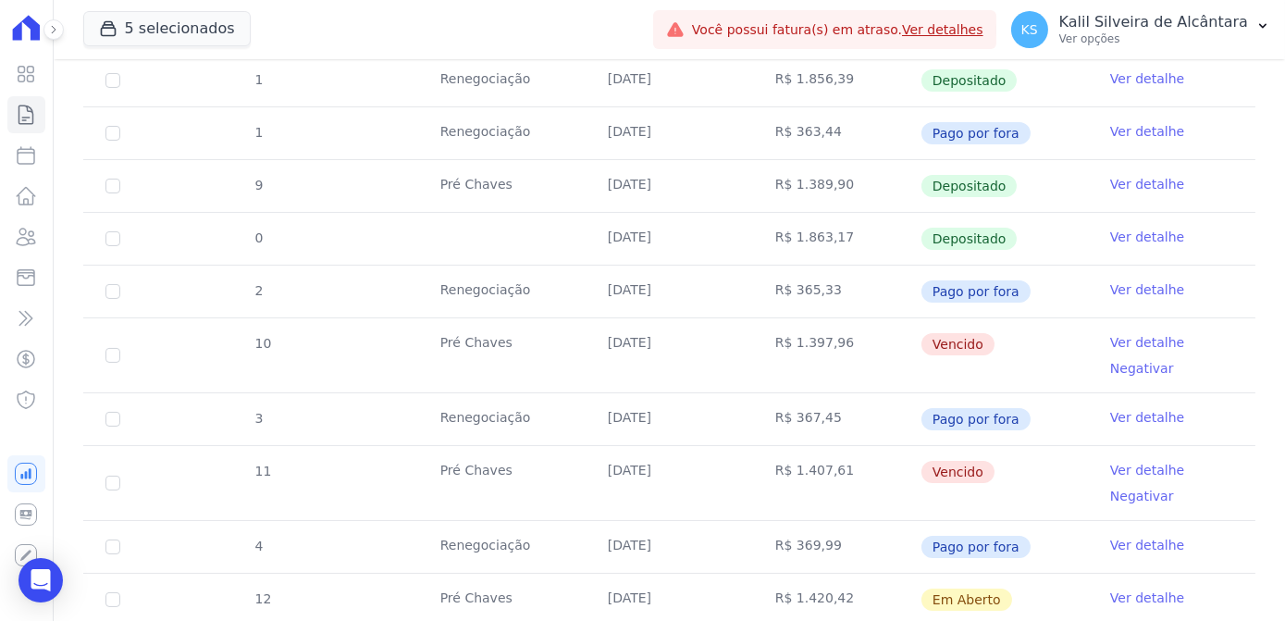
scroll to position [673, 0]
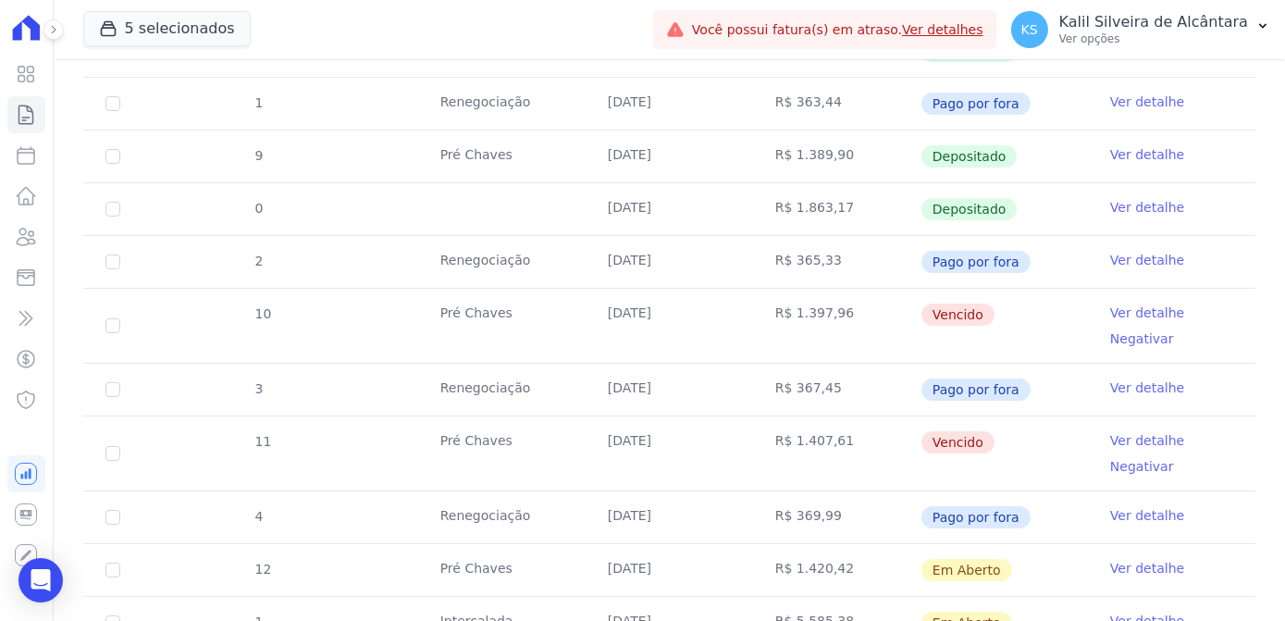
click at [1112, 510] on link "Ver detalhe" at bounding box center [1147, 515] width 74 height 19
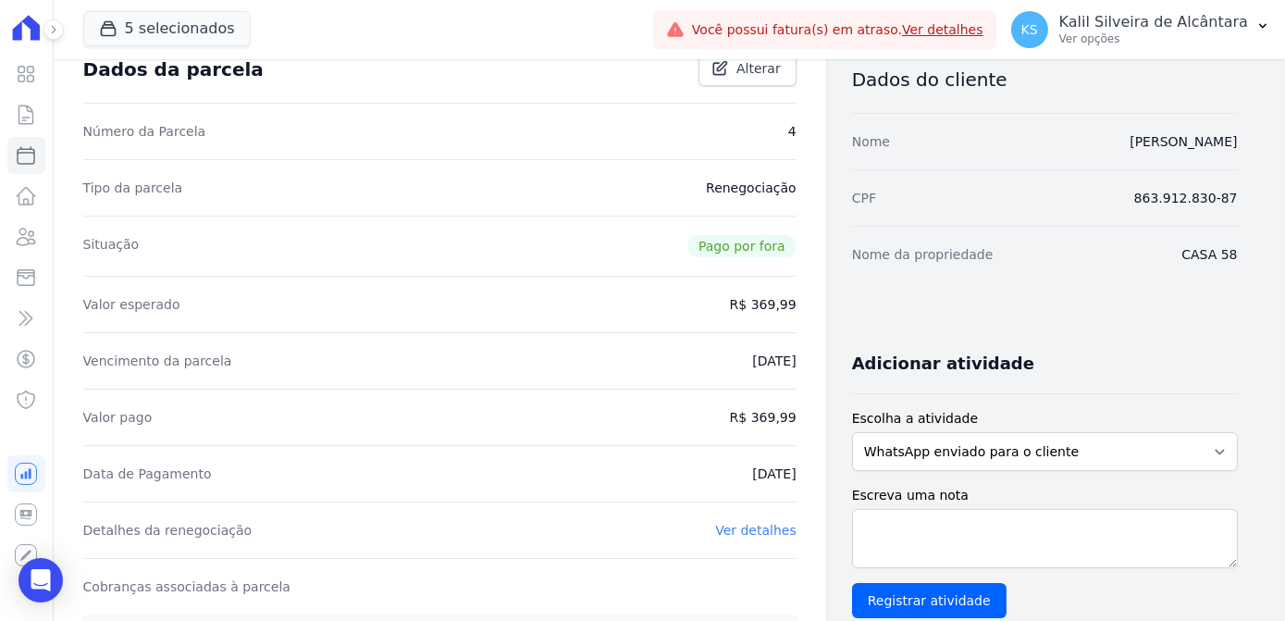
scroll to position [83, 0]
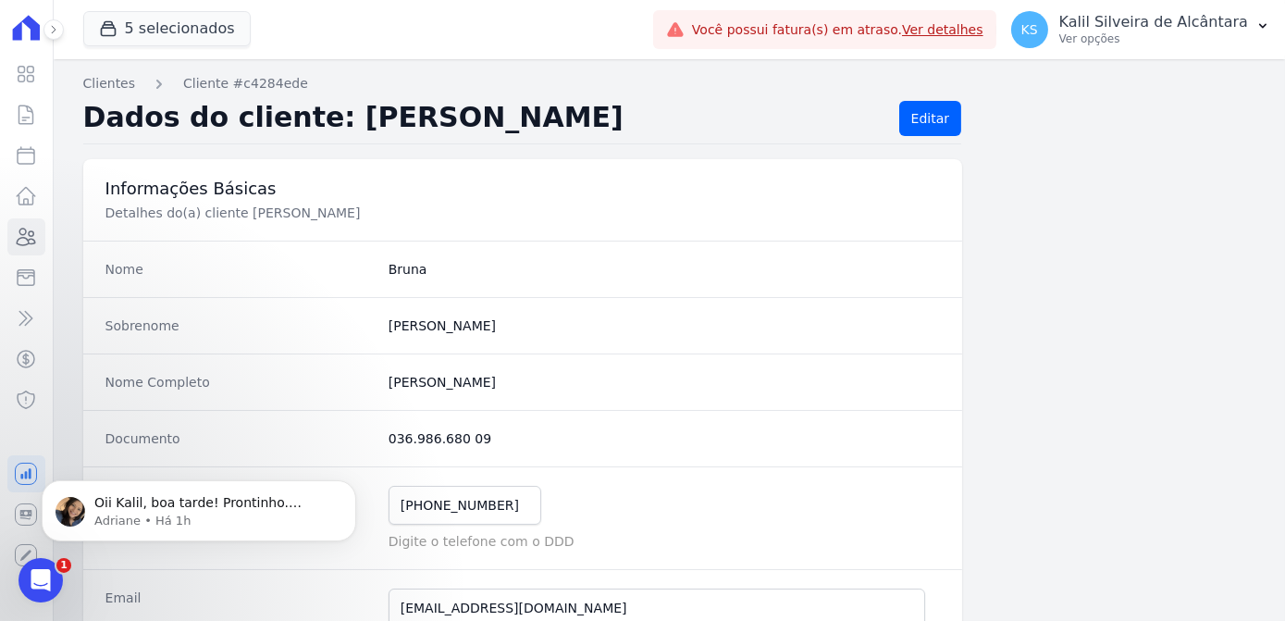
click at [673, 233] on div "Informações Básicas Detalhes do(a) cliente Bruna Chaves Da Silva" at bounding box center [523, 199] width 880 height 81
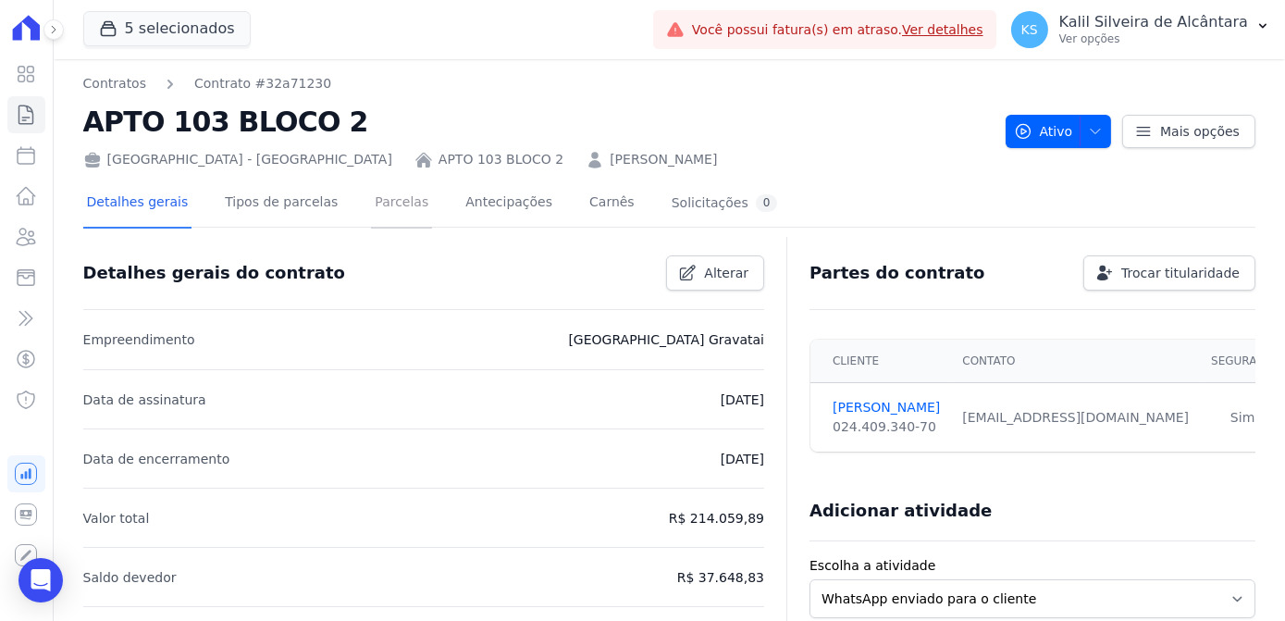
click at [387, 204] on link "Parcelas" at bounding box center [401, 203] width 61 height 49
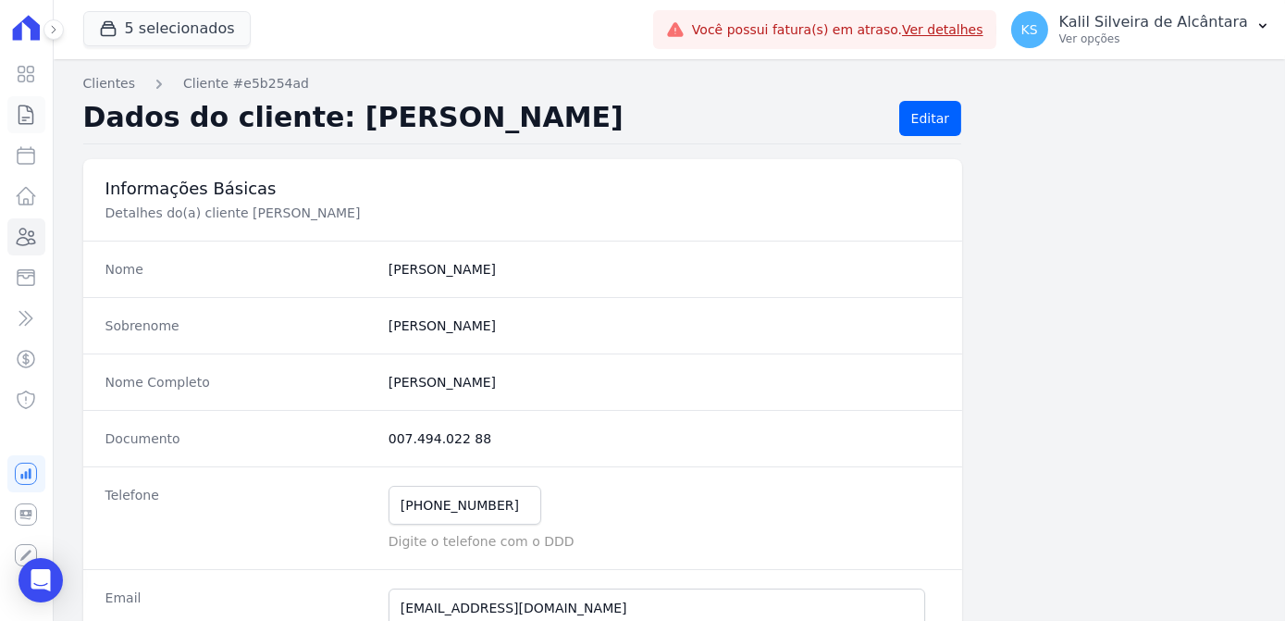
click at [27, 109] on icon at bounding box center [26, 114] width 14 height 19
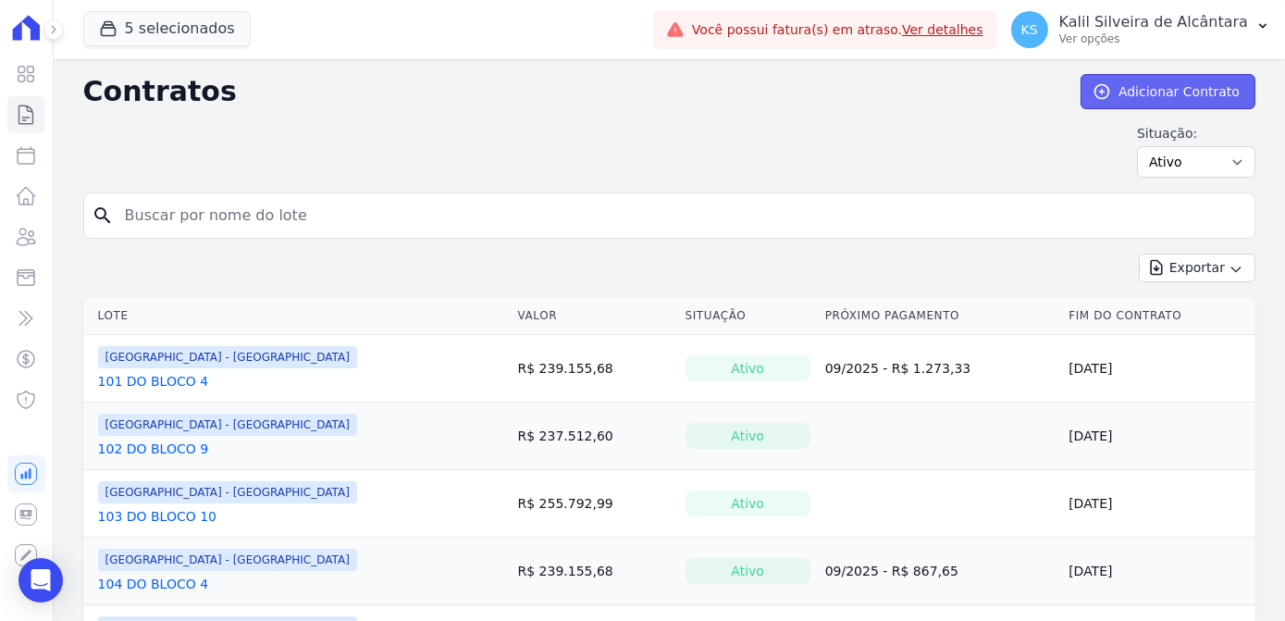
click at [1166, 87] on link "Adicionar Contrato" at bounding box center [1167, 91] width 175 height 35
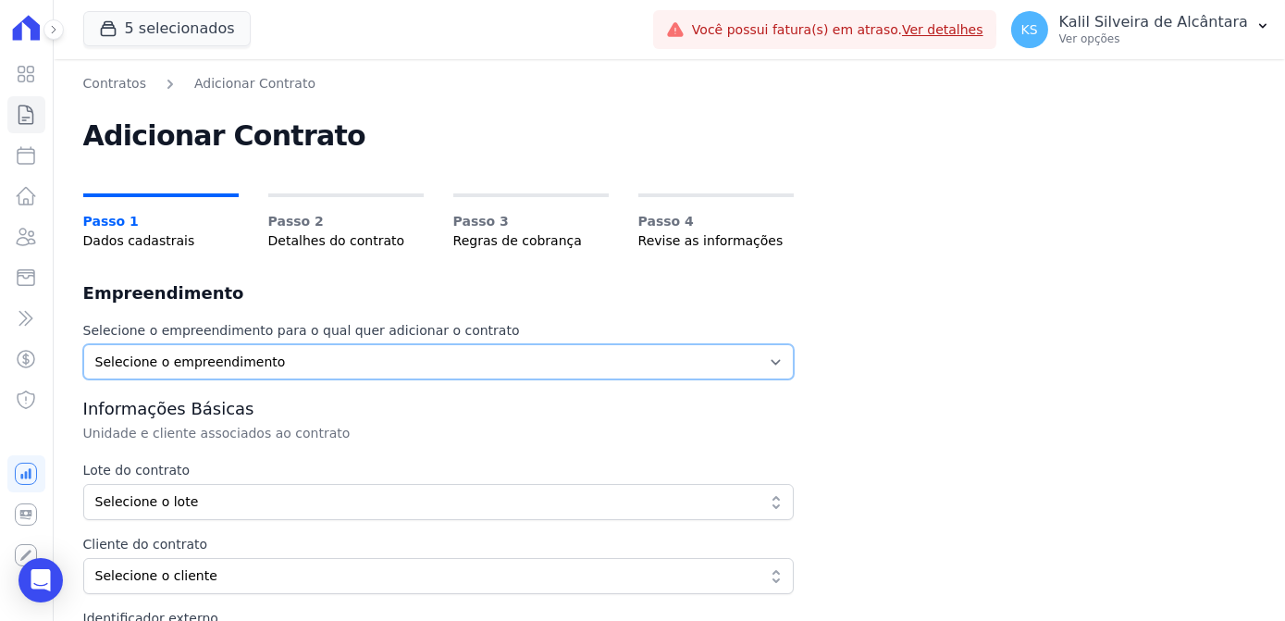
click at [220, 353] on select "Selecione o empreendimento Arty Park - Gravatai Clube Residencial Saint Louis P…" at bounding box center [438, 361] width 710 height 35
select select "a809cdca-e68c-4b96-ac7a-7f2da9de2f46"
click at [83, 344] on select "Selecione o empreendimento Arty Park - Gravatai Clube Residencial Saint Louis P…" at bounding box center [438, 361] width 710 height 35
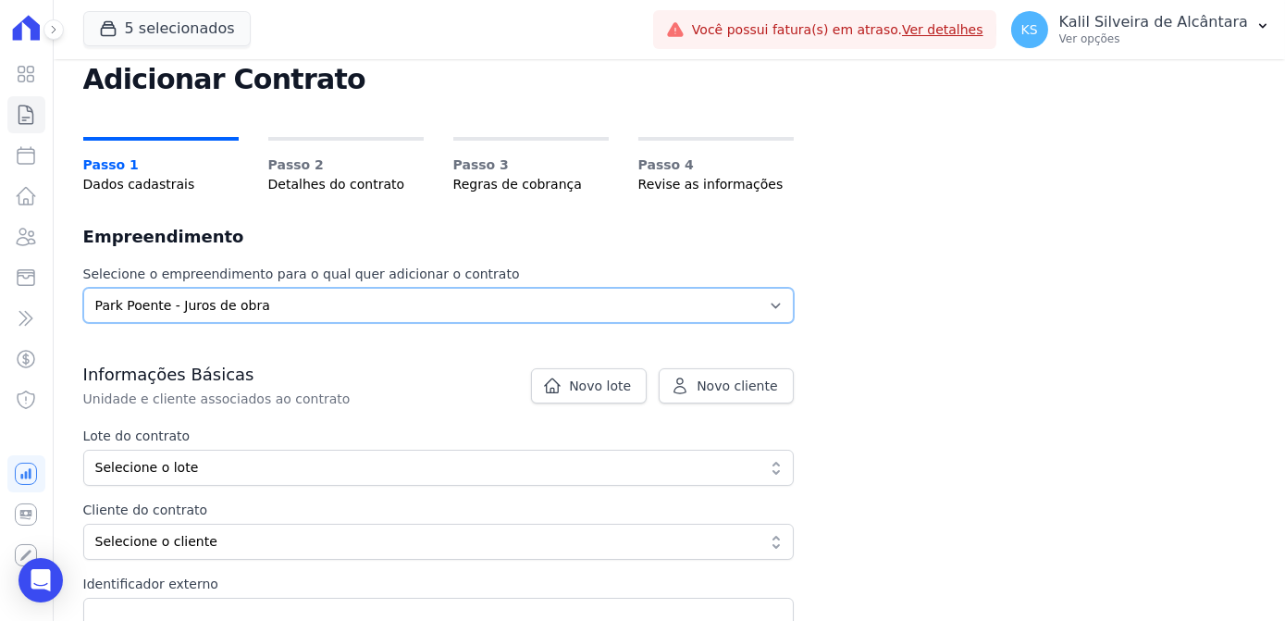
scroll to position [167, 0]
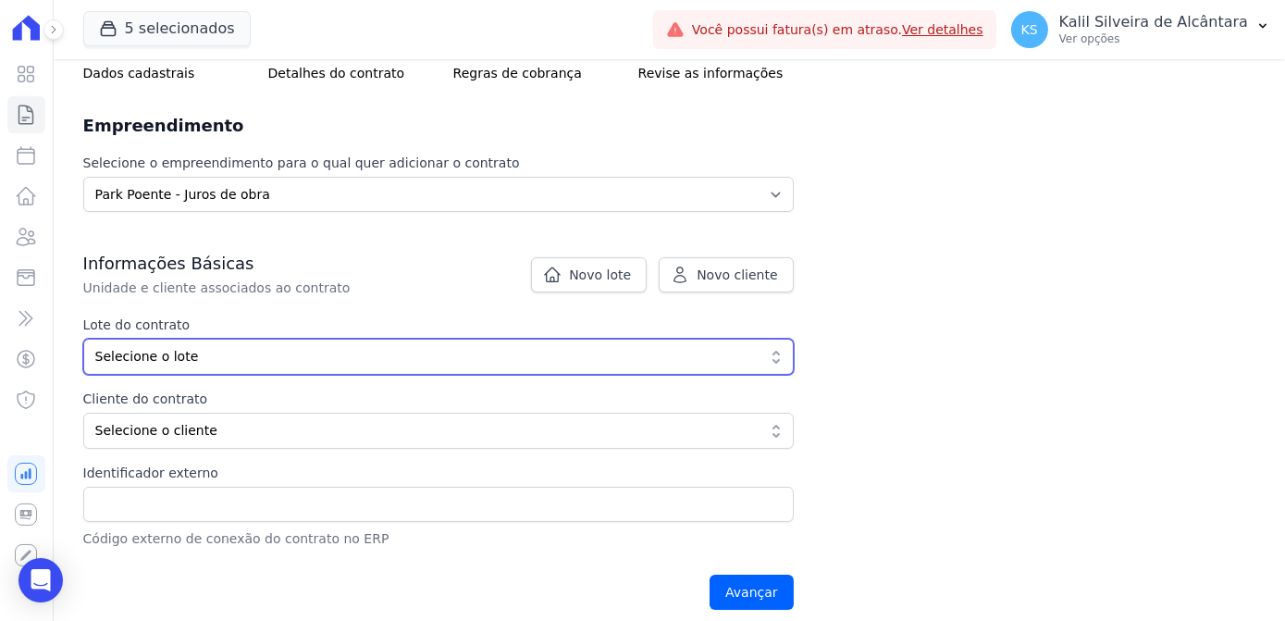
click at [195, 369] on button "Selecione o lote" at bounding box center [438, 357] width 710 height 36
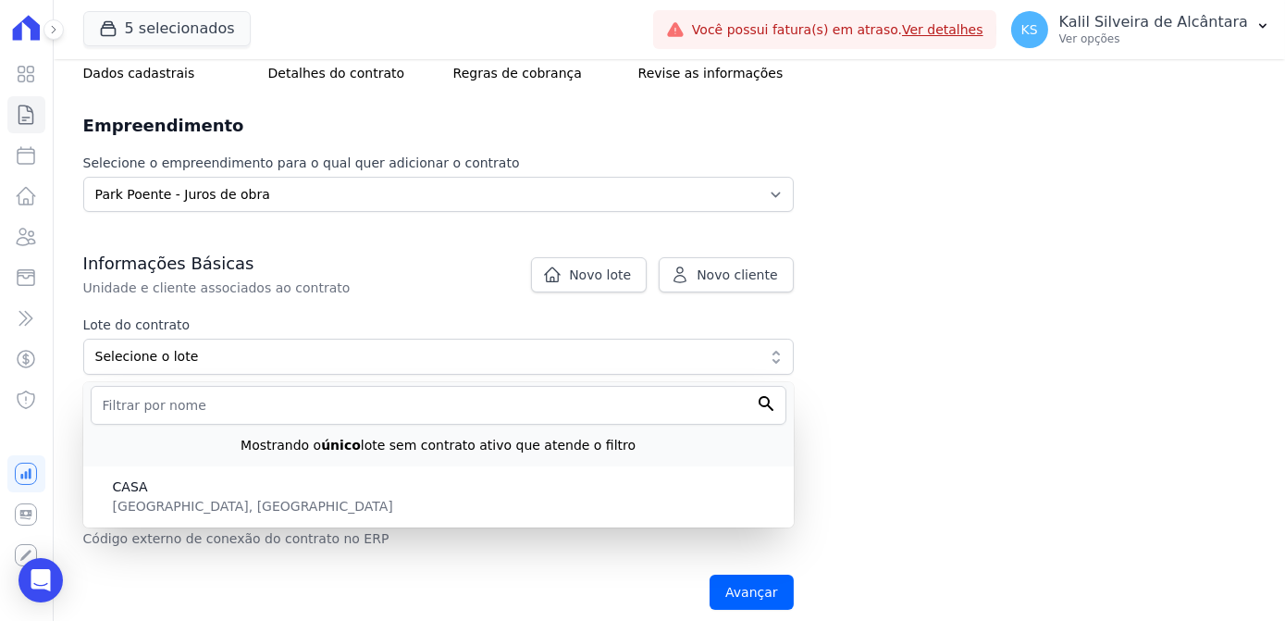
click at [180, 494] on li "CASA RS, Porto Alegre" at bounding box center [438, 497] width 710 height 54
type input "eb6da0c5-ab46-4132-bba1-38b61eedec67"
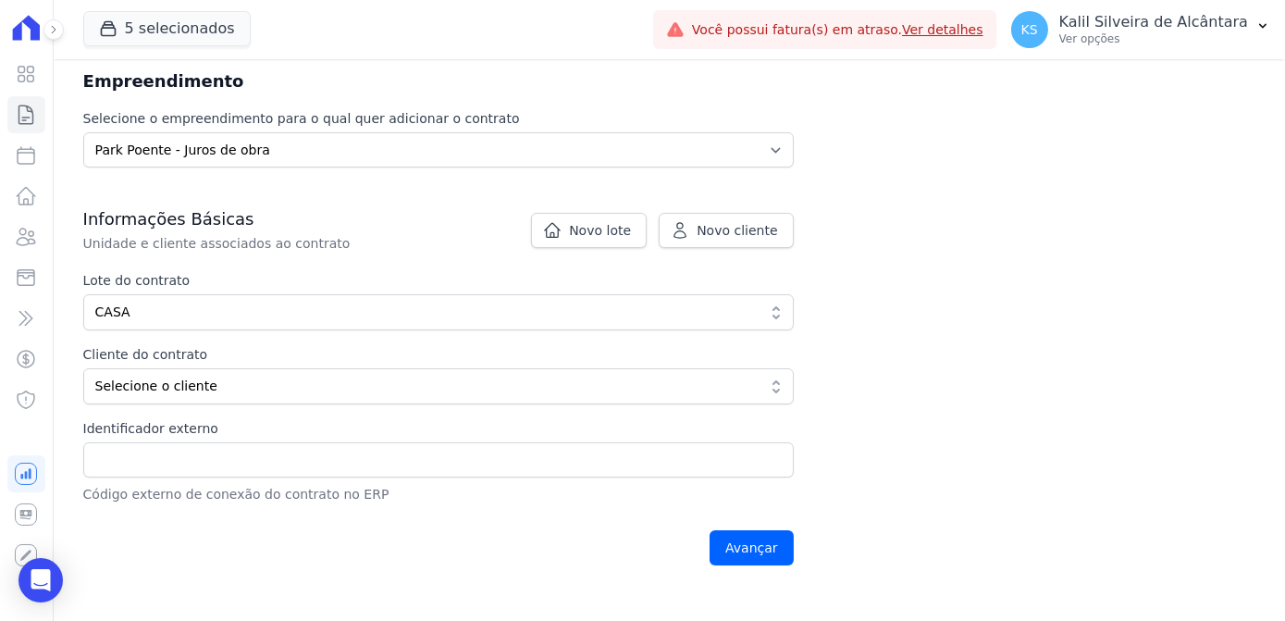
scroll to position [252, 0]
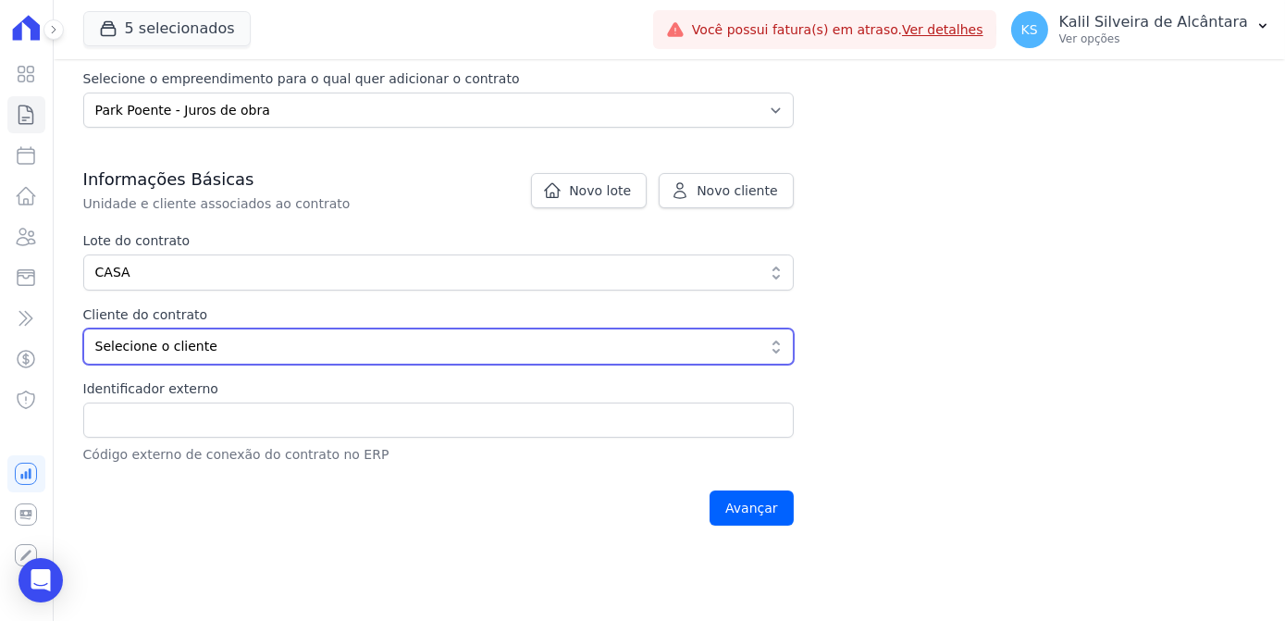
click at [225, 347] on span "Selecione o cliente" at bounding box center [425, 346] width 660 height 19
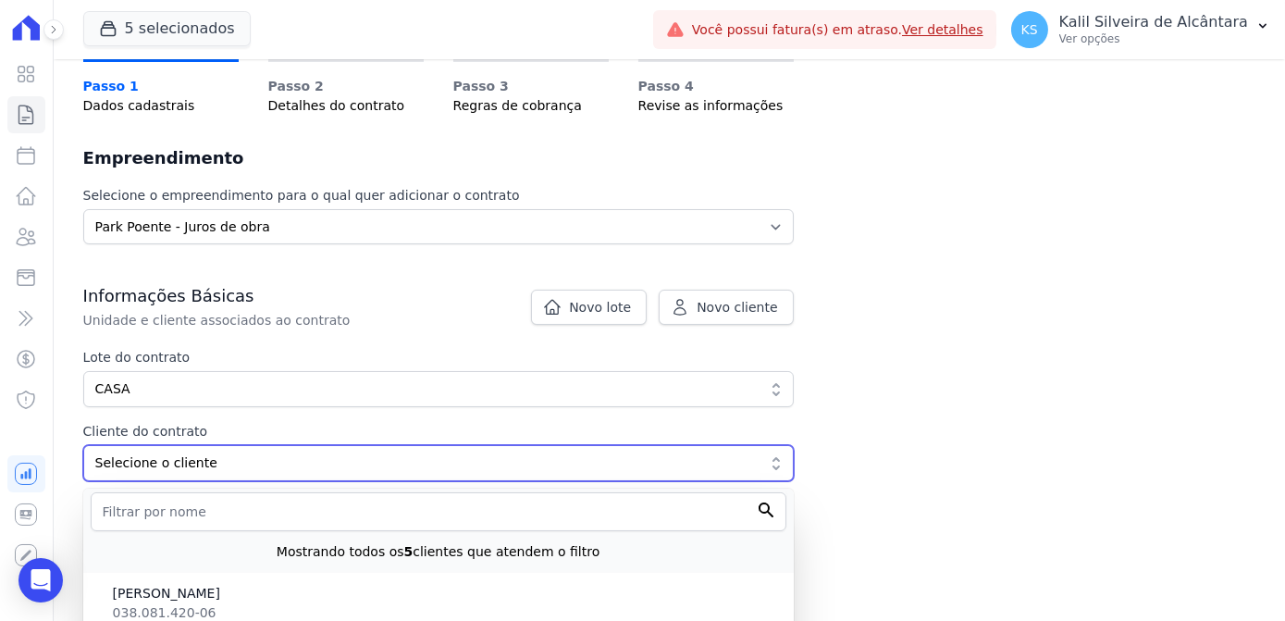
scroll to position [0, 0]
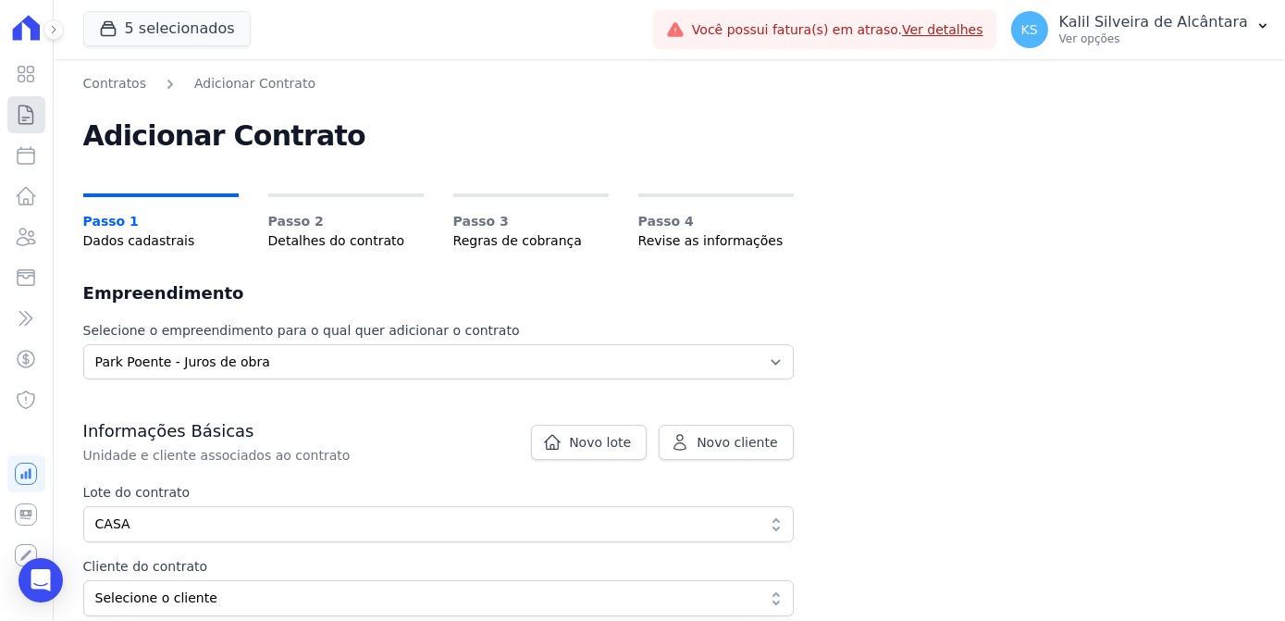
click at [34, 122] on icon at bounding box center [26, 115] width 22 height 22
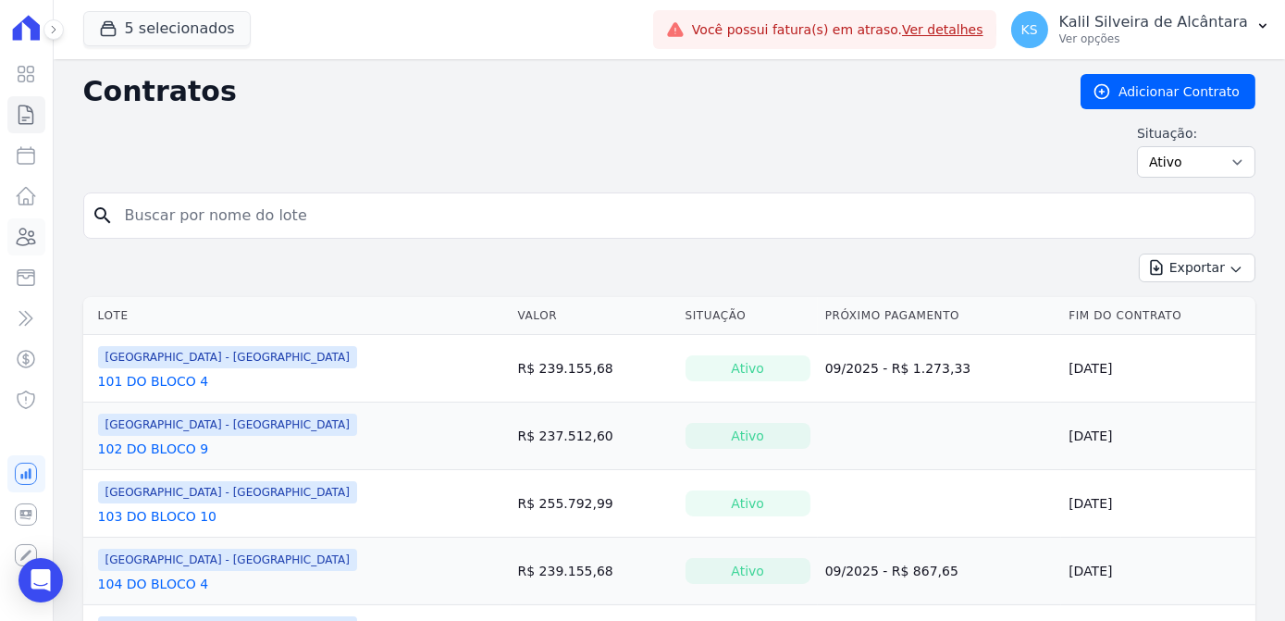
click at [32, 235] on icon at bounding box center [27, 236] width 19 height 17
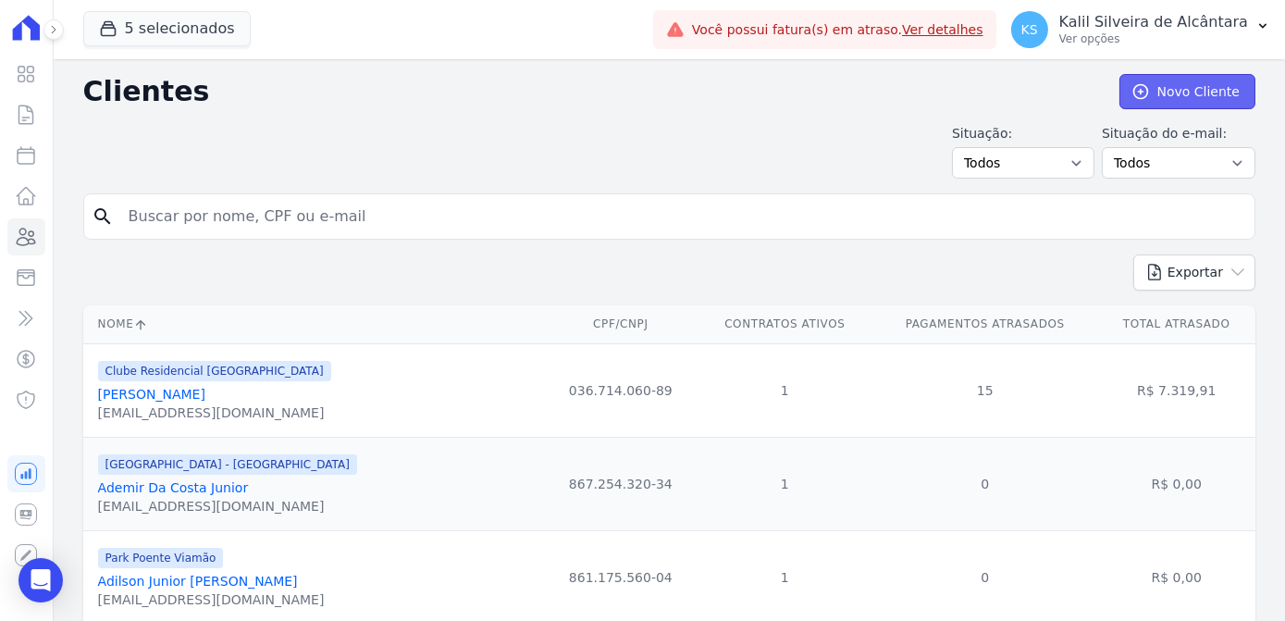
click at [1152, 103] on link "Novo Cliente" at bounding box center [1187, 91] width 136 height 35
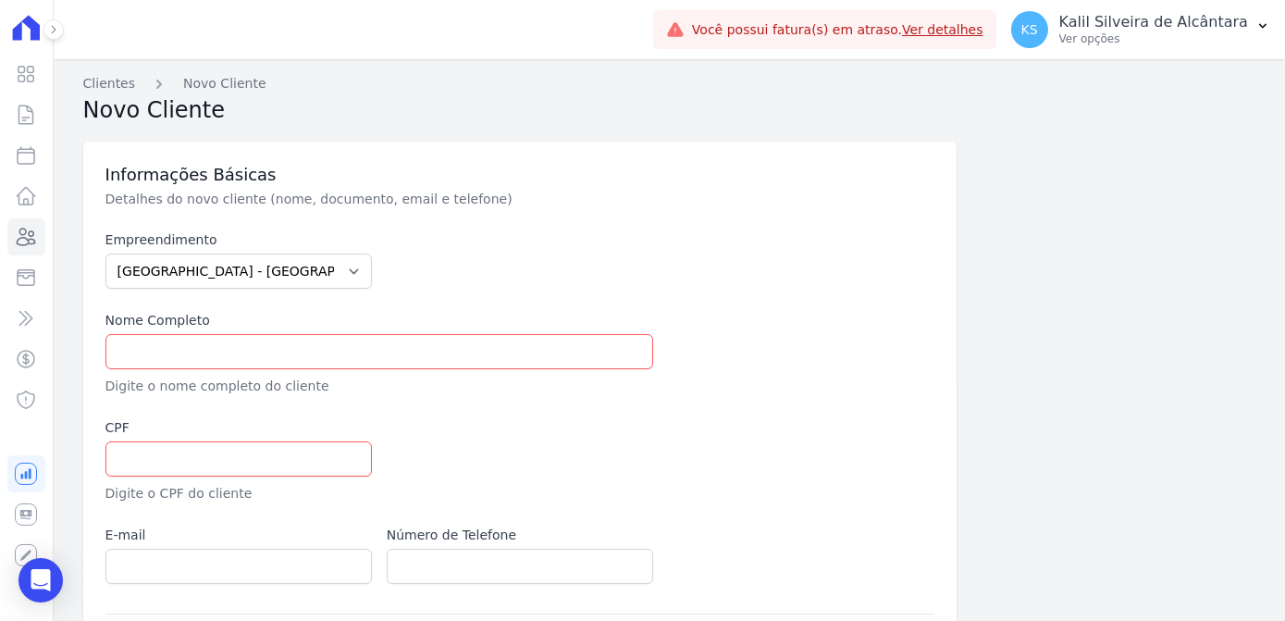
click at [191, 297] on div "Empreendimento Arty Park - Gravatai Arty Park - JPI Clube Residencial Saint Lou…" at bounding box center [520, 406] width 830 height 353
click at [194, 281] on select "Arty Park - Gravatai Arty Park - JPI Clube Residencial Saint Louis Park Poente …" at bounding box center [238, 270] width 266 height 35
select select "a809cdca-e68c-4b96-ac7a-7f2da9de2f46"
click at [105, 253] on select "Arty Park - Gravatai Arty Park - JPI Clube Residencial Saint Louis Park Poente …" at bounding box center [238, 270] width 266 height 35
click at [344, 358] on input "text" at bounding box center [379, 351] width 548 height 35
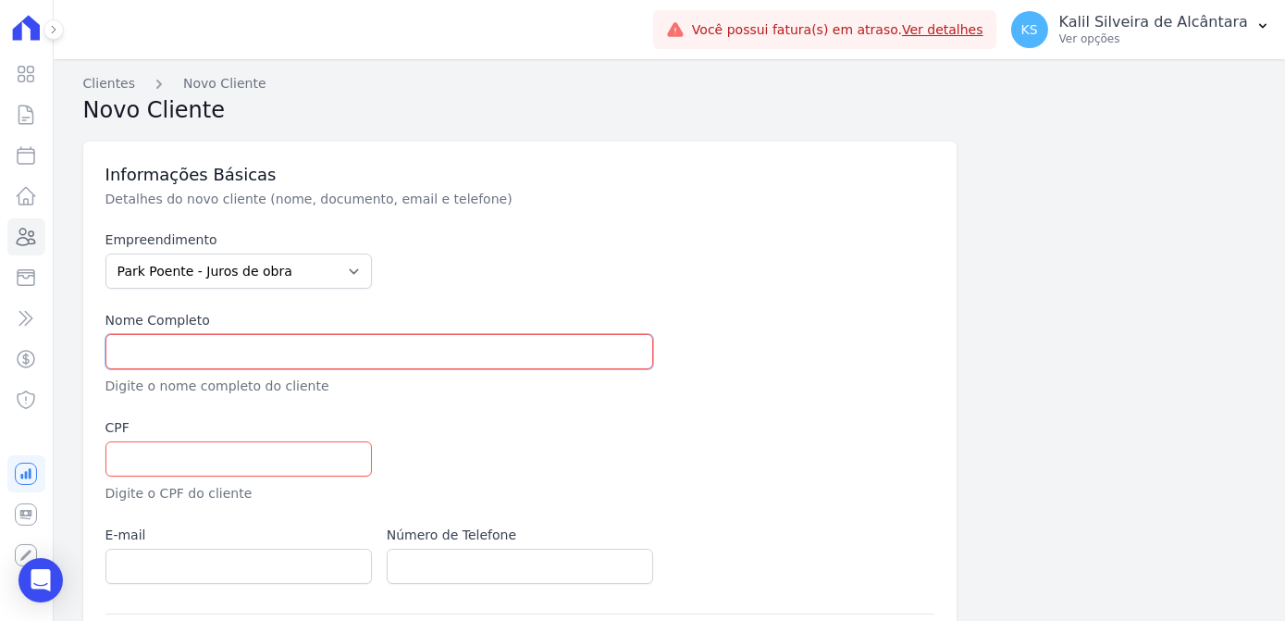
paste input "[PERSON_NAME] [PERSON_NAME]"
type input "[PERSON_NAME] [PERSON_NAME]"
click at [249, 451] on input "text" at bounding box center [238, 458] width 266 height 35
paste input "007.494.022 88"
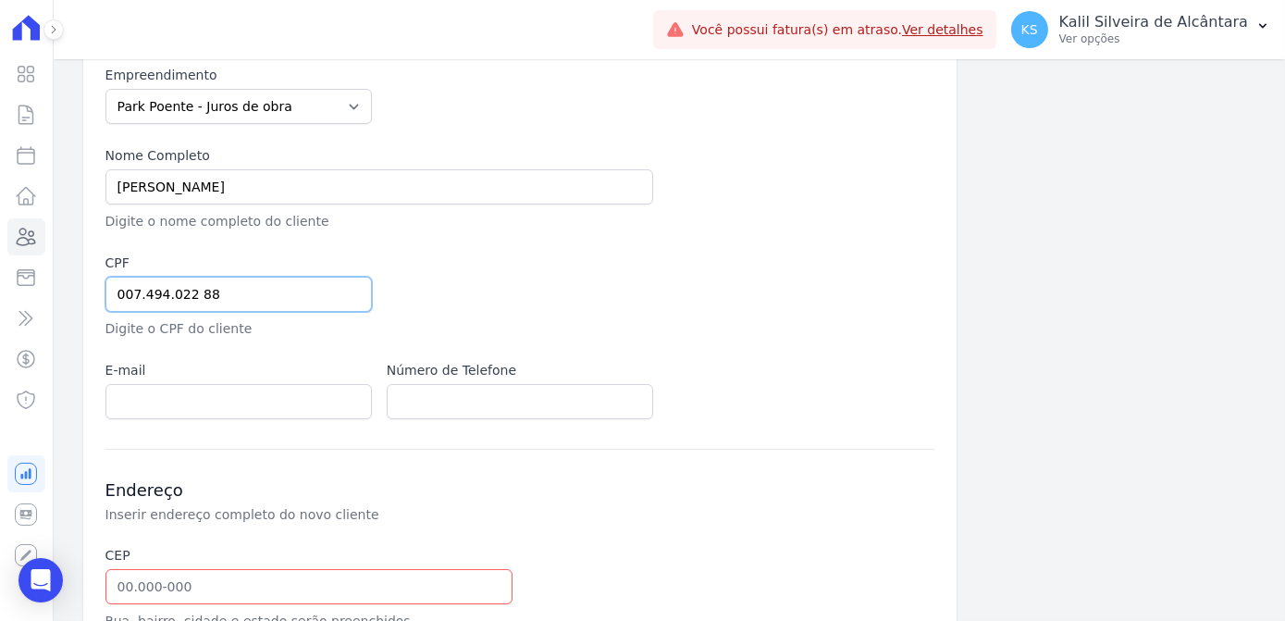
scroll to position [167, 0]
type input "007.494.022 88"
click at [219, 377] on div "E-mail" at bounding box center [238, 387] width 266 height 58
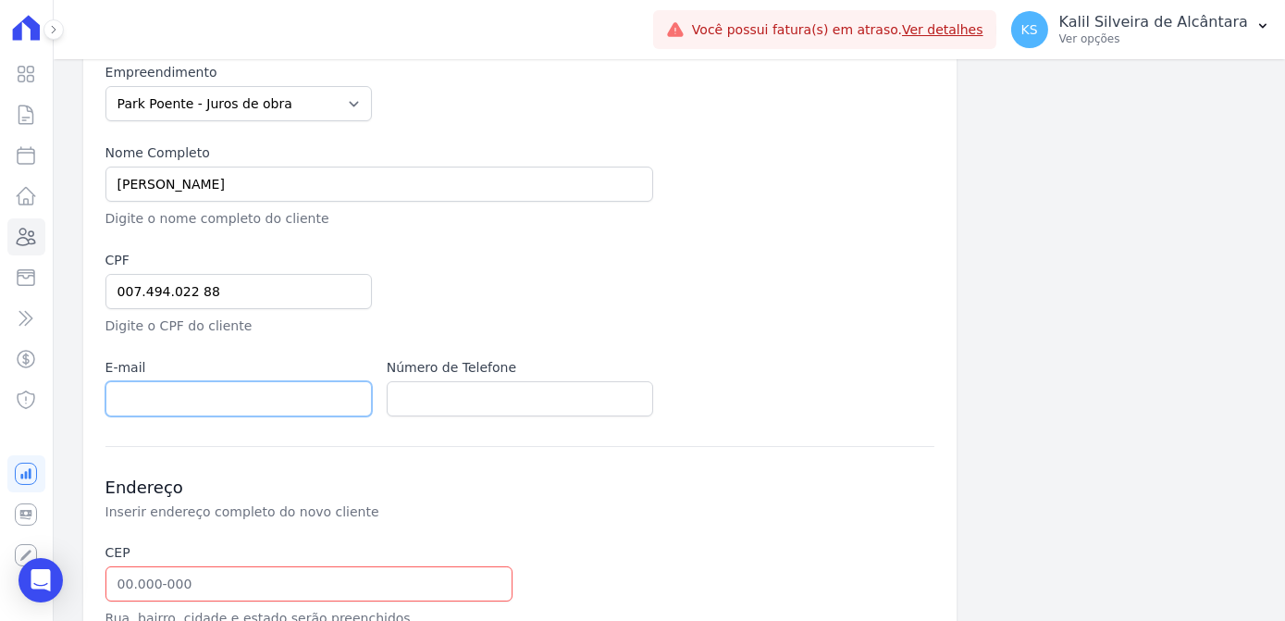
drag, startPoint x: 224, startPoint y: 391, endPoint x: 232, endPoint y: 409, distance: 19.4
click at [224, 392] on input "email" at bounding box center [238, 398] width 266 height 35
paste input "nelsondatrindadeoliveiratrinda@gmail.com"
type input "nelsondatrindadeoliveiratrinda@gmail.com"
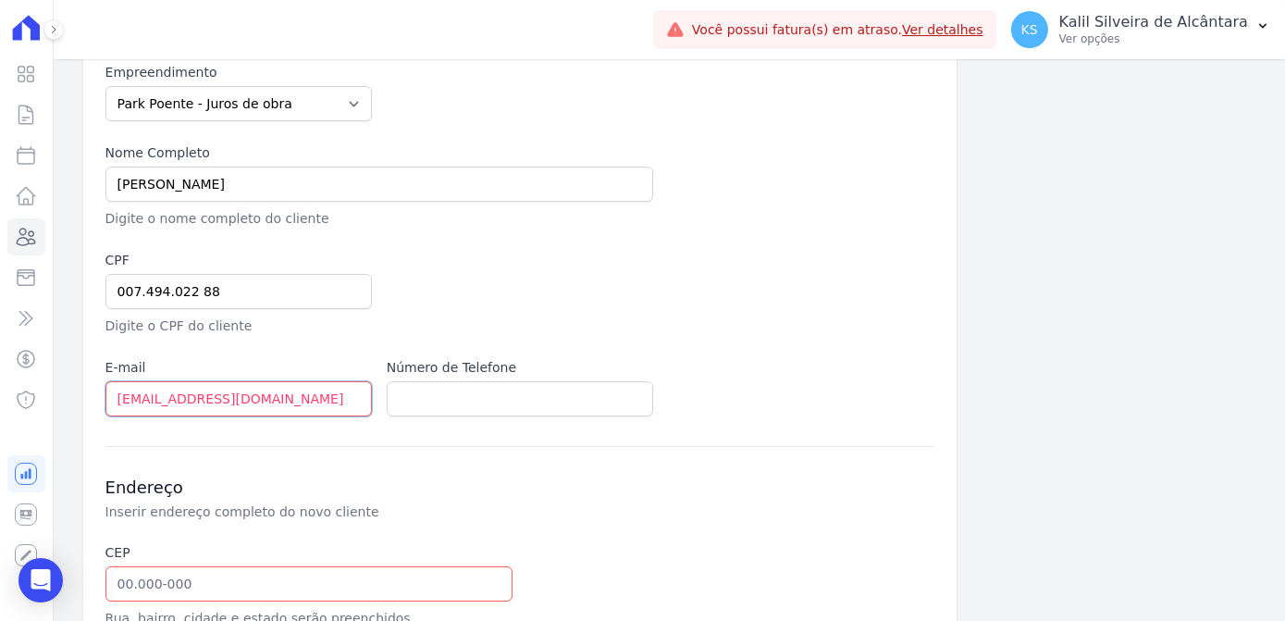
scroll to position [0, 0]
click at [498, 390] on input "text" at bounding box center [520, 398] width 266 height 35
paste input "(51) 98026-1743"
type input "(51) 98026-1743"
click at [868, 476] on h3 "Endereço" at bounding box center [520, 487] width 830 height 22
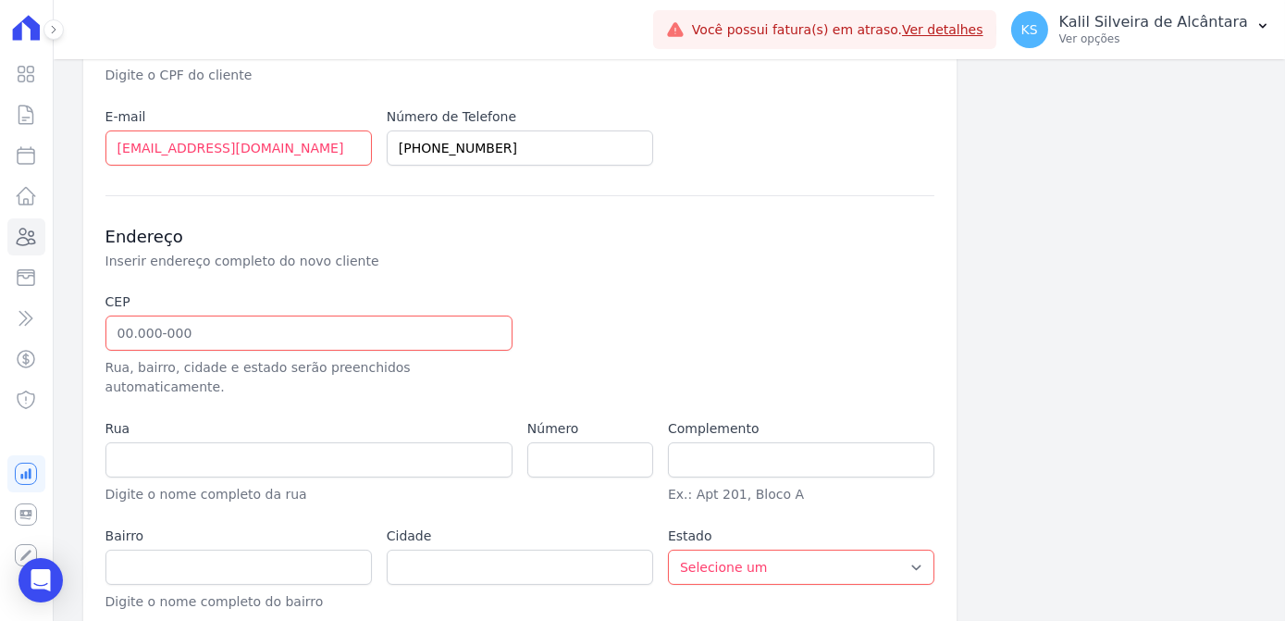
scroll to position [420, 0]
click at [239, 321] on input "text" at bounding box center [308, 331] width 407 height 35
paste input "91.120-430"
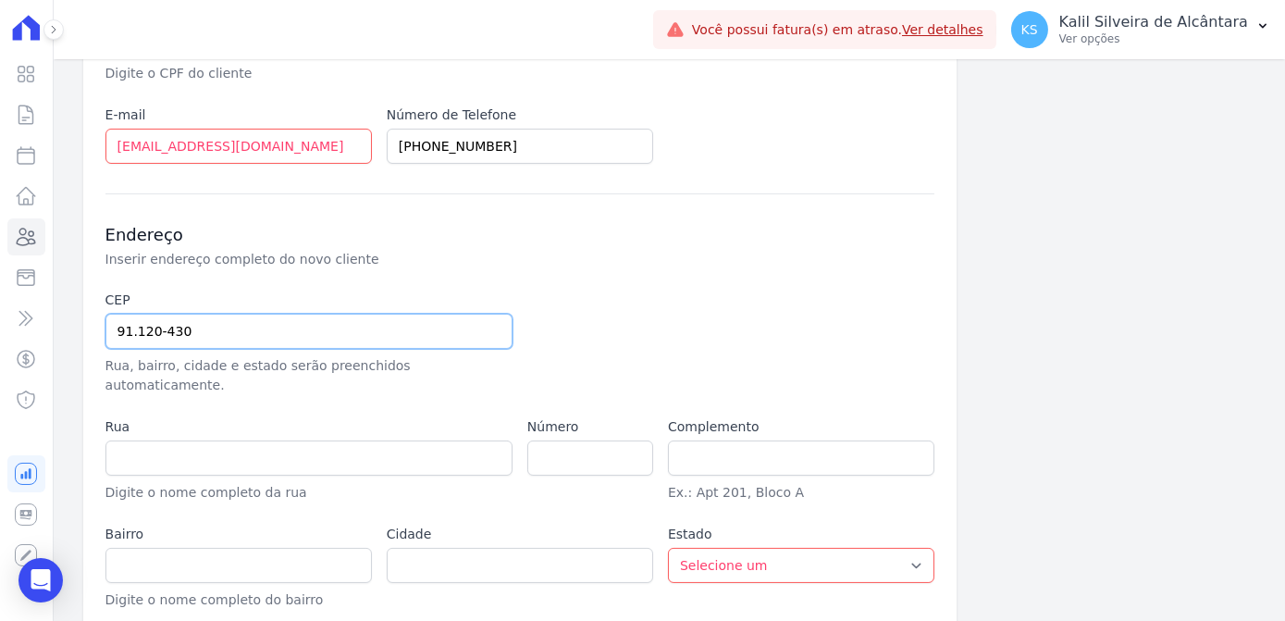
type input "91.120-430"
type input "Rua Oliveira Lopes"
type input "Sarandi"
type input "Porto Alegre"
select select "RS"
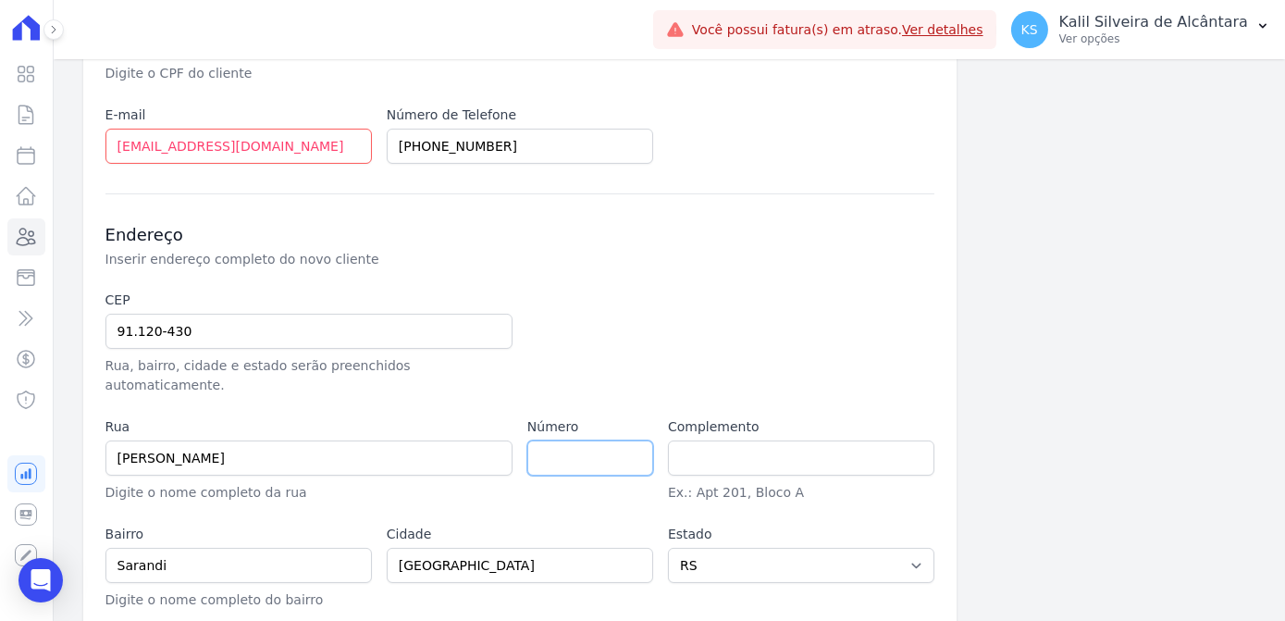
click at [567, 440] on input "number" at bounding box center [590, 457] width 126 height 35
paste input "501"
type input "501"
click at [552, 525] on label "Cidade" at bounding box center [520, 534] width 266 height 19
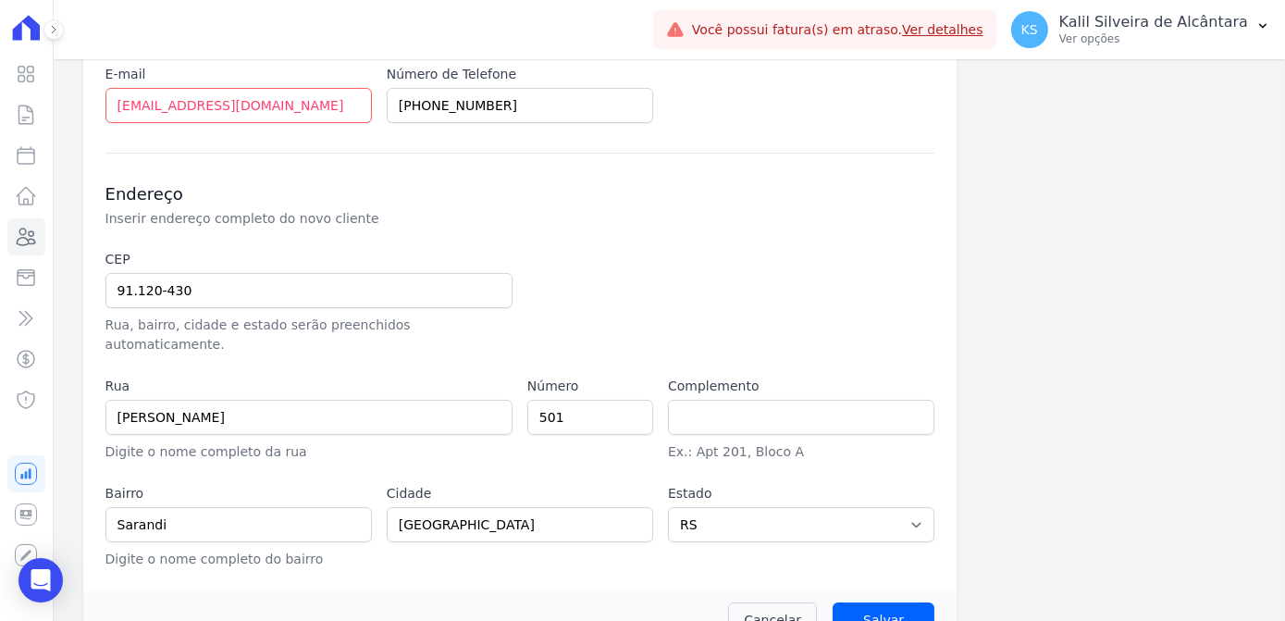
scroll to position [478, 0]
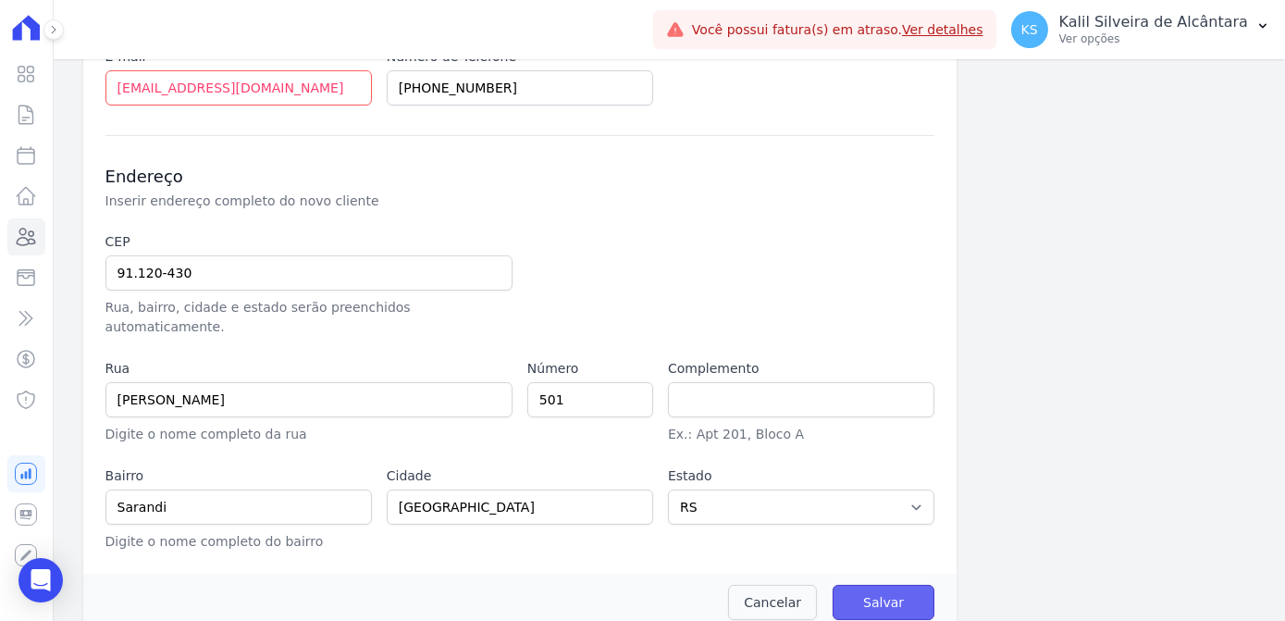
click at [879, 590] on input "Salvar" at bounding box center [884, 602] width 102 height 35
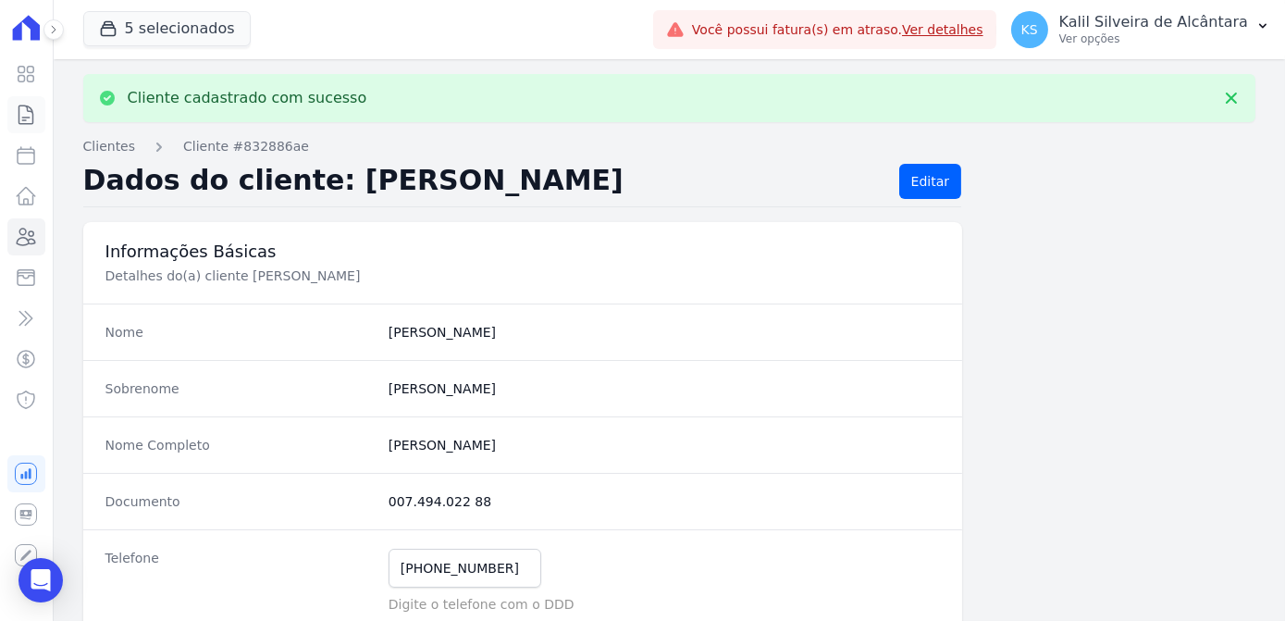
click at [31, 109] on icon at bounding box center [26, 114] width 14 height 19
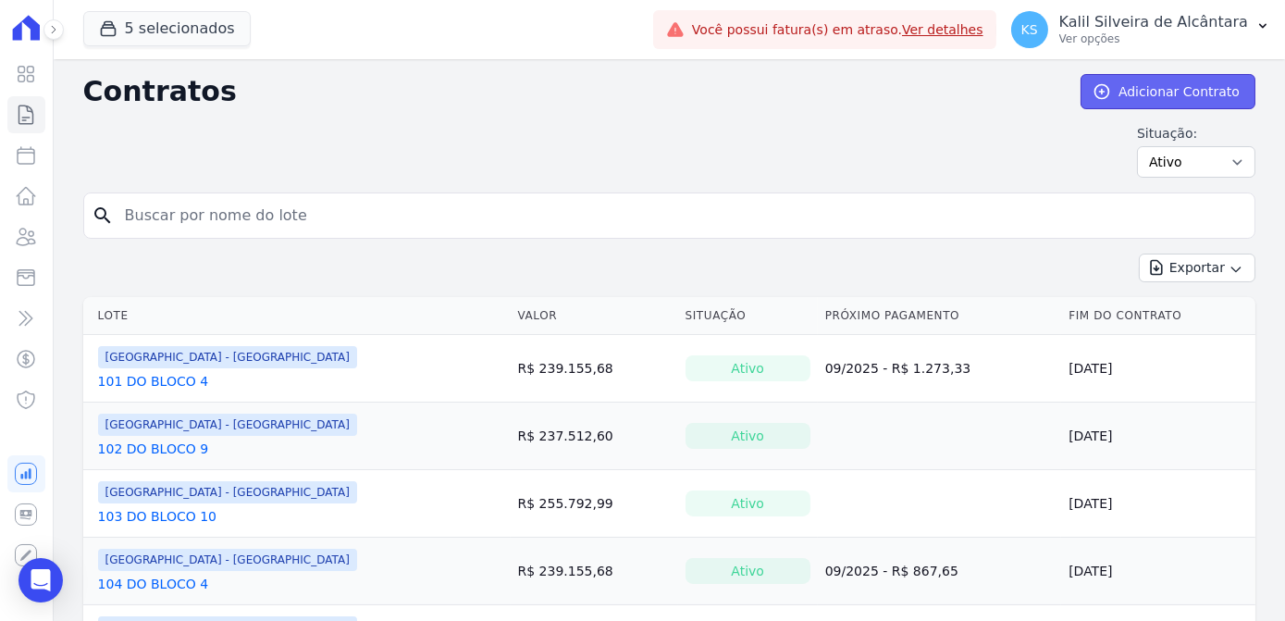
click at [1160, 95] on link "Adicionar Contrato" at bounding box center [1167, 91] width 175 height 35
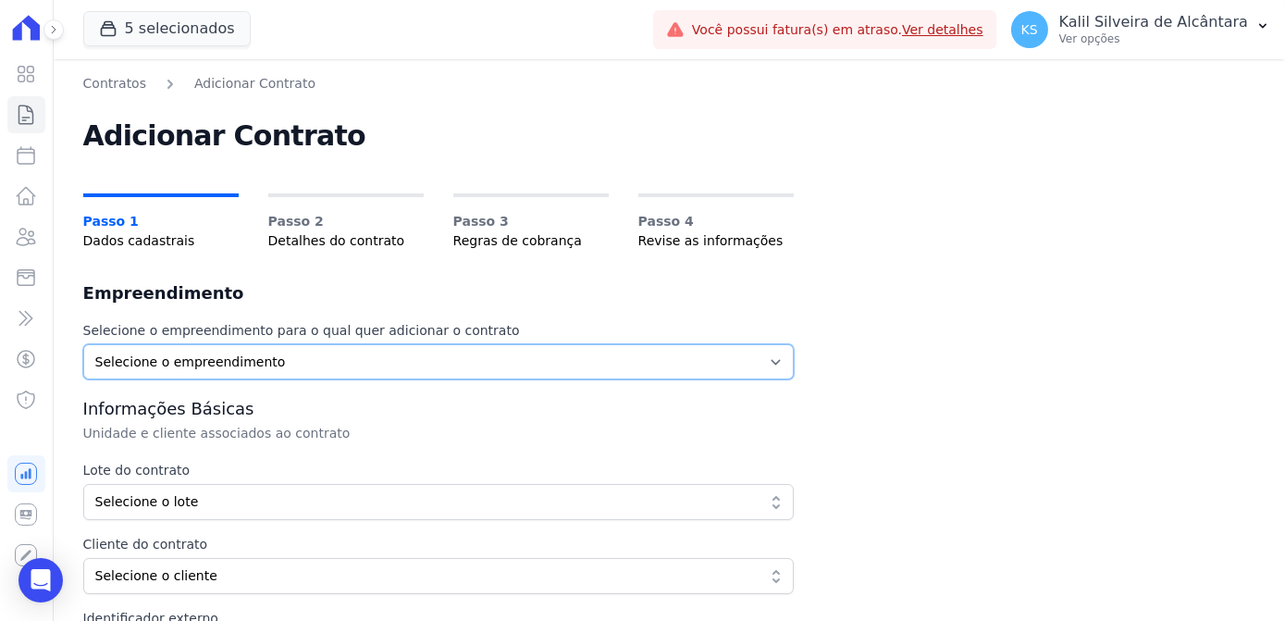
click at [201, 368] on select "Selecione o empreendimento Arty Park - Gravatai Clube Residencial Saint Louis P…" at bounding box center [438, 361] width 710 height 35
select select "a809cdca-e68c-4b96-ac7a-7f2da9de2f46"
click at [83, 344] on select "Selecione o empreendimento Arty Park - Gravatai Clube Residencial Saint Louis P…" at bounding box center [438, 361] width 710 height 35
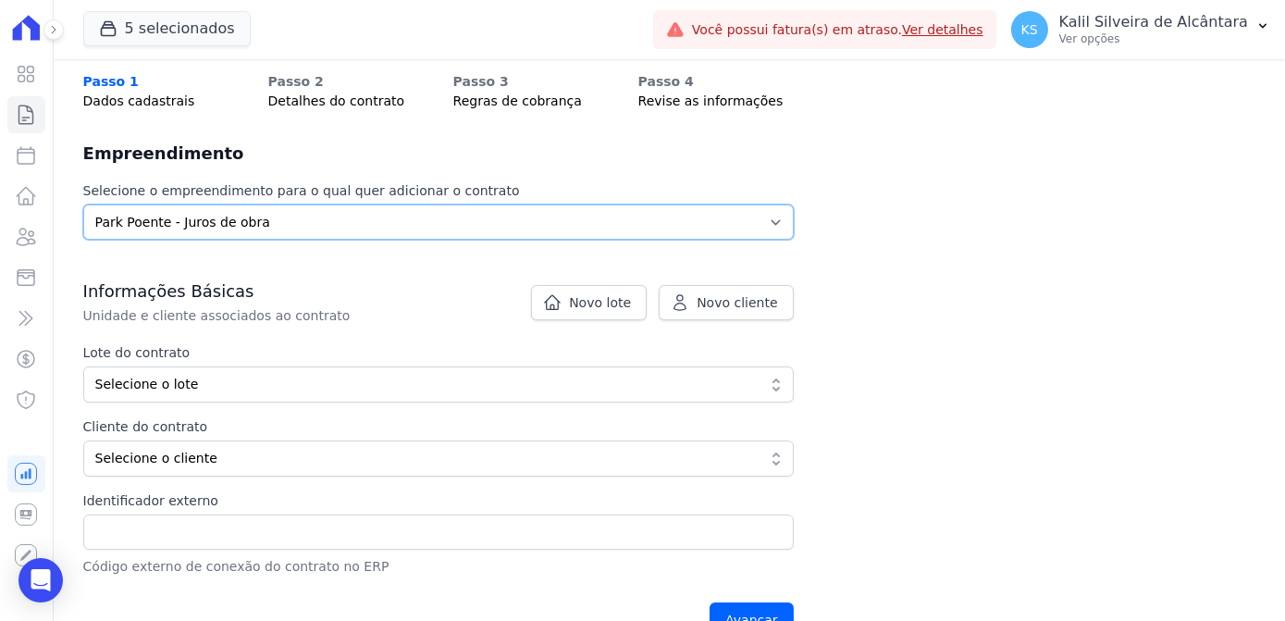
scroll to position [156, 0]
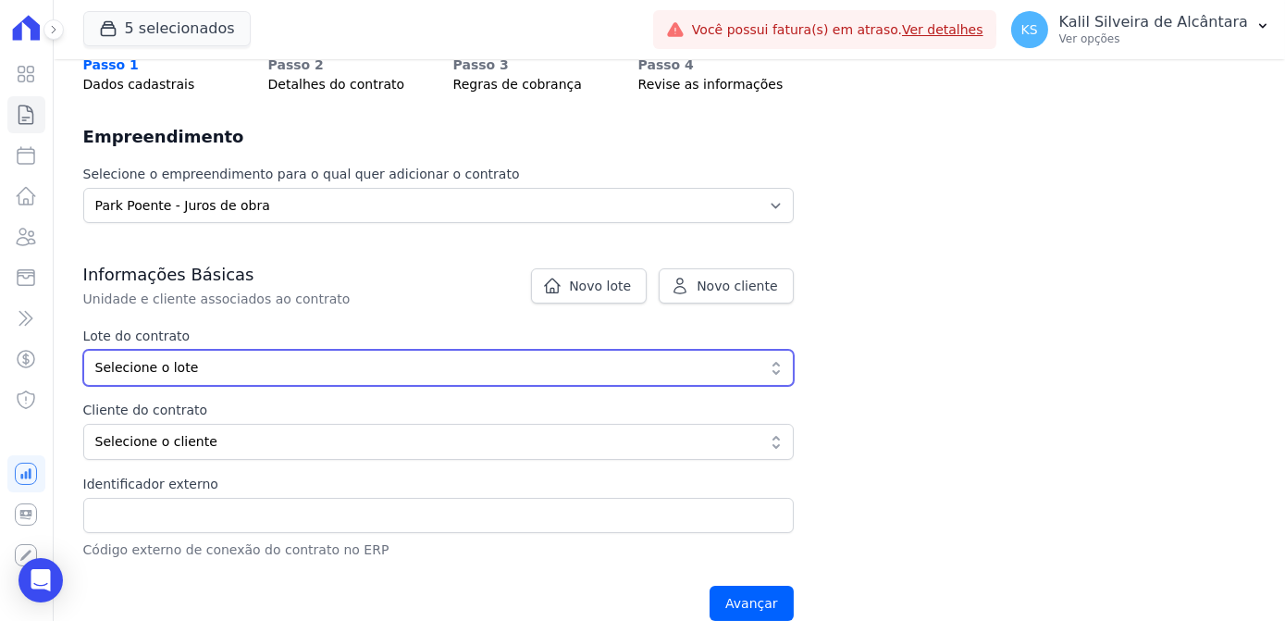
click at [215, 370] on span "Selecione o lote" at bounding box center [425, 367] width 660 height 19
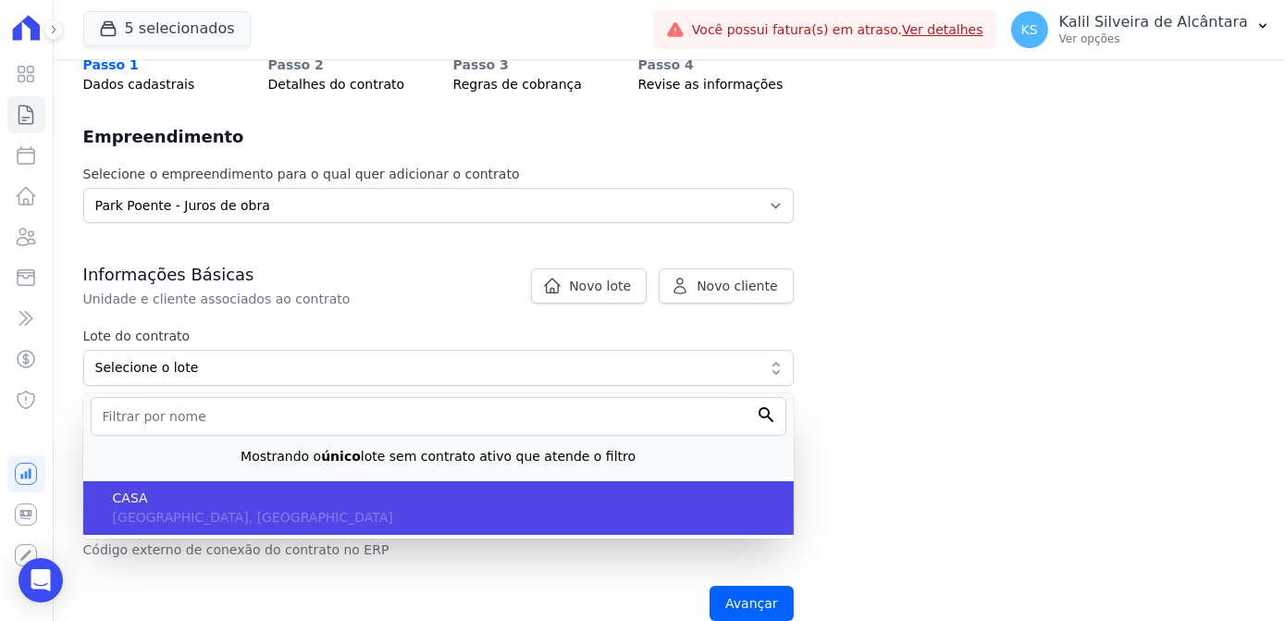
click at [201, 510] on span "RS, Porto Alegre" at bounding box center [253, 517] width 280 height 15
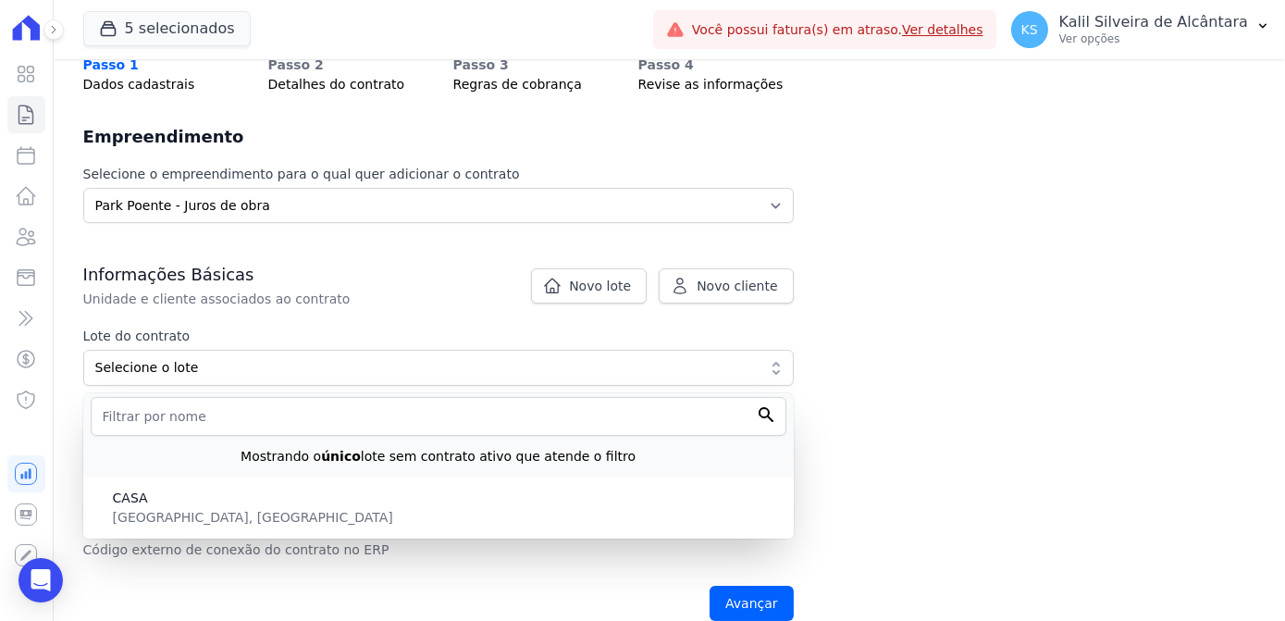
type input "eb6da0c5-ab46-4132-bba1-38b61eedec67"
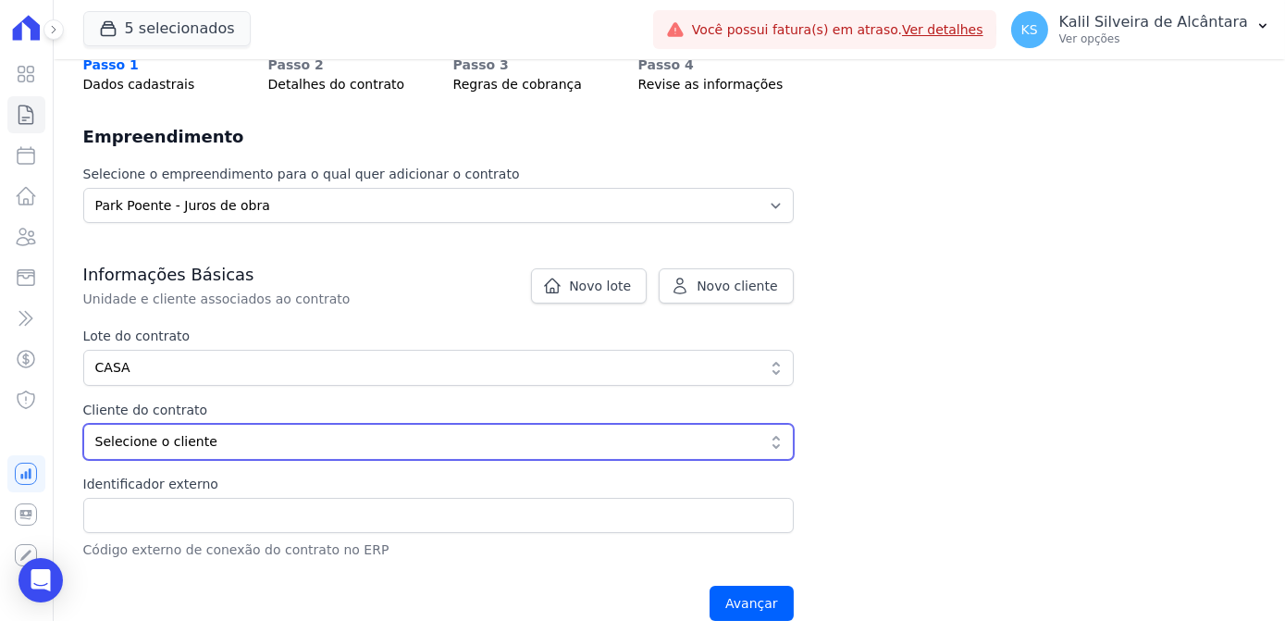
click at [201, 445] on span "Selecione o cliente" at bounding box center [425, 441] width 660 height 19
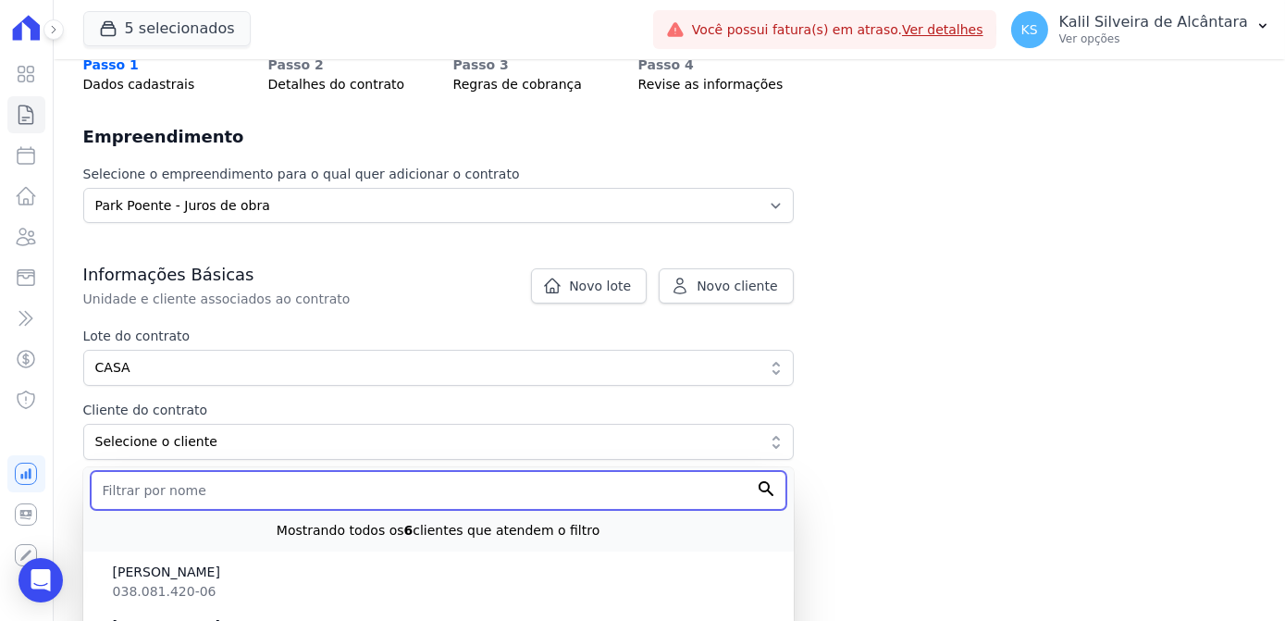
click at [186, 491] on input "text" at bounding box center [439, 490] width 696 height 39
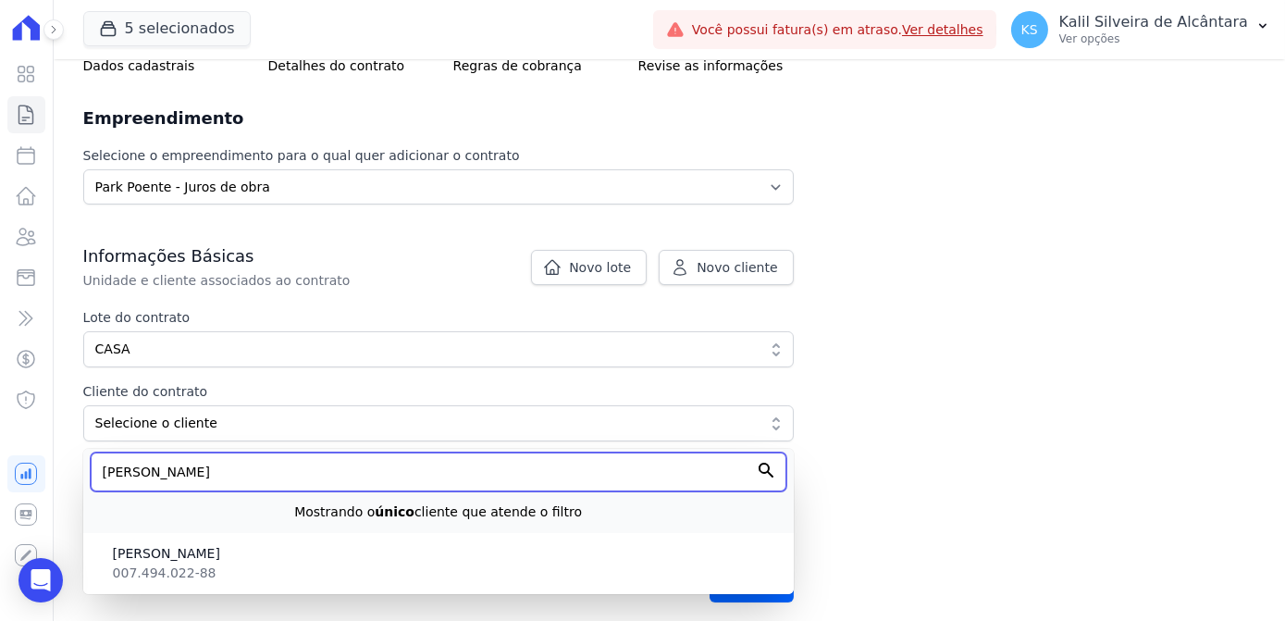
scroll to position [179, 0]
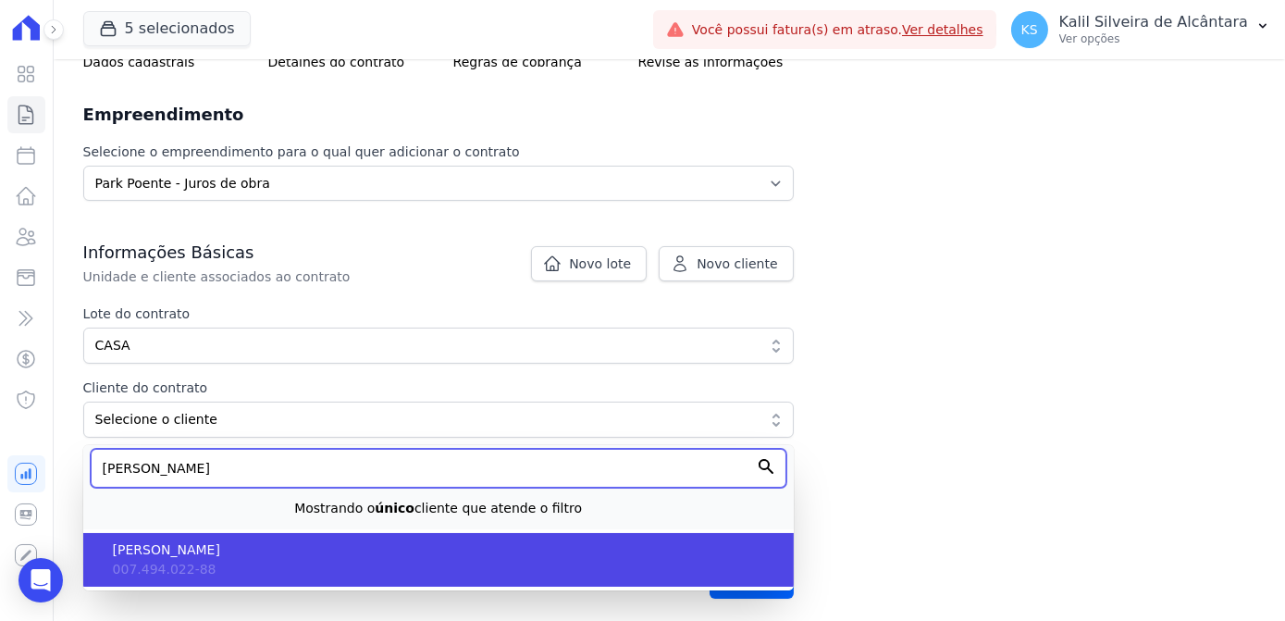
type input "nelson"
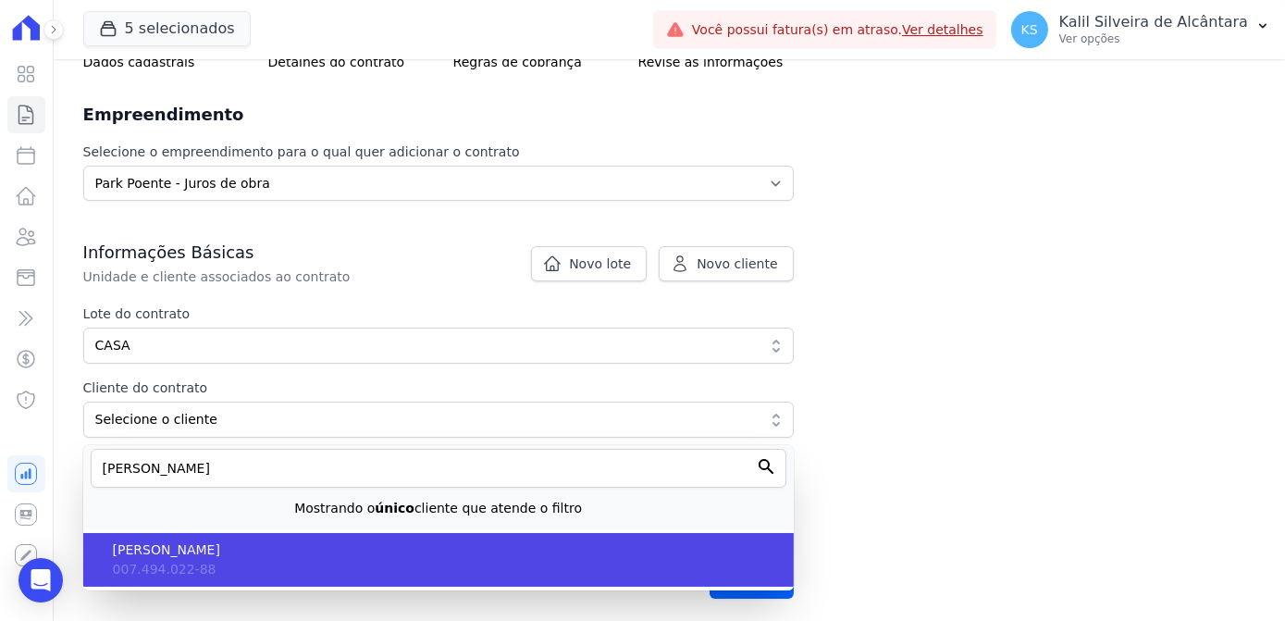
click at [269, 559] on li "Nelson Da Trindade Oliveira 007.494.022-88" at bounding box center [438, 560] width 710 height 54
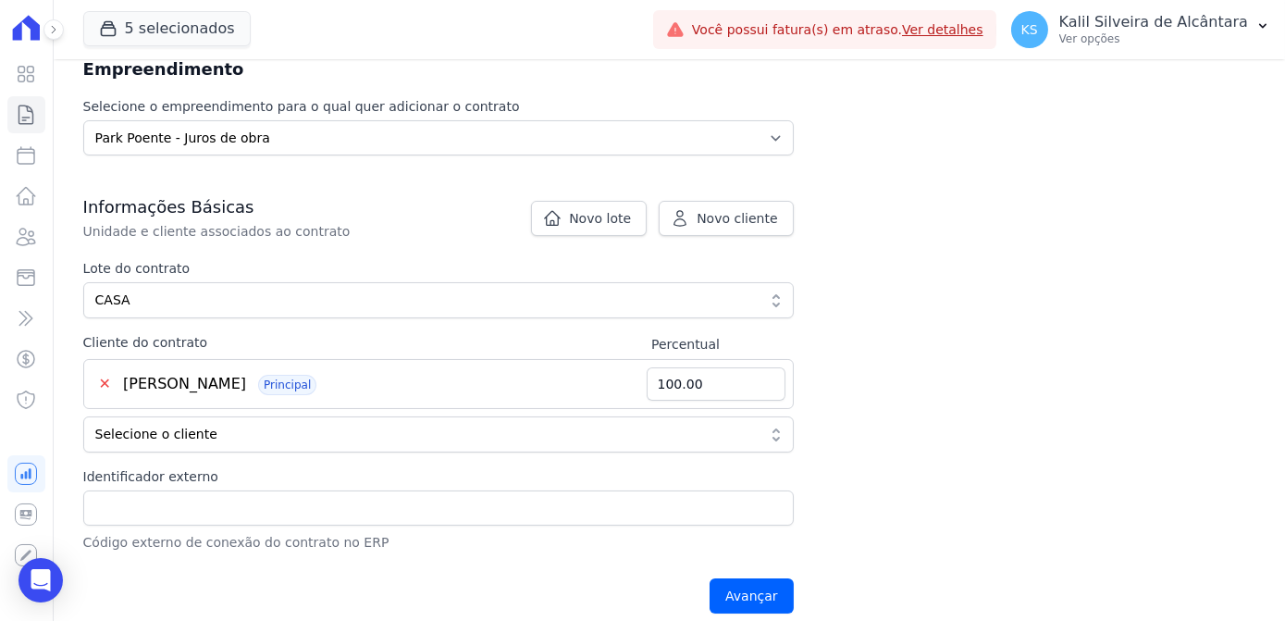
scroll to position [263, 0]
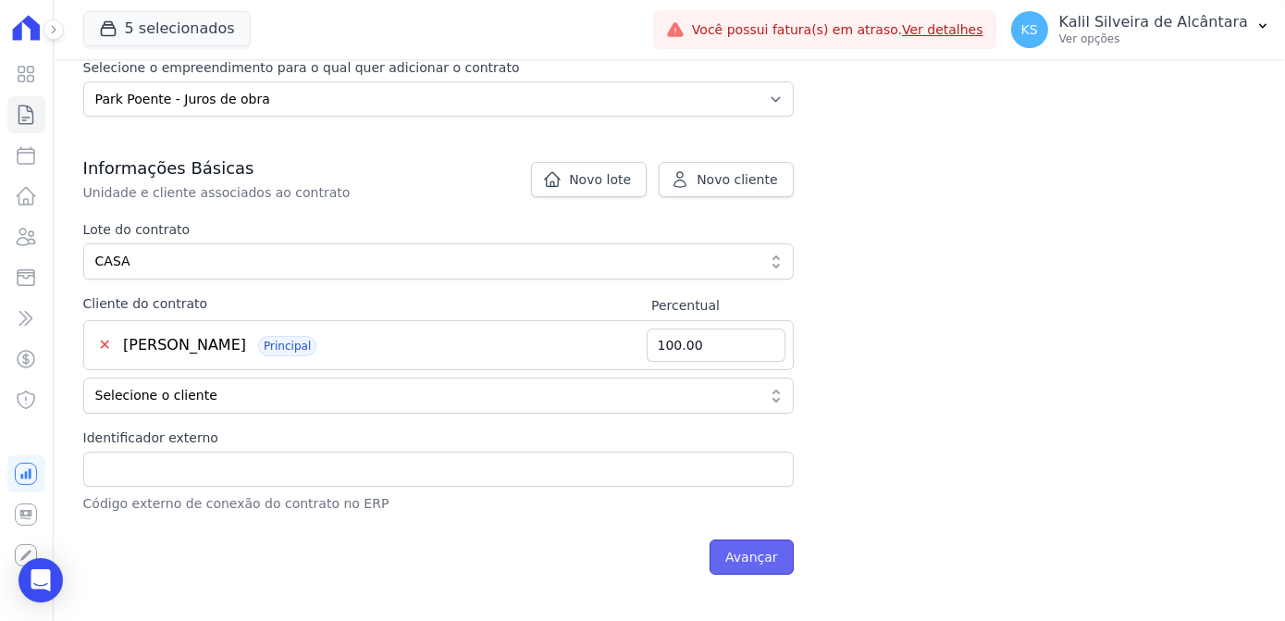
click at [727, 554] on input "Avançar" at bounding box center [752, 556] width 84 height 35
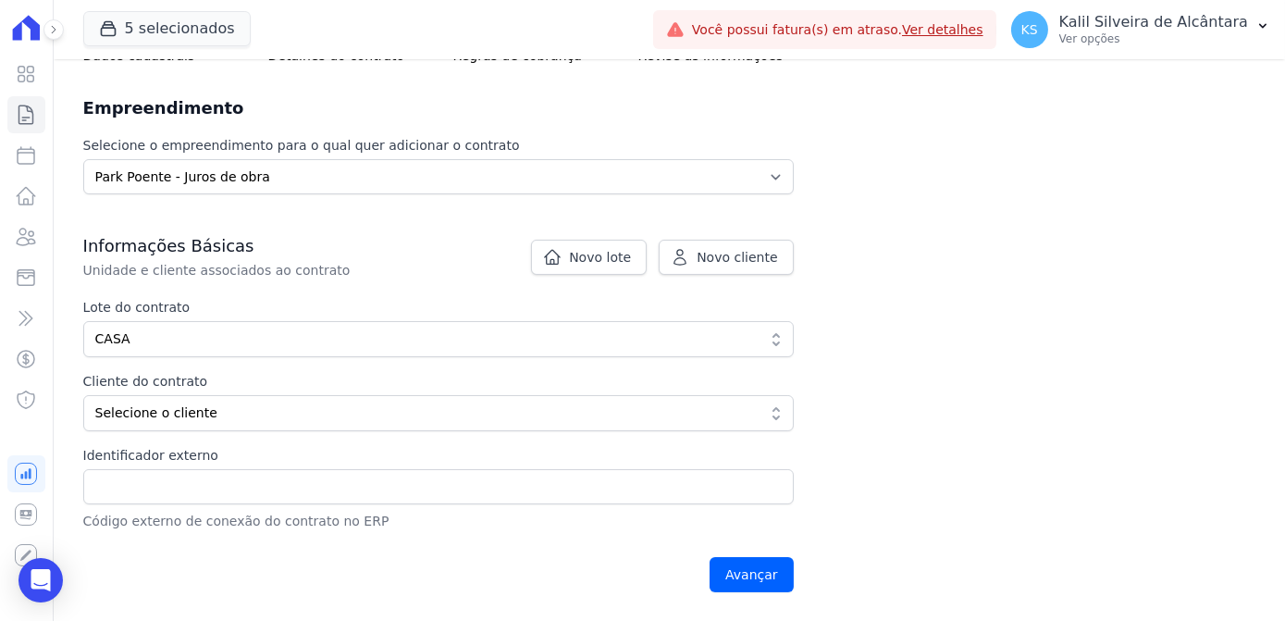
scroll to position [252, 0]
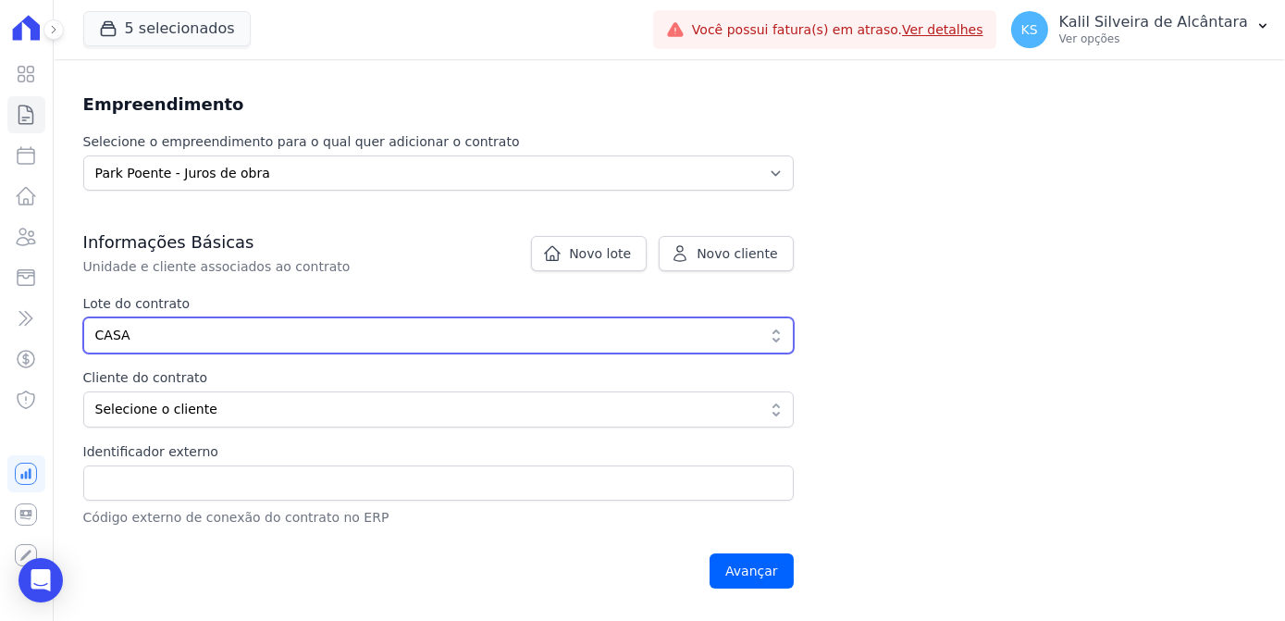
click at [207, 341] on span "CASA" at bounding box center [425, 335] width 660 height 19
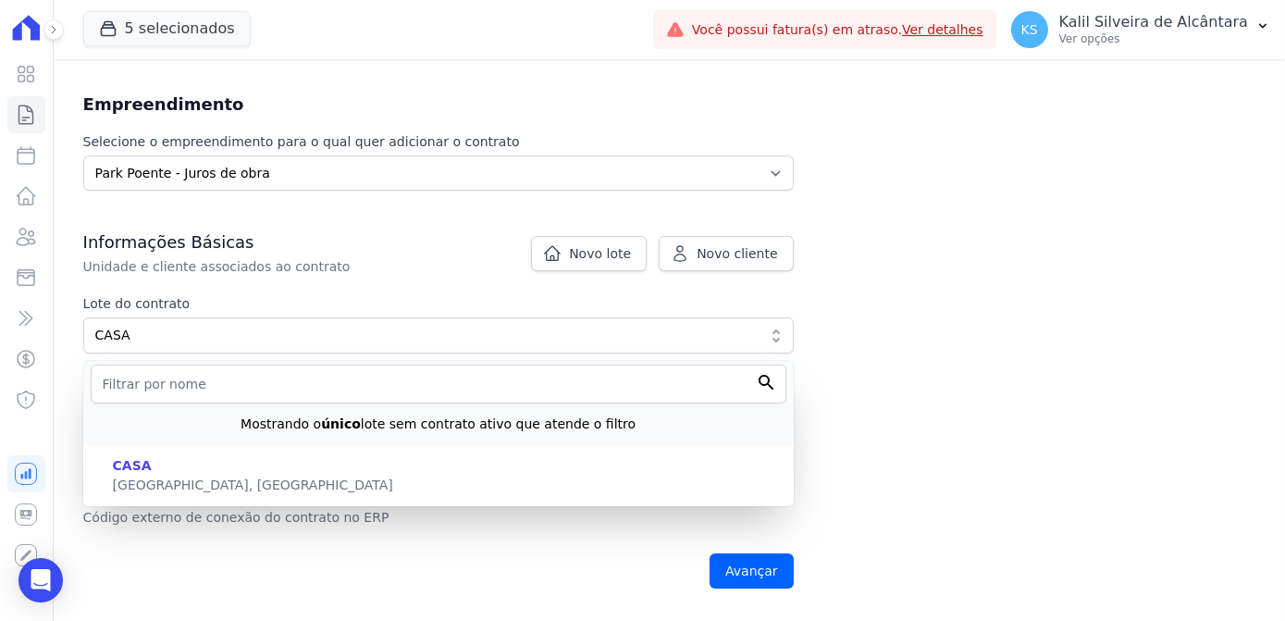
click at [386, 311] on label "Lote do contrato" at bounding box center [438, 303] width 710 height 19
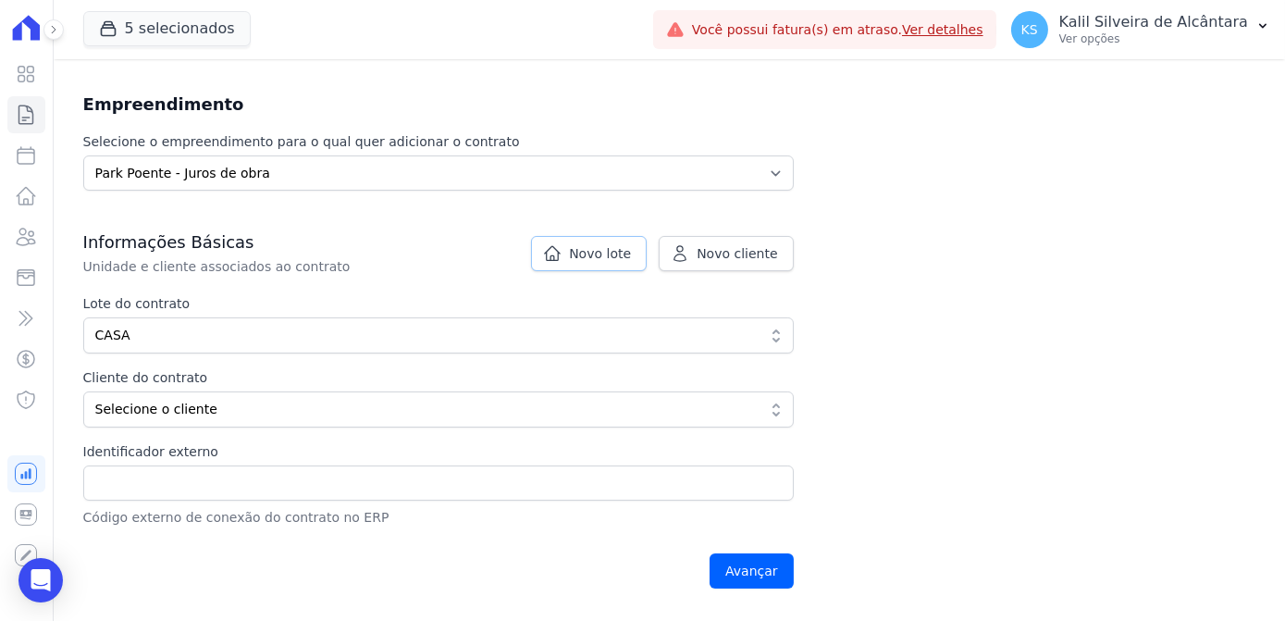
click at [592, 250] on span "Novo lote" at bounding box center [600, 253] width 62 height 19
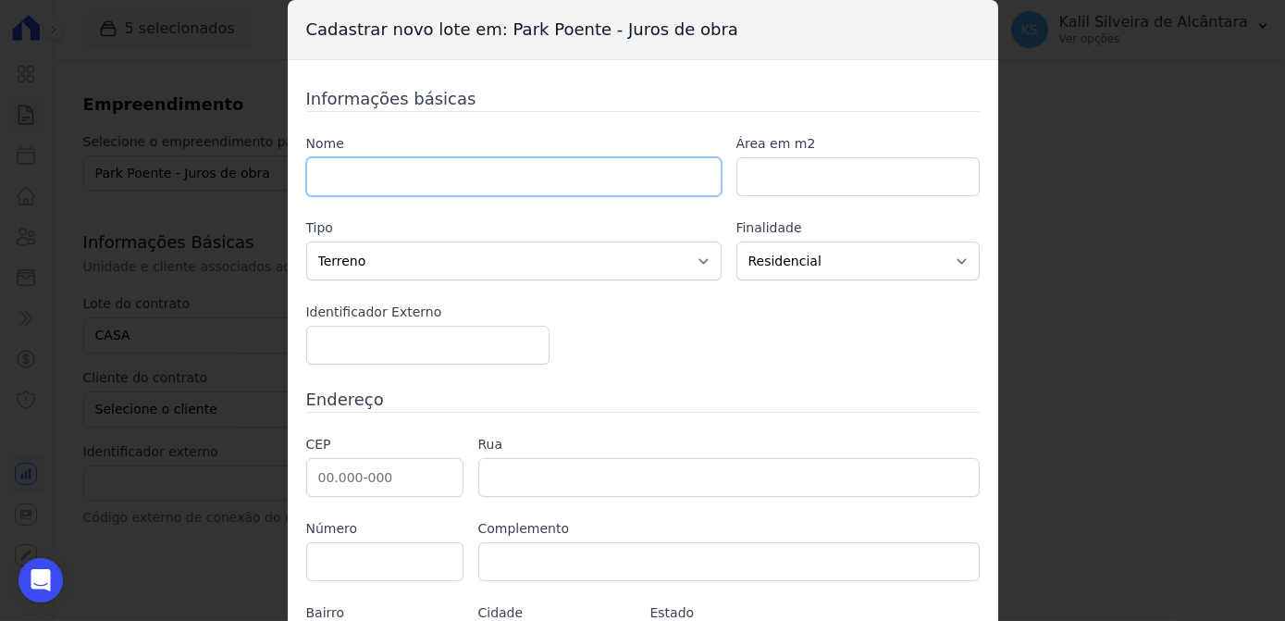
click at [438, 179] on input "text" at bounding box center [513, 176] width 415 height 39
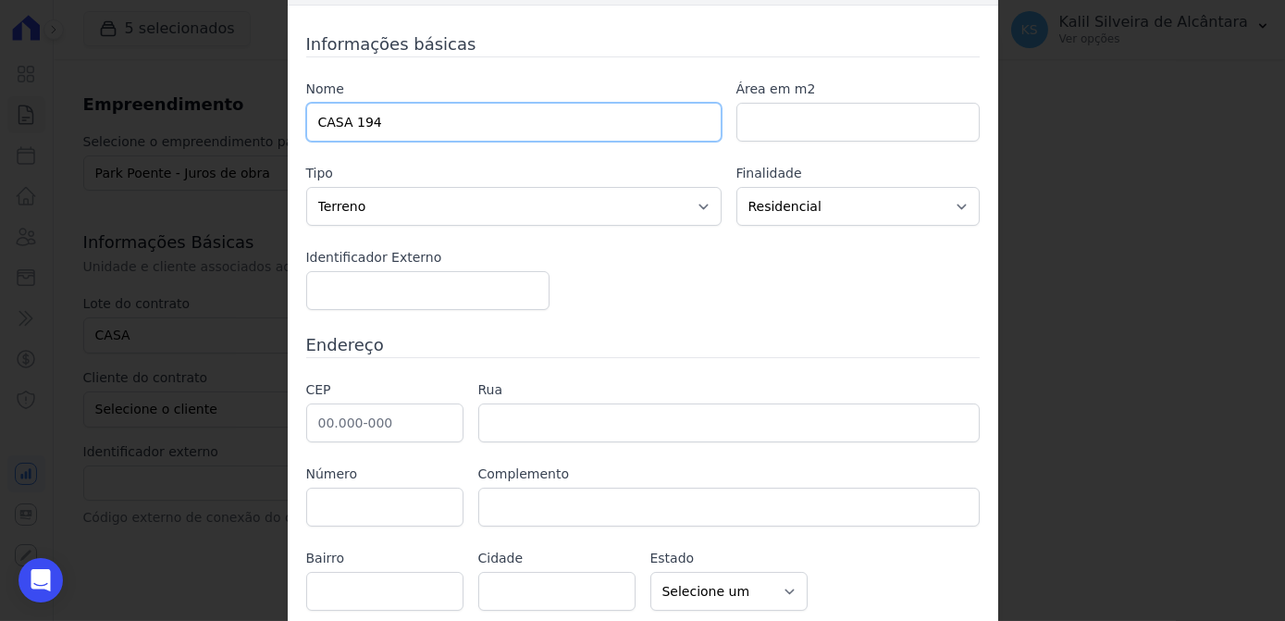
scroll to position [83, 0]
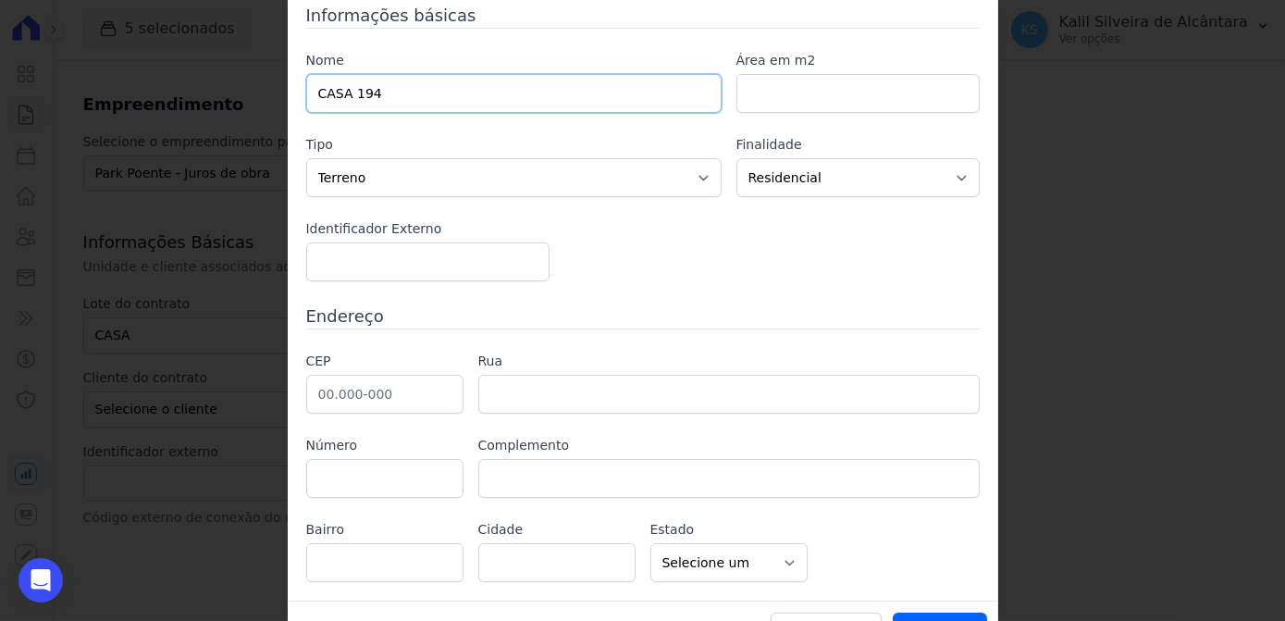
type input "CASA 194"
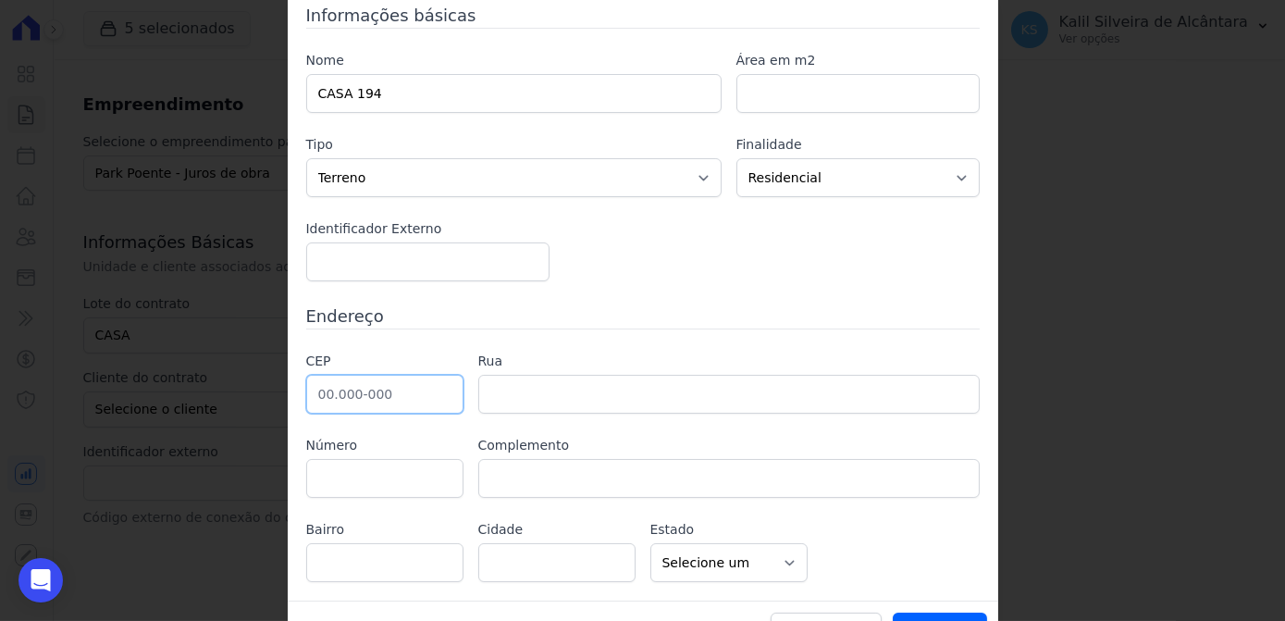
click at [363, 395] on input "text" at bounding box center [384, 394] width 157 height 39
paste input "94.455-000"
type input "94.455-000"
click at [627, 352] on label "Rua" at bounding box center [728, 361] width 501 height 19
type input "[PERSON_NAME] da Branquinha"
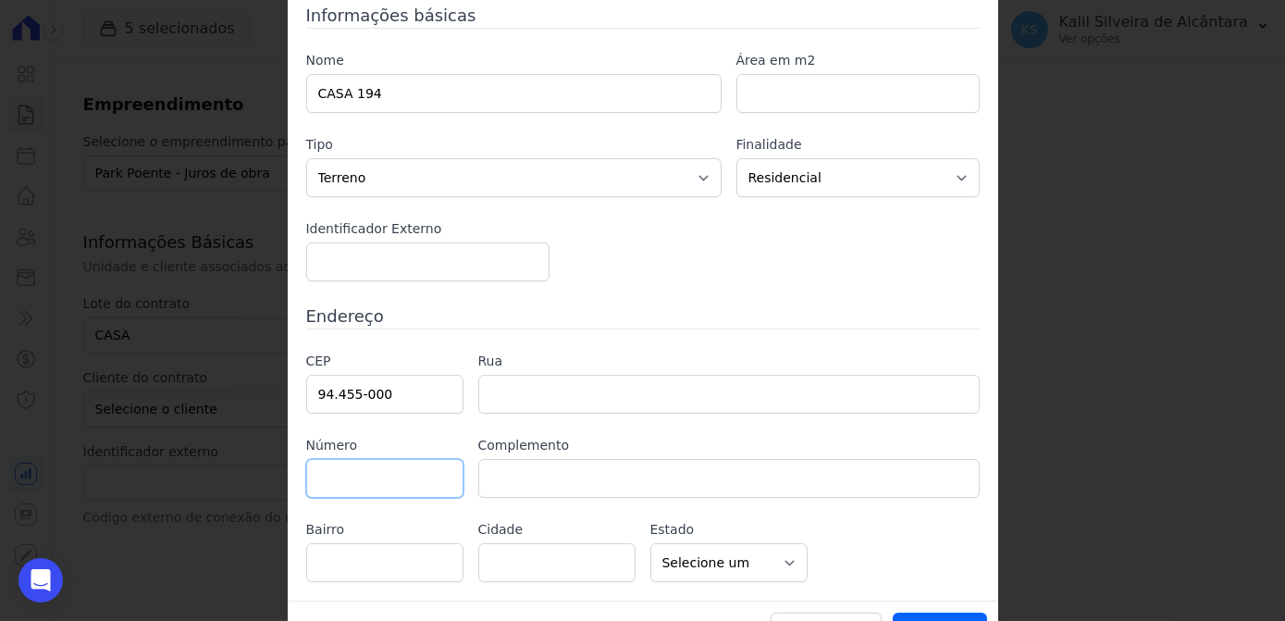
type input "Martinica"
type input "Viamão"
select select "RS"
paste input "2020"
type input "2020"
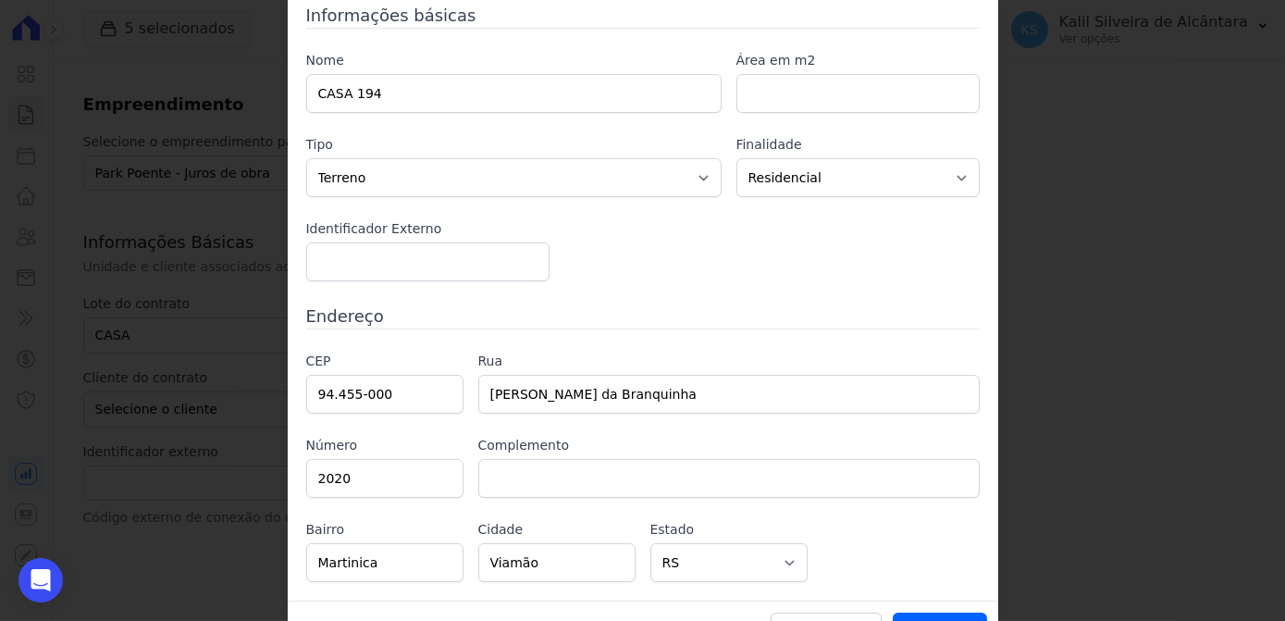
click at [580, 430] on div "CEP 94.455-000 Rua [PERSON_NAME] da Branquinha Número 2020 Complemento [GEOGRAP…" at bounding box center [642, 467] width 673 height 230
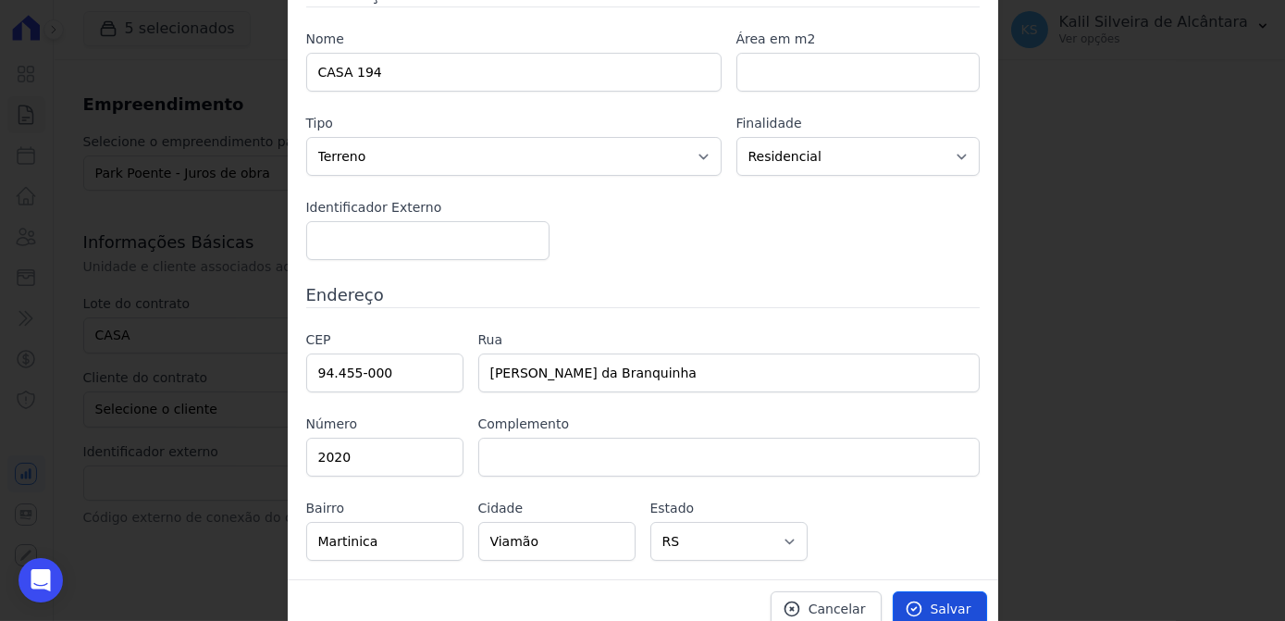
scroll to position [116, 0]
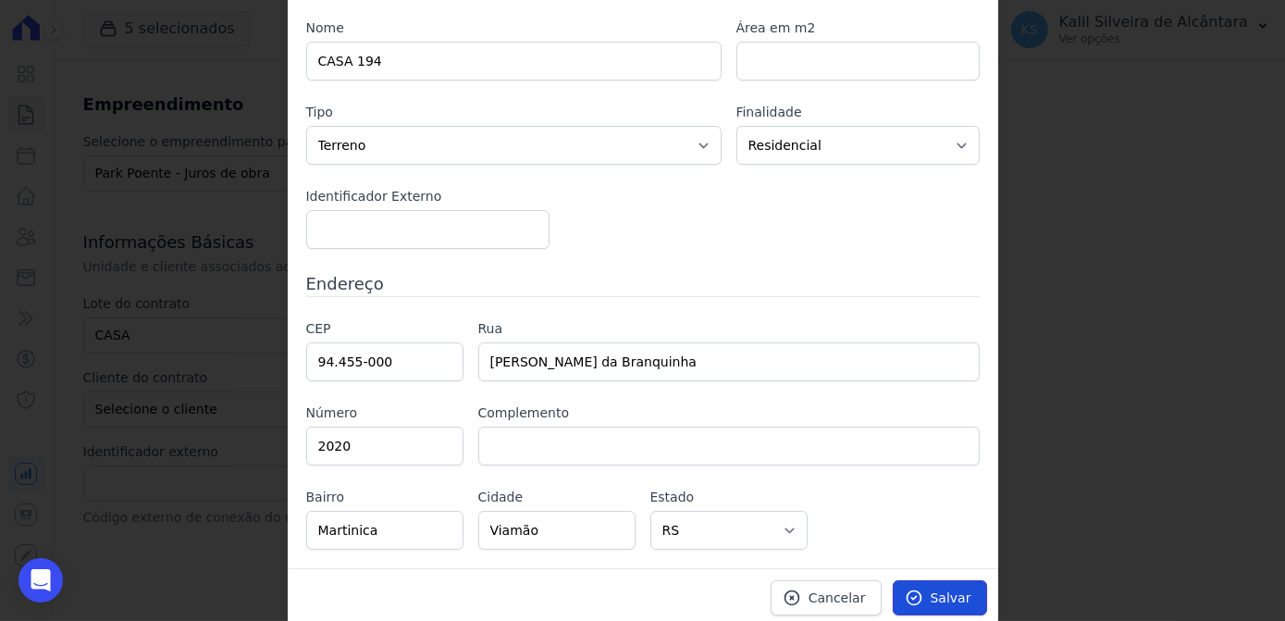
click at [934, 588] on span "Salvar" at bounding box center [951, 597] width 41 height 19
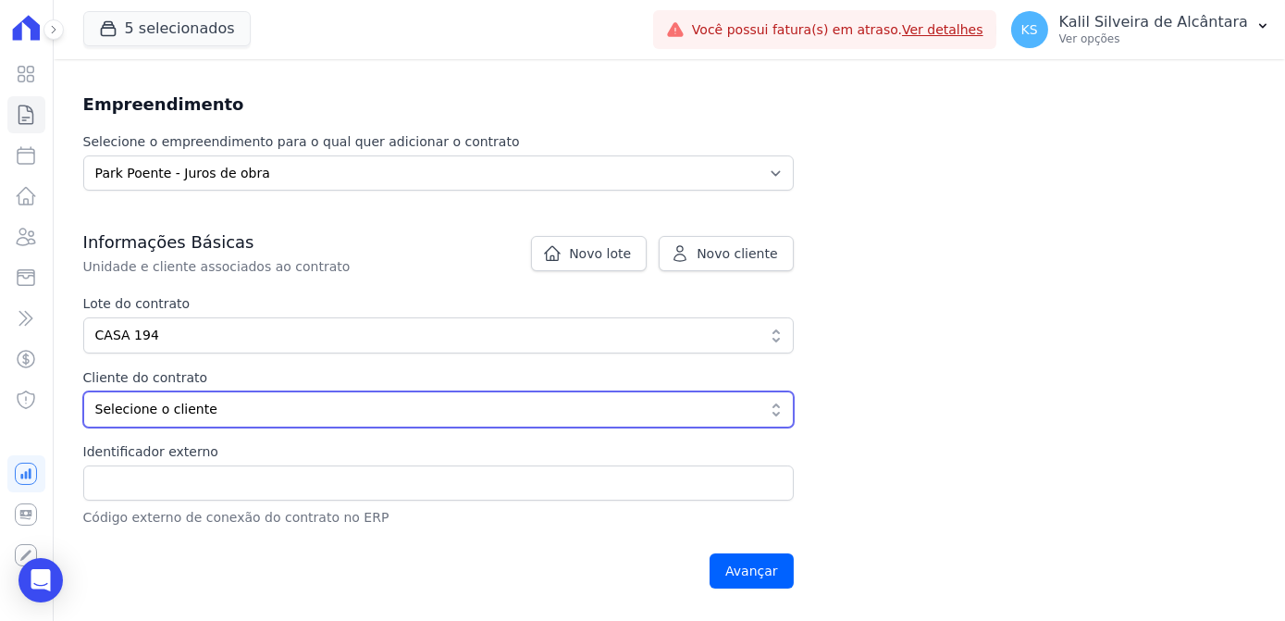
click at [212, 400] on span "Selecione o cliente" at bounding box center [425, 409] width 660 height 19
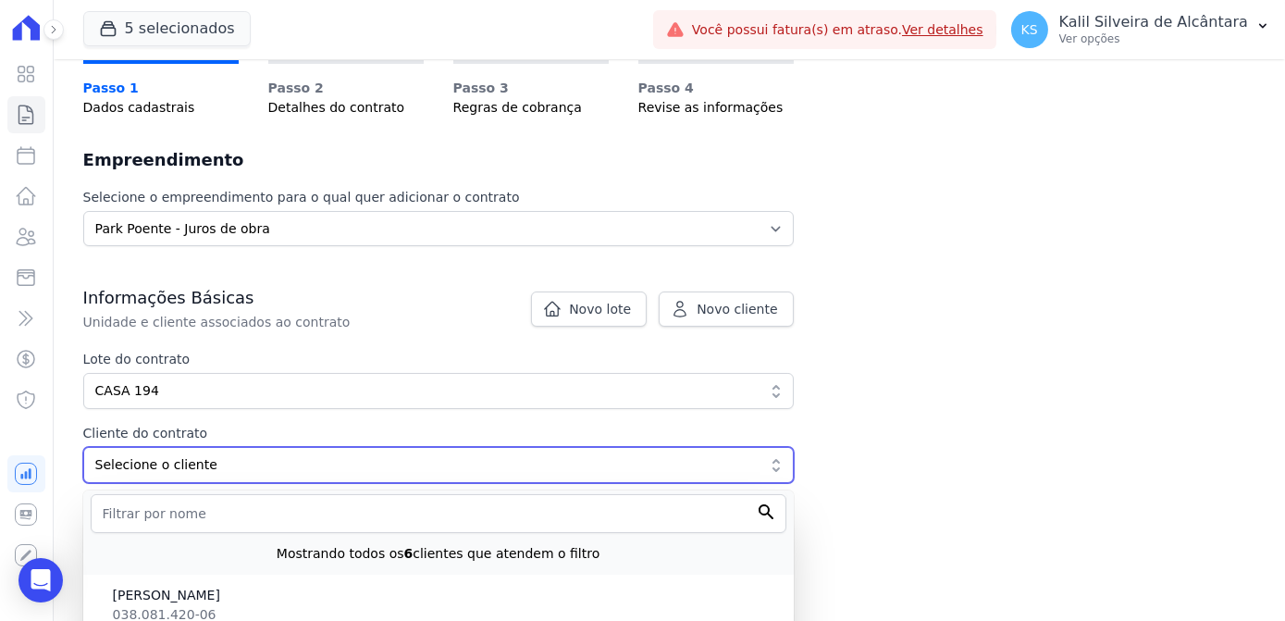
scroll to position [105, 0]
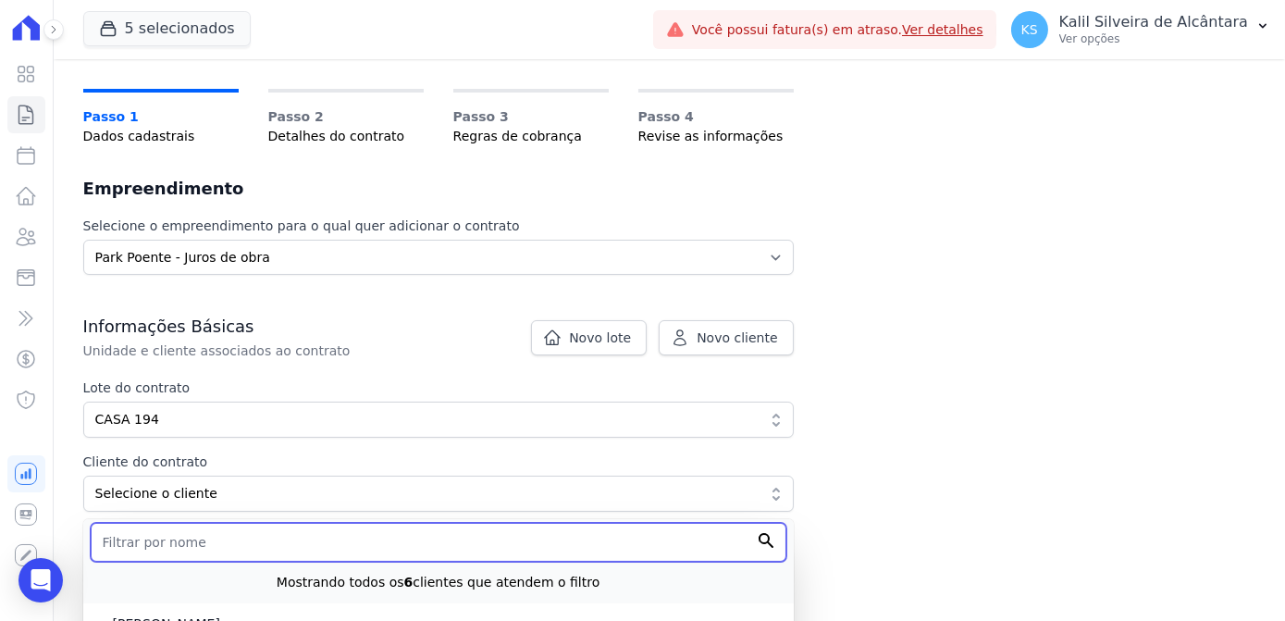
drag, startPoint x: 170, startPoint y: 557, endPoint x: 148, endPoint y: 549, distance: 23.4
click at [157, 549] on input "text" at bounding box center [439, 542] width 696 height 39
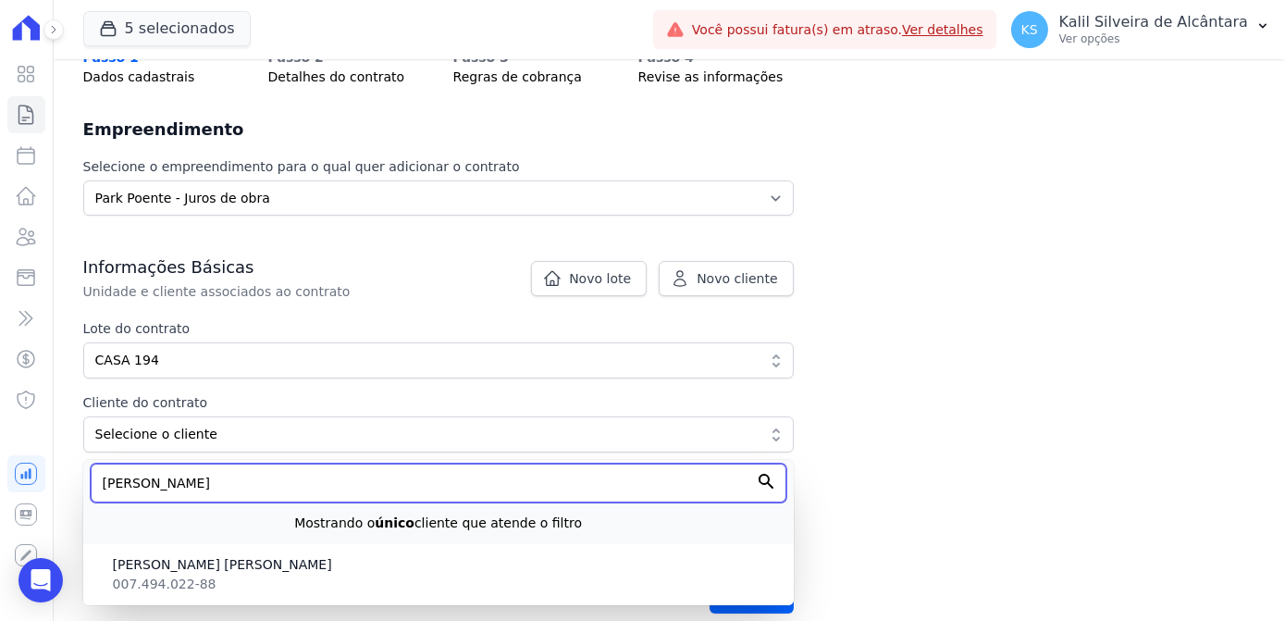
scroll to position [273, 0]
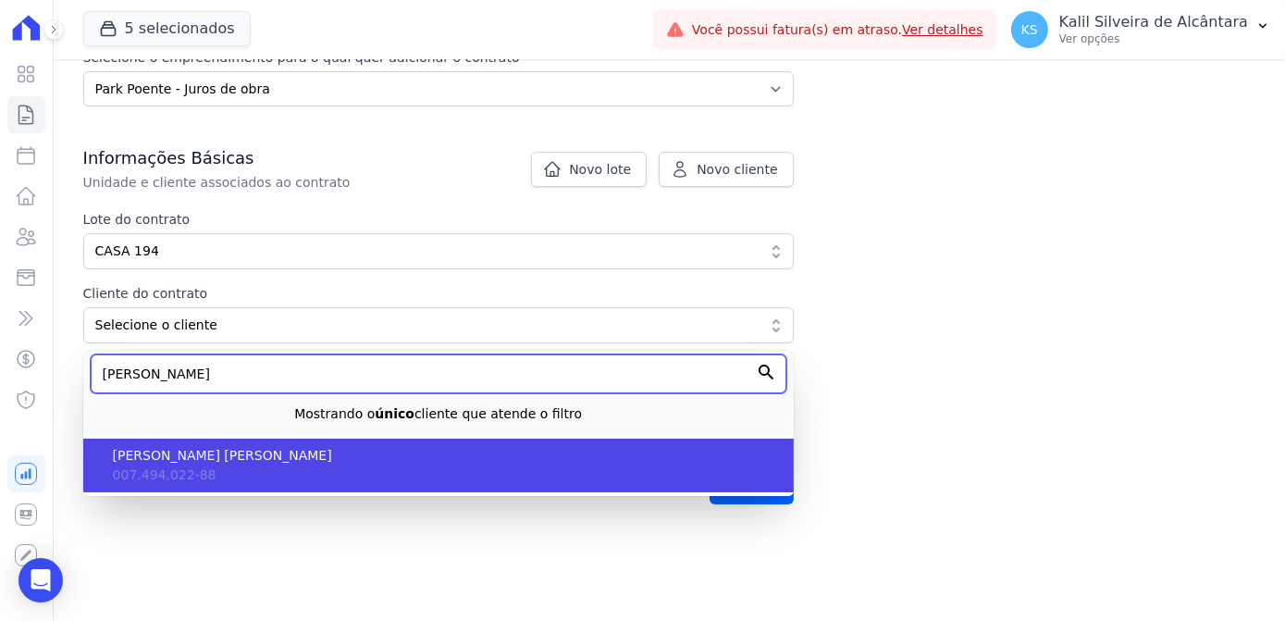
type input "[PERSON_NAME]"
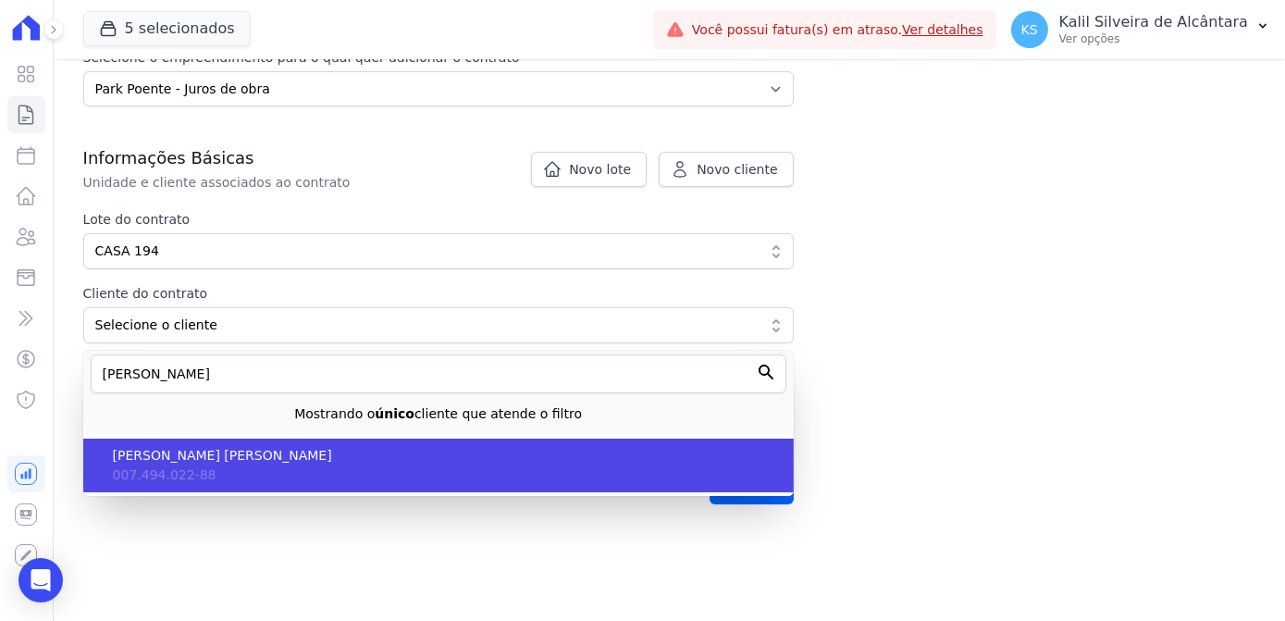
drag, startPoint x: 232, startPoint y: 451, endPoint x: 244, endPoint y: 448, distance: 12.6
click at [237, 450] on span "[PERSON_NAME] [PERSON_NAME]" at bounding box center [446, 455] width 666 height 19
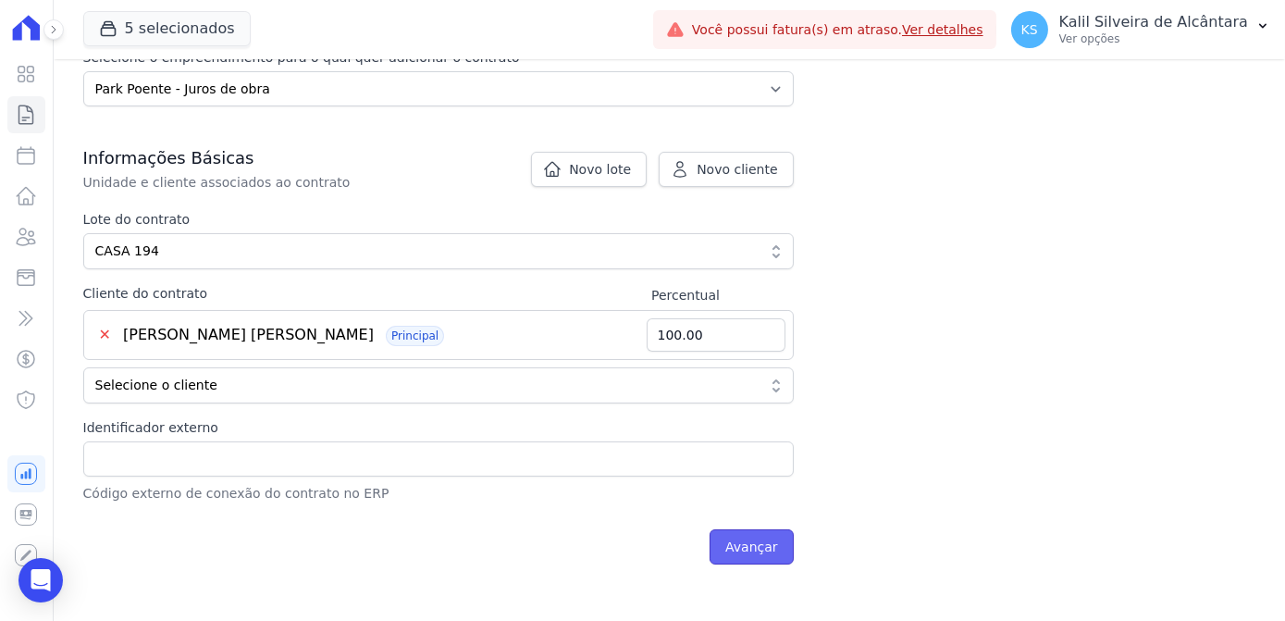
click at [752, 550] on input "Avançar" at bounding box center [752, 546] width 84 height 35
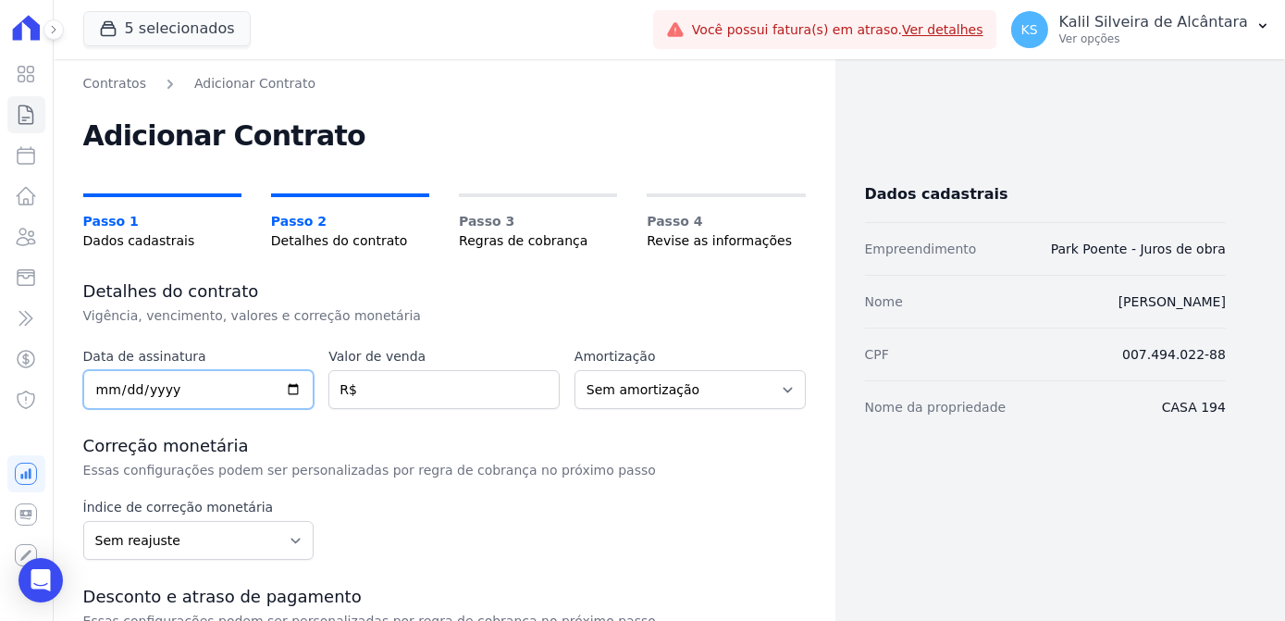
click at [101, 389] on input "date" at bounding box center [198, 389] width 231 height 39
type input "[DATE]"
click at [340, 426] on div "Data de assinatura [DATE] Valor de venda R$ Amortização Sem amortização Price S…" at bounding box center [444, 611] width 722 height 528
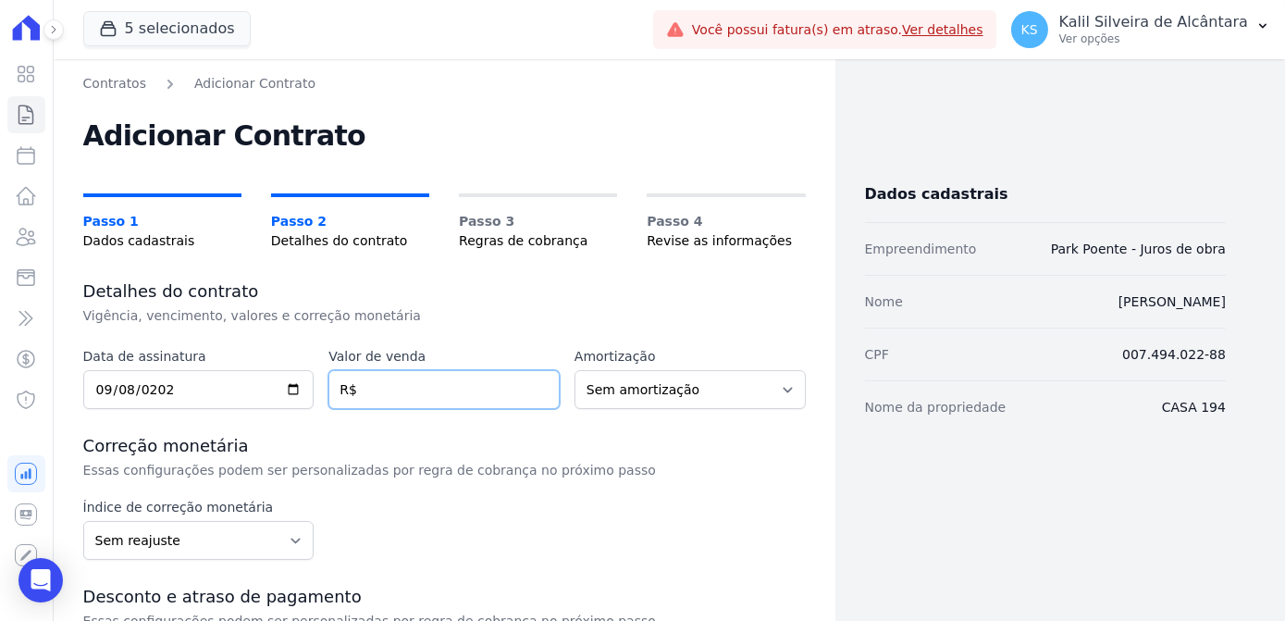
click at [377, 396] on input "number" at bounding box center [443, 389] width 231 height 39
click at [427, 400] on input "number" at bounding box center [443, 389] width 231 height 39
paste input "3.18299"
type input "3.18299"
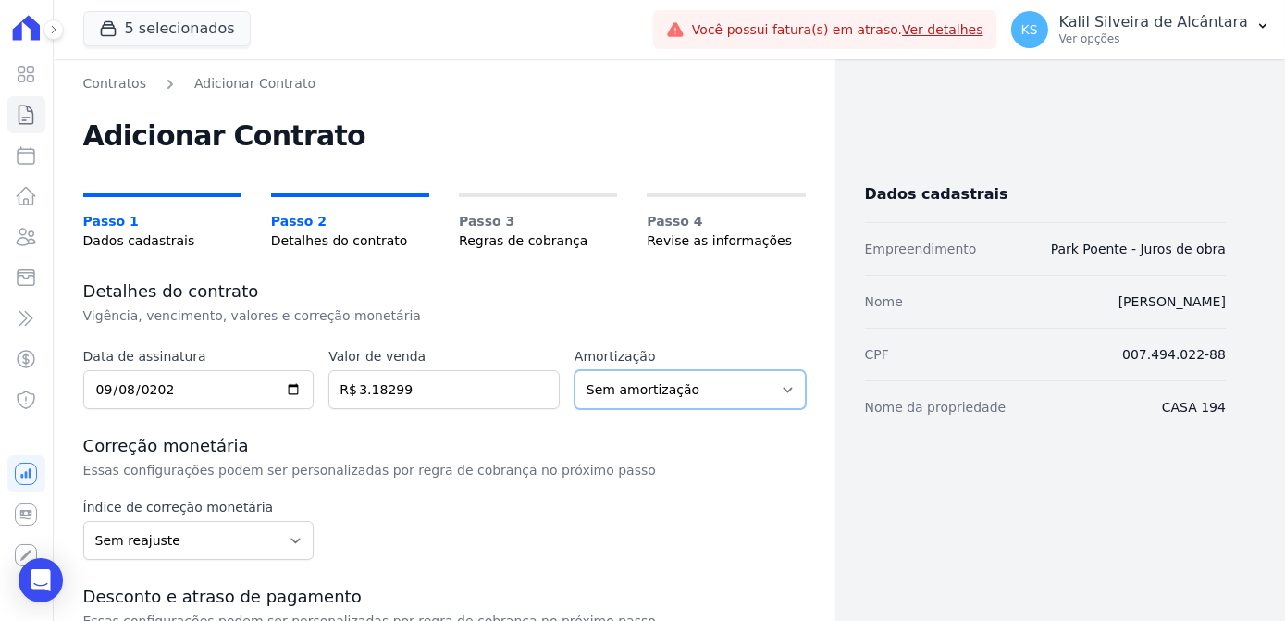
click at [722, 396] on select "Sem amortização Price Sac" at bounding box center [689, 389] width 231 height 39
click at [724, 394] on select "Sem amortização Price Sac" at bounding box center [689, 389] width 231 height 39
click at [642, 387] on select "Sem amortização Price Sac" at bounding box center [689, 389] width 231 height 39
select select "price"
click at [574, 370] on select "Sem amortização Price Sac" at bounding box center [689, 389] width 231 height 39
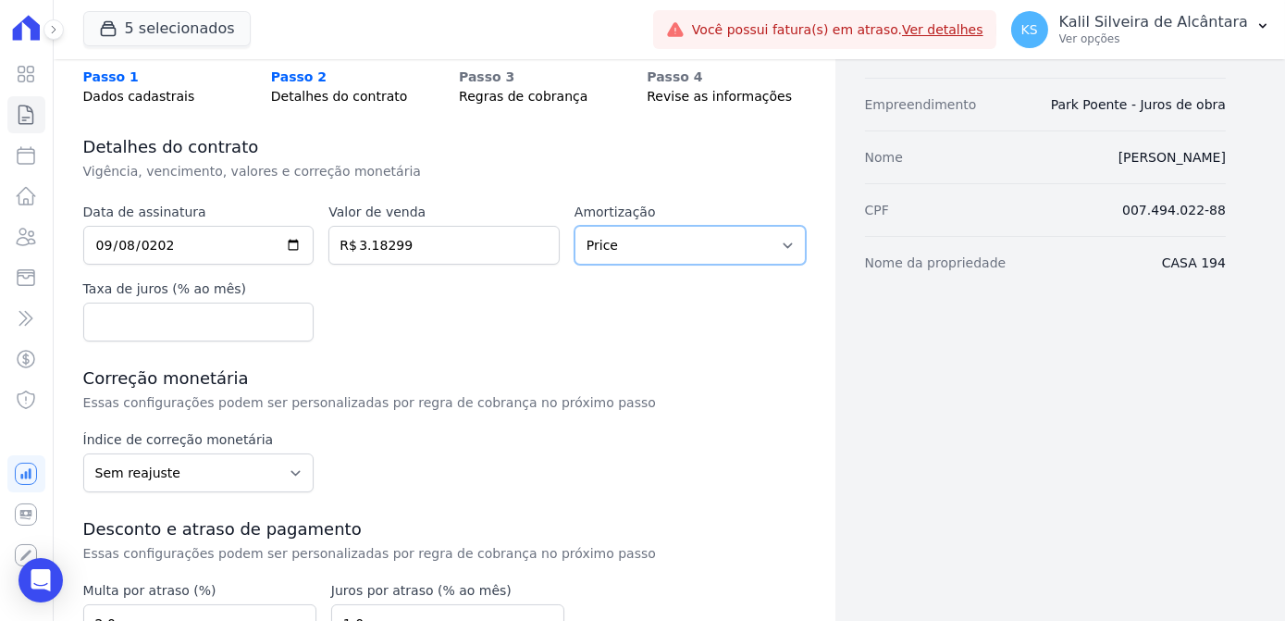
scroll to position [167, 0]
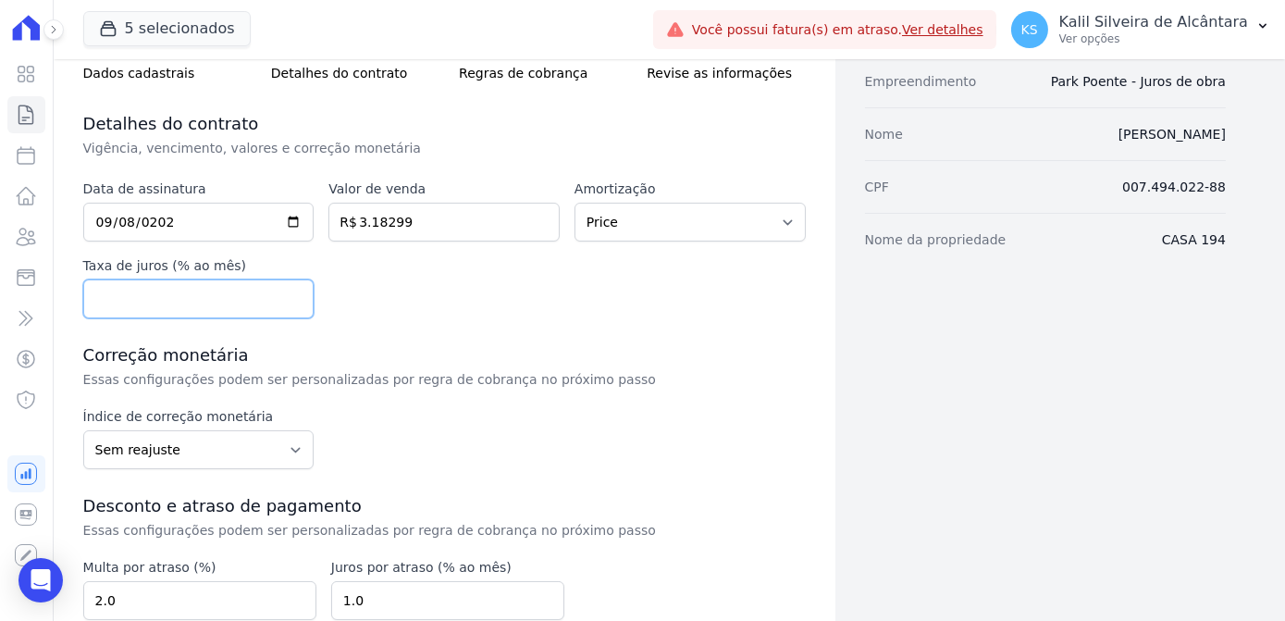
click at [189, 302] on input "number" at bounding box center [198, 298] width 231 height 39
click at [476, 324] on div "Data de assinatura [DATE] Valor de venda 3.18299 R$ Amortização Sem amortização…" at bounding box center [444, 481] width 722 height 605
click at [290, 294] on input "0.01" at bounding box center [198, 298] width 231 height 39
type input "0"
click at [292, 307] on input "0" at bounding box center [198, 298] width 231 height 39
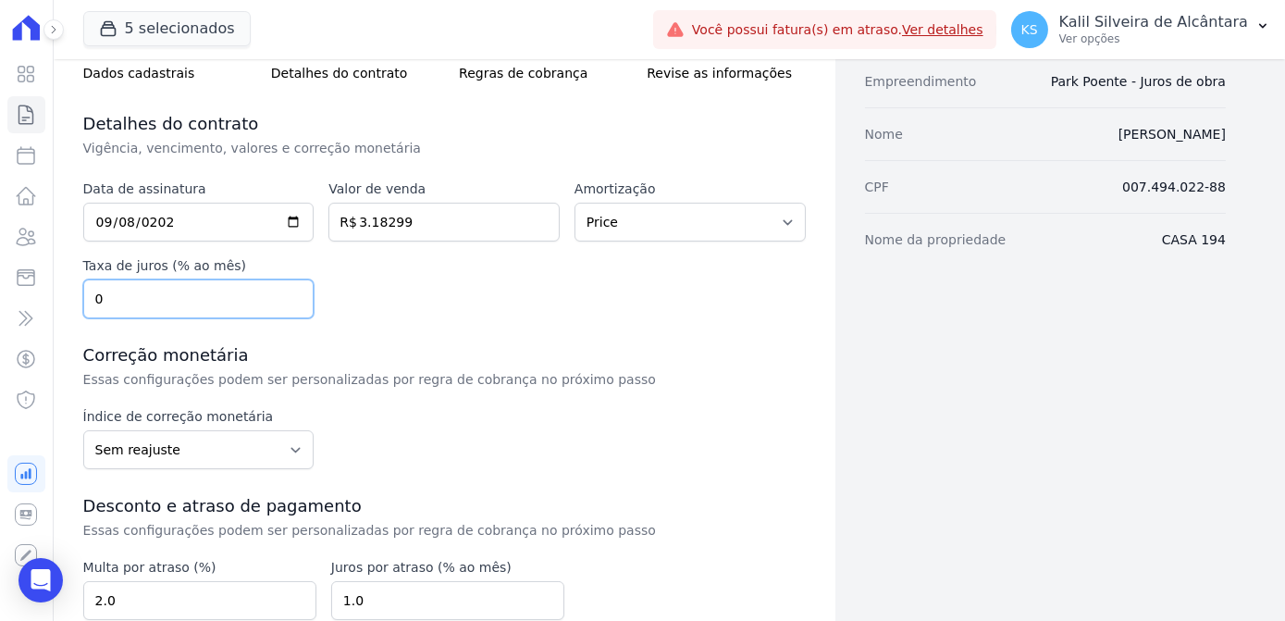
click at [272, 300] on input "0" at bounding box center [198, 298] width 231 height 39
click at [611, 338] on div "Data de assinatura [DATE] Valor de venda 3.18299 R$ Amortização Sem amortização…" at bounding box center [444, 481] width 722 height 605
click at [160, 302] on input "0" at bounding box center [198, 298] width 231 height 39
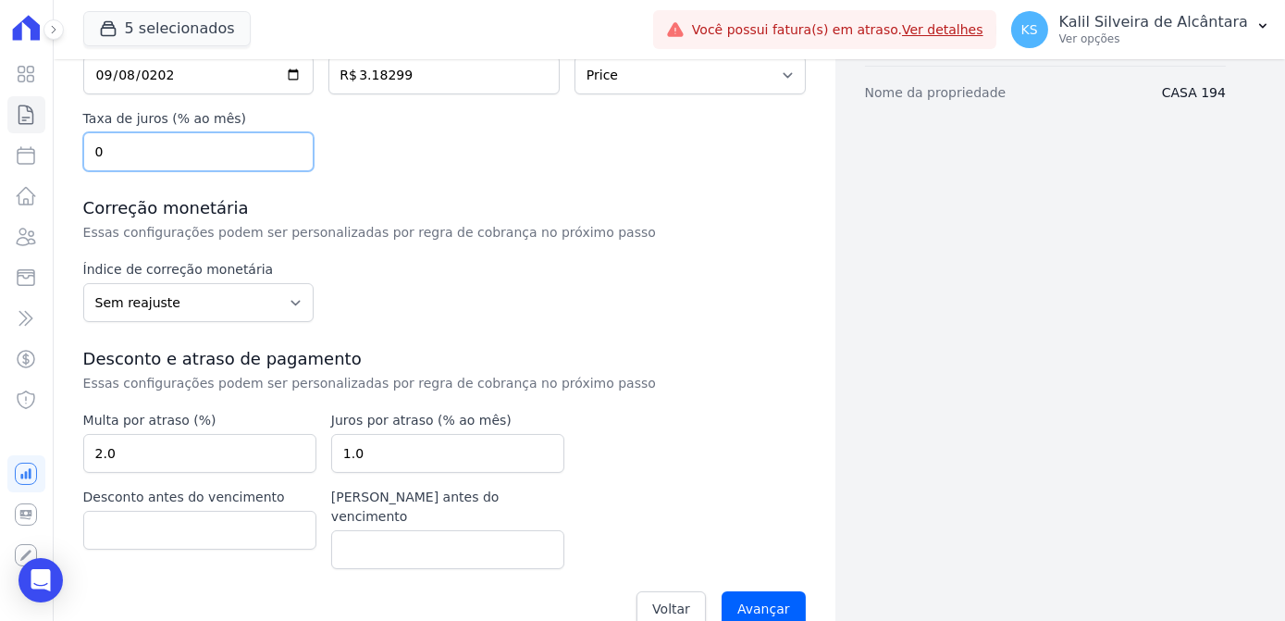
scroll to position [327, 0]
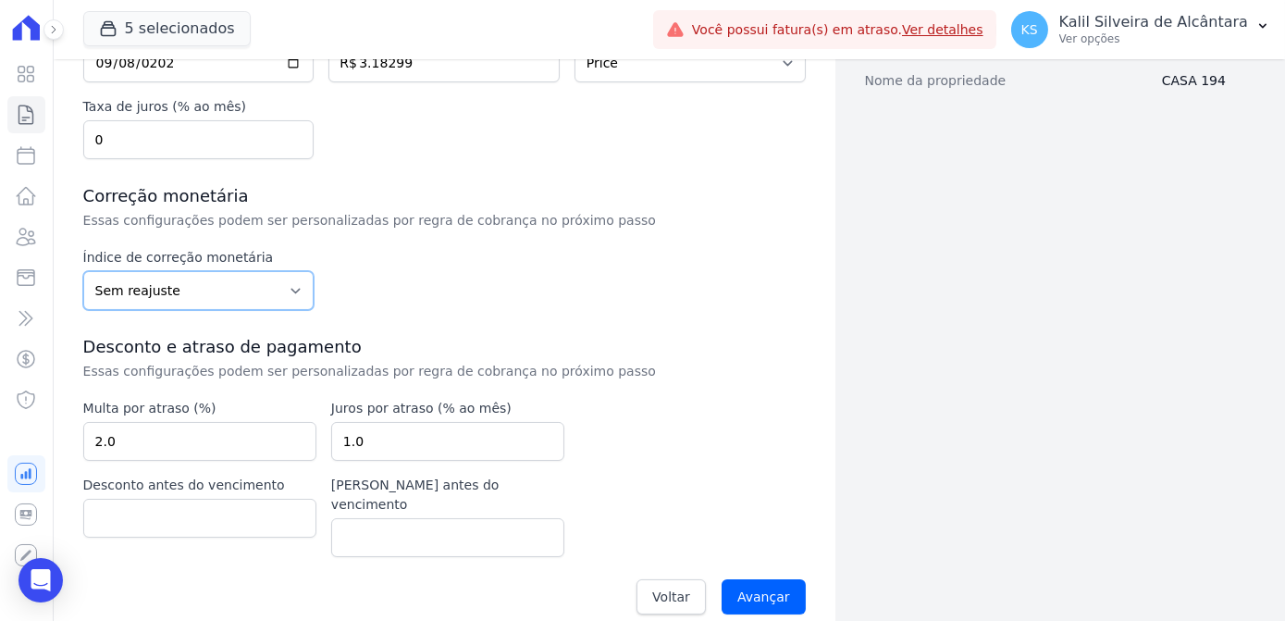
click at [241, 298] on select "Sem reajuste Média dos últimos 12 meses acumulado de INCCM Média dos últimos 12…" at bounding box center [198, 290] width 231 height 39
select select "inccdi"
click at [83, 271] on select "Sem reajuste Média dos últimos 12 meses acumulado de INCCM Média dos últimos 12…" at bounding box center [198, 290] width 231 height 39
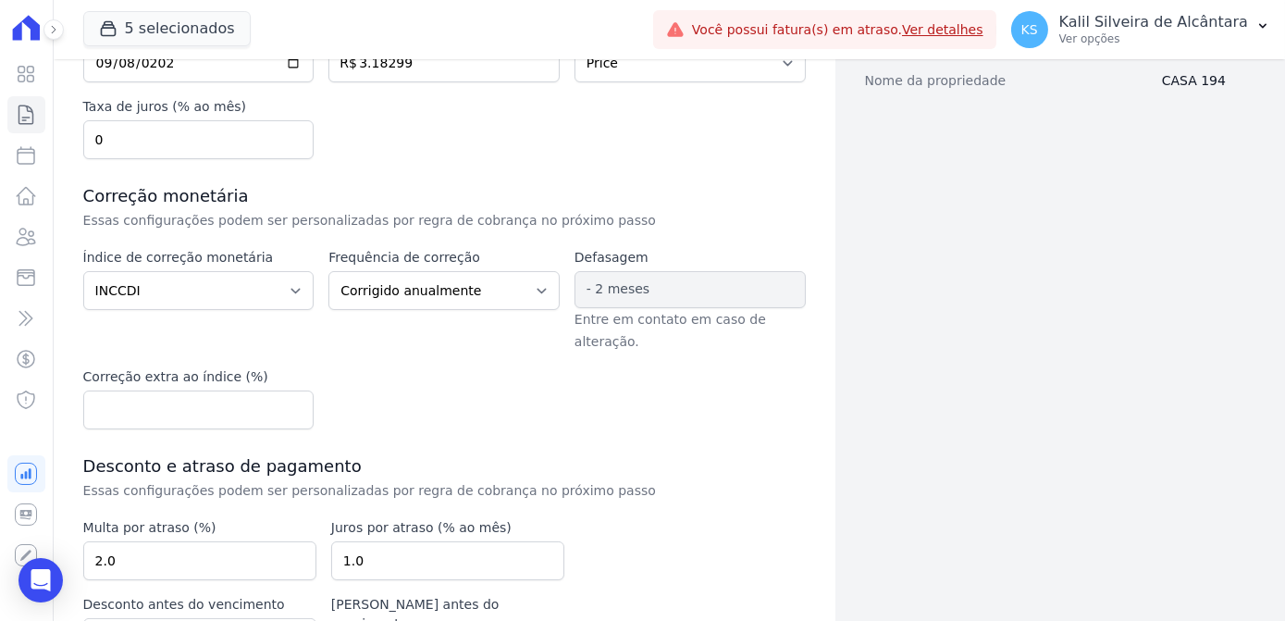
click at [448, 355] on div "Índice de correção monetária Sem reajuste Média dos últimos 12 meses acumulado …" at bounding box center [444, 338] width 722 height 181
drag, startPoint x: 431, startPoint y: 273, endPoint x: 441, endPoint y: 283, distance: 14.4
click at [431, 273] on select "Corrigido semestralmente Corrigido mensalmente Corrigido anualmente" at bounding box center [443, 290] width 231 height 39
select select "monthly"
click at [328, 271] on select "Corrigido semestralmente Corrigido mensalmente Corrigido anualmente" at bounding box center [443, 290] width 231 height 39
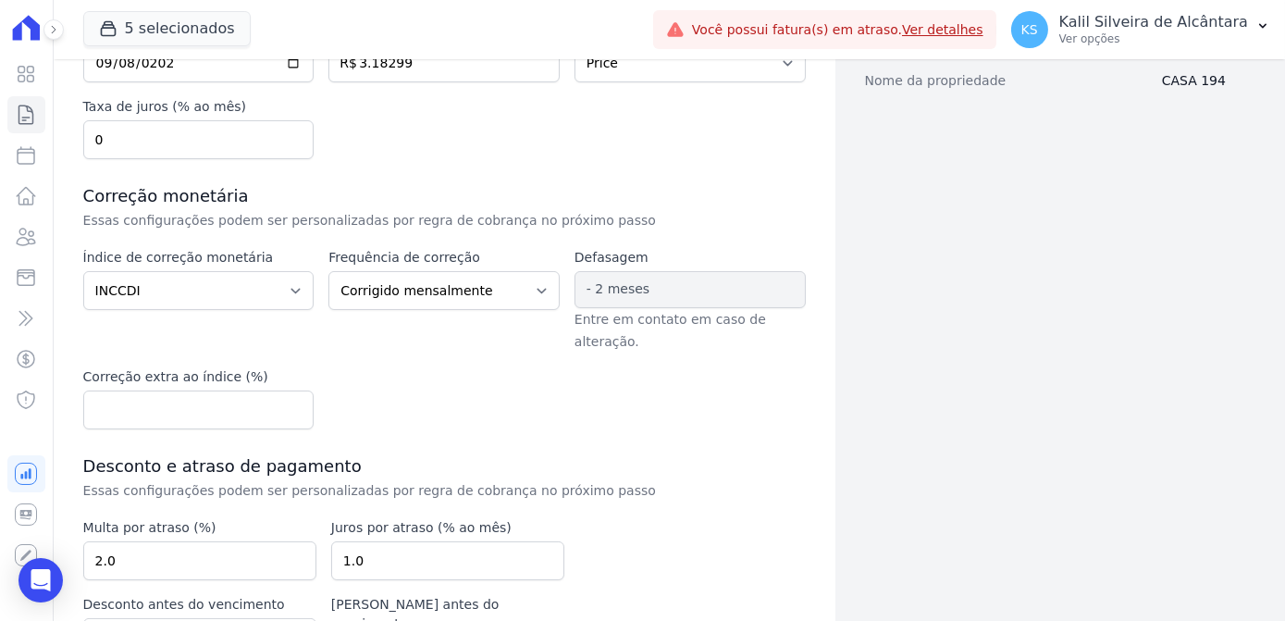
click at [477, 401] on div "Índice de correção monetária Sem reajuste Média dos últimos 12 meses acumulado …" at bounding box center [444, 338] width 722 height 181
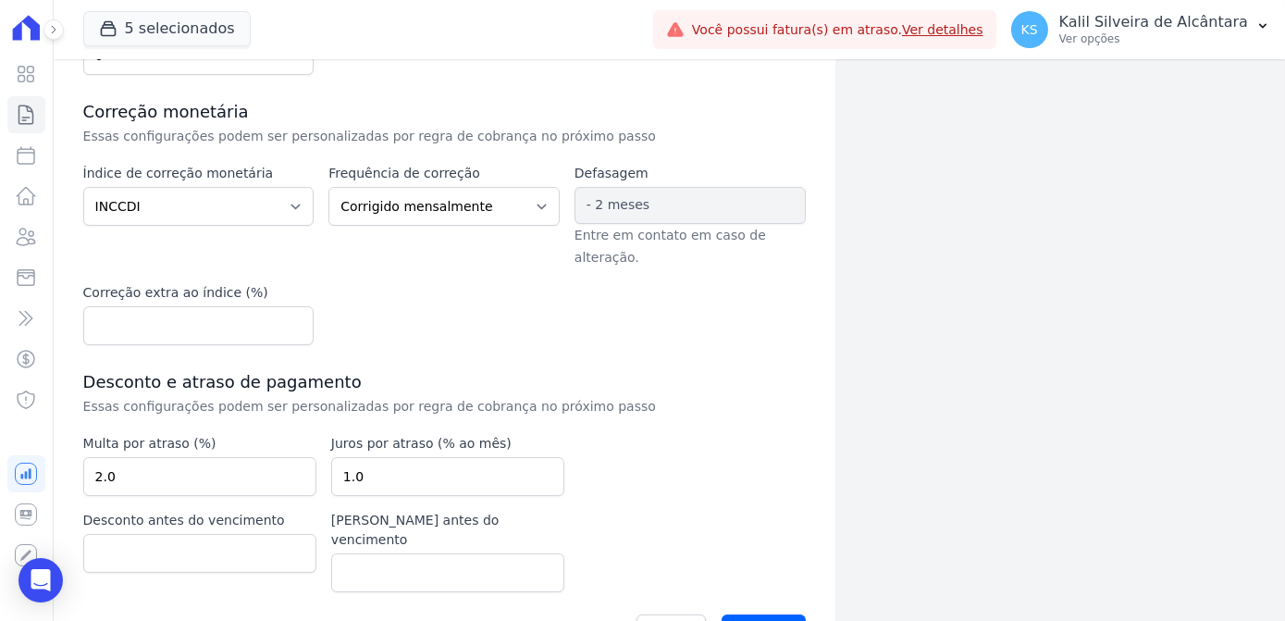
scroll to position [424, 0]
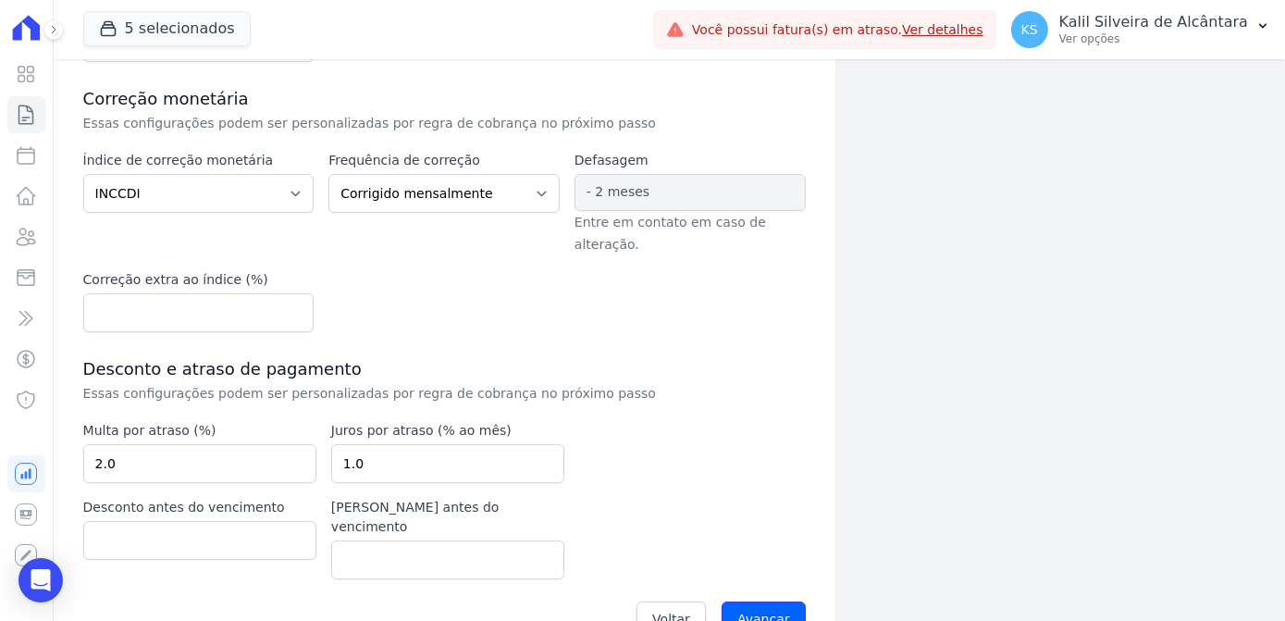
click at [773, 601] on input "Avançar" at bounding box center [764, 618] width 84 height 35
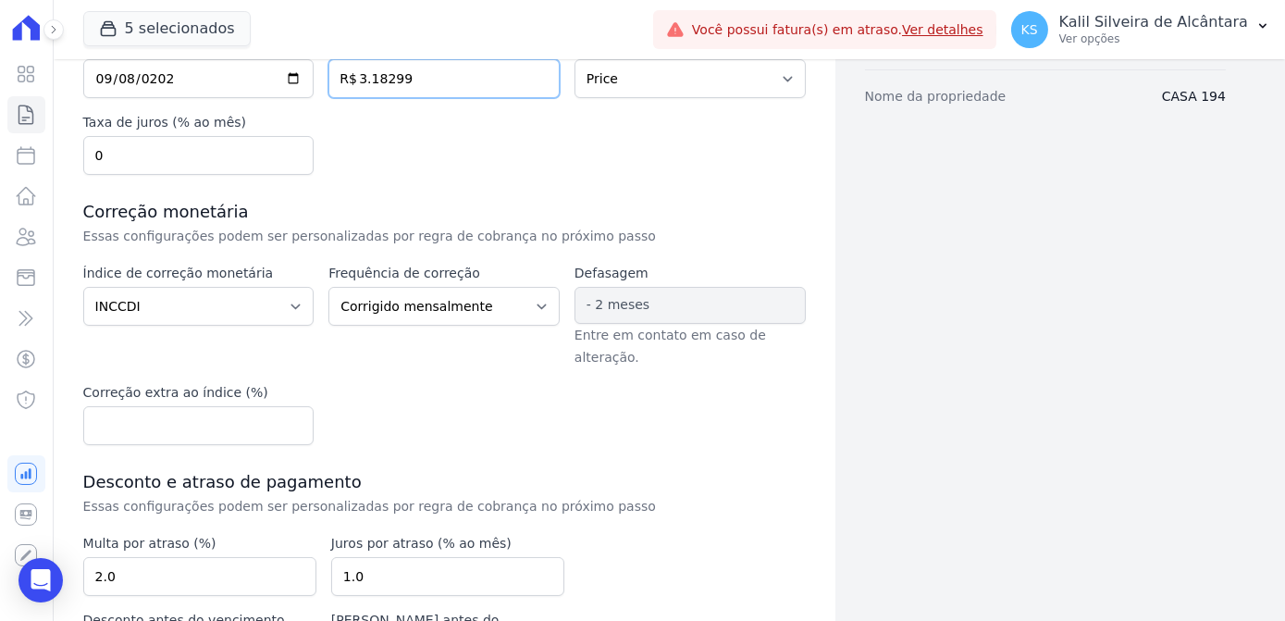
click at [367, 82] on input "3.18299" at bounding box center [443, 78] width 231 height 39
click at [382, 80] on input "318299" at bounding box center [443, 78] width 231 height 39
type input "3182.99"
click at [416, 119] on div "Data de assinatura [DATE] Valor de venda 3182.99 R$ Amortização Sem amortização…" at bounding box center [444, 105] width 722 height 139
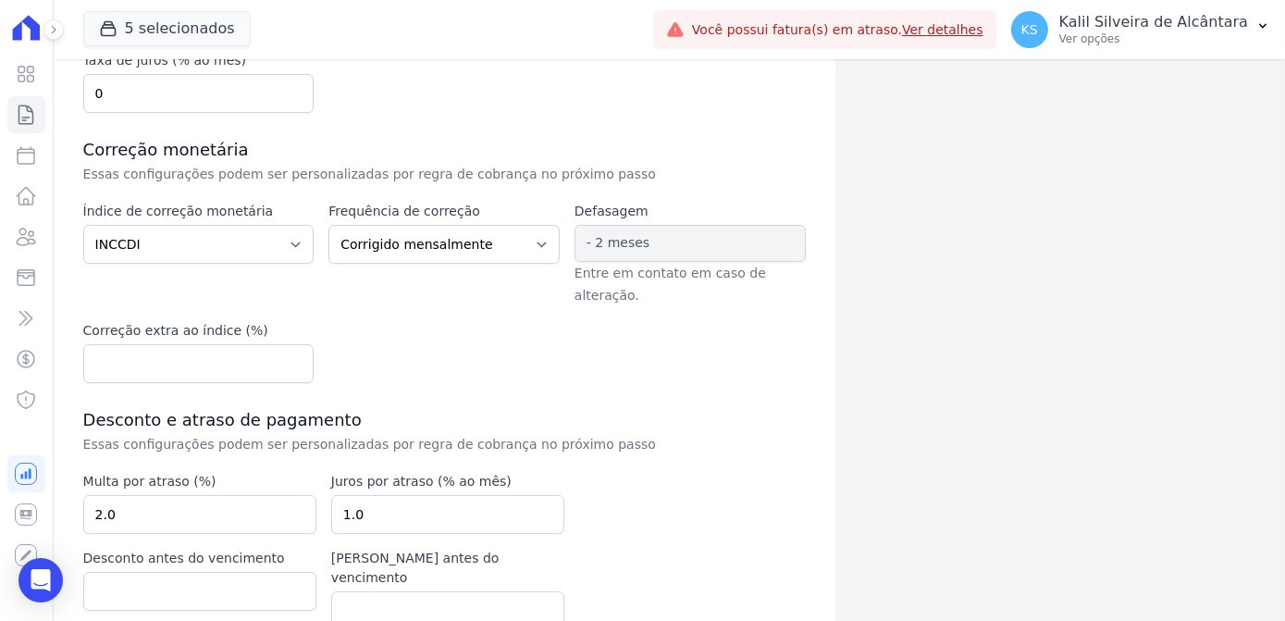
scroll to position [424, 0]
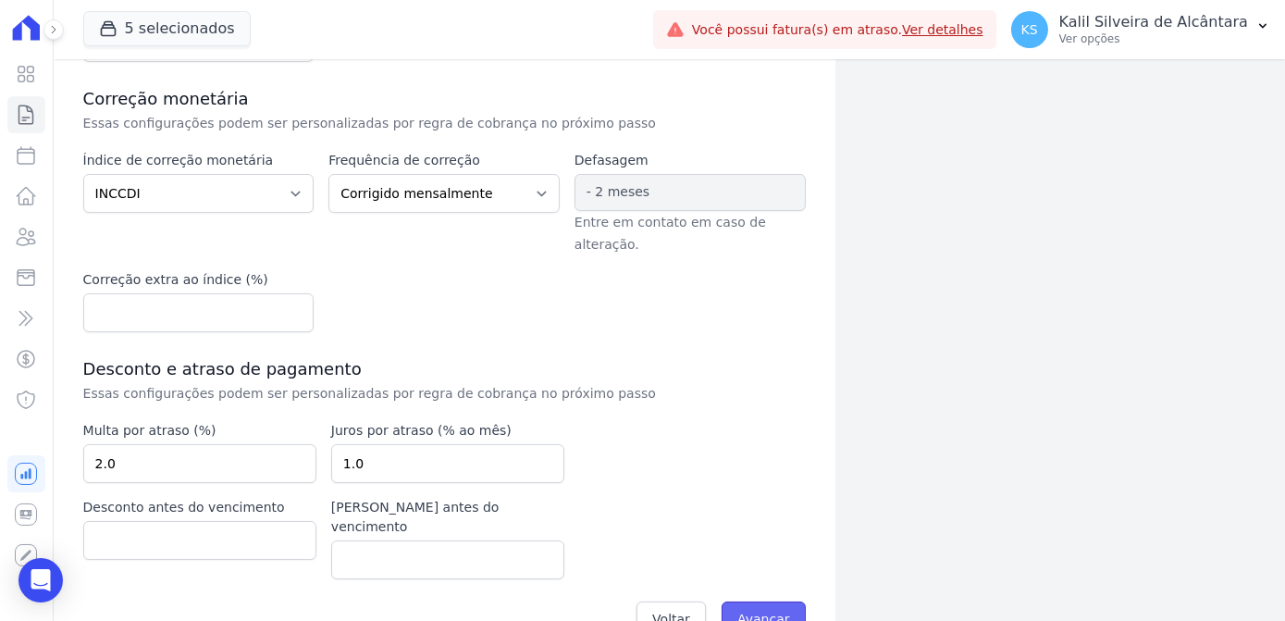
click at [743, 601] on input "Avançar" at bounding box center [764, 618] width 84 height 35
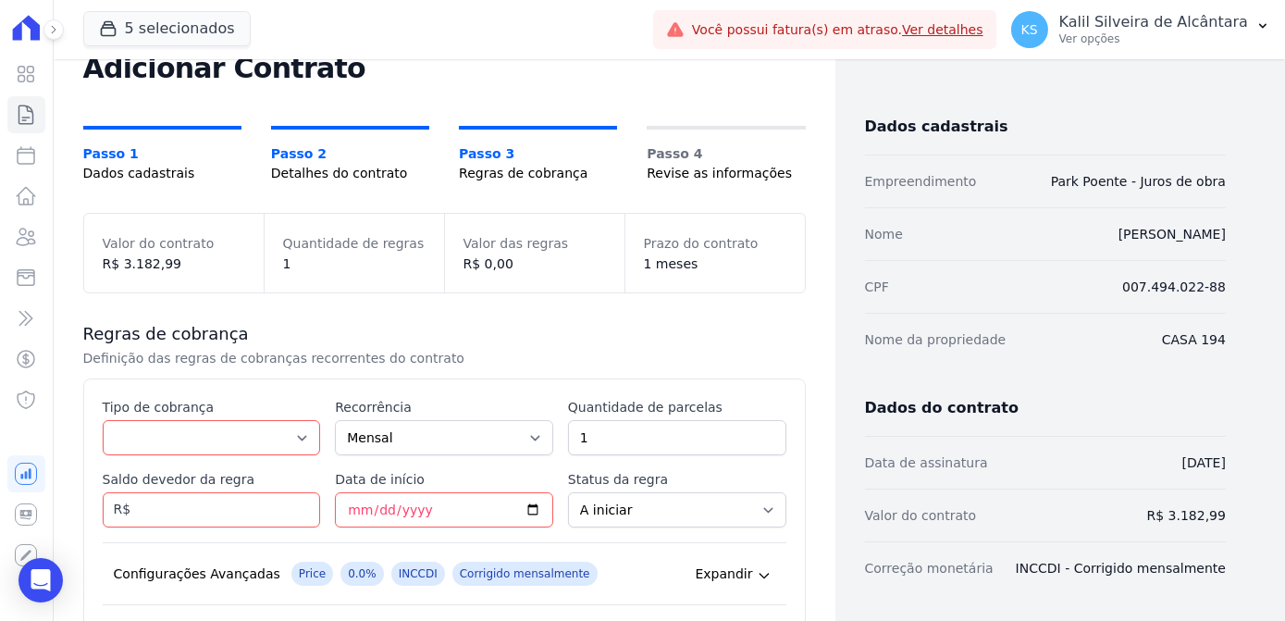
scroll to position [167, 0]
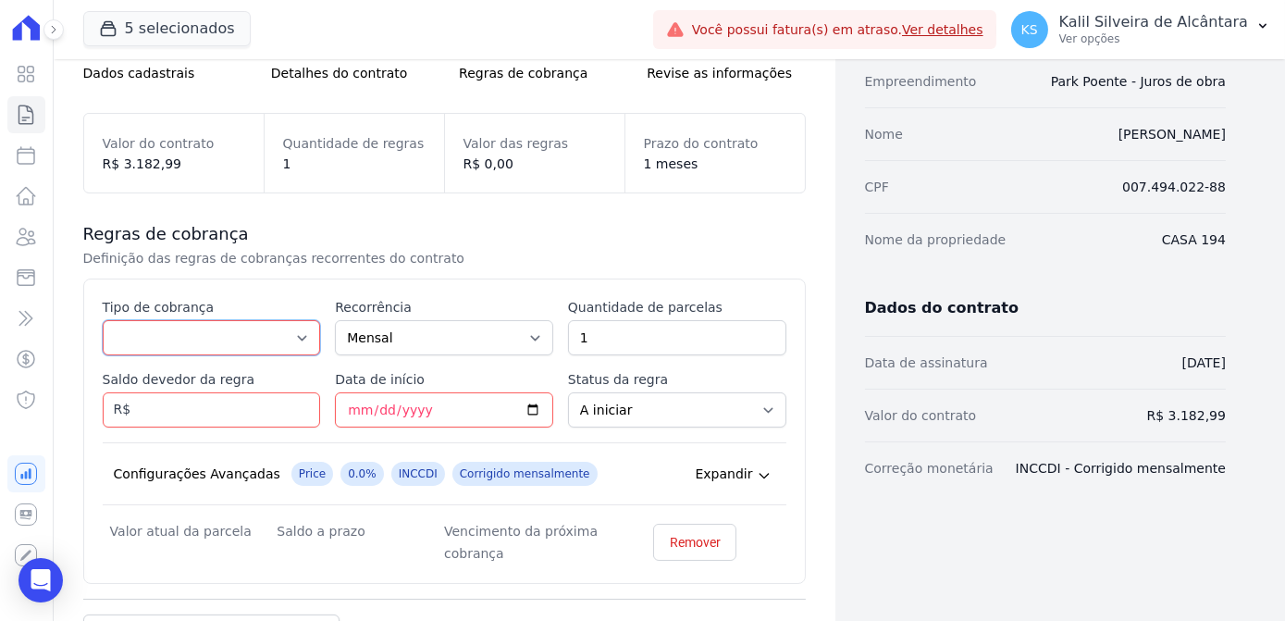
click at [192, 336] on select "Parcela Normal Entrada Sinal Intercalada Chaves Pré-chaves Pós-chaves Impostos …" at bounding box center [212, 337] width 218 height 35
click at [198, 335] on select "Parcela Normal Entrada Sinal Intercalada Chaves Pré-chaves Pós-chaves Impostos …" at bounding box center [212, 337] width 218 height 35
select select "standard"
click at [103, 320] on select "Parcela Normal Entrada Sinal Intercalada Chaves Pré-chaves Pós-chaves Impostos …" at bounding box center [212, 337] width 218 height 35
drag, startPoint x: 618, startPoint y: 332, endPoint x: 437, endPoint y: 339, distance: 181.5
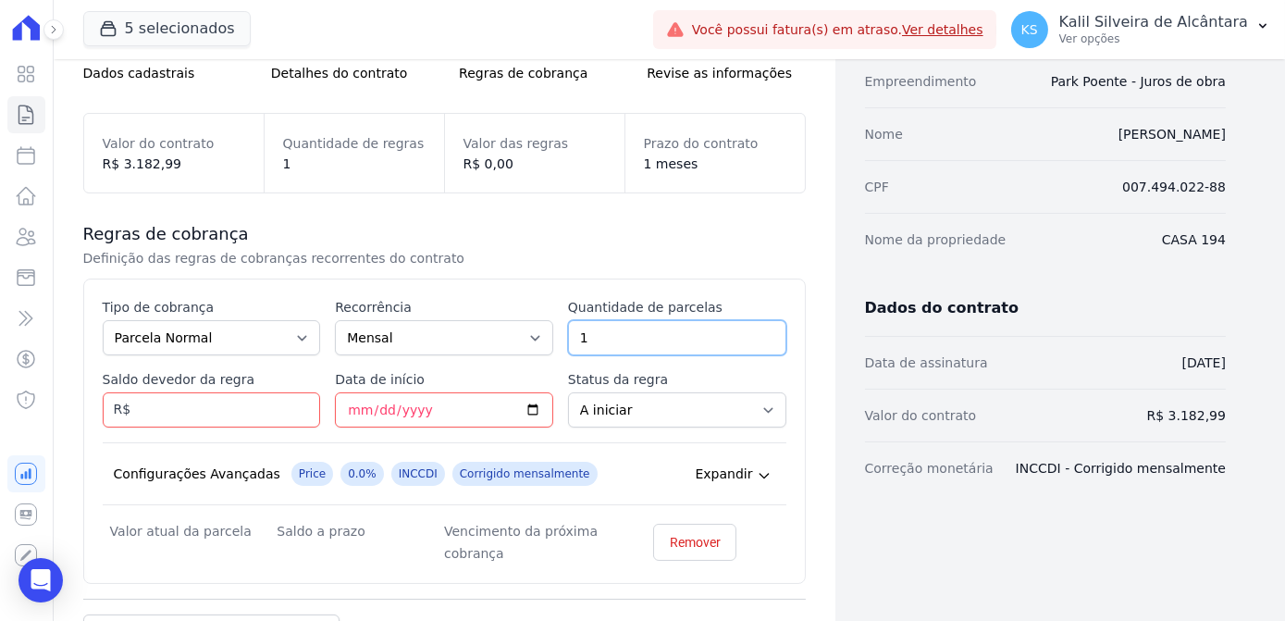
click at [437, 339] on div "Esse tipo de parcela não entra no saldo devedor do contrato. Tipo de cobrança P…" at bounding box center [445, 431] width 684 height 266
type input "4"
click at [228, 422] on input "Saldo devedor da regra" at bounding box center [212, 409] width 218 height 35
paste input "3.18299"
click at [187, 411] on input "3.18299" at bounding box center [212, 409] width 218 height 35
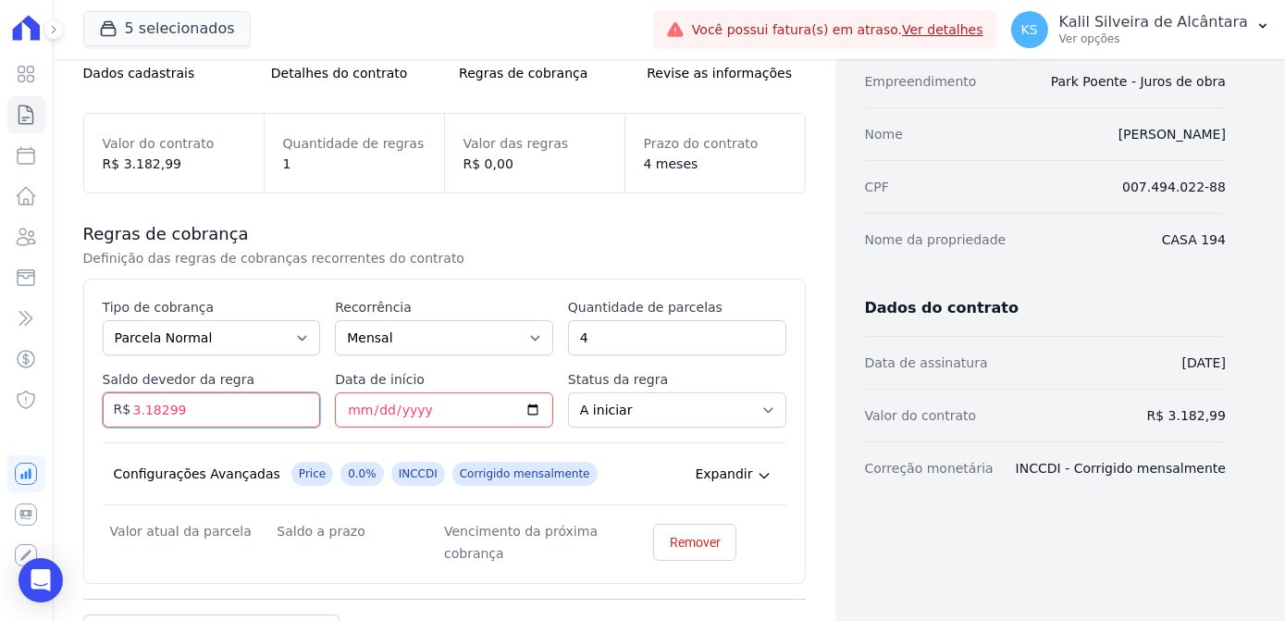
drag, startPoint x: 187, startPoint y: 411, endPoint x: 200, endPoint y: 420, distance: 15.9
click at [202, 421] on input "3.18299" at bounding box center [212, 409] width 218 height 35
click at [164, 415] on input "3.18299" at bounding box center [212, 409] width 218 height 35
type input "318299"
click at [342, 420] on input "Data de início" at bounding box center [444, 409] width 218 height 35
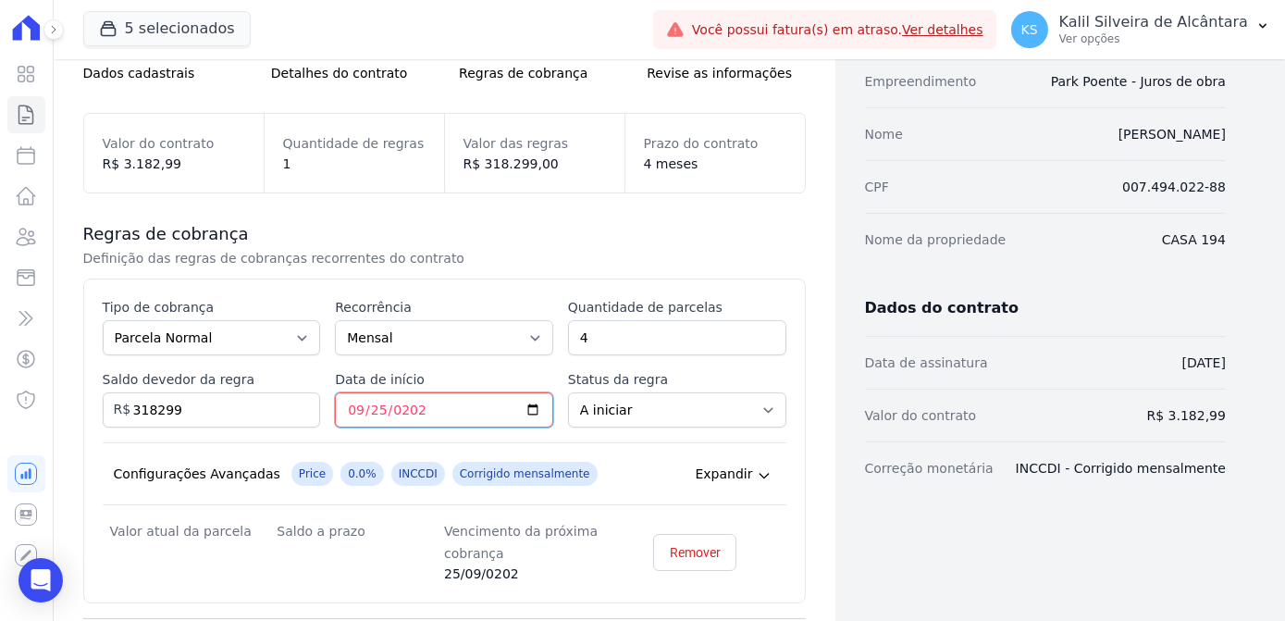
type input "2025-09-25"
click at [597, 450] on div "Configurações Avançadas Price 0.0% INCCDI Corrigido mensalmente Expandir" at bounding box center [445, 473] width 684 height 63
click at [601, 413] on select "A iniciar Em aberto" at bounding box center [677, 409] width 218 height 35
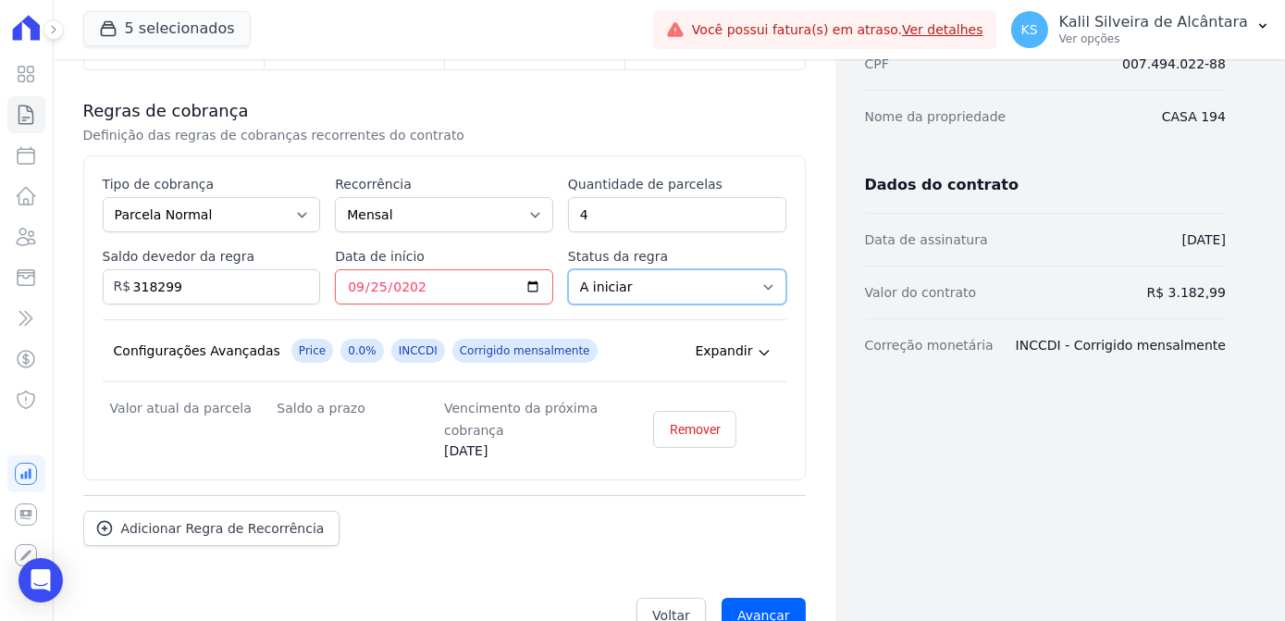
scroll to position [327, 0]
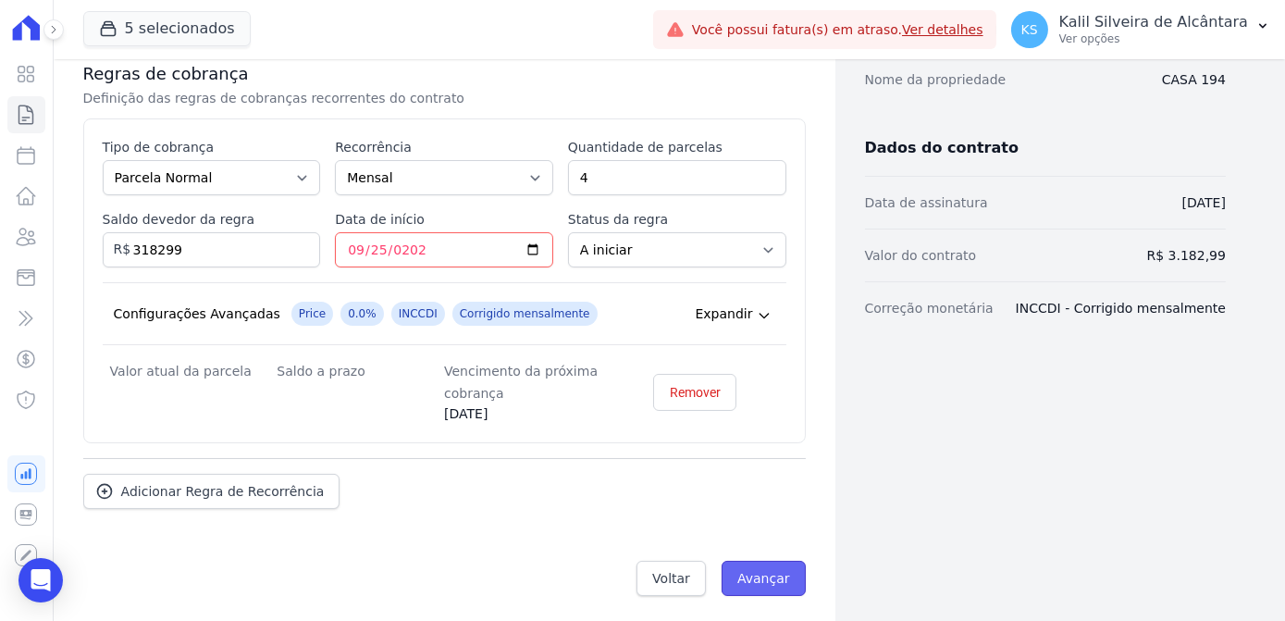
click at [762, 574] on input "Avançar" at bounding box center [764, 578] width 84 height 35
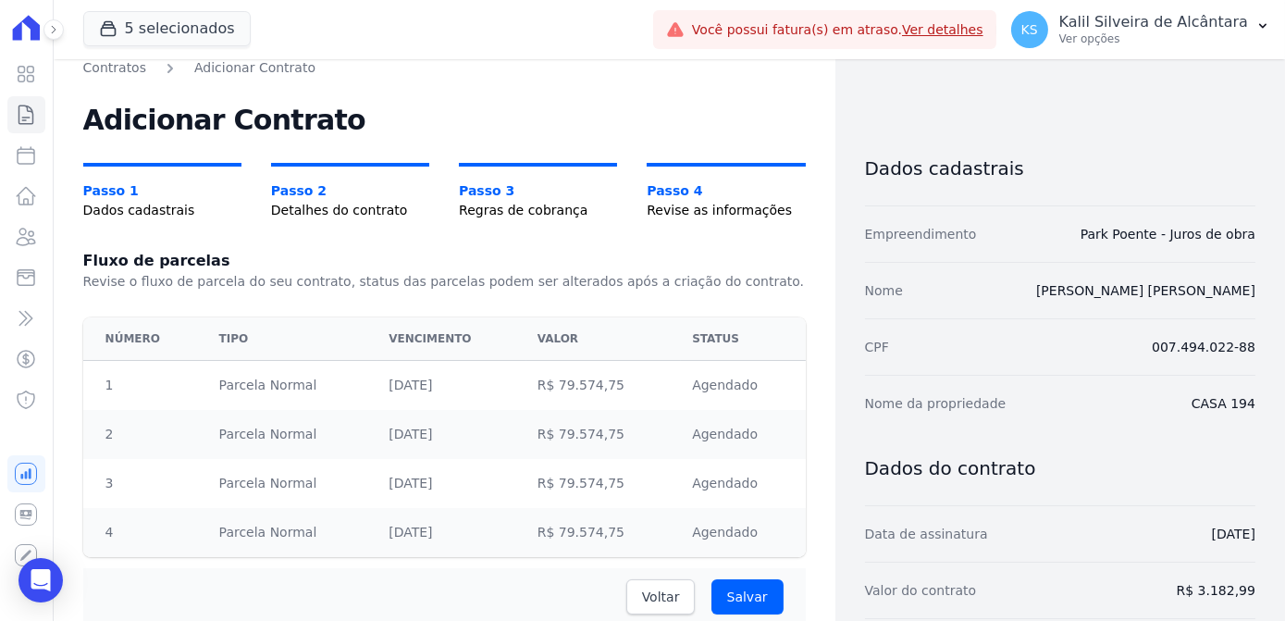
scroll to position [199, 0]
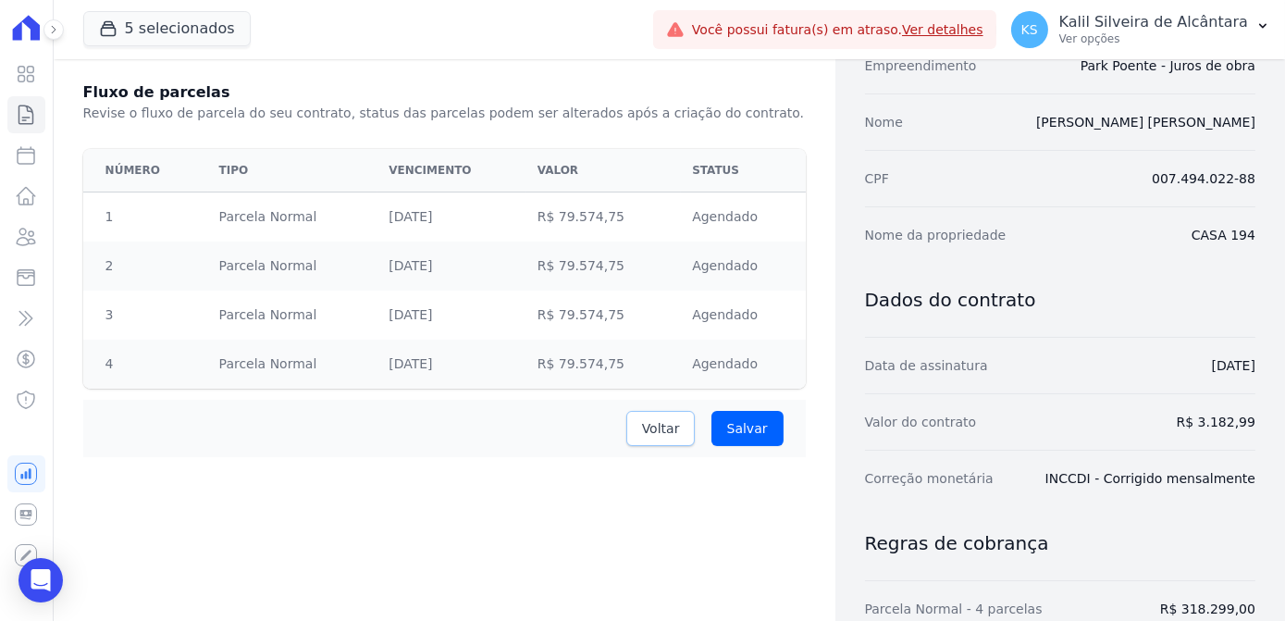
click at [668, 435] on span "Voltar" at bounding box center [661, 428] width 38 height 19
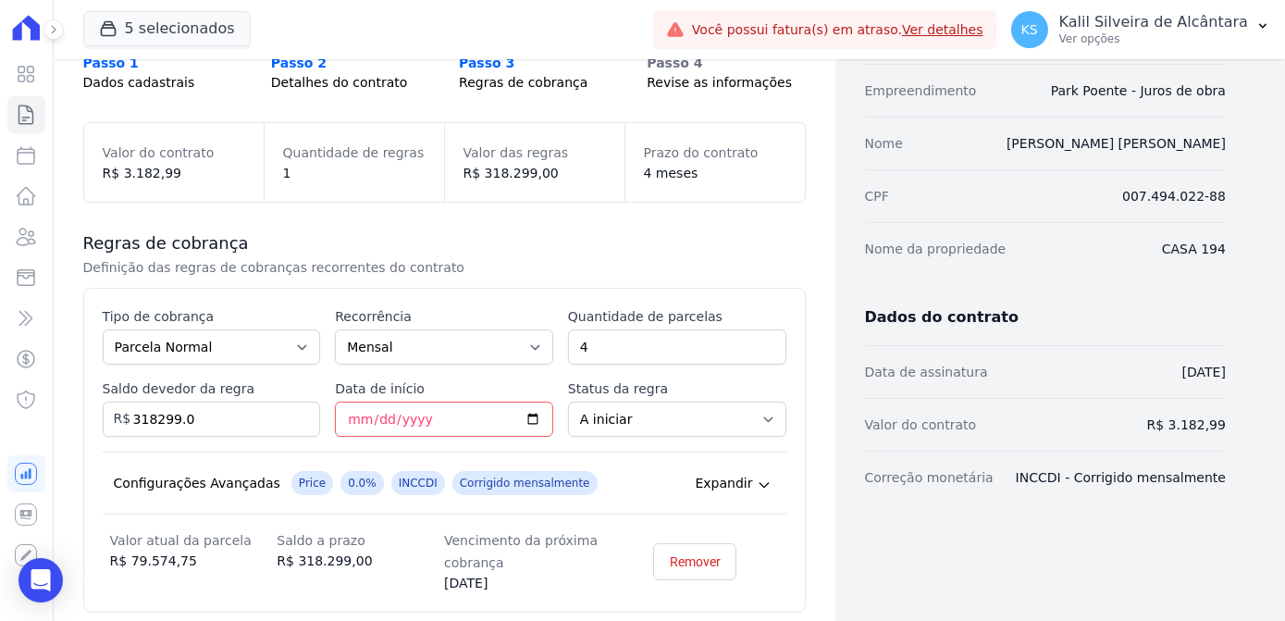
scroll to position [167, 0]
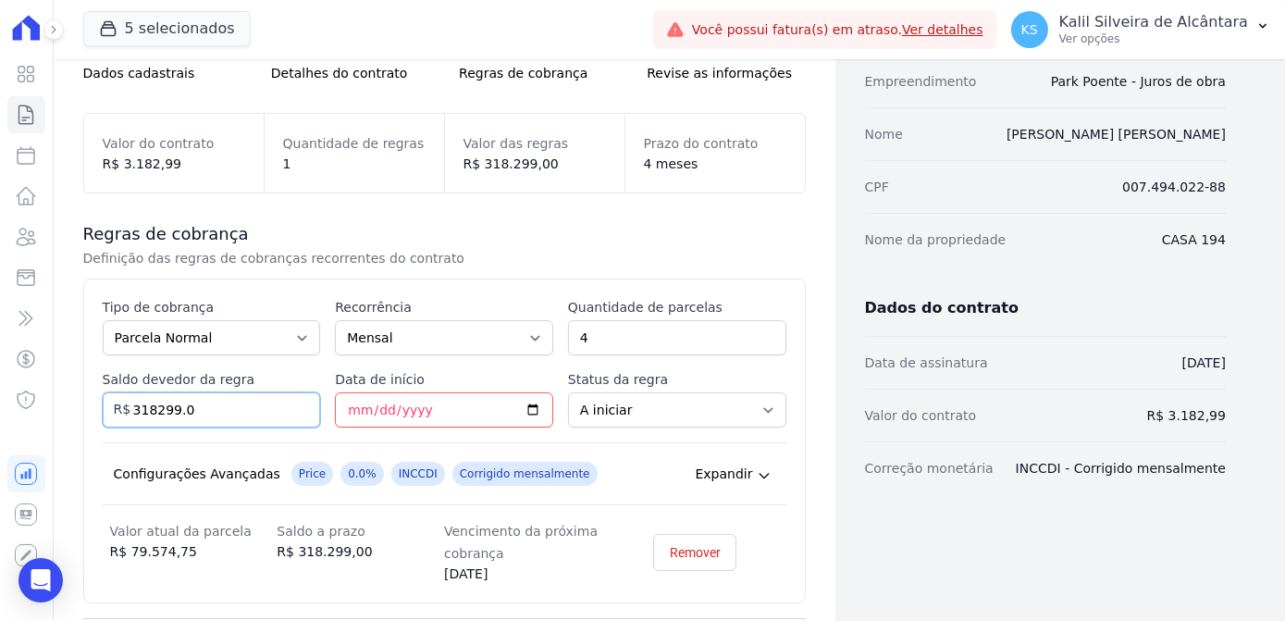
click at [179, 417] on input "318299.0" at bounding box center [212, 409] width 218 height 35
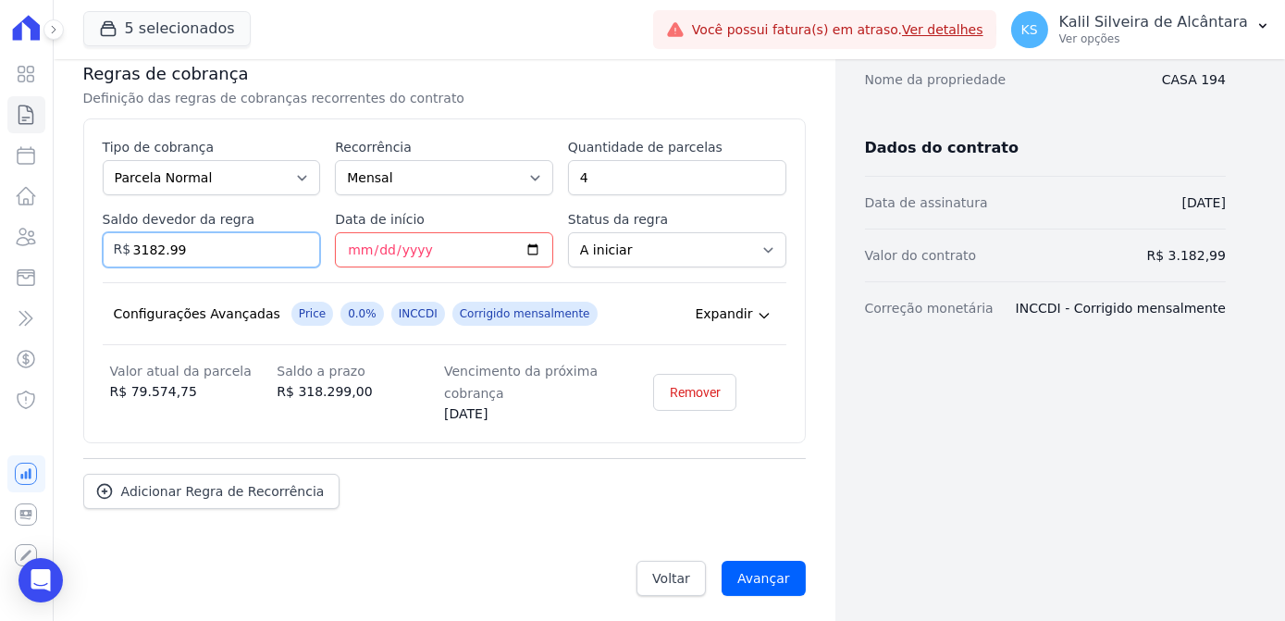
scroll to position [327, 0]
type input "3182.99"
click at [778, 578] on input "Avançar" at bounding box center [764, 578] width 84 height 35
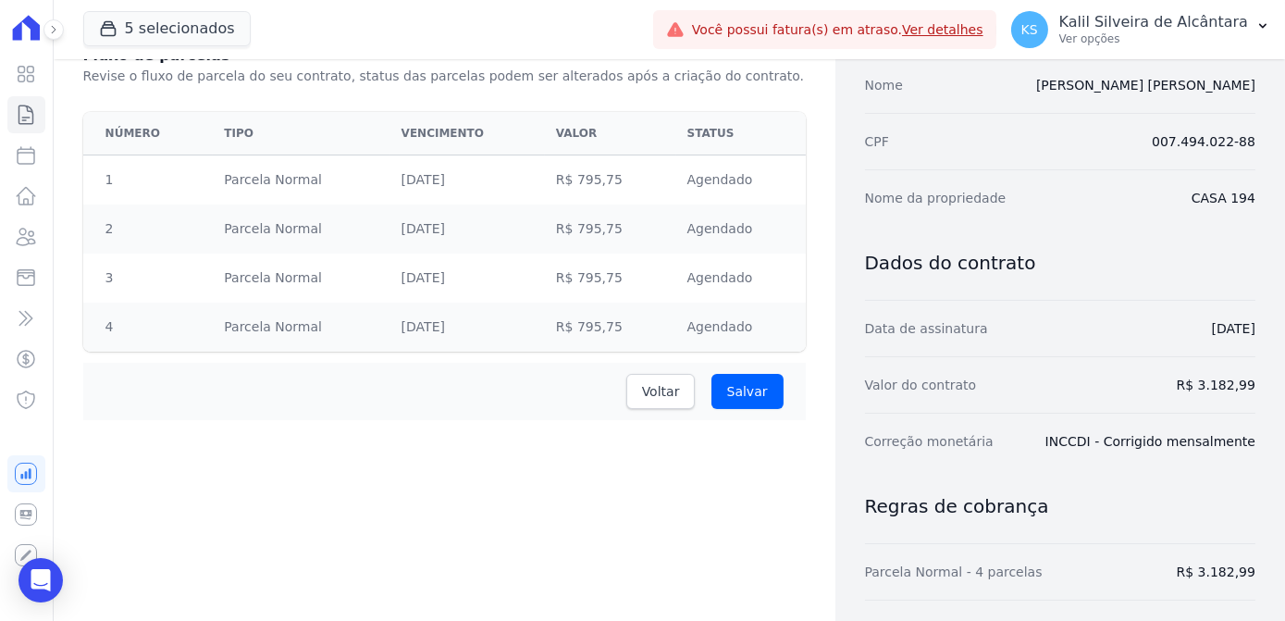
scroll to position [252, 0]
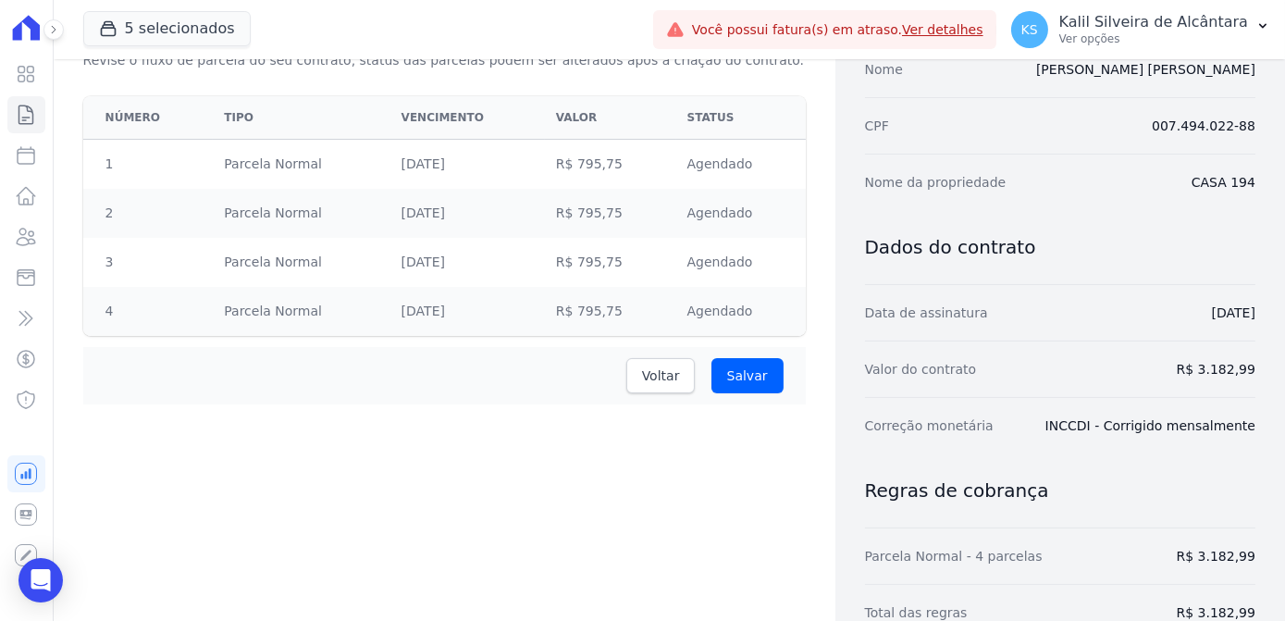
click at [761, 393] on div "Voltar [GEOGRAPHIC_DATA]" at bounding box center [444, 375] width 722 height 57
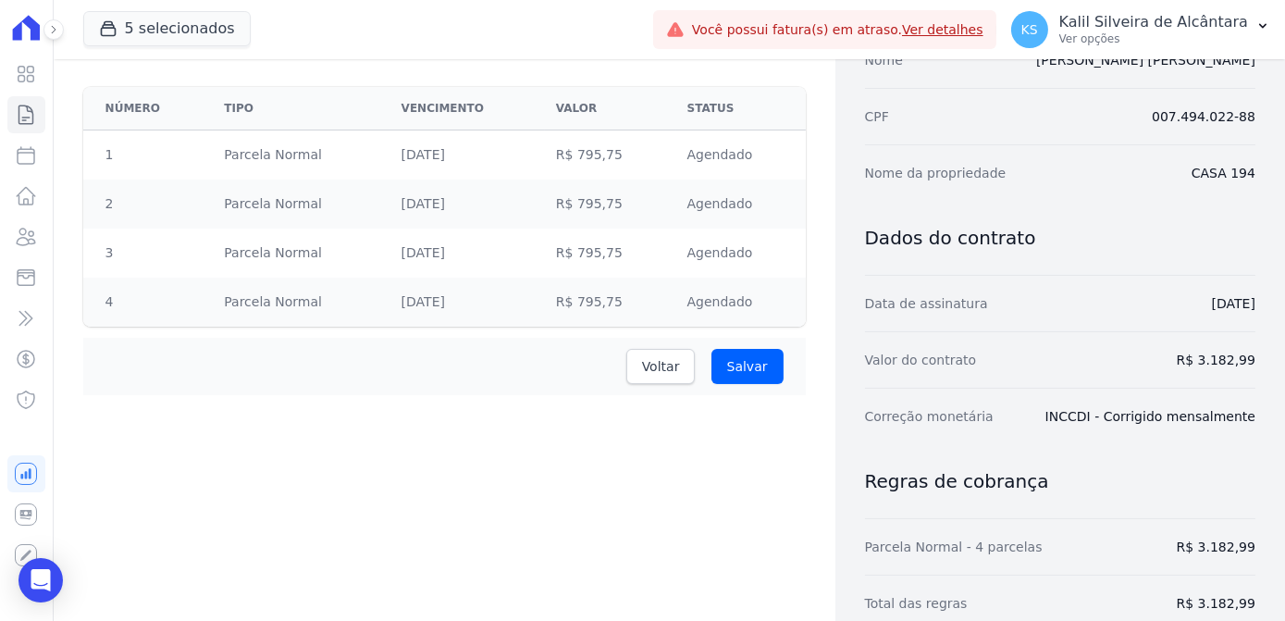
scroll to position [283, 0]
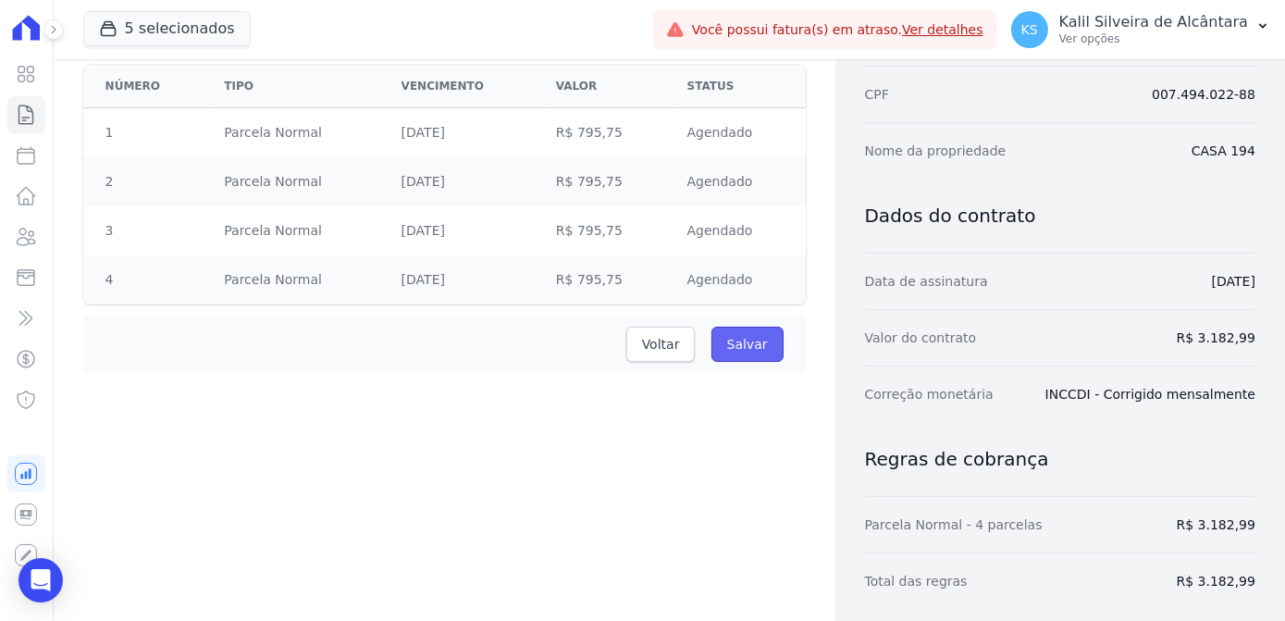
click at [750, 340] on input "Salvar" at bounding box center [747, 344] width 72 height 35
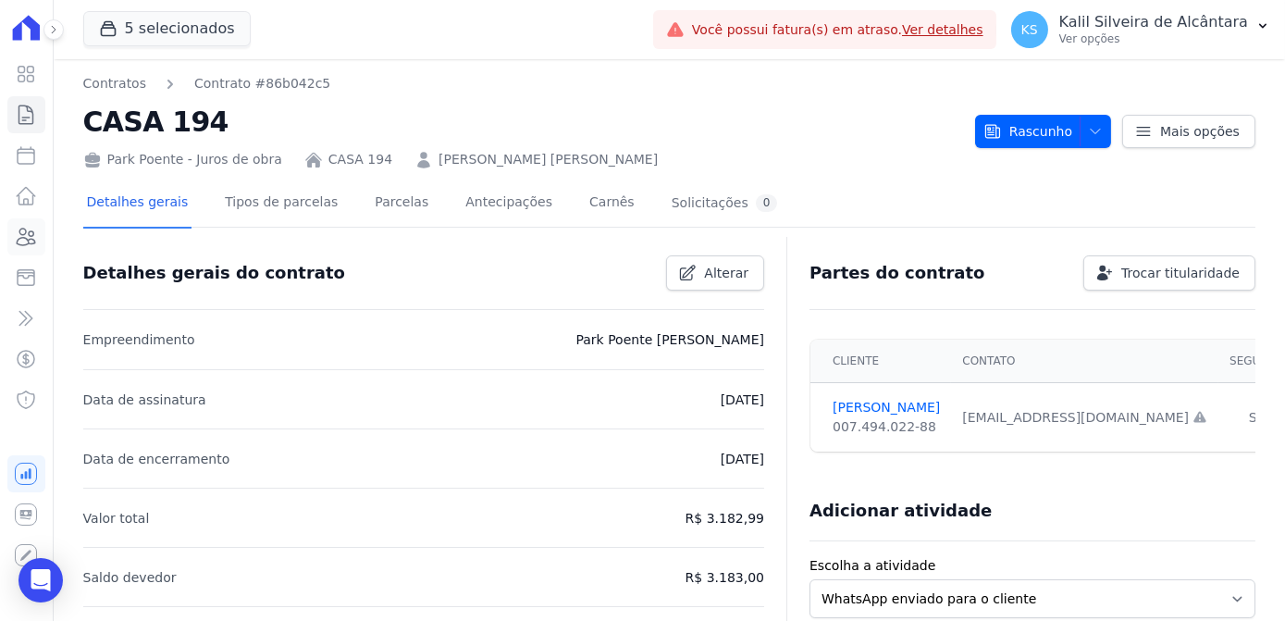
click at [27, 241] on icon at bounding box center [26, 237] width 22 height 22
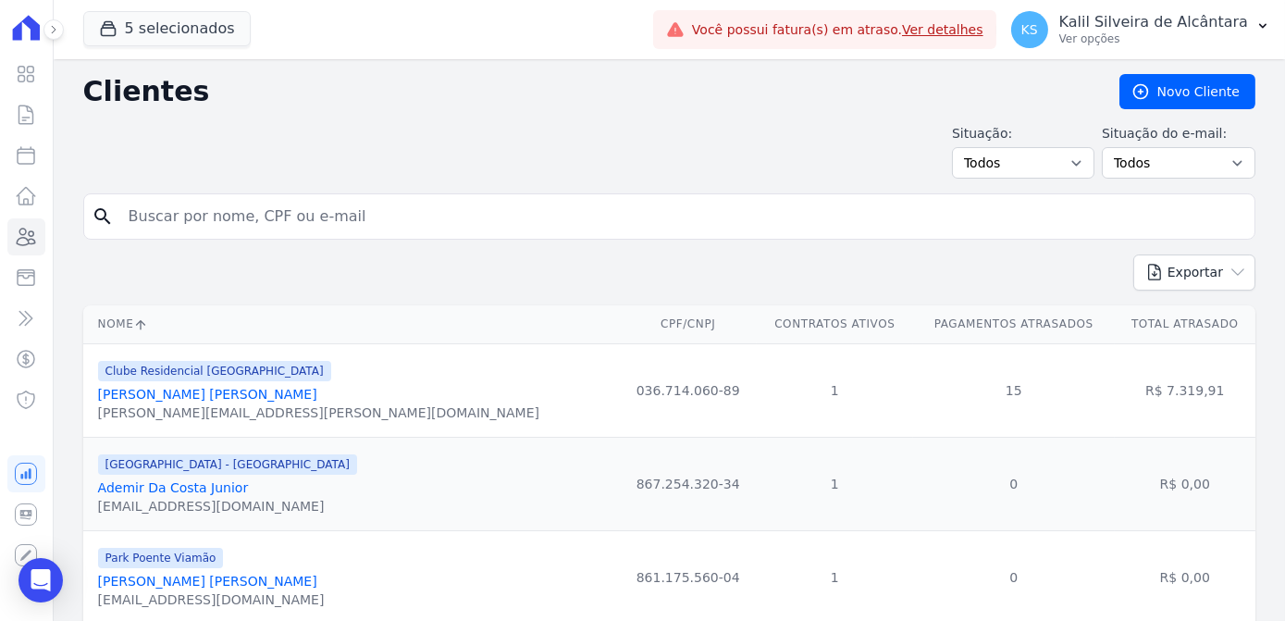
drag, startPoint x: 207, startPoint y: 214, endPoint x: 219, endPoint y: 209, distance: 12.9
click at [213, 211] on input "search" at bounding box center [681, 216] width 1129 height 37
type input "[PERSON_NAME]"
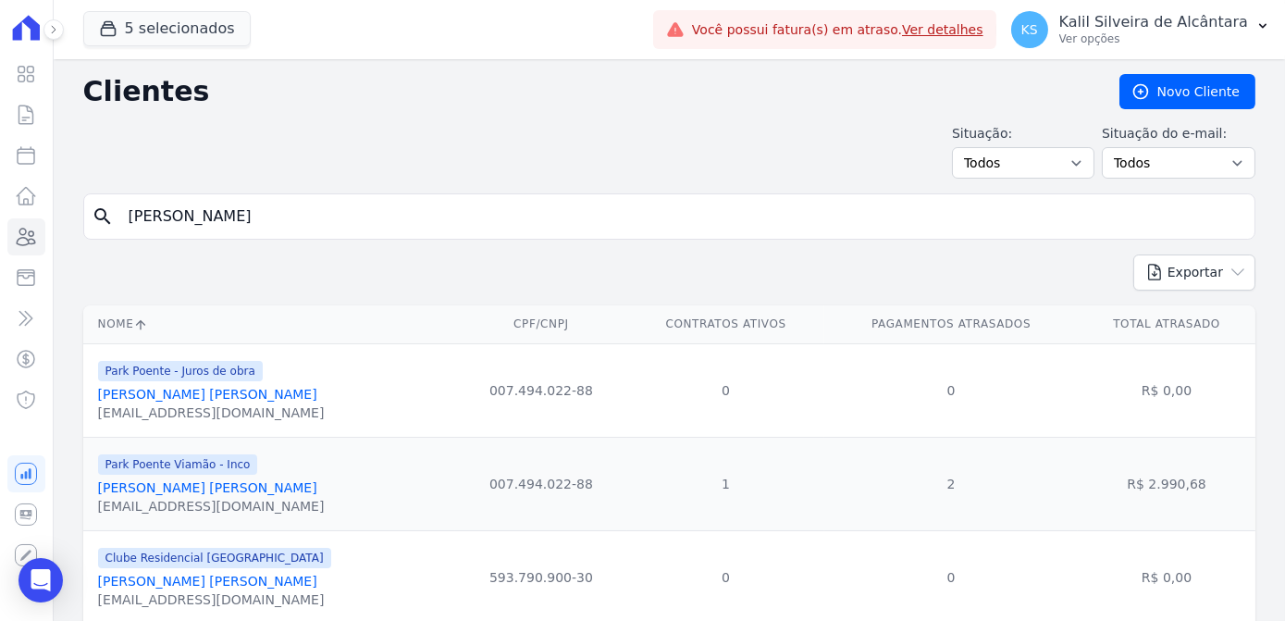
click at [209, 394] on link "[PERSON_NAME] [PERSON_NAME]" at bounding box center [207, 394] width 219 height 15
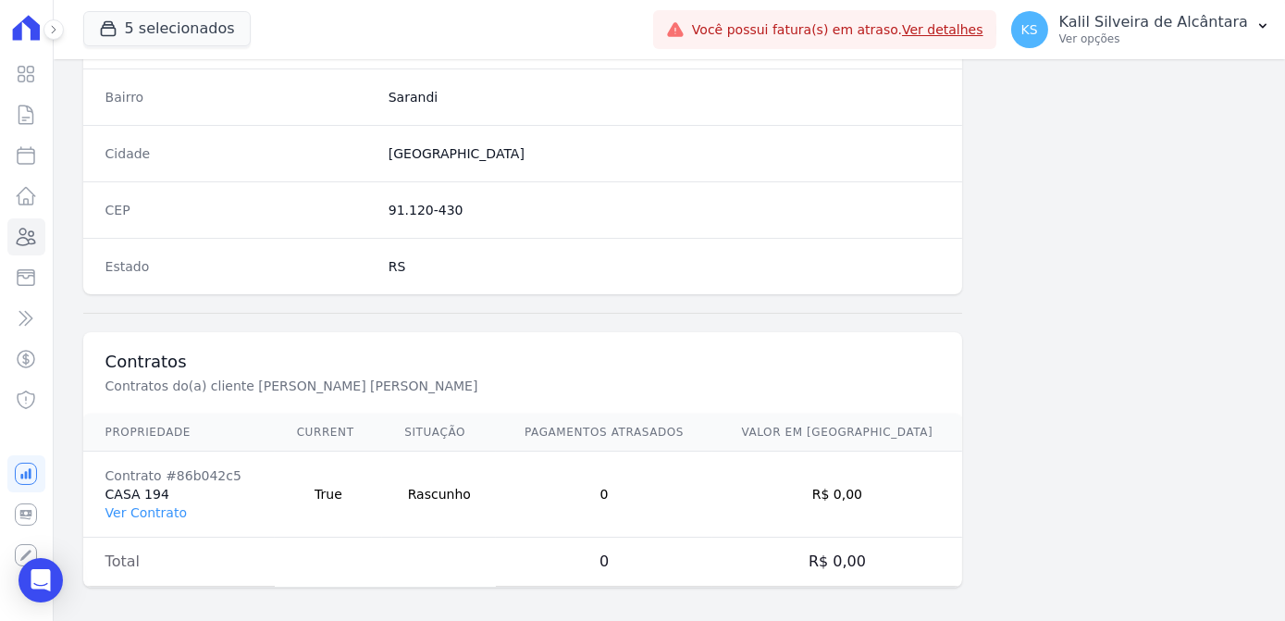
scroll to position [1102, 0]
click at [158, 502] on link "Ver Contrato" at bounding box center [145, 509] width 81 height 15
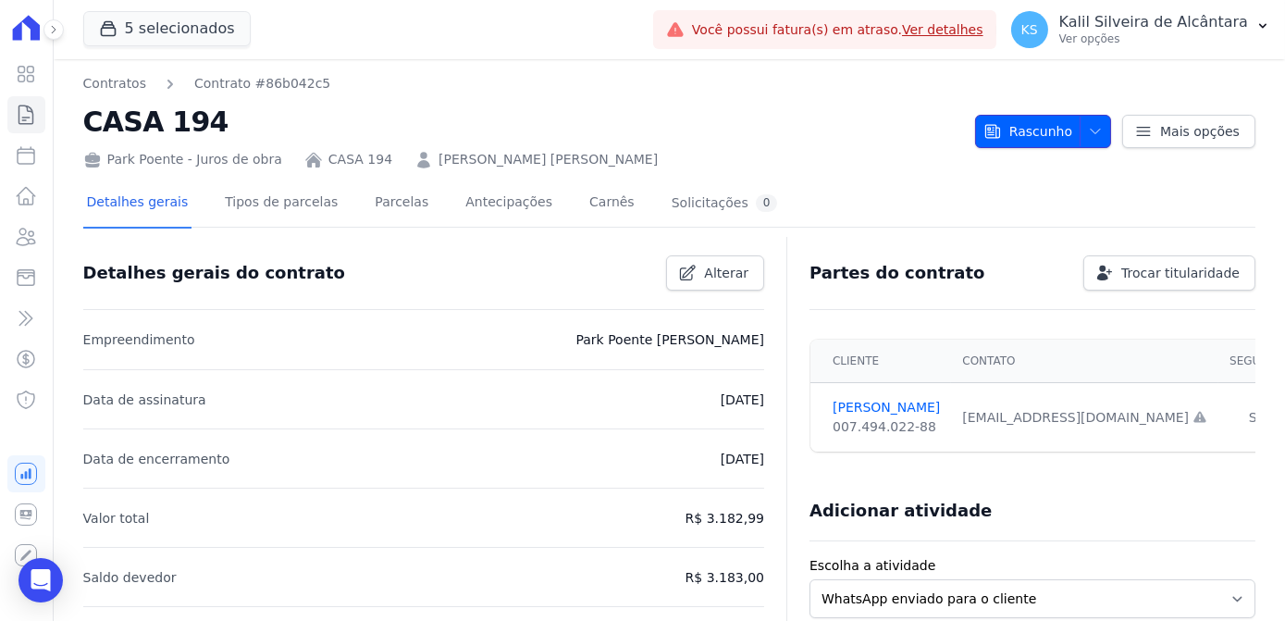
click at [1052, 130] on span "Rascunho" at bounding box center [1027, 131] width 89 height 33
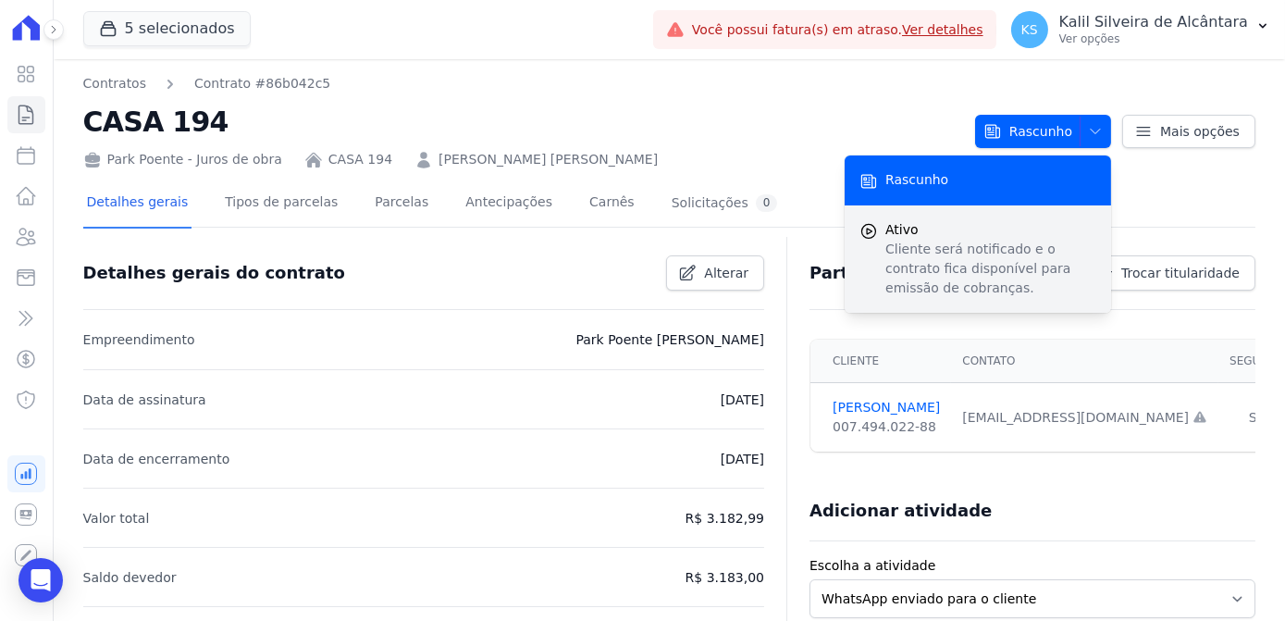
click at [918, 241] on p "Cliente será notificado e o contrato fica disponível para emissão de cobranças." at bounding box center [990, 269] width 211 height 58
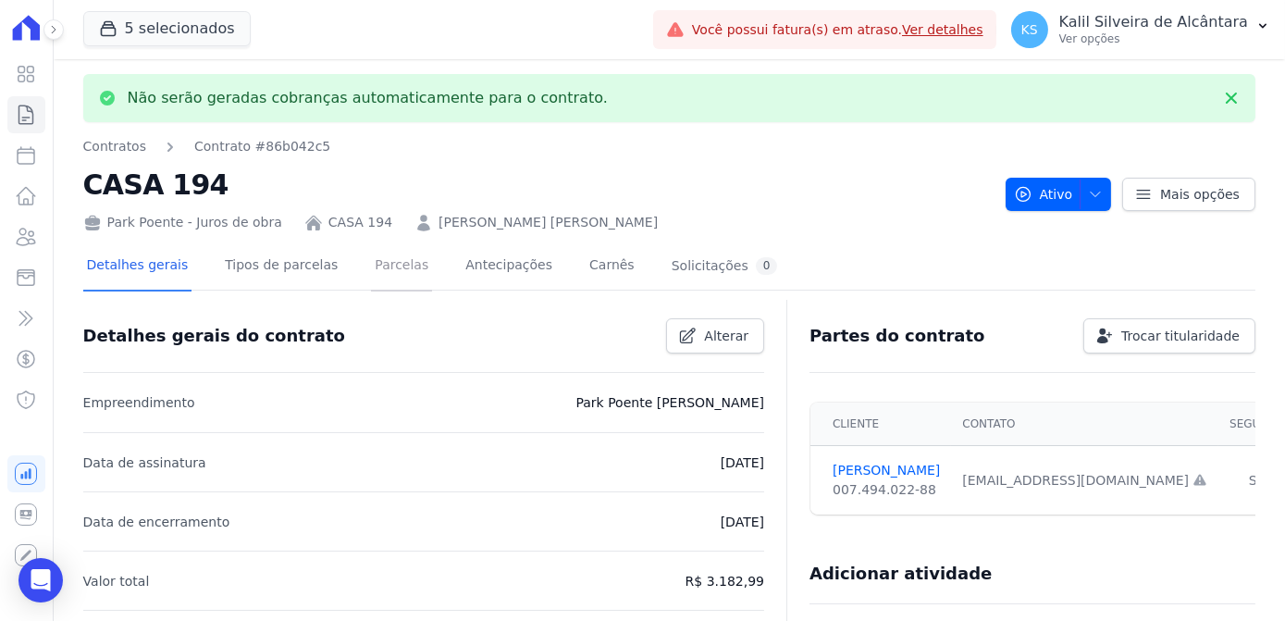
click at [373, 270] on link "Parcelas" at bounding box center [401, 266] width 61 height 49
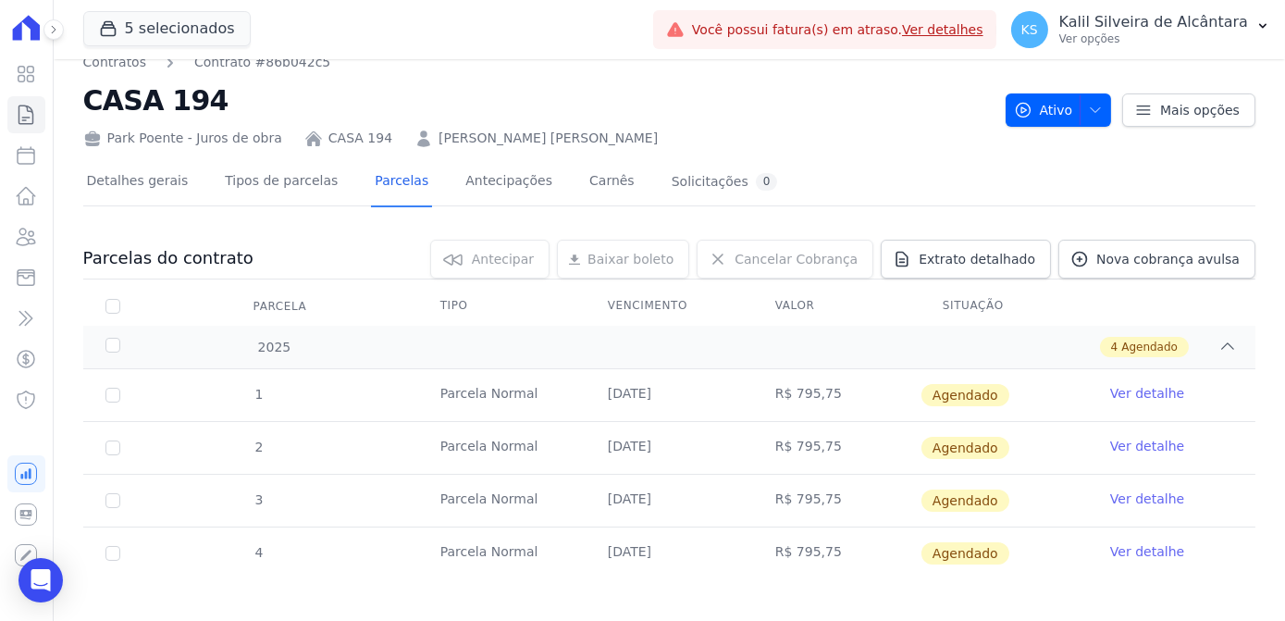
scroll to position [31, 0]
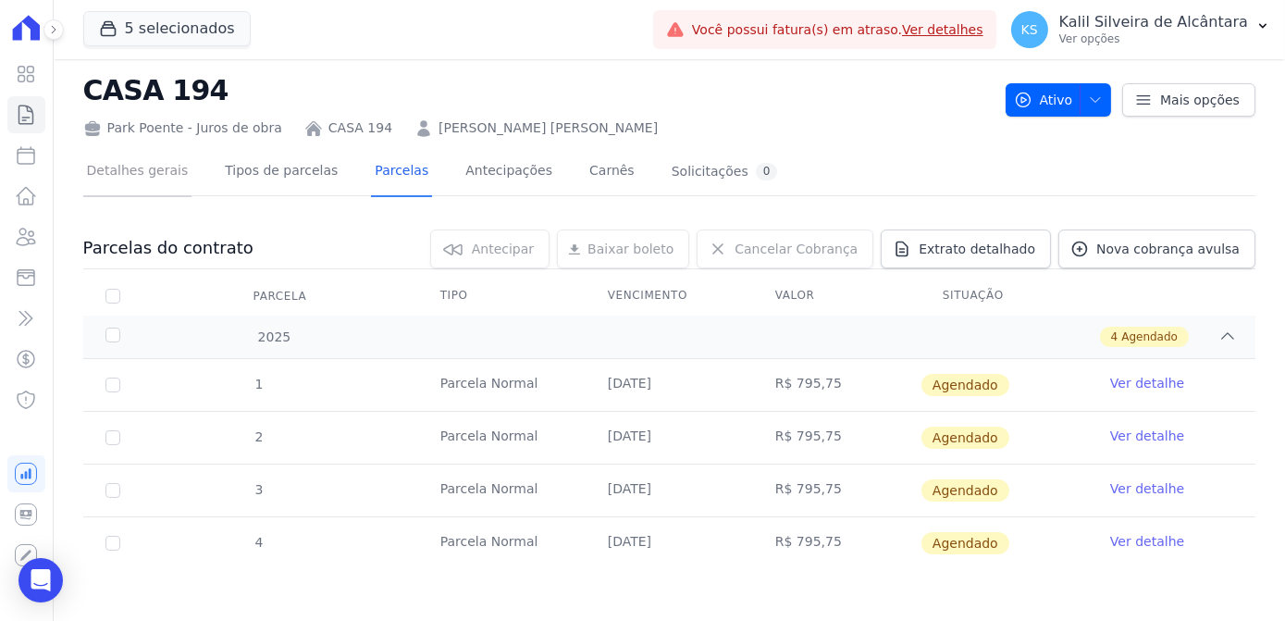
click at [163, 176] on link "Detalhes gerais" at bounding box center [137, 172] width 109 height 49
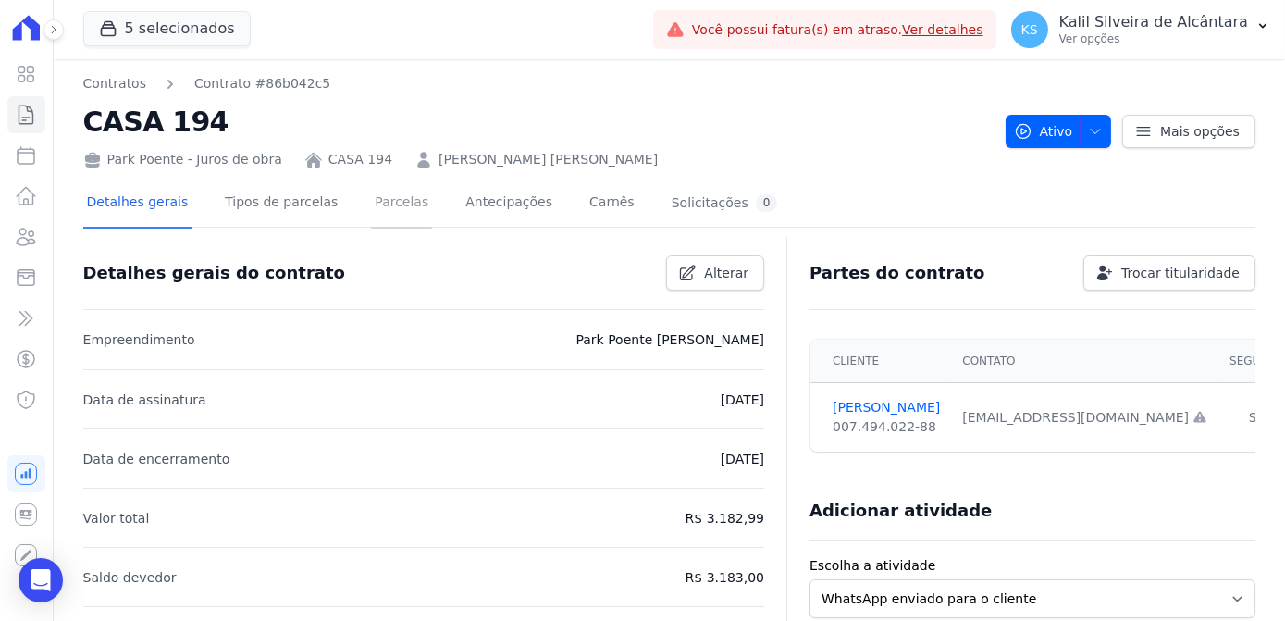
click at [396, 204] on link "Parcelas" at bounding box center [401, 203] width 61 height 49
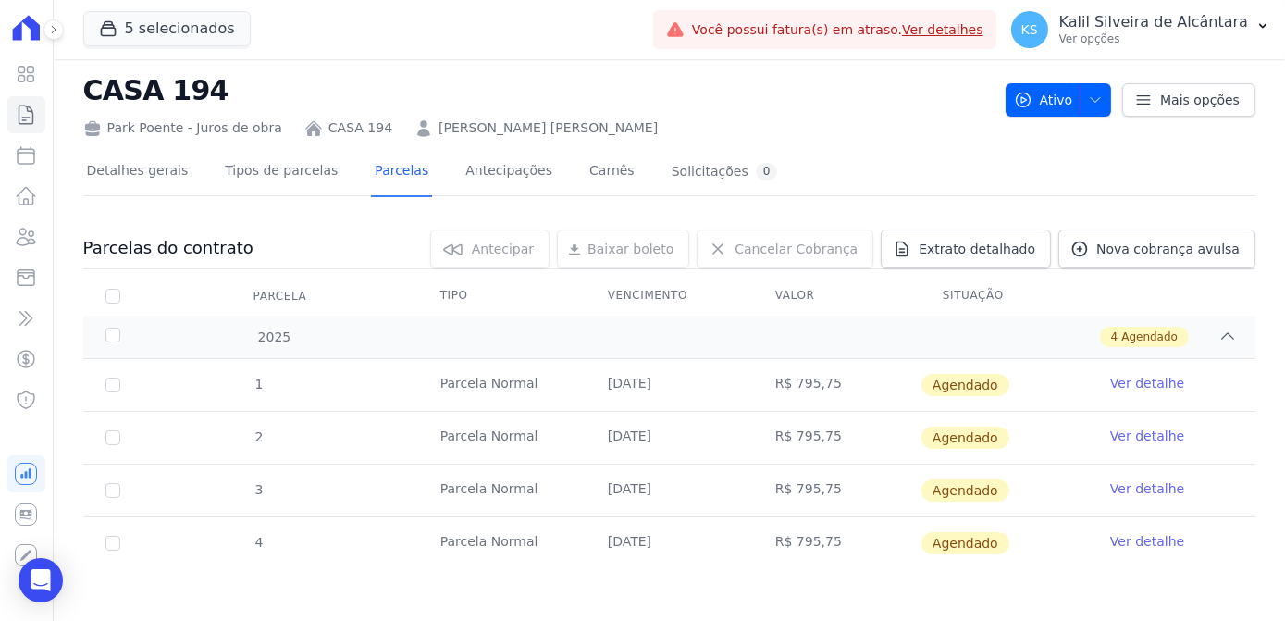
scroll to position [31, 0]
click at [22, 240] on icon at bounding box center [26, 237] width 22 height 22
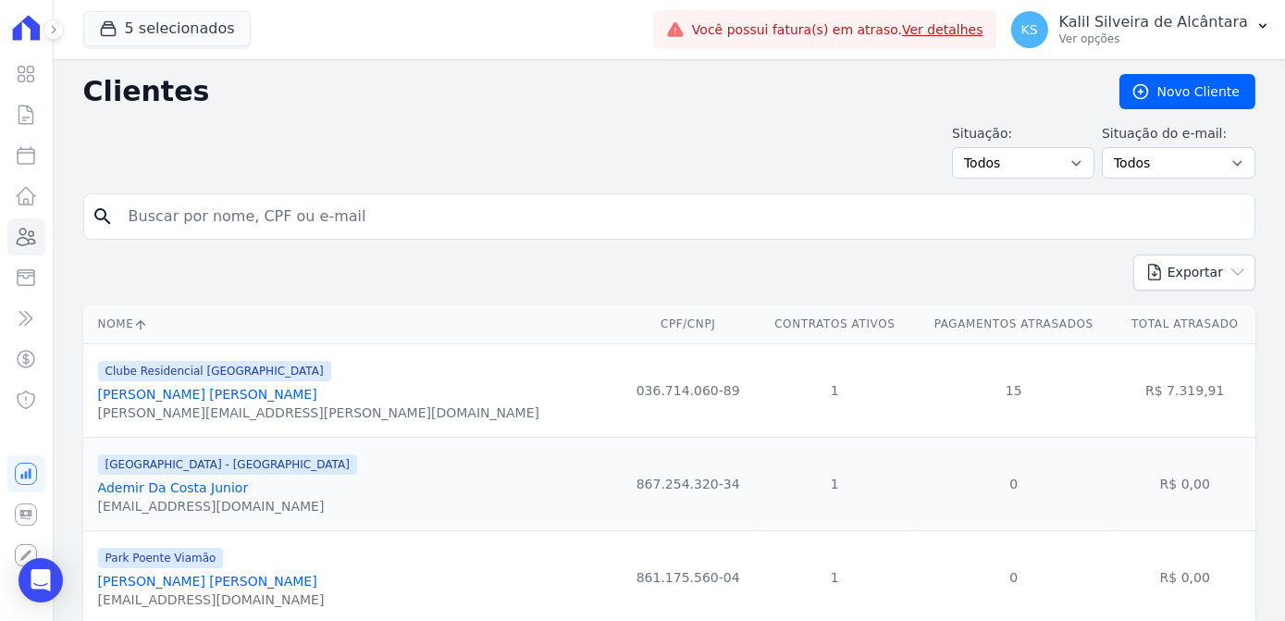
click at [360, 229] on input "search" at bounding box center [681, 216] width 1129 height 37
type input "[PERSON_NAME]"
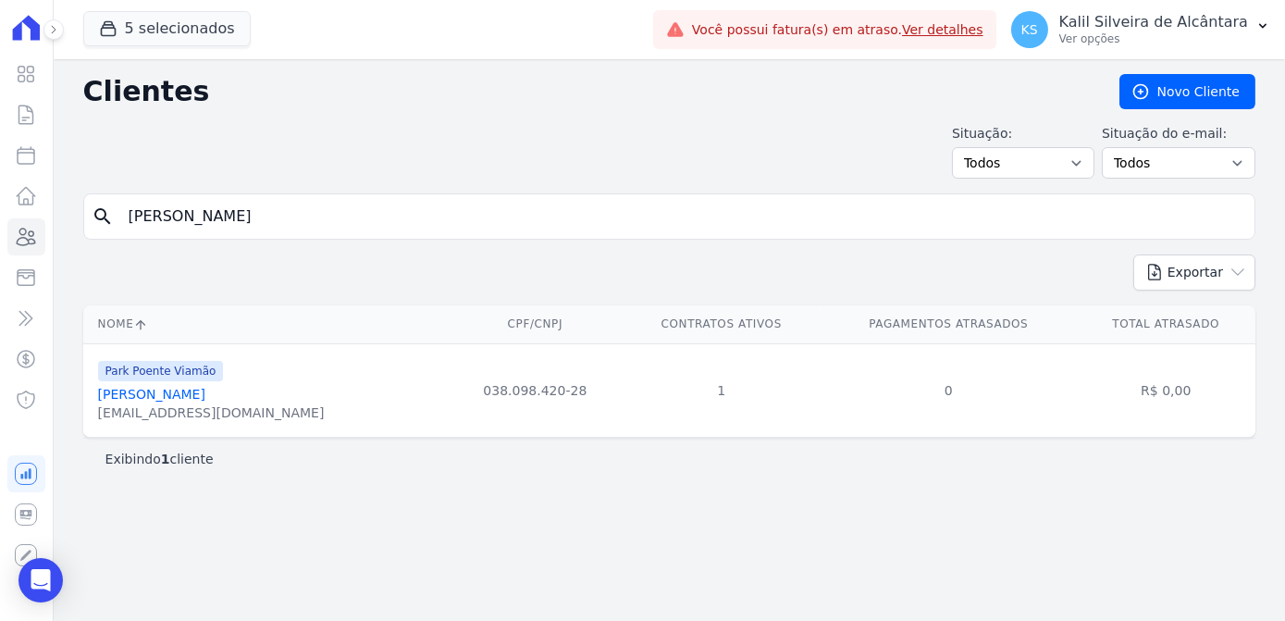
click at [130, 398] on link "[PERSON_NAME]" at bounding box center [151, 394] width 107 height 15
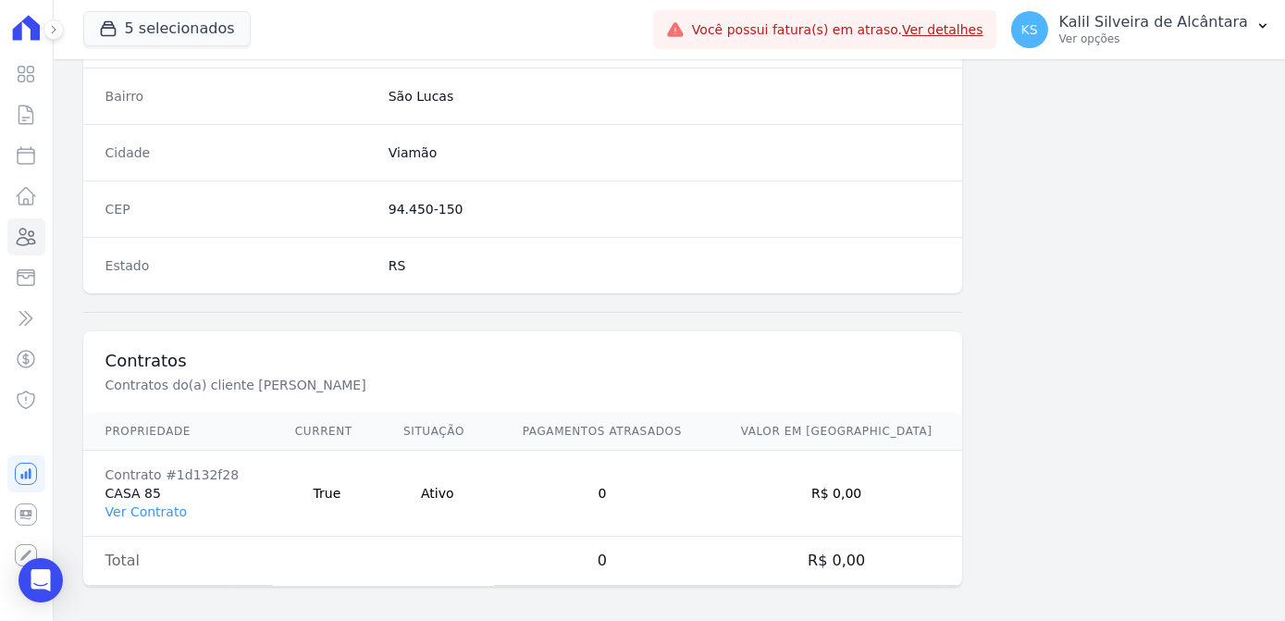
scroll to position [1102, 0]
click at [145, 502] on link "Ver Contrato" at bounding box center [145, 509] width 81 height 15
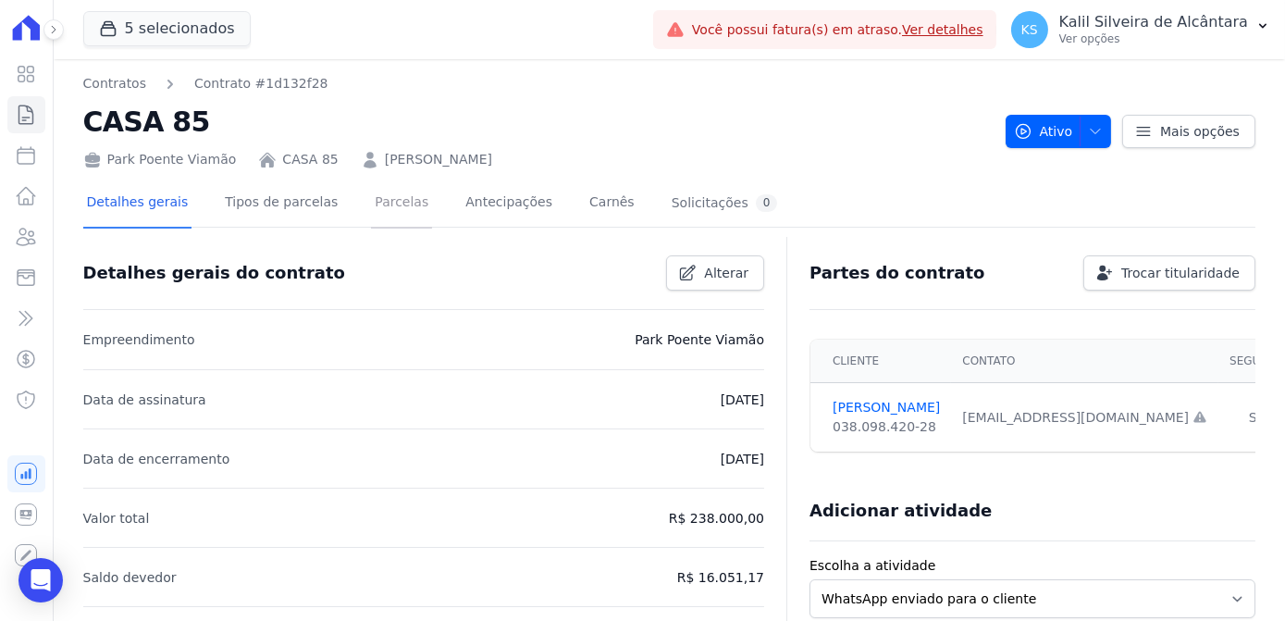
click at [386, 202] on link "Parcelas" at bounding box center [401, 203] width 61 height 49
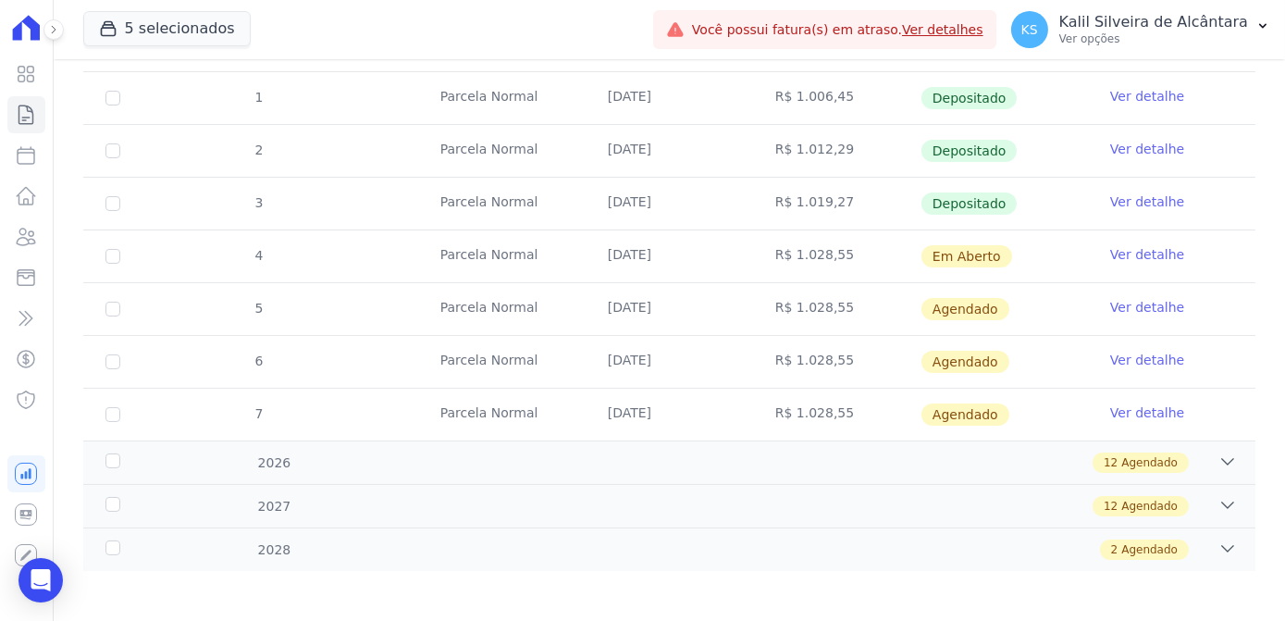
scroll to position [424, 0]
click at [1154, 299] on link "Ver detalhe" at bounding box center [1147, 307] width 74 height 19
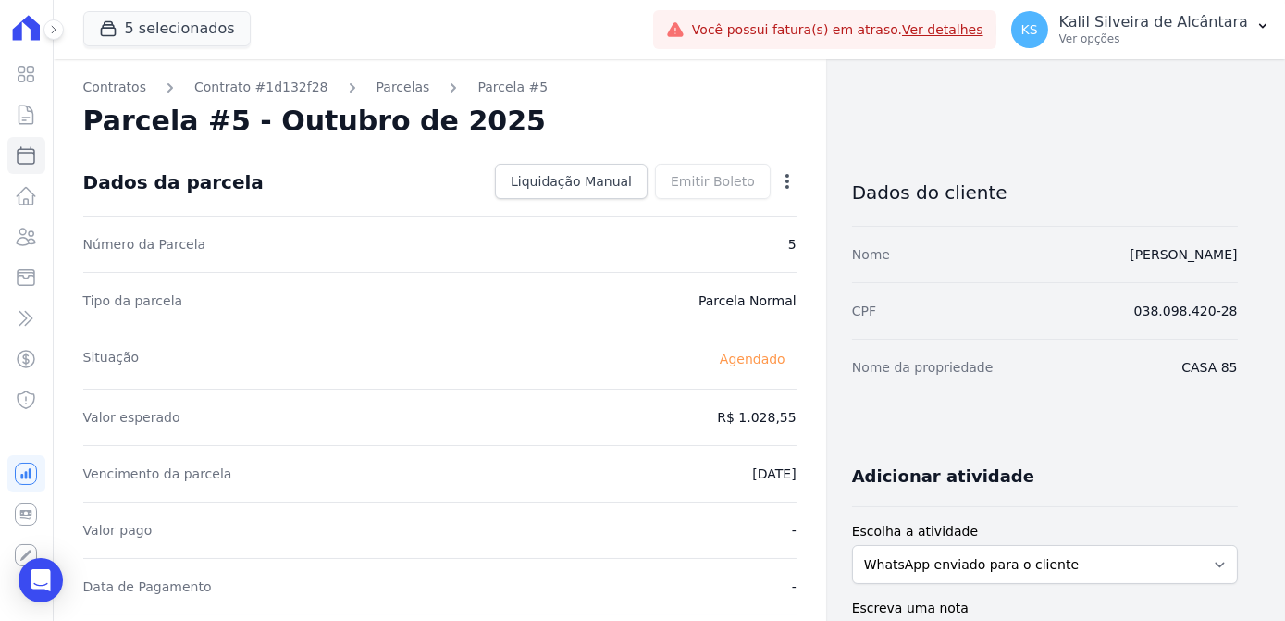
click at [778, 189] on icon "button" at bounding box center [787, 181] width 19 height 19
click at [658, 247] on link "Antecipar" at bounding box center [707, 239] width 163 height 33
click at [456, 135] on h2 "Parcela #5 - Outubro de 2025" at bounding box center [314, 121] width 463 height 33
drag, startPoint x: 456, startPoint y: 135, endPoint x: 384, endPoint y: 88, distance: 86.2
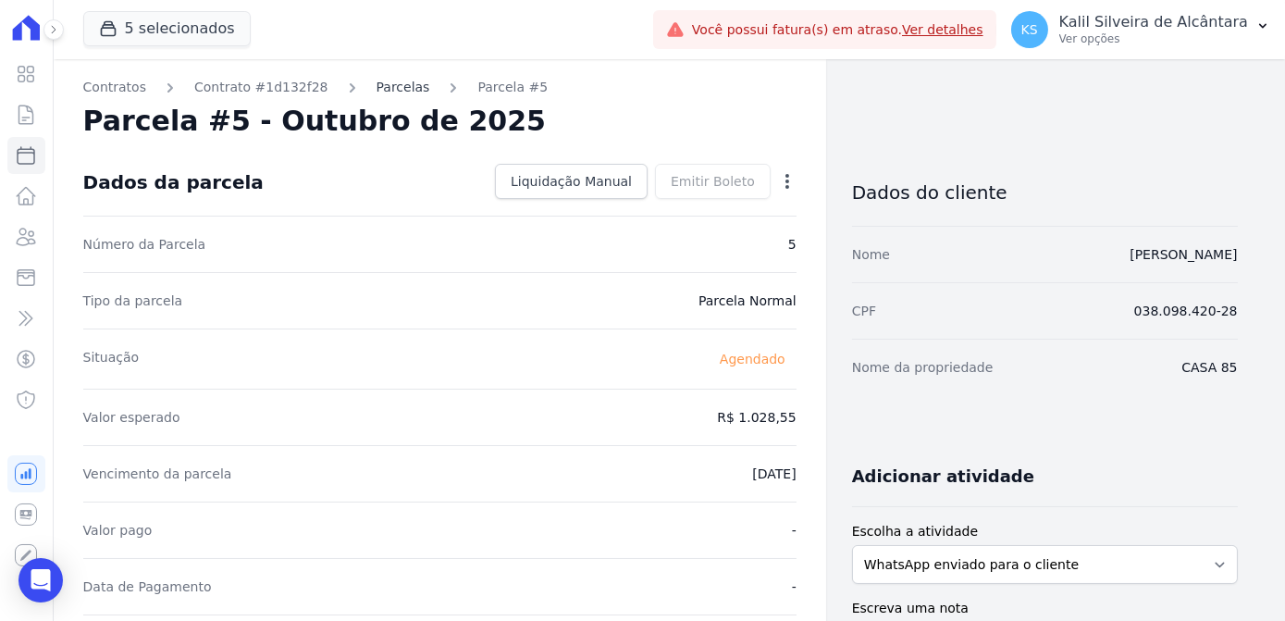
click at [384, 88] on link "Parcelas" at bounding box center [403, 87] width 54 height 19
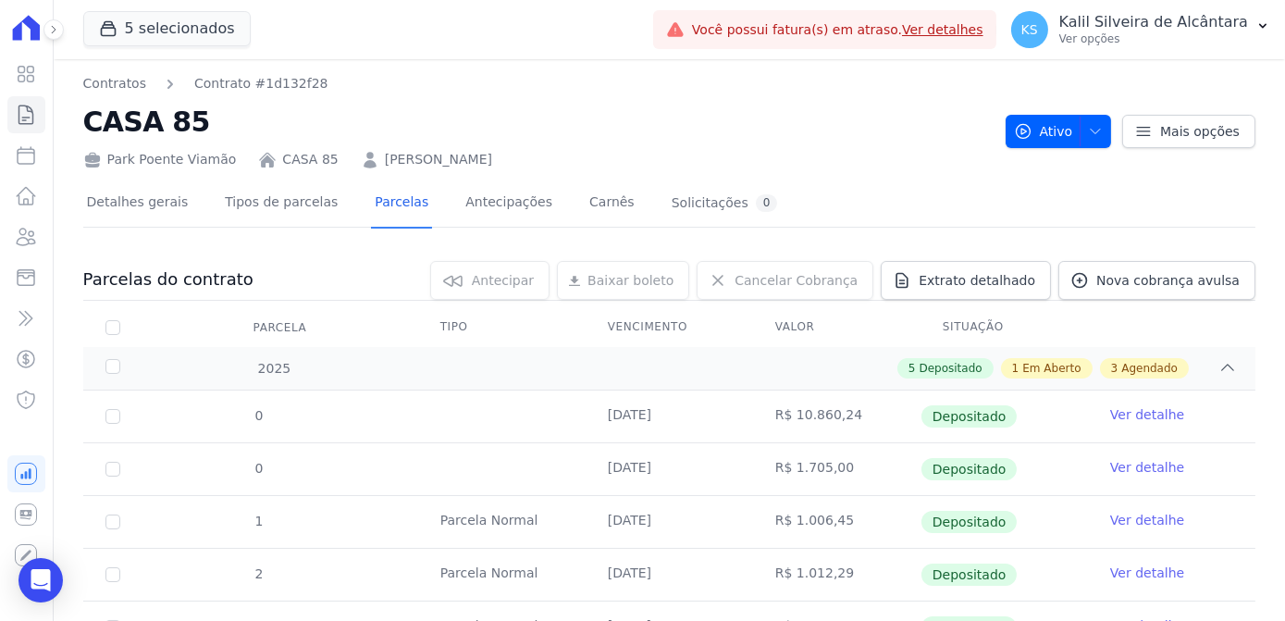
scroll to position [424, 0]
